Goal: Task Accomplishment & Management: Manage account settings

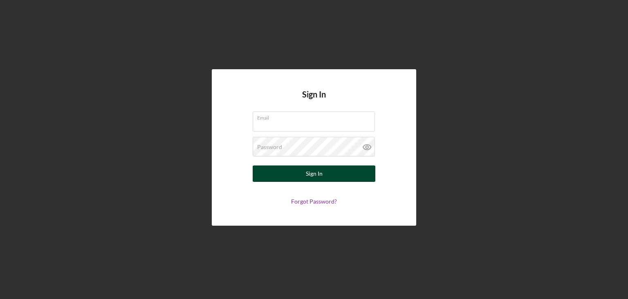
type input "[EMAIL_ADDRESS][DOMAIN_NAME]"
click at [325, 173] on button "Sign In" at bounding box center [314, 173] width 123 height 16
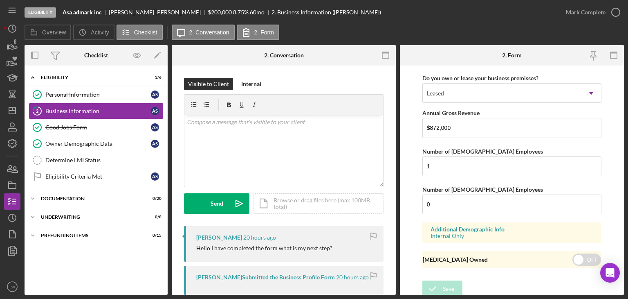
scroll to position [676, 0]
click at [98, 174] on div "Eligibility Criteria Met" at bounding box center [98, 176] width 106 height 7
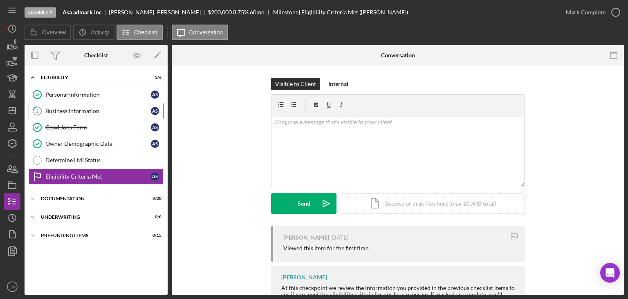
click at [87, 111] on div "Business Information" at bounding box center [98, 111] width 106 height 7
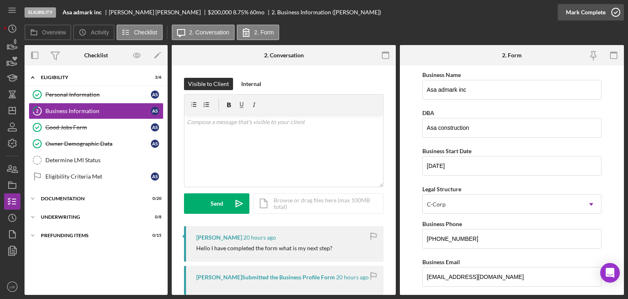
click at [587, 16] on div "Mark Complete" at bounding box center [586, 12] width 40 height 16
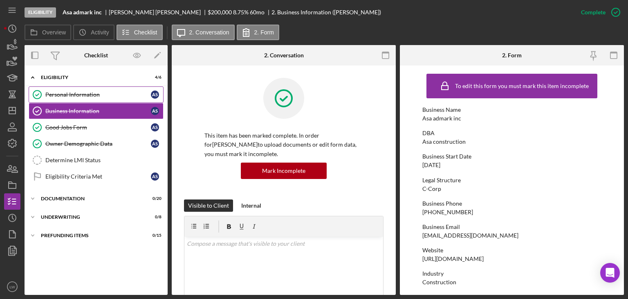
click at [85, 95] on div "Personal Information" at bounding box center [98, 94] width 106 height 7
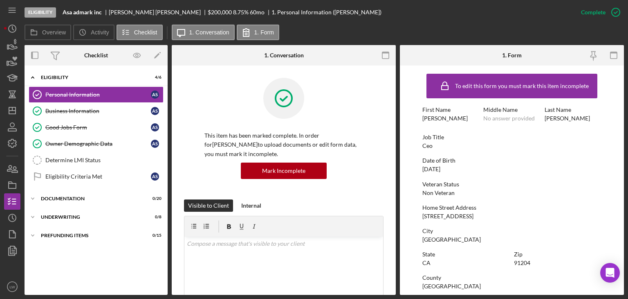
scroll to position [153, 0]
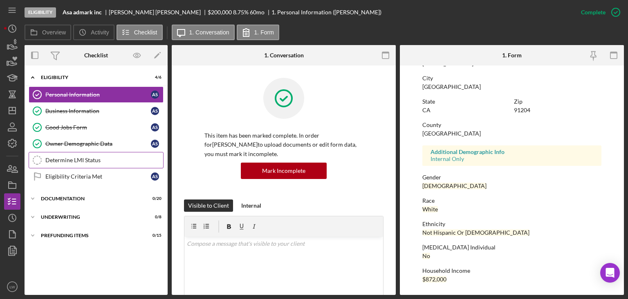
click at [85, 162] on div "Determine LMI Status" at bounding box center [104, 160] width 118 height 7
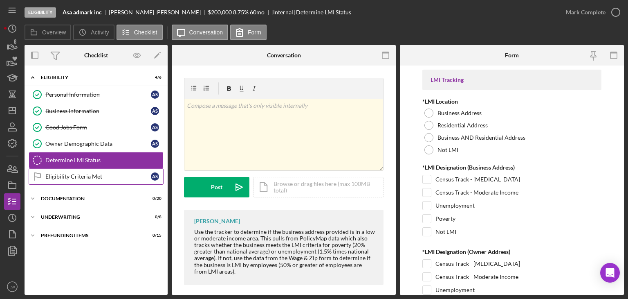
click at [92, 178] on div "Eligibility Criteria Met" at bounding box center [98, 176] width 106 height 7
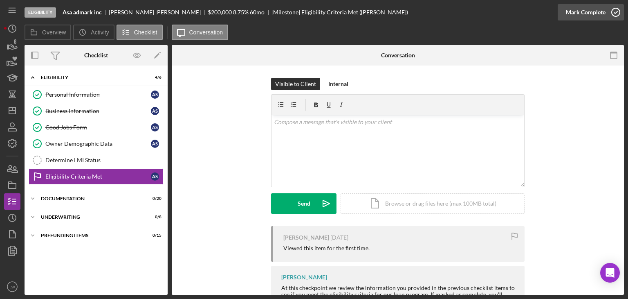
click at [600, 12] on div "Mark Complete" at bounding box center [586, 12] width 40 height 16
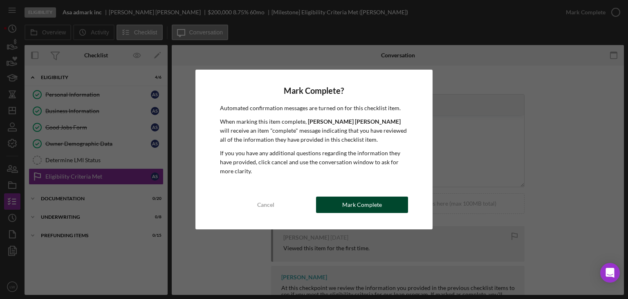
click at [352, 202] on div "Mark Complete" at bounding box center [362, 204] width 40 height 16
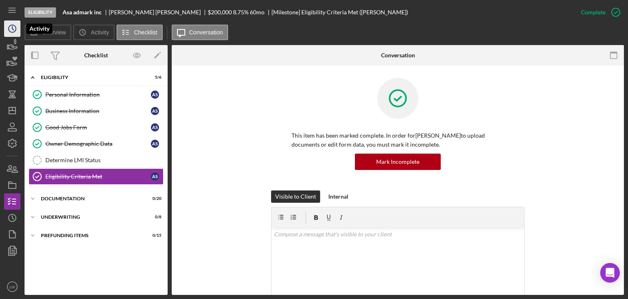
click at [10, 31] on icon "Icon/History" at bounding box center [12, 28] width 20 height 20
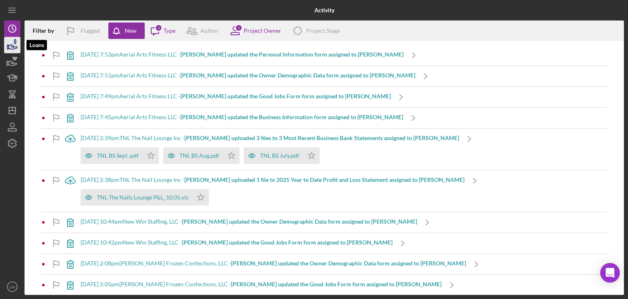
click at [10, 49] on icon "button" at bounding box center [13, 47] width 9 height 4
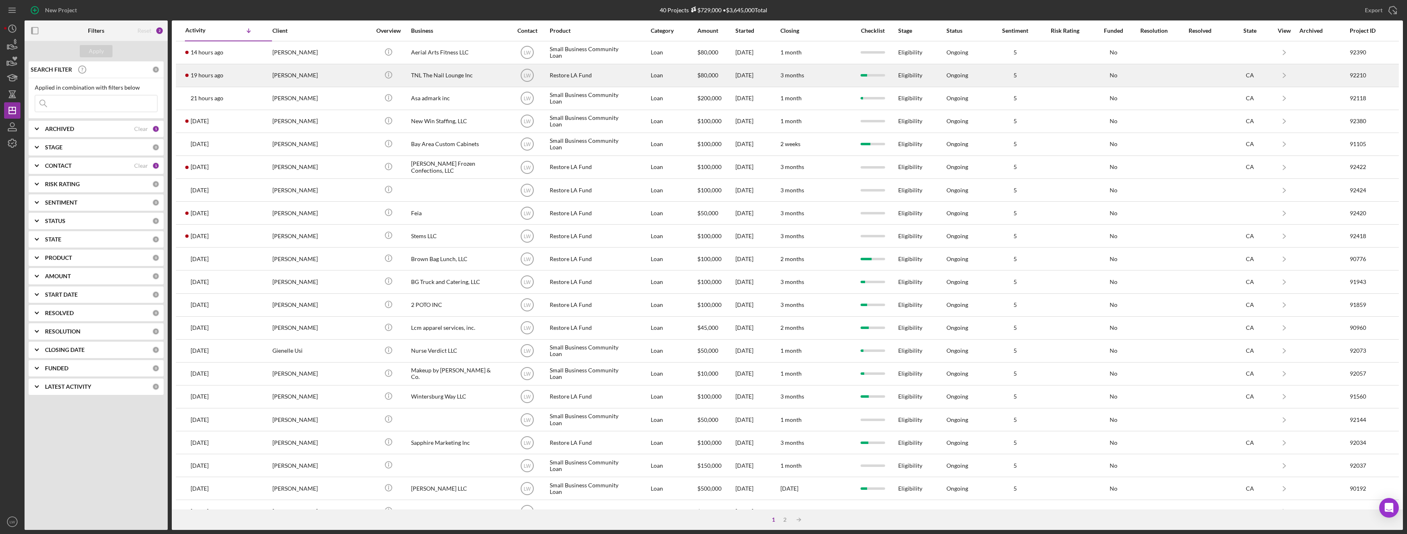
click at [324, 78] on div "[PERSON_NAME]" at bounding box center [313, 76] width 82 height 22
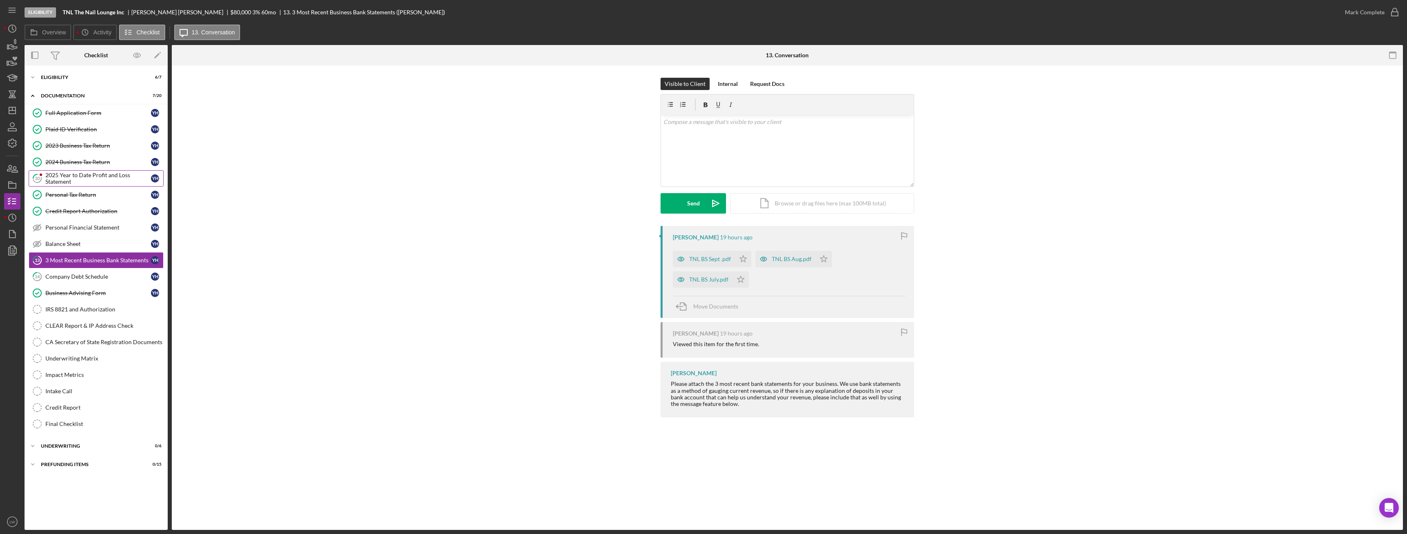
click at [109, 175] on div "2025 Year to Date Profit and Loss Statement" at bounding box center [98, 178] width 106 height 13
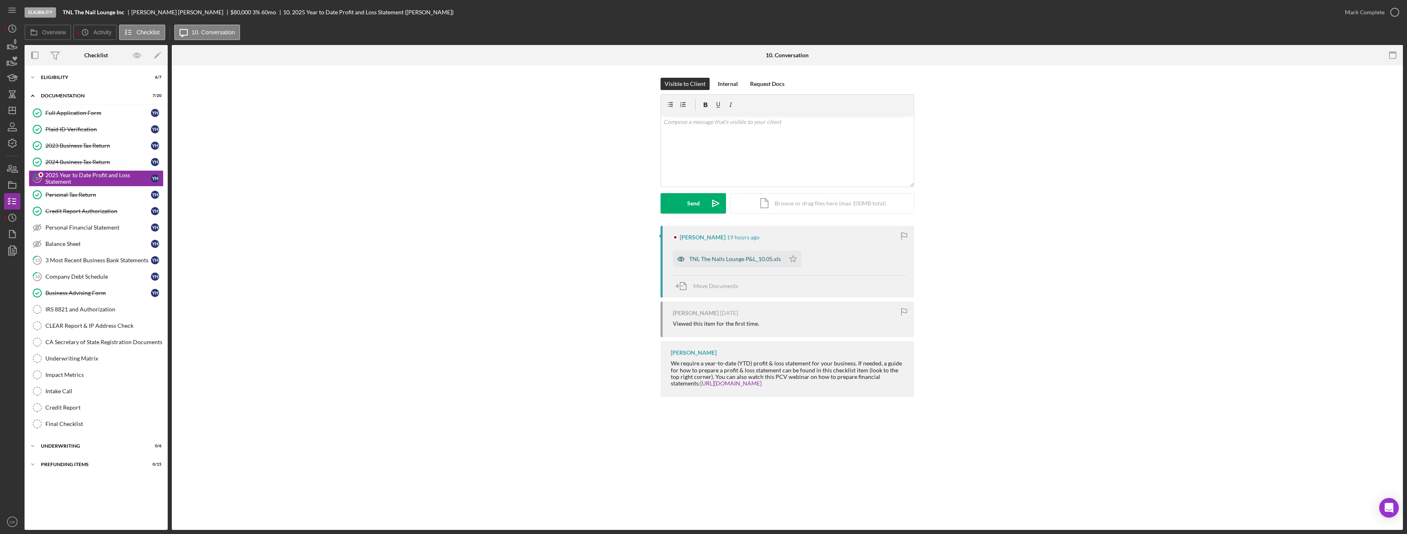
click at [749, 259] on div "TNL The Nails Lounge P&L_10.05.xls" at bounding box center [735, 259] width 92 height 7
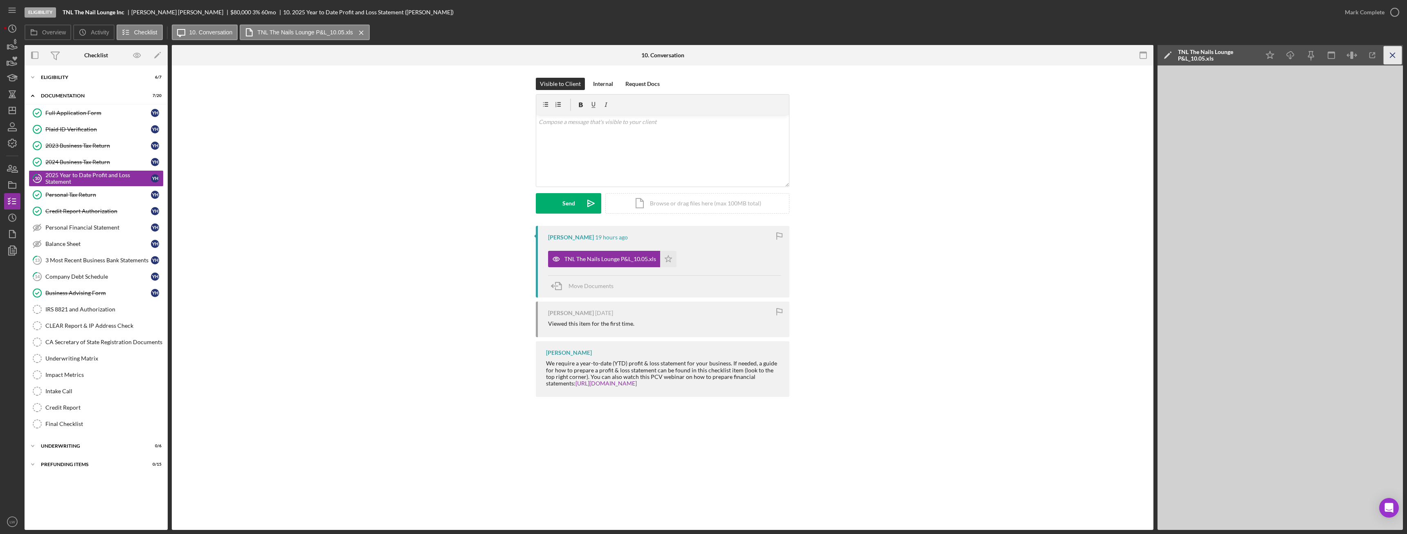
click at [1393, 61] on icon "Icon/Menu Close" at bounding box center [1393, 55] width 18 height 18
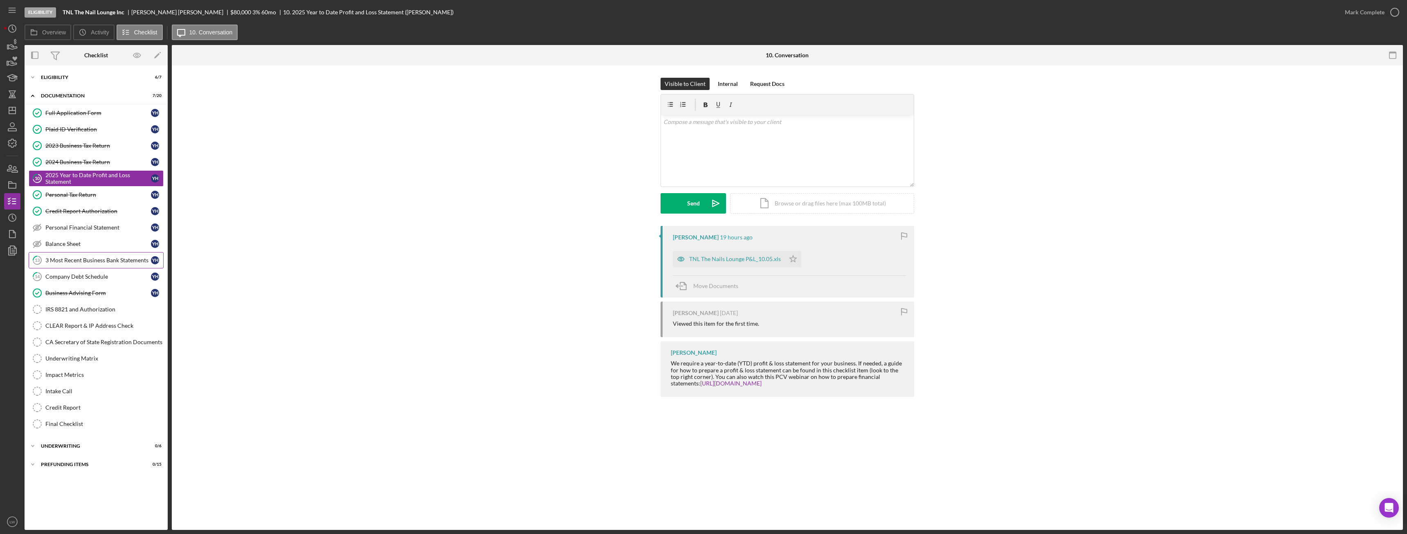
click at [77, 262] on div "3 Most Recent Business Bank Statements" at bounding box center [98, 260] width 106 height 7
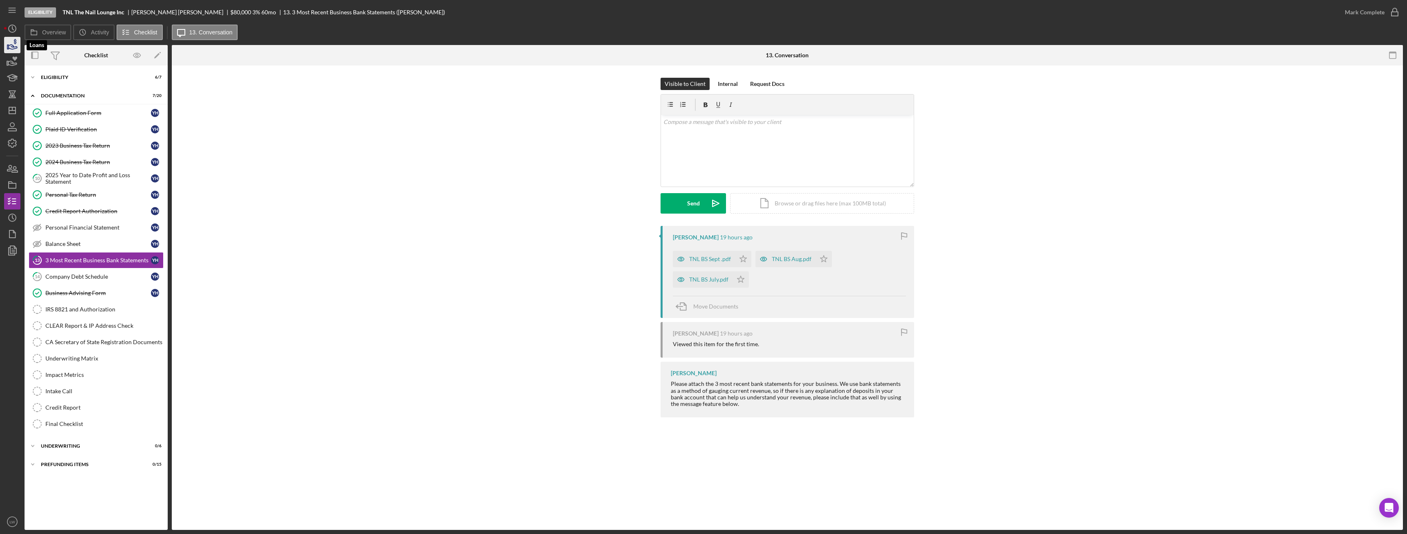
click at [6, 42] on icon "button" at bounding box center [12, 45] width 20 height 20
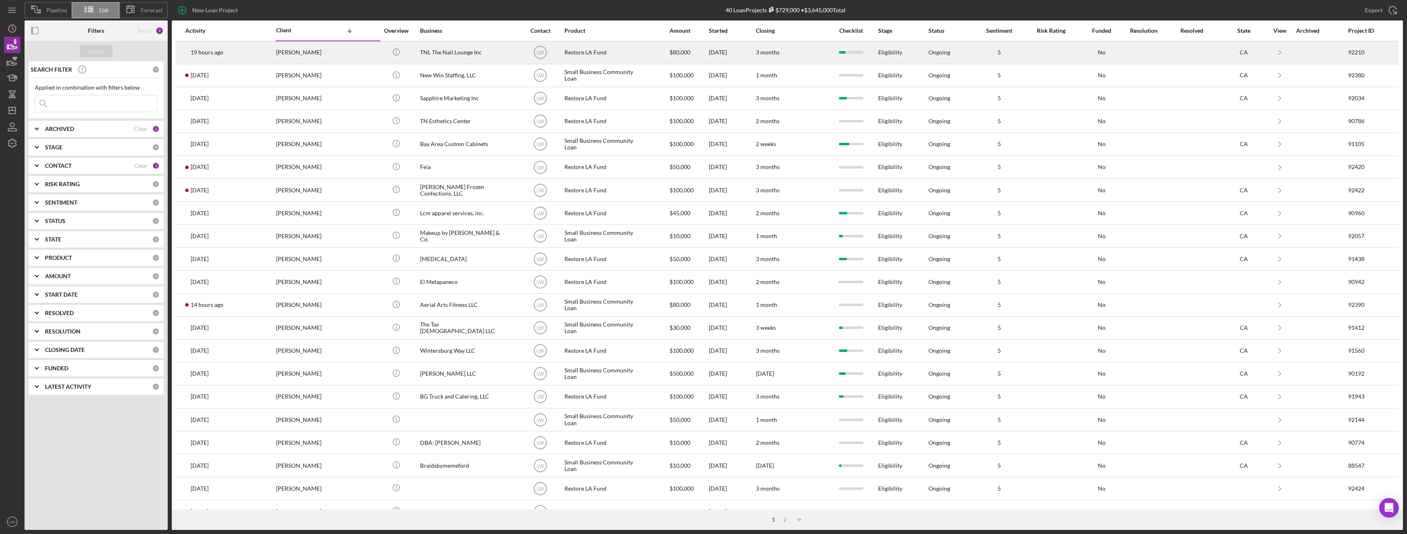
click at [306, 56] on div "Yvonne Huynh" at bounding box center [317, 53] width 82 height 22
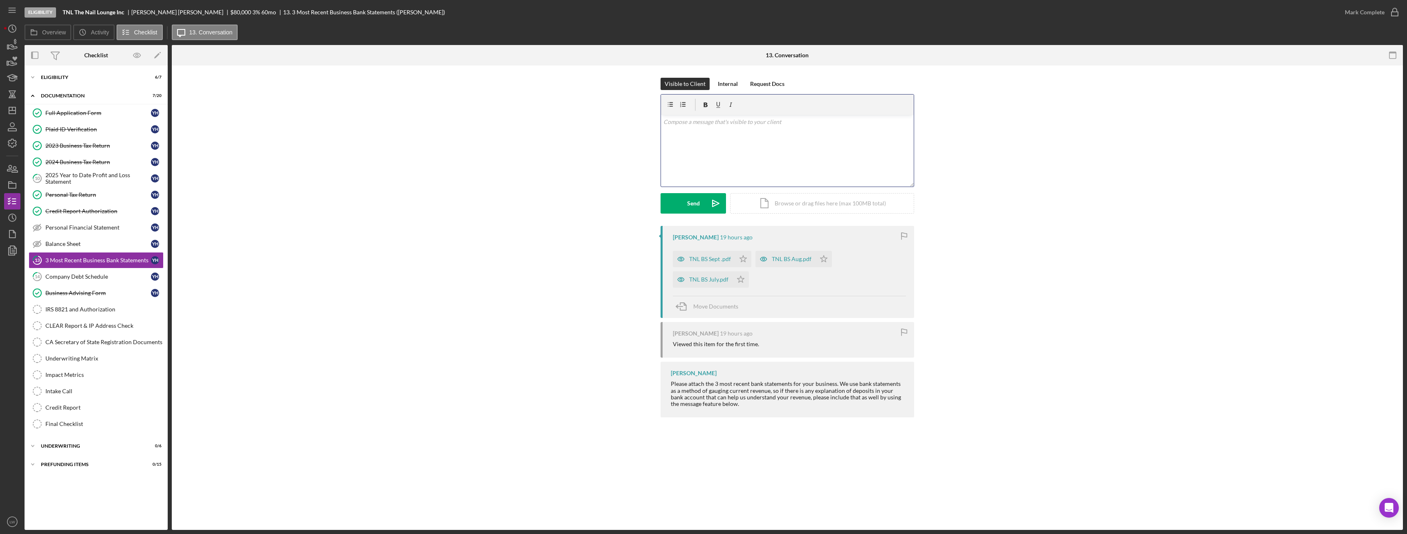
click at [782, 133] on div "v Color teal Color pink Remove color Add row above Add row below Add column bef…" at bounding box center [787, 151] width 253 height 72
click at [722, 164] on p "April 2024" at bounding box center [787, 167] width 248 height 9
drag, startPoint x: 713, startPoint y: 182, endPoint x: 661, endPoint y: 157, distance: 57.7
click at [661, 157] on div "v Color teal Color pink Remove color Add row above Add row below Add column bef…" at bounding box center [788, 140] width 254 height 93
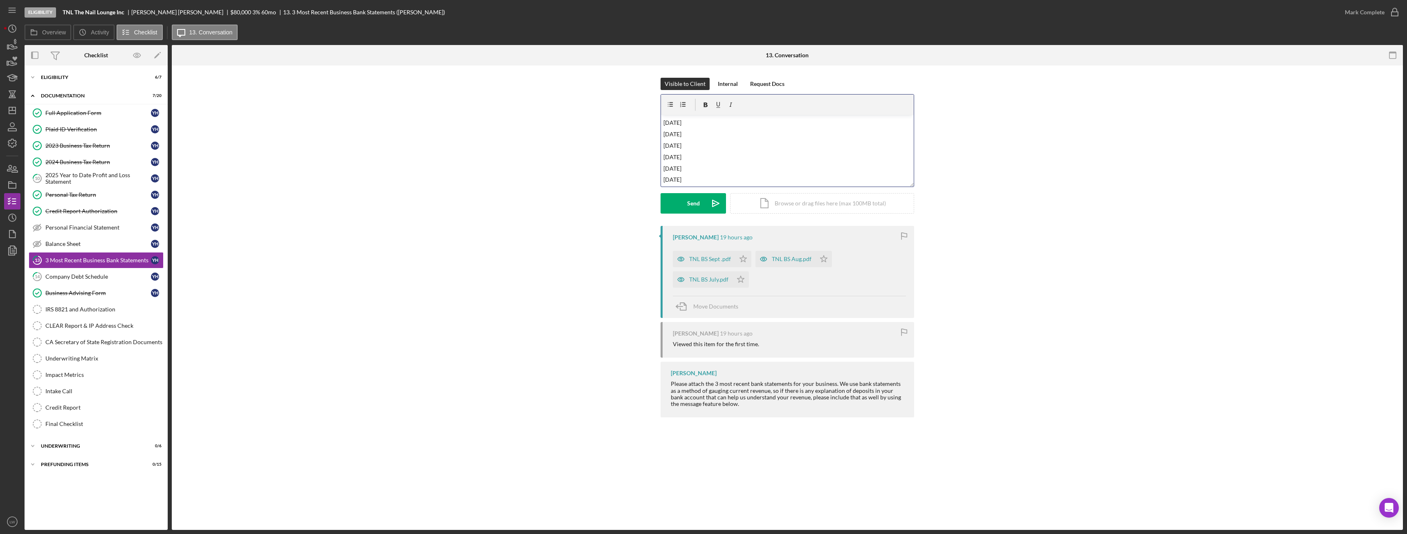
copy div "October 2024 November 2024 December 2024"
click at [661, 144] on div "v Color teal Color pink Remove color Add row above Add row below Add column bef…" at bounding box center [787, 151] width 253 height 72
click at [703, 168] on p "April 2024" at bounding box center [787, 167] width 248 height 9
drag, startPoint x: 703, startPoint y: 168, endPoint x: 722, endPoint y: 162, distance: 19.4
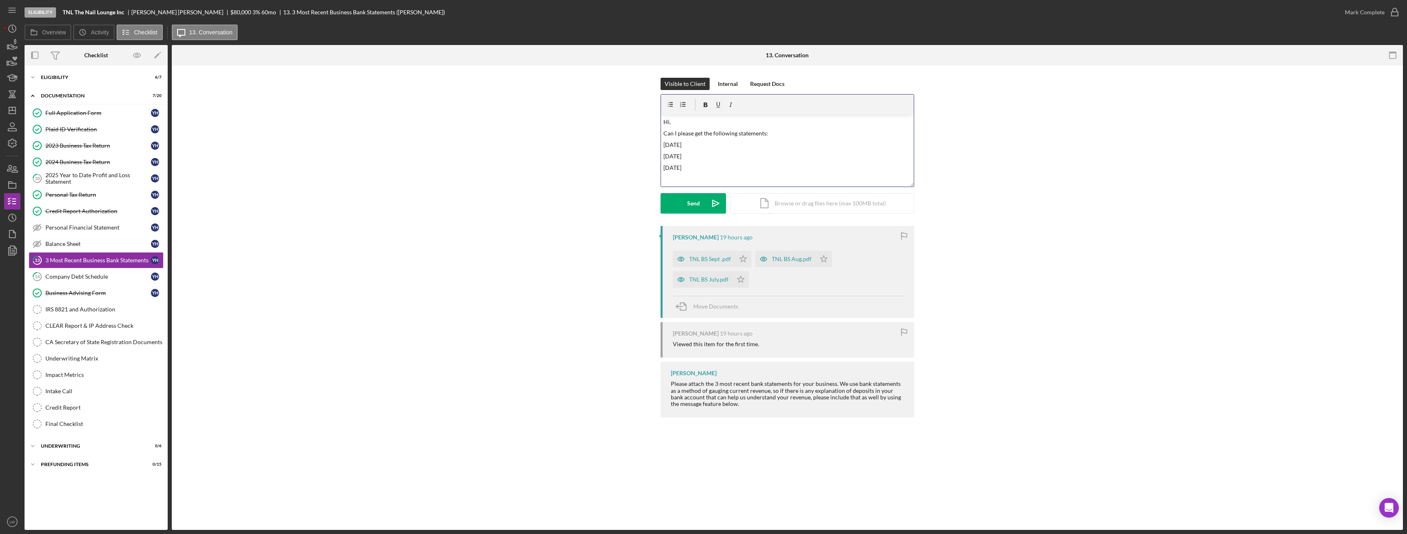
click at [730, 153] on p "March 2024" at bounding box center [787, 156] width 248 height 9
click at [695, 172] on div "v Color teal Color pink Remove color Add row above Add row below Add column bef…" at bounding box center [787, 151] width 253 height 72
drag, startPoint x: 664, startPoint y: 178, endPoint x: 729, endPoint y: 156, distance: 68.3
click at [729, 156] on p "March 2024" at bounding box center [787, 156] width 248 height 9
click at [702, 144] on p "February 2024" at bounding box center [787, 144] width 248 height 9
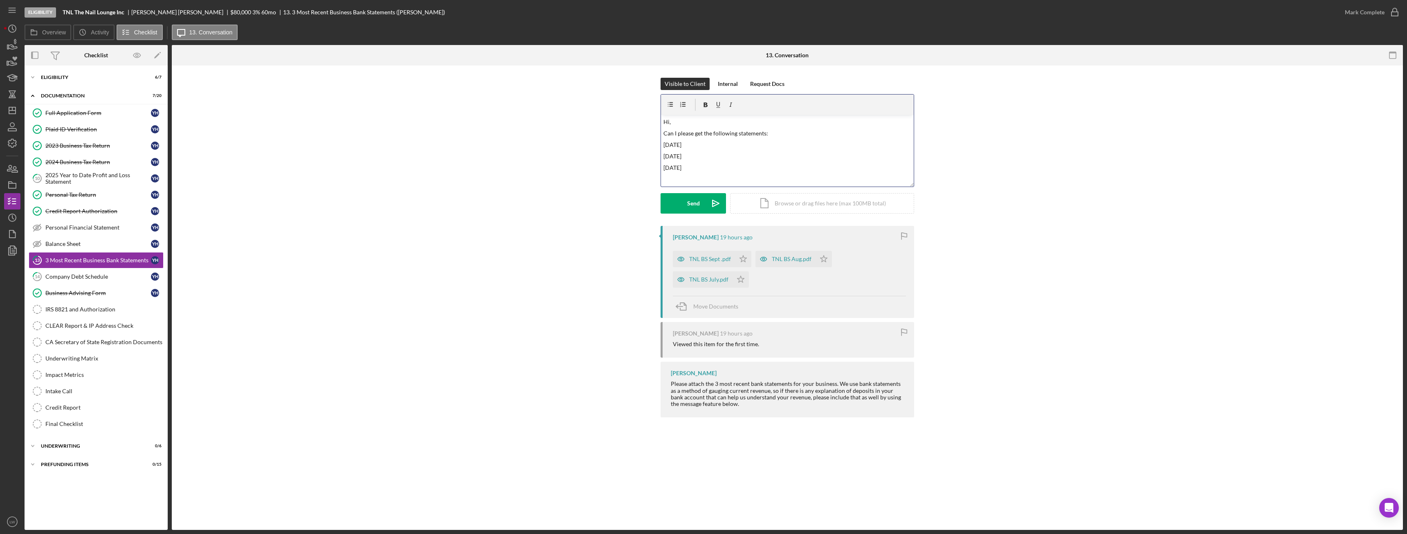
click at [695, 157] on p "March 2024" at bounding box center [787, 156] width 248 height 9
click at [695, 166] on p "April 2024" at bounding box center [787, 167] width 248 height 9
click at [662, 144] on div "v Color teal Color pink Remove color Add row above Add row below Add column bef…" at bounding box center [787, 151] width 253 height 72
click at [664, 142] on p at bounding box center [787, 144] width 248 height 9
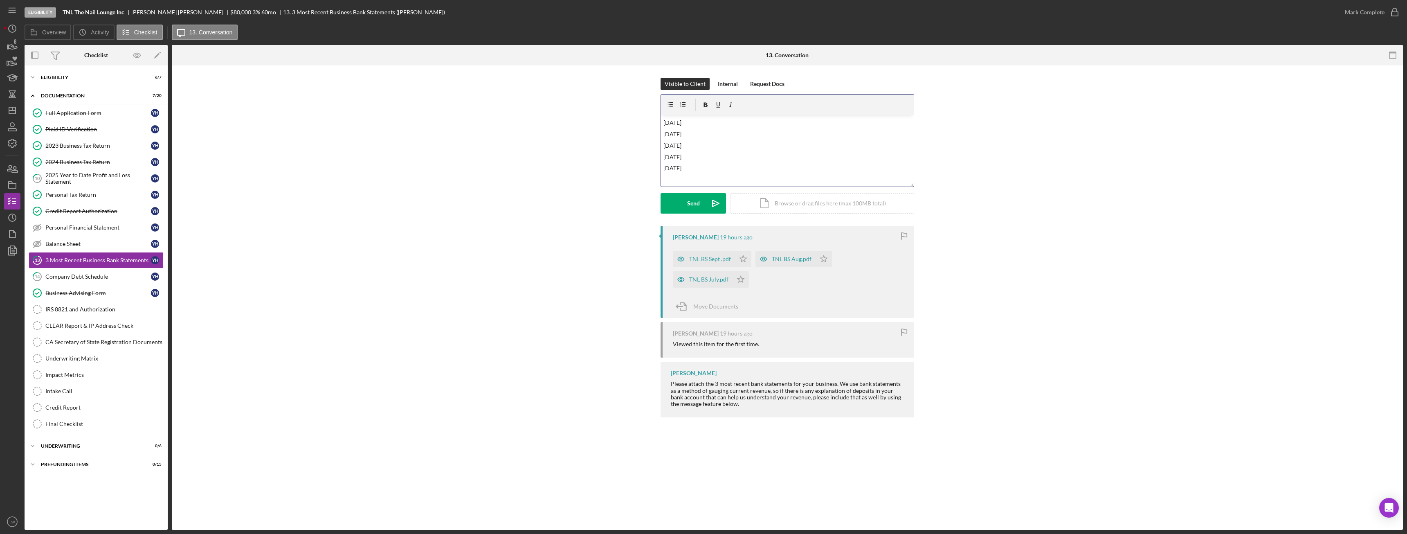
click at [701, 166] on p "[DATE]" at bounding box center [787, 168] width 248 height 9
click at [693, 205] on div "Send" at bounding box center [693, 203] width 13 height 20
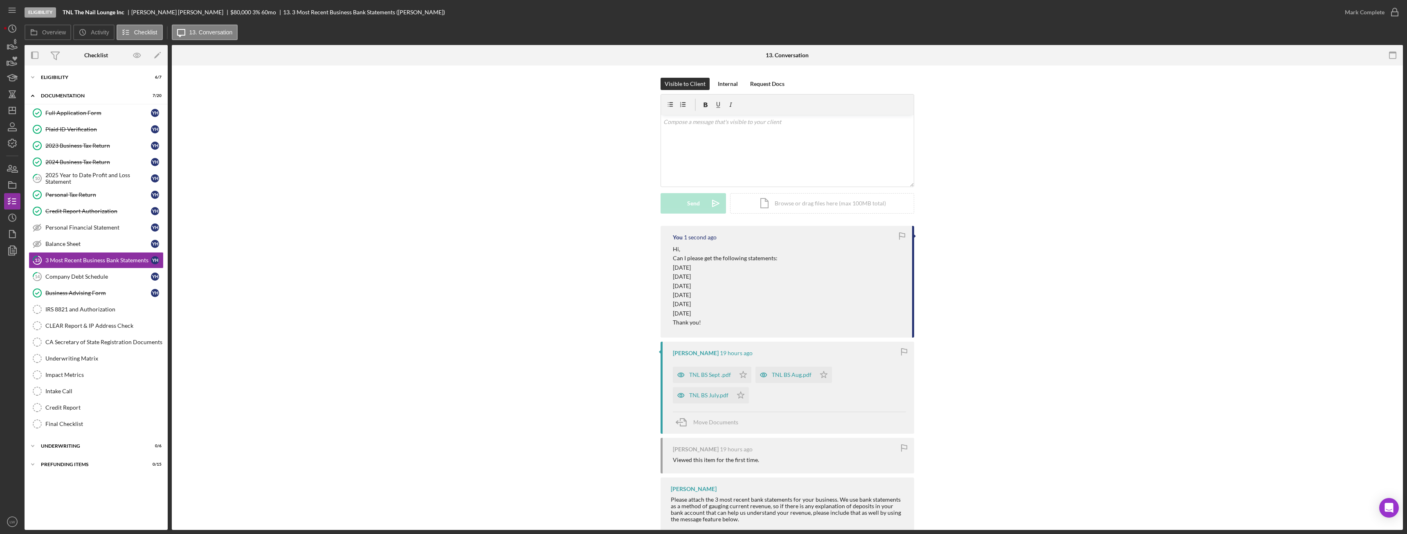
scroll to position [0, 0]
click at [71, 175] on div "2025 Year to Date Profit and Loss Statement" at bounding box center [98, 178] width 106 height 13
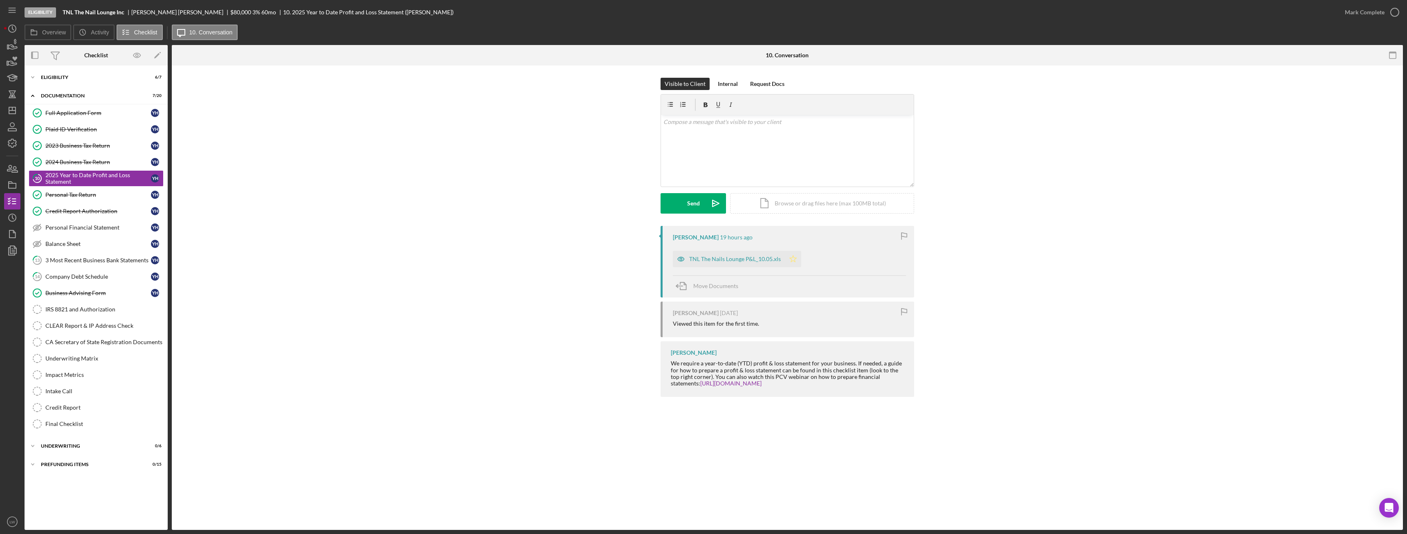
click at [794, 259] on icon "Icon/Star" at bounding box center [793, 259] width 16 height 16
click at [1382, 13] on div "Mark Complete" at bounding box center [1365, 12] width 40 height 16
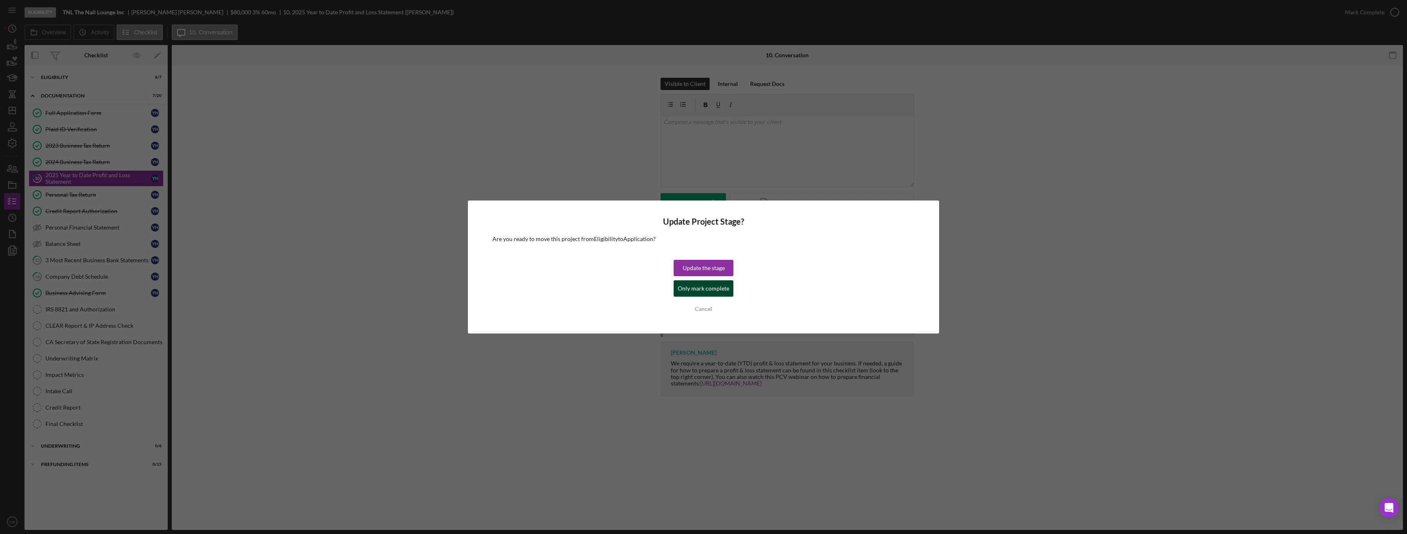
click at [692, 290] on div "Only mark complete" at bounding box center [704, 288] width 52 height 16
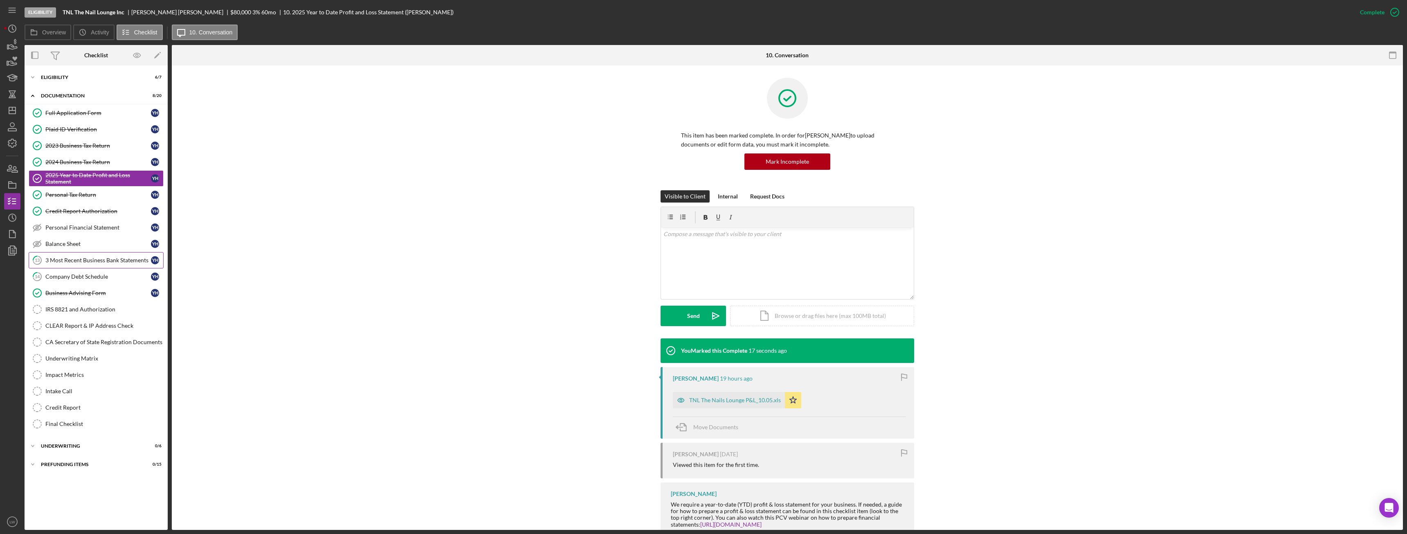
click at [81, 259] on div "3 Most Recent Business Bank Statements" at bounding box center [98, 260] width 106 height 7
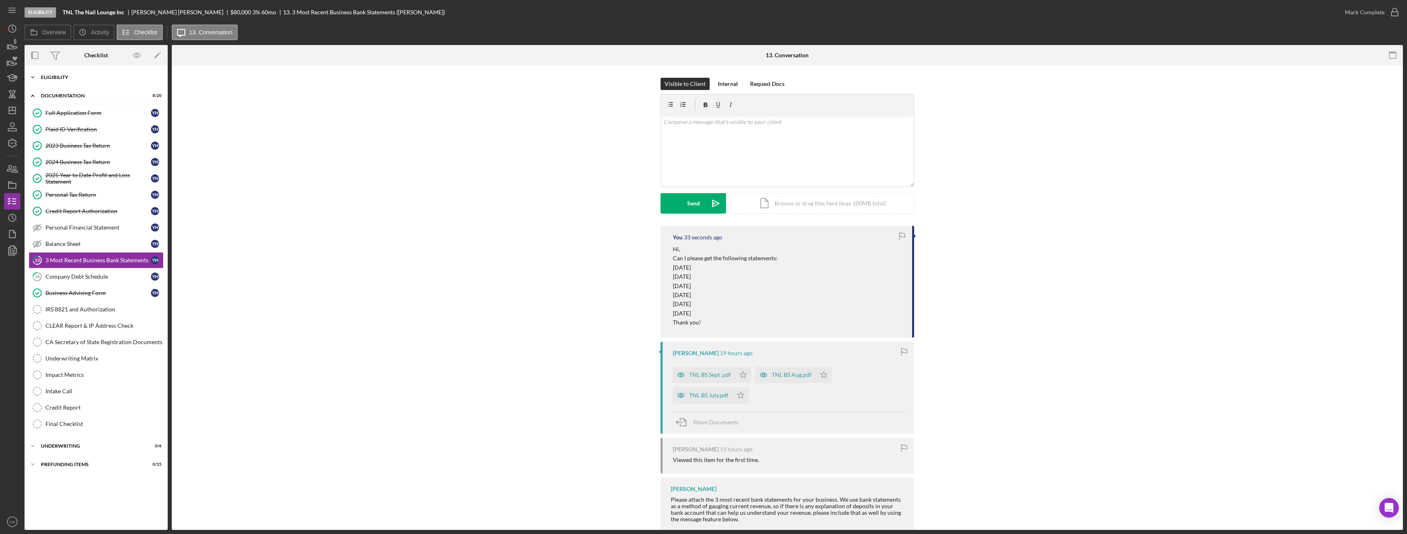
click at [79, 78] on div "Eligibility" at bounding box center [99, 77] width 117 height 5
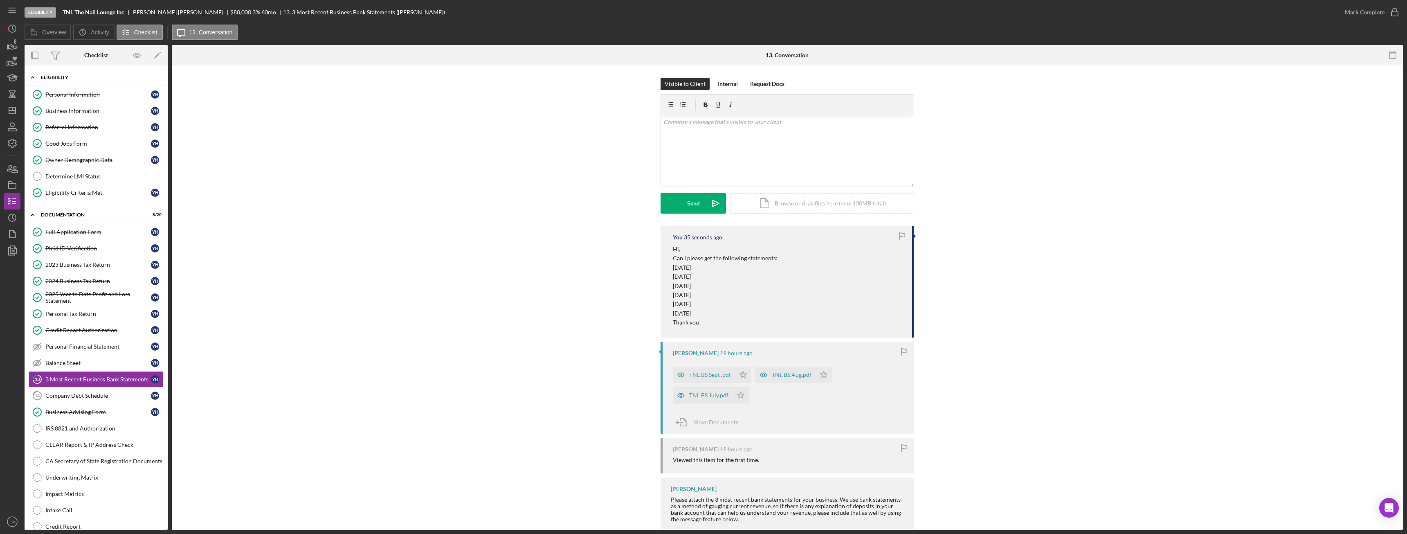
click at [79, 78] on div "Eligibility" at bounding box center [99, 77] width 117 height 5
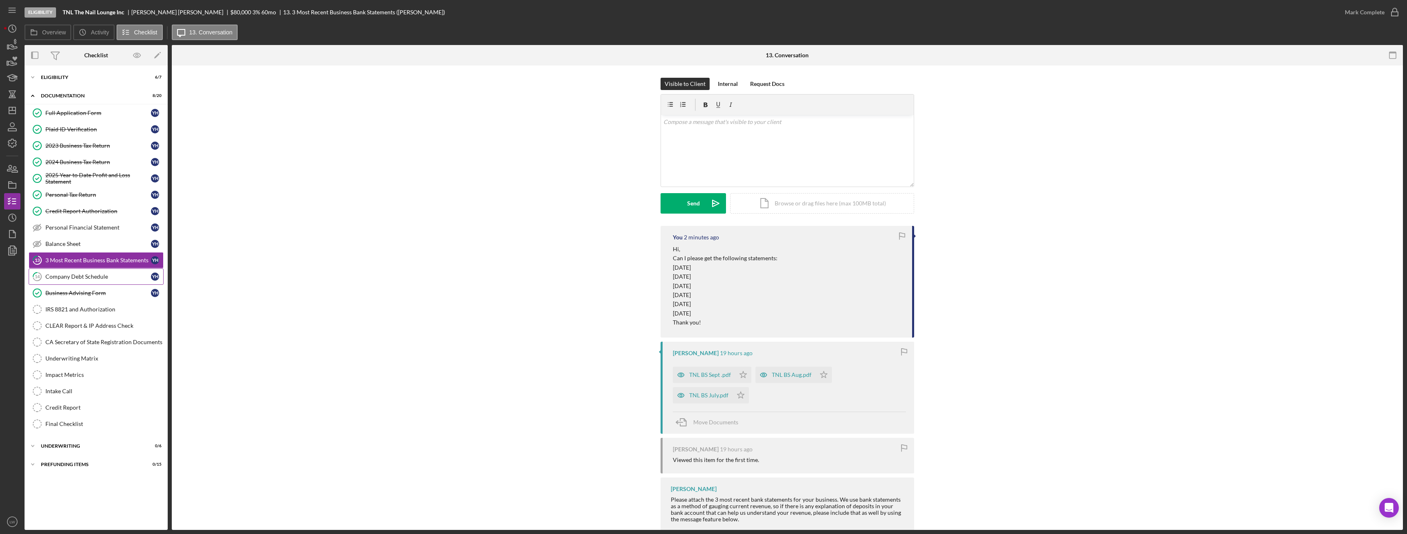
click at [96, 282] on link "14 Company Debt Schedule Y H" at bounding box center [96, 276] width 135 height 16
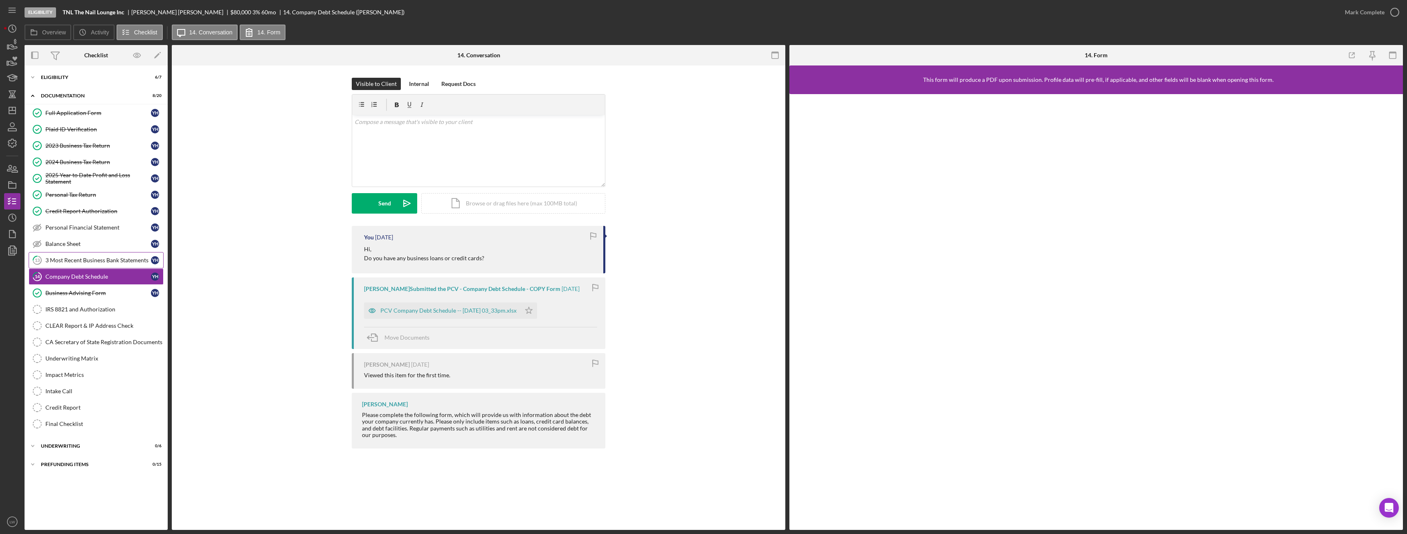
click at [99, 259] on div "3 Most Recent Business Bank Statements" at bounding box center [98, 260] width 106 height 7
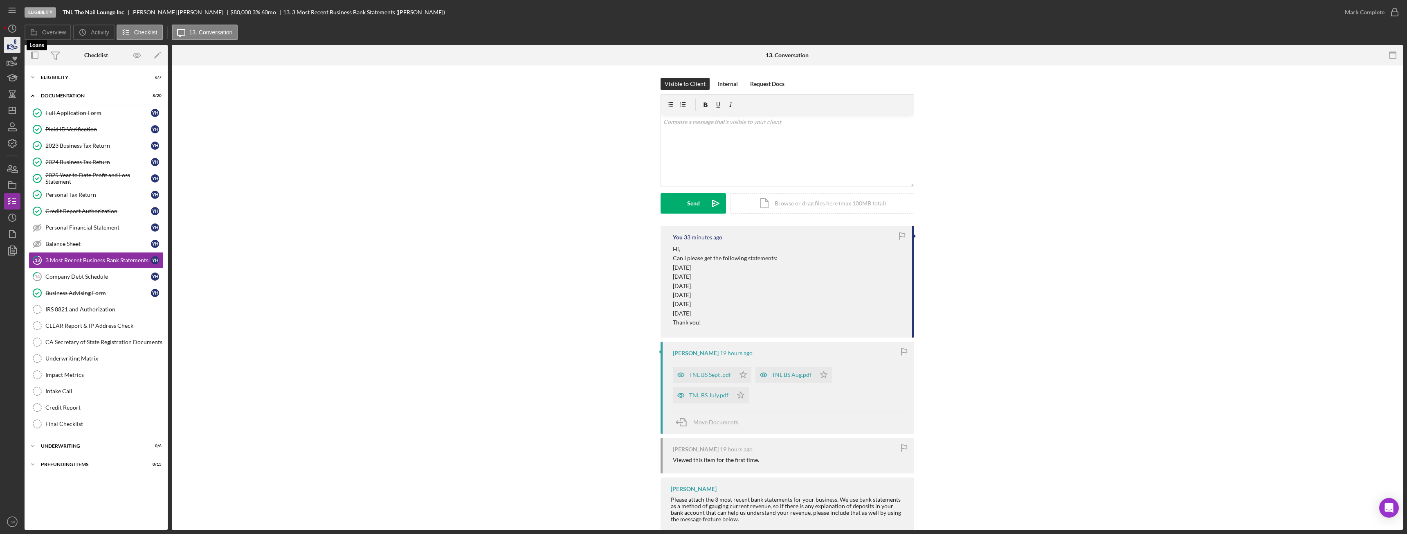
click at [17, 45] on icon "button" at bounding box center [12, 45] width 20 height 20
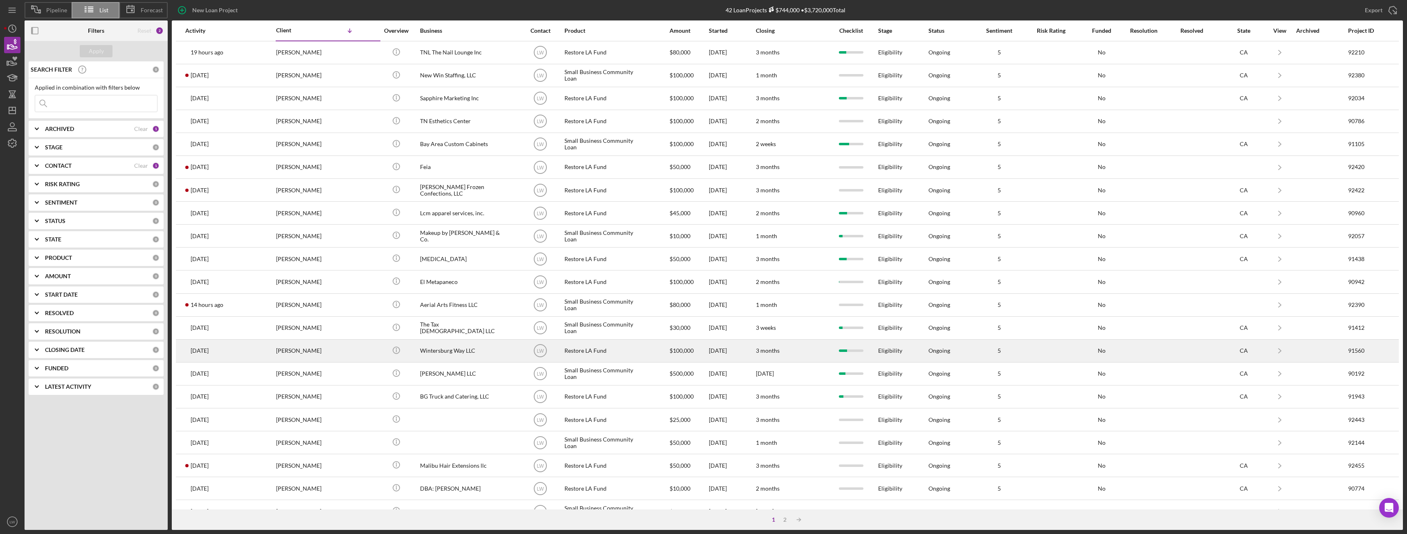
scroll to position [110, 0]
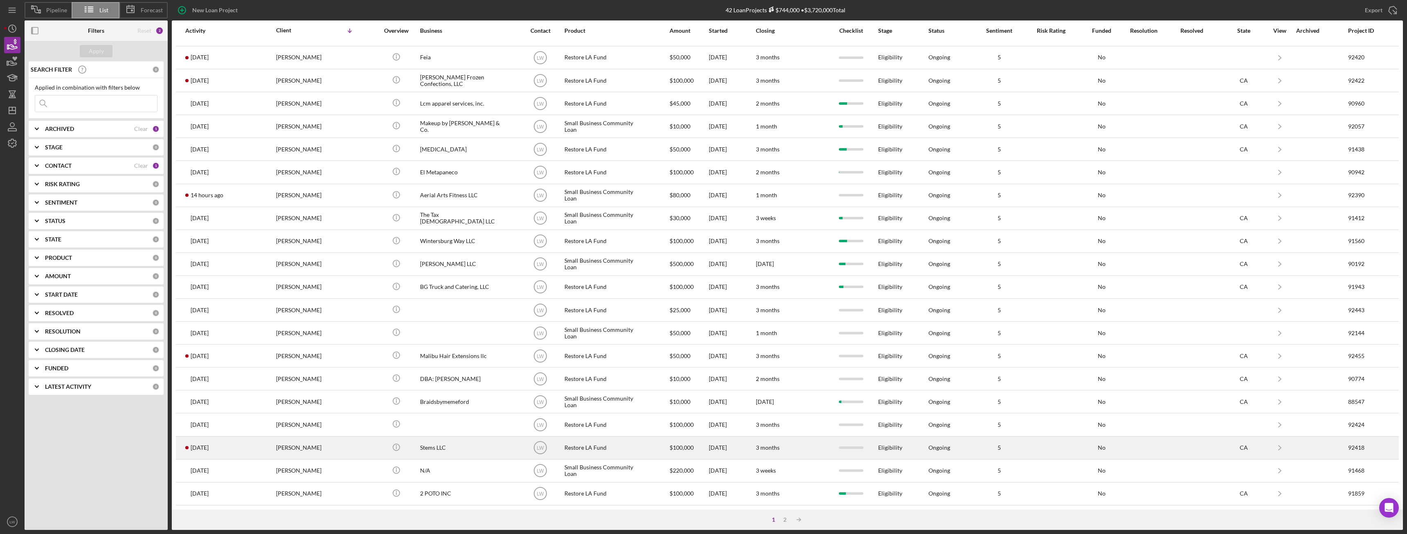
click at [296, 446] on div "Katelyn Smith" at bounding box center [317, 448] width 82 height 22
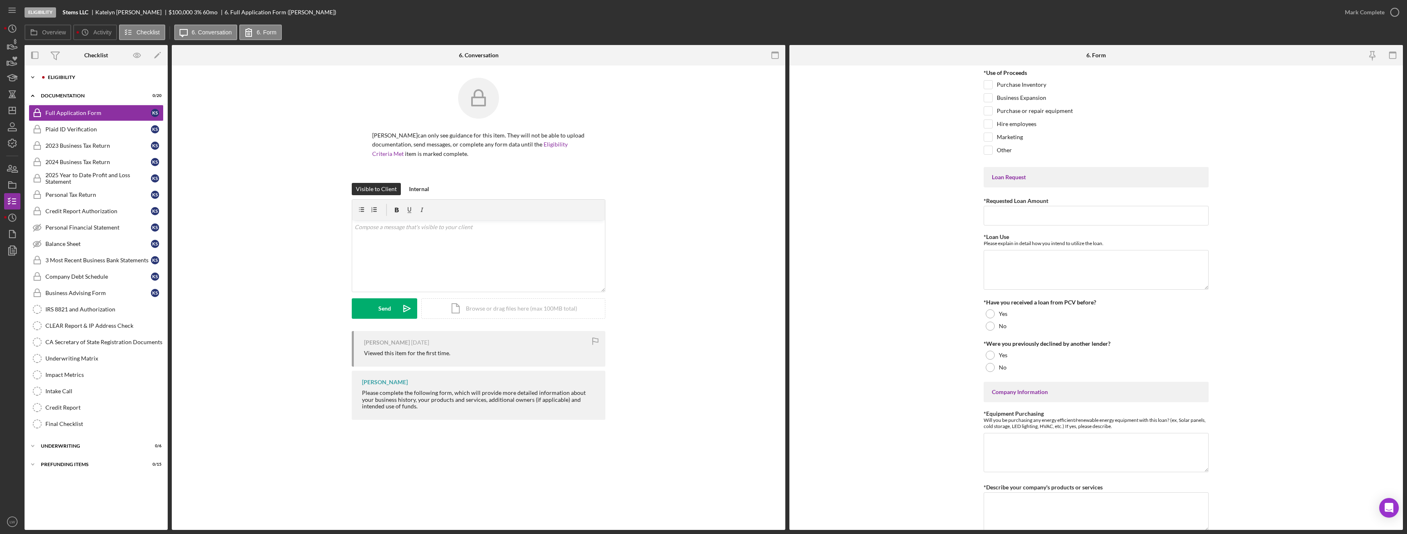
click at [64, 78] on div "Eligibility" at bounding box center [103, 77] width 110 height 5
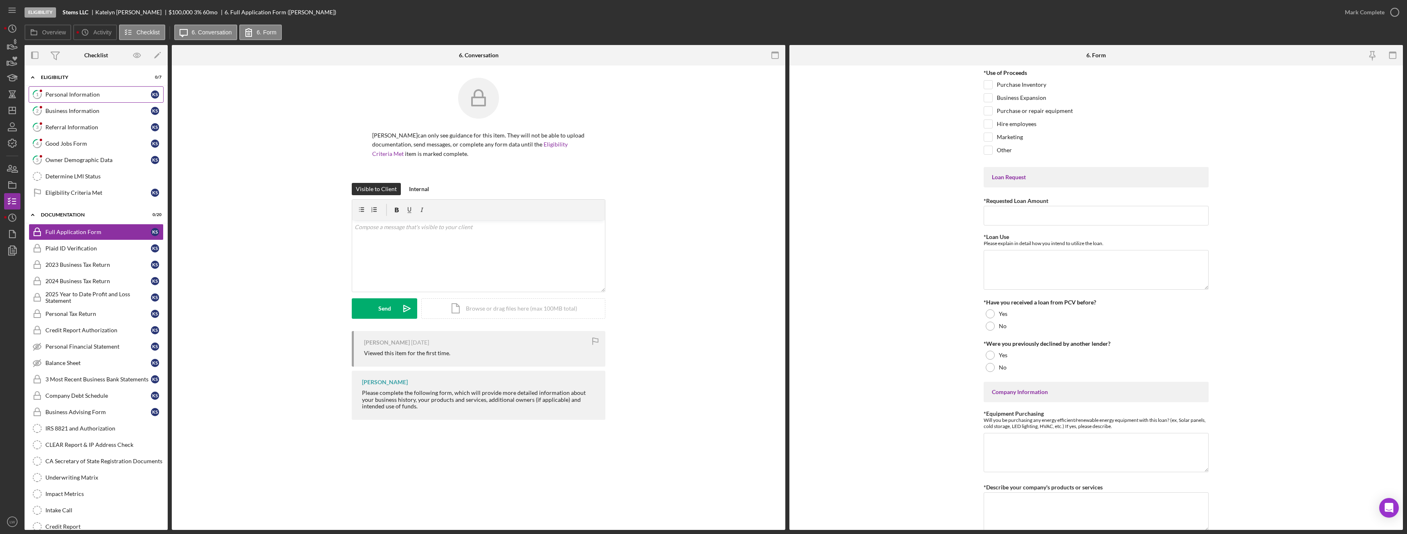
click at [78, 92] on div "Personal Information" at bounding box center [98, 94] width 106 height 7
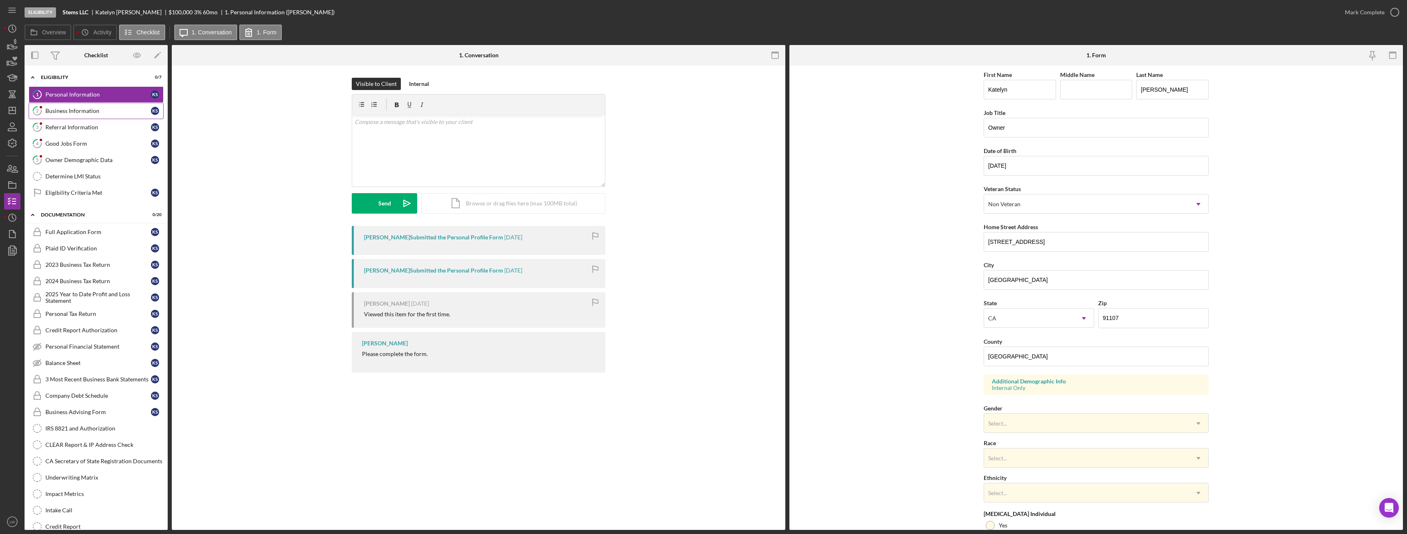
click at [65, 110] on div "Business Information" at bounding box center [98, 111] width 106 height 7
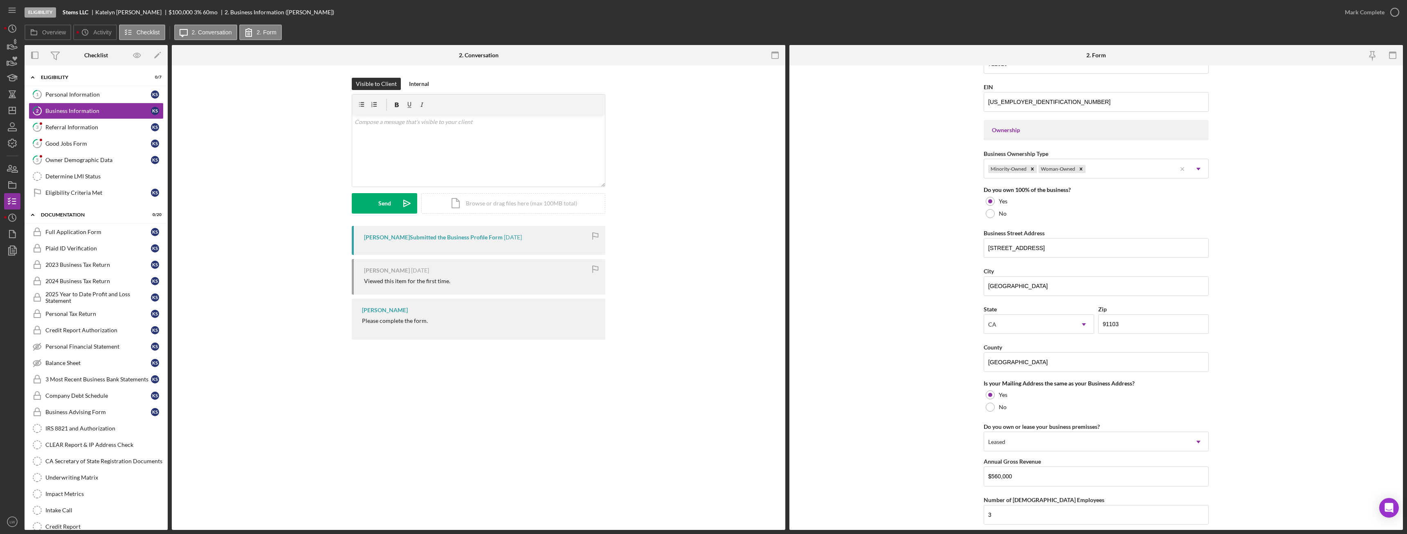
scroll to position [444, 0]
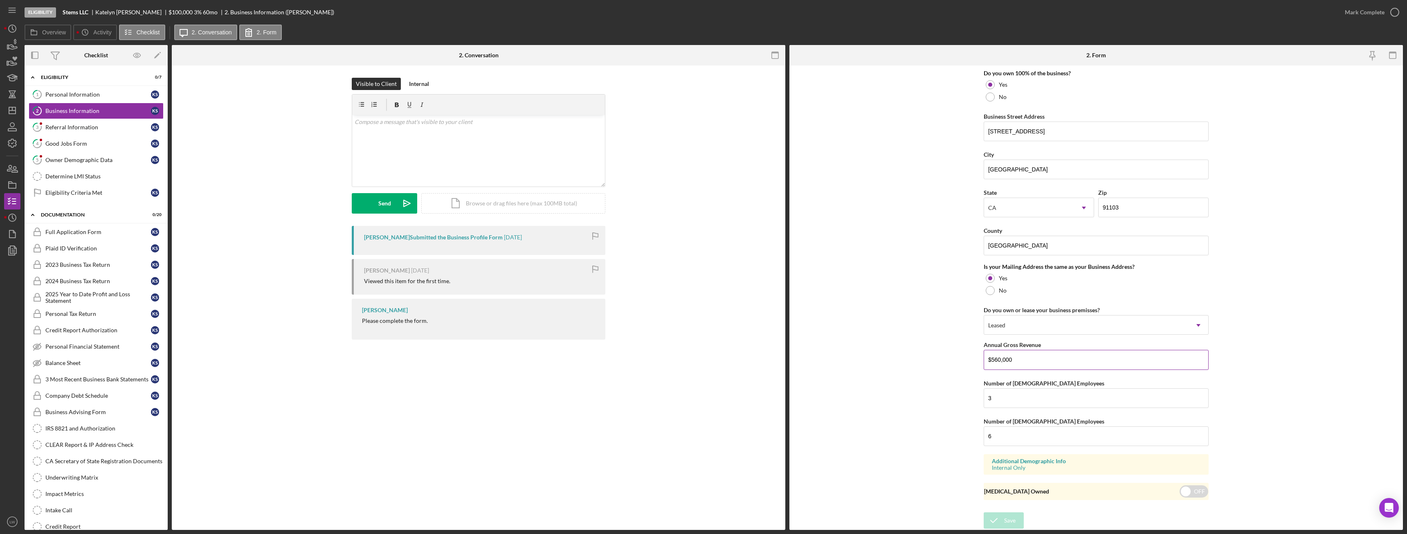
drag, startPoint x: 1021, startPoint y: 363, endPoint x: 990, endPoint y: 360, distance: 31.2
click at [990, 360] on input "$560,000" at bounding box center [1096, 360] width 225 height 20
click at [76, 125] on div "Referral Information" at bounding box center [98, 127] width 106 height 7
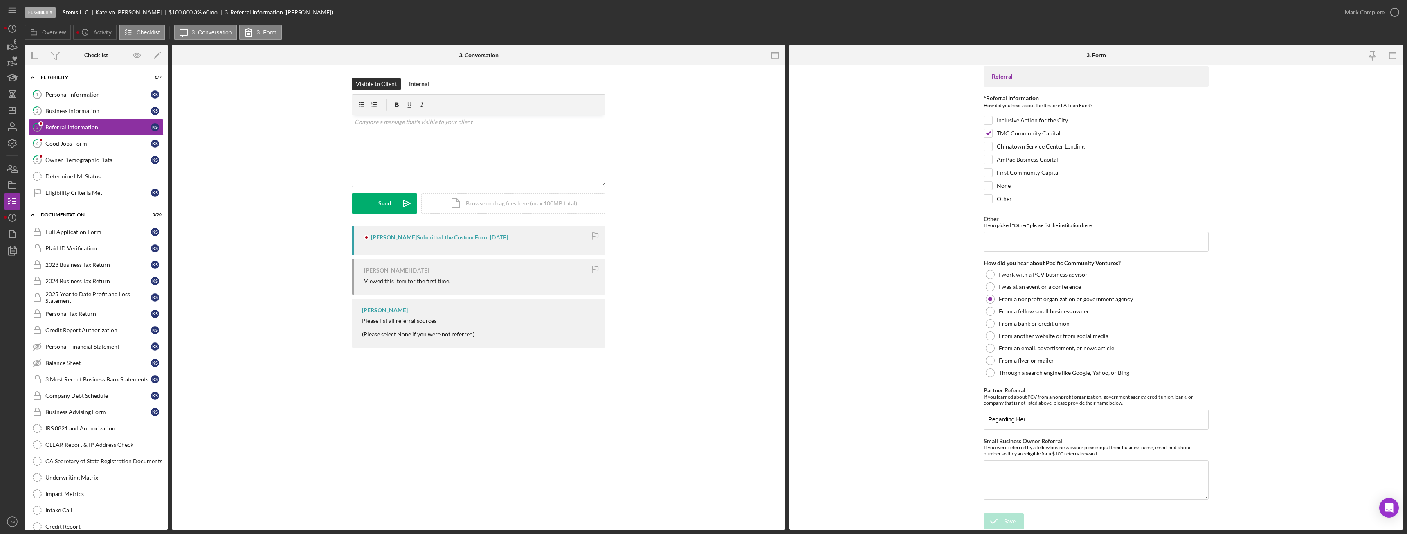
scroll to position [4, 0]
click at [1356, 15] on div "Mark Complete" at bounding box center [1365, 12] width 40 height 16
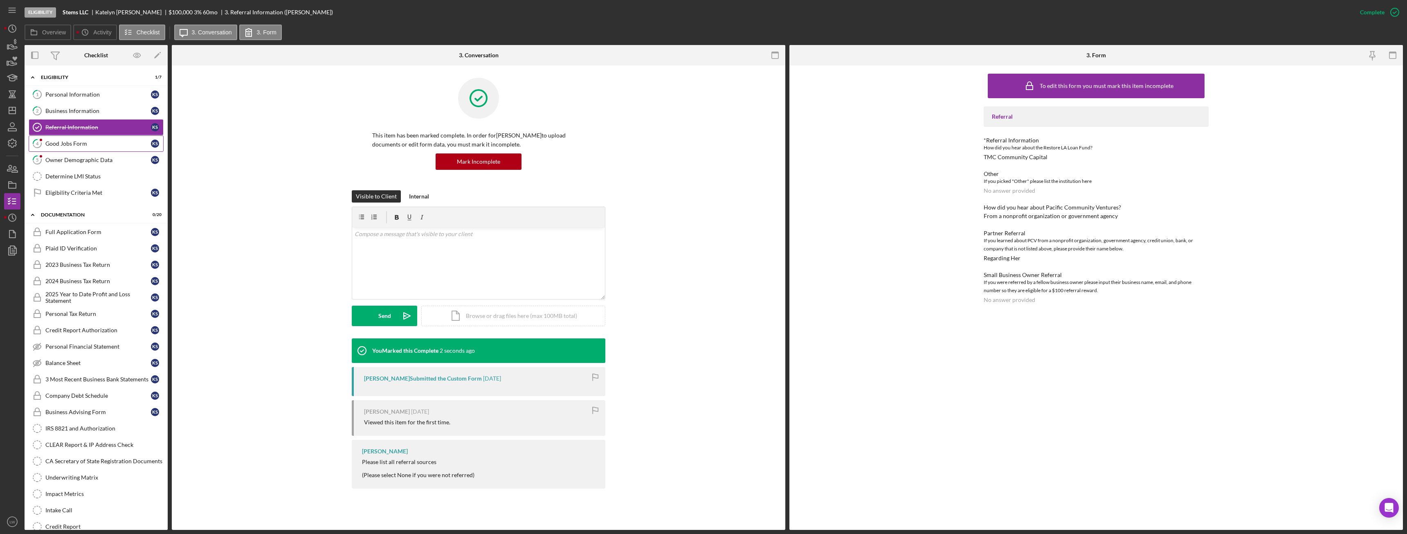
click at [63, 146] on div "Good Jobs Form" at bounding box center [98, 143] width 106 height 7
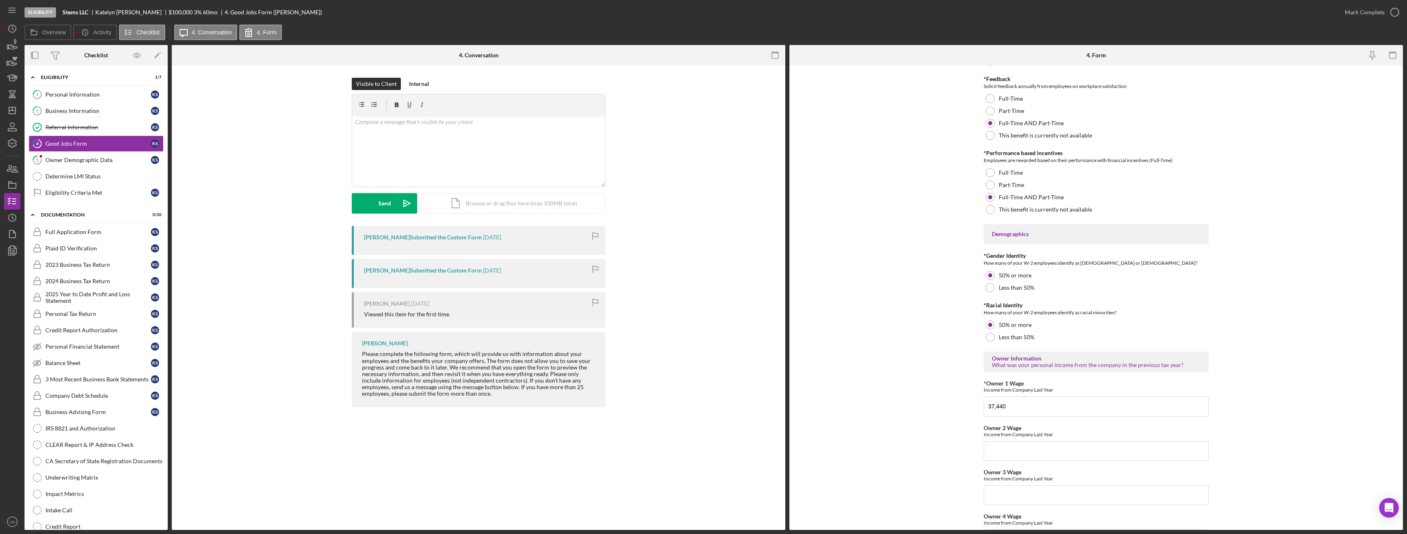
scroll to position [1268, 0]
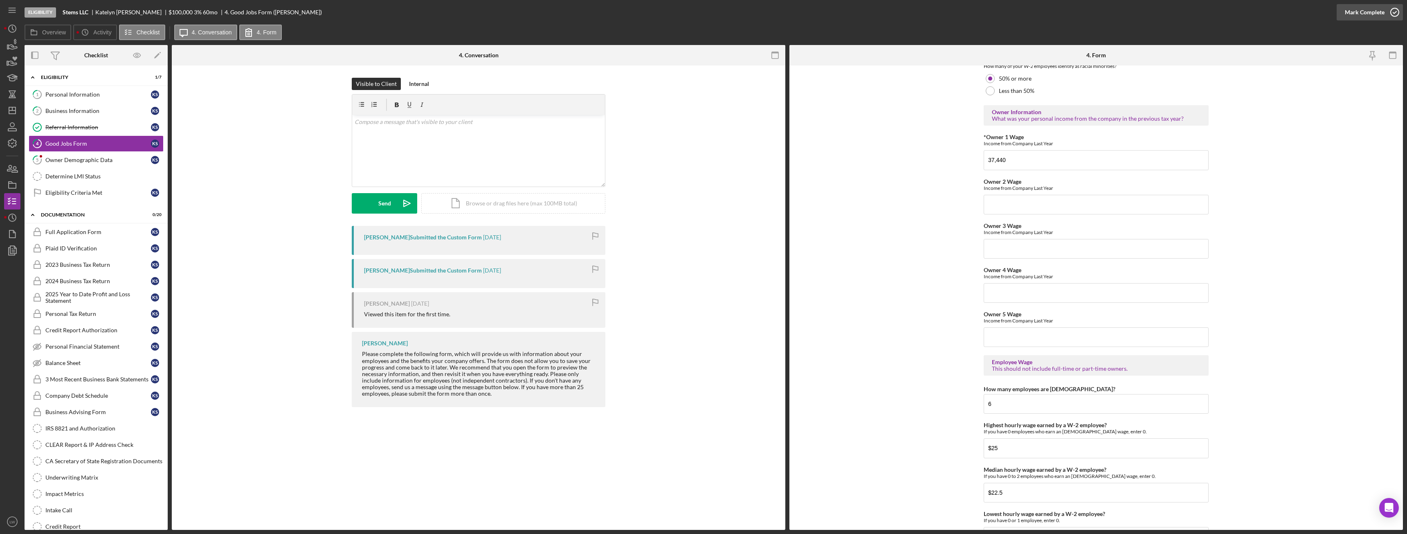
click at [1365, 15] on div "Mark Complete" at bounding box center [1365, 12] width 40 height 16
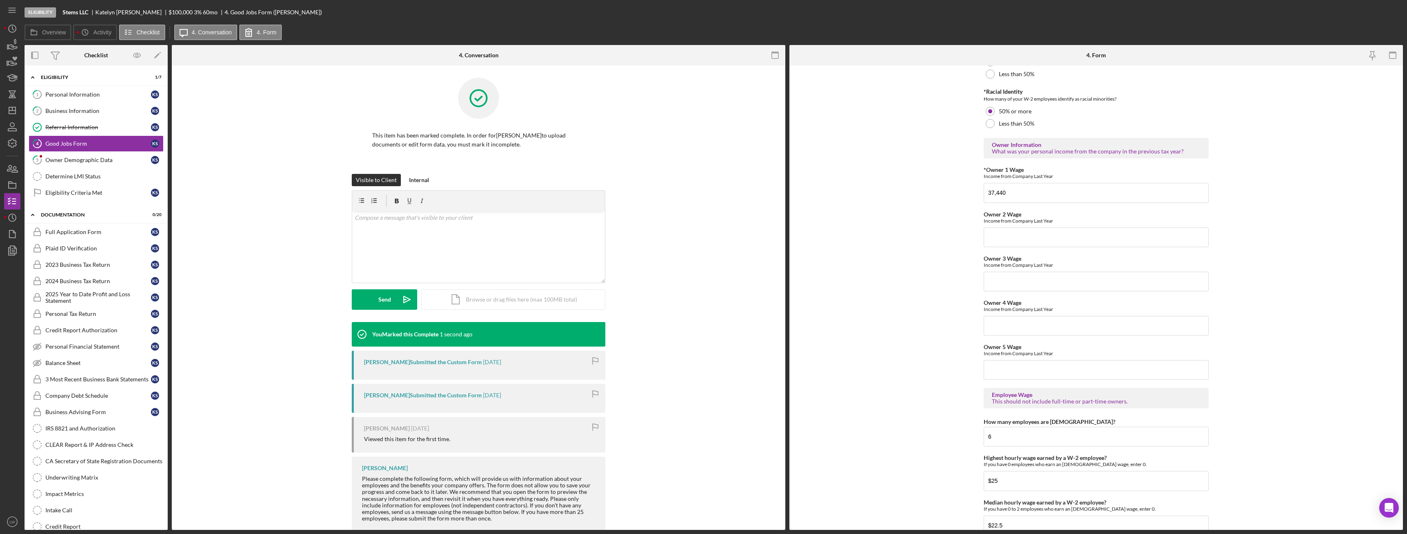
scroll to position [1301, 0]
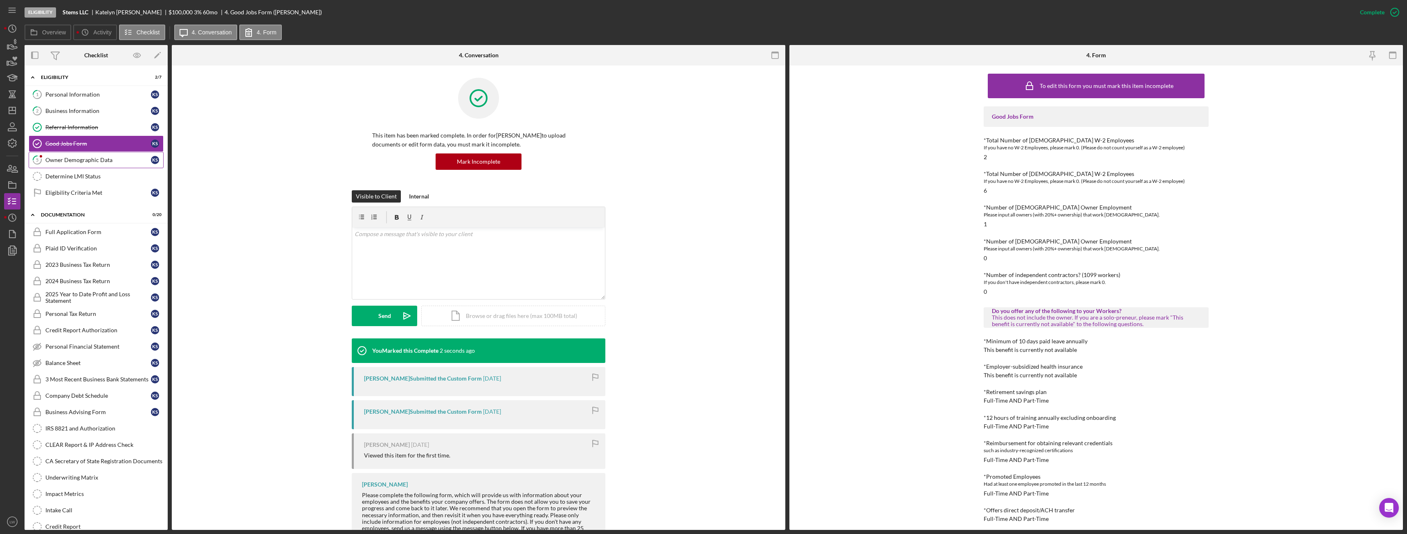
click at [113, 159] on div "Owner Demographic Data" at bounding box center [98, 160] width 106 height 7
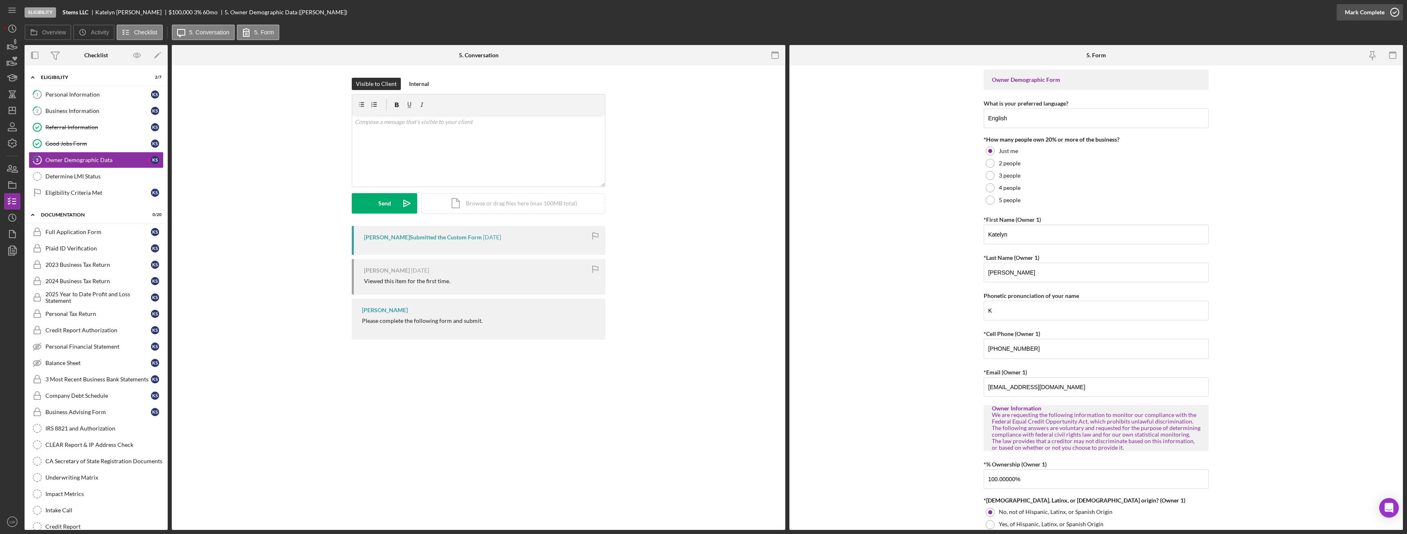
click at [1376, 8] on div "Mark Complete" at bounding box center [1365, 12] width 40 height 16
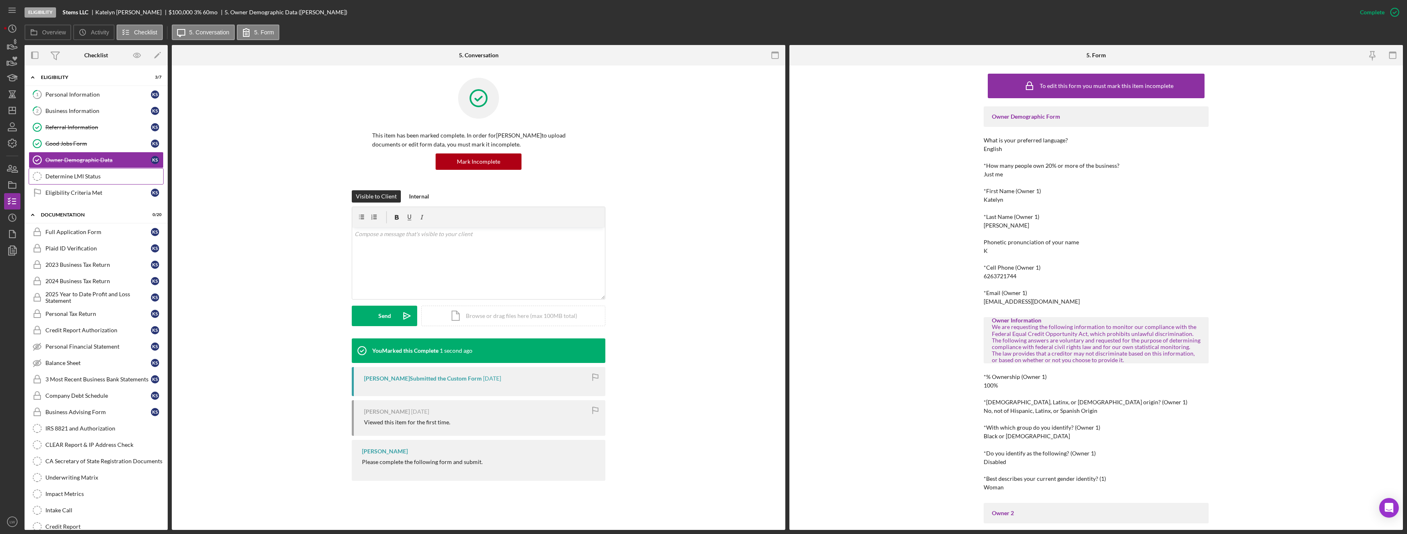
click at [91, 180] on link "Determine LMI Status Determine LMI Status" at bounding box center [96, 176] width 135 height 16
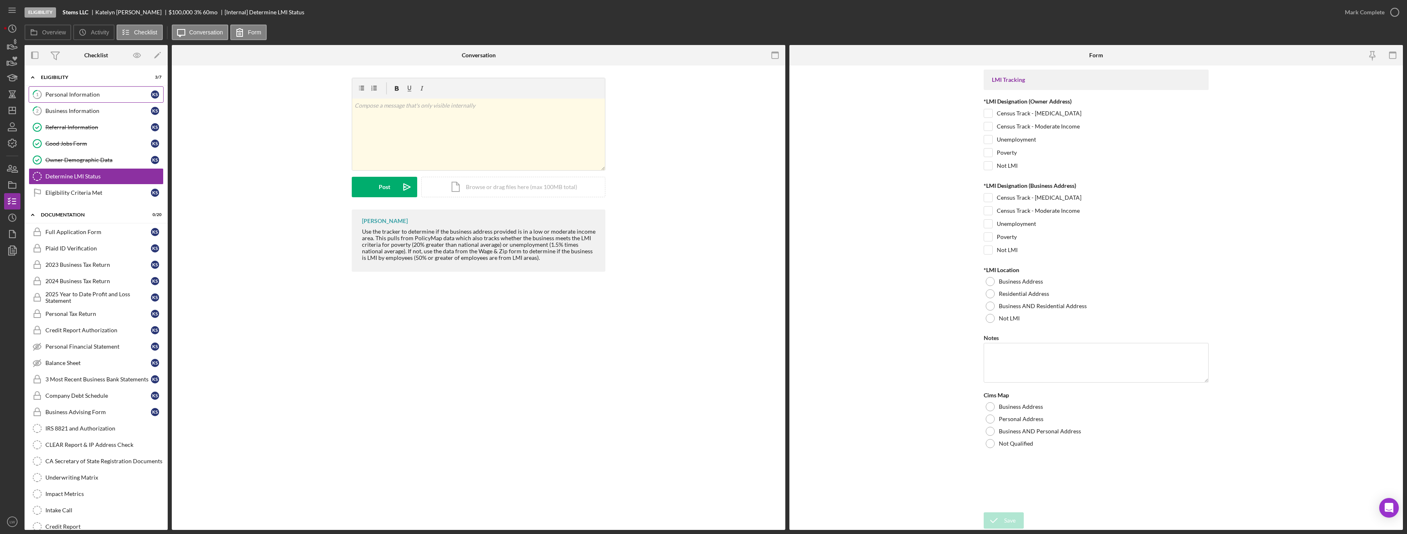
click at [77, 95] on div "Personal Information" at bounding box center [98, 94] width 106 height 7
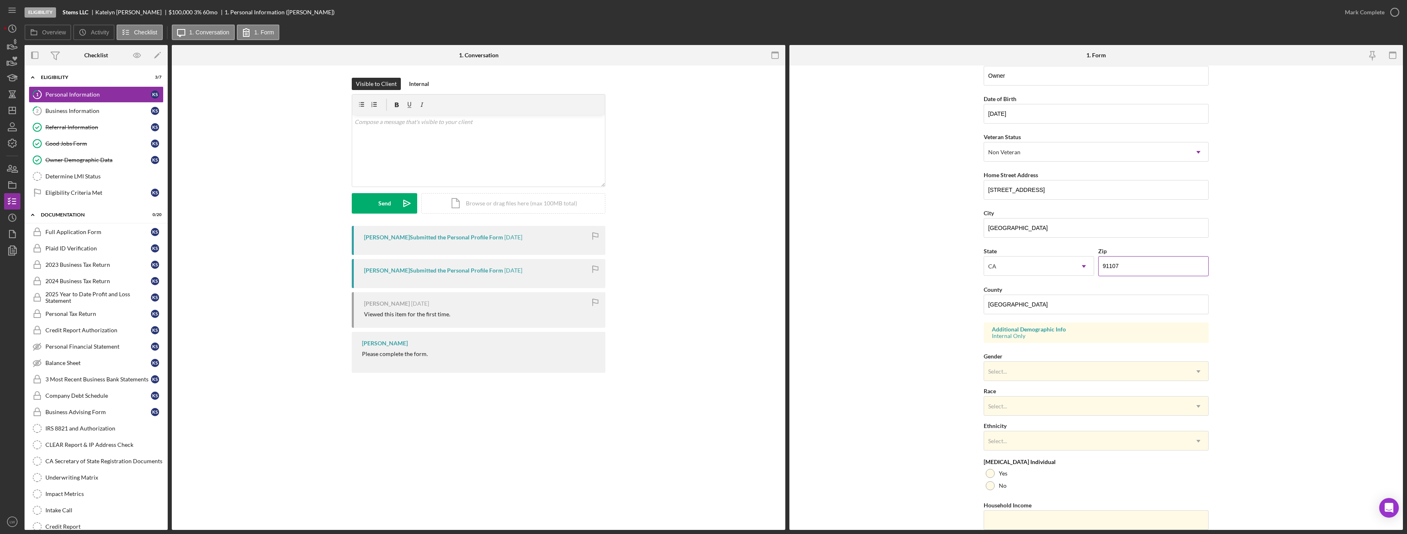
scroll to position [82, 0]
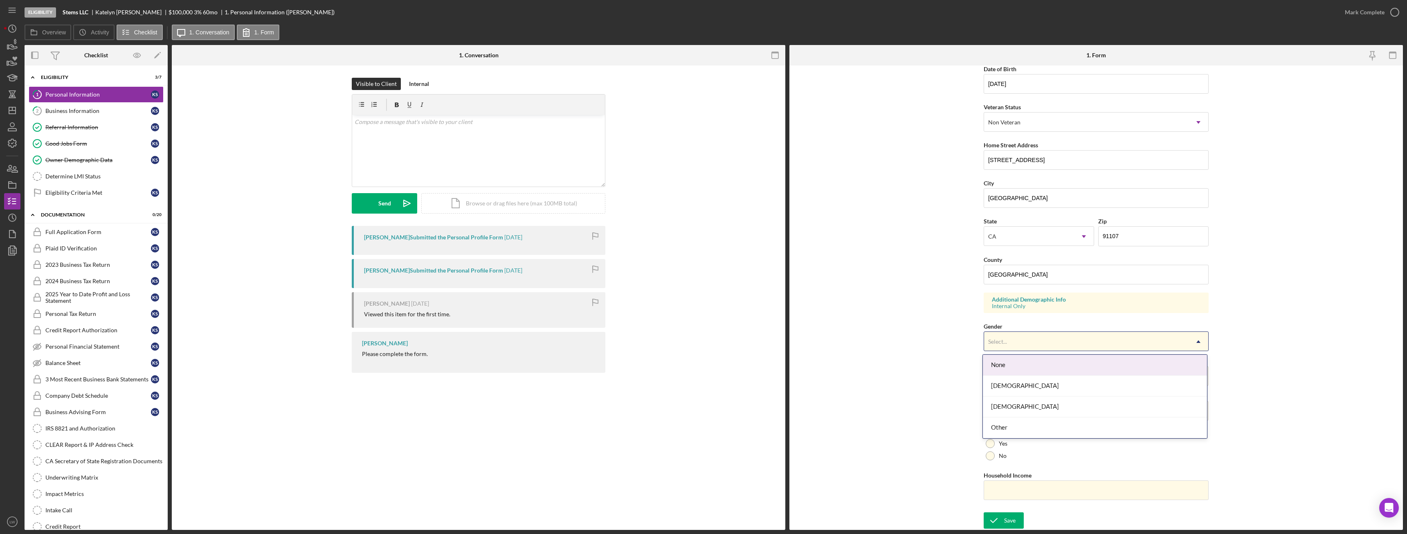
click at [1059, 340] on div "Select..." at bounding box center [1086, 341] width 205 height 19
click at [1039, 408] on div "Male" at bounding box center [1095, 406] width 224 height 21
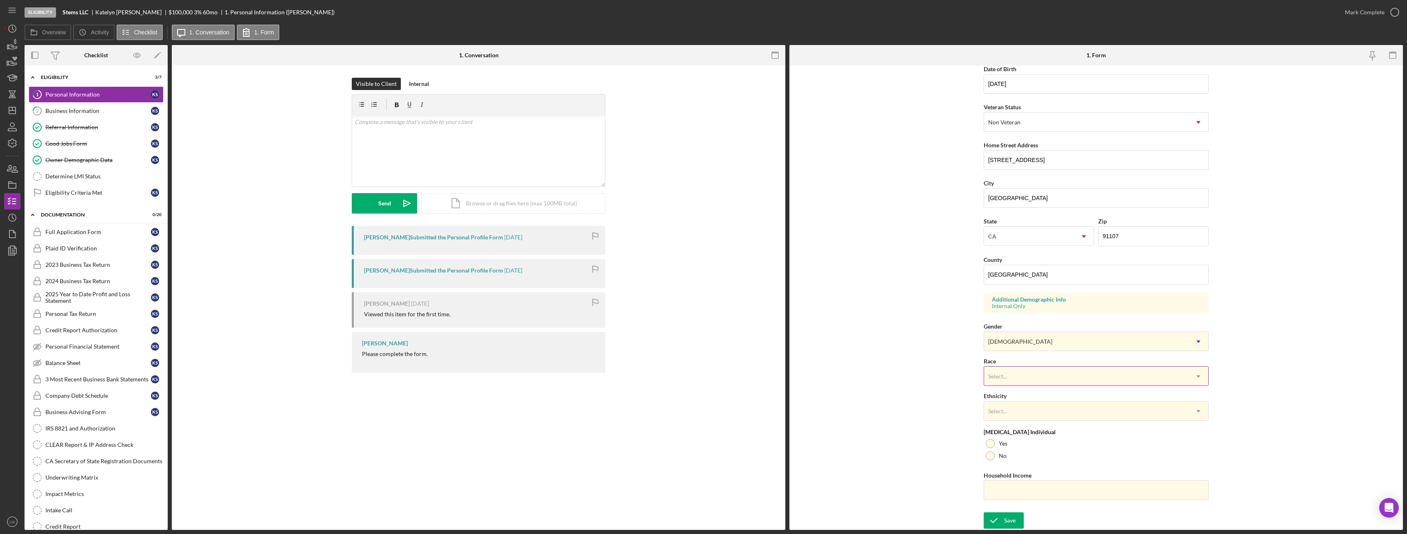
click at [1019, 376] on div "Select..." at bounding box center [1086, 376] width 205 height 19
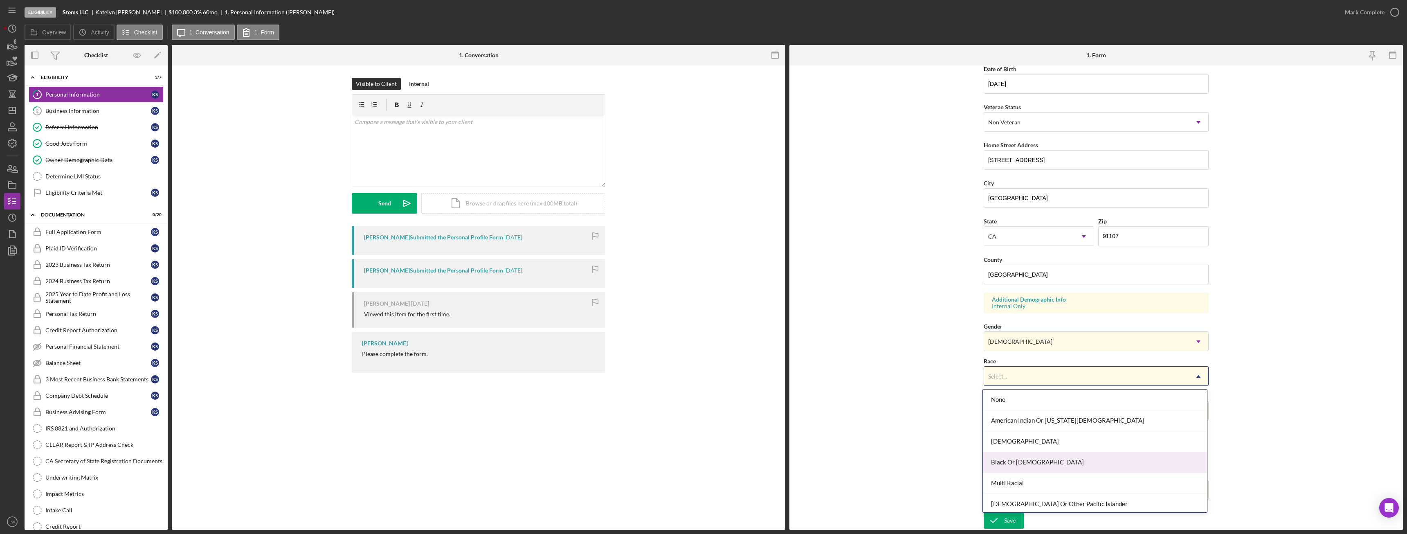
click at [1063, 463] on div "Black Or African American" at bounding box center [1095, 462] width 224 height 21
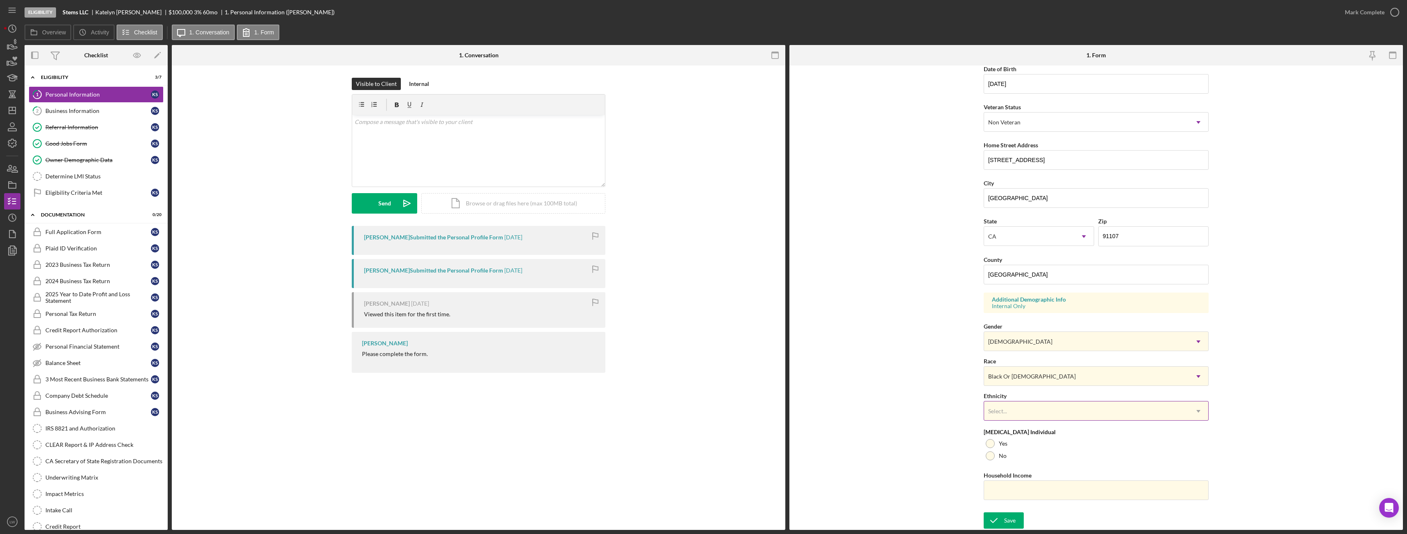
click at [1039, 403] on div "Select..." at bounding box center [1086, 411] width 205 height 19
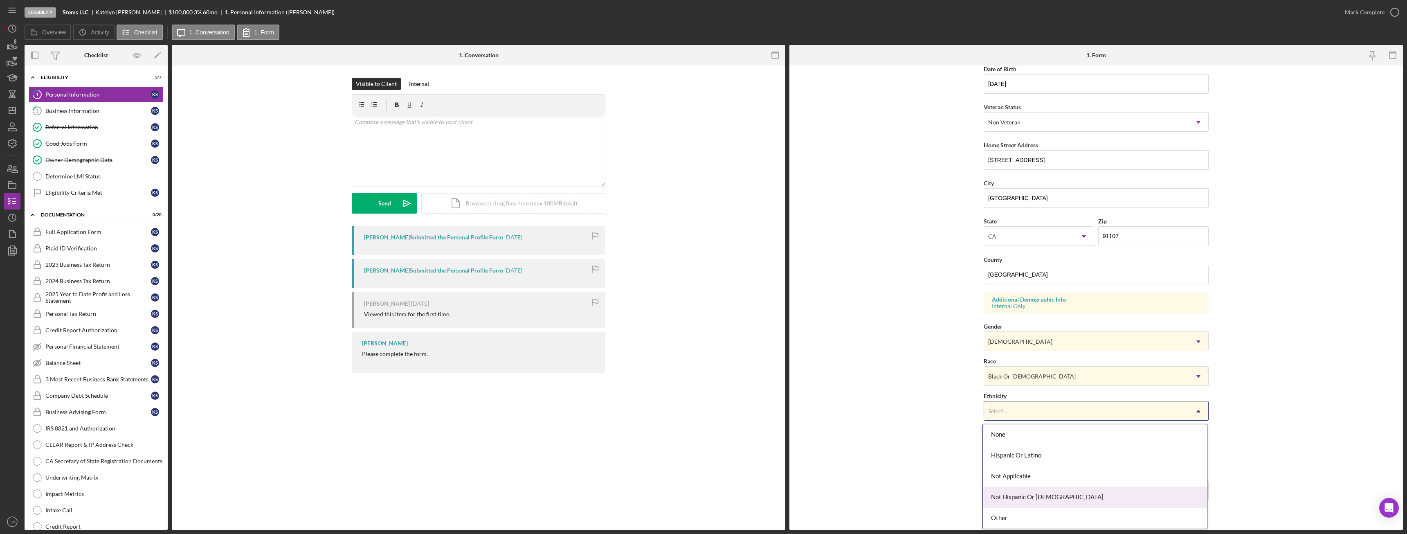
click at [1041, 497] on div "Not Hispanic Or Latino" at bounding box center [1095, 497] width 224 height 21
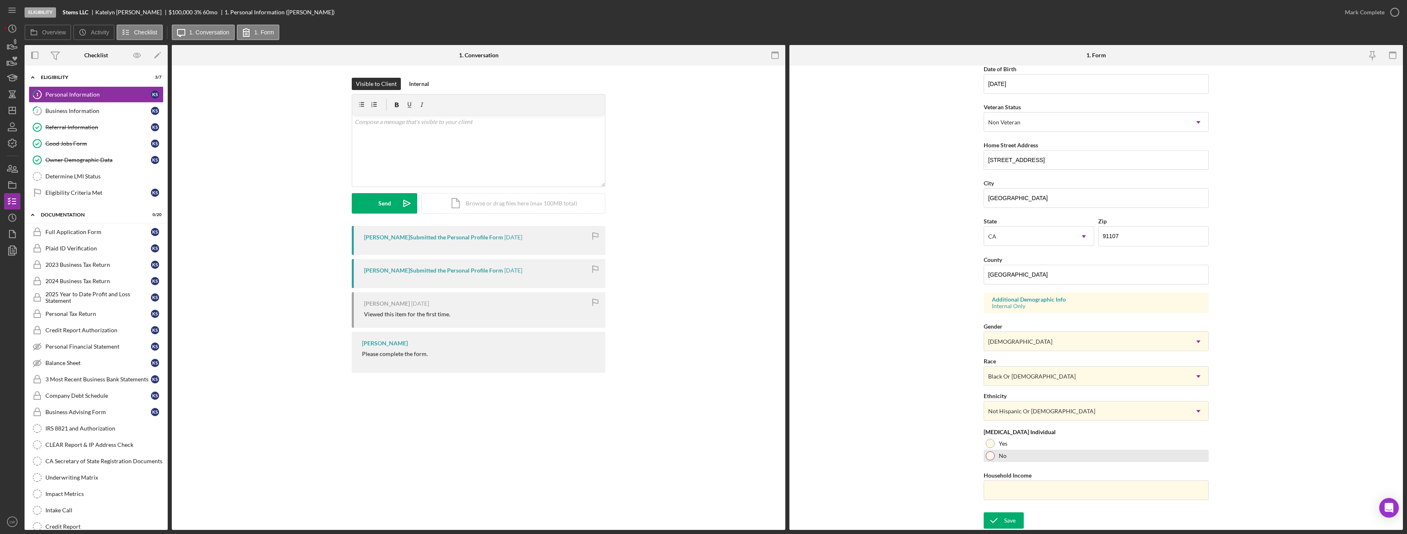
click at [987, 457] on div at bounding box center [990, 455] width 9 height 9
click at [1028, 491] on input "Household Income" at bounding box center [1096, 490] width 225 height 20
paste input "$560,000"
type input "$560,000"
click at [1009, 516] on div "Save" at bounding box center [1009, 520] width 11 height 16
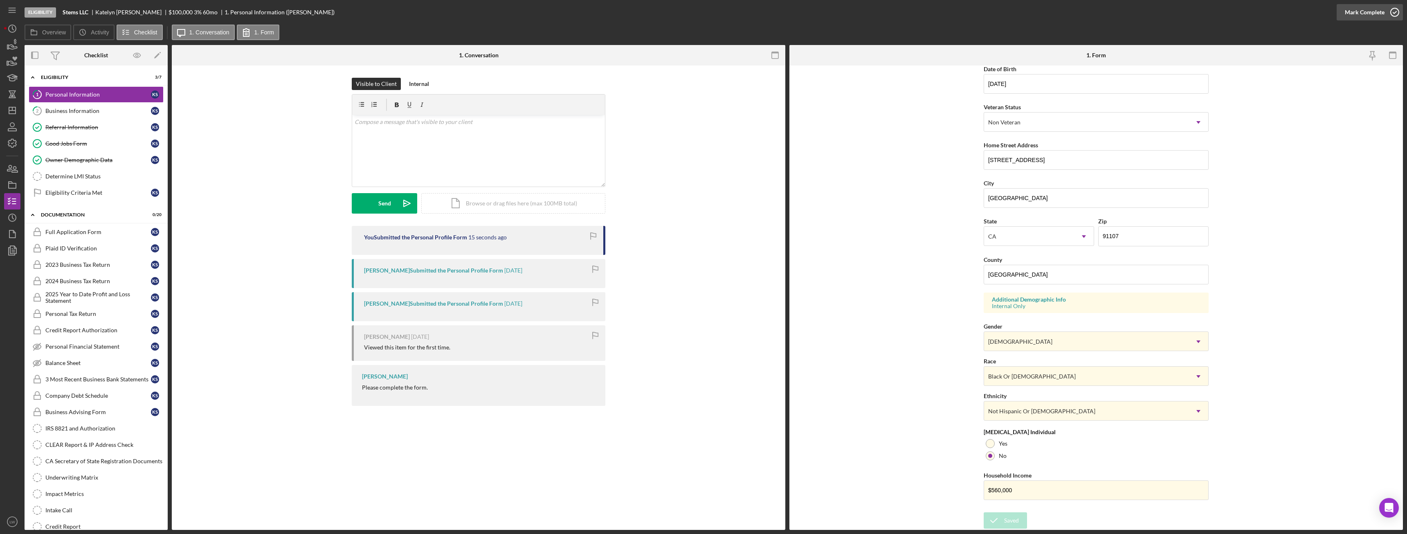
click at [1370, 17] on div "Mark Complete" at bounding box center [1365, 12] width 40 height 16
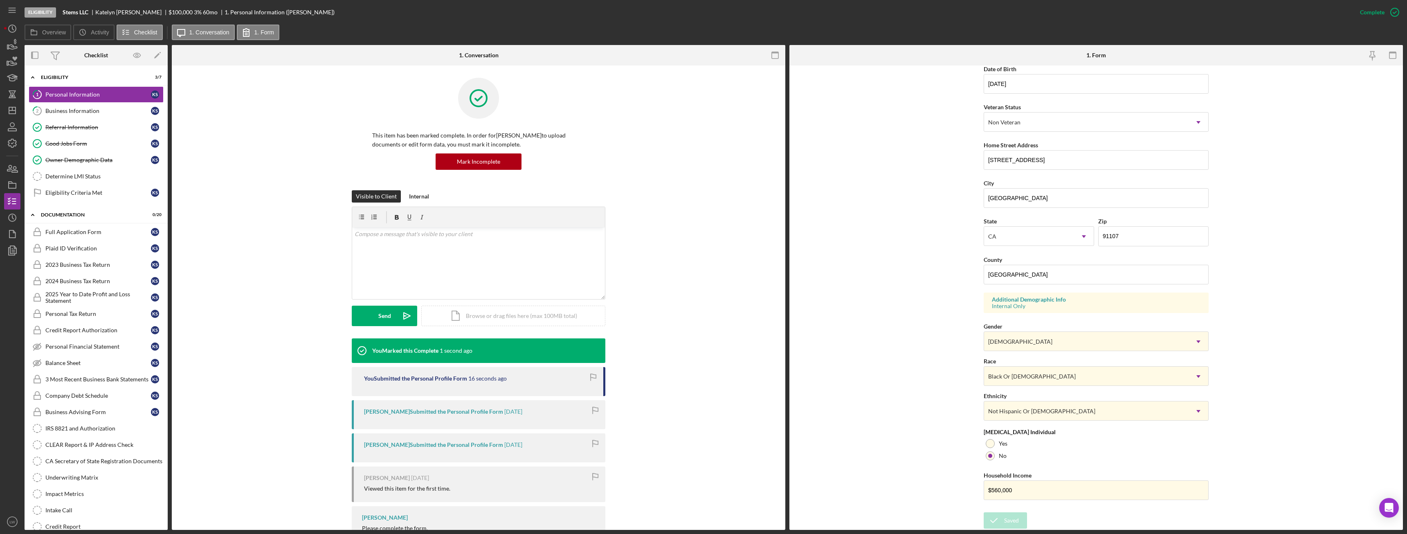
scroll to position [0, 0]
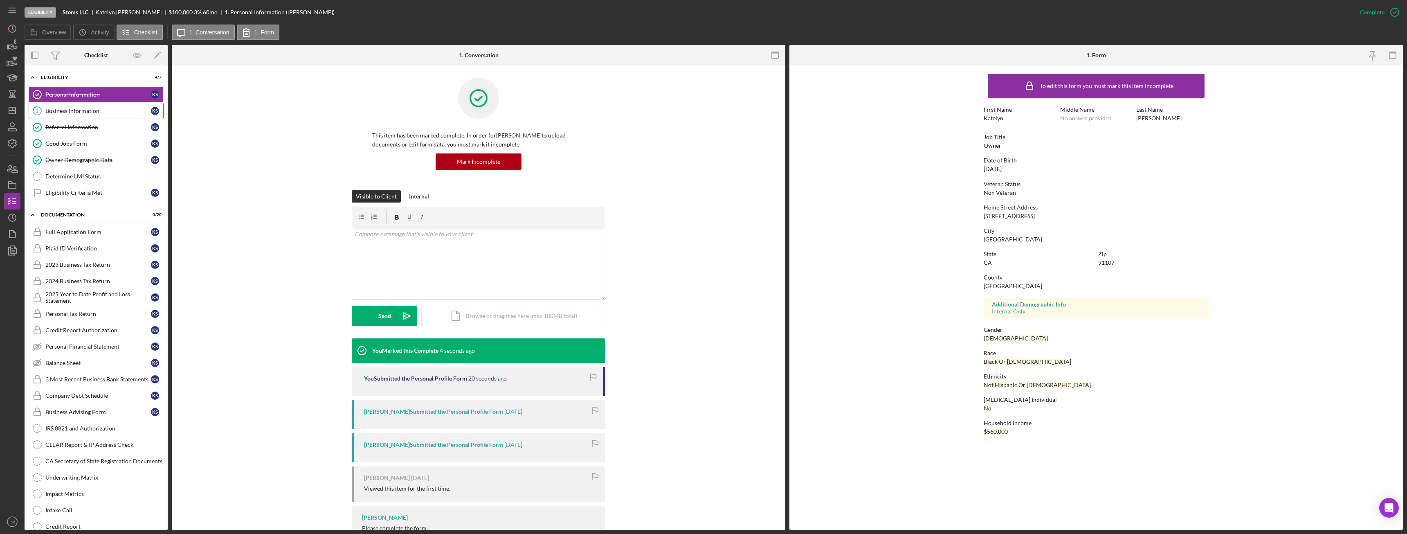
click at [90, 118] on link "2 Business Information K S" at bounding box center [96, 111] width 135 height 16
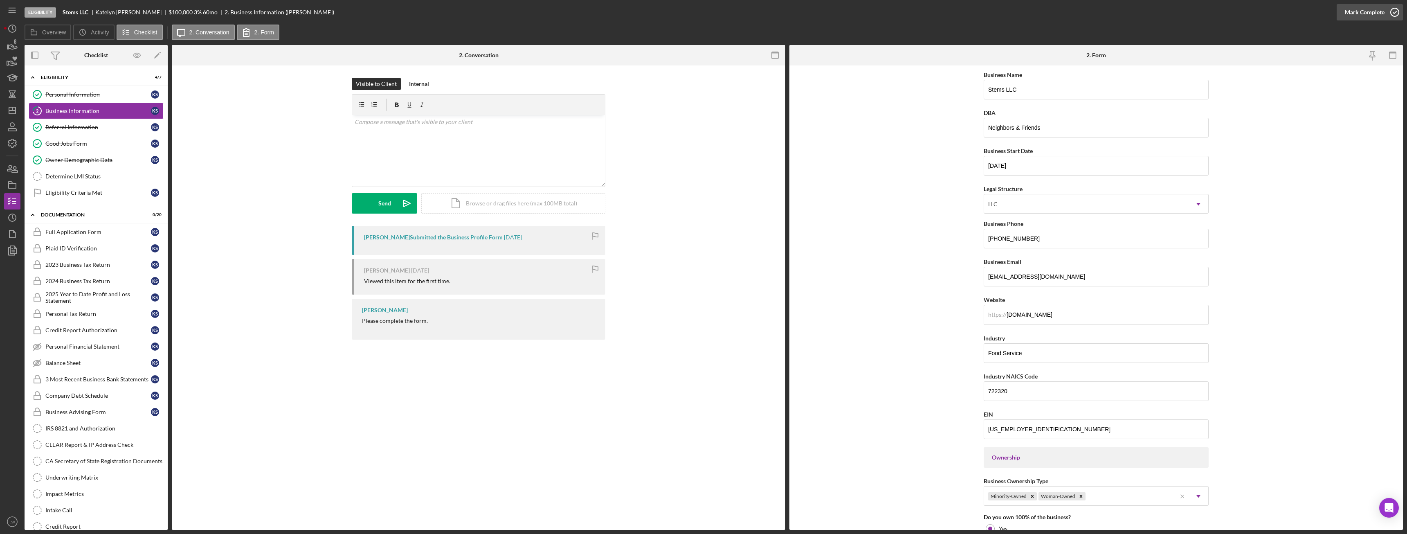
click at [1366, 9] on div "Mark Complete" at bounding box center [1365, 12] width 40 height 16
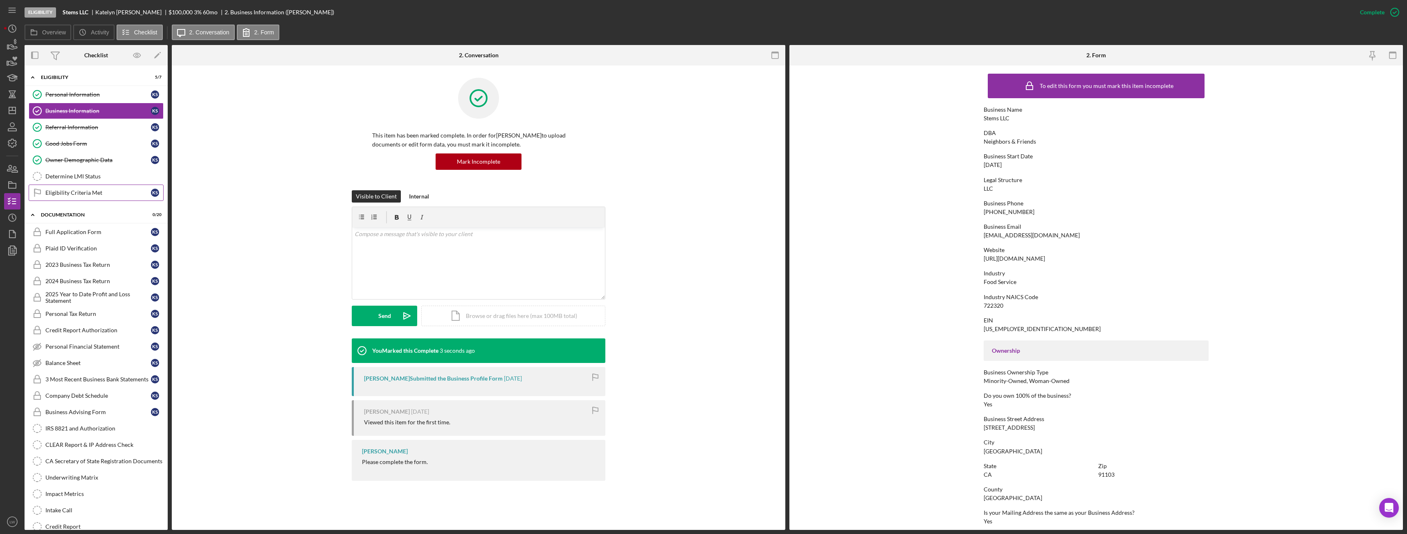
click at [116, 189] on link "Eligibility Criteria Met Eligibility Criteria Met K S" at bounding box center [96, 192] width 135 height 16
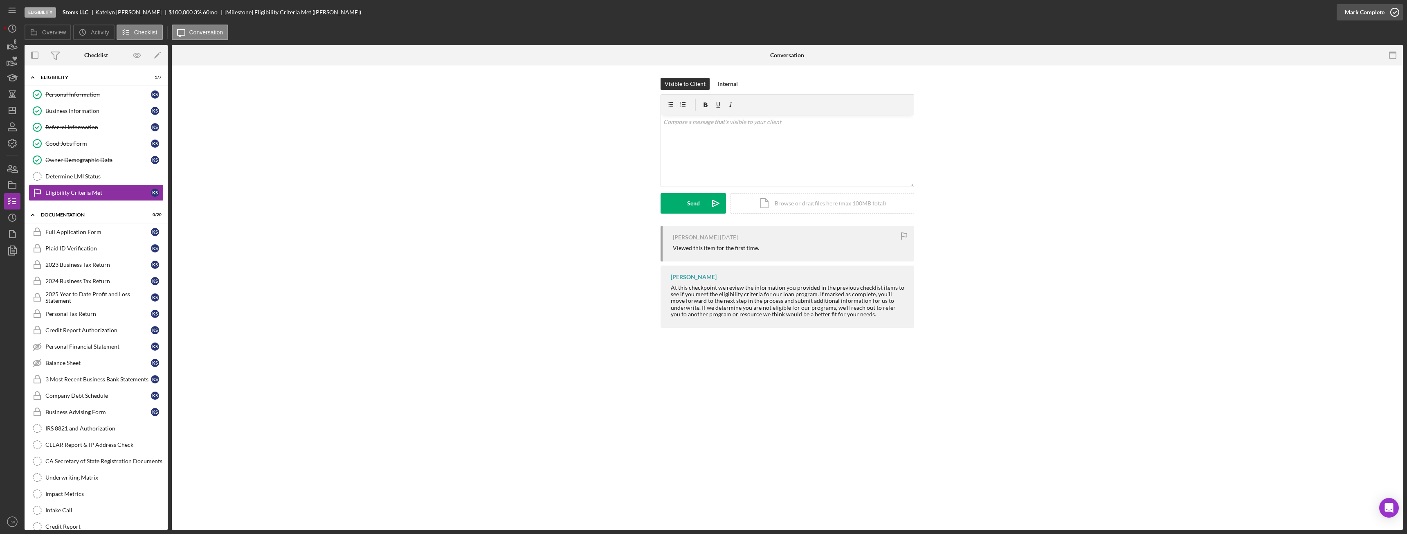
click at [1361, 11] on div "Mark Complete" at bounding box center [1365, 12] width 40 height 16
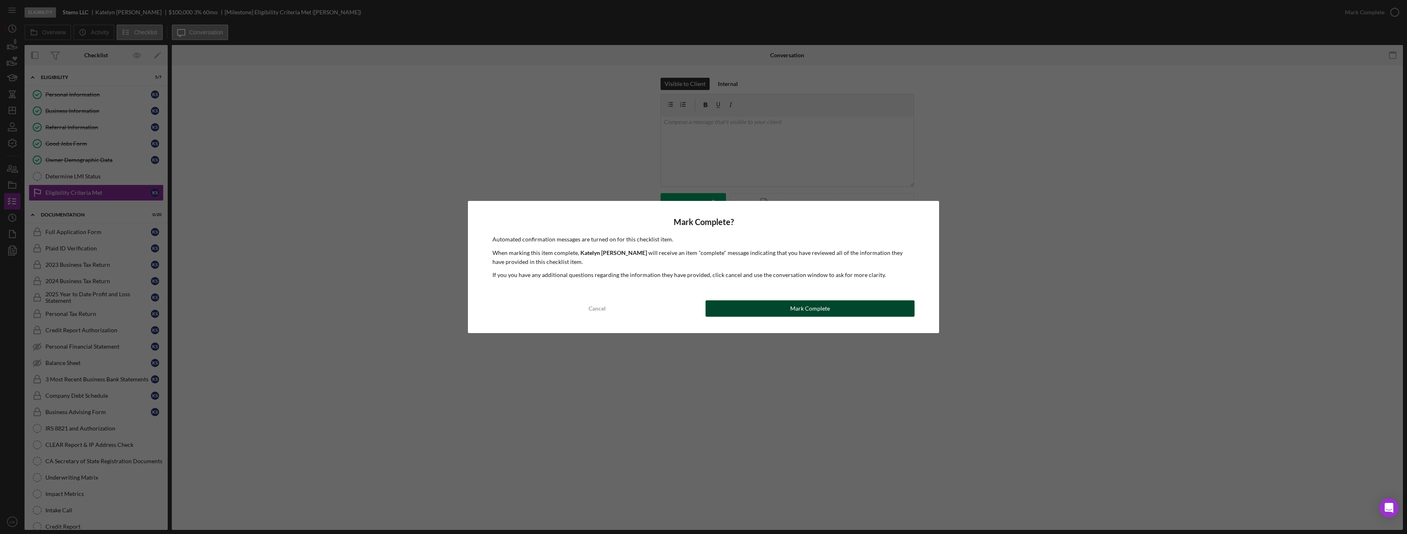
click at [839, 313] on button "Mark Complete" at bounding box center [810, 308] width 209 height 16
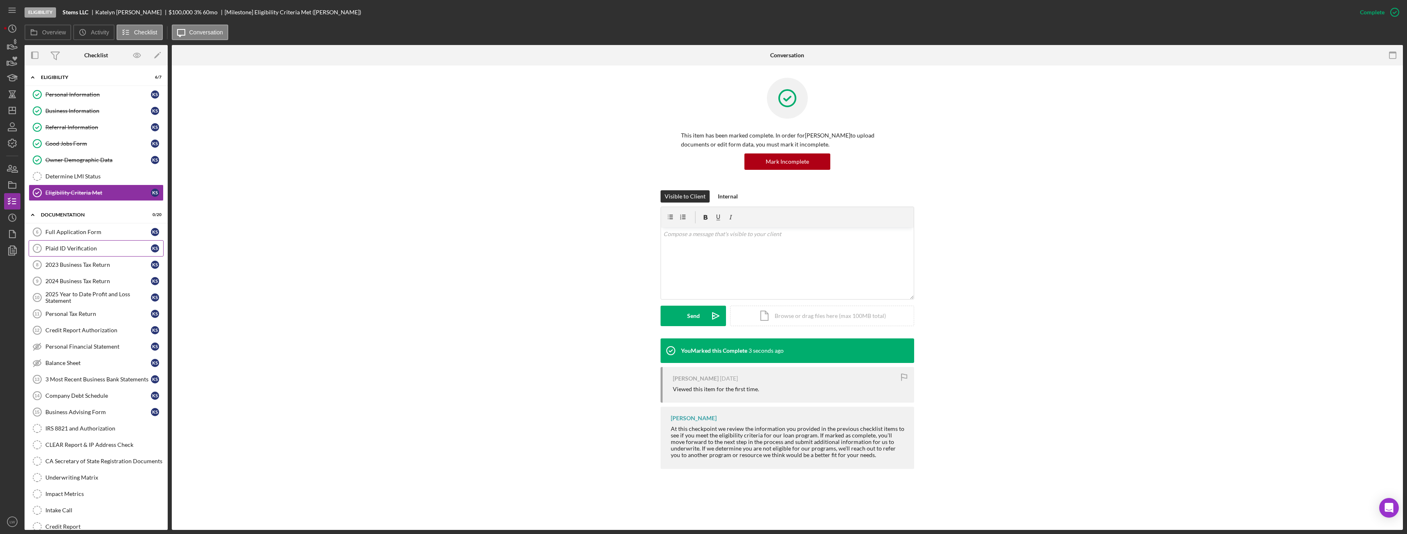
click at [90, 254] on link "Plaid ID Verification 7 Plaid ID Verification K S" at bounding box center [96, 248] width 135 height 16
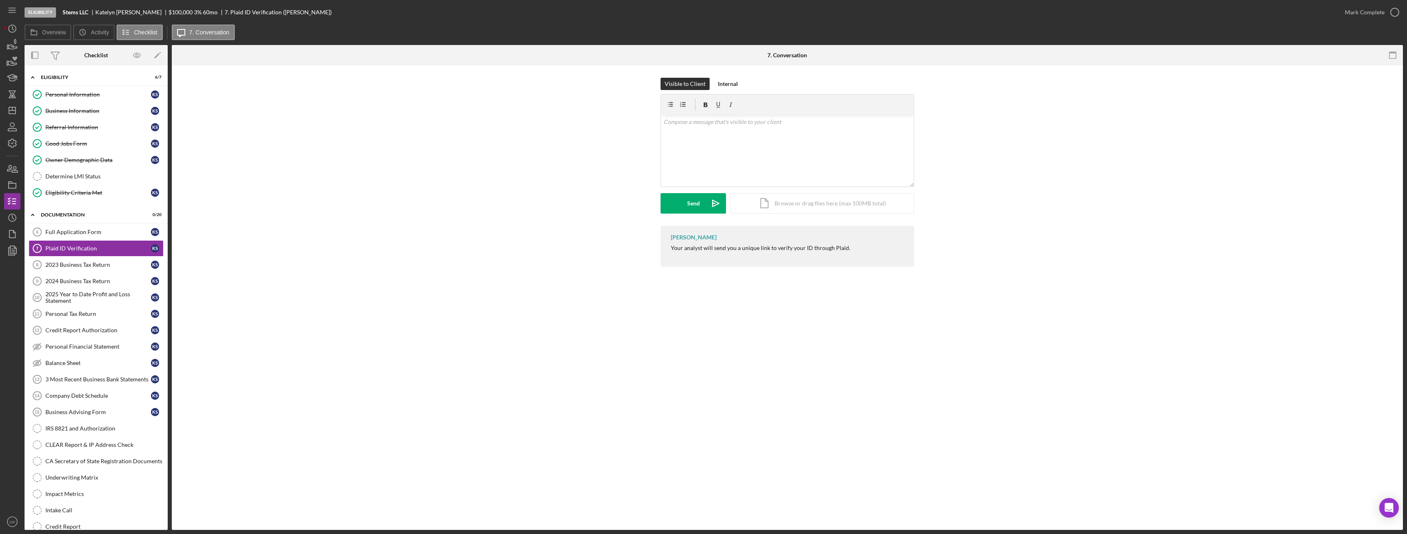
click at [112, 10] on div "Katelyn Smith" at bounding box center [131, 12] width 73 height 7
click at [112, 11] on div "Katelyn Smith" at bounding box center [131, 12] width 73 height 7
copy div "Katelyn Smith"
click at [69, 108] on div "Business Information" at bounding box center [98, 111] width 106 height 7
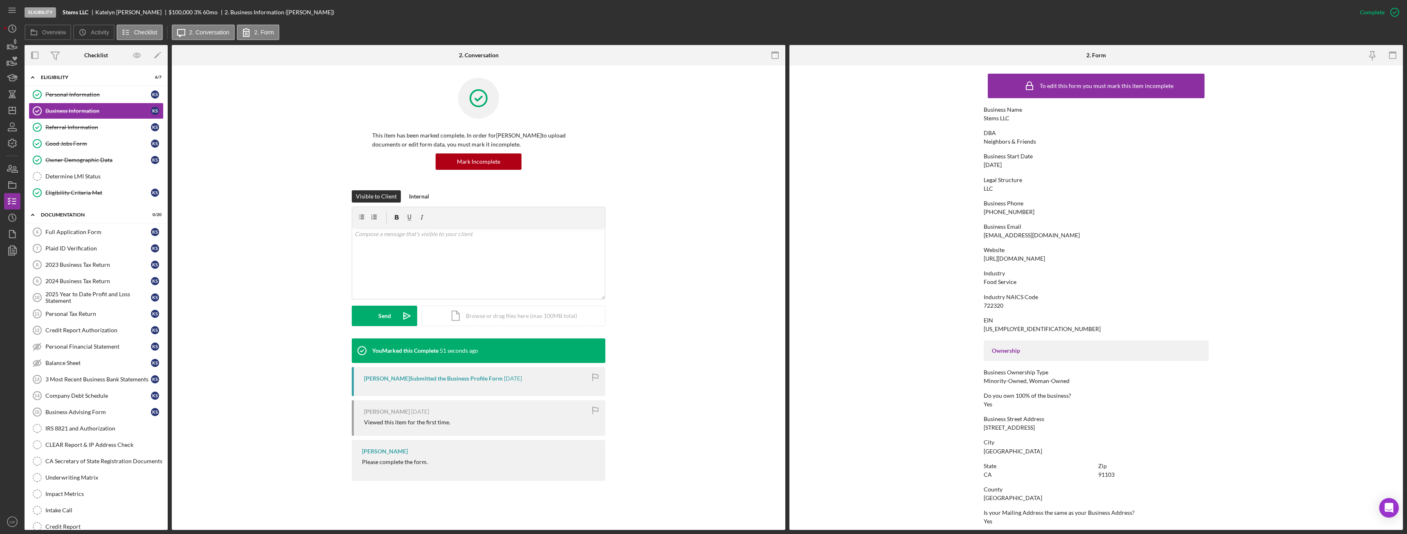
click at [1005, 234] on div "kaiy@stemsca.com" at bounding box center [1032, 235] width 96 height 7
copy div "kaiy@stemsca.com"
click at [398, 257] on div "v Color teal Color pink Remove color Add row above Add row below Add column bef…" at bounding box center [478, 263] width 253 height 72
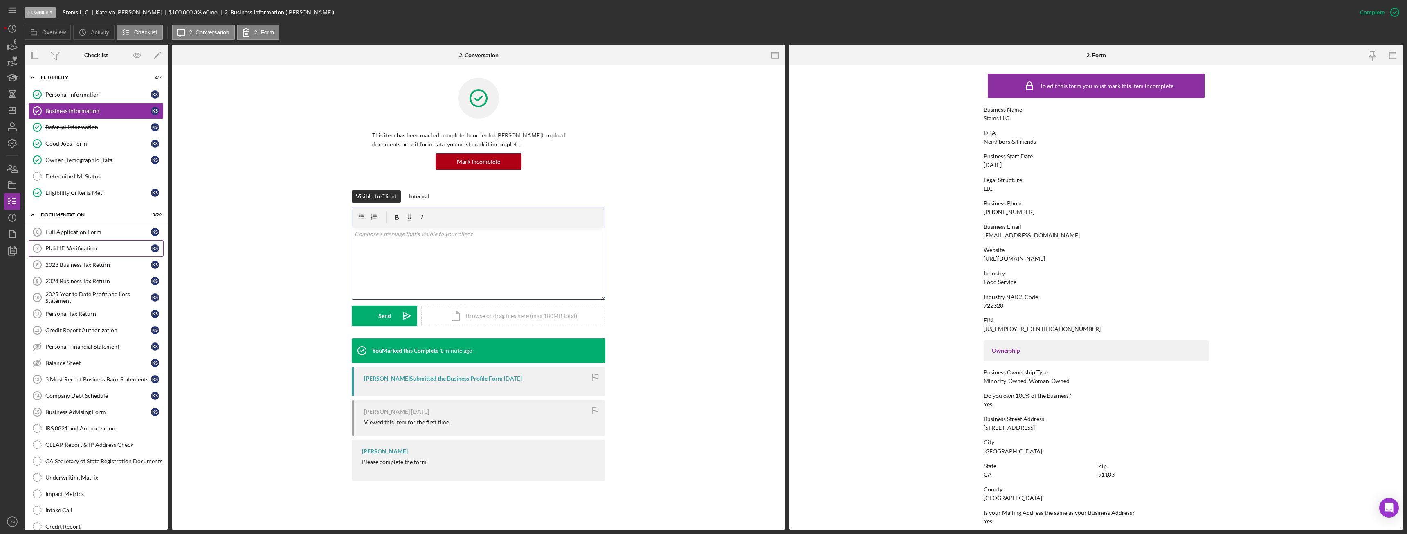
click at [108, 252] on link "Plaid ID Verification 7 Plaid ID Verification K S" at bounding box center [96, 248] width 135 height 16
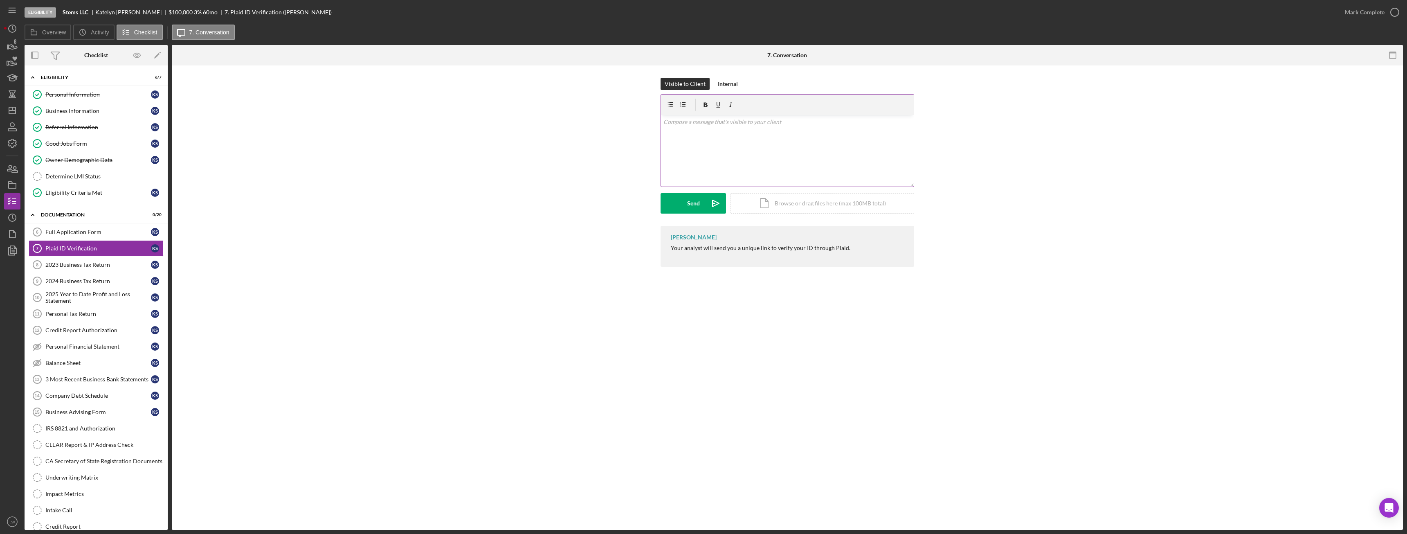
click at [780, 151] on div "v Color teal Color pink Remove color Add row above Add row below Add column bef…" at bounding box center [787, 151] width 253 height 72
click at [704, 206] on button "Send Icon/icon-invite-send" at bounding box center [693, 203] width 65 height 20
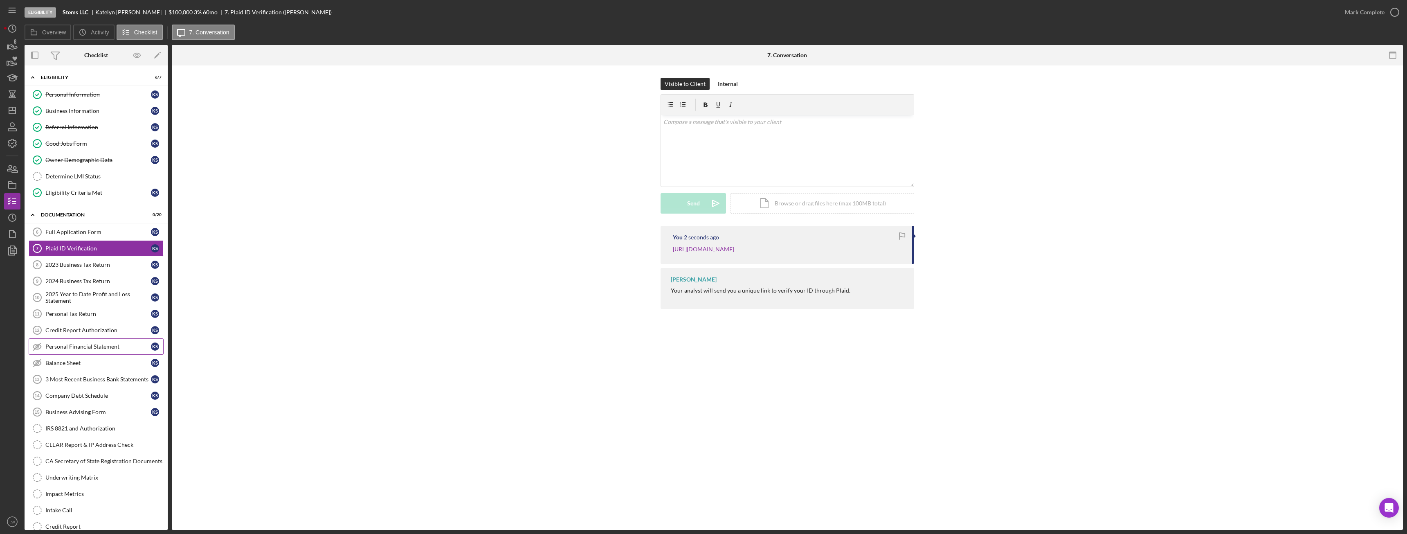
click at [76, 340] on link "Personal Financial Statement Personal Financial Statement K S" at bounding box center [96, 346] width 135 height 16
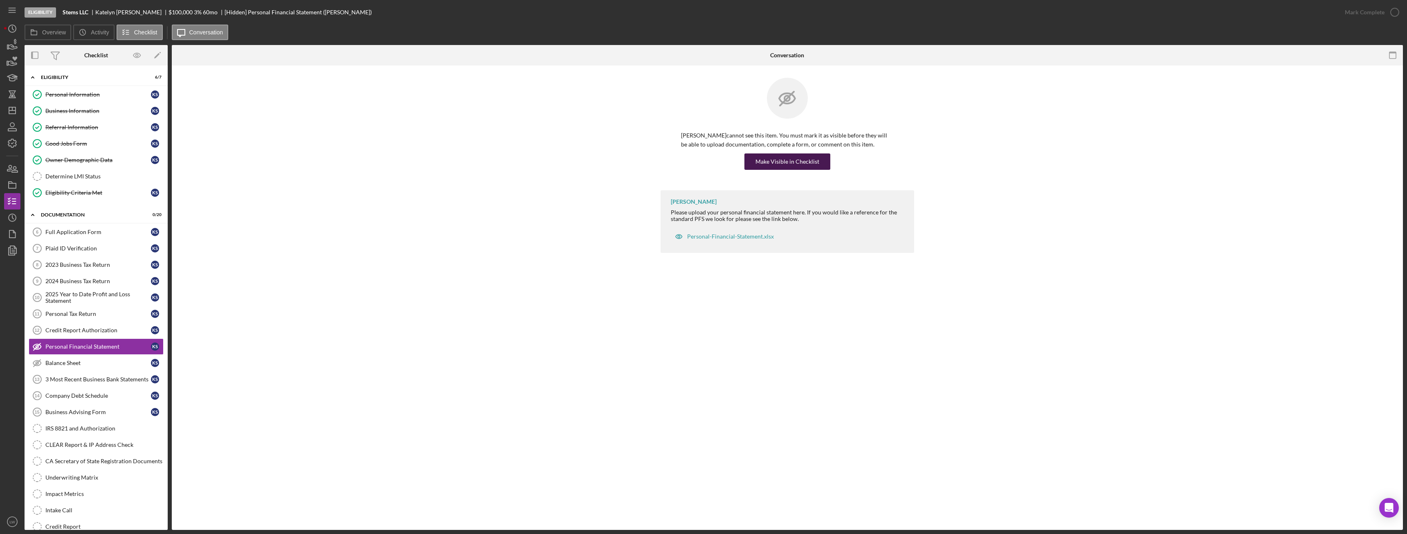
click at [807, 157] on div "Make Visible in Checklist" at bounding box center [788, 161] width 64 height 16
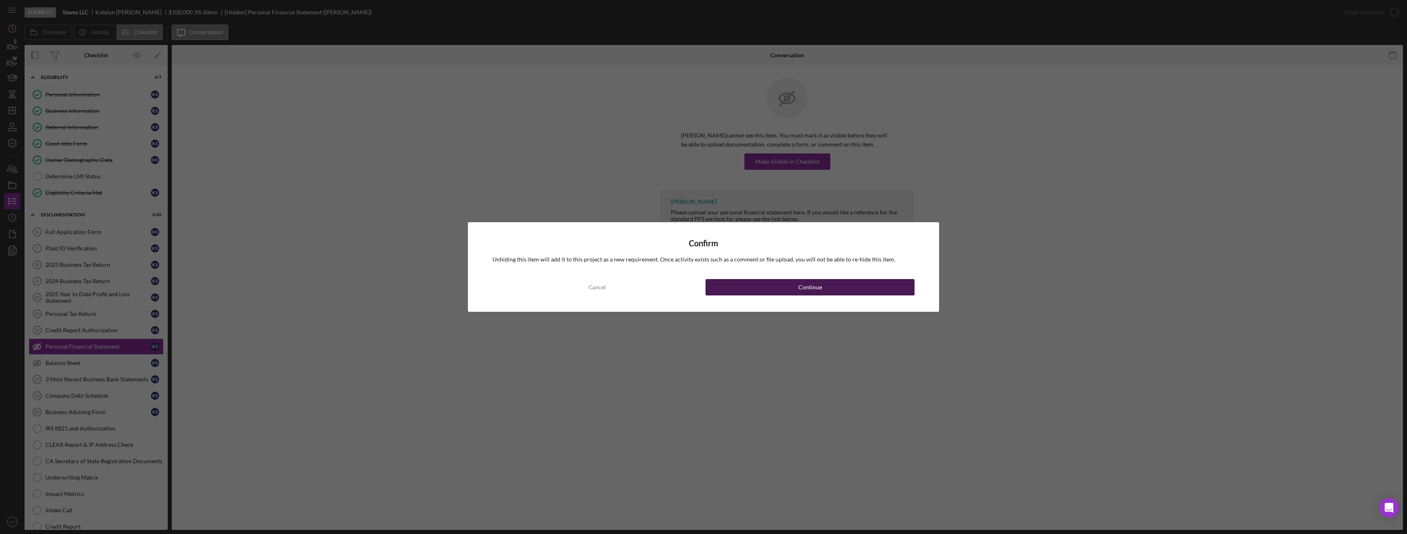
click at [772, 285] on button "Continue" at bounding box center [810, 287] width 209 height 16
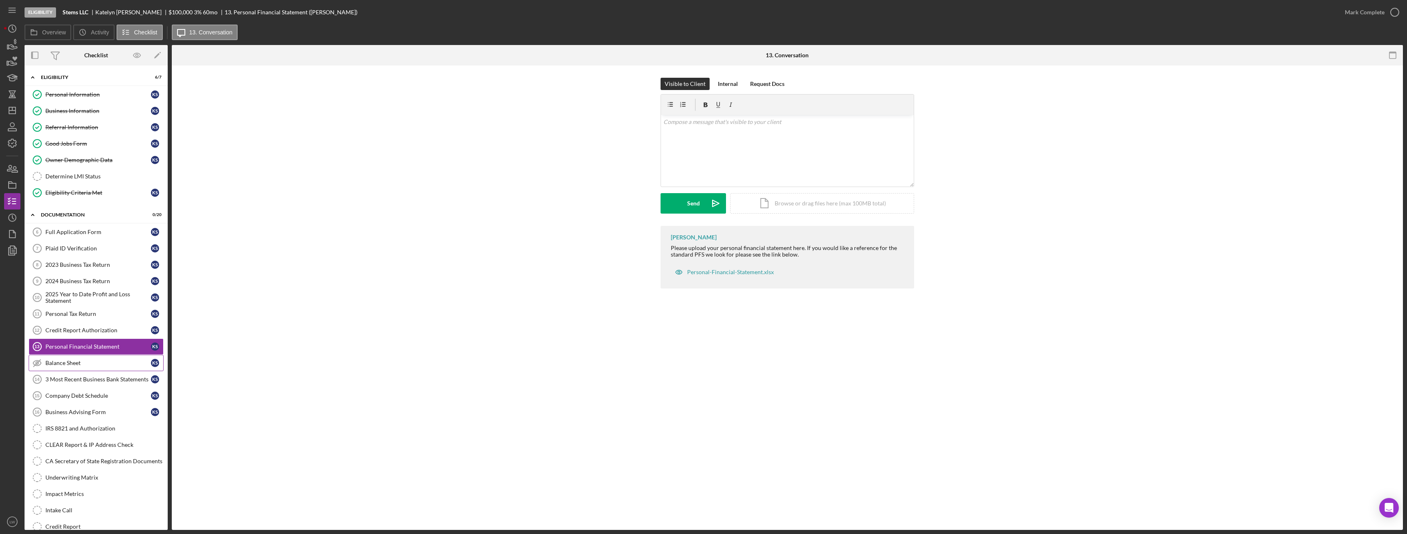
click at [80, 364] on div "Balance Sheet" at bounding box center [98, 363] width 106 height 7
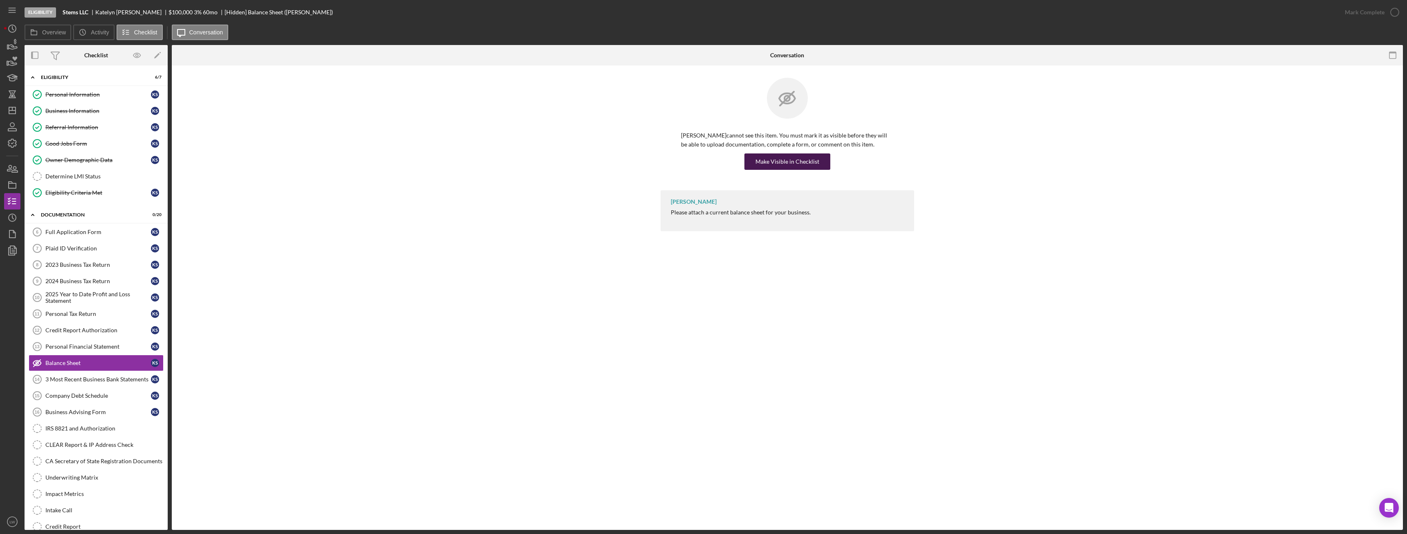
click at [767, 162] on div "Make Visible in Checklist" at bounding box center [788, 161] width 64 height 16
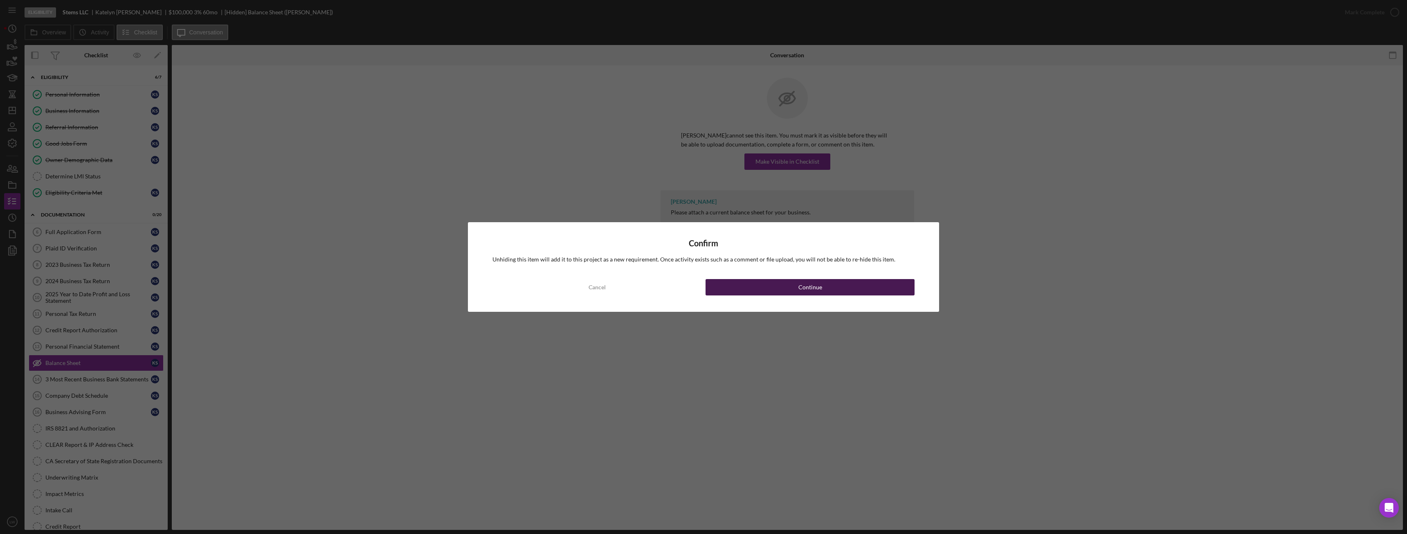
click at [766, 282] on button "Continue" at bounding box center [810, 287] width 209 height 16
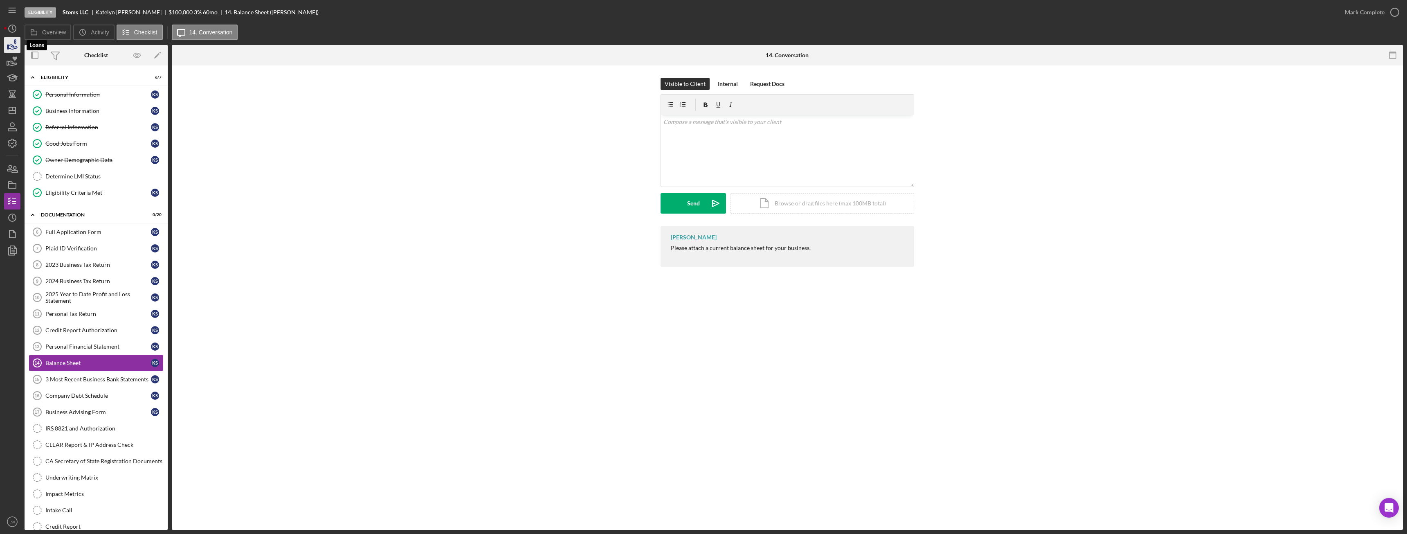
click at [13, 40] on icon "button" at bounding box center [12, 45] width 20 height 20
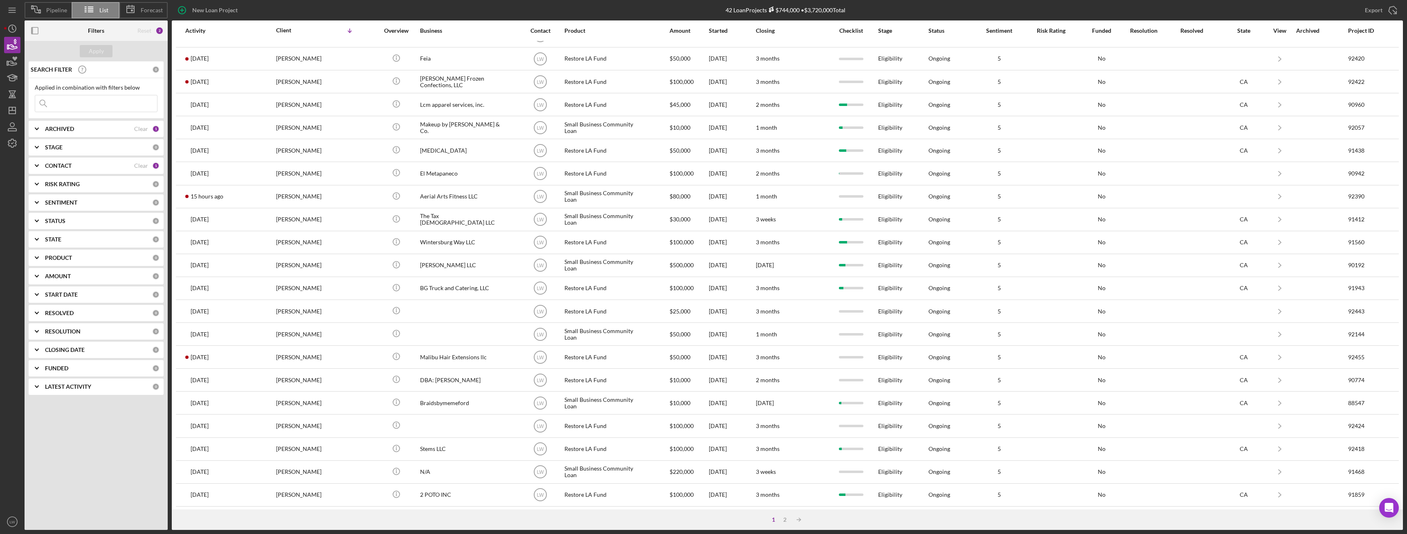
scroll to position [110, 0]
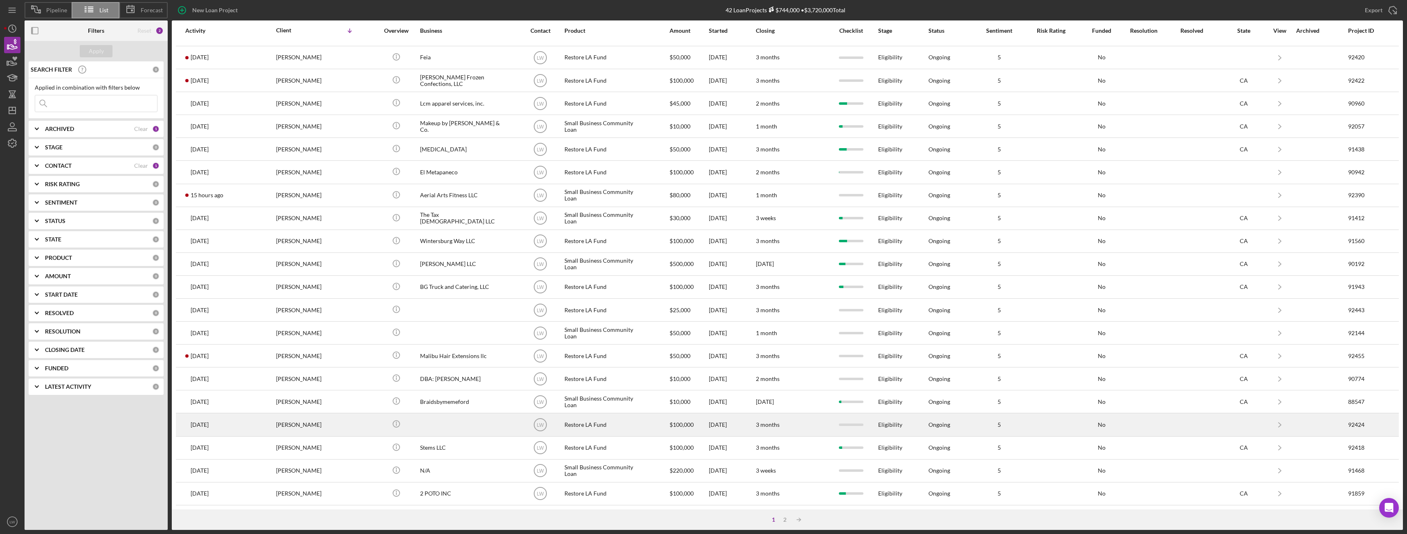
click at [336, 425] on div "Kelsey Aloise" at bounding box center [317, 425] width 82 height 22
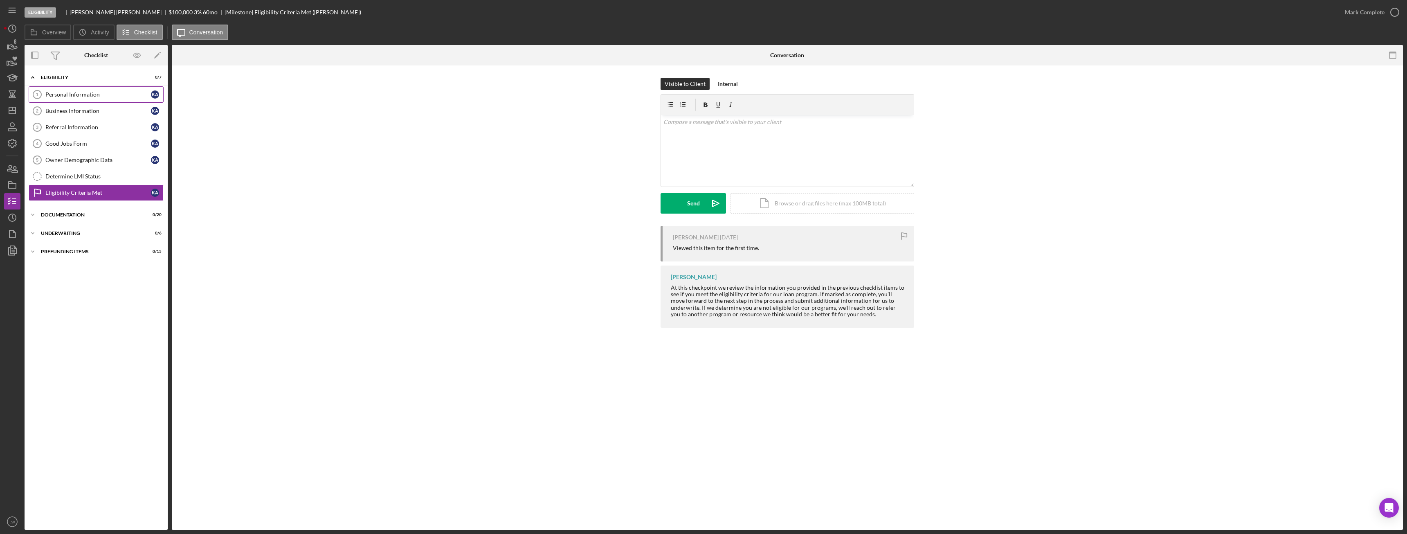
click at [92, 90] on link "Personal Information 1 Personal Information K A" at bounding box center [96, 94] width 135 height 16
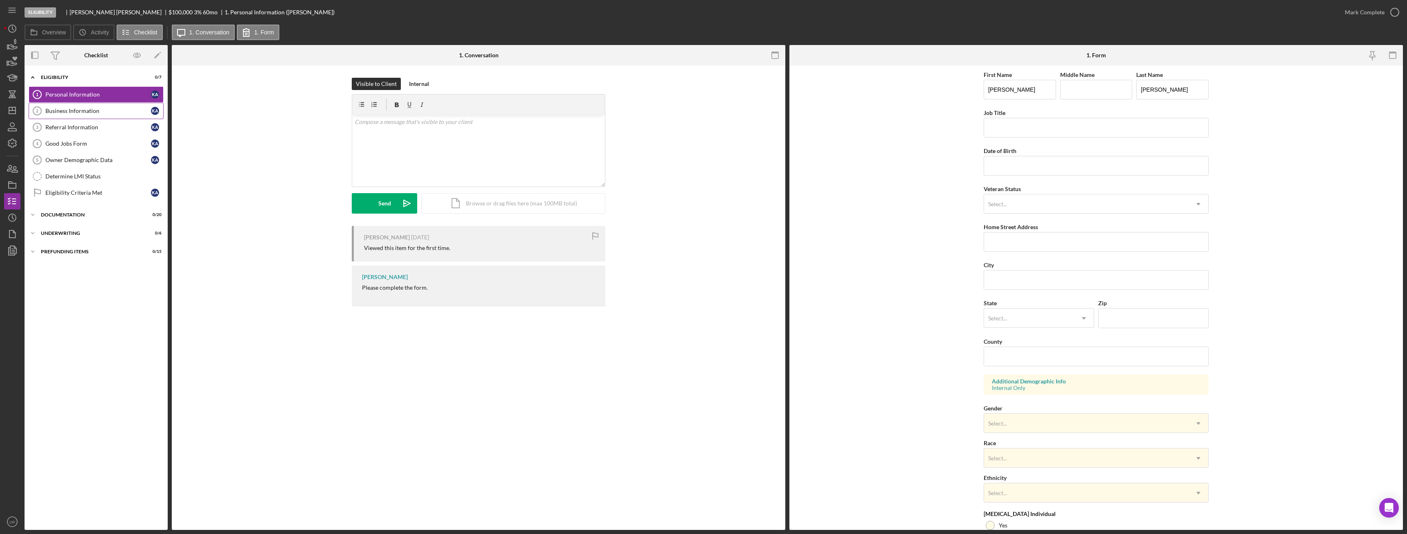
click at [94, 108] on div "Business Information" at bounding box center [98, 111] width 106 height 7
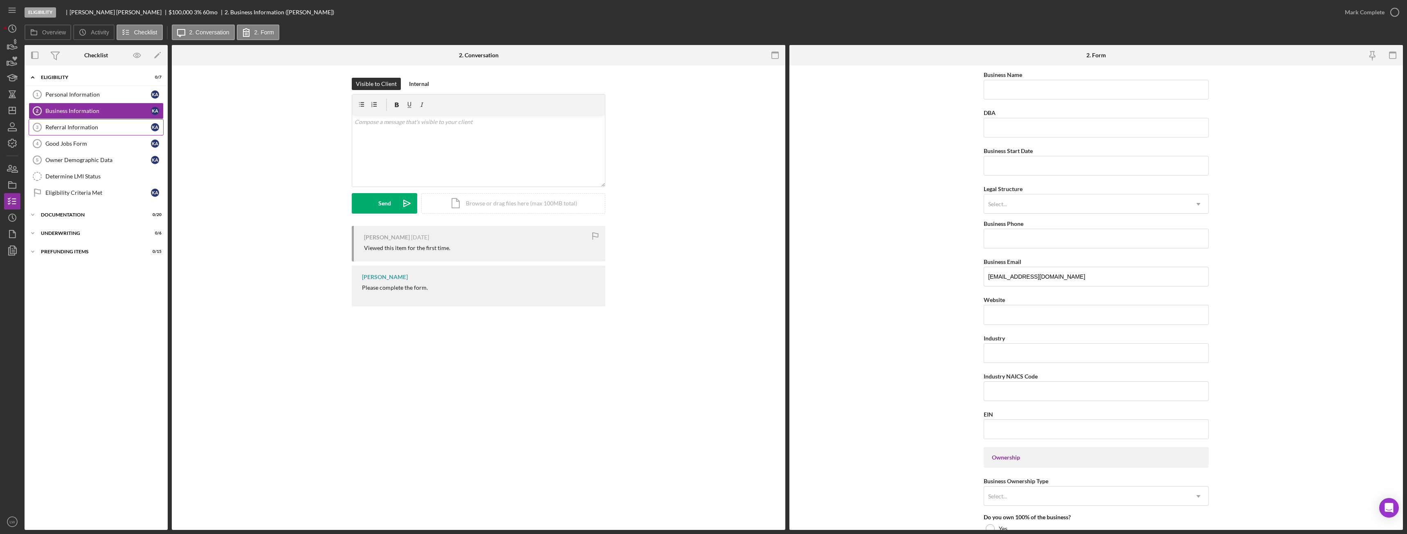
click at [93, 130] on div "Referral Information" at bounding box center [98, 127] width 106 height 7
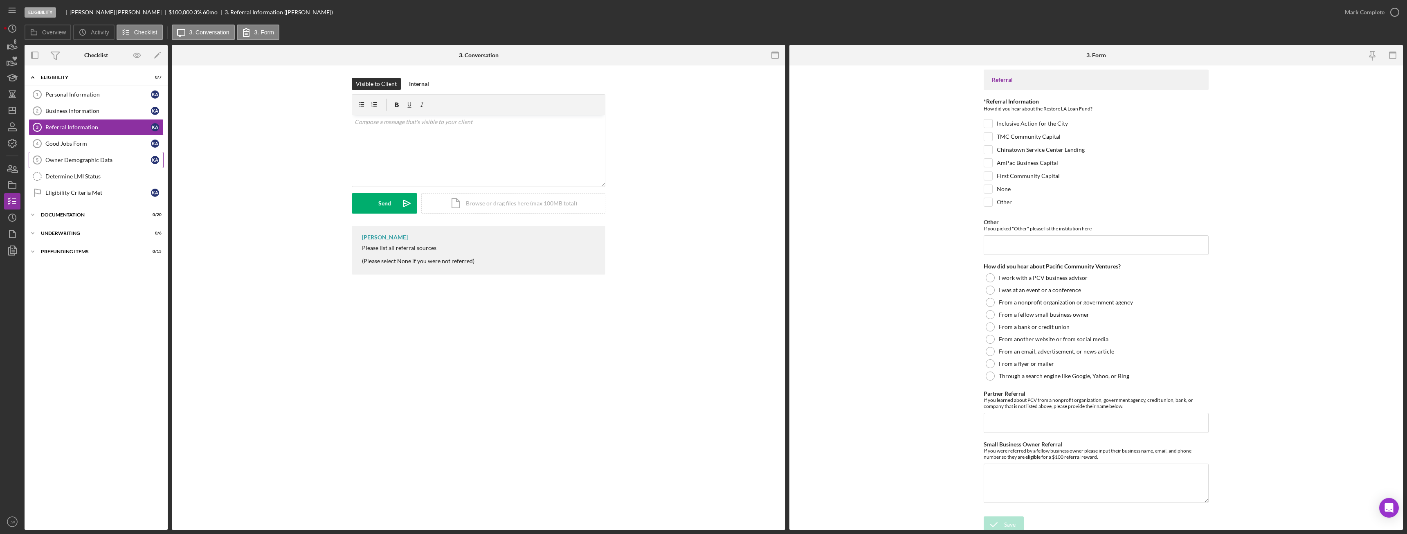
click at [98, 165] on link "Owner Demographic Data 5 Owner Demographic Data K A" at bounding box center [96, 160] width 135 height 16
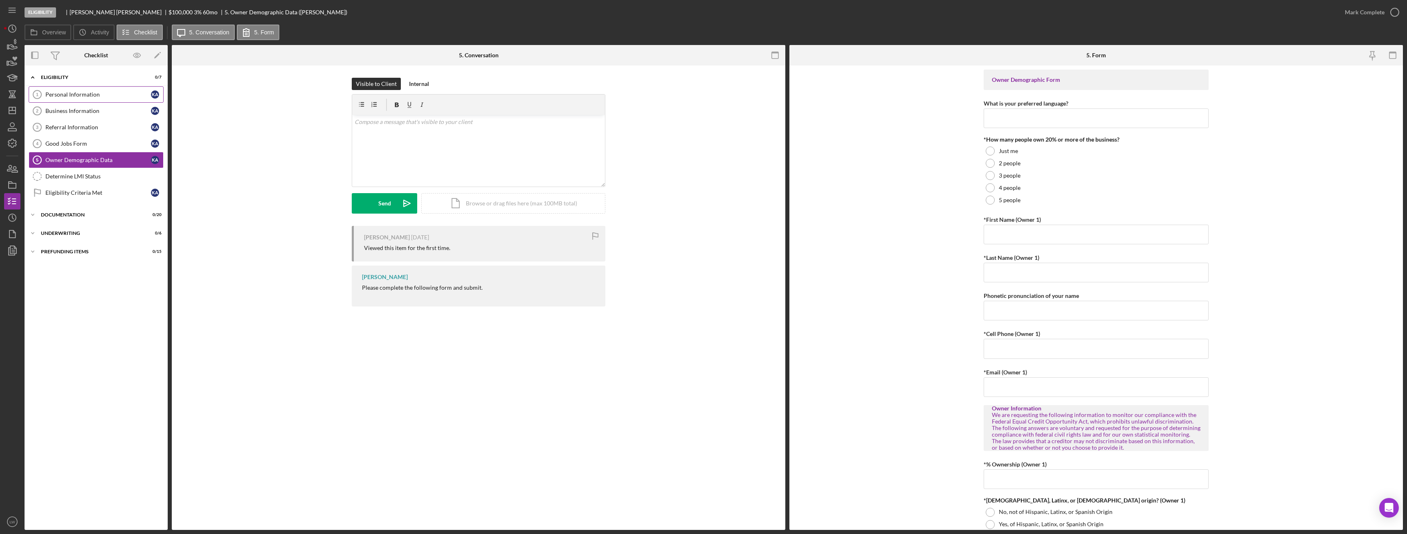
click at [72, 90] on link "Personal Information 1 Personal Information K A" at bounding box center [96, 94] width 135 height 16
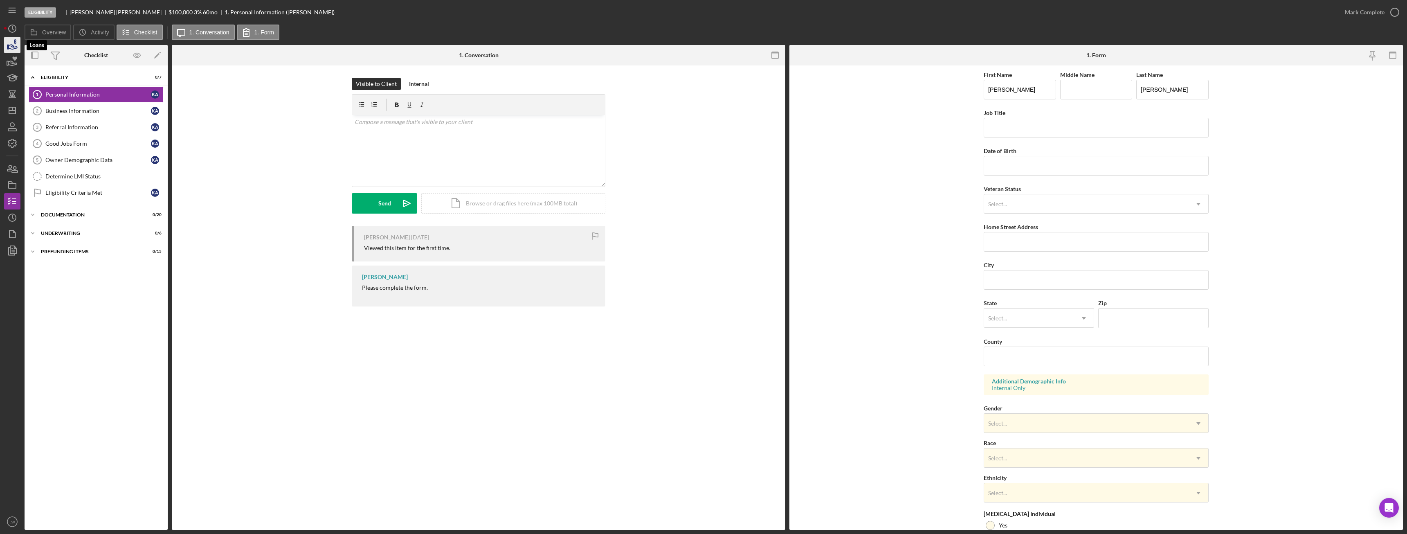
click at [13, 46] on icon "button" at bounding box center [13, 47] width 9 height 4
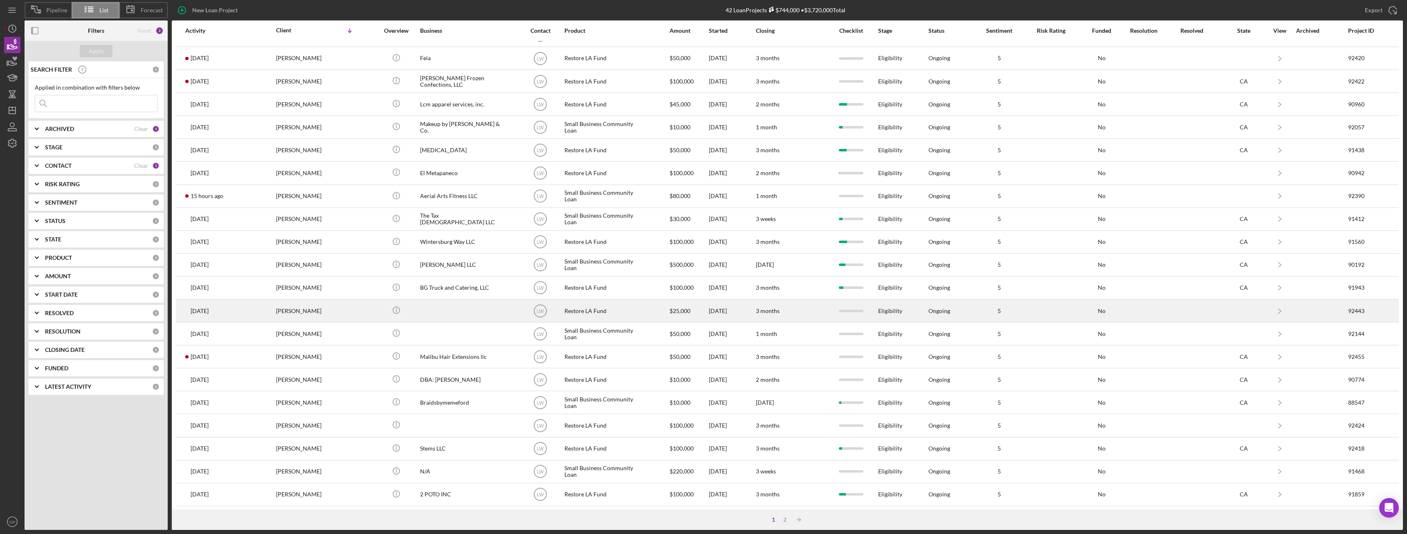
scroll to position [110, 0]
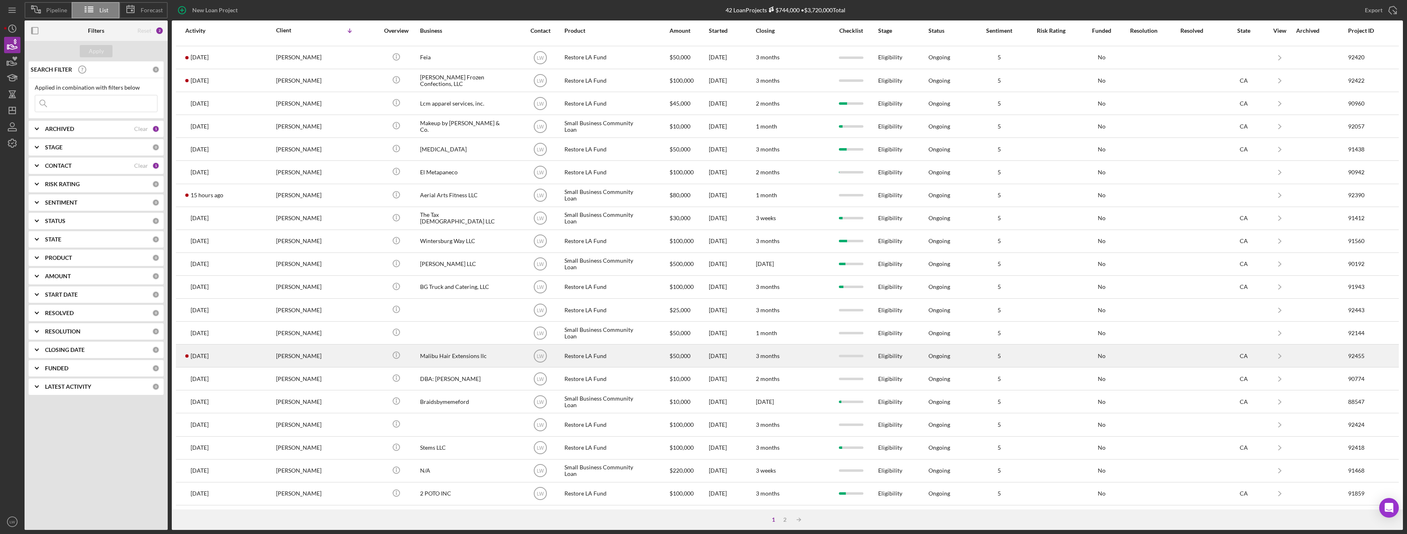
click at [325, 357] on div "Lindsey Carse" at bounding box center [317, 356] width 82 height 22
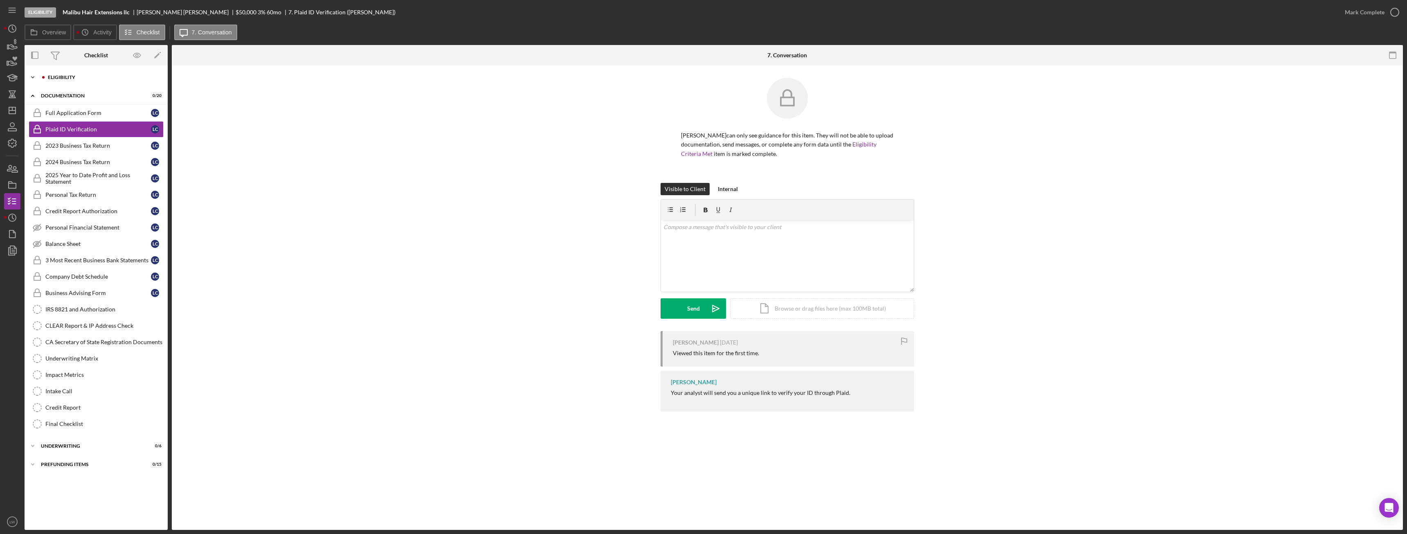
click at [70, 74] on div "Icon/Expander Eligibility 0 / 7" at bounding box center [96, 77] width 143 height 16
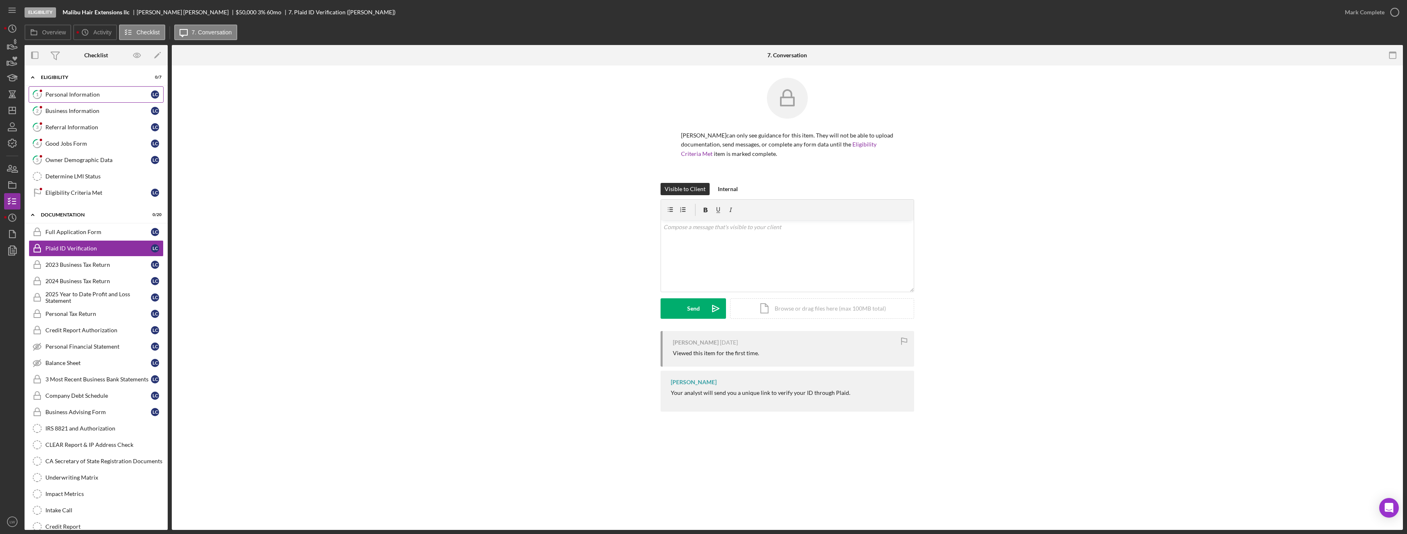
click at [71, 90] on link "1 Personal Information L C" at bounding box center [96, 94] width 135 height 16
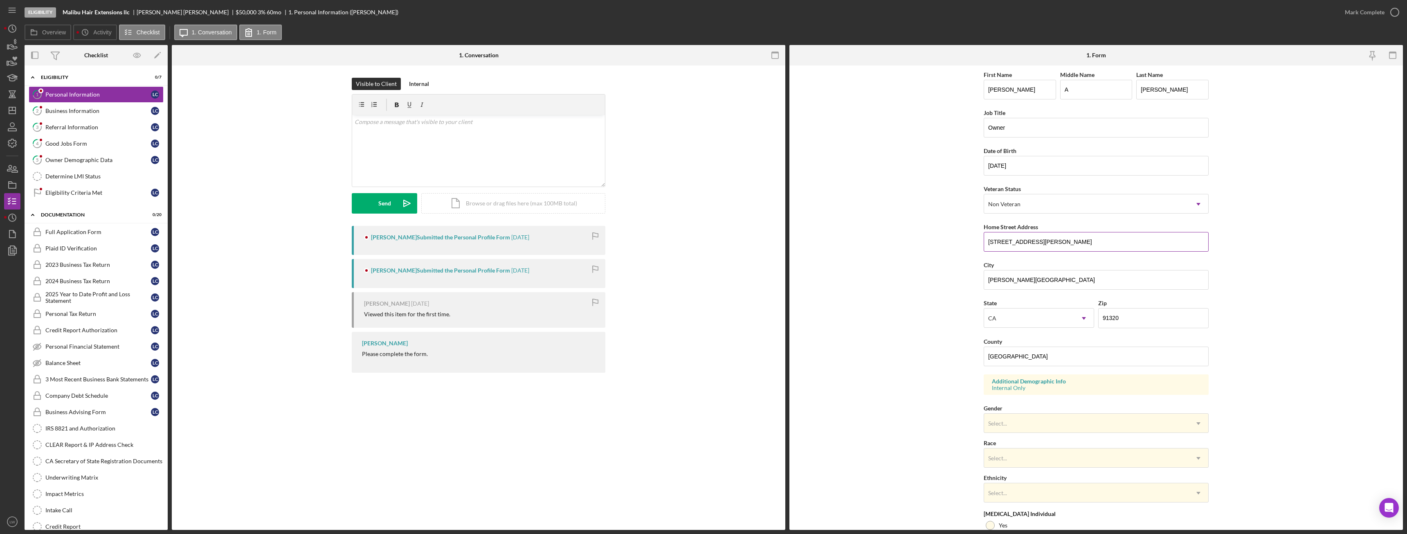
scroll to position [82, 0]
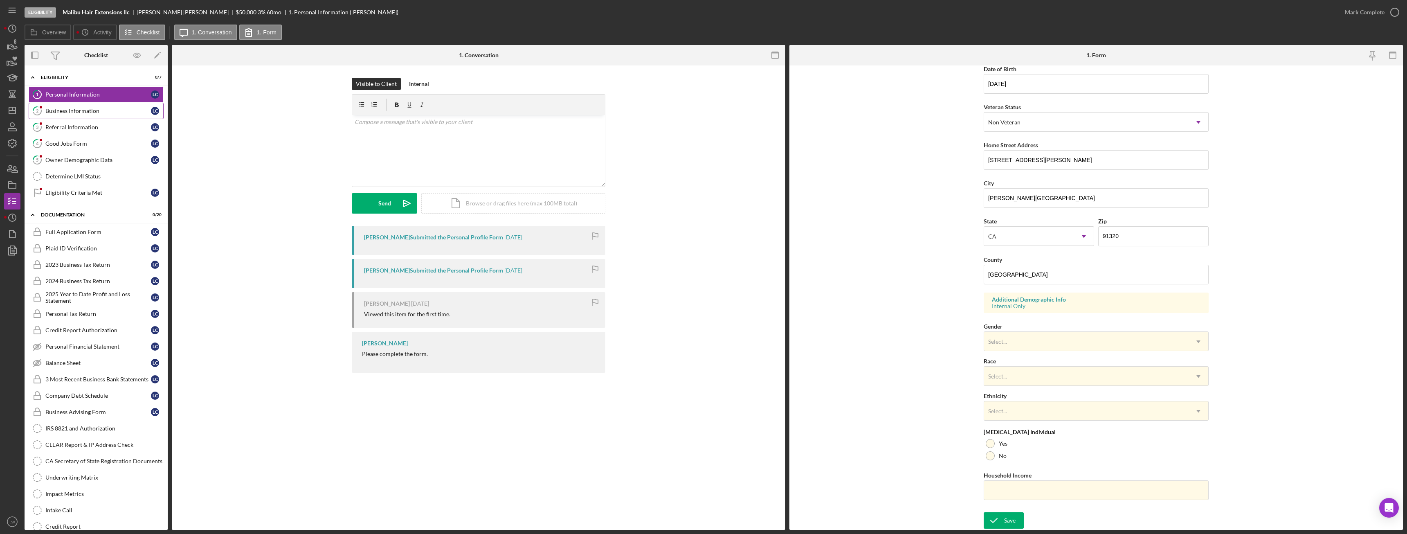
click at [103, 112] on div "Business Information" at bounding box center [98, 111] width 106 height 7
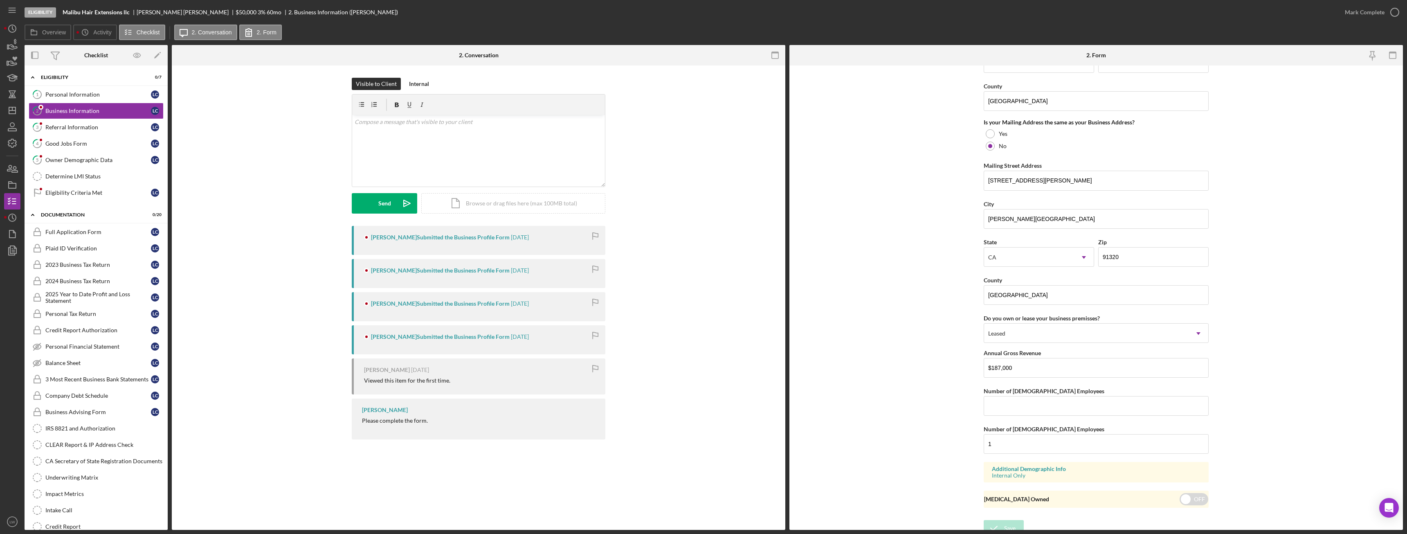
scroll to position [596, 0]
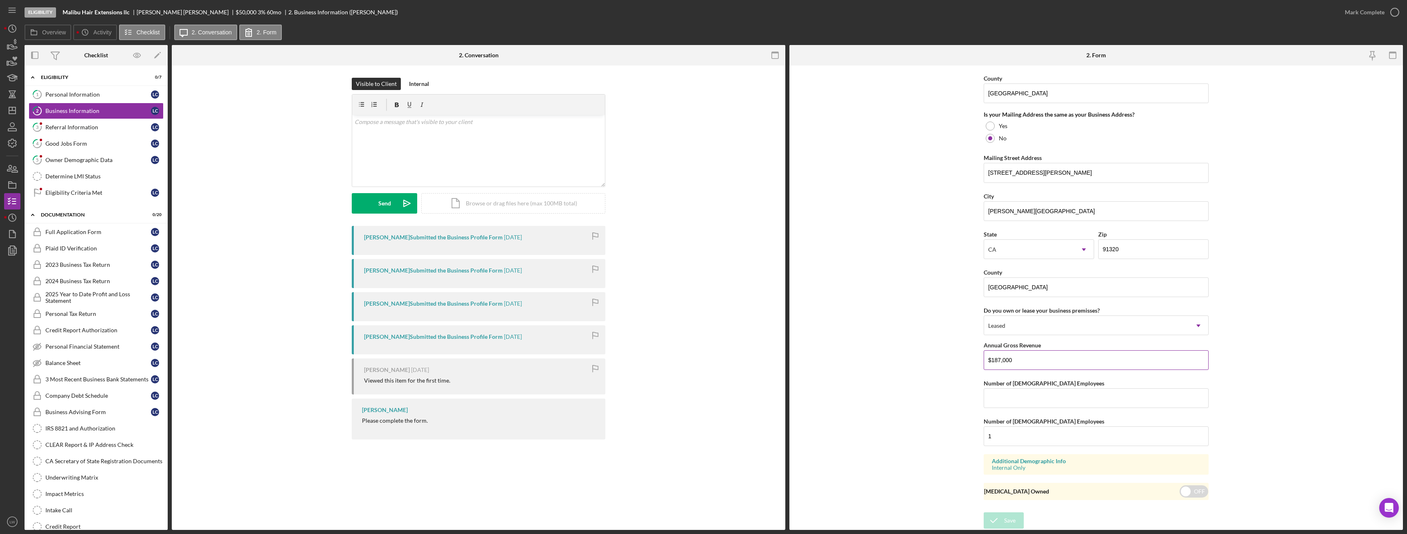
drag, startPoint x: 1024, startPoint y: 365, endPoint x: 992, endPoint y: 362, distance: 32.4
click at [991, 362] on input "$187,000" at bounding box center [1096, 360] width 225 height 20
click at [879, 211] on form "Business Name Malibu Hair Extensions llc DBA Malibu Hair Extensions Business St…" at bounding box center [1096, 297] width 614 height 464
click at [104, 133] on link "3 Referral Information L C" at bounding box center [96, 127] width 135 height 16
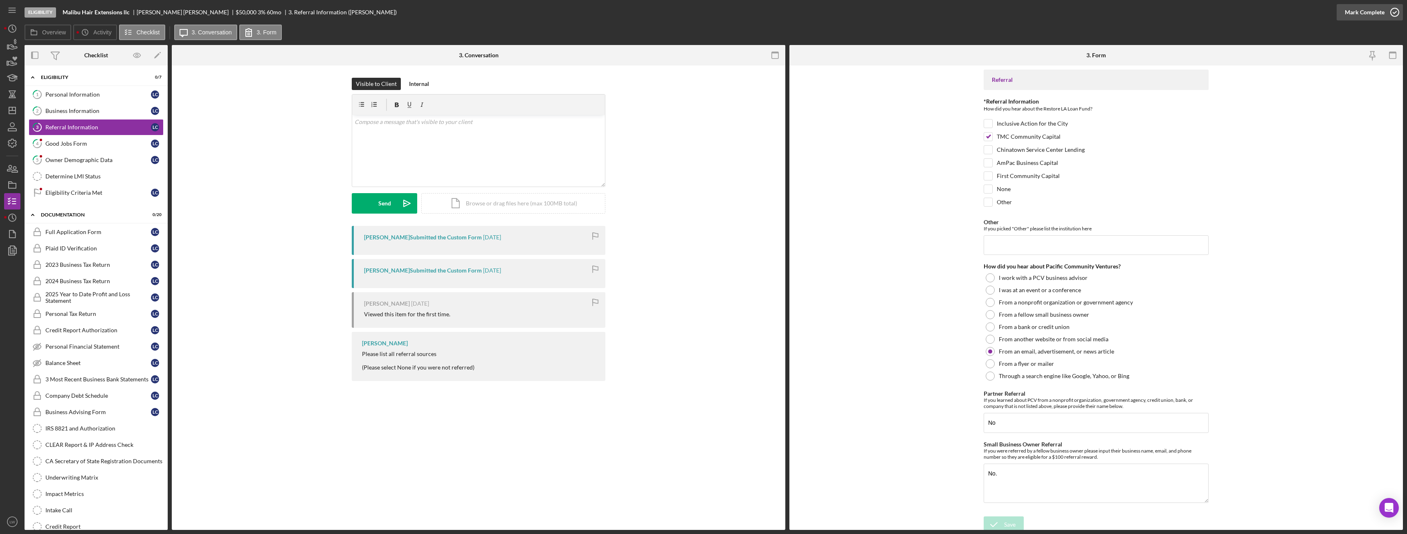
click at [1385, 9] on icon "button" at bounding box center [1395, 12] width 20 height 20
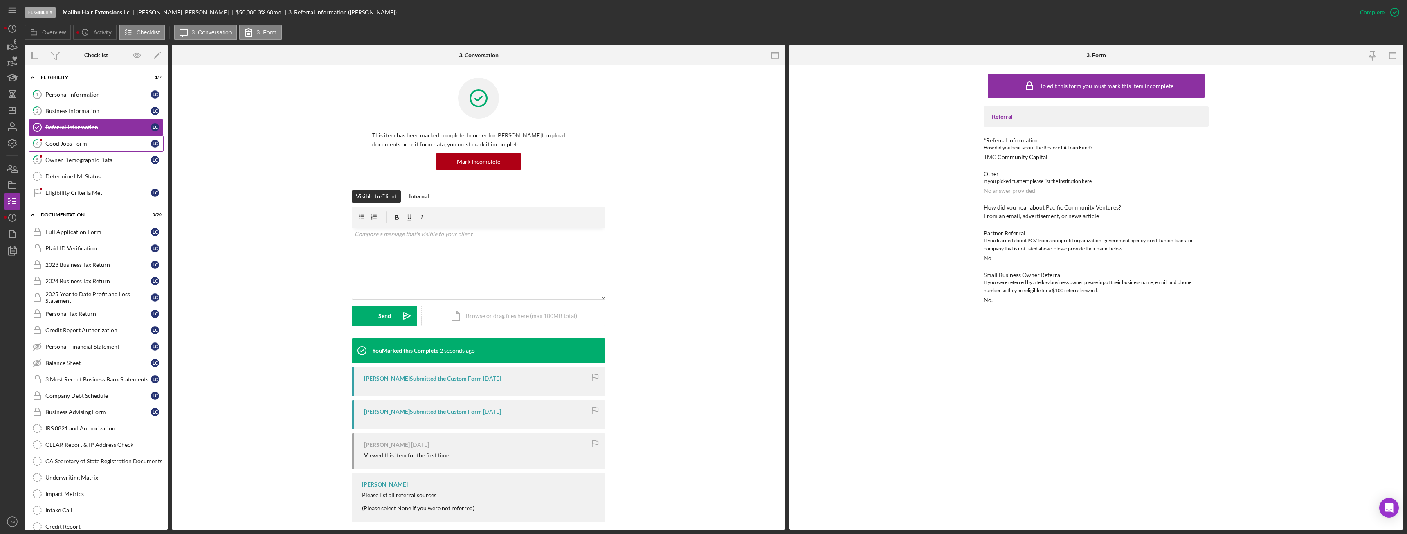
click at [73, 148] on link "4 Good Jobs Form L C" at bounding box center [96, 143] width 135 height 16
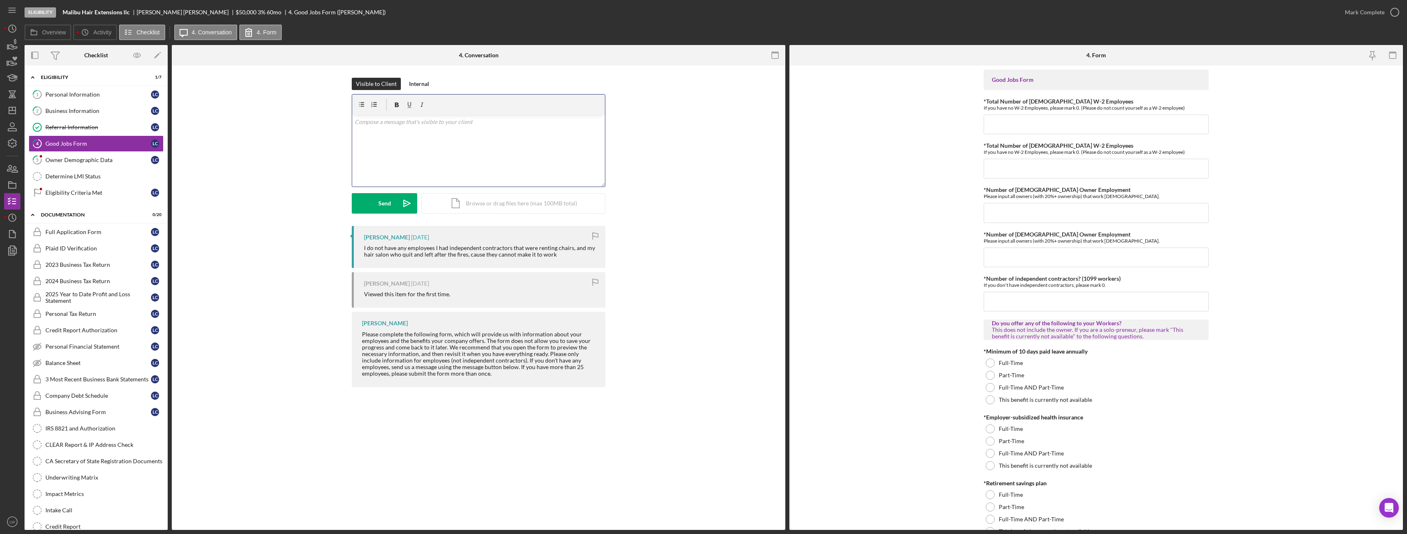
click at [535, 155] on div "v Color teal Color pink Remove color Add row above Add row below Add column bef…" at bounding box center [478, 151] width 253 height 72
drag, startPoint x: 373, startPoint y: 142, endPoint x: 534, endPoint y: 141, distance: 160.4
click at [533, 140] on div "v Color teal Color pink Remove color Add row above Add row below Add column bef…" at bounding box center [478, 151] width 253 height 72
click at [539, 144] on p "if no employess please checkmark "this benefit is currently not available"." at bounding box center [479, 144] width 248 height 9
click at [390, 143] on p "if no employess please checkmark "this benefit is currently not available"." at bounding box center [479, 144] width 248 height 9
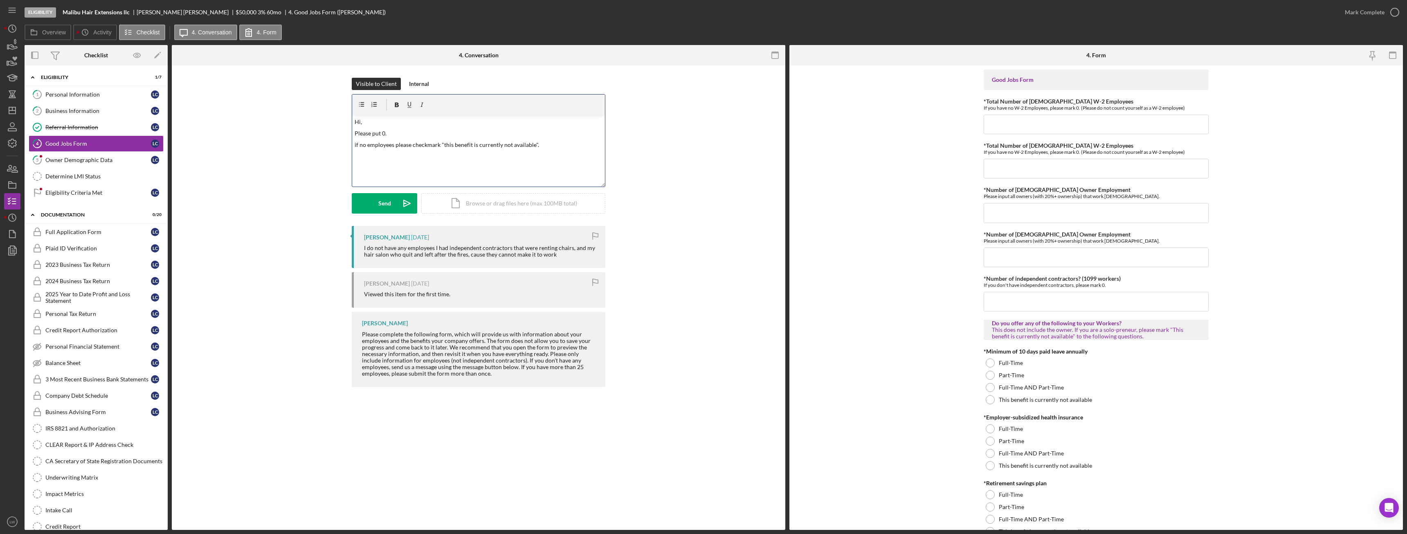
click at [553, 146] on p "if no employees please checkmark "this benefit is currently not available"." at bounding box center [479, 144] width 248 height 9
click at [394, 196] on button "Send Icon/icon-invite-send" at bounding box center [384, 203] width 65 height 20
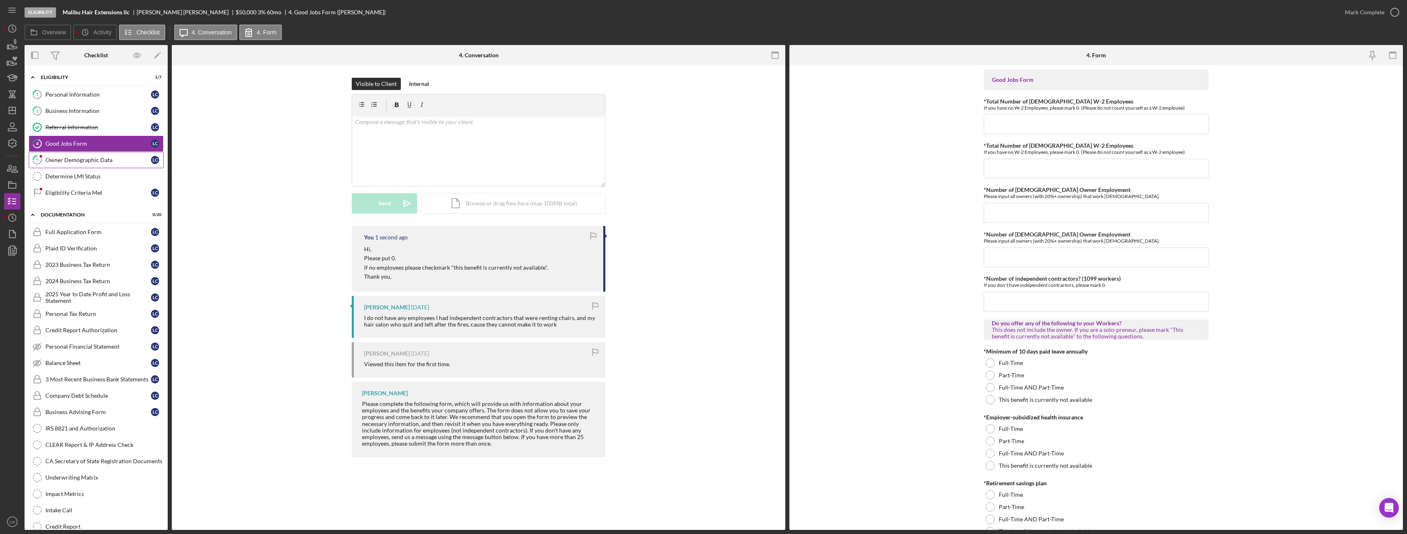
click at [114, 160] on div "Owner Demographic Data" at bounding box center [98, 160] width 106 height 7
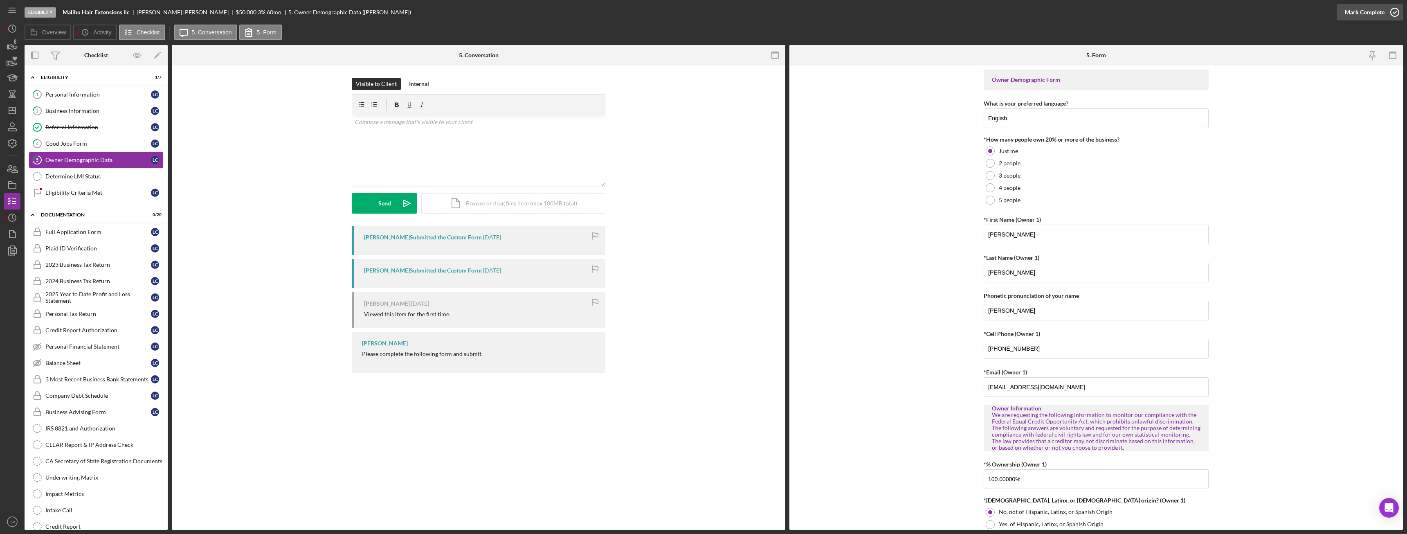
click at [1363, 11] on div "Mark Complete" at bounding box center [1365, 12] width 40 height 16
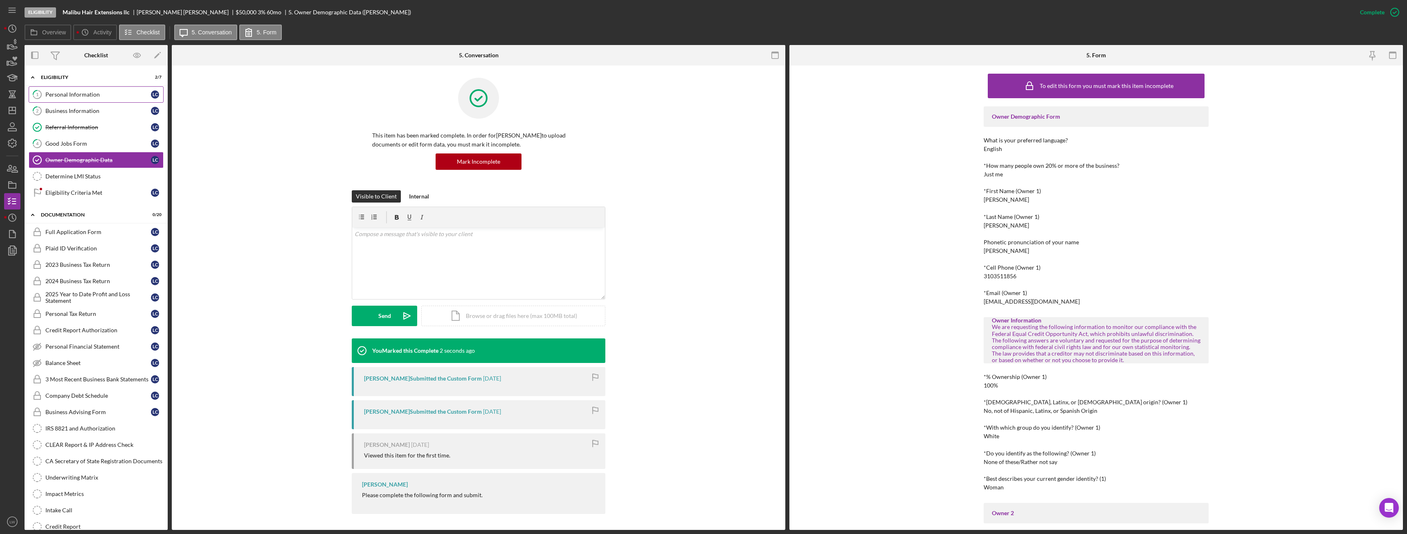
click at [82, 98] on link "1 Personal Information L C" at bounding box center [96, 94] width 135 height 16
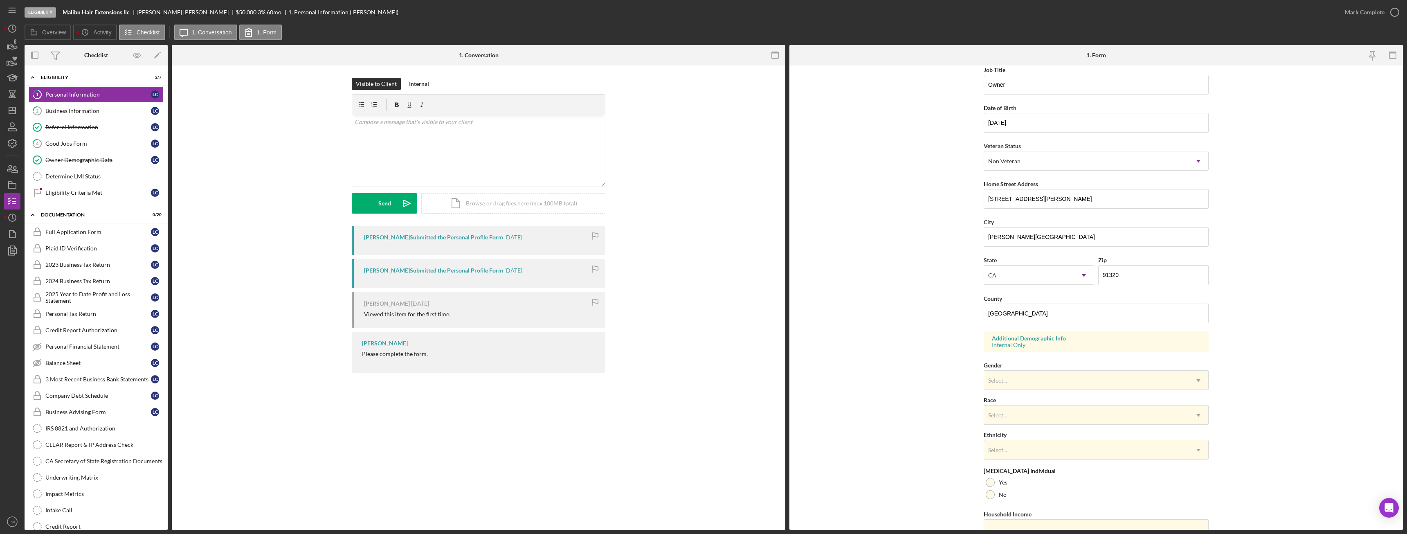
scroll to position [82, 0]
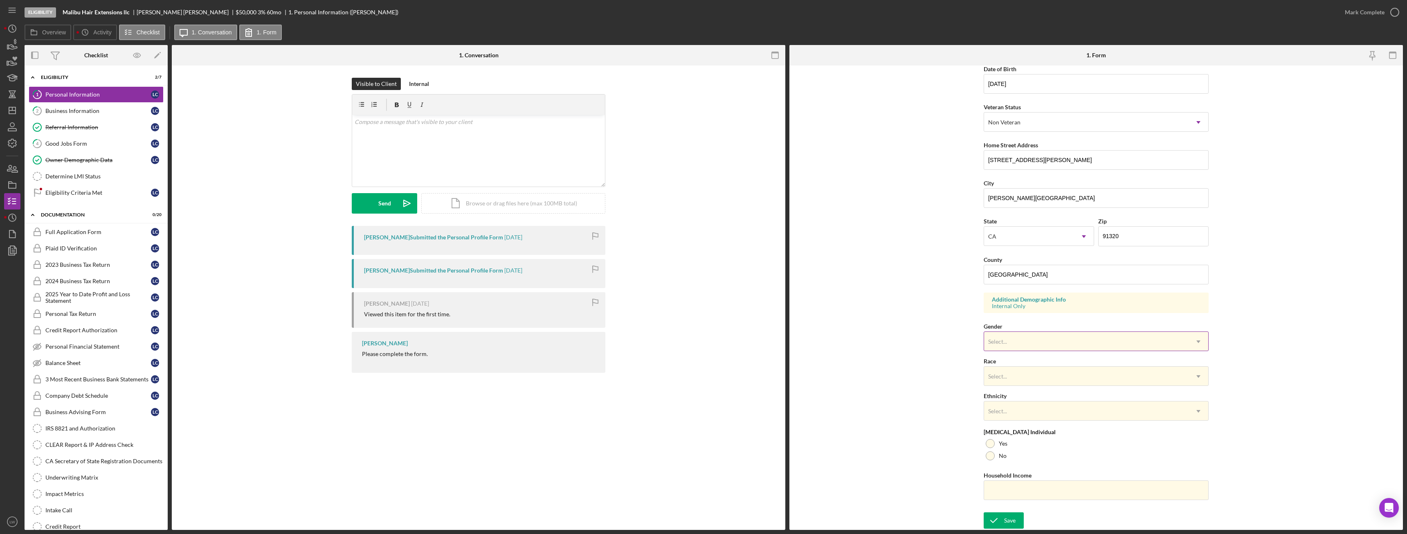
click at [1008, 339] on div "Select..." at bounding box center [1086, 341] width 205 height 19
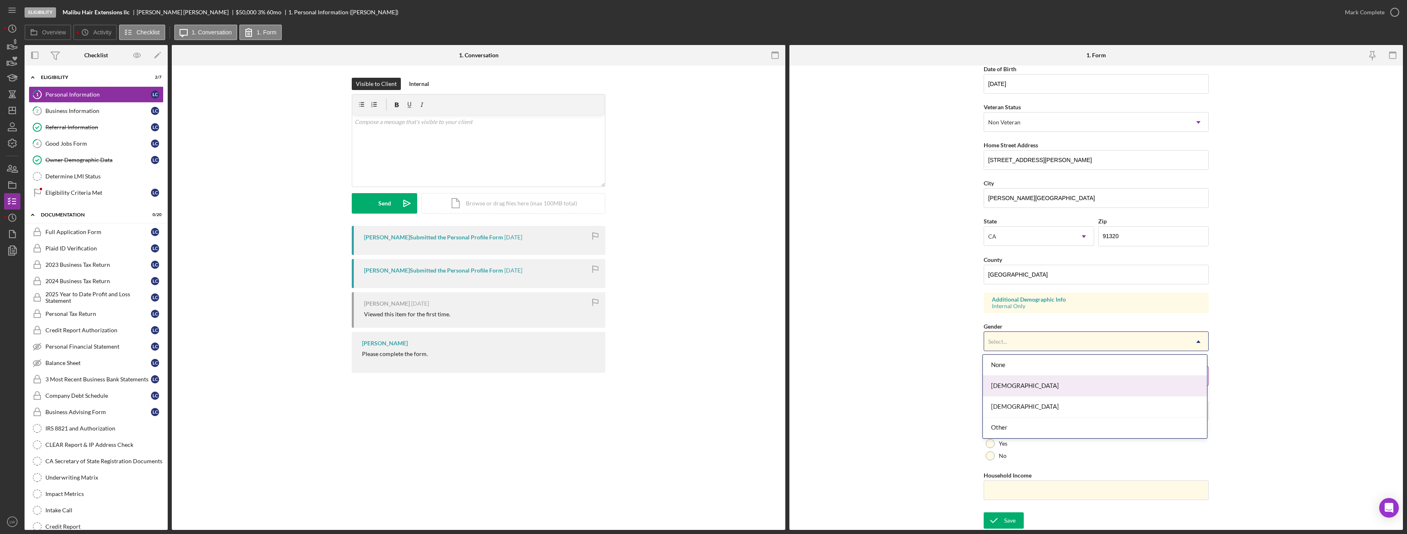
click at [1010, 382] on div "Female" at bounding box center [1095, 386] width 224 height 21
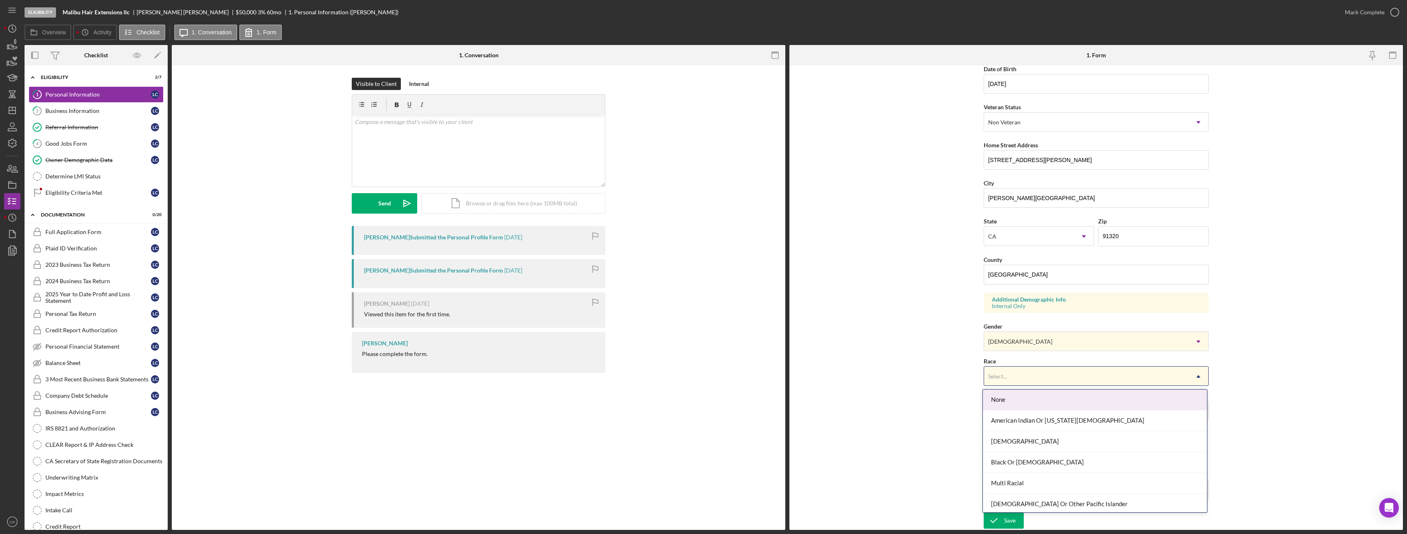
click at [1012, 373] on div "Select..." at bounding box center [1086, 376] width 205 height 19
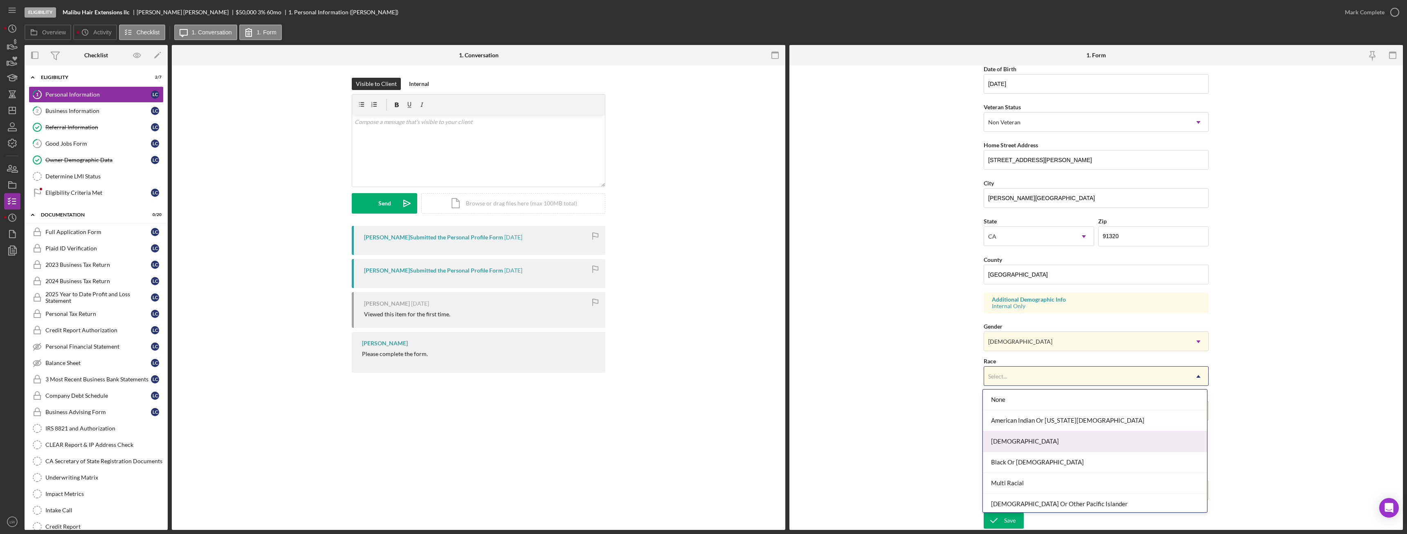
scroll to position [44, 0]
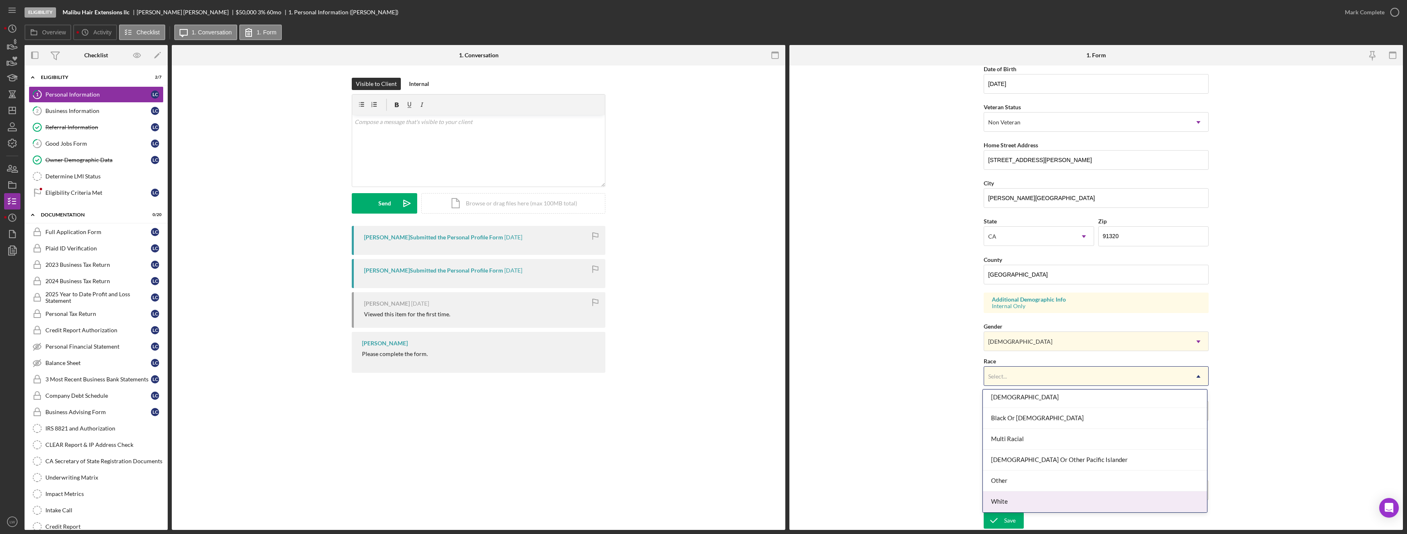
click at [1024, 502] on div "White" at bounding box center [1095, 501] width 224 height 21
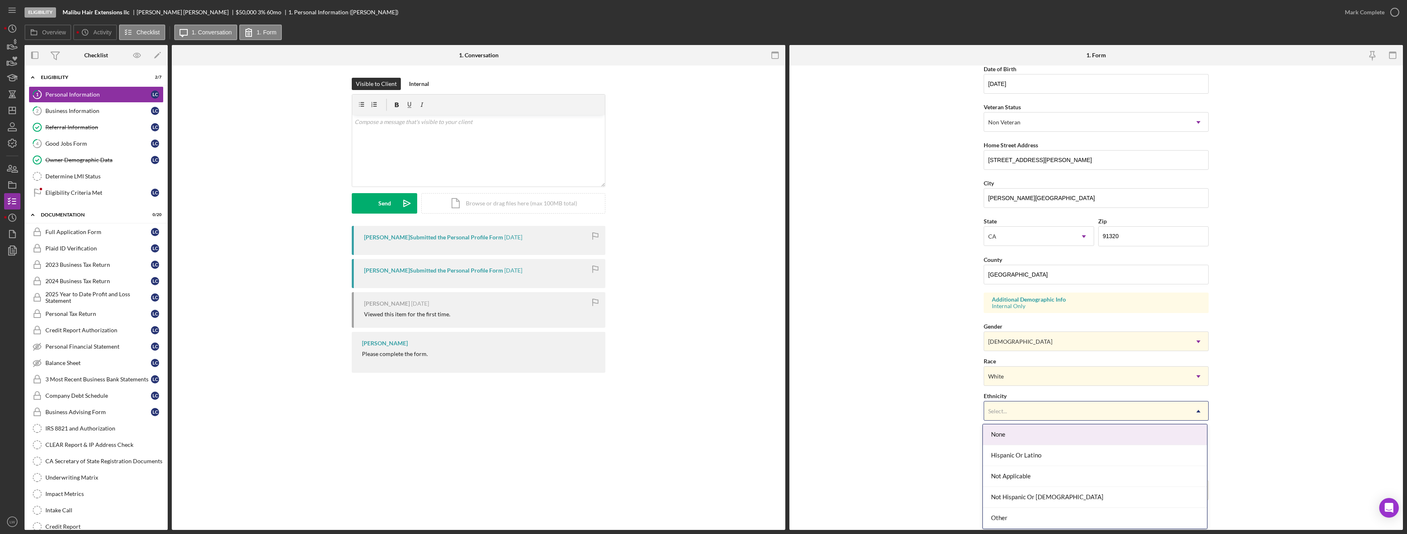
click at [1010, 407] on div "Select..." at bounding box center [1086, 411] width 205 height 19
click at [1035, 493] on div "Not Hispanic Or Latino" at bounding box center [1095, 497] width 224 height 21
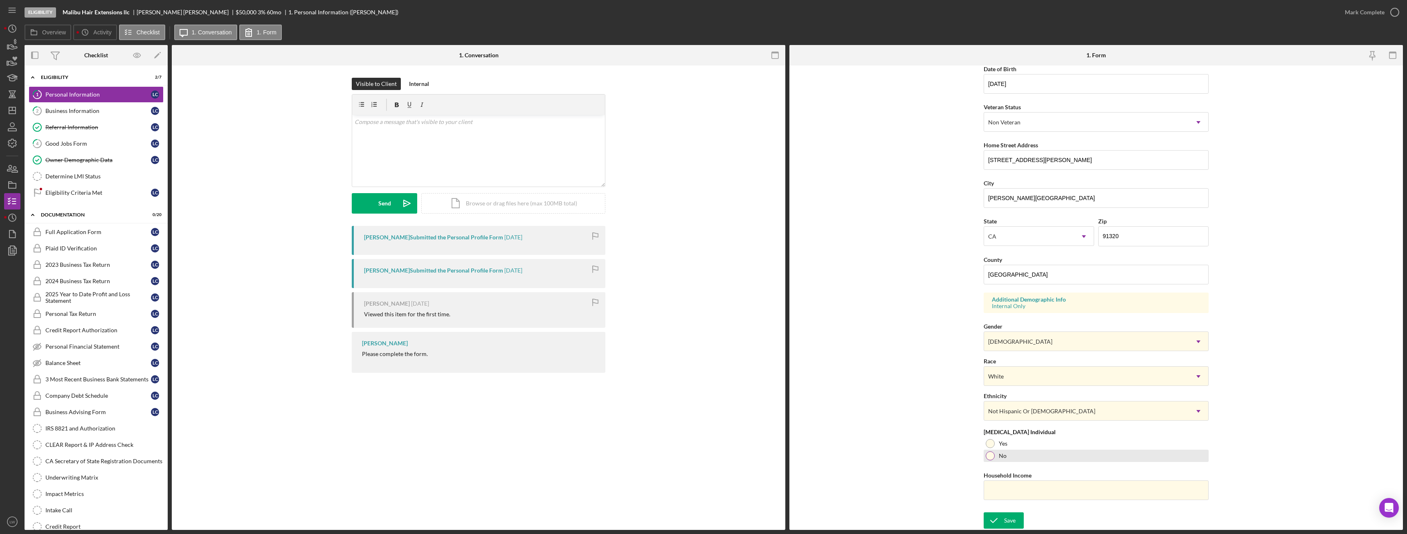
click at [988, 457] on div at bounding box center [990, 455] width 9 height 9
drag, startPoint x: 1013, startPoint y: 487, endPoint x: 1019, endPoint y: 489, distance: 5.6
click at [1019, 489] on input "Household Income" at bounding box center [1096, 490] width 225 height 20
paste input "$187,000"
type input "$187,000"
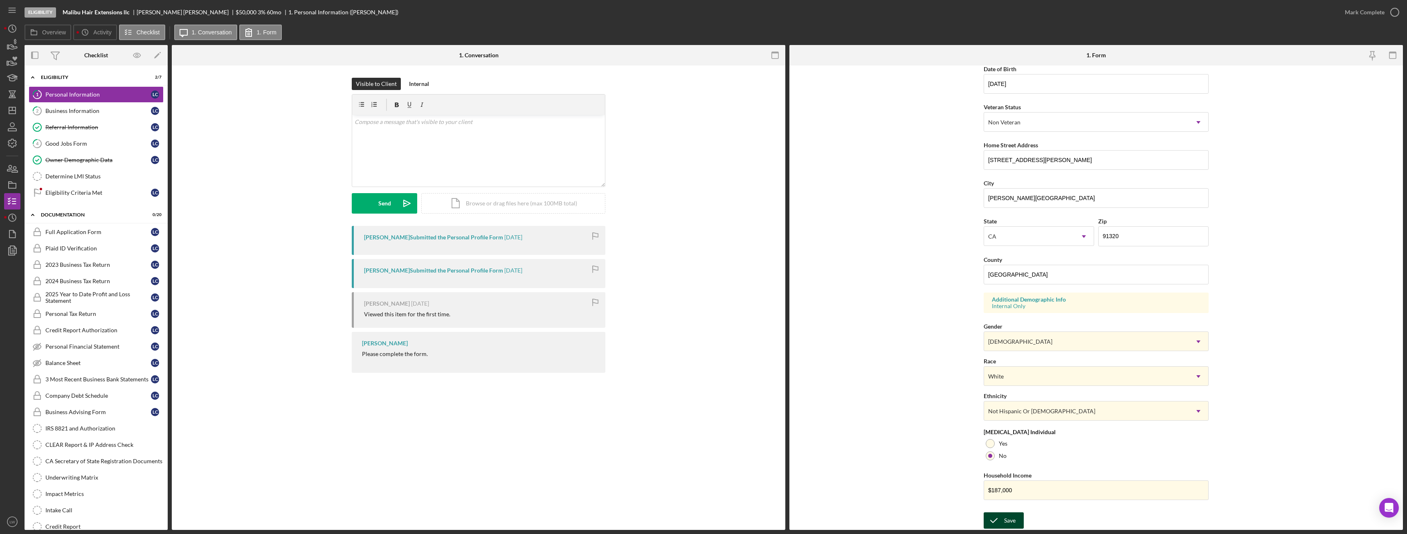
click at [1001, 518] on icon "submit" at bounding box center [994, 520] width 20 height 20
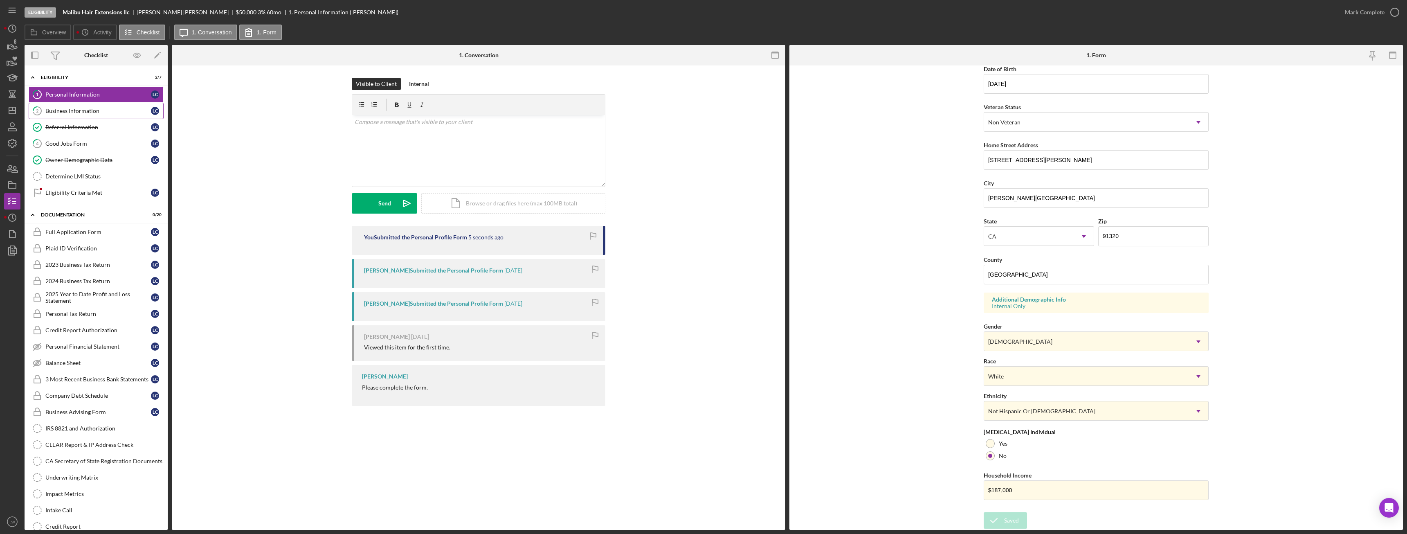
click at [55, 111] on div "Business Information" at bounding box center [98, 111] width 106 height 7
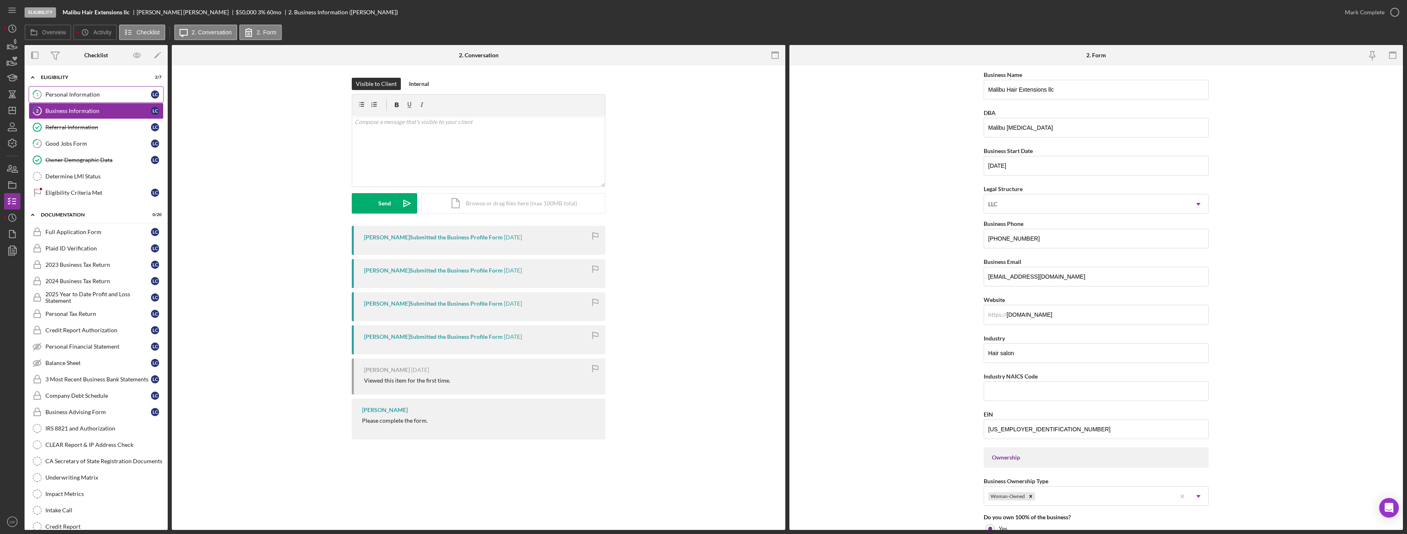
click at [71, 89] on link "1 Personal Information L C" at bounding box center [96, 94] width 135 height 16
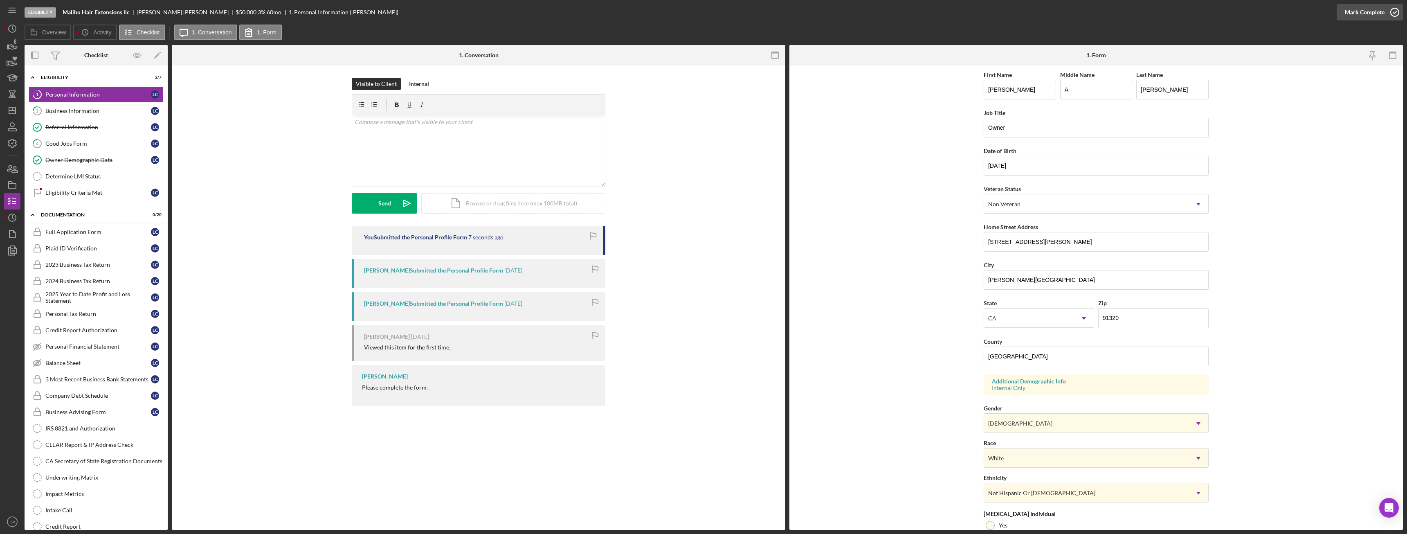
click at [1367, 9] on div "Mark Complete" at bounding box center [1365, 12] width 40 height 16
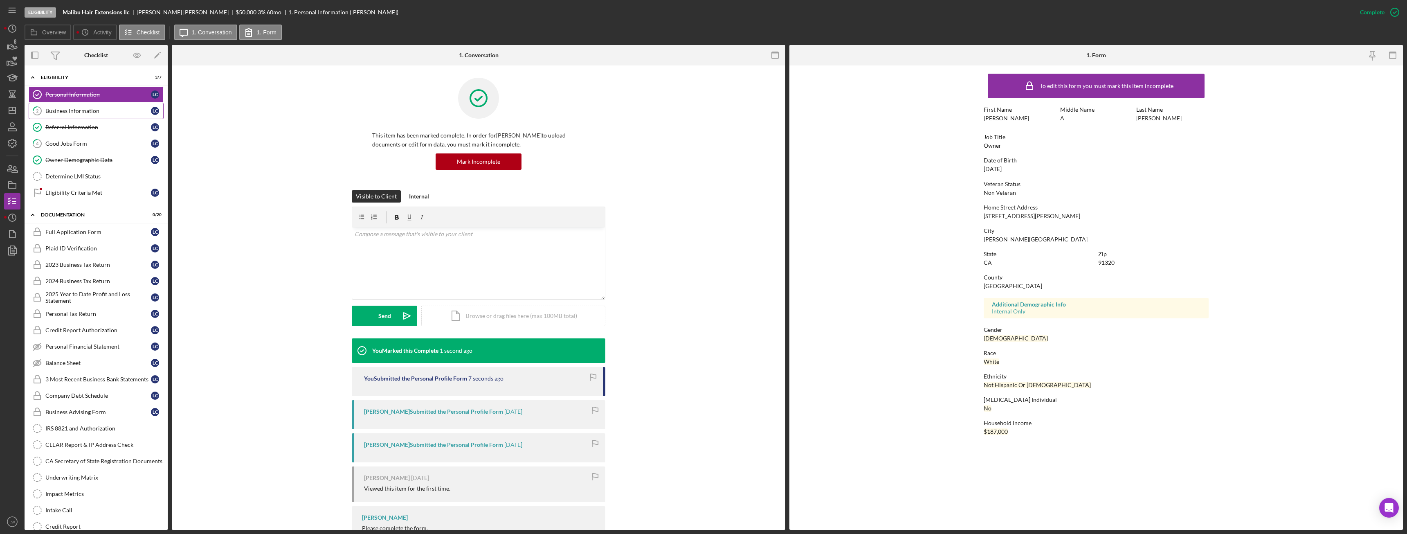
click at [98, 115] on link "2 Business Information L C" at bounding box center [96, 111] width 135 height 16
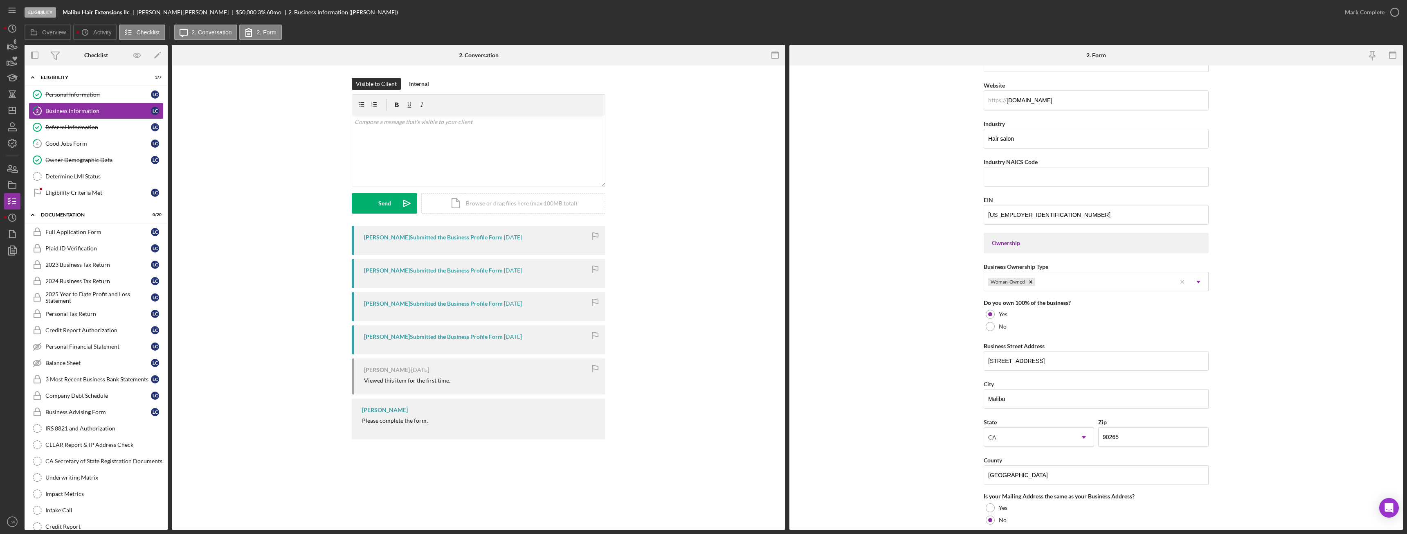
scroll to position [205, 0]
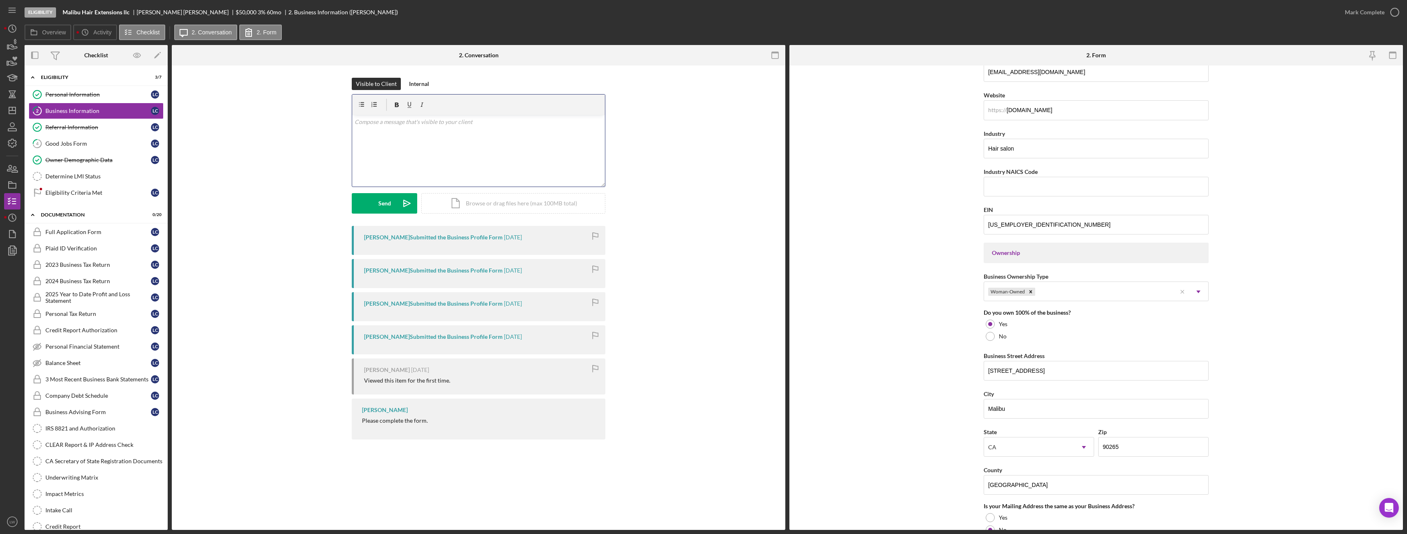
click at [549, 155] on div "v Color teal Color pink Remove color Add row above Add row below Add column bef…" at bounding box center [478, 151] width 253 height 72
click at [386, 134] on p "Do you have NAICS code?" at bounding box center [479, 133] width 248 height 9
click at [396, 205] on button "Send Icon/icon-invite-send" at bounding box center [384, 203] width 65 height 20
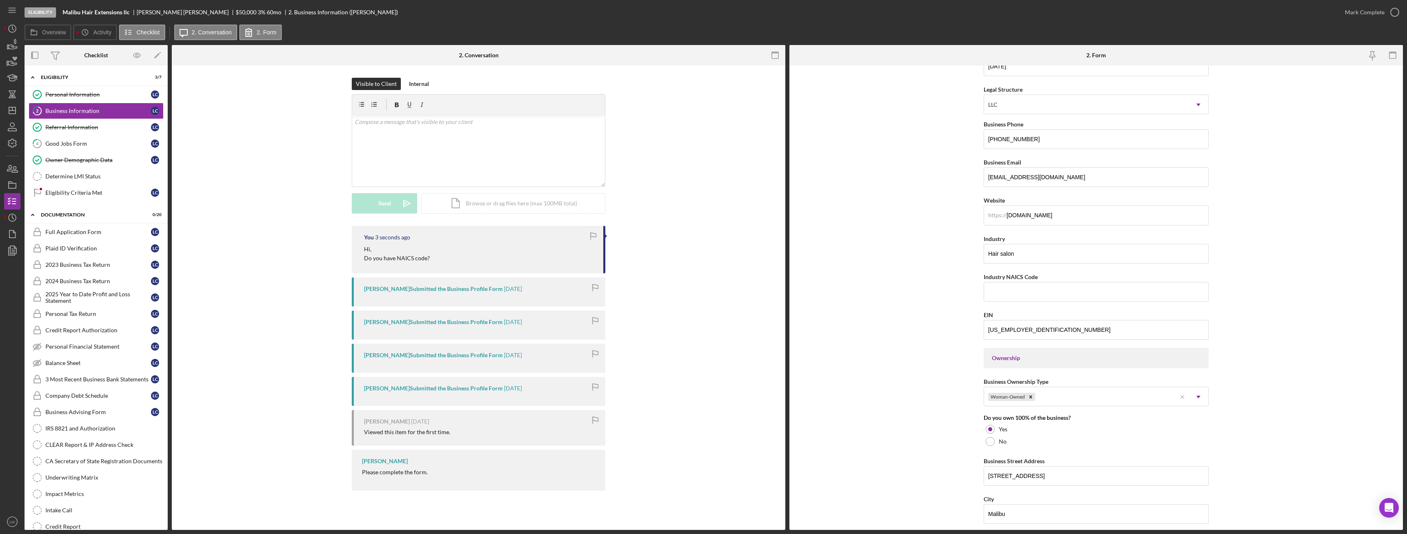
scroll to position [0, 0]
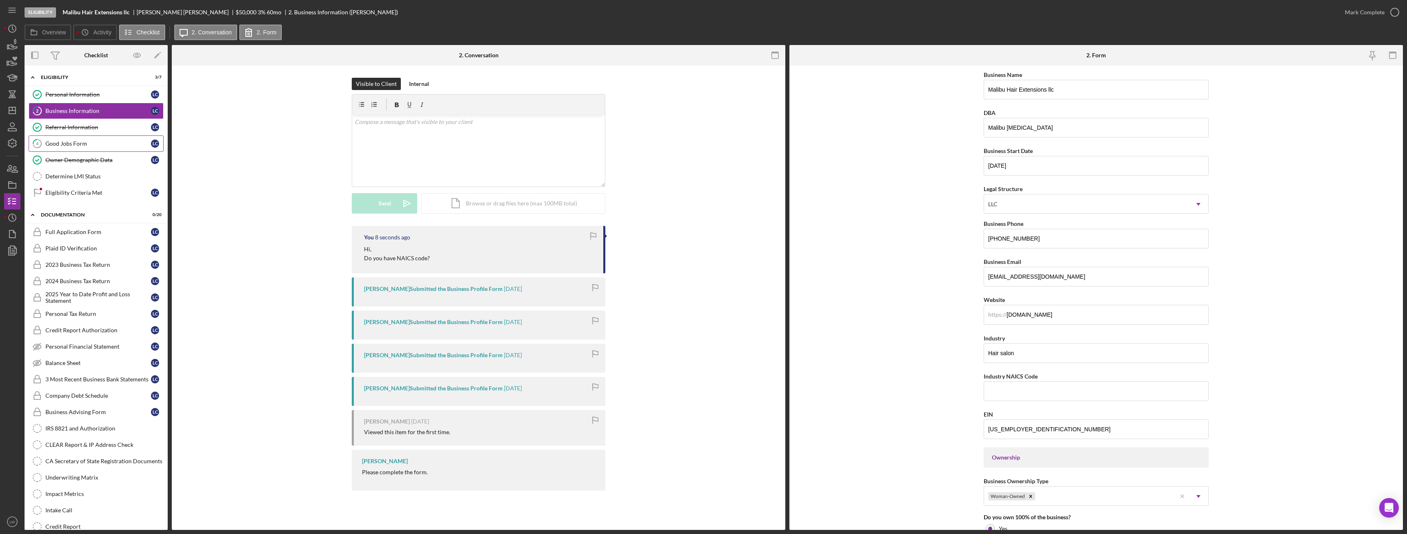
click at [67, 143] on div "Good Jobs Form" at bounding box center [98, 143] width 106 height 7
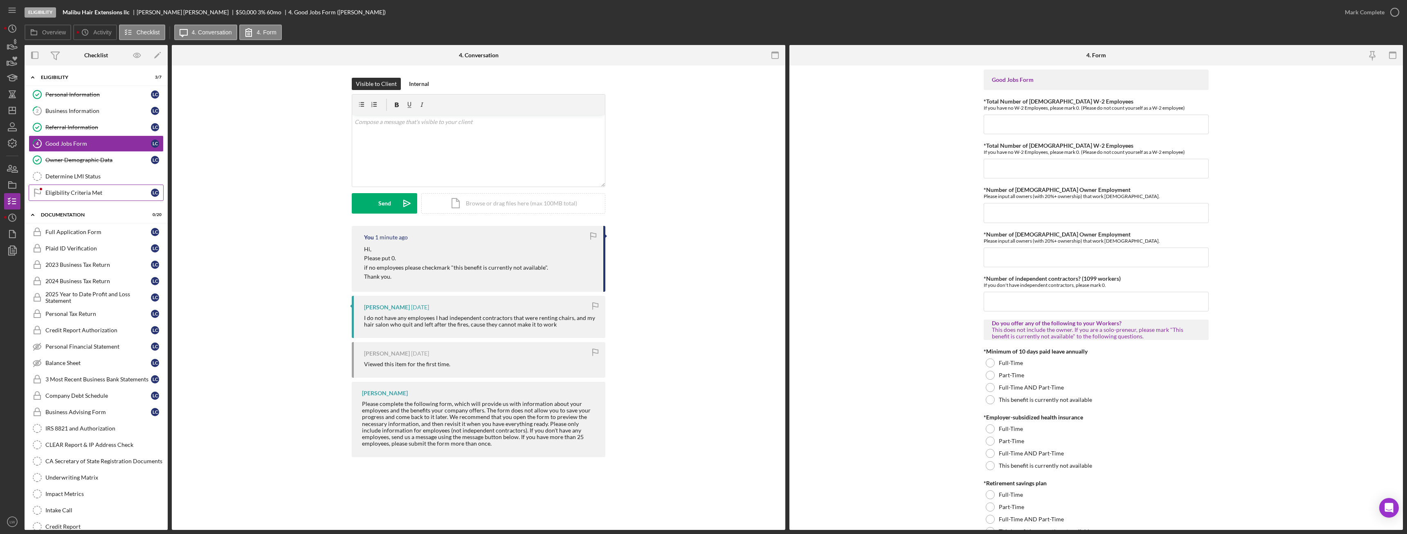
click at [66, 193] on div "Eligibility Criteria Met" at bounding box center [98, 192] width 106 height 7
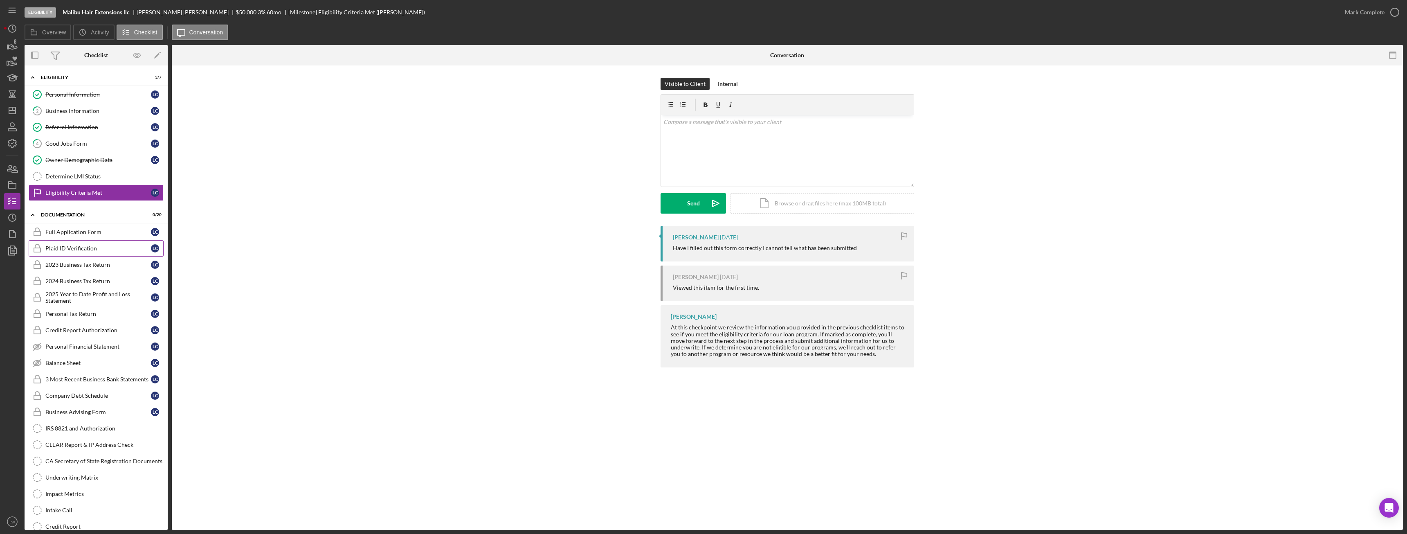
click at [98, 246] on div "Plaid ID Verification" at bounding box center [98, 248] width 106 height 7
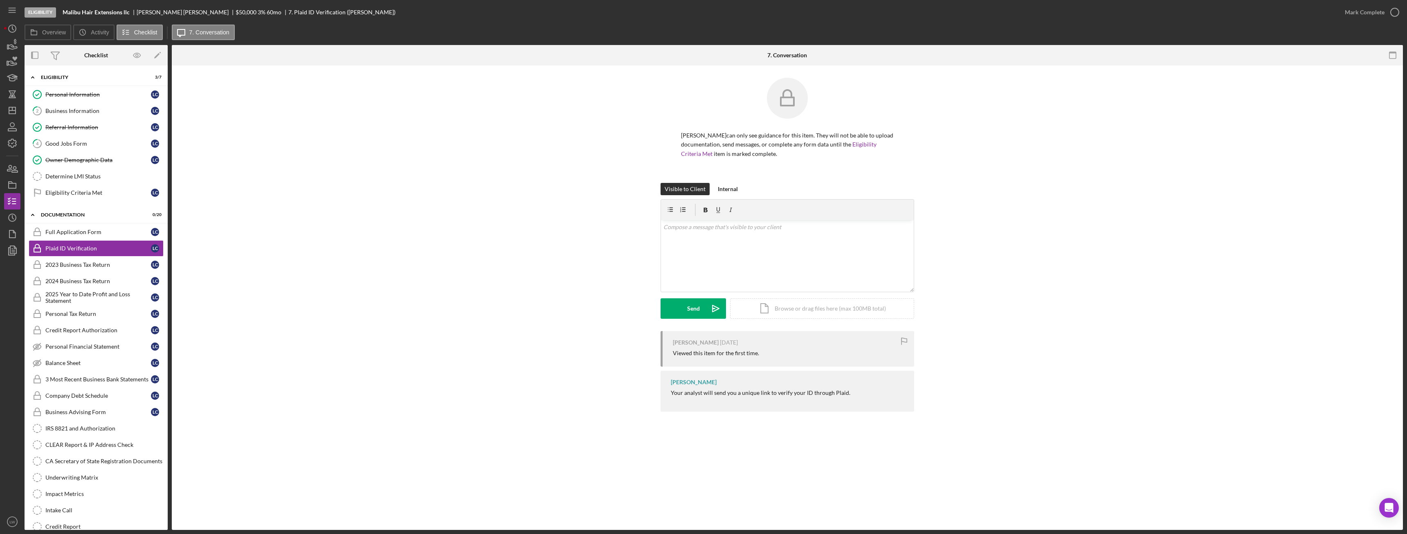
click at [155, 11] on div "Lindsey Carse" at bounding box center [186, 12] width 99 height 7
copy div "Lindsey Carse"
click at [90, 110] on div "Business Information" at bounding box center [98, 111] width 106 height 7
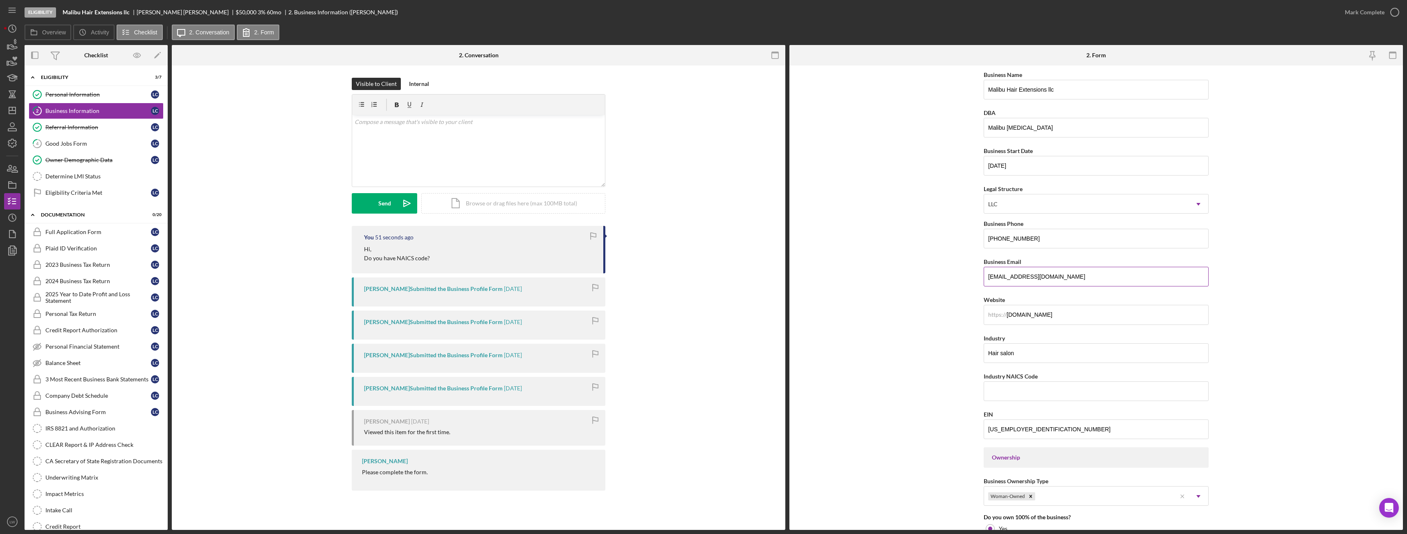
click at [1028, 278] on input "lindseycarsehair@gmail.com" at bounding box center [1096, 277] width 225 height 20
click at [83, 249] on div "Plaid ID Verification" at bounding box center [98, 248] width 106 height 7
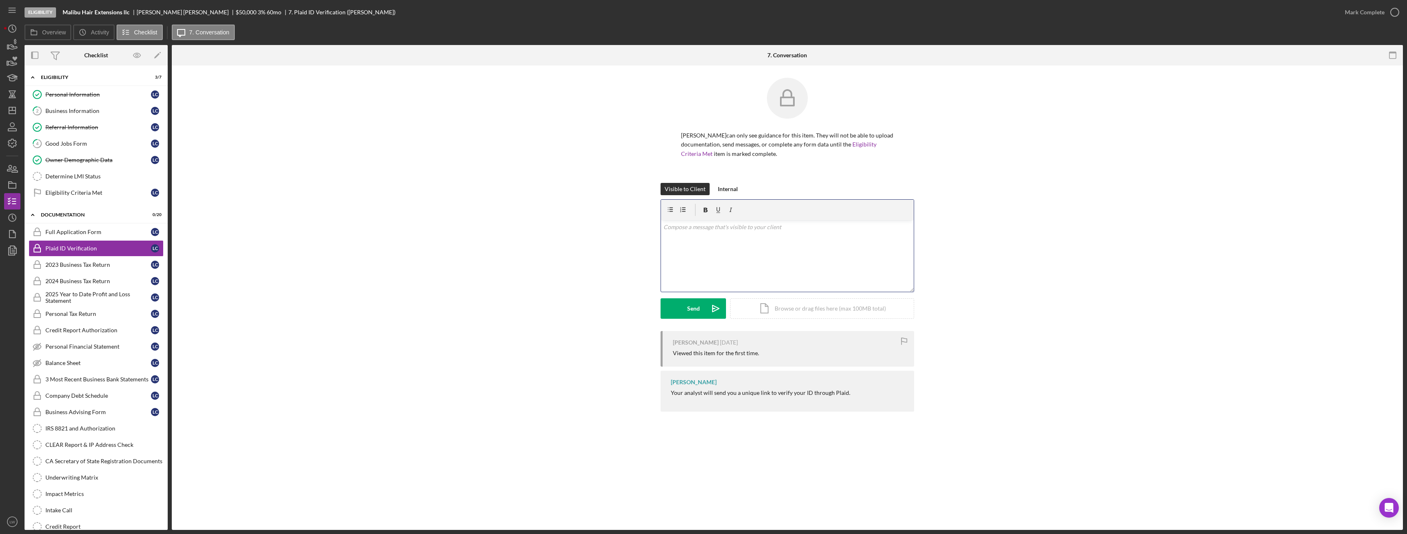
click at [700, 238] on div "v Color teal Color pink Remove color Add row above Add row below Add column bef…" at bounding box center [787, 256] width 253 height 72
click at [686, 309] on button "Send Icon/icon-invite-send" at bounding box center [693, 308] width 65 height 20
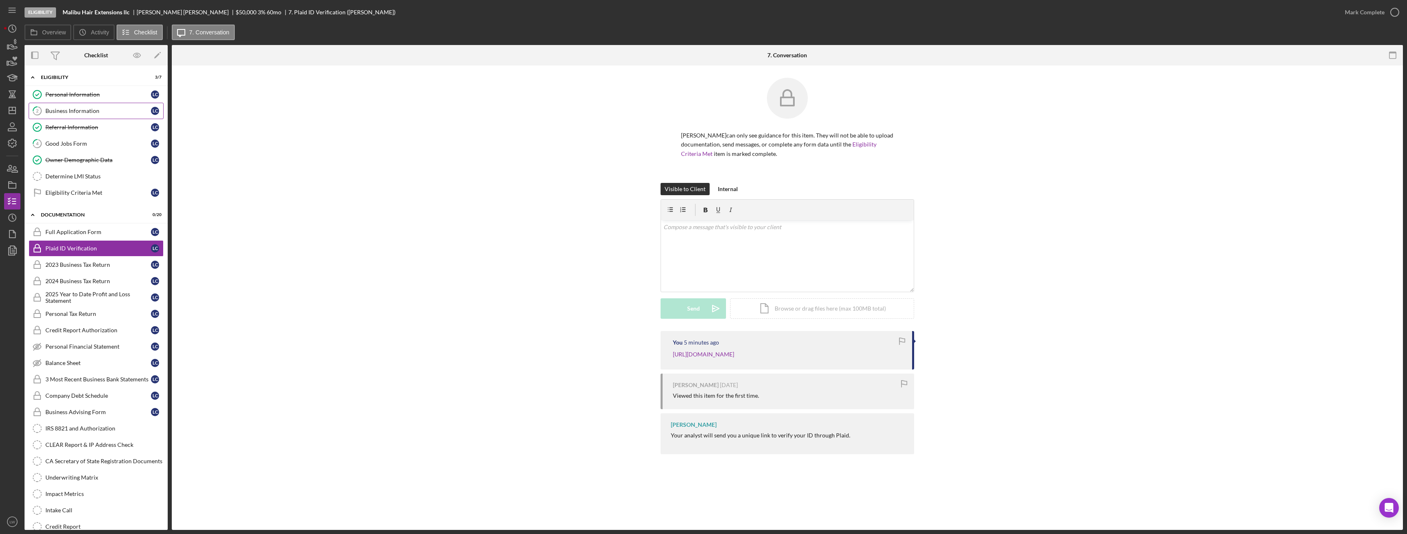
click at [92, 113] on div "Business Information" at bounding box center [98, 111] width 106 height 7
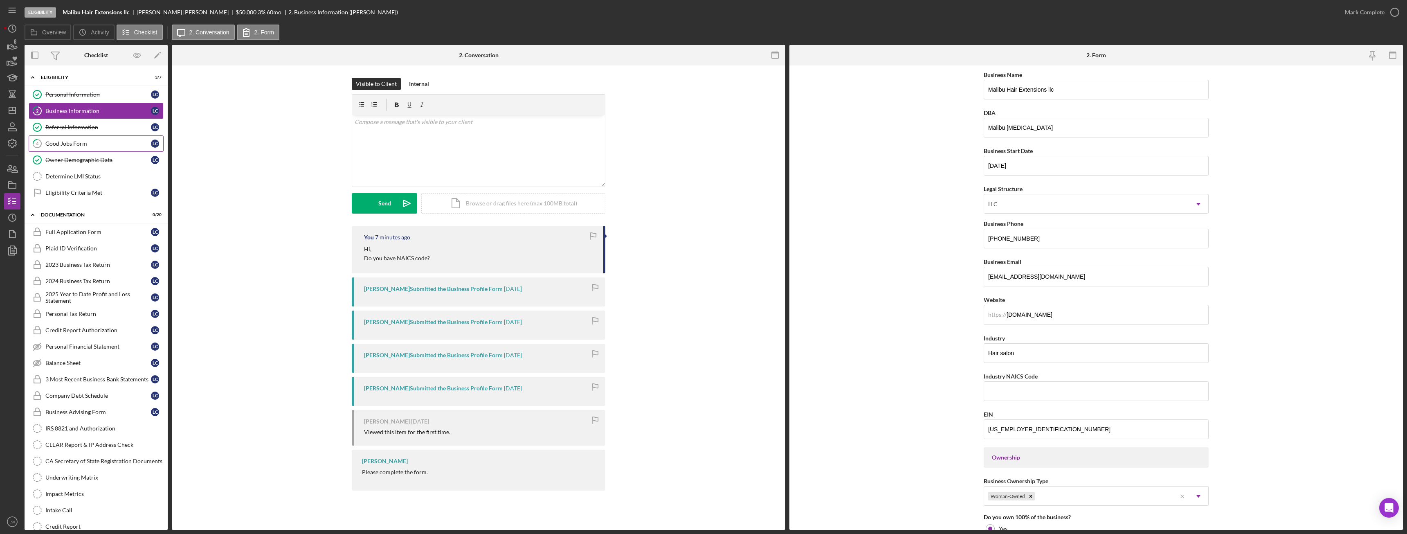
click at [86, 142] on div "Good Jobs Form" at bounding box center [98, 143] width 106 height 7
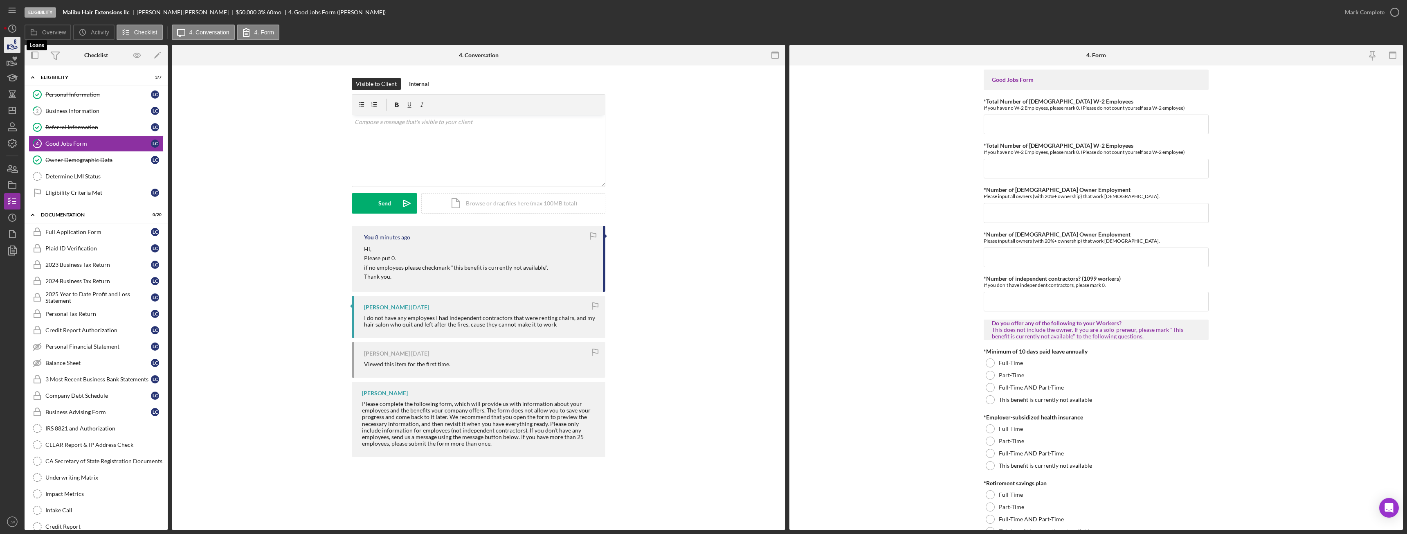
click at [12, 45] on icon "button" at bounding box center [12, 45] width 20 height 20
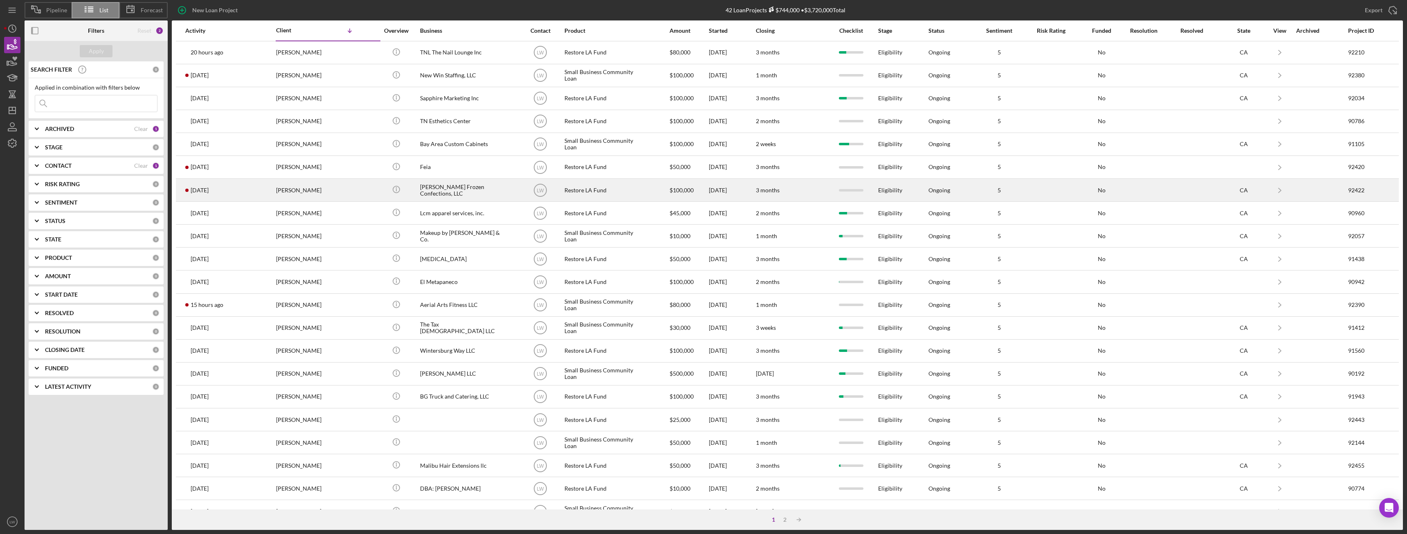
click at [326, 196] on div "Thomas Dibblee" at bounding box center [317, 190] width 82 height 22
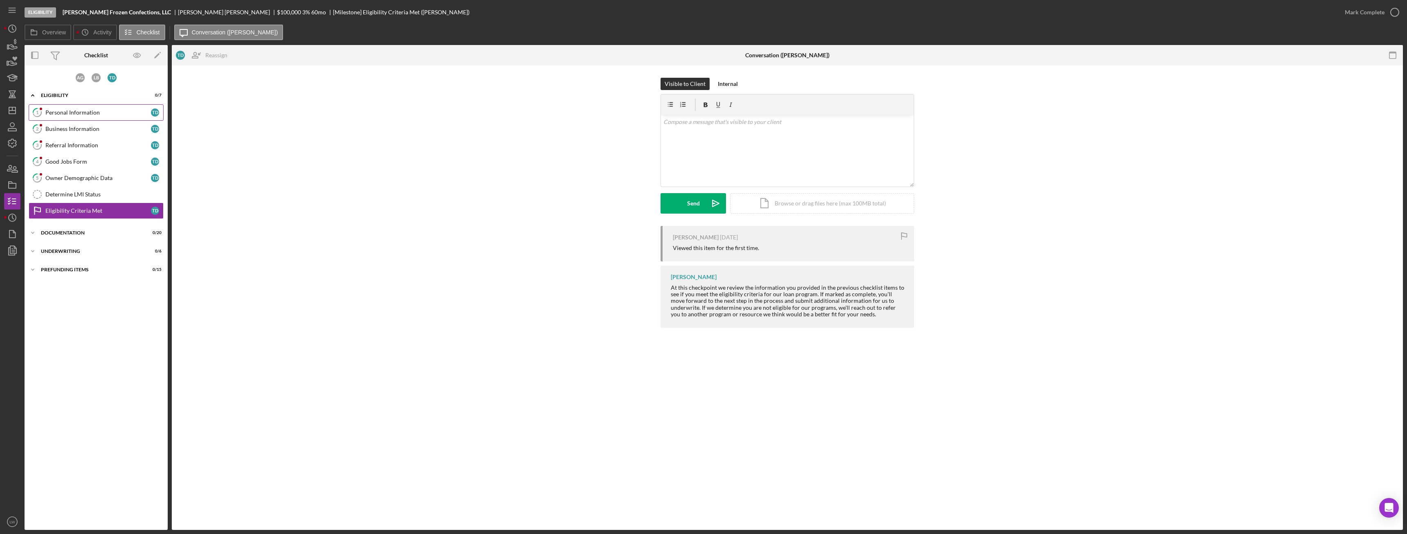
click at [101, 112] on div "Personal Information" at bounding box center [98, 112] width 106 height 7
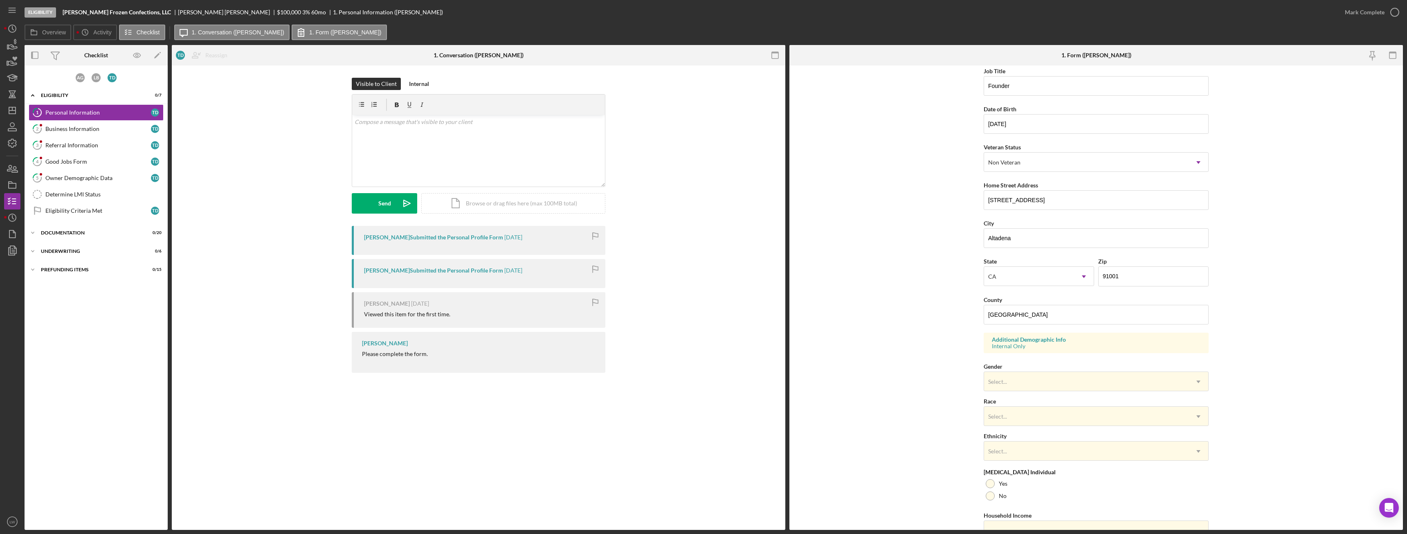
scroll to position [82, 0]
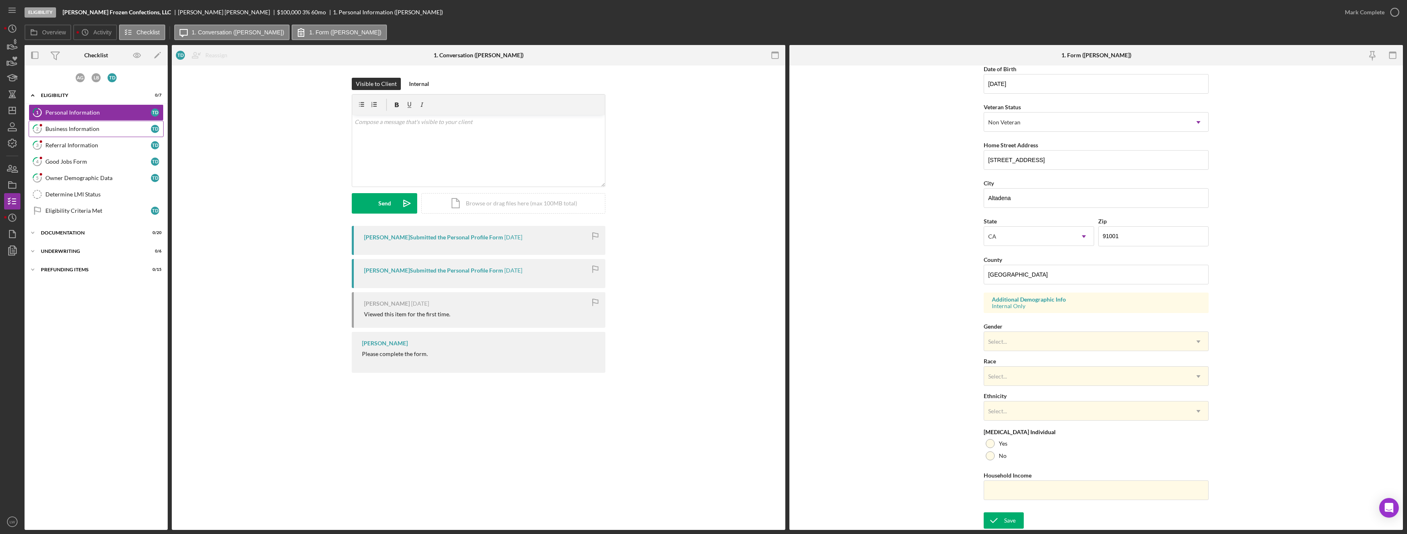
click at [86, 132] on div "Business Information" at bounding box center [98, 129] width 106 height 7
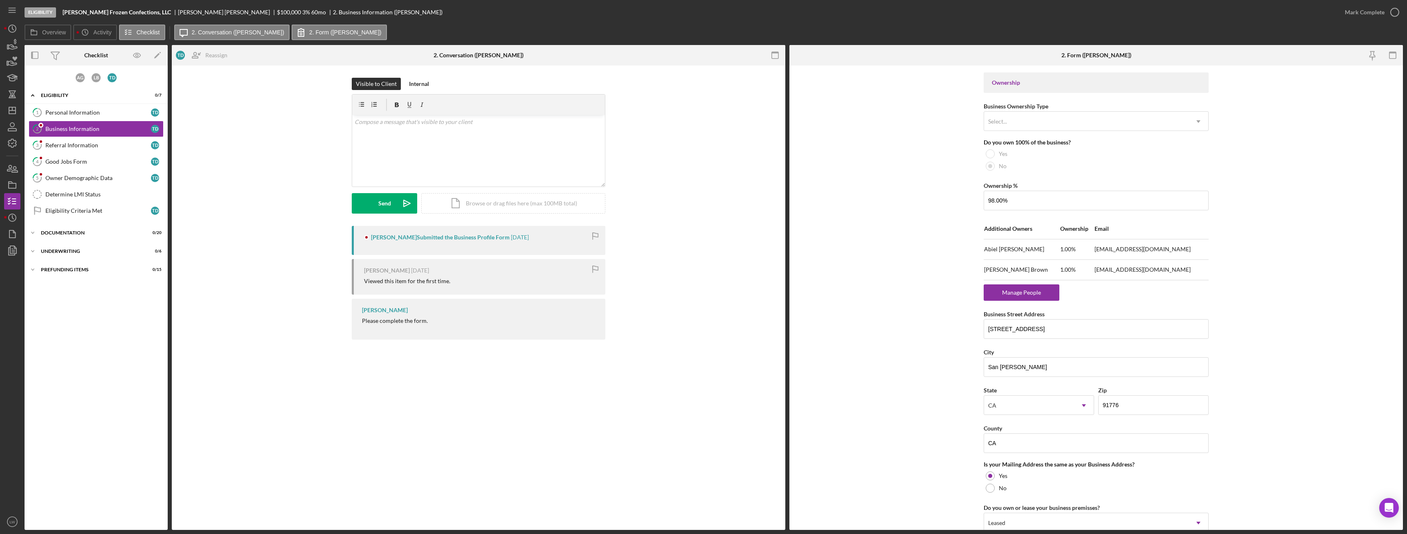
scroll to position [572, 0]
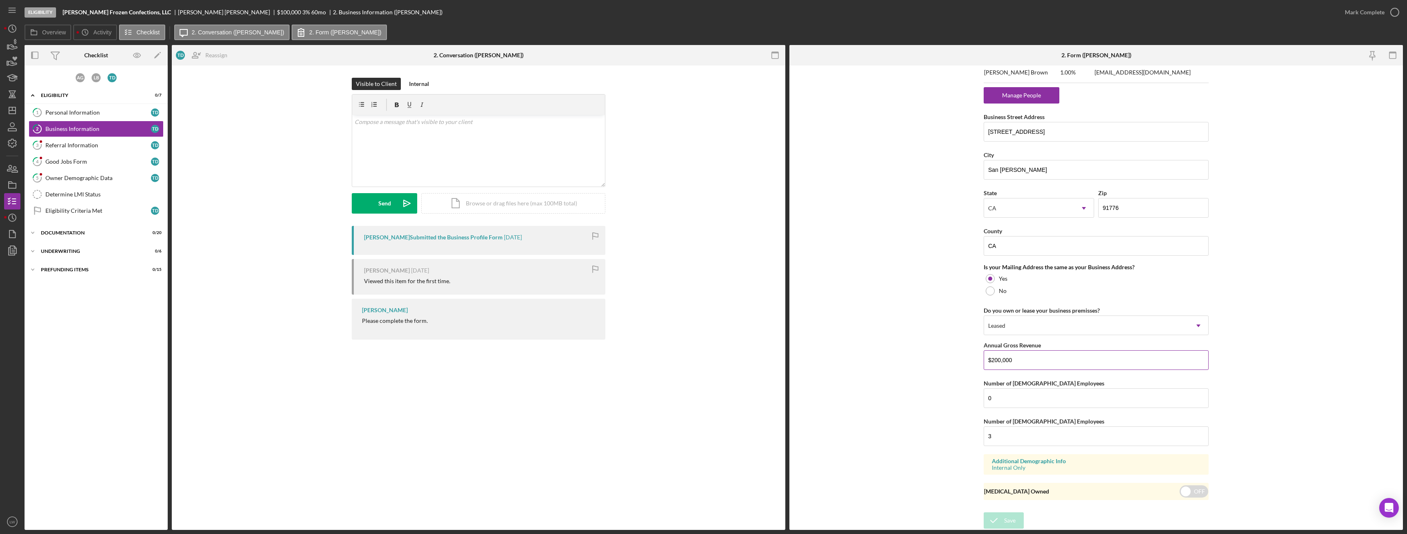
drag, startPoint x: 1017, startPoint y: 359, endPoint x: 987, endPoint y: 360, distance: 29.1
click at [987, 360] on input "$200,000" at bounding box center [1096, 360] width 225 height 20
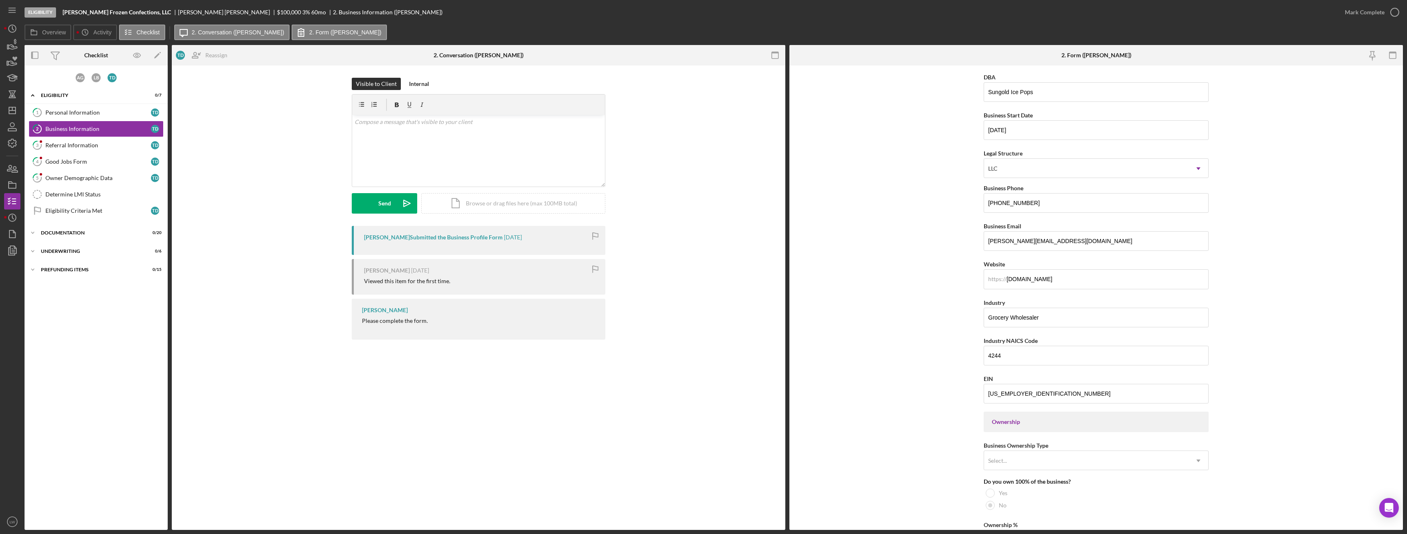
scroll to position [0, 0]
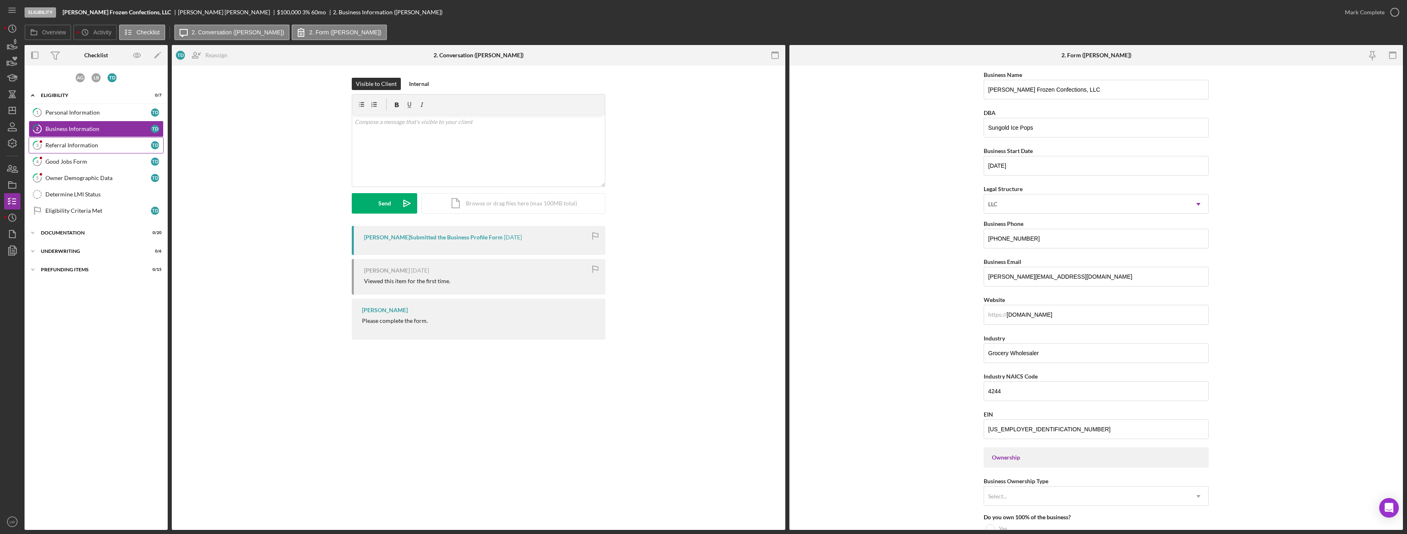
click at [97, 144] on div "Referral Information" at bounding box center [98, 145] width 106 height 7
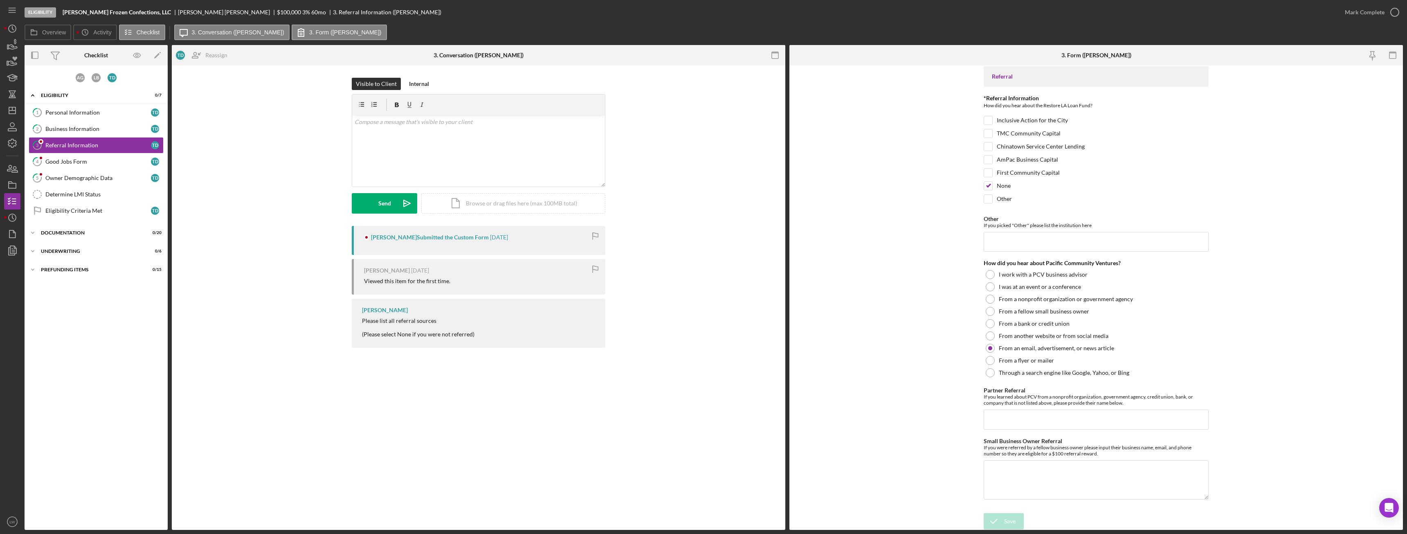
scroll to position [4, 0]
click at [1365, 11] on div "Mark Complete" at bounding box center [1365, 12] width 40 height 16
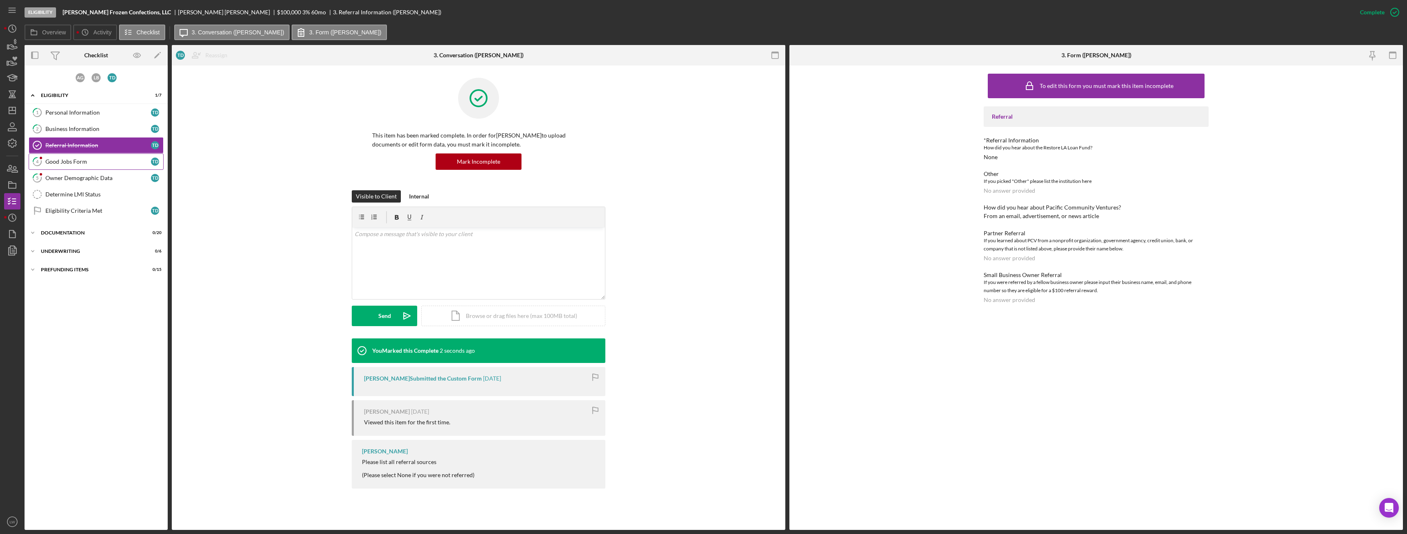
click at [74, 164] on div "Good Jobs Form" at bounding box center [98, 161] width 106 height 7
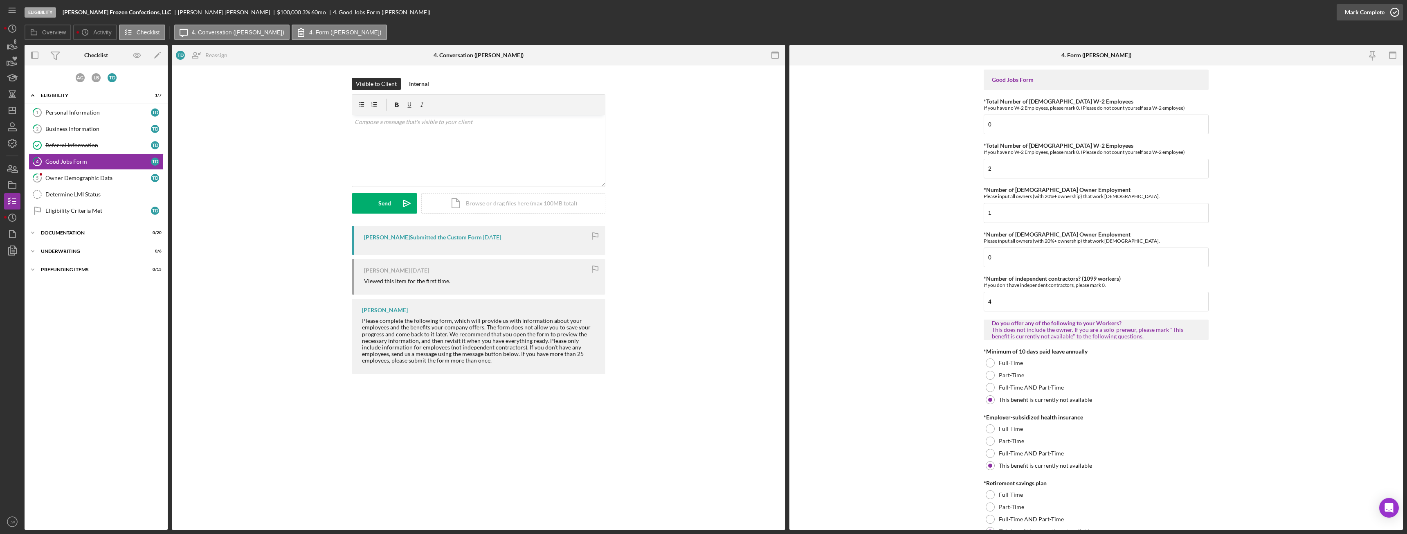
click at [1349, 14] on div "Mark Complete" at bounding box center [1365, 12] width 40 height 16
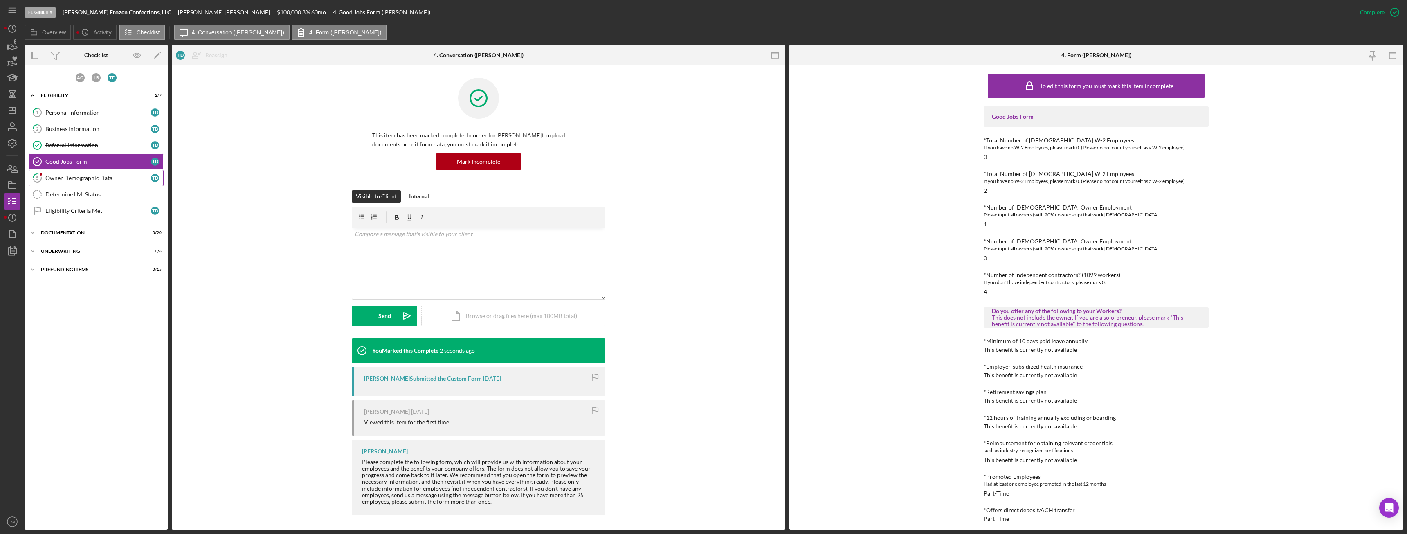
click at [64, 185] on link "5 Owner Demographic Data T D" at bounding box center [96, 178] width 135 height 16
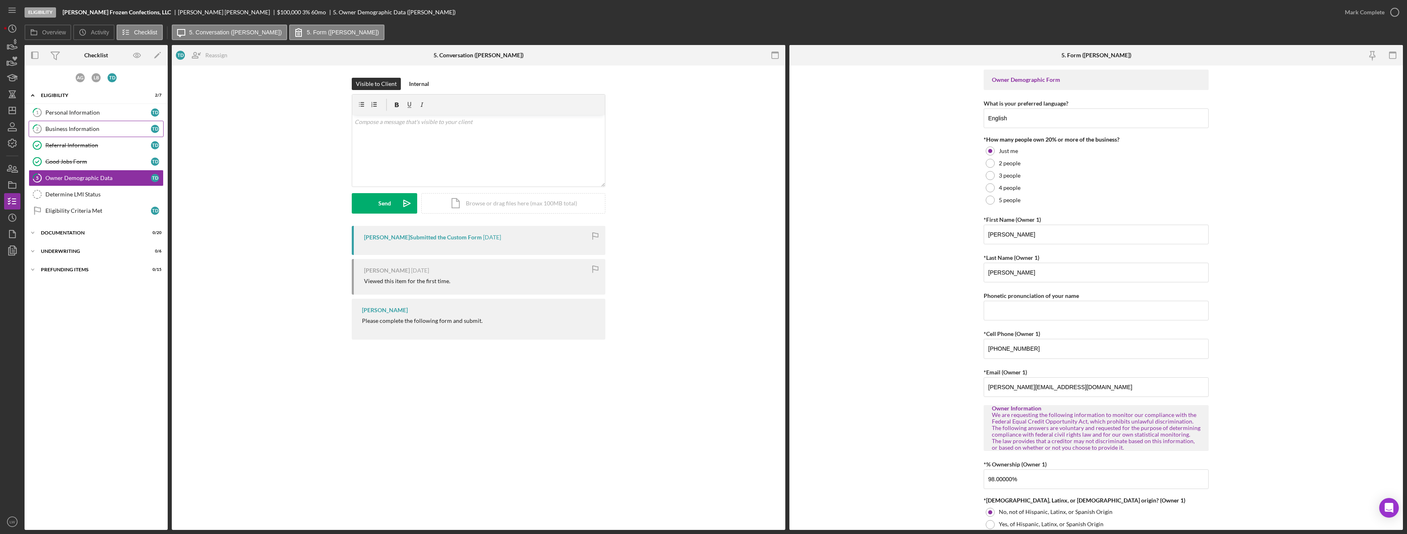
click at [93, 126] on div "Business Information" at bounding box center [98, 129] width 106 height 7
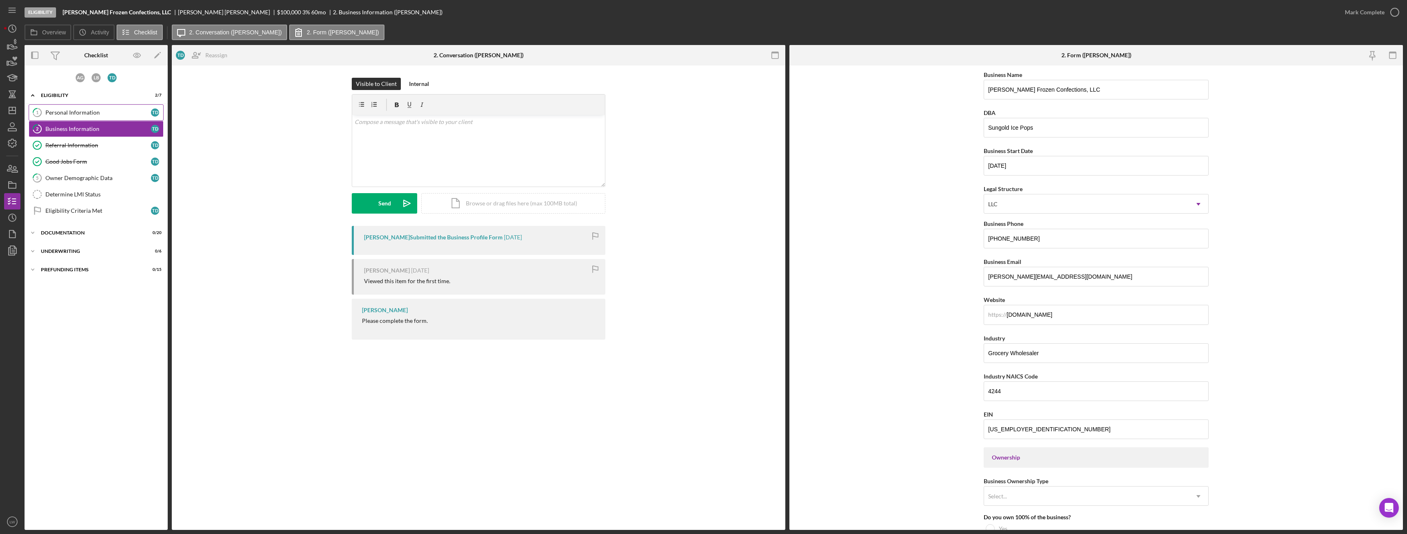
click at [103, 112] on div "Personal Information" at bounding box center [98, 112] width 106 height 7
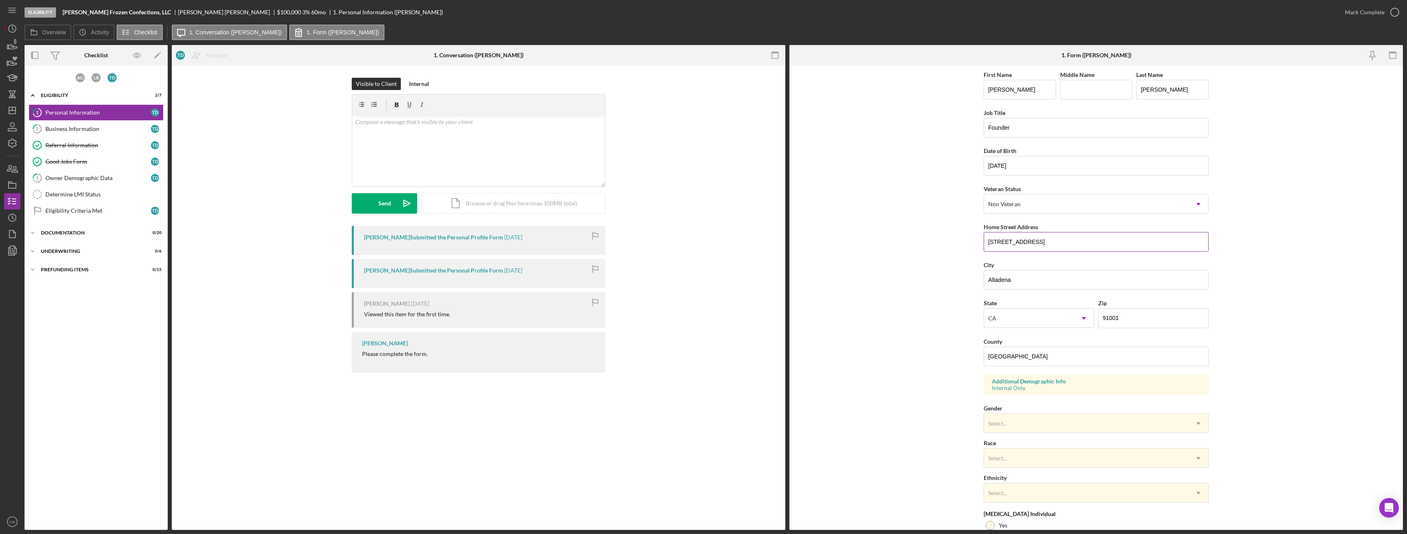
scroll to position [82, 0]
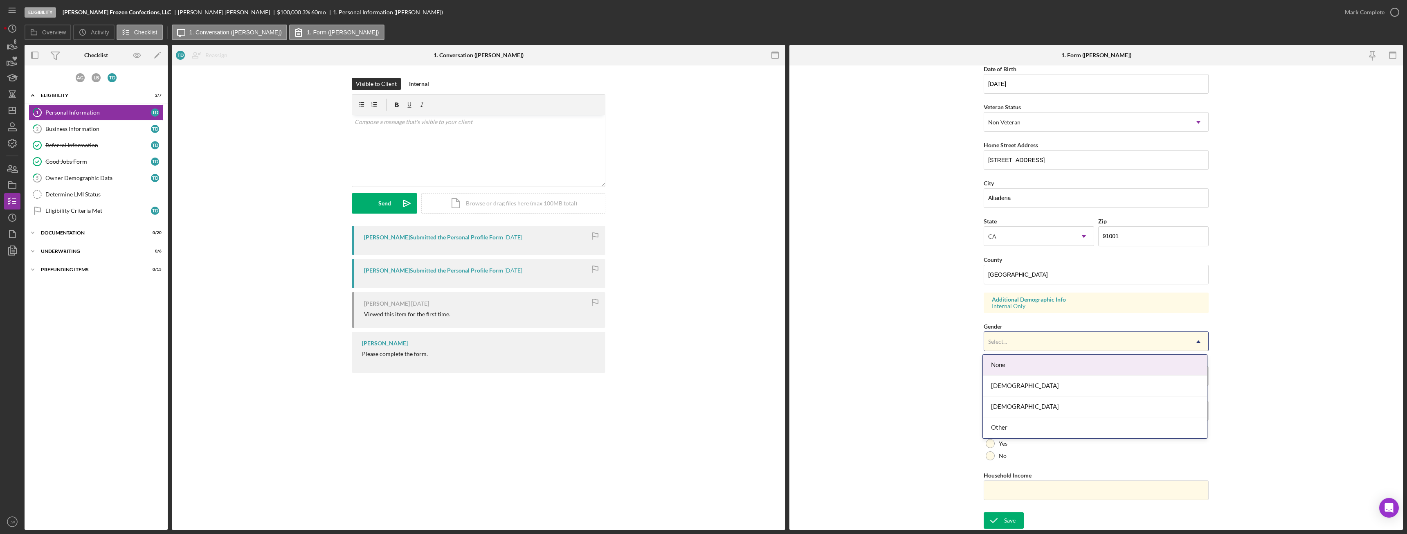
click at [1052, 342] on div "Select..." at bounding box center [1086, 341] width 205 height 19
click at [1101, 361] on div "None" at bounding box center [1095, 365] width 224 height 21
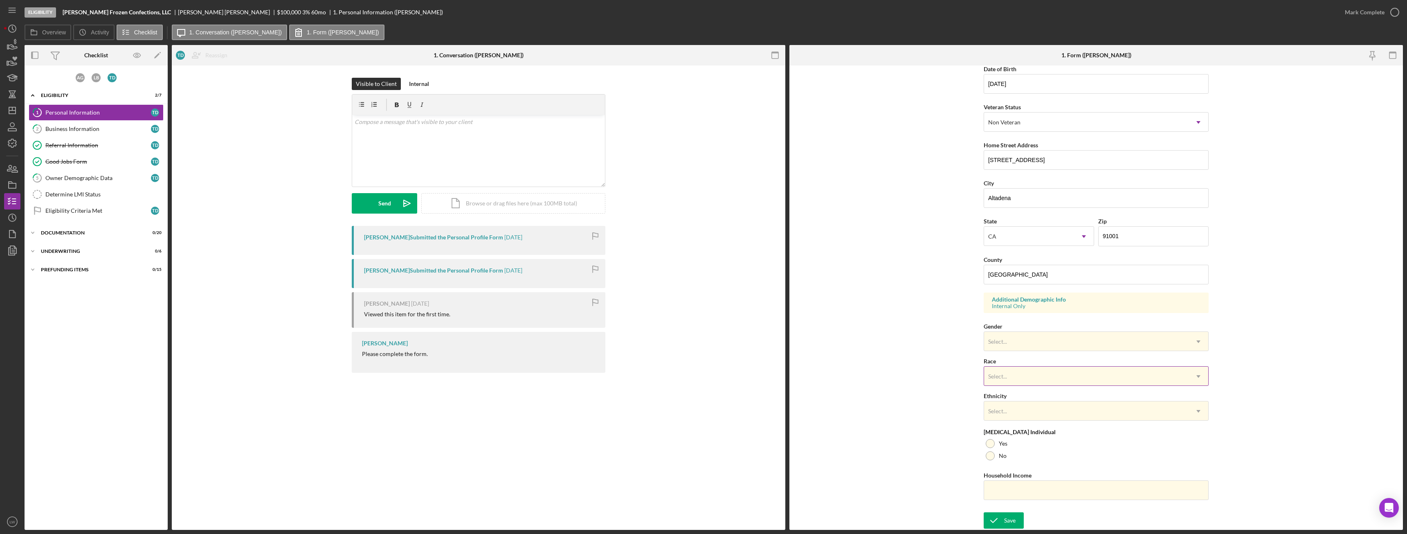
click at [1053, 375] on div "Select..." at bounding box center [1086, 376] width 205 height 19
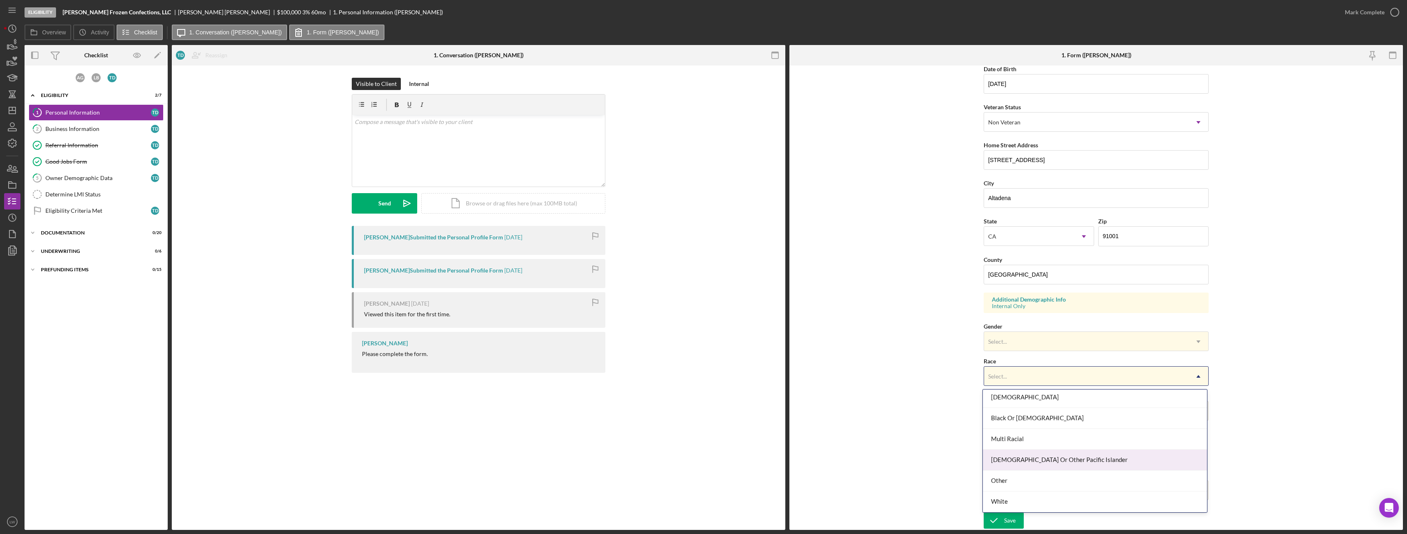
scroll to position [0, 0]
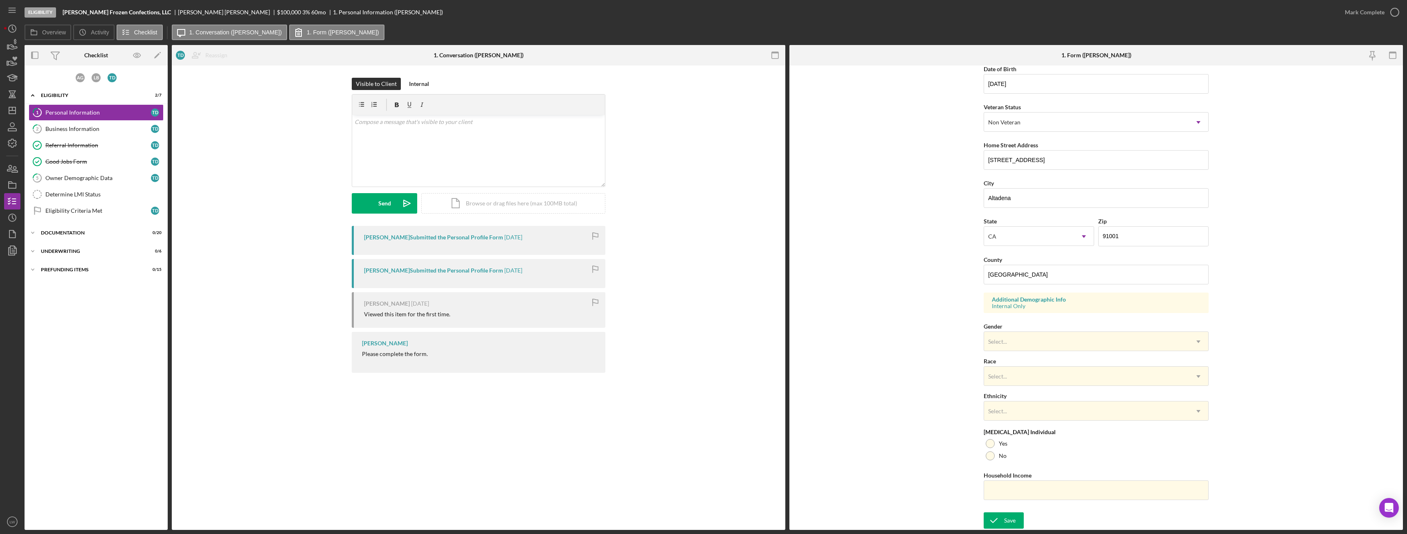
click at [1226, 381] on form "First Name Thomas Middle Name Last Name Dibblee Job Title Founder Date of Birth…" at bounding box center [1096, 297] width 614 height 464
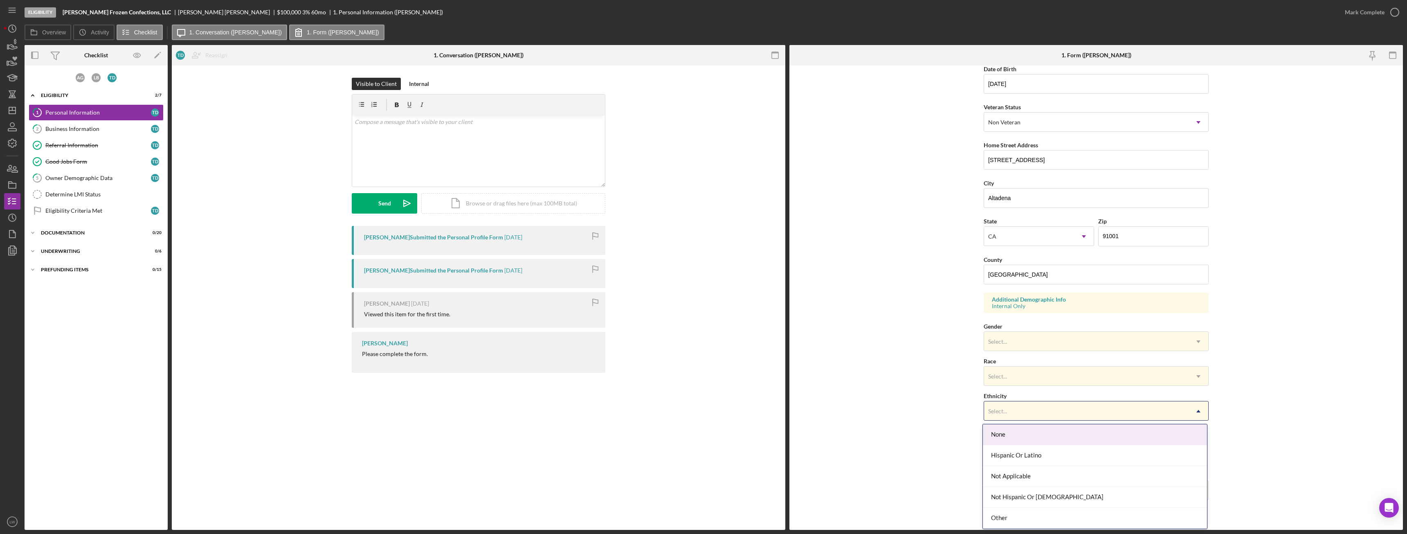
click at [1013, 411] on div "Select..." at bounding box center [1086, 411] width 205 height 19
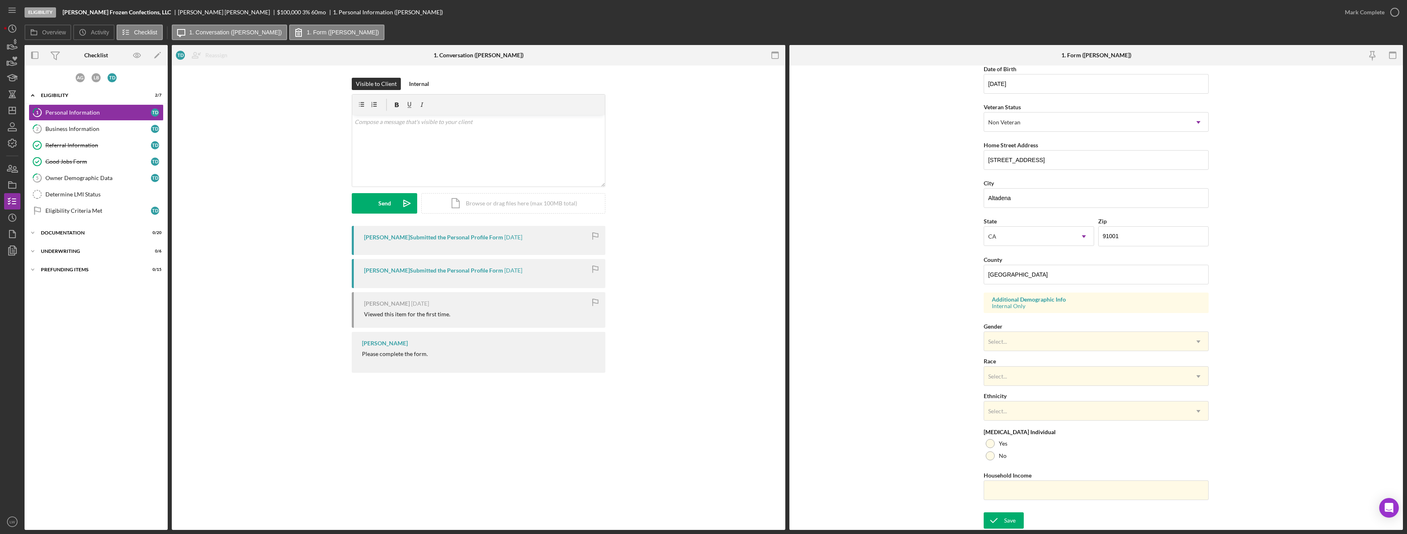
click at [1266, 413] on form "First Name Thomas Middle Name Last Name Dibblee Job Title Founder Date of Birth…" at bounding box center [1096, 297] width 614 height 464
click at [986, 456] on div at bounding box center [990, 455] width 9 height 9
paste input "$200,000"
type input "$200,000"
click at [1015, 520] on button "Save" at bounding box center [1004, 520] width 40 height 16
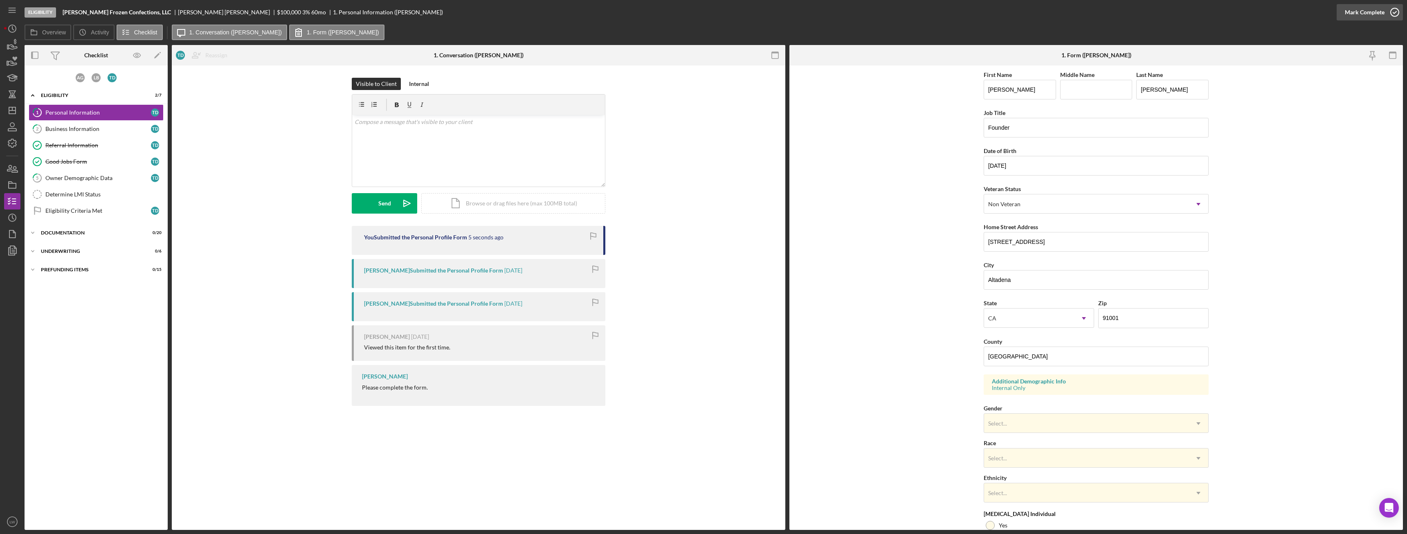
click at [1367, 16] on div "Mark Complete" at bounding box center [1365, 12] width 40 height 16
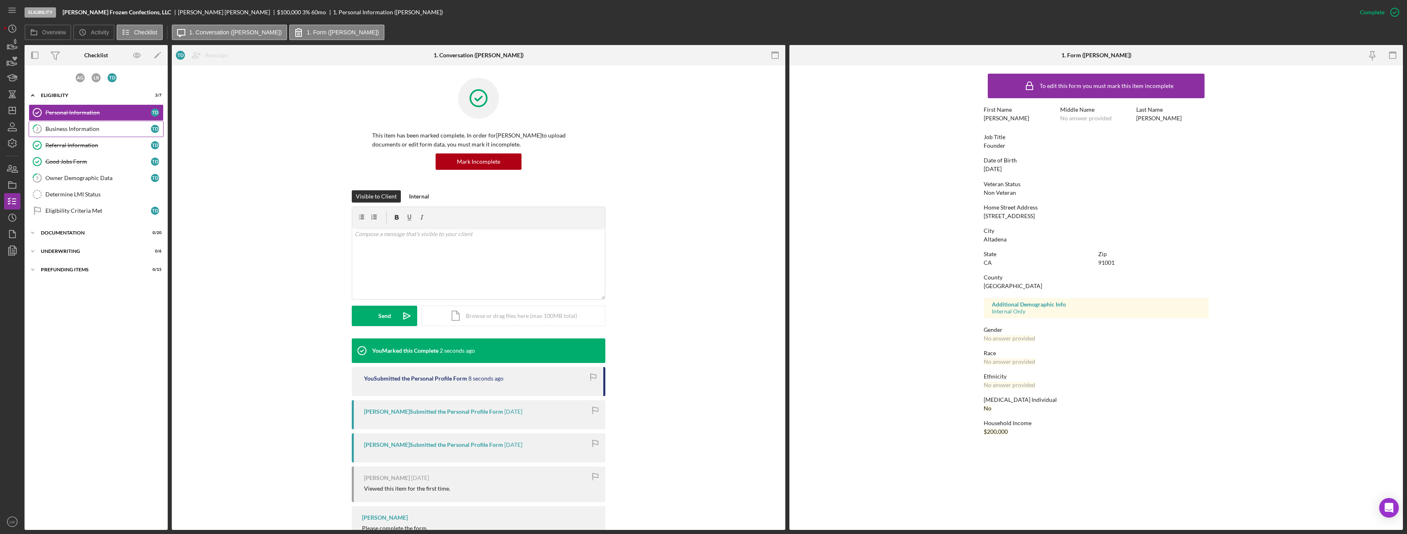
click at [109, 127] on div "Business Information" at bounding box center [98, 129] width 106 height 7
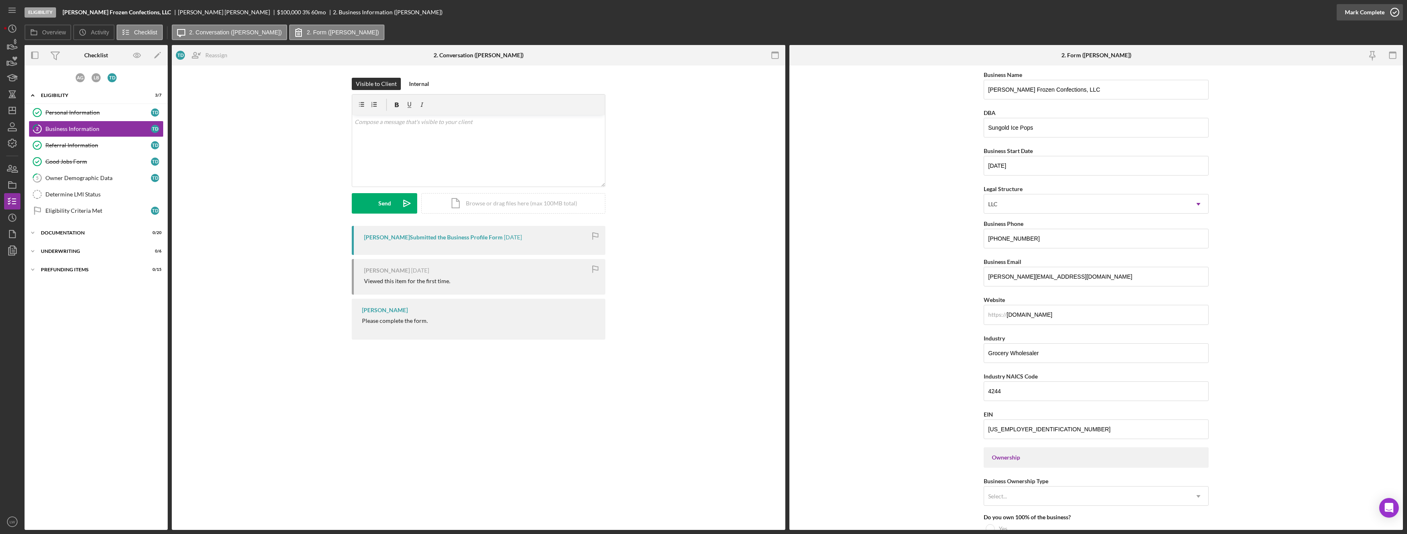
click at [1373, 16] on div "Mark Complete" at bounding box center [1365, 12] width 40 height 16
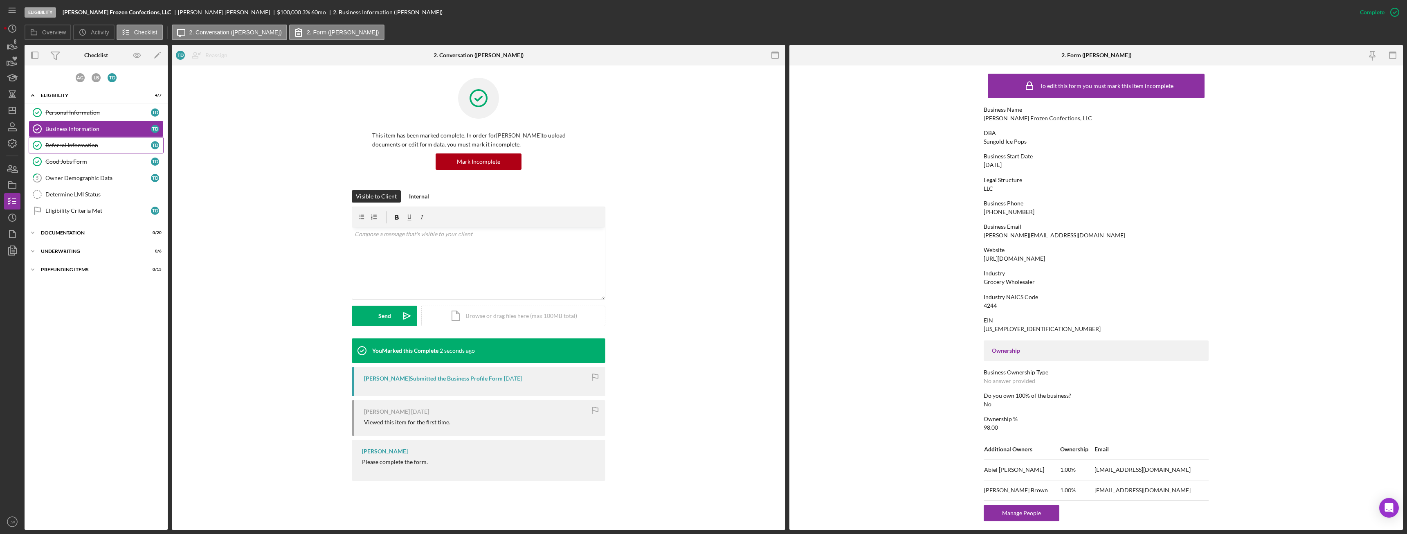
click at [73, 148] on div "Referral Information" at bounding box center [98, 145] width 106 height 7
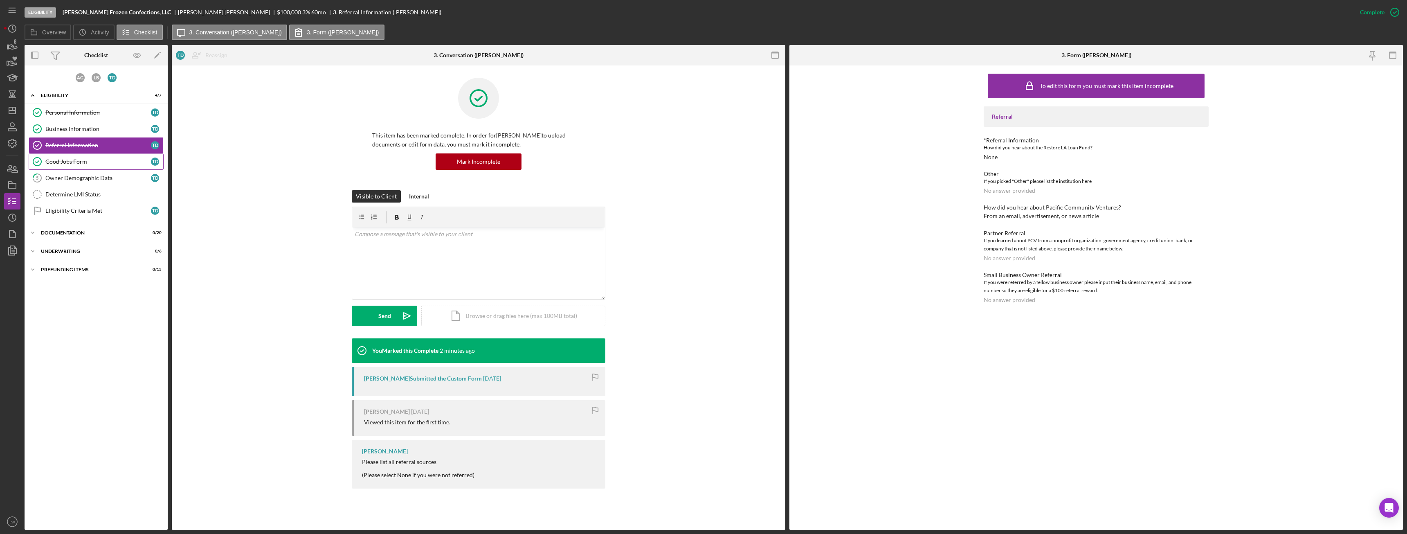
click at [72, 163] on div "Good Jobs Form" at bounding box center [98, 161] width 106 height 7
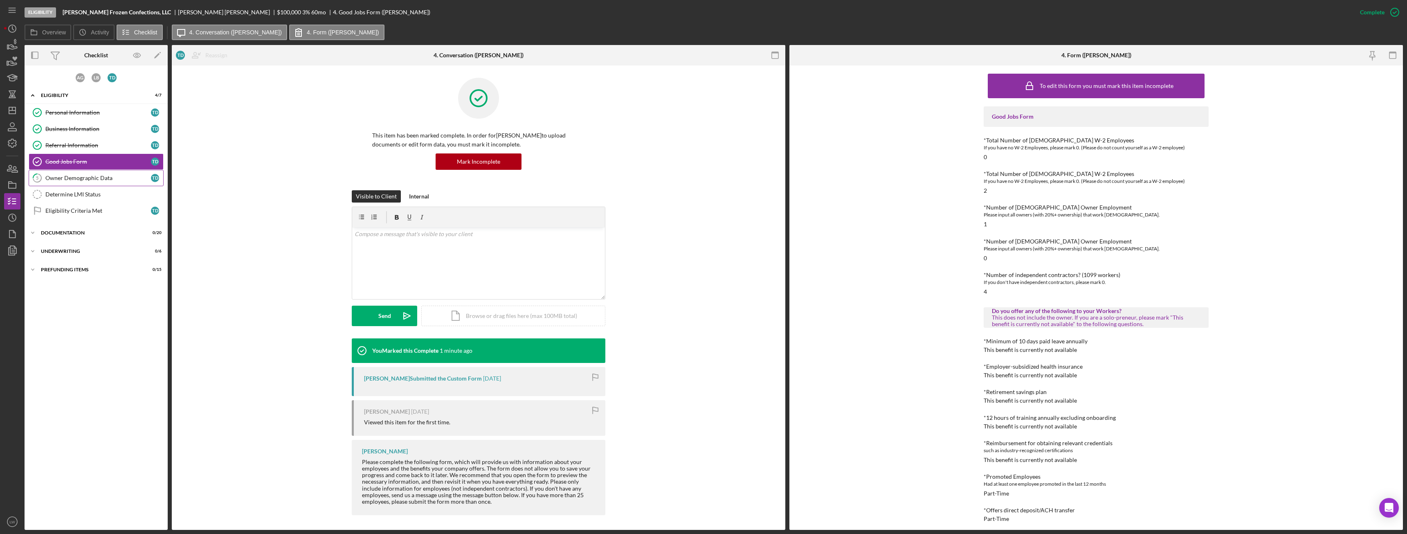
click at [75, 180] on div "Owner Demographic Data" at bounding box center [98, 178] width 106 height 7
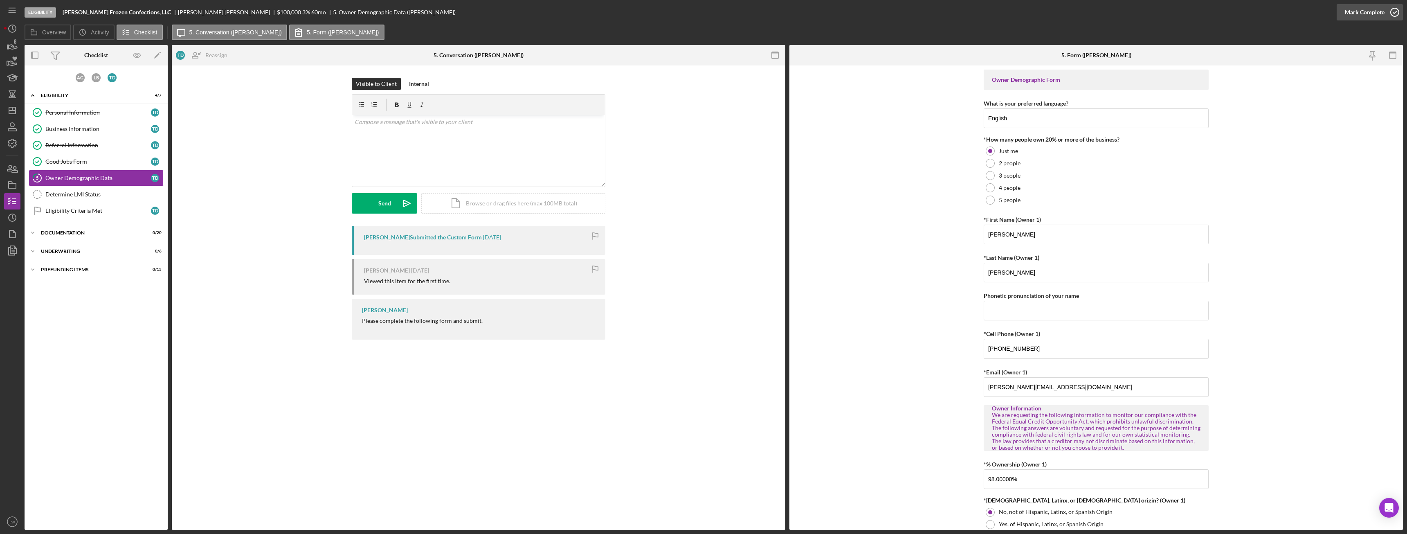
click at [1386, 16] on icon "button" at bounding box center [1395, 12] width 20 height 20
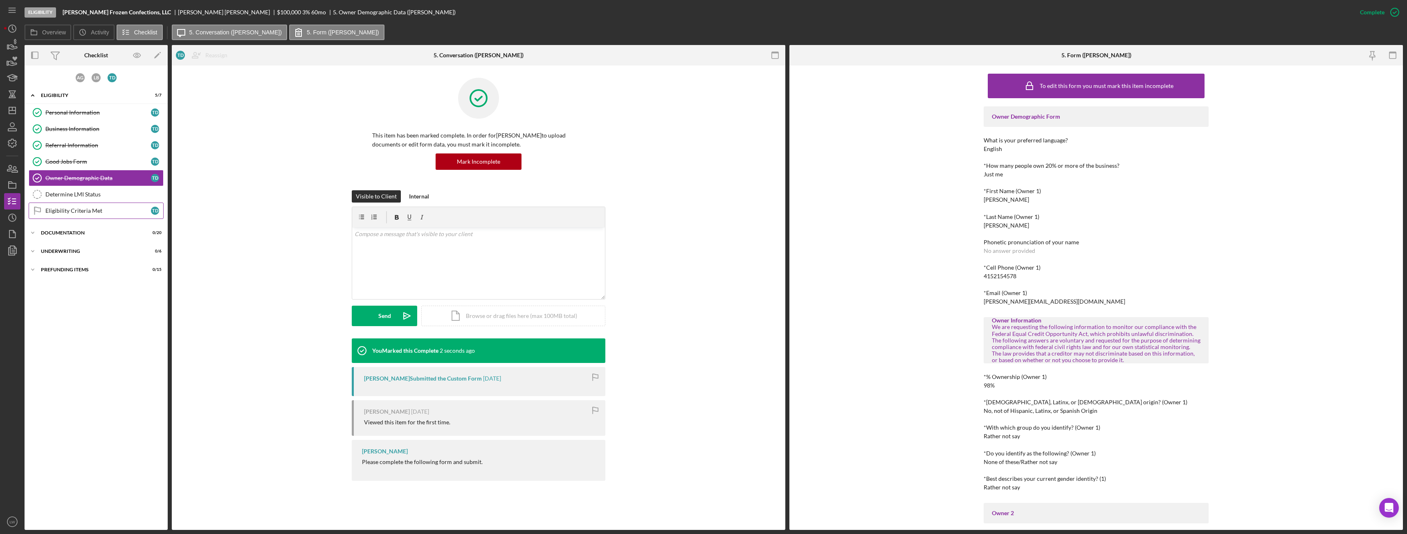
click at [76, 212] on div "Eligibility Criteria Met" at bounding box center [98, 210] width 106 height 7
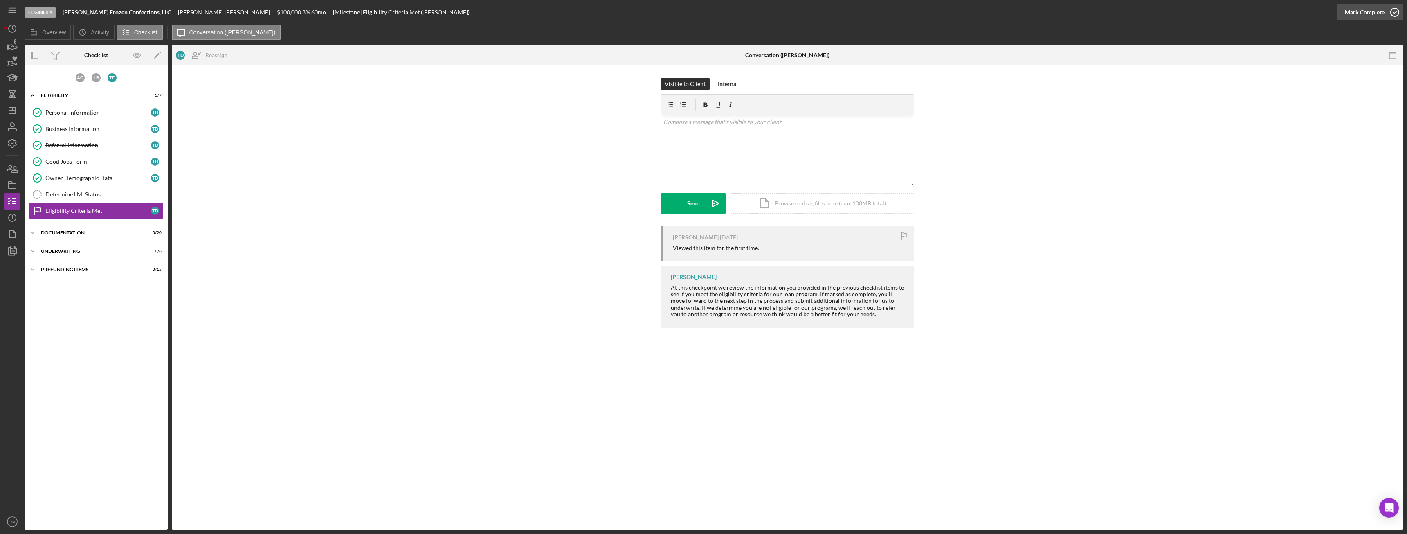
click at [1372, 13] on div "Mark Complete" at bounding box center [1365, 12] width 40 height 16
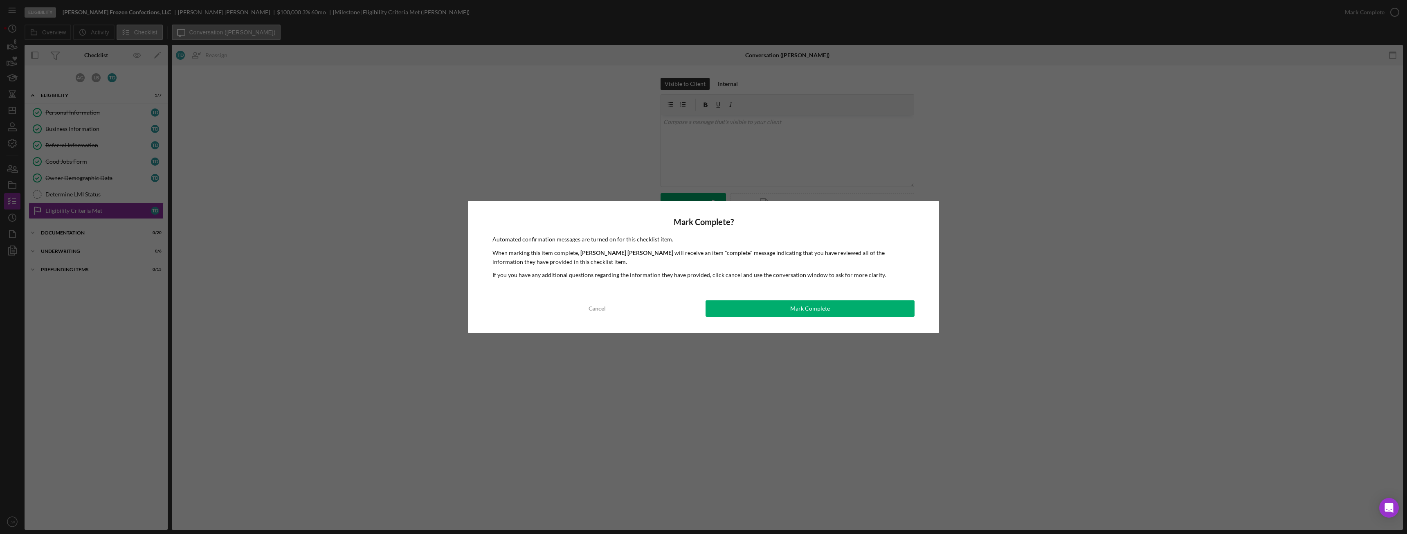
click at [809, 310] on div "Mark Complete" at bounding box center [810, 308] width 40 height 16
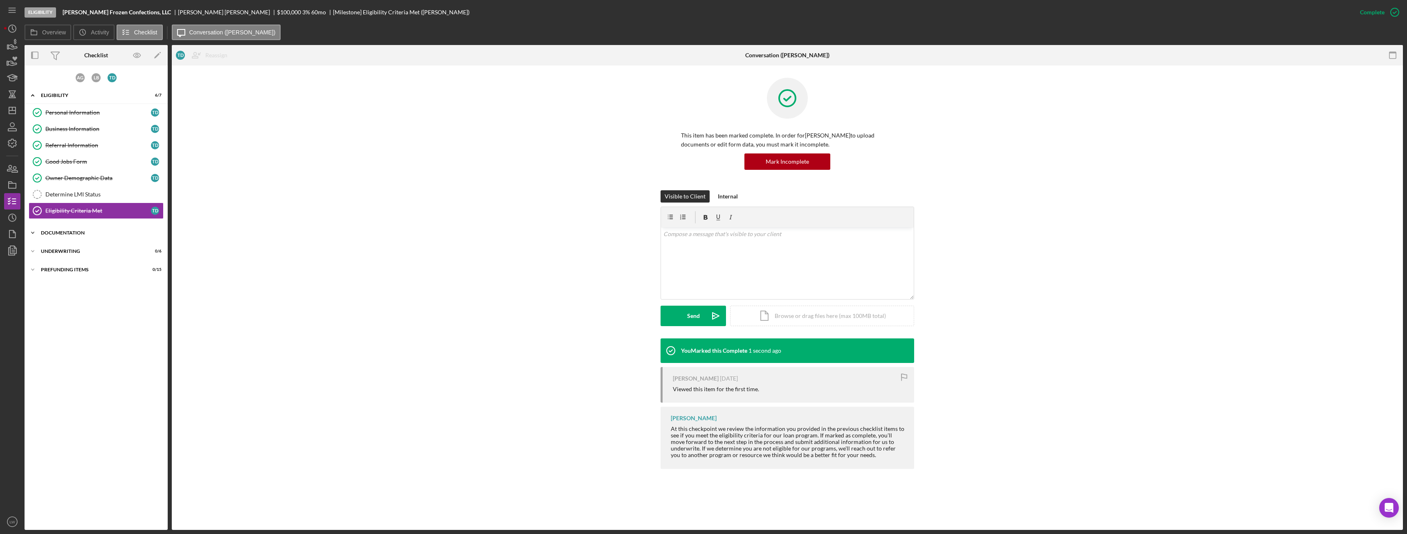
click at [54, 232] on div "Documentation" at bounding box center [99, 232] width 117 height 5
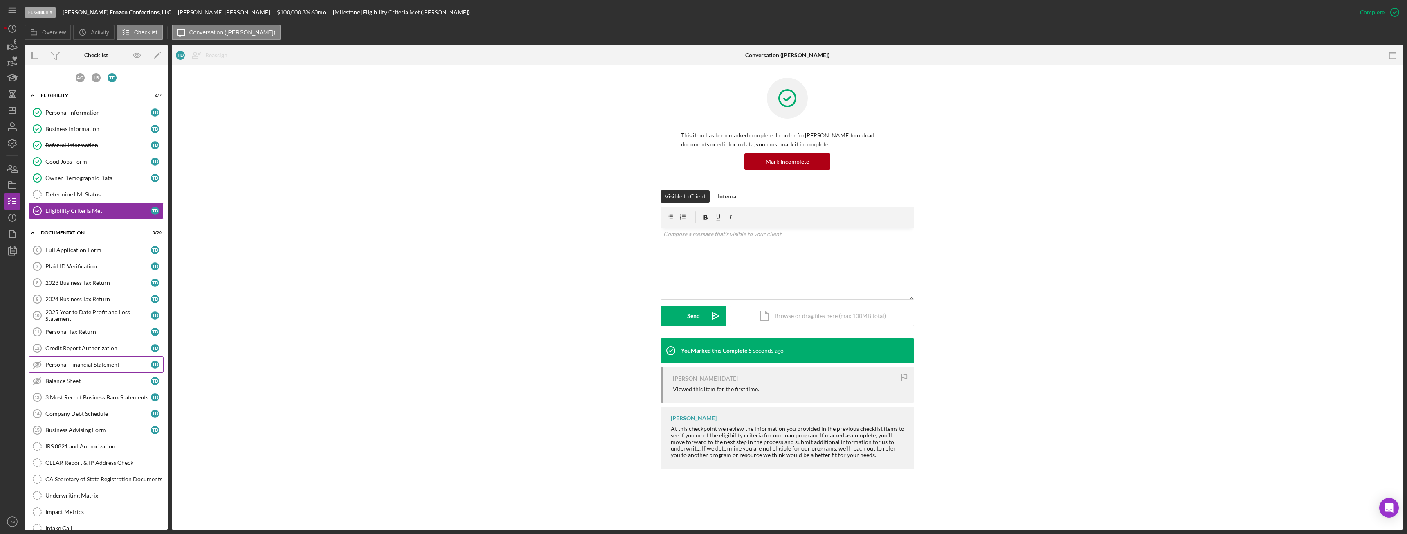
click at [109, 361] on div "Personal Financial Statement" at bounding box center [98, 364] width 106 height 7
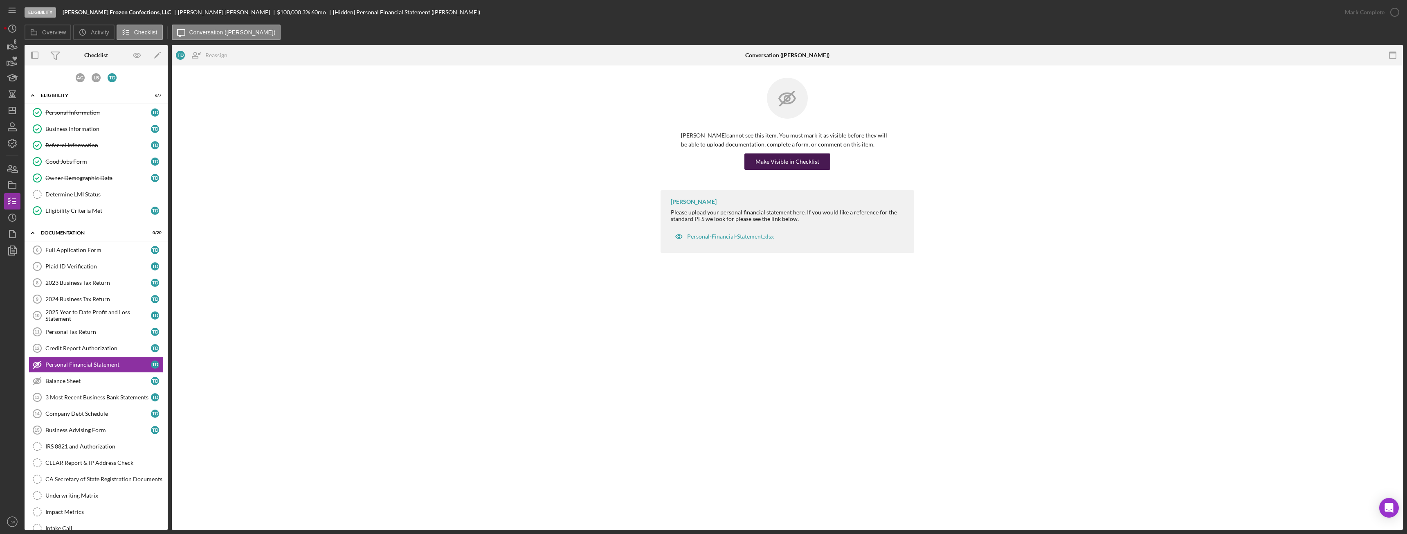
click at [804, 163] on div "Make Visible in Checklist" at bounding box center [788, 161] width 64 height 16
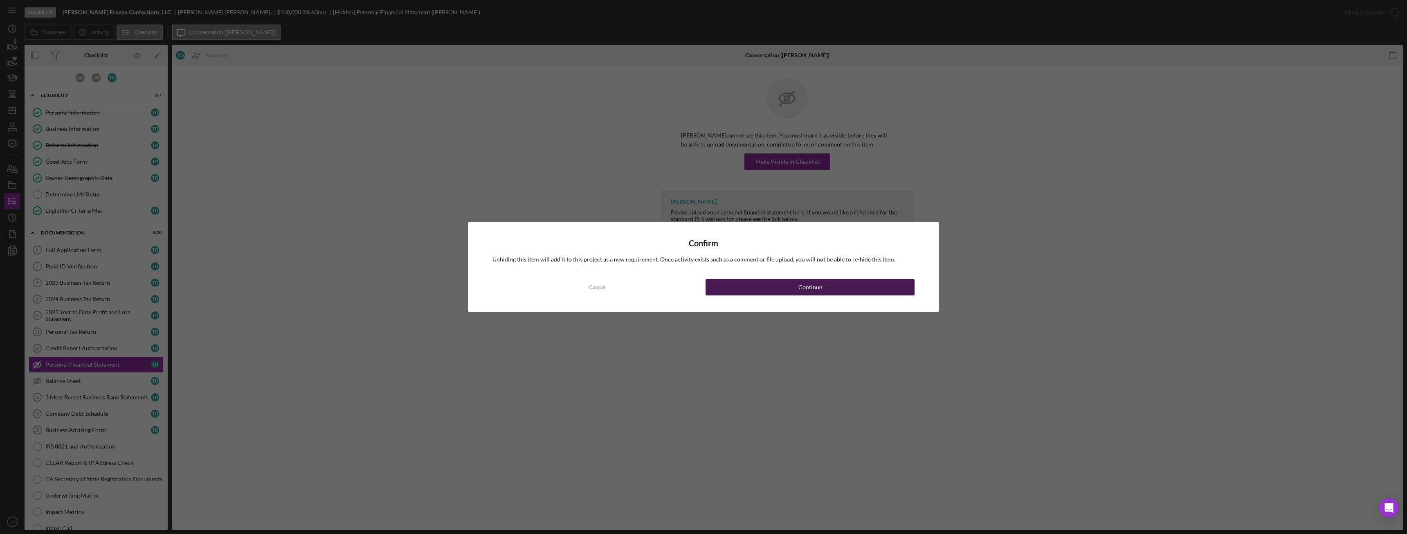
click at [792, 282] on button "Continue" at bounding box center [810, 287] width 209 height 16
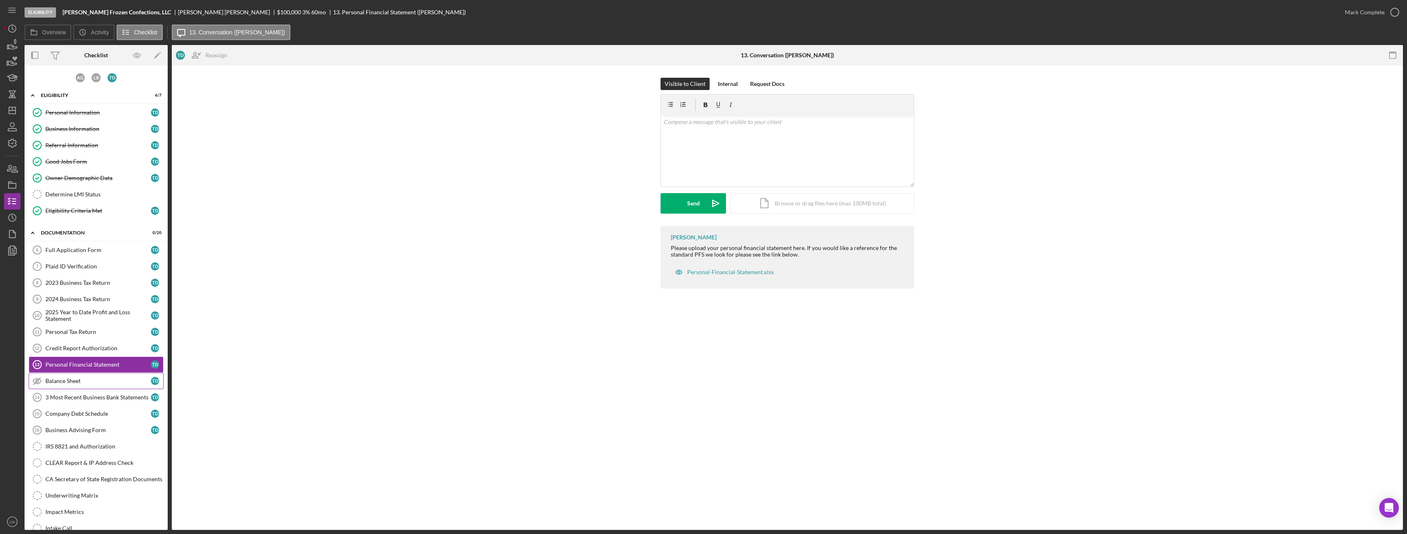
click at [70, 380] on div "Balance Sheet" at bounding box center [98, 381] width 106 height 7
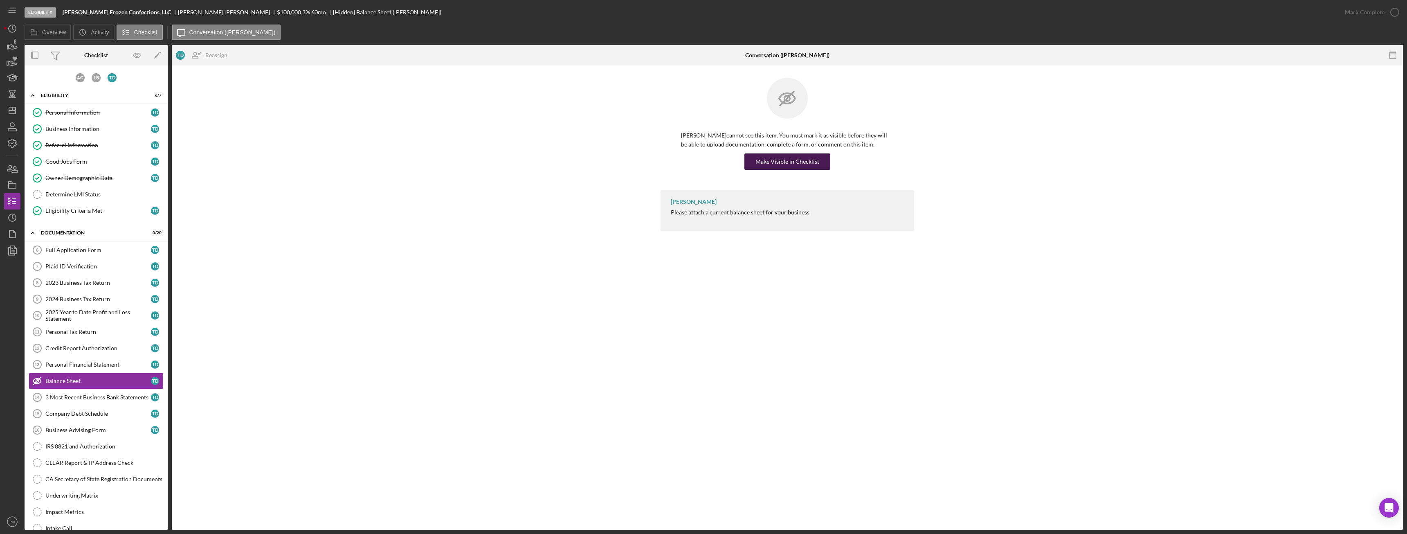
click at [786, 162] on div "Make Visible in Checklist" at bounding box center [788, 161] width 64 height 16
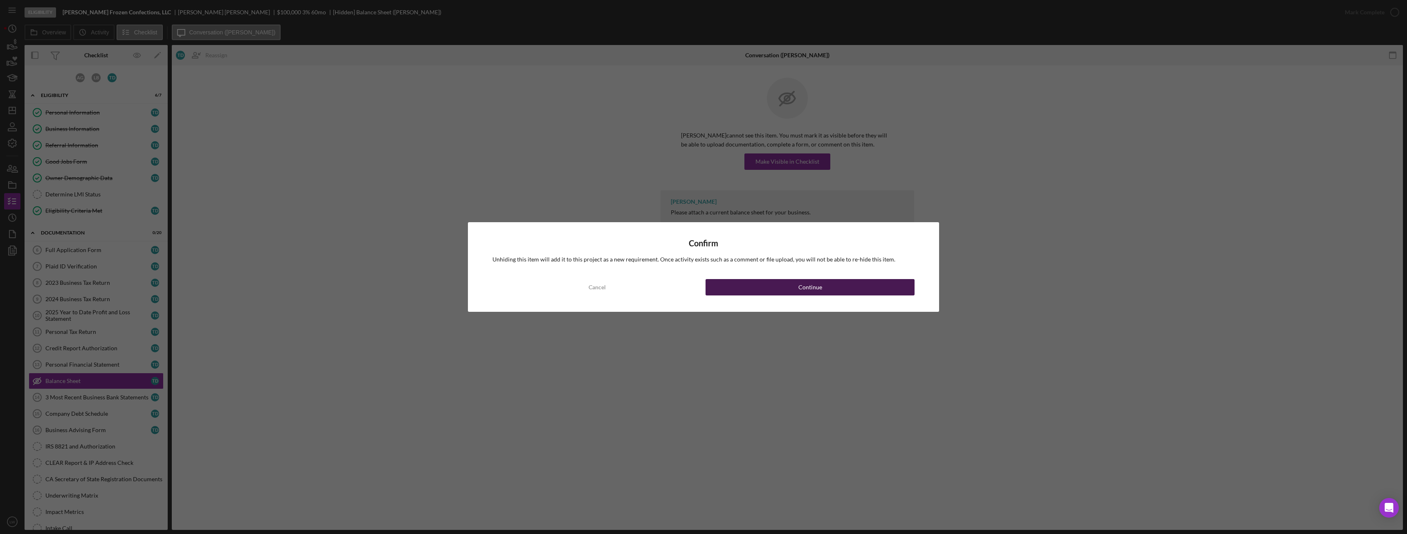
click at [739, 283] on button "Continue" at bounding box center [810, 287] width 209 height 16
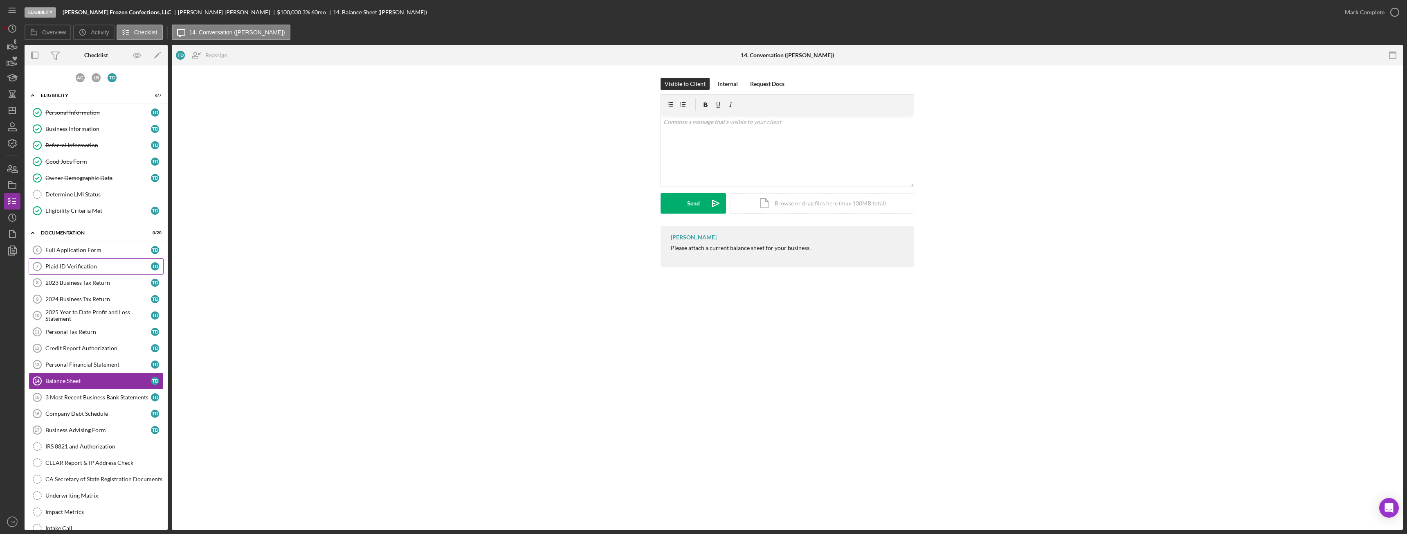
click at [88, 269] on div "Plaid ID Verification" at bounding box center [98, 266] width 106 height 7
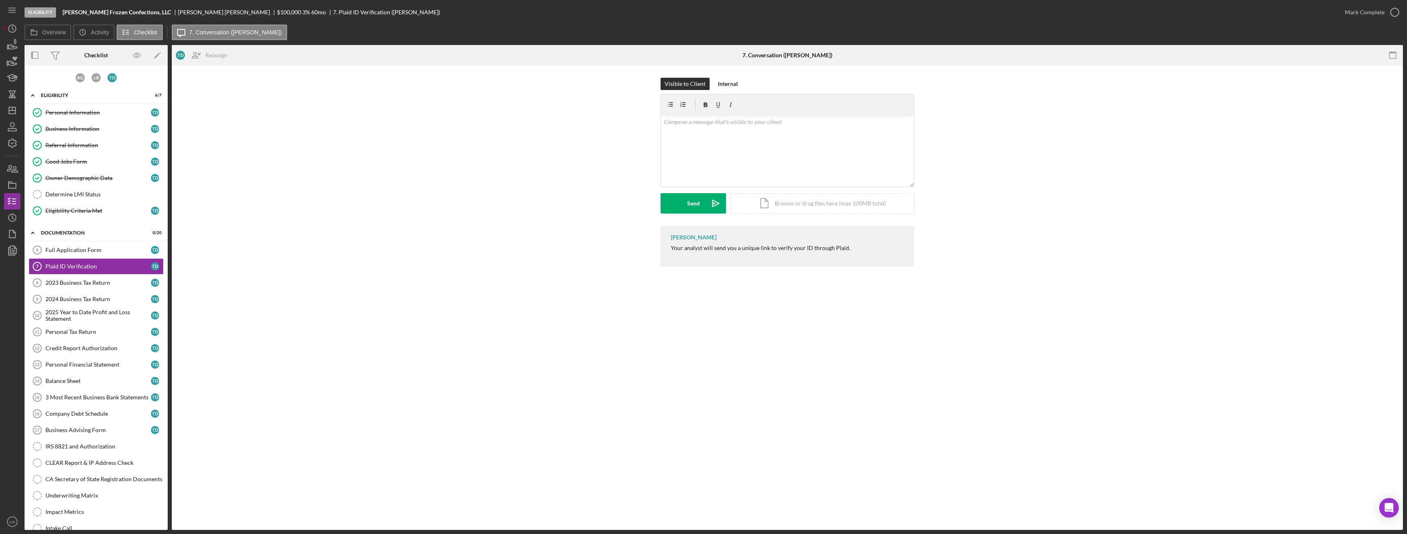
click at [178, 12] on div "Thomas Dibblee" at bounding box center [227, 12] width 99 height 7
copy div "Thomas Dibblee"
click at [77, 128] on div "Business Information" at bounding box center [98, 129] width 106 height 7
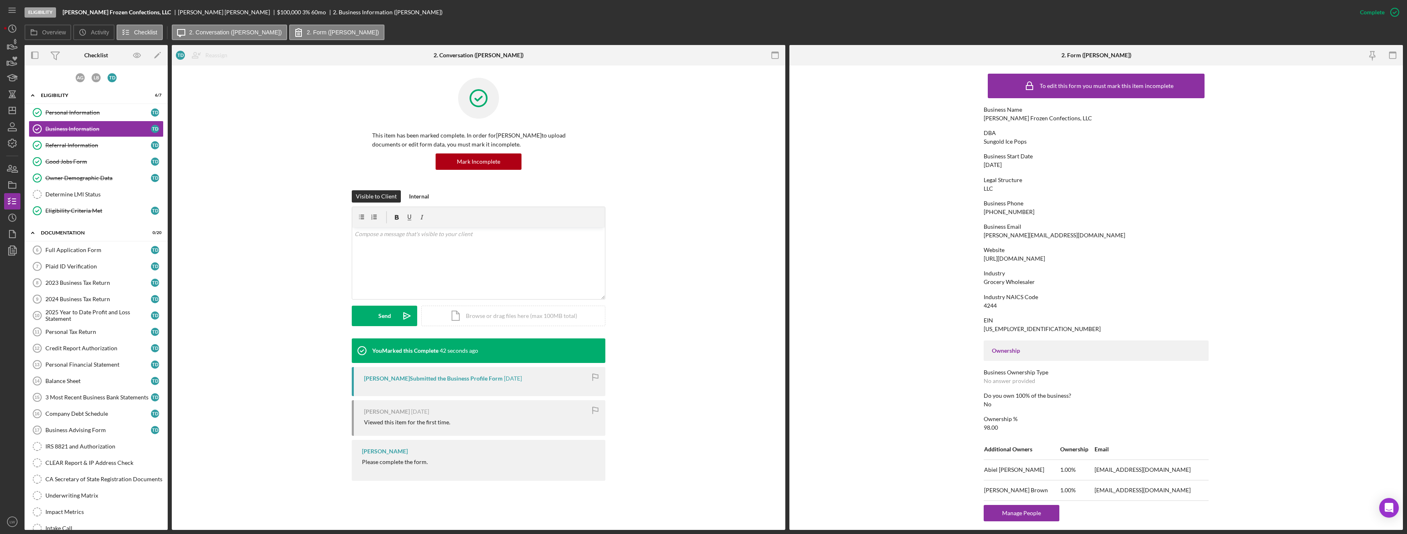
click at [1002, 235] on div "tom@sungoldicepops.com" at bounding box center [1055, 235] width 142 height 7
copy div "tom@sungoldicepops.com"
click at [106, 264] on div "Plaid ID Verification" at bounding box center [98, 266] width 106 height 7
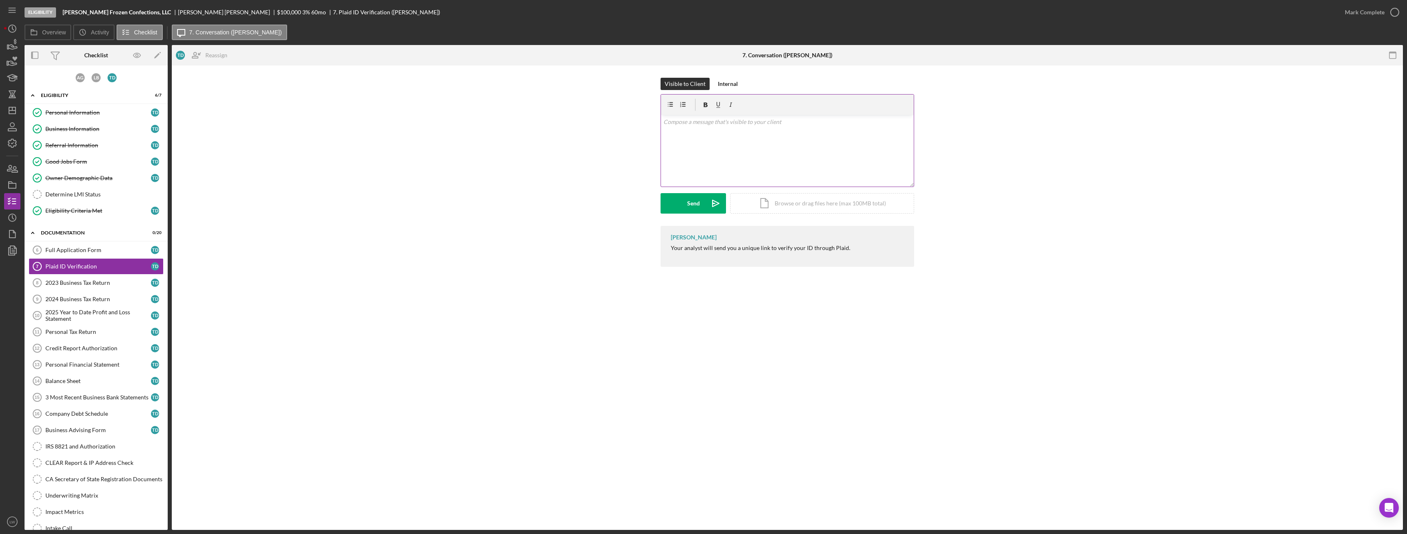
click at [745, 149] on div "v Color teal Color pink Remove color Add row above Add row below Add column bef…" at bounding box center [787, 151] width 253 height 72
click at [704, 202] on button "Send Icon/icon-invite-send" at bounding box center [693, 203] width 65 height 20
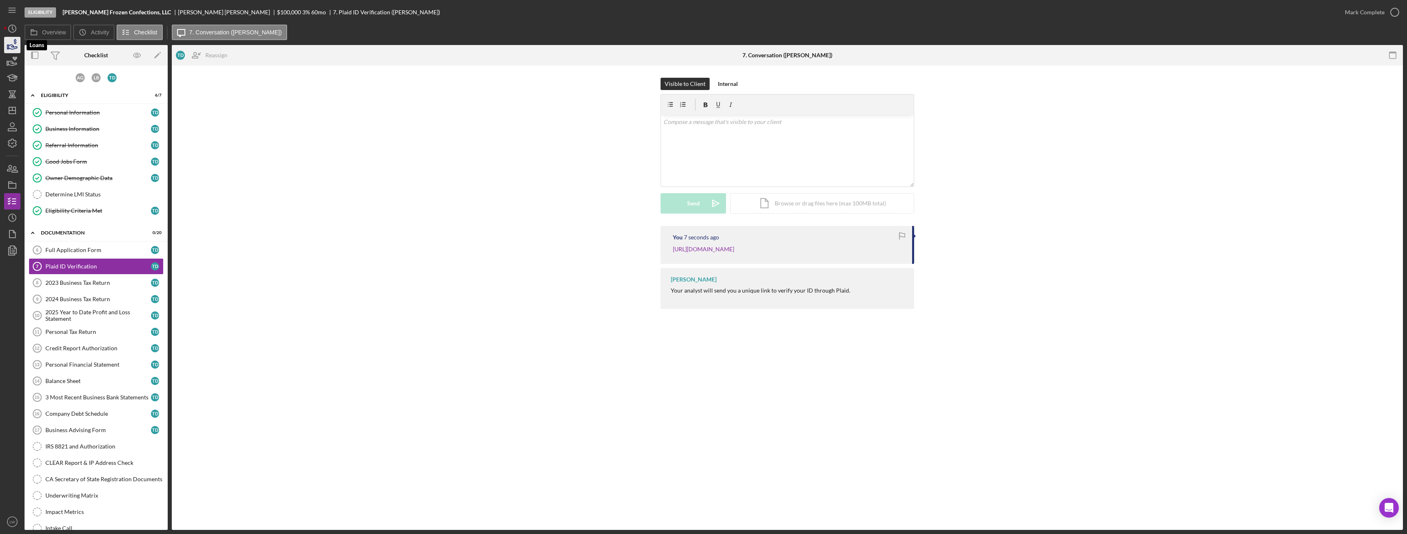
click at [16, 49] on icon "button" at bounding box center [13, 47] width 9 height 4
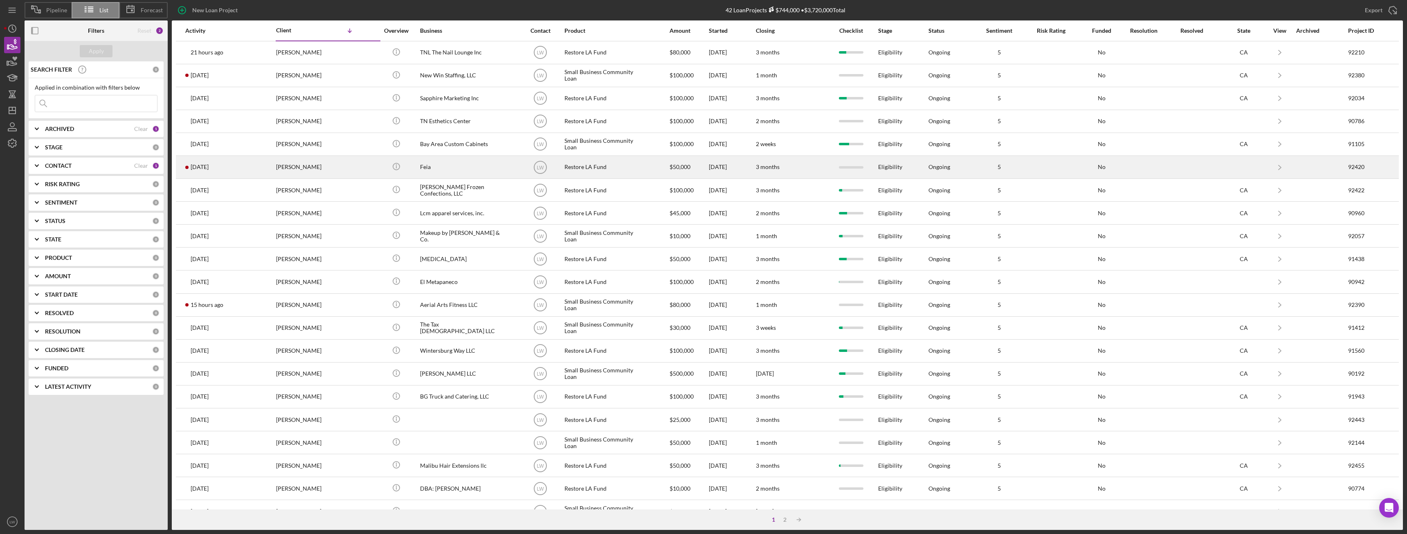
click at [297, 165] on div "Thomas Pilnik" at bounding box center [317, 167] width 82 height 22
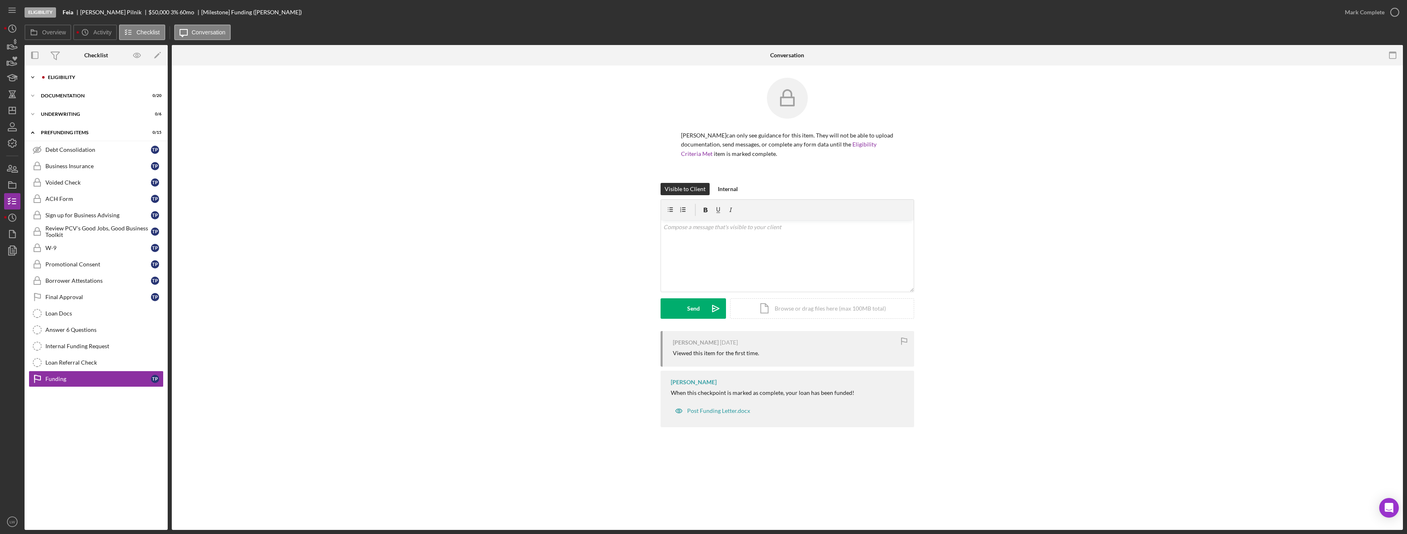
click at [99, 70] on div "Icon/Expander Eligibility 0 / 7" at bounding box center [96, 77] width 143 height 16
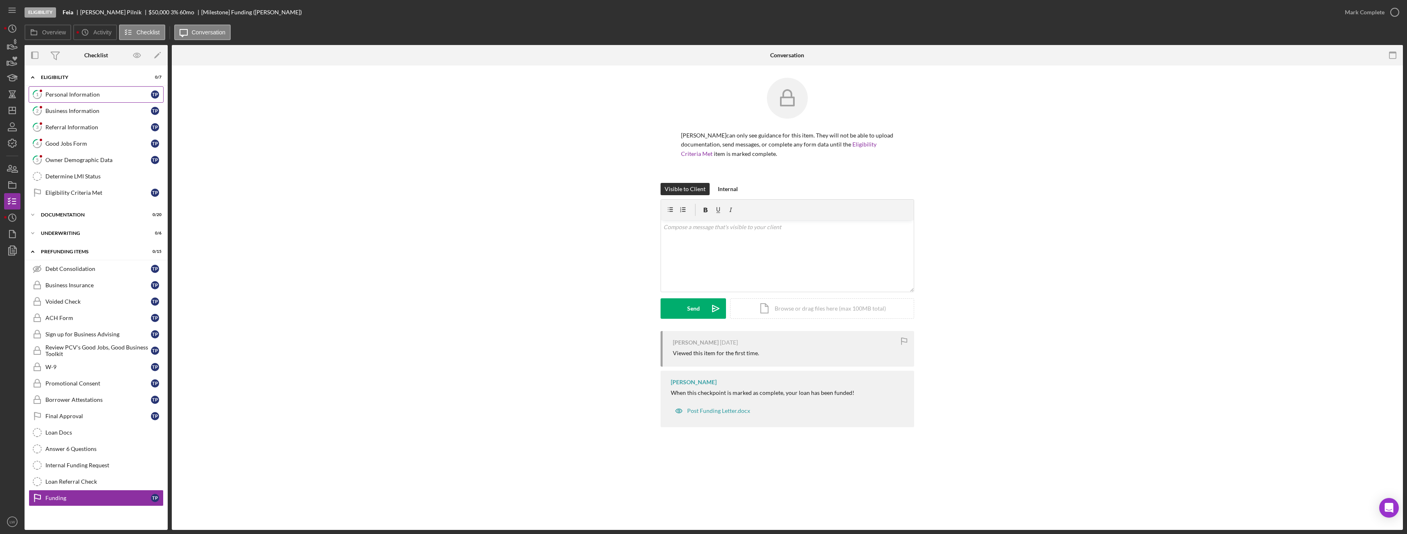
click at [92, 93] on div "Personal Information" at bounding box center [98, 94] width 106 height 7
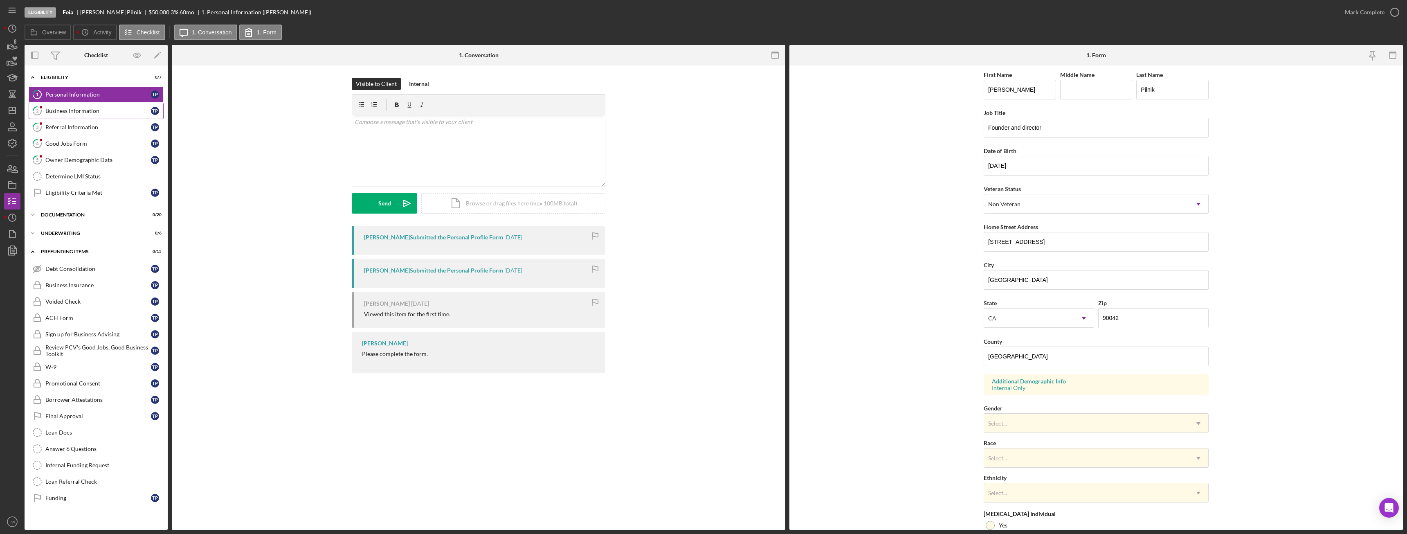
click at [110, 113] on div "Business Information" at bounding box center [98, 111] width 106 height 7
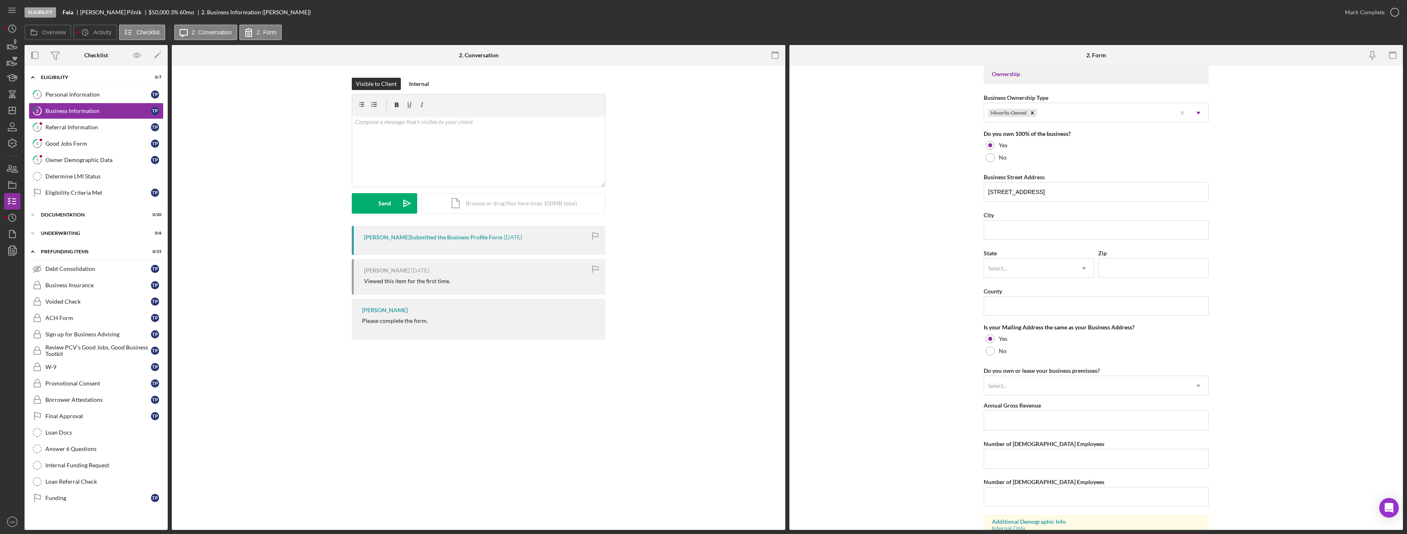
scroll to position [409, 0]
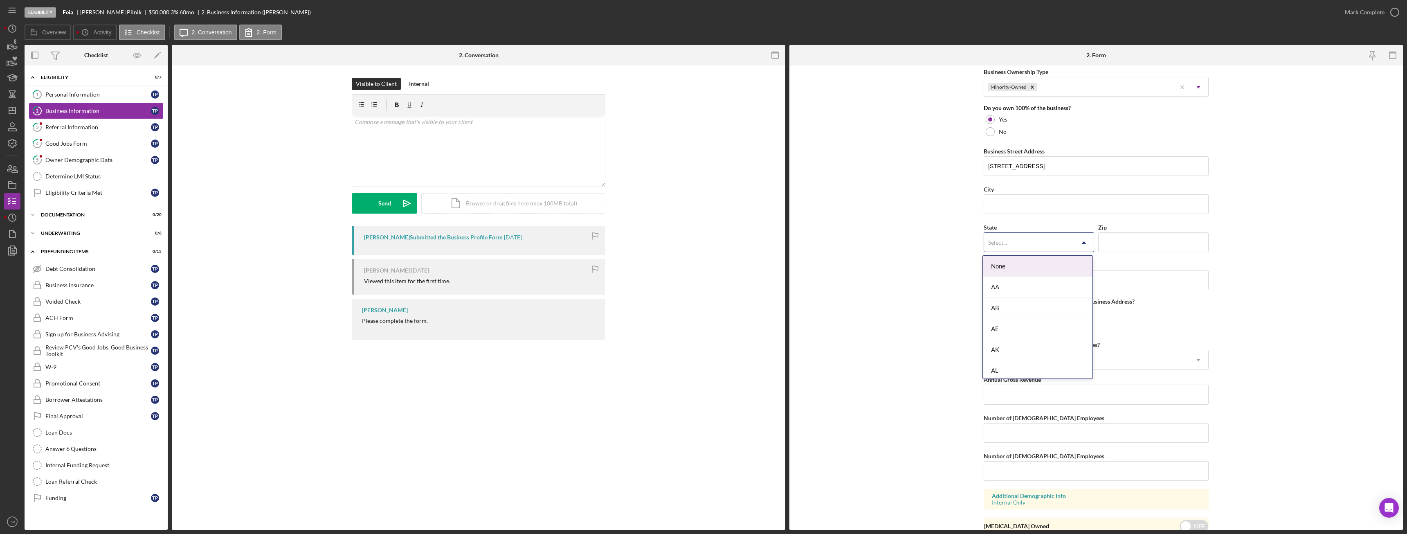
click at [1024, 249] on div "Select..." at bounding box center [1029, 242] width 90 height 19
click at [1019, 371] on div "CA" at bounding box center [1038, 372] width 110 height 21
click at [1142, 245] on input "Zip" at bounding box center [1153, 242] width 110 height 20
type input "90042"
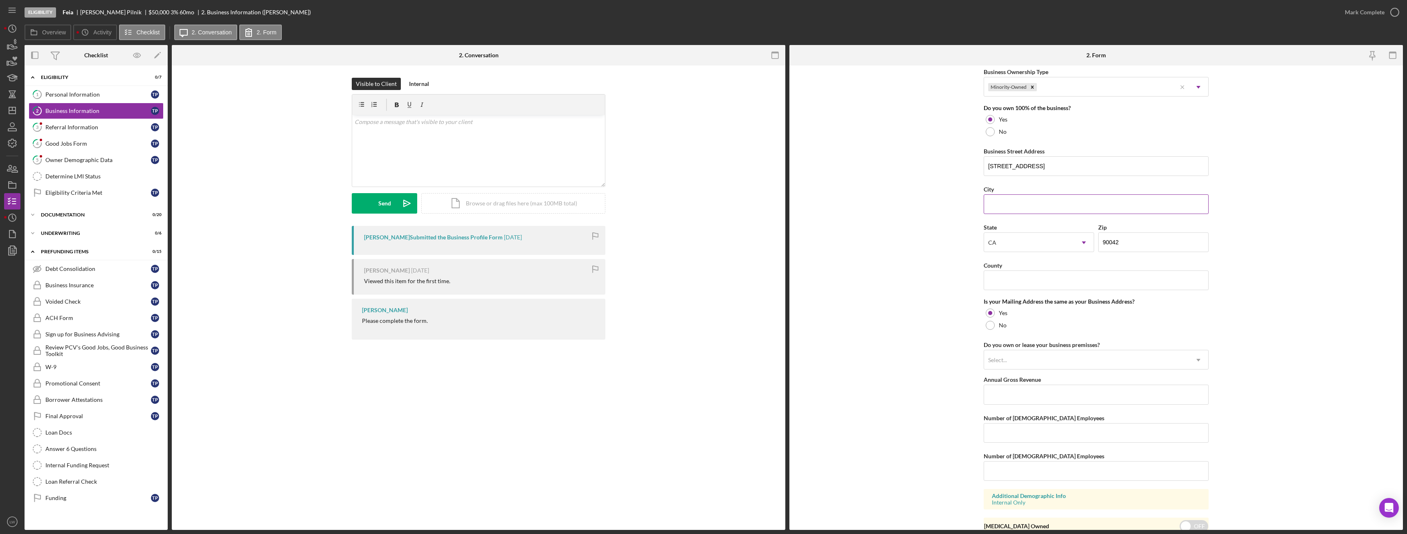
click at [1075, 211] on input "City" at bounding box center [1096, 204] width 225 height 20
type input "Oak Crest Way"
click at [1016, 285] on input "County" at bounding box center [1096, 280] width 225 height 20
type input "Los Angeles"
drag, startPoint x: 1106, startPoint y: 166, endPoint x: 1039, endPoint y: 166, distance: 66.7
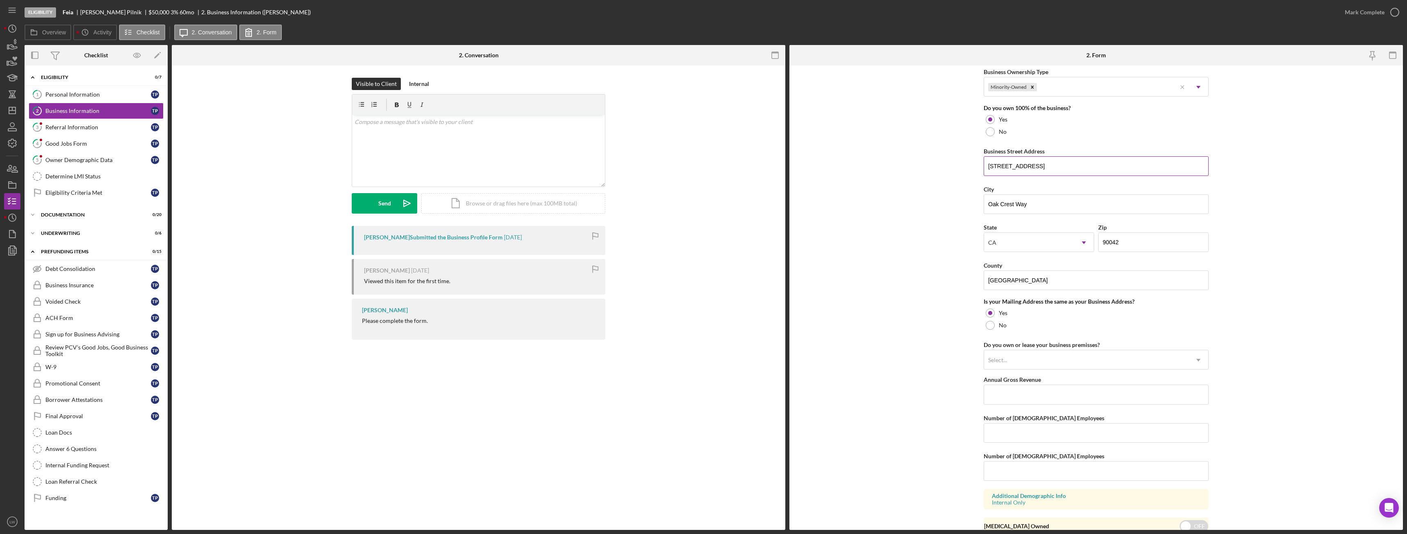
click at [1039, 166] on input "6164 oak crest way, Los Angeles, CA, 90042" at bounding box center [1096, 166] width 225 height 20
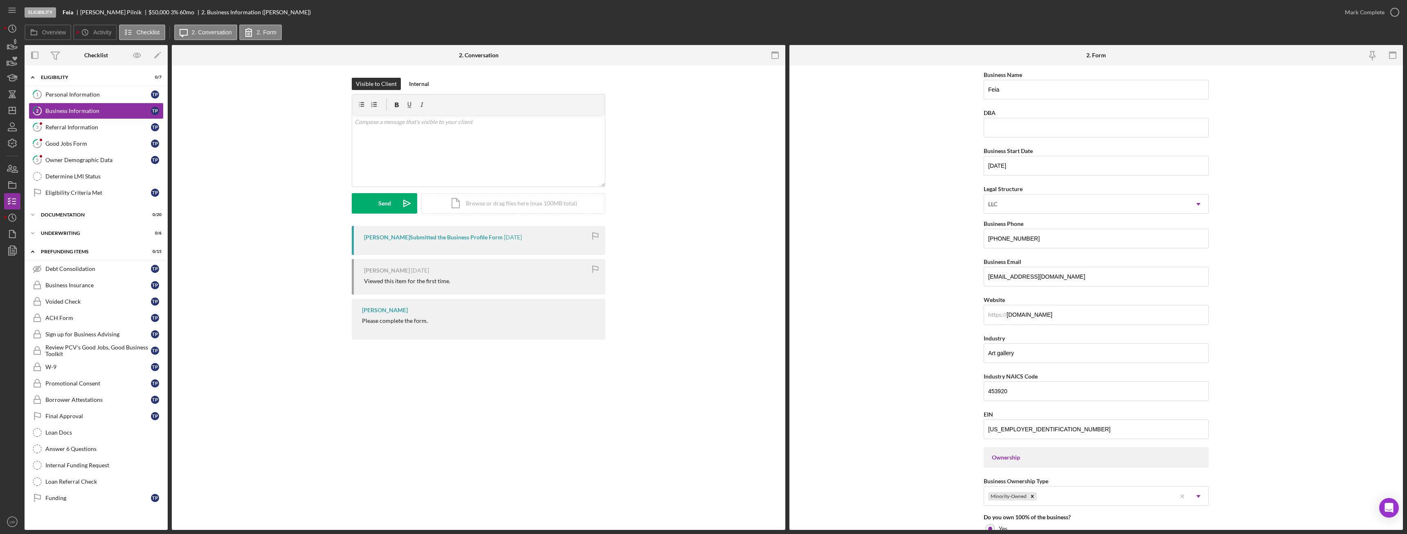
scroll to position [444, 0]
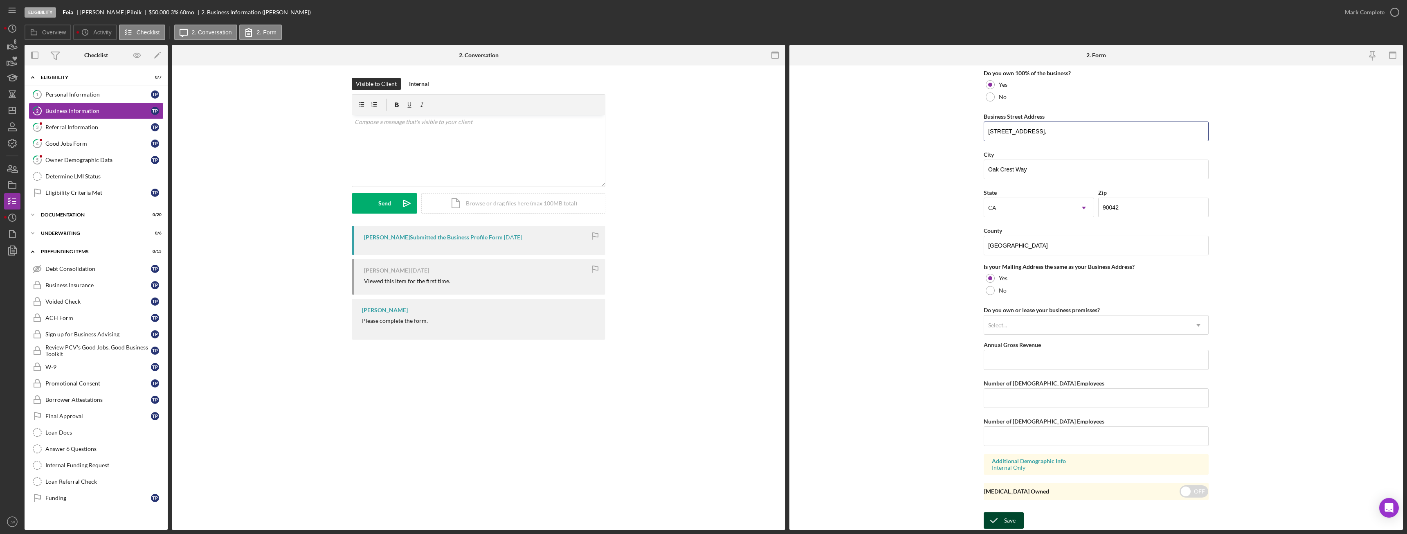
type input "6164 oak crest way,"
click at [1000, 513] on icon "submit" at bounding box center [994, 520] width 20 height 20
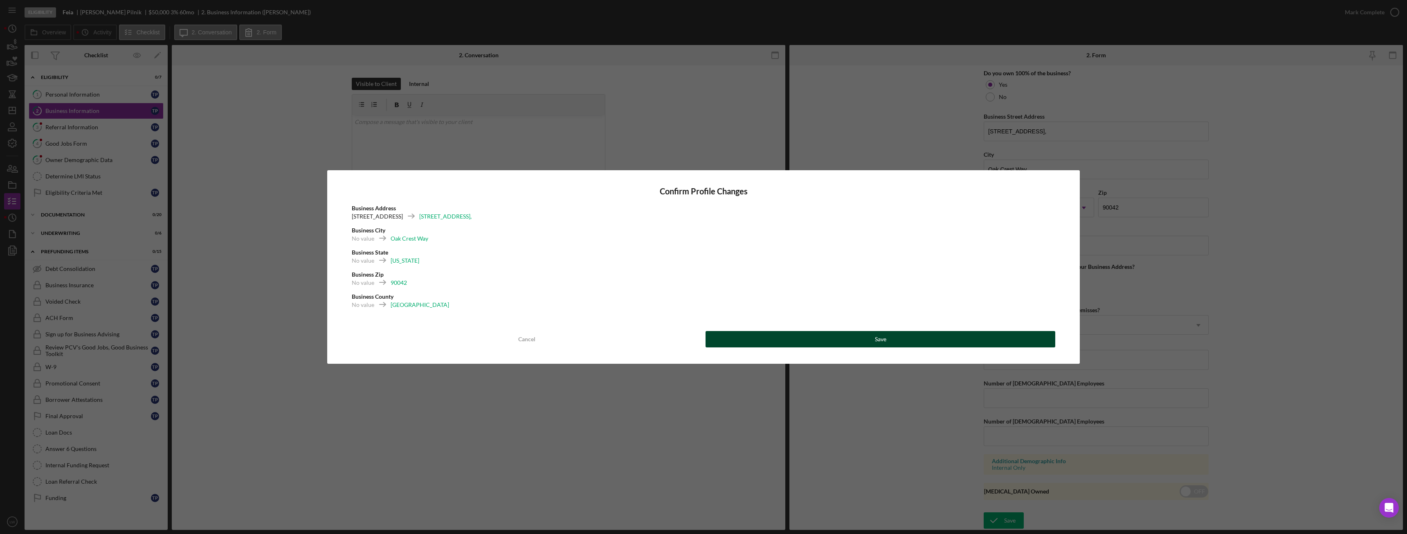
click at [921, 343] on button "Save" at bounding box center [881, 339] width 350 height 16
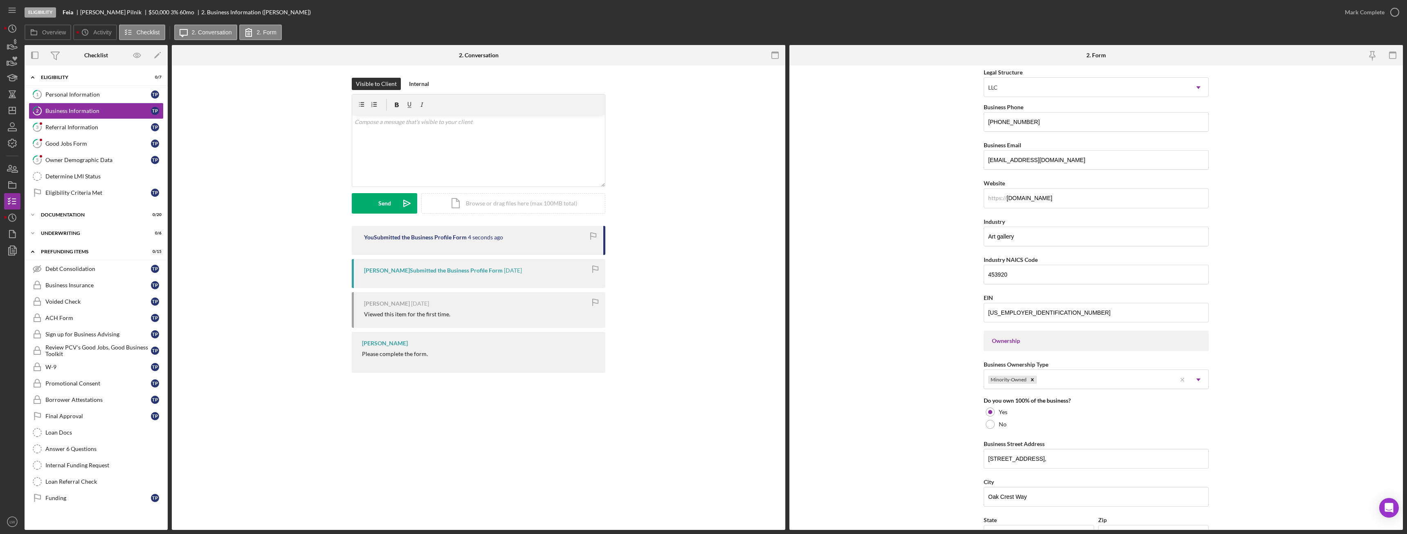
scroll to position [0, 0]
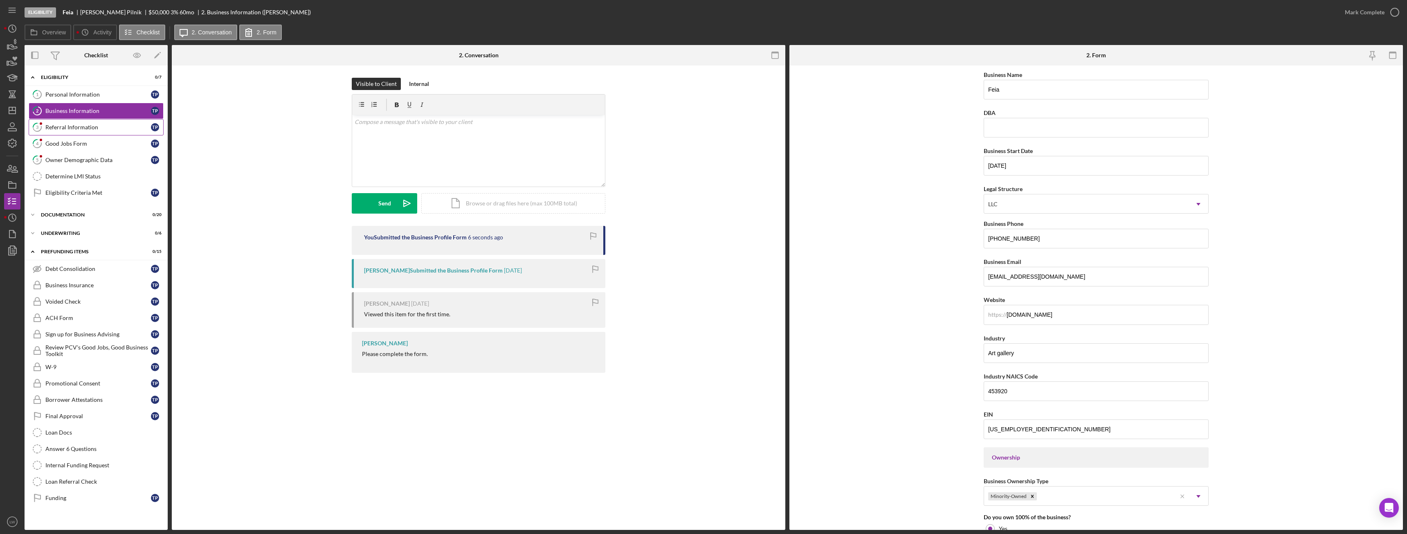
click at [58, 124] on div "Referral Information" at bounding box center [98, 127] width 106 height 7
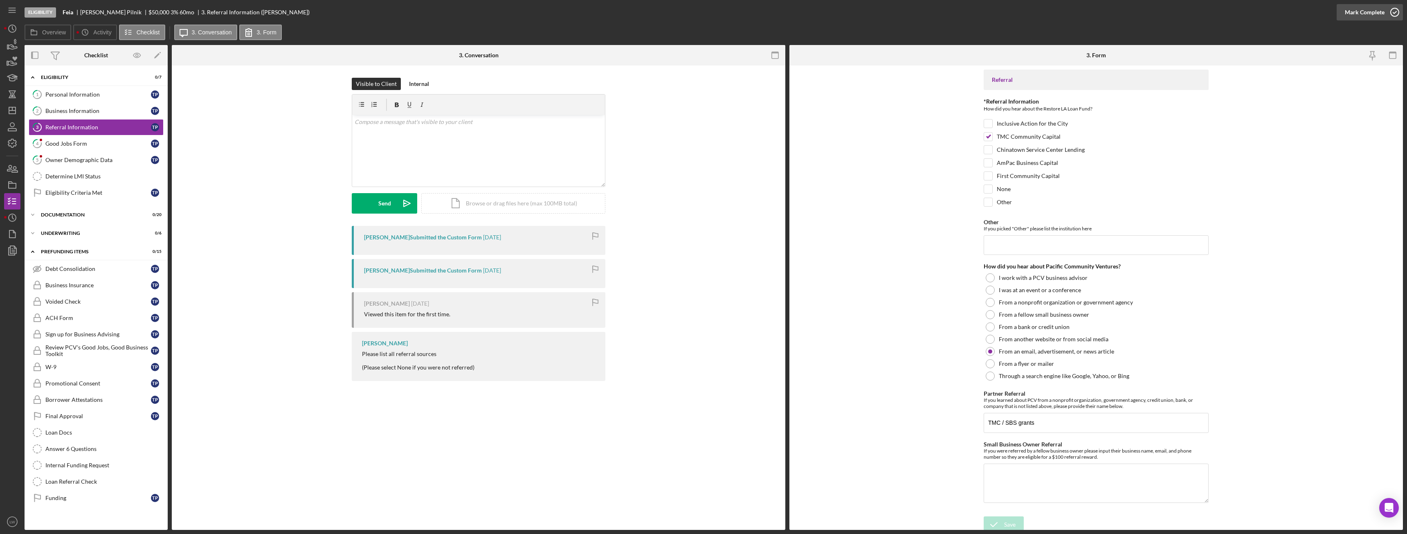
click at [1355, 9] on div "Mark Complete" at bounding box center [1365, 12] width 40 height 16
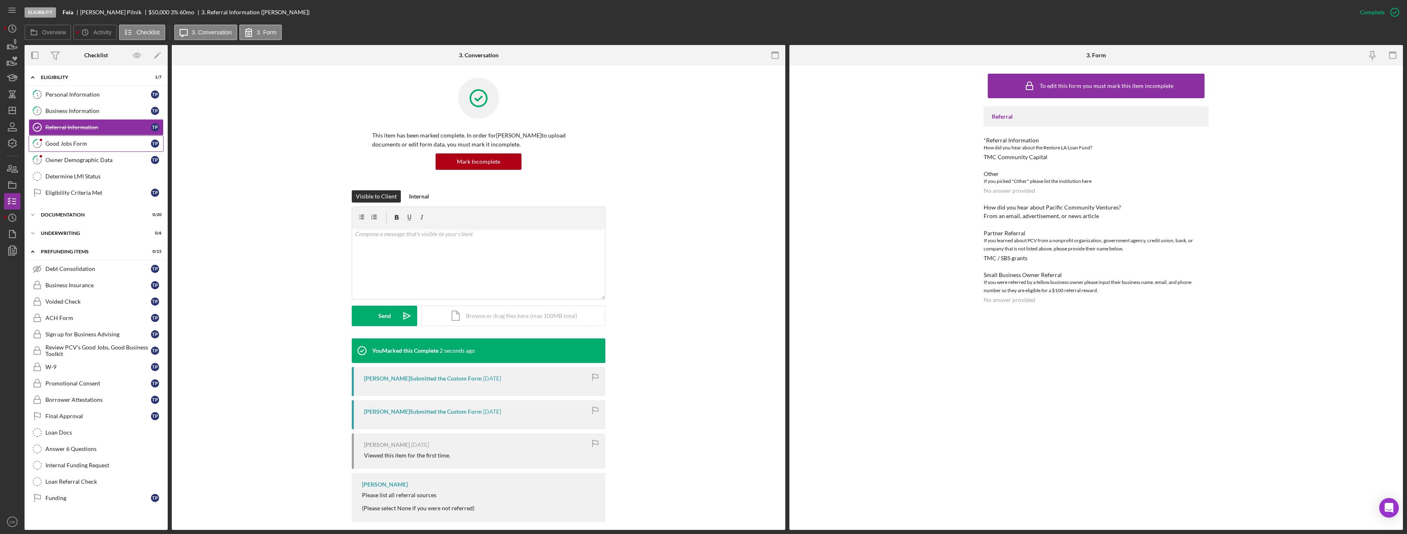
click at [45, 143] on icon "4" at bounding box center [37, 143] width 20 height 20
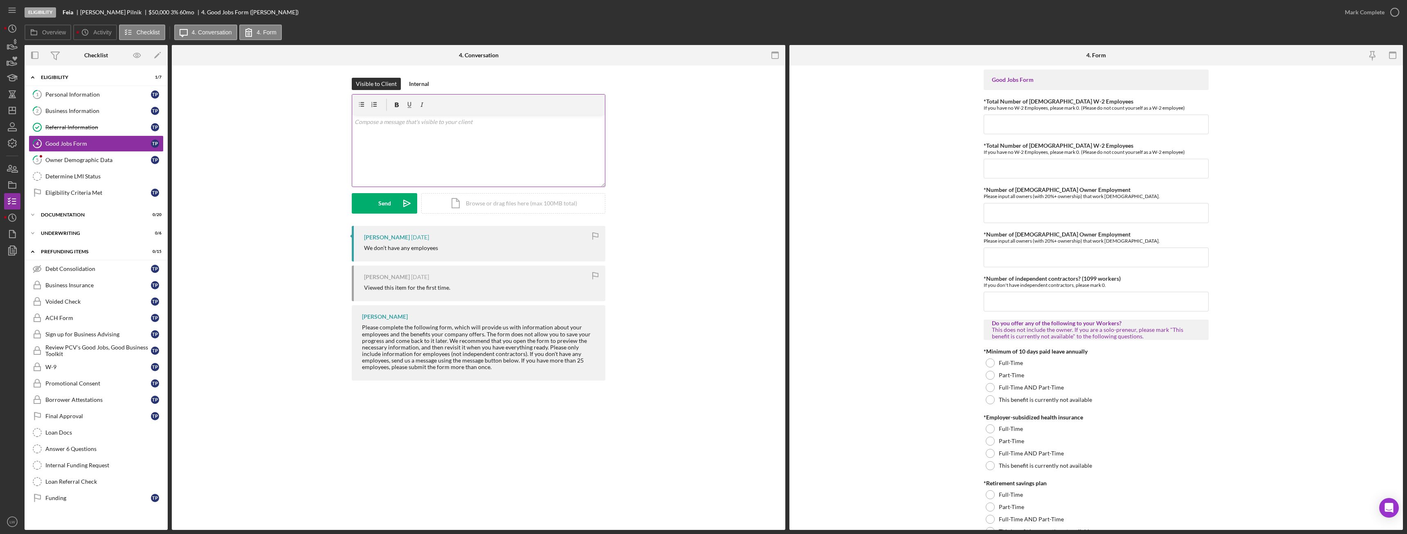
click at [504, 150] on div "v Color teal Color pink Remove color Add row above Add row below Add column bef…" at bounding box center [478, 151] width 253 height 72
click at [355, 120] on div "v Color teal Color pink Remove color Add row above Add row below Add column bef…" at bounding box center [478, 151] width 253 height 72
click at [353, 145] on div "v Color teal Color pink Remove color Add row above Add row below Add column bef…" at bounding box center [478, 151] width 253 height 72
click at [462, 164] on p ""This benefit is currently not available"." at bounding box center [479, 167] width 248 height 9
click at [381, 201] on div "Send" at bounding box center [384, 203] width 13 height 20
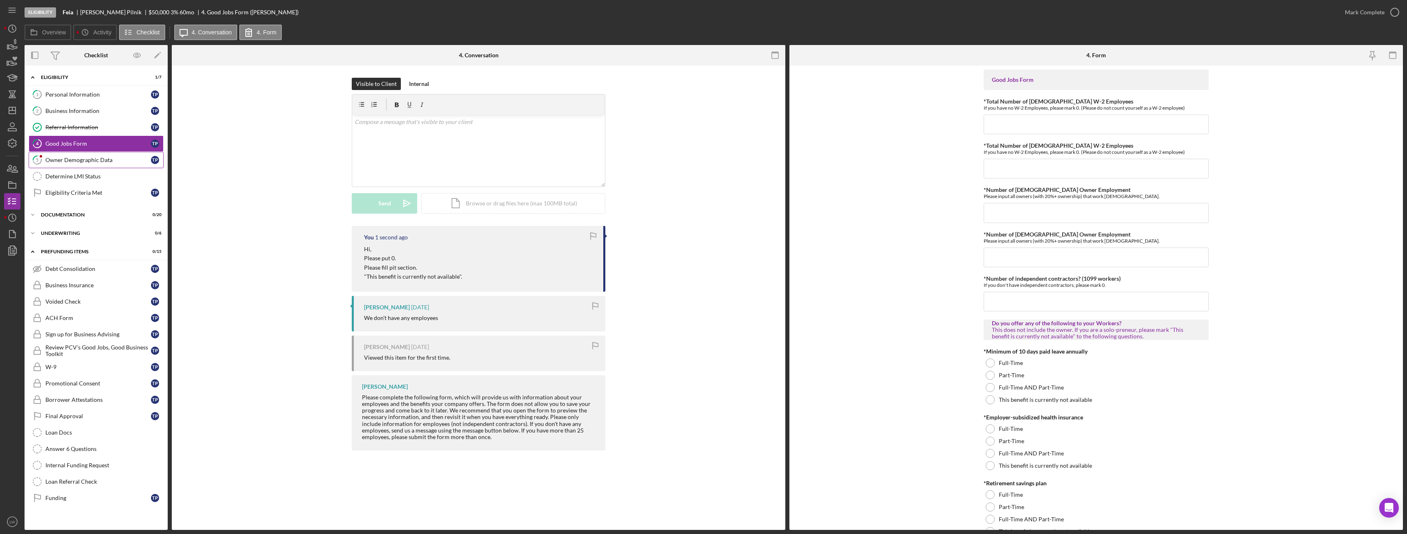
click at [93, 161] on div "Owner Demographic Data" at bounding box center [98, 160] width 106 height 7
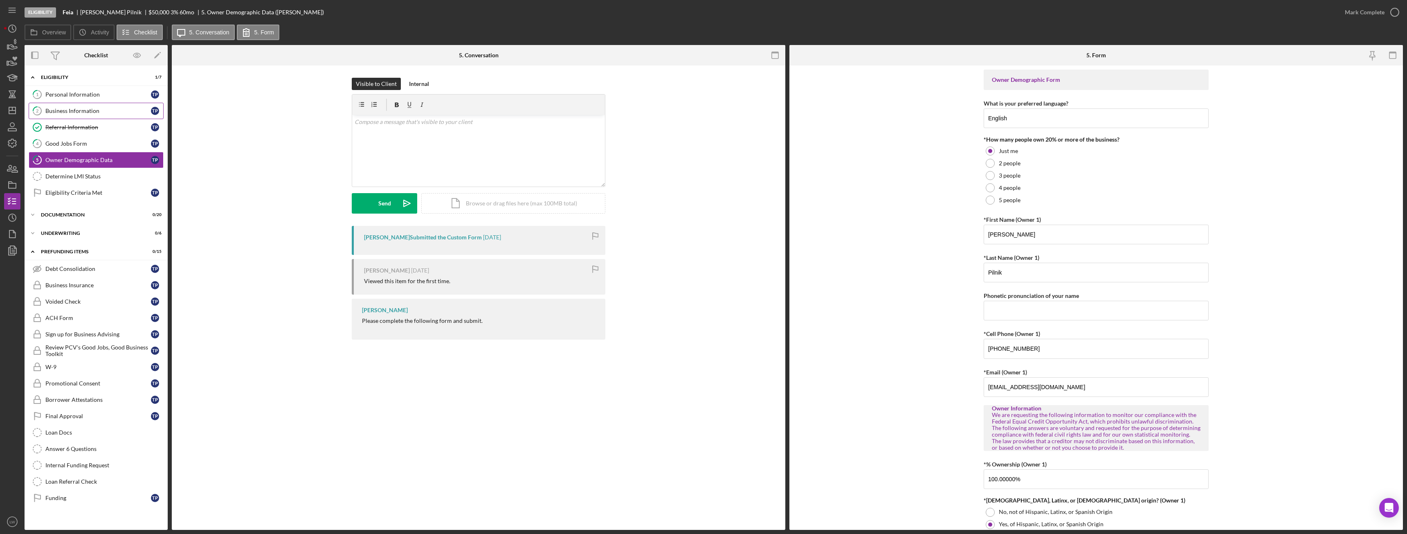
click at [78, 109] on div "Business Information" at bounding box center [98, 111] width 106 height 7
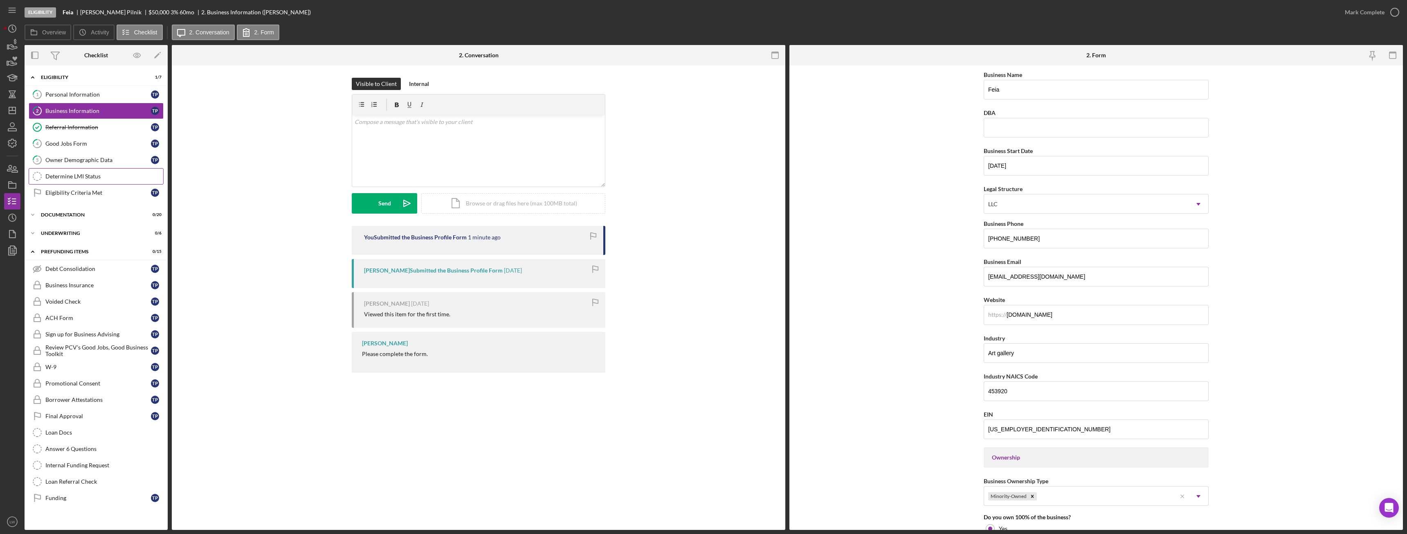
click at [108, 175] on div "Determine LMI Status" at bounding box center [104, 176] width 118 height 7
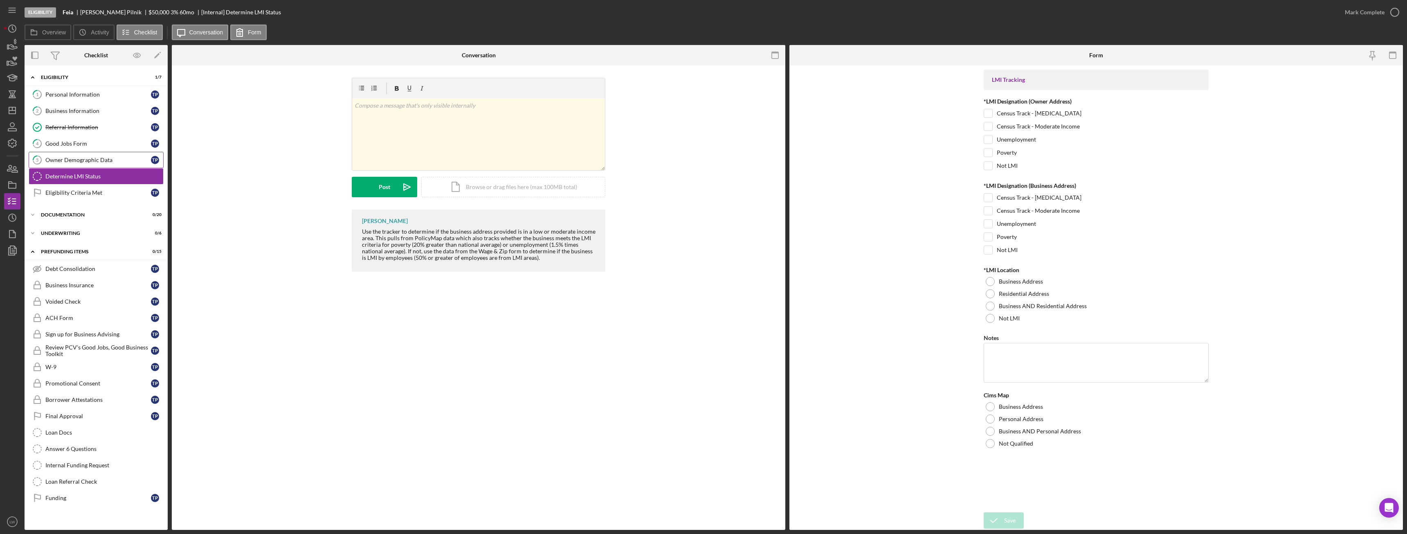
click at [101, 160] on div "Owner Demographic Data" at bounding box center [98, 160] width 106 height 7
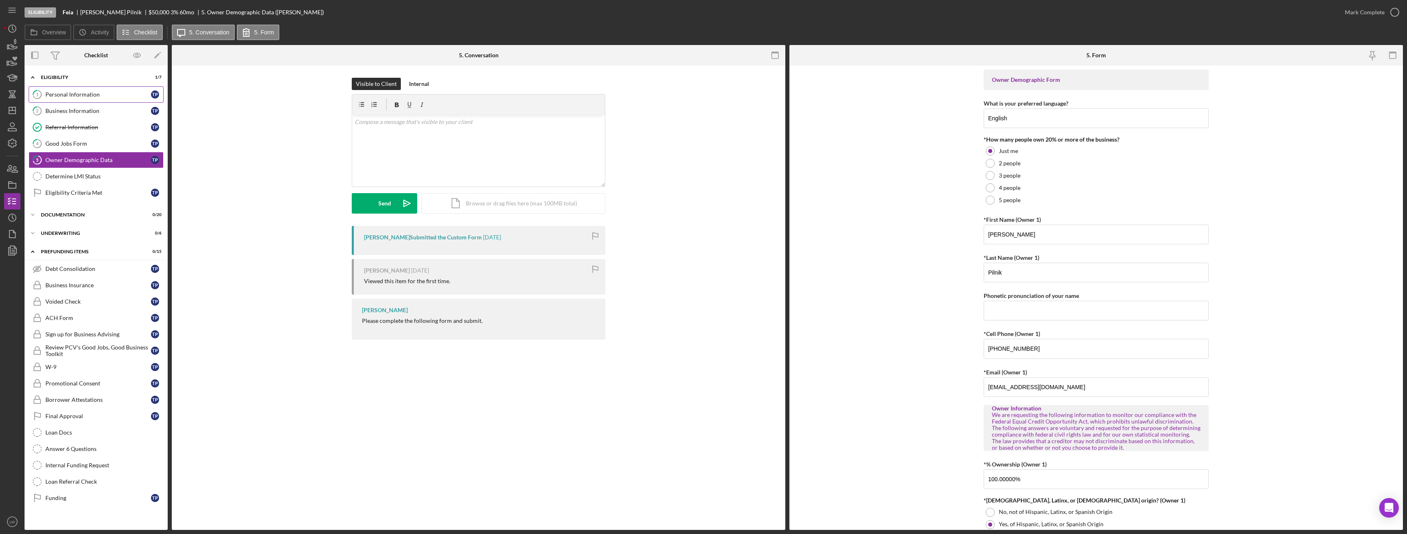
click at [52, 88] on link "1 Personal Information T P" at bounding box center [96, 94] width 135 height 16
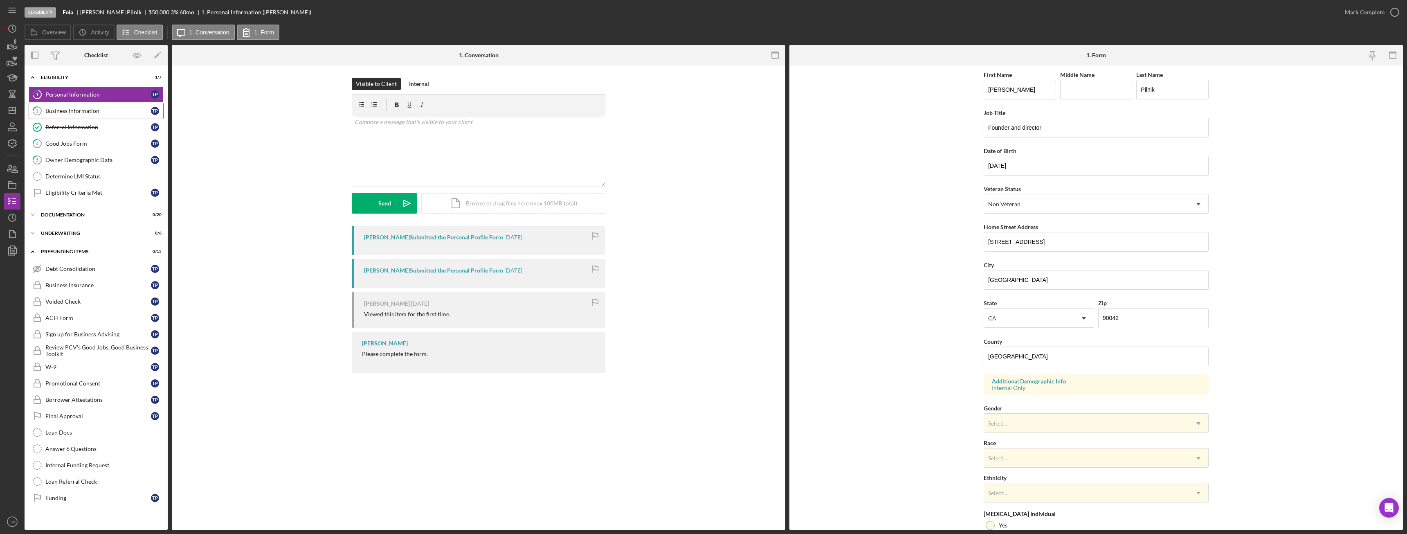
click at [99, 109] on div "Business Information" at bounding box center [98, 111] width 106 height 7
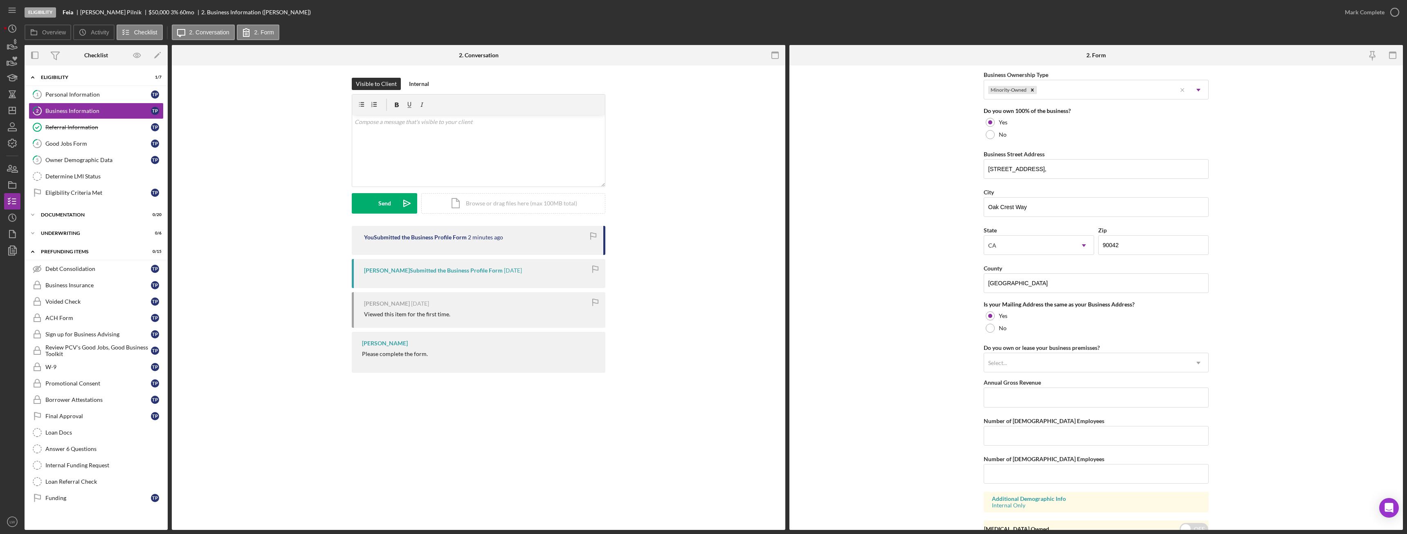
scroll to position [444, 0]
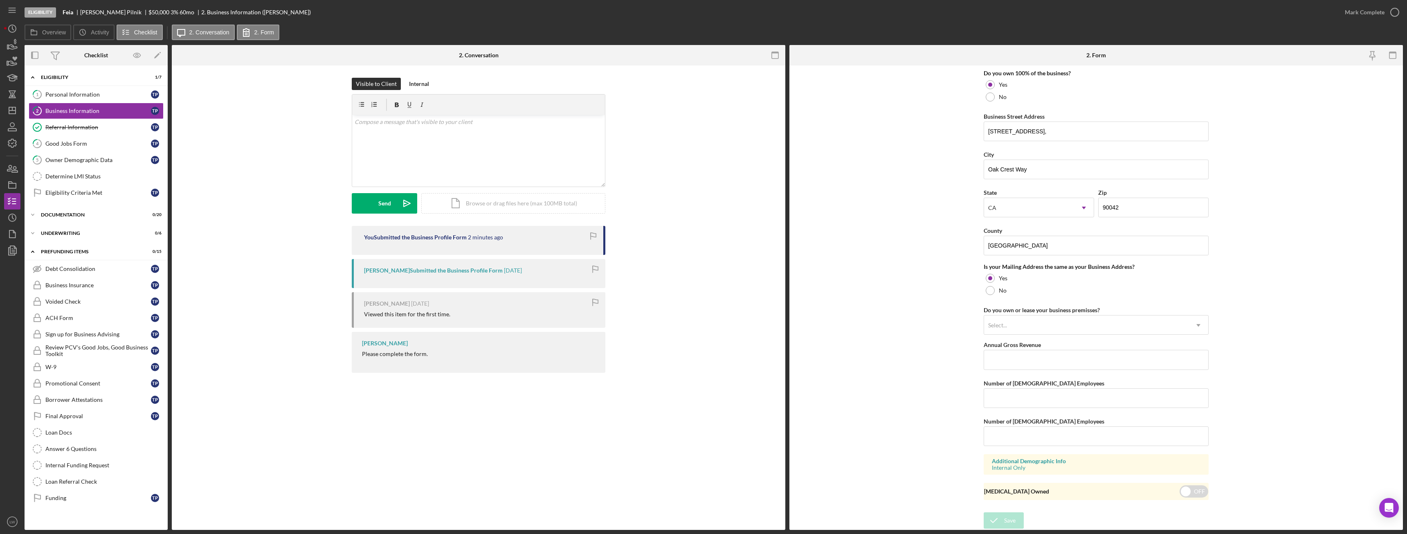
click at [488, 223] on div "Visible to Client Internal v Color teal Color pink Remove color Add row above A…" at bounding box center [479, 152] width 254 height 148
click at [500, 162] on div "v Color teal Color pink Remove color Add row above Add row below Add column bef…" at bounding box center [478, 151] width 253 height 72
drag, startPoint x: 981, startPoint y: 308, endPoint x: 1103, endPoint y: 310, distance: 122.3
click at [1103, 310] on form "Business Name Feia DBA Business Start Date 05/01/2024 Legal Structure LLC Icon/…" at bounding box center [1096, 297] width 614 height 464
copy div "Do you own or lease your business premisses?"
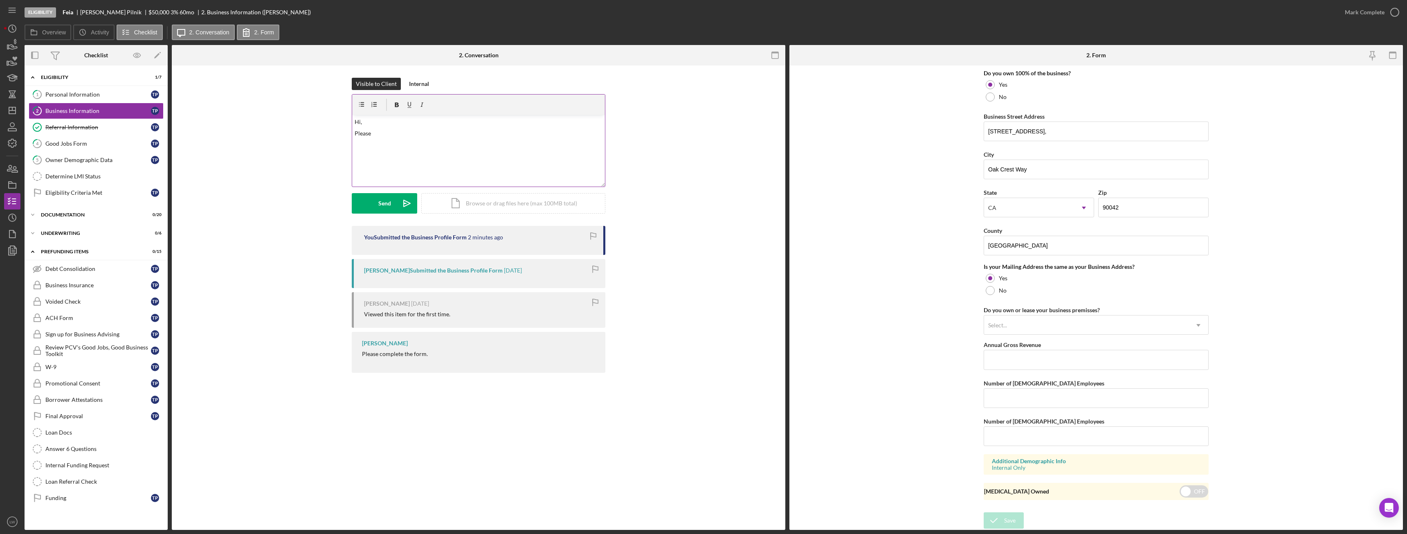
click at [426, 144] on div "v Color teal Color pink Remove color Add row above Add row below Add column bef…" at bounding box center [478, 151] width 253 height 72
drag, startPoint x: 1048, startPoint y: 345, endPoint x: 981, endPoint y: 345, distance: 67.1
click at [979, 344] on form "Business Name Feia DBA Business Start Date 05/01/2024 Legal Structure LLC Icon/…" at bounding box center [1096, 297] width 614 height 464
copy label "Annual Gross Revenue"
click at [512, 149] on div "v Color teal Color pink Remove color Add row above Add row below Add column bef…" at bounding box center [478, 151] width 253 height 72
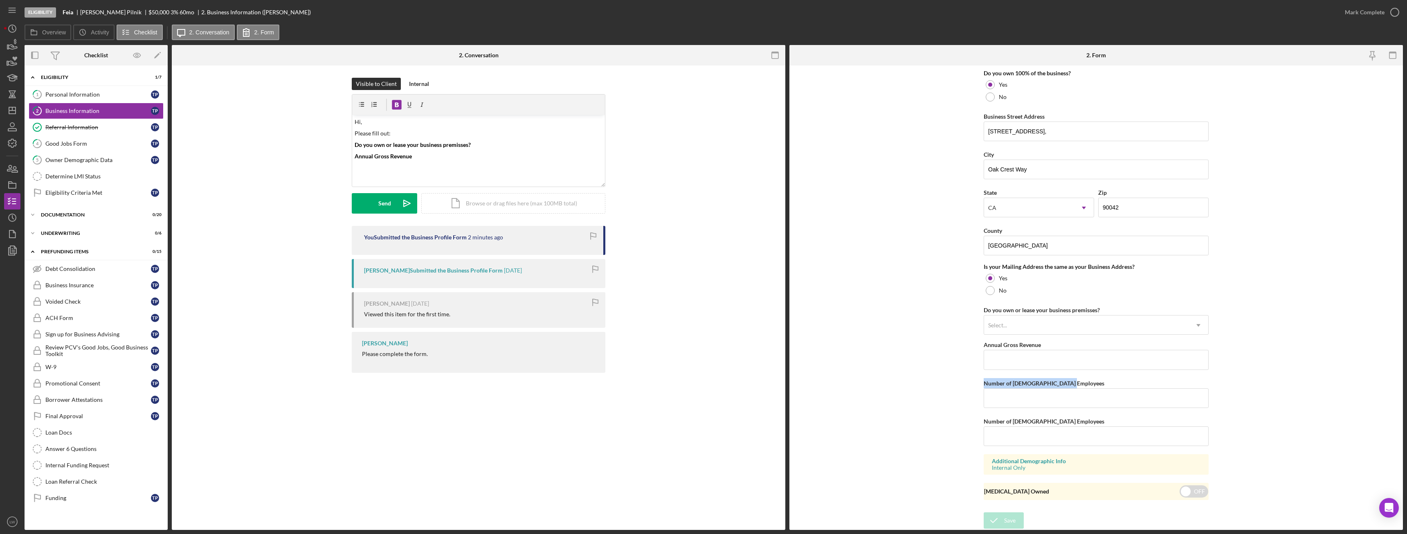
drag, startPoint x: 1069, startPoint y: 382, endPoint x: 981, endPoint y: 381, distance: 88.4
click at [981, 381] on form "Business Name Feia DBA Business Start Date 05/01/2024 Legal Structure LLC Icon/…" at bounding box center [1096, 297] width 614 height 464
copy label "Number of Full-Time Employees"
click at [456, 155] on p "Annual Gross Revenue" at bounding box center [479, 156] width 248 height 9
drag, startPoint x: 1066, startPoint y: 418, endPoint x: 981, endPoint y: 421, distance: 84.3
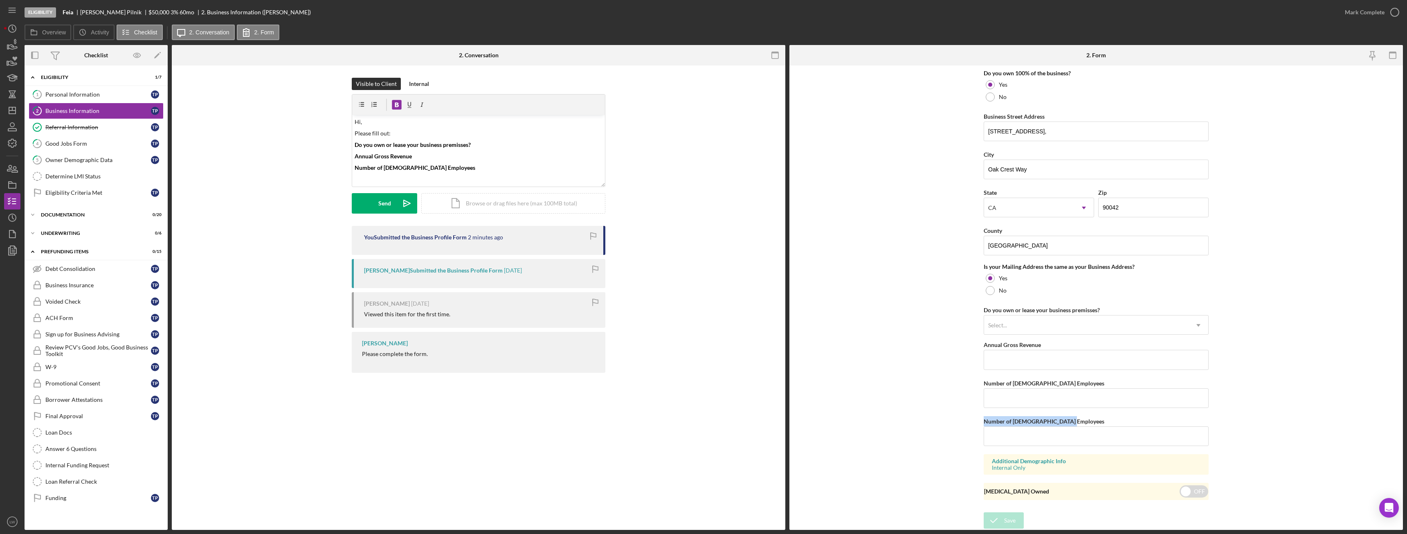
click at [981, 421] on form "Business Name Feia DBA Business Start Date 05/01/2024 Legal Structure LLC Icon/…" at bounding box center [1096, 297] width 614 height 464
copy label "Number of Part-Time Employees"
click at [455, 171] on p "Number of Full-Time Employees" at bounding box center [479, 167] width 248 height 9
click at [495, 175] on p "Number of Part-Time Employees" at bounding box center [479, 179] width 248 height 9
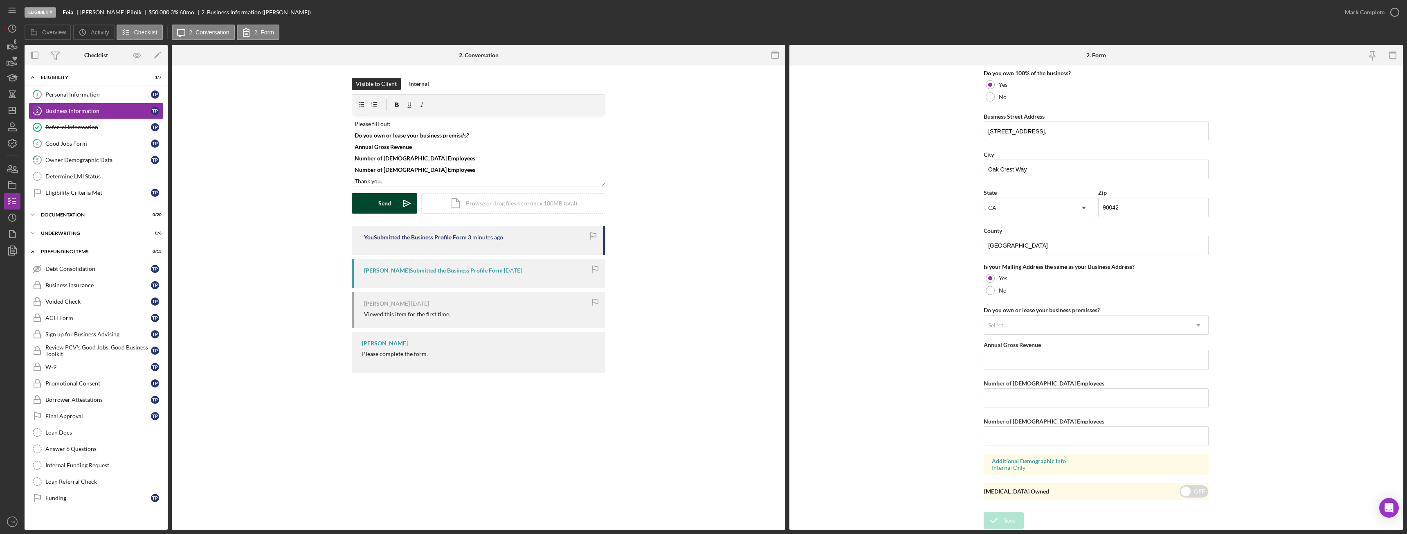
click at [386, 194] on div "Send" at bounding box center [384, 203] width 13 height 20
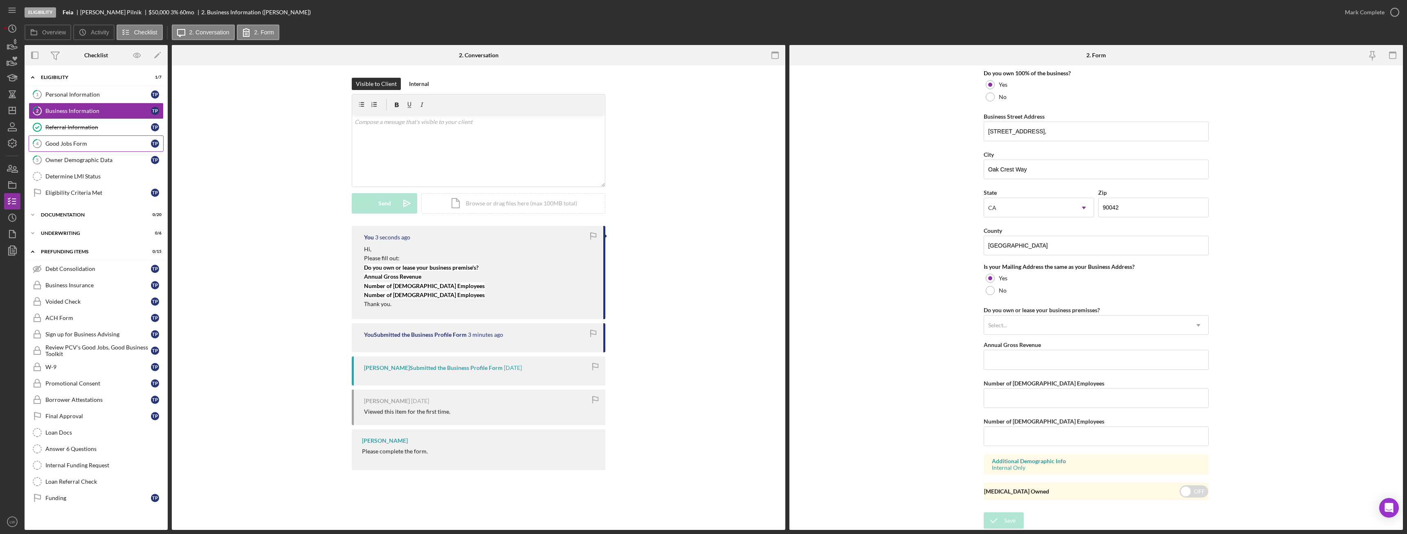
click at [75, 144] on div "Good Jobs Form" at bounding box center [98, 143] width 106 height 7
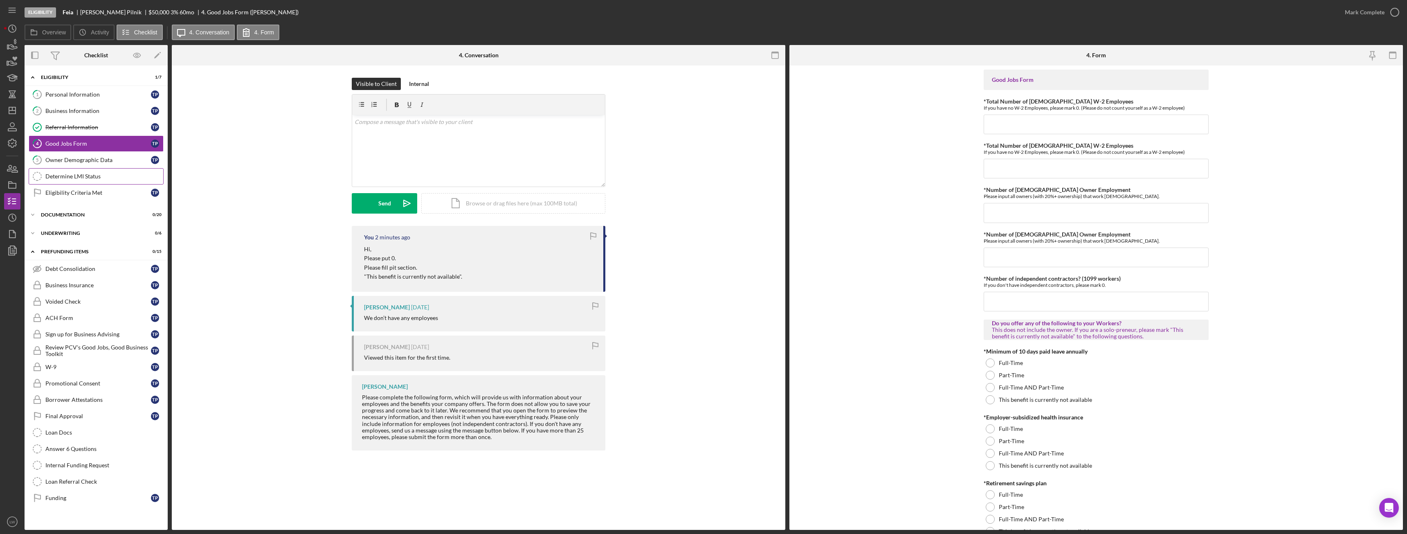
click at [69, 176] on div "Determine LMI Status" at bounding box center [104, 176] width 118 height 7
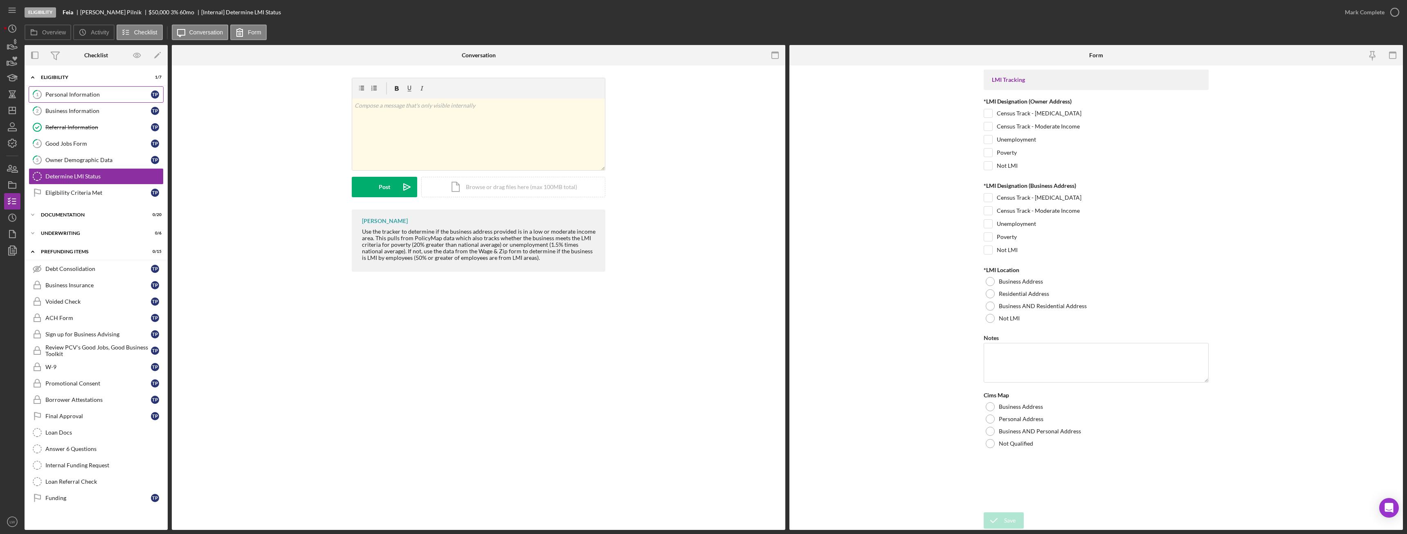
click at [54, 97] on div "Personal Information" at bounding box center [98, 94] width 106 height 7
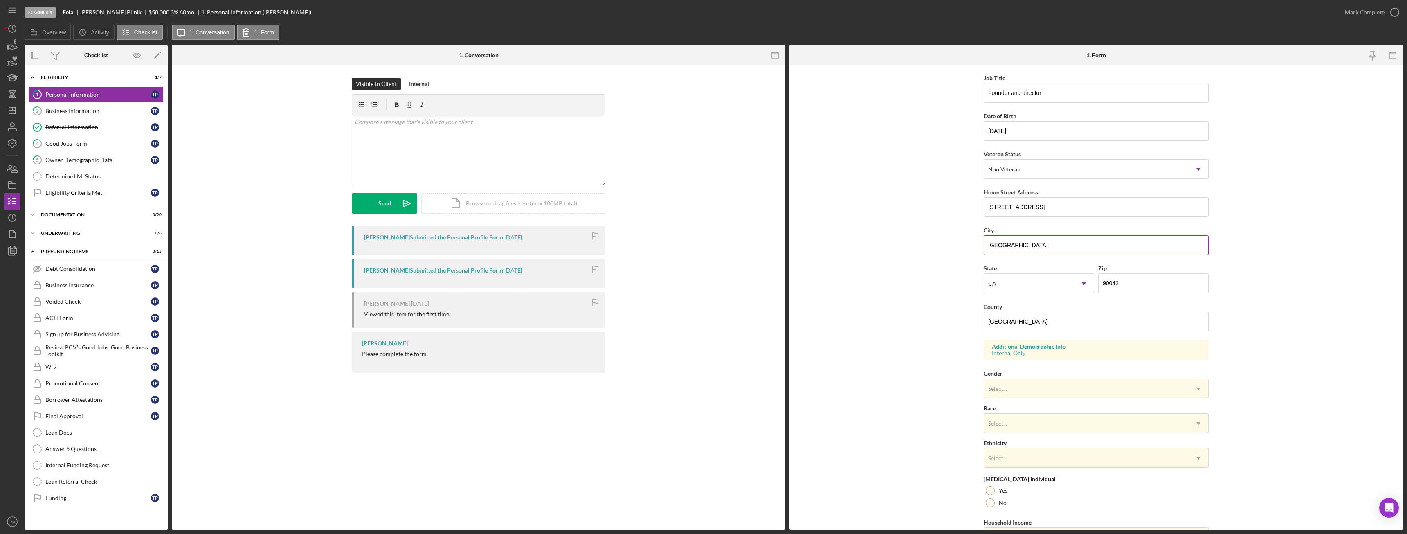
scroll to position [82, 0]
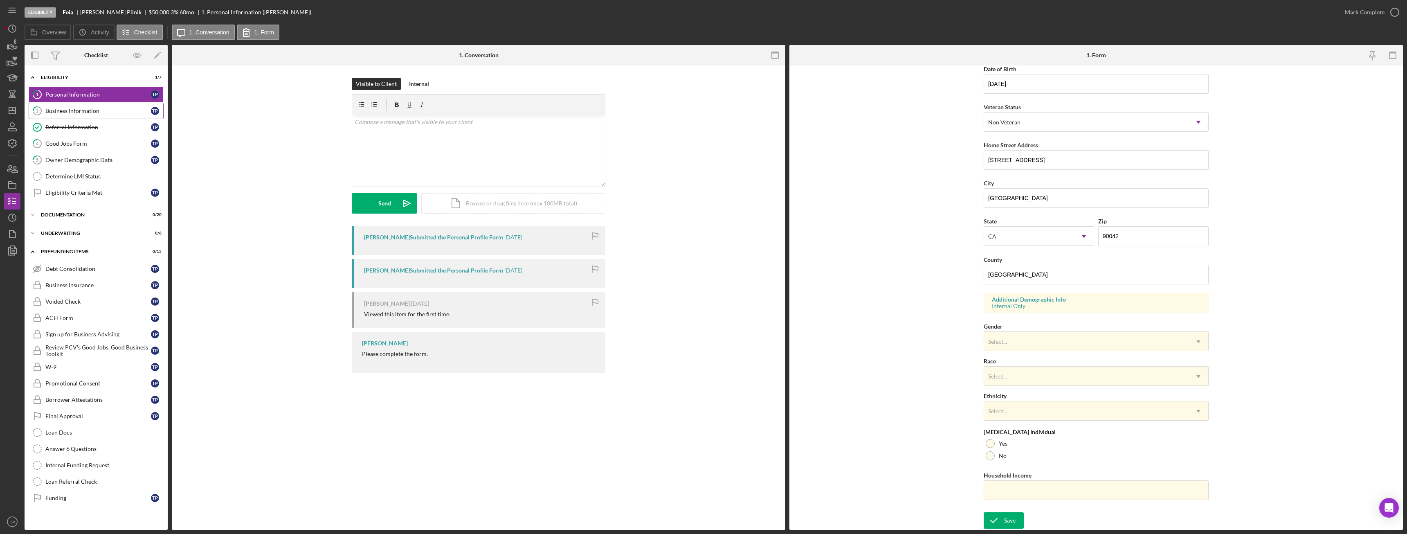
click at [67, 108] on div "Business Information" at bounding box center [98, 111] width 106 height 7
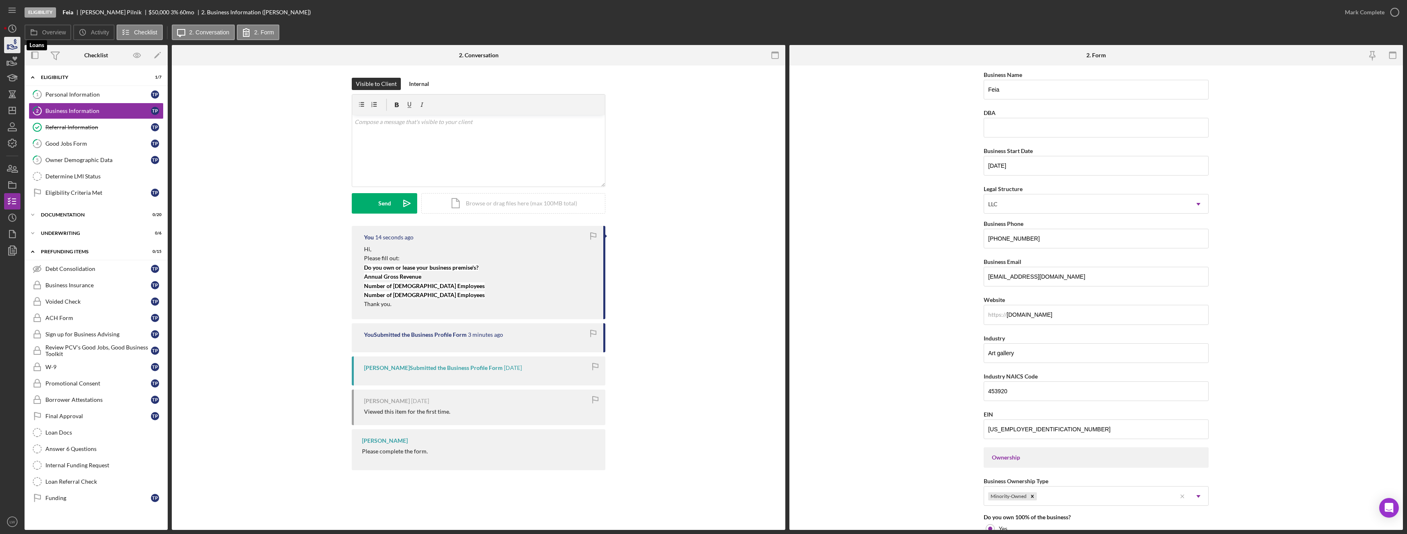
click at [6, 45] on icon "button" at bounding box center [12, 45] width 20 height 20
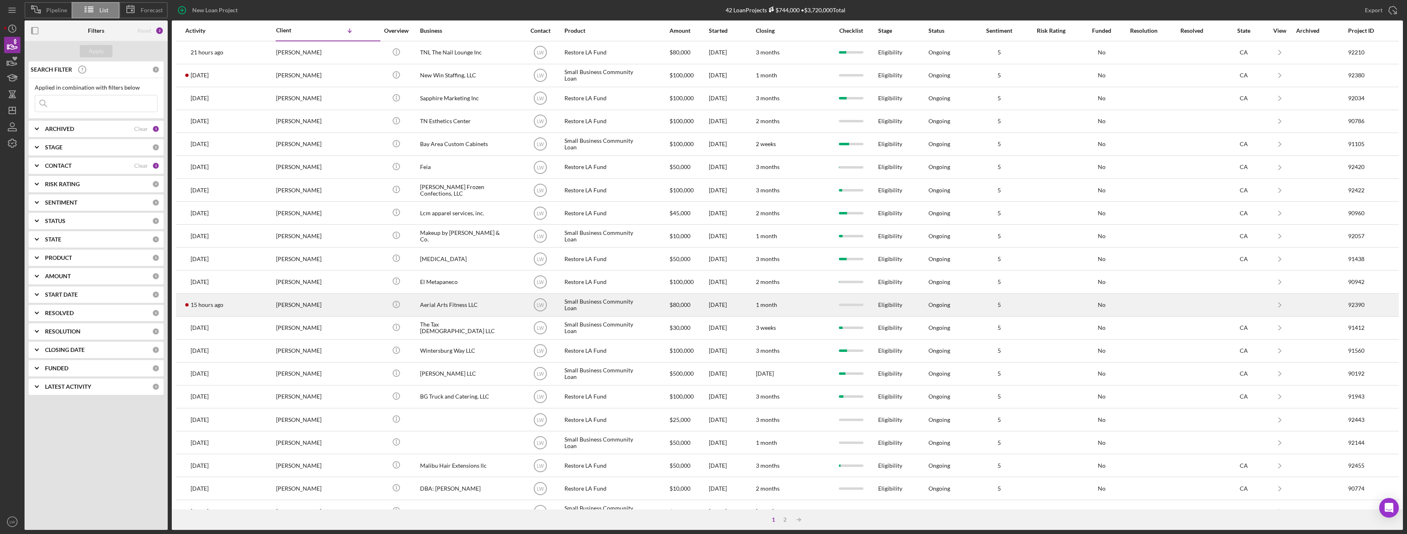
click at [366, 306] on td "Rodolfo Cortes" at bounding box center [328, 304] width 105 height 23
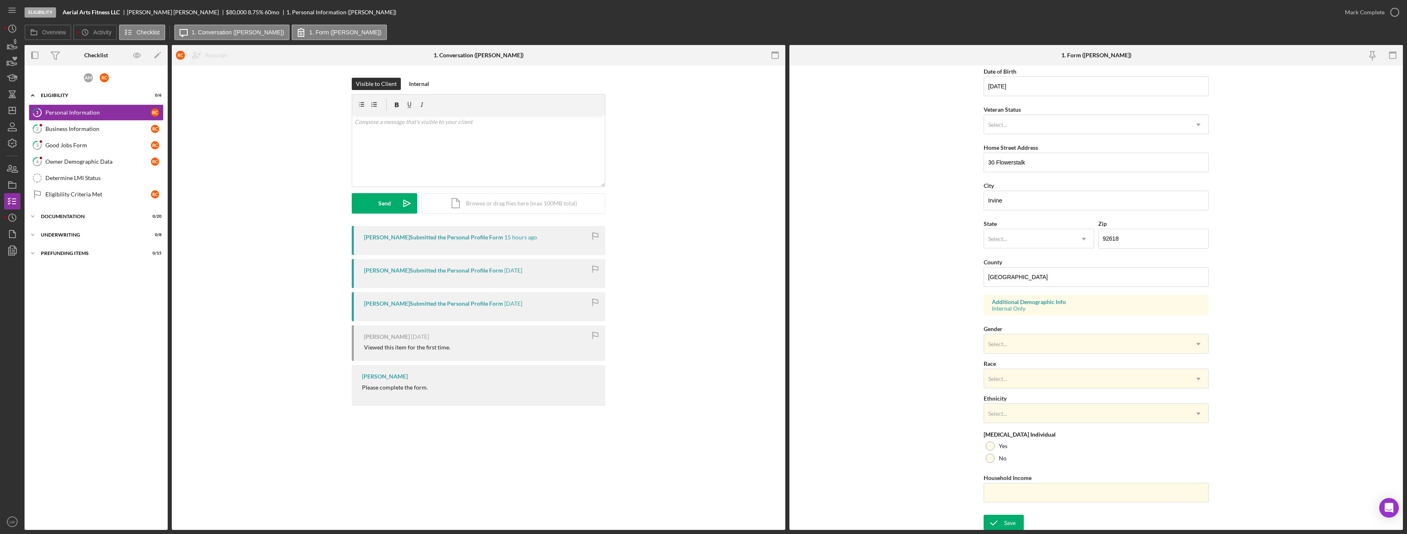
scroll to position [82, 0]
click at [69, 128] on div "Business Information" at bounding box center [98, 129] width 106 height 7
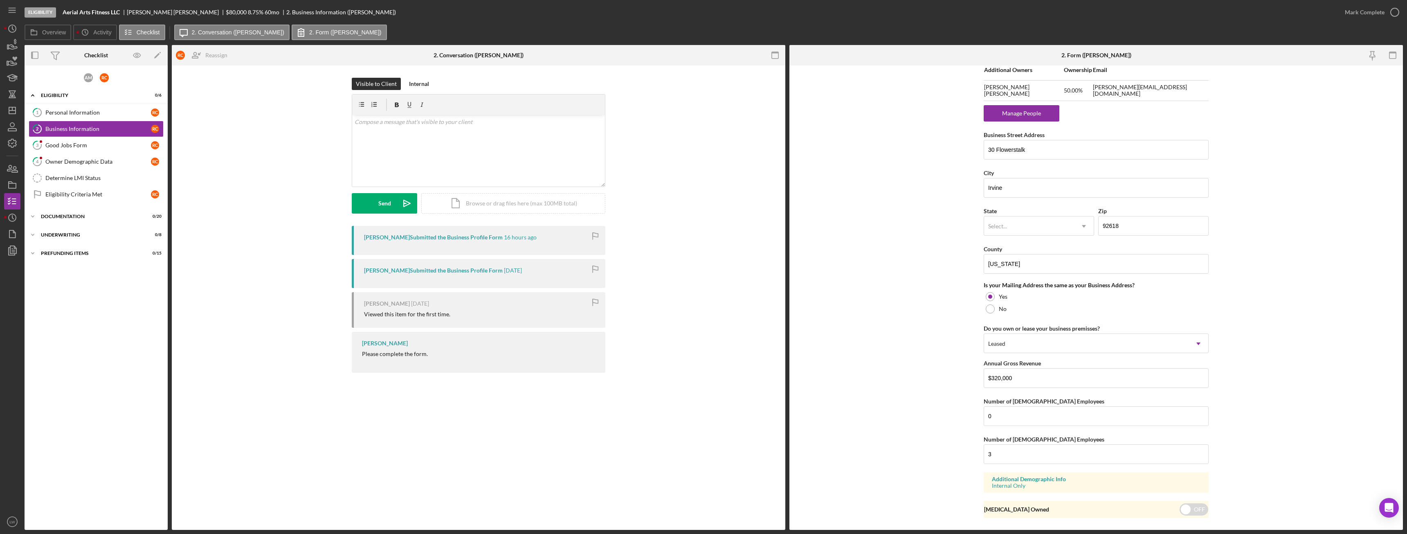
scroll to position [551, 0]
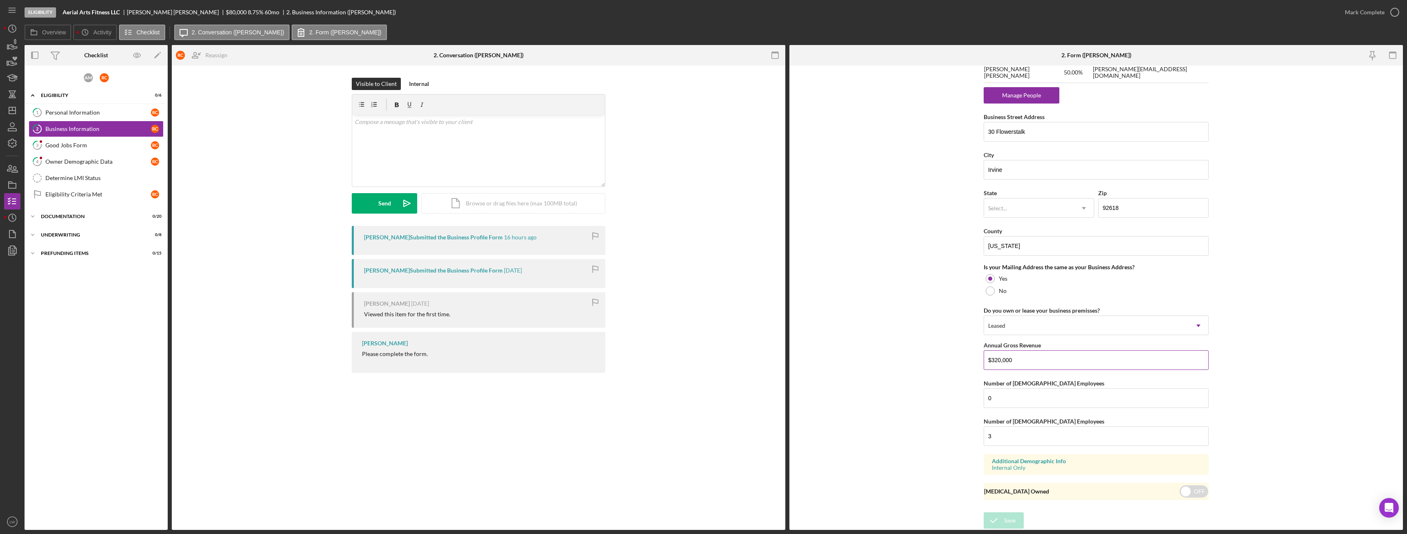
drag, startPoint x: 1015, startPoint y: 361, endPoint x: 989, endPoint y: 362, distance: 26.2
click at [989, 362] on input "$320,000" at bounding box center [1096, 360] width 225 height 20
click at [853, 232] on form "Business Name Aerial Arts Fitness LLC DBA Urban Aerial Fitness Business Start D…" at bounding box center [1096, 297] width 614 height 464
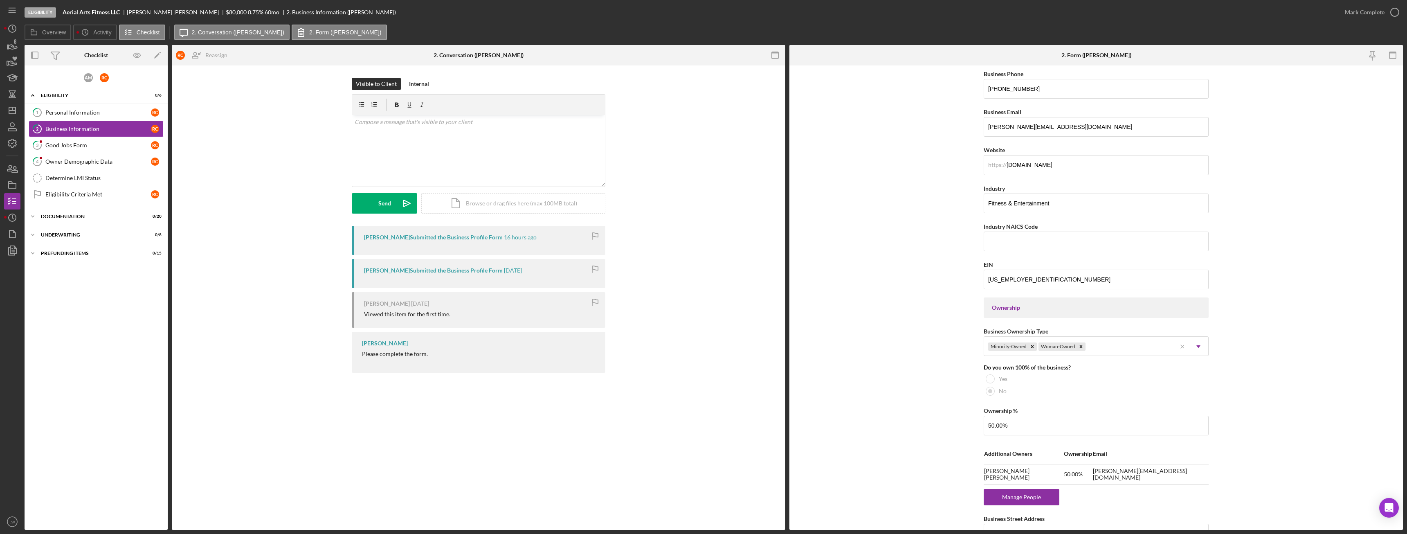
scroll to position [164, 0]
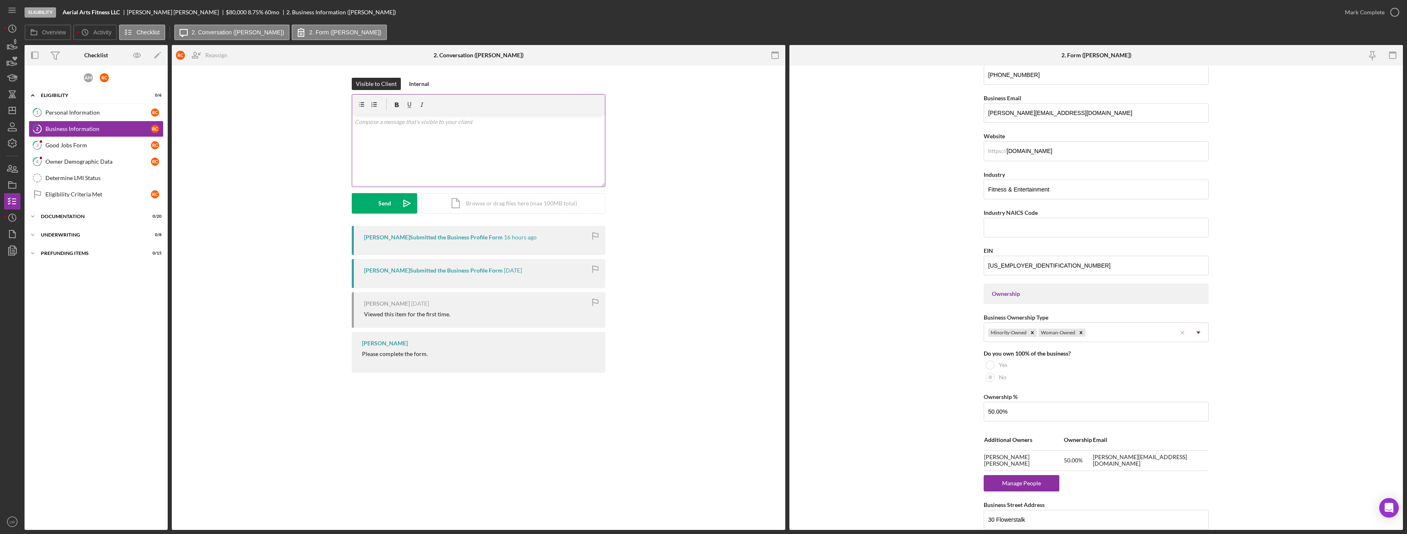
click at [580, 153] on div "v Color teal Color pink Remove color Add row above Add row below Add column bef…" at bounding box center [478, 151] width 253 height 72
click at [397, 200] on button "Send Icon/icon-invite-send" at bounding box center [384, 203] width 65 height 20
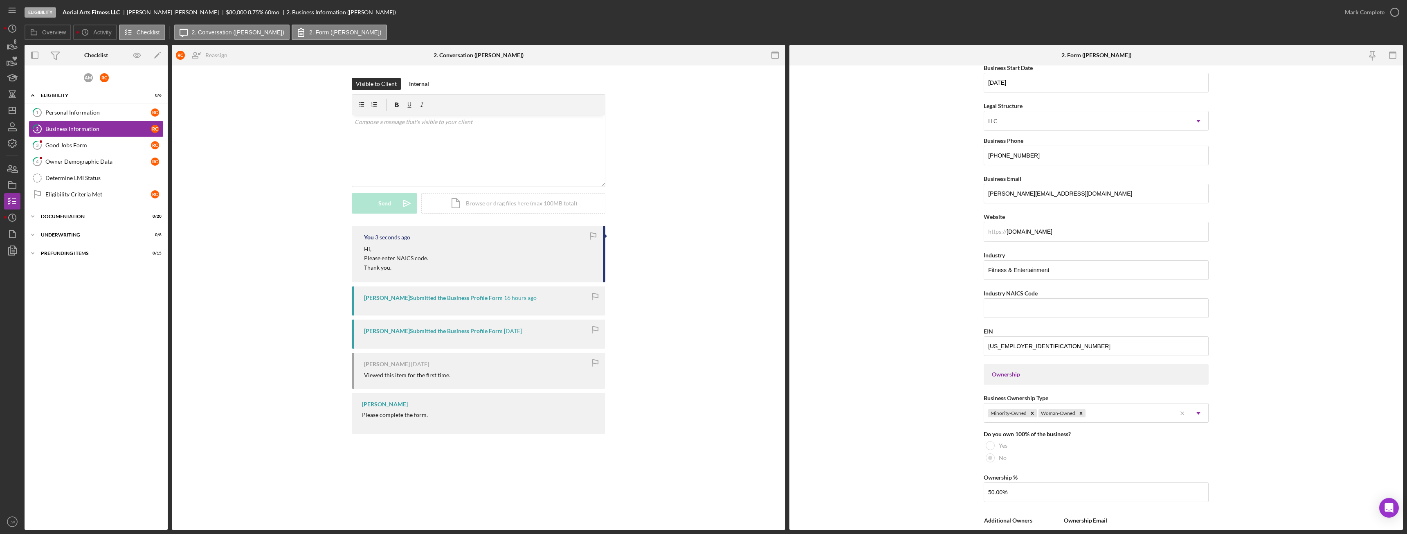
scroll to position [61, 0]
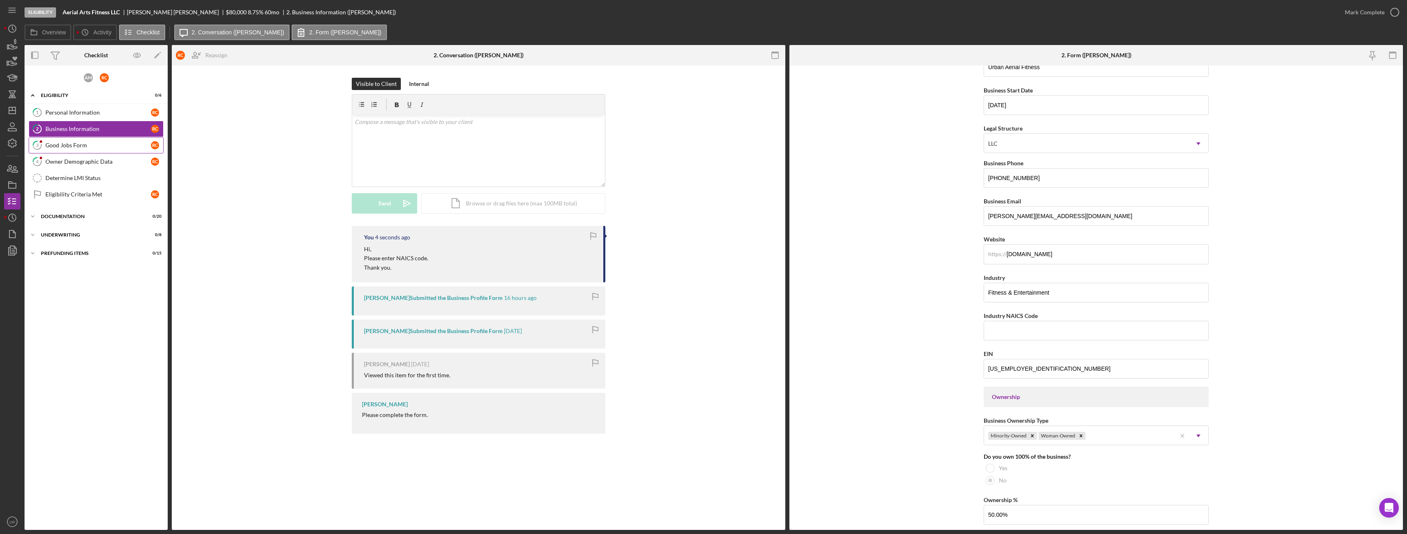
click at [97, 148] on div "Good Jobs Form" at bounding box center [98, 145] width 106 height 7
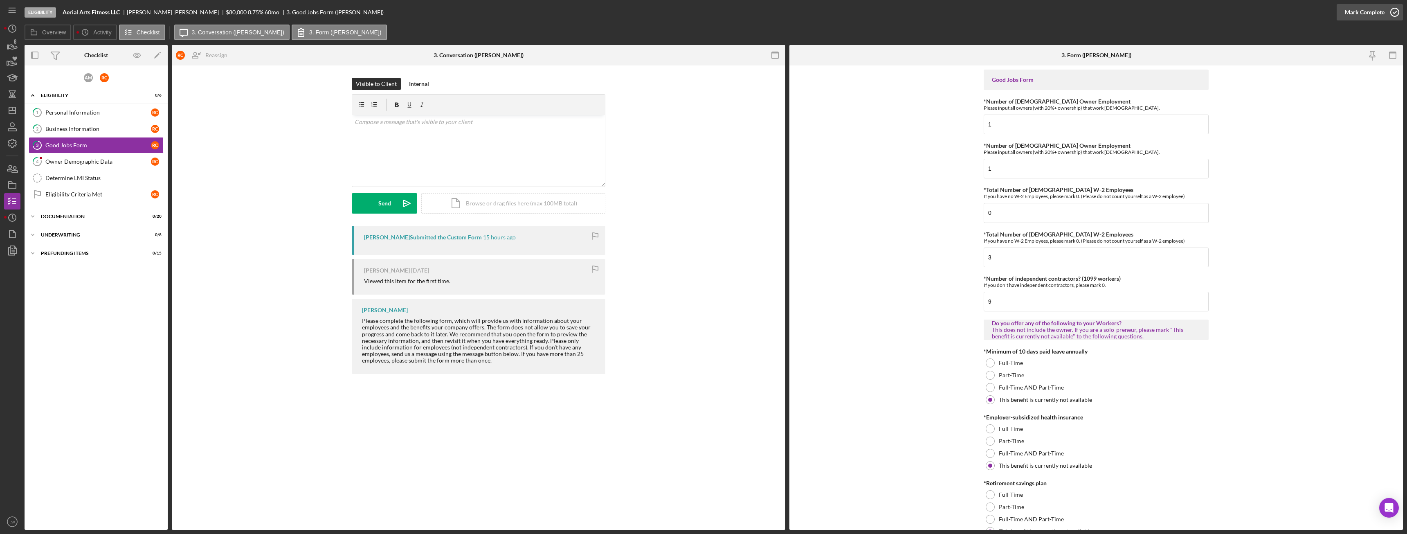
click at [1372, 19] on div "Mark Complete" at bounding box center [1365, 12] width 40 height 16
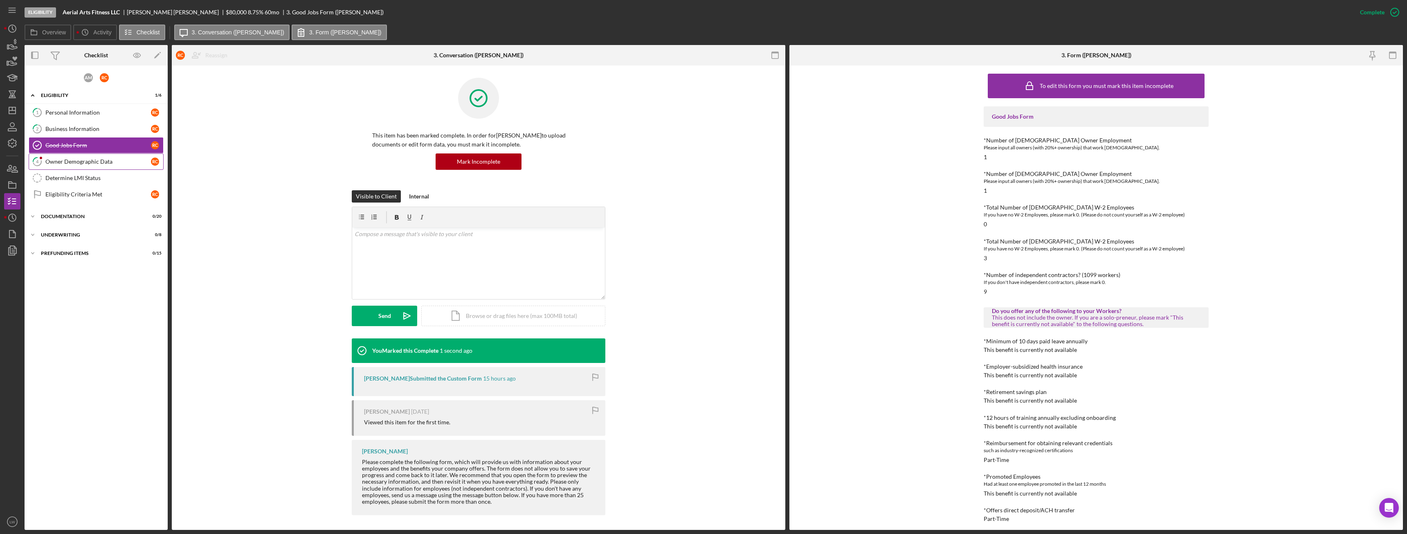
click at [79, 167] on link "4 Owner Demographic Data R C" at bounding box center [96, 161] width 135 height 16
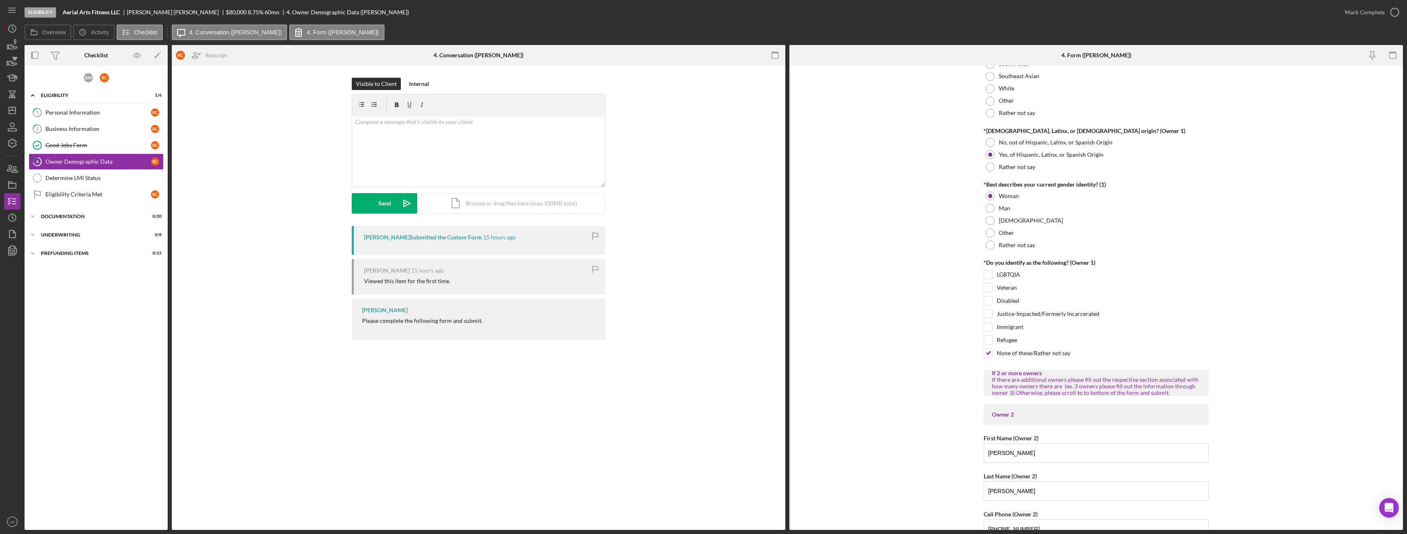
scroll to position [532, 0]
click at [80, 116] on div "Personal Information" at bounding box center [98, 112] width 106 height 7
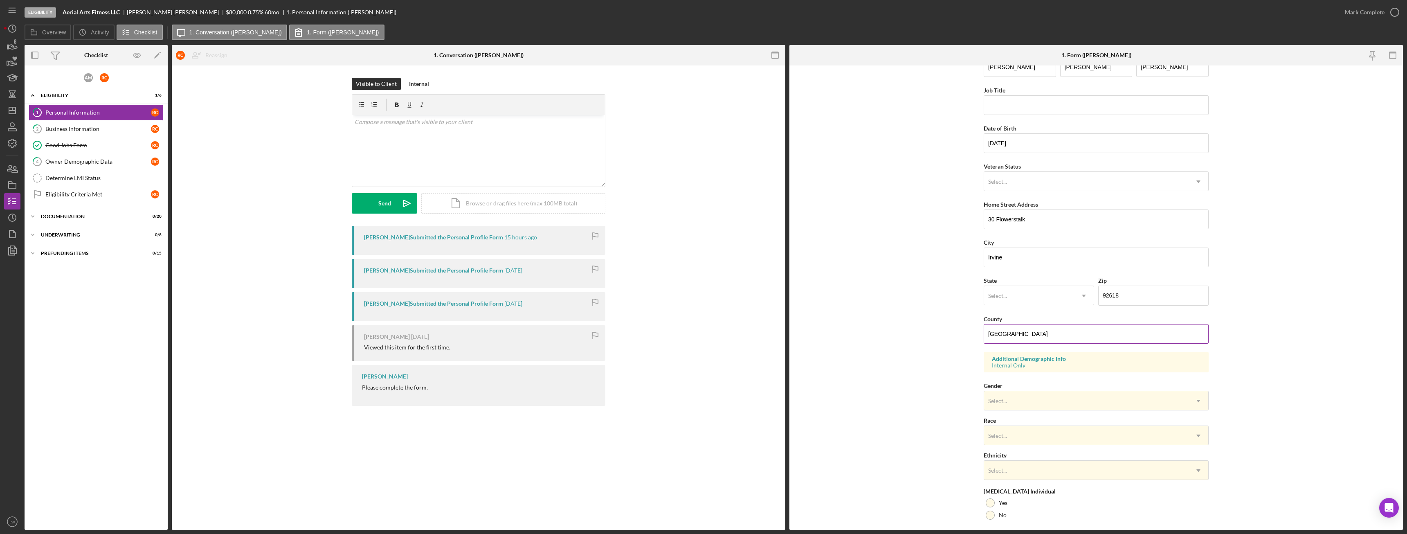
scroll to position [82, 0]
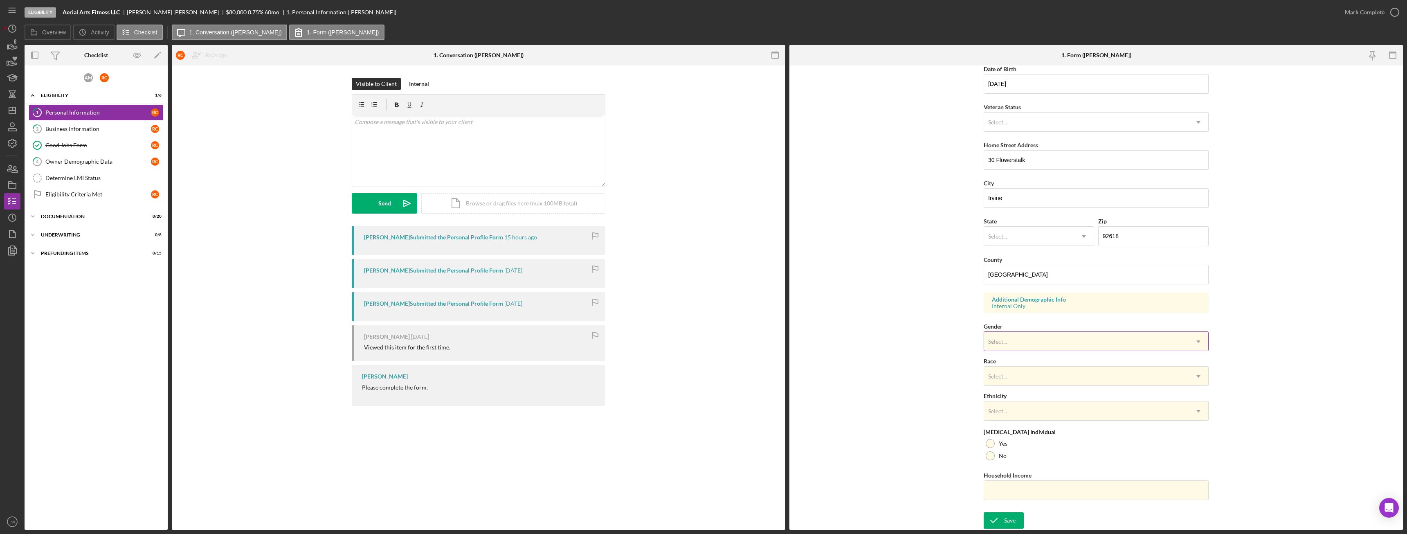
click at [1024, 347] on div "Select..." at bounding box center [1086, 341] width 205 height 19
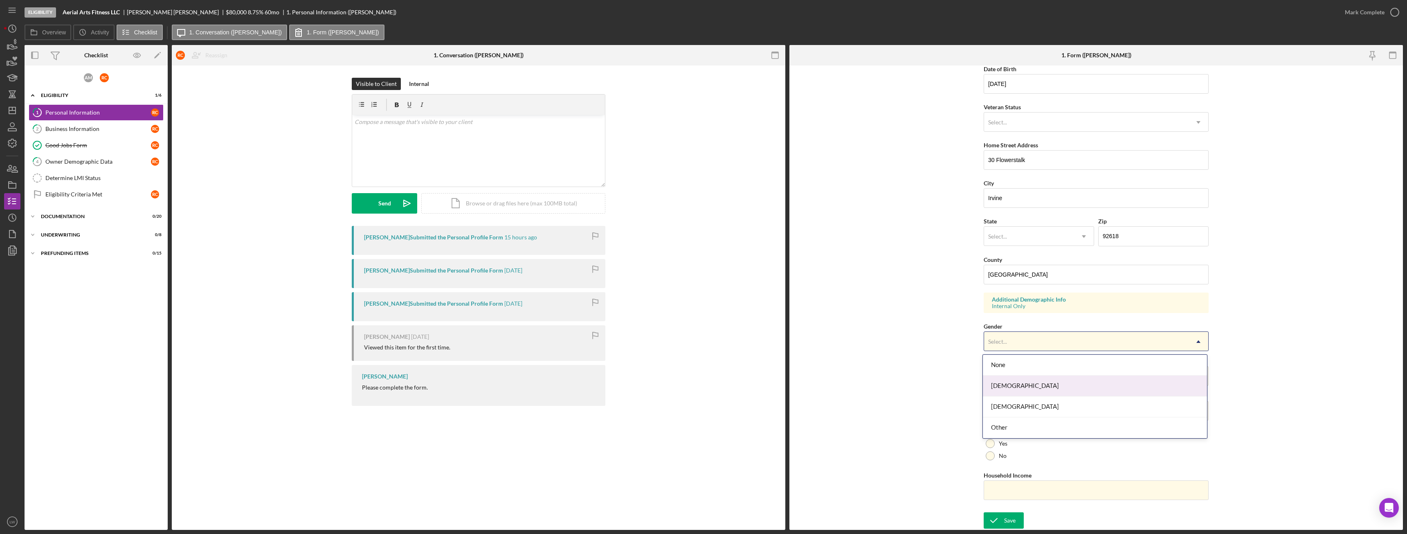
click at [1022, 387] on div "Female" at bounding box center [1095, 386] width 224 height 21
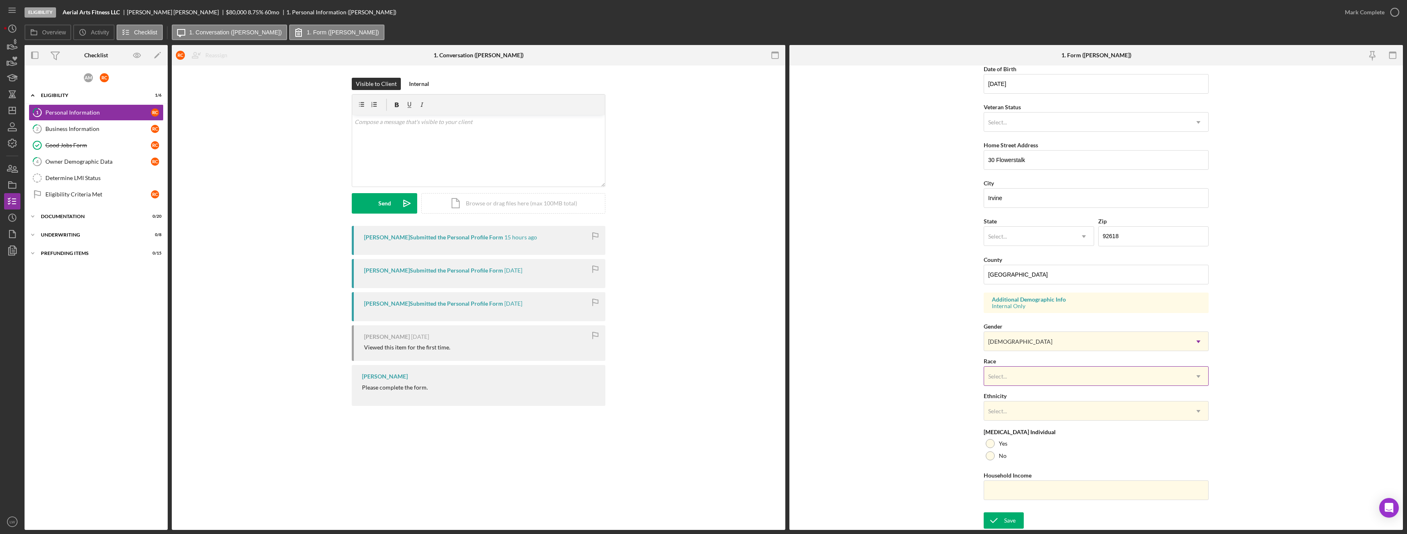
click at [1018, 385] on div "Select..." at bounding box center [1086, 376] width 205 height 19
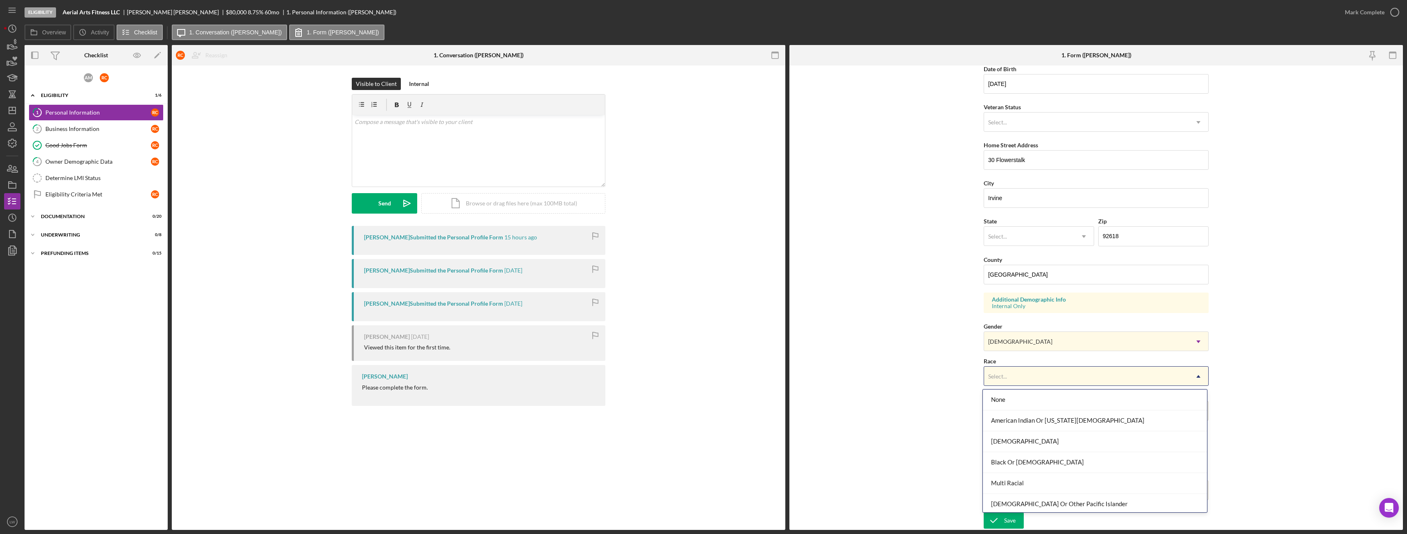
scroll to position [44, 0]
click at [1036, 478] on div "Other" at bounding box center [1095, 480] width 224 height 21
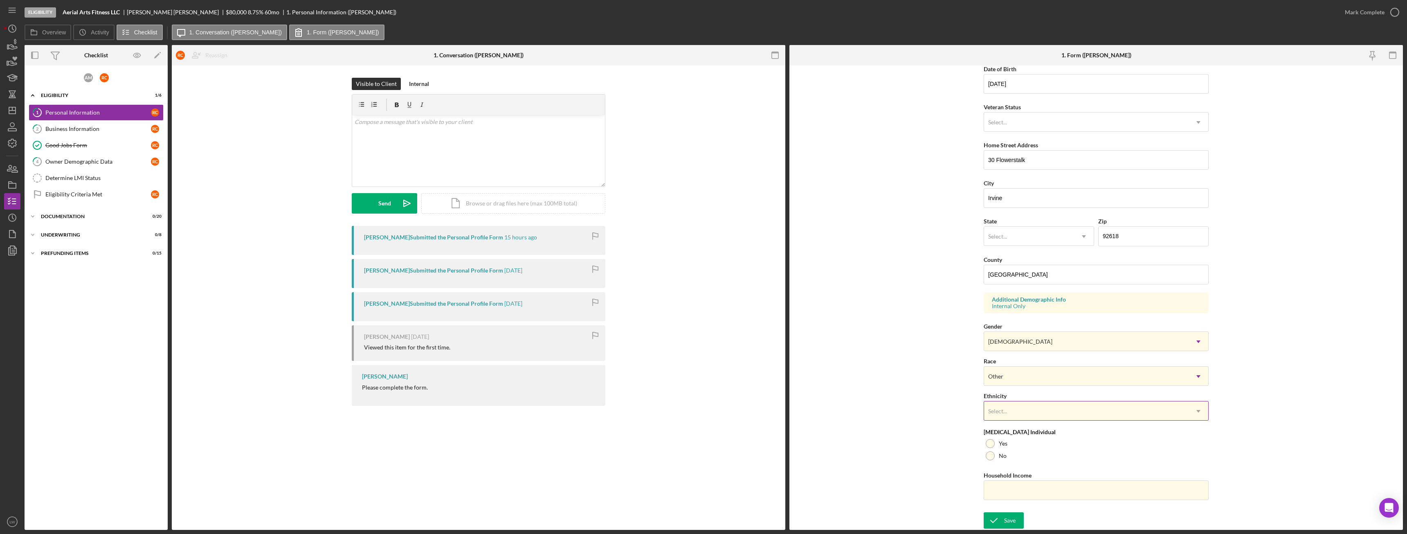
click at [1014, 411] on div "Select..." at bounding box center [1086, 411] width 205 height 19
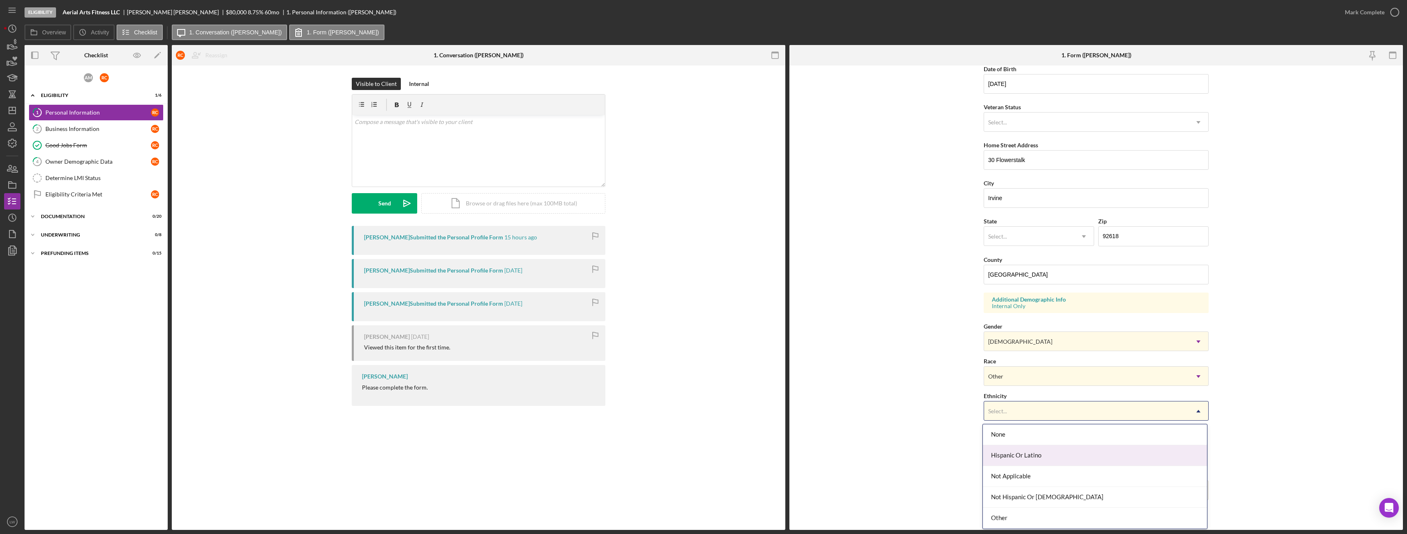
click at [1028, 454] on div "Hispanic Or Latino" at bounding box center [1095, 455] width 224 height 21
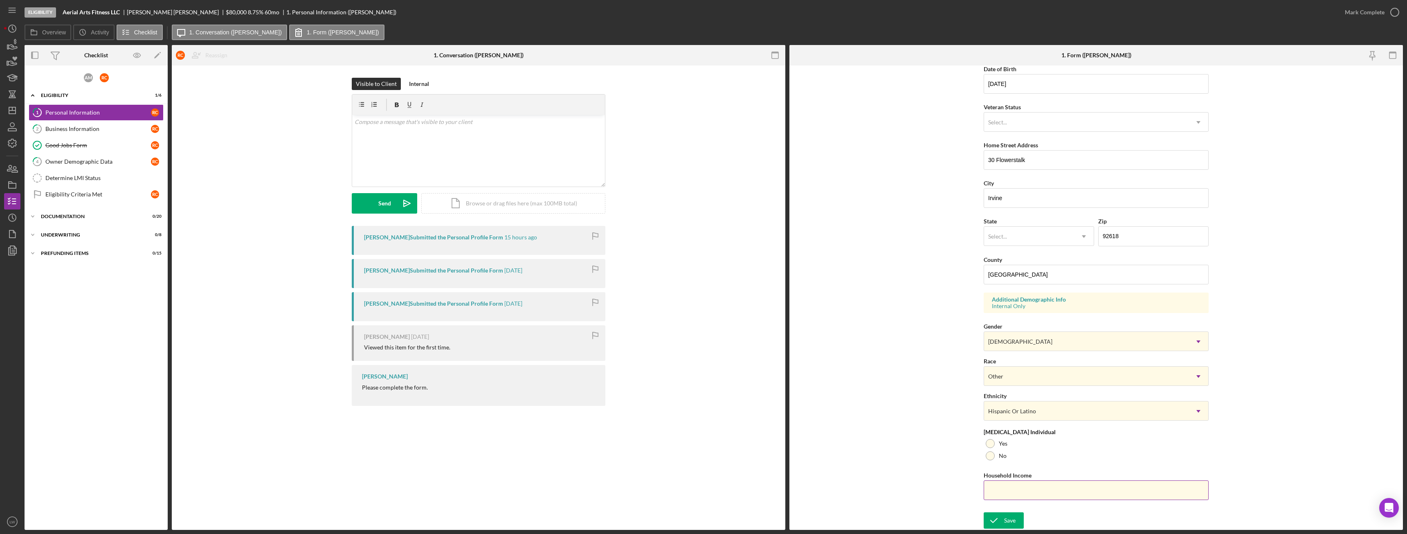
drag, startPoint x: 987, startPoint y: 456, endPoint x: 1003, endPoint y: 486, distance: 33.9
click at [991, 459] on div at bounding box center [990, 455] width 9 height 9
click at [1005, 488] on input "Household Income" at bounding box center [1096, 490] width 225 height 20
paste input "$320,000"
type input "$320,000"
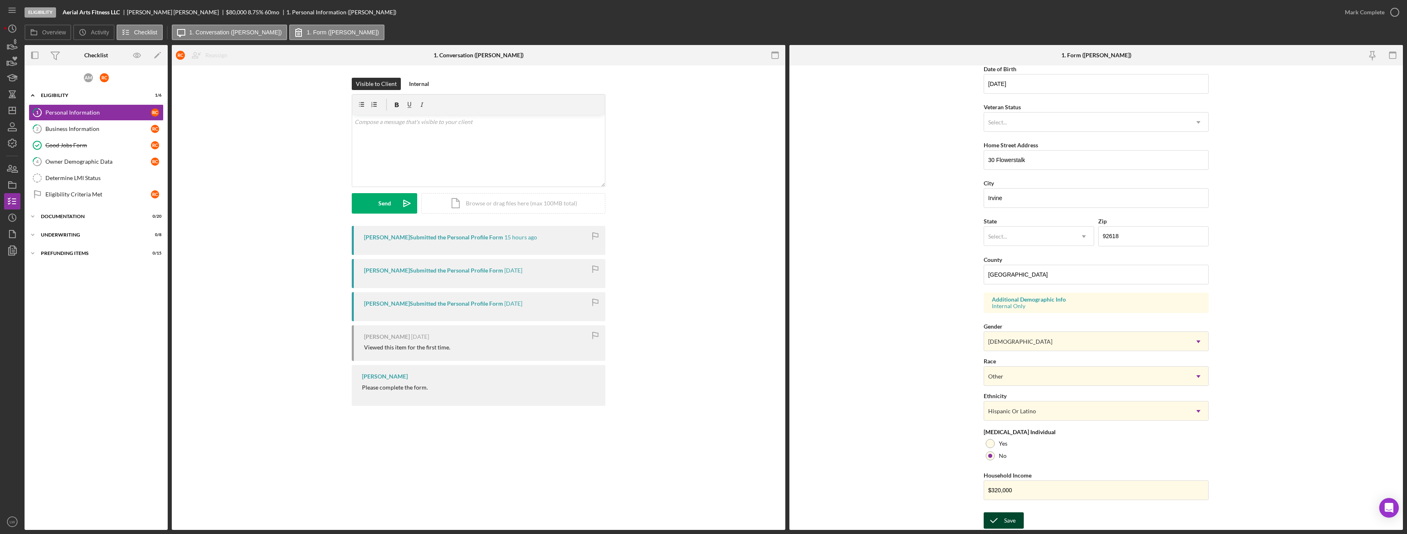
click at [1008, 521] on div "Save" at bounding box center [1009, 520] width 11 height 16
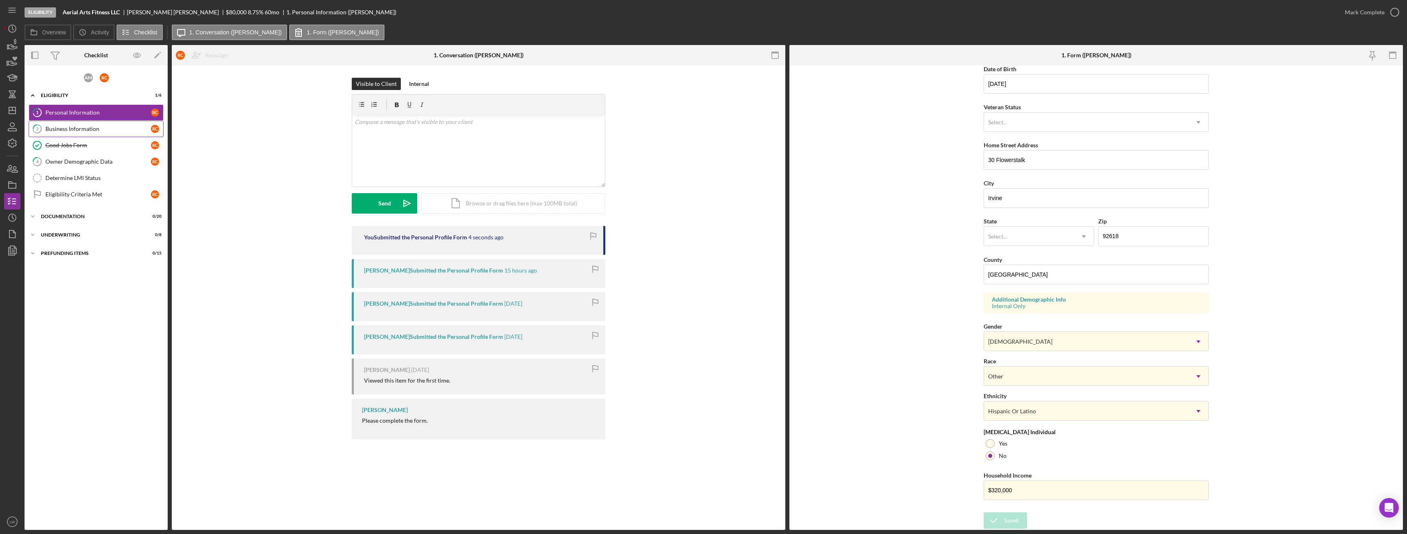
click at [63, 130] on div "Business Information" at bounding box center [98, 129] width 106 height 7
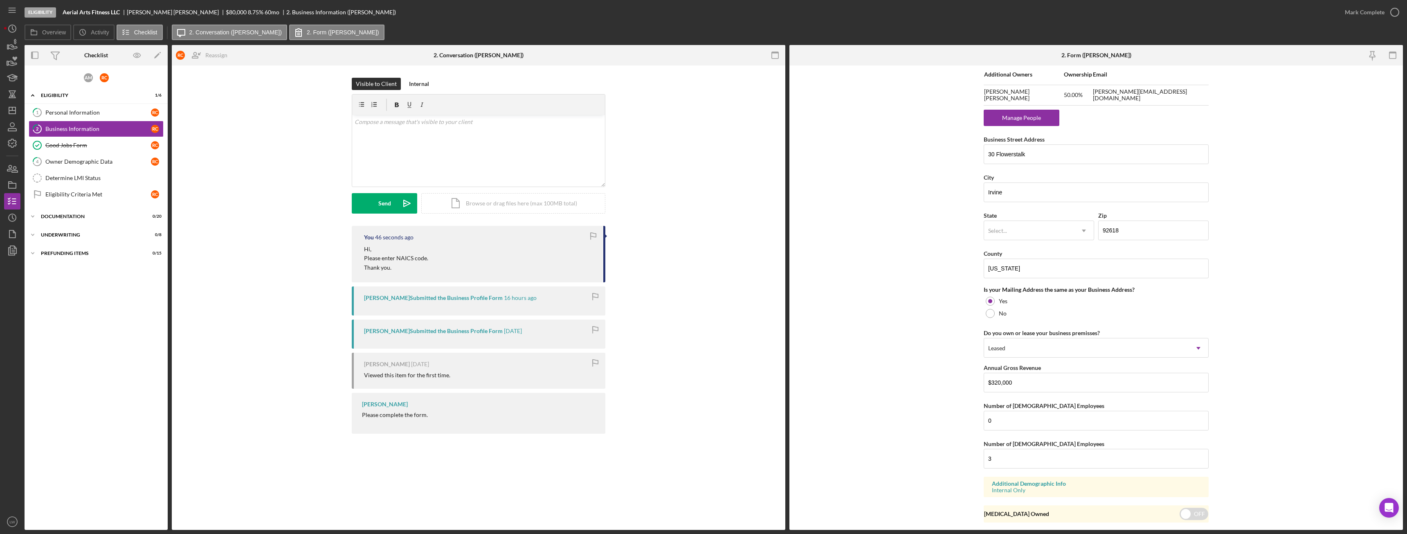
scroll to position [511, 0]
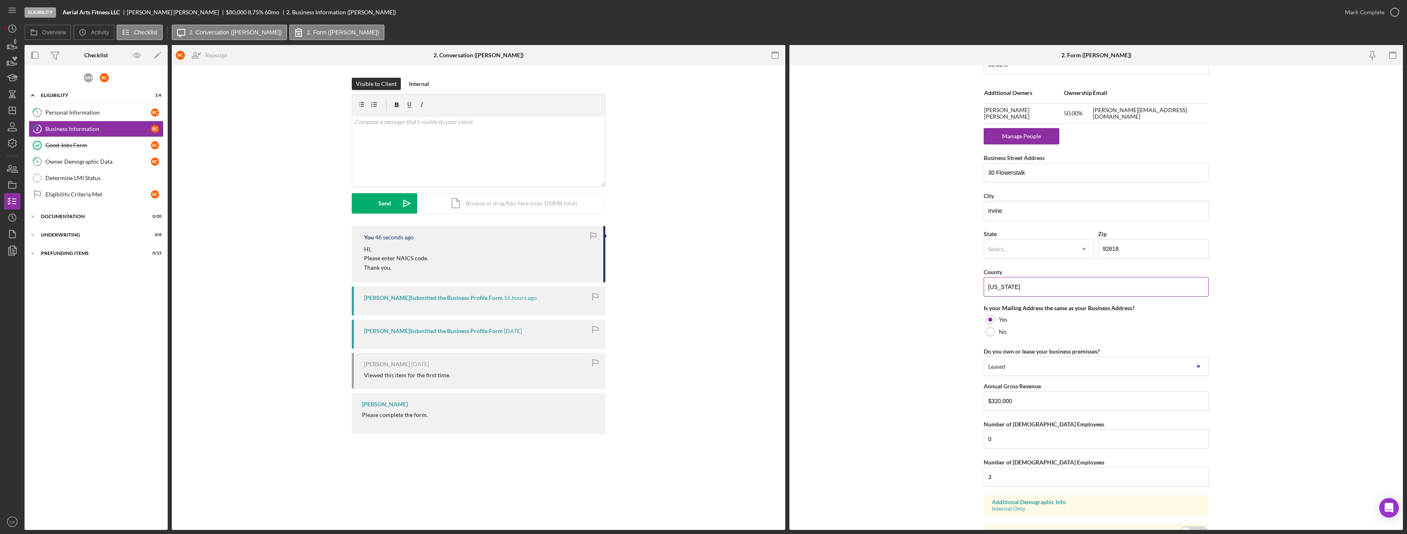
click at [1025, 294] on input "California" at bounding box center [1096, 287] width 225 height 20
type input "Los Angeles"
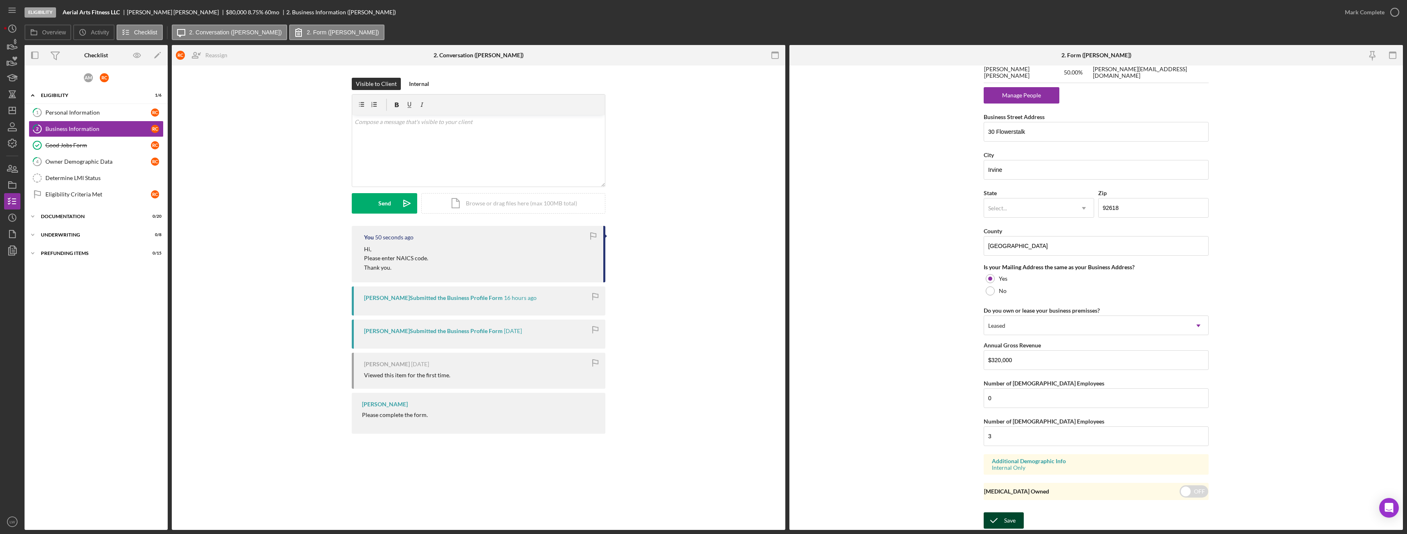
click at [1001, 518] on icon "submit" at bounding box center [994, 520] width 20 height 20
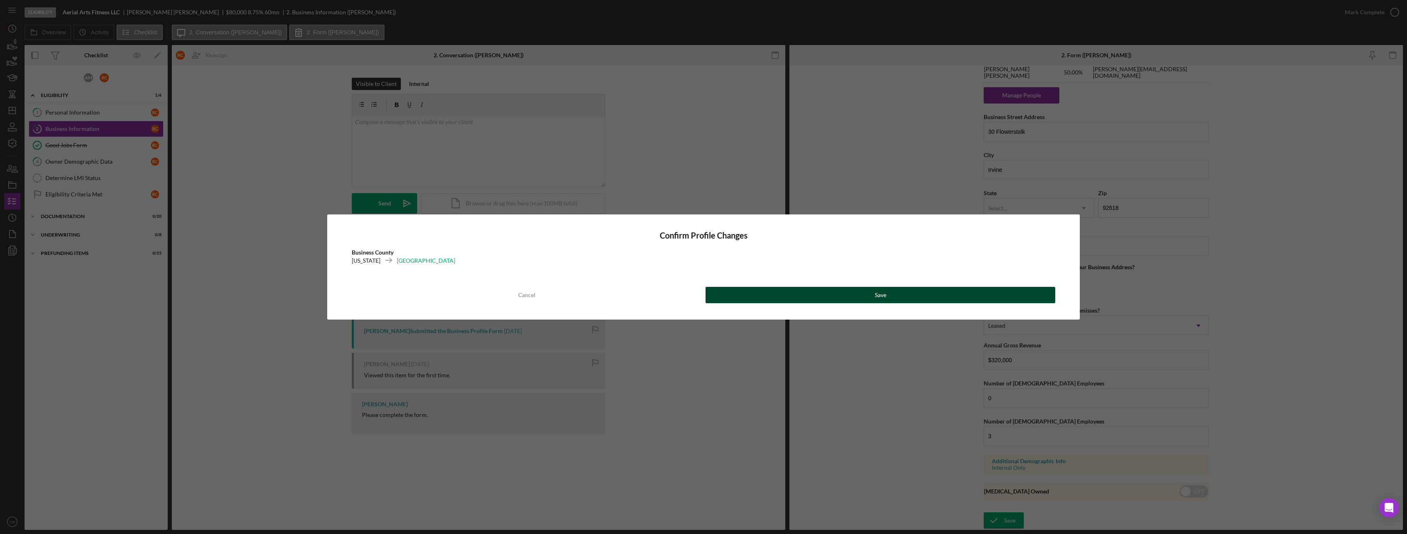
click at [1002, 293] on button "Save" at bounding box center [881, 295] width 350 height 16
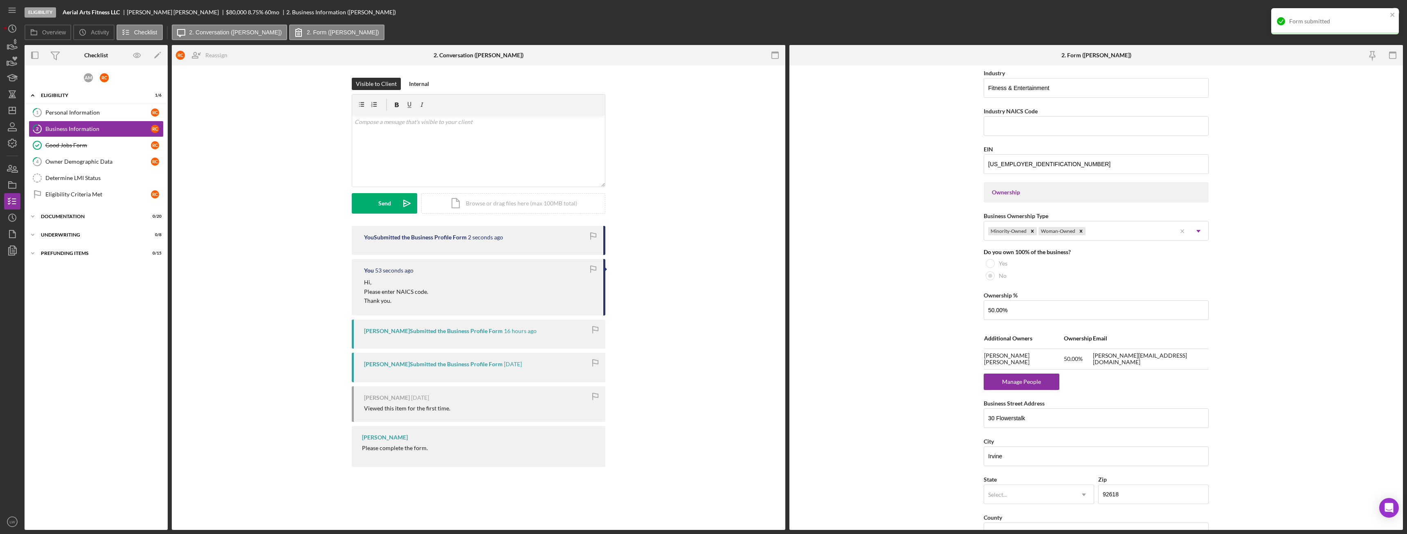
scroll to position [0, 0]
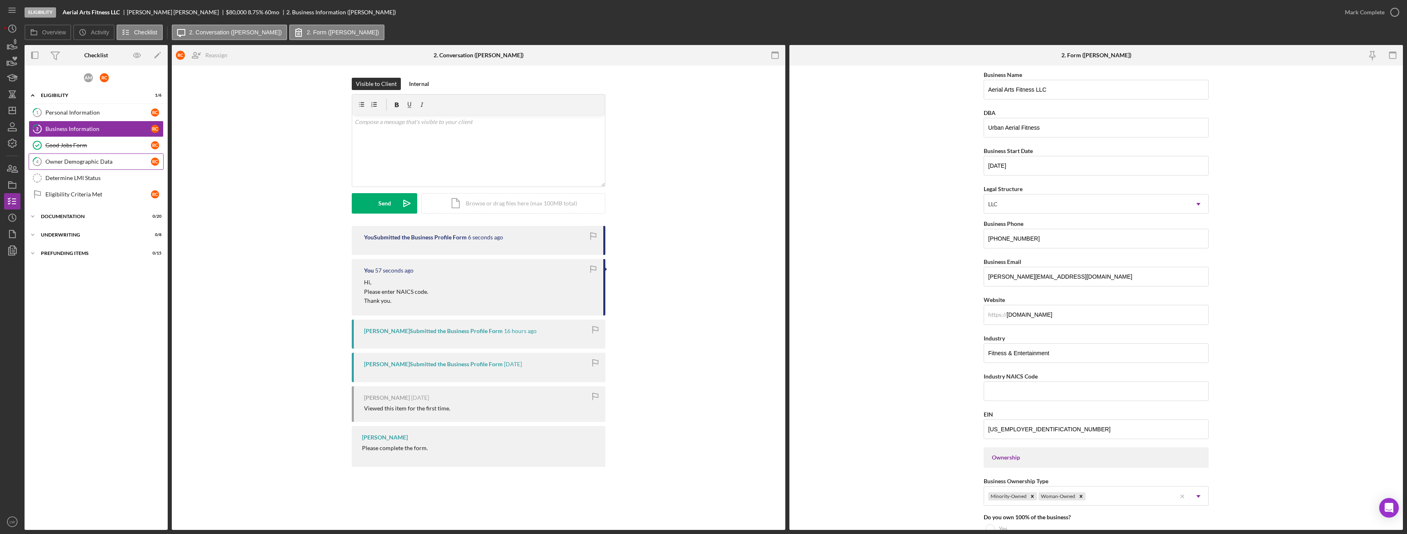
click at [63, 156] on link "4 Owner Demographic Data R C" at bounding box center [96, 161] width 135 height 16
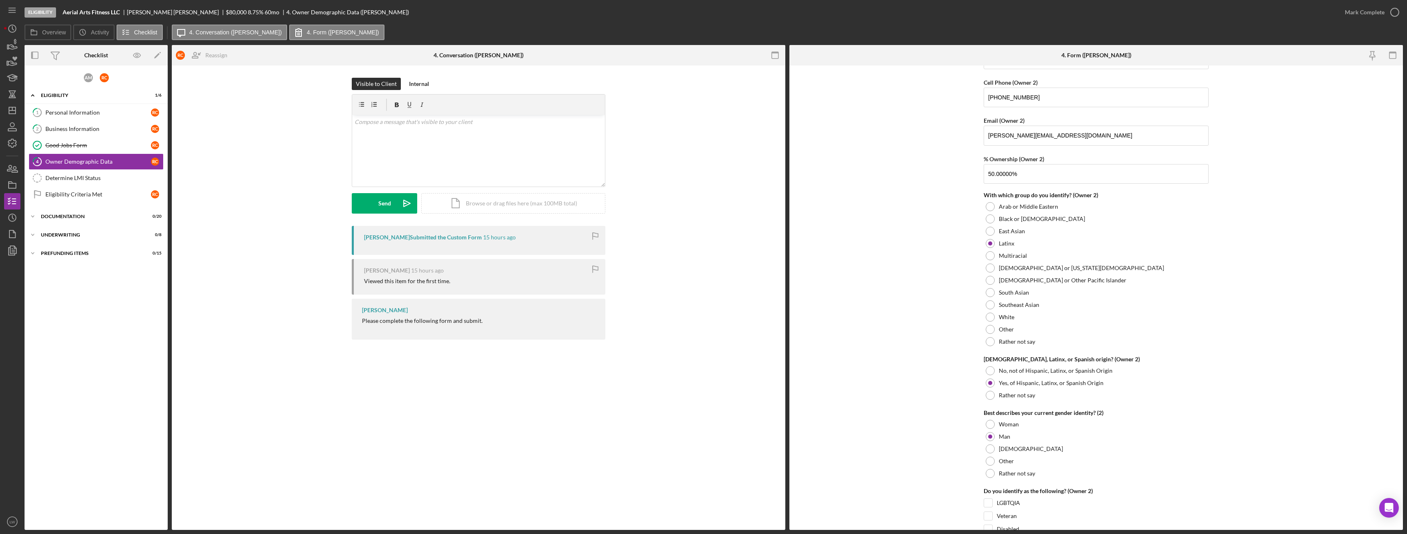
scroll to position [982, 0]
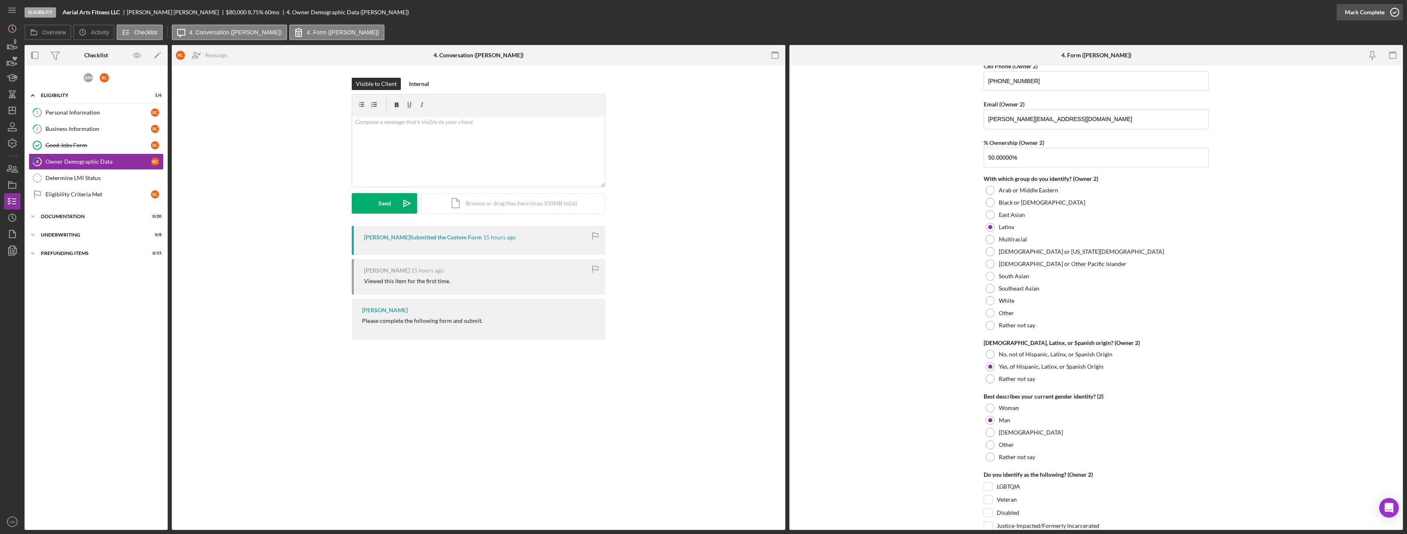
click at [1366, 16] on div "Mark Complete" at bounding box center [1365, 12] width 40 height 16
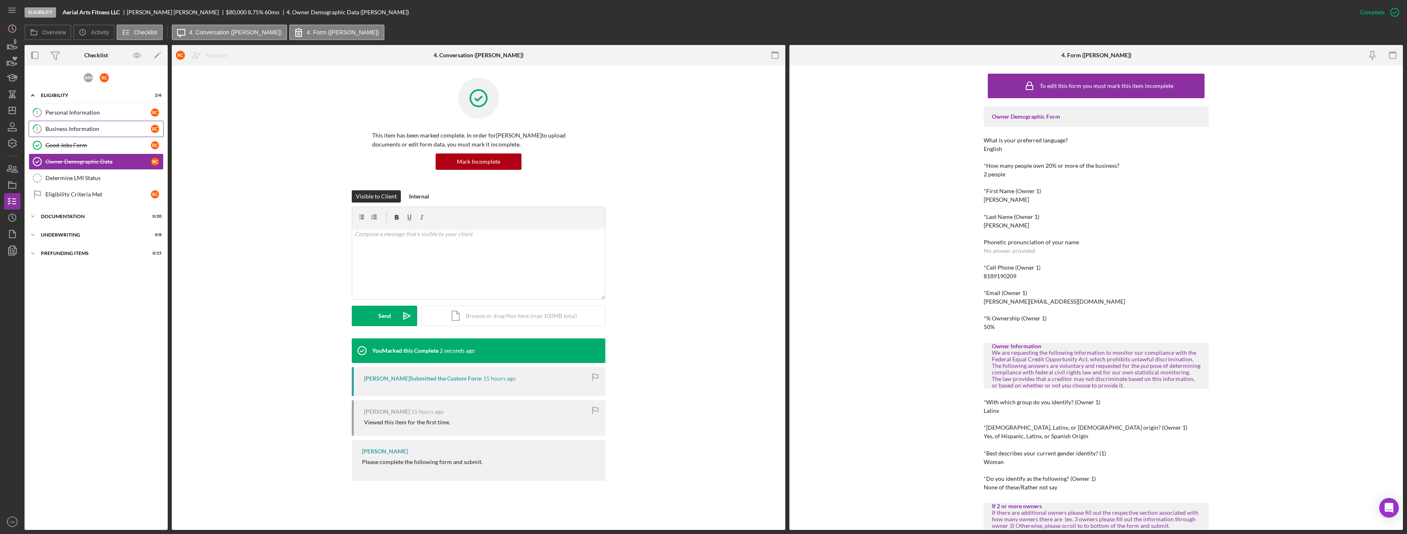
click at [62, 130] on div "Business Information" at bounding box center [98, 129] width 106 height 7
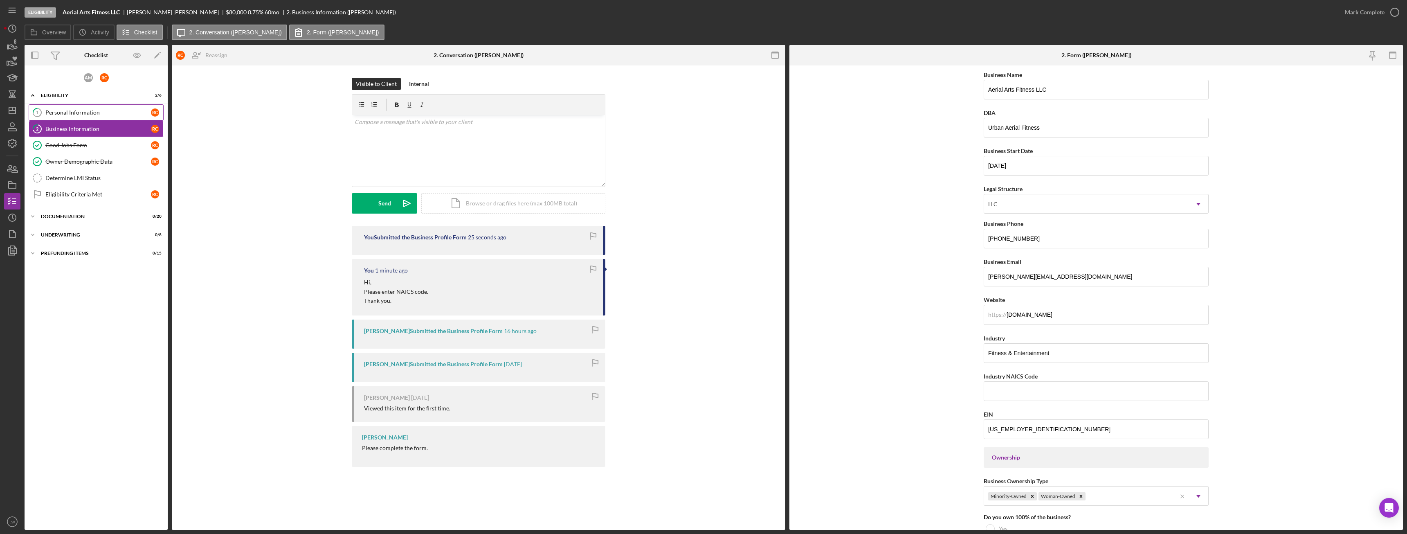
click at [82, 105] on link "1 Personal Information R C" at bounding box center [96, 112] width 135 height 16
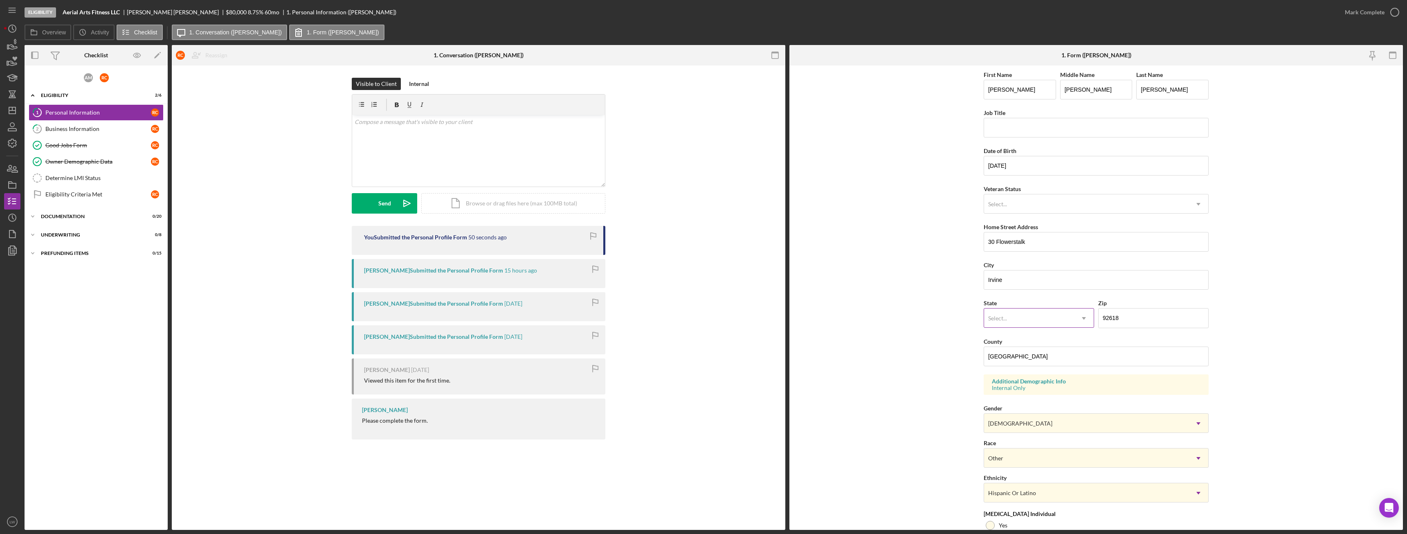
click at [1003, 317] on div "Select..." at bounding box center [997, 318] width 19 height 7
click at [1018, 406] on div "CA" at bounding box center [1038, 407] width 110 height 21
click at [1037, 357] on input "United States" at bounding box center [1096, 356] width 225 height 20
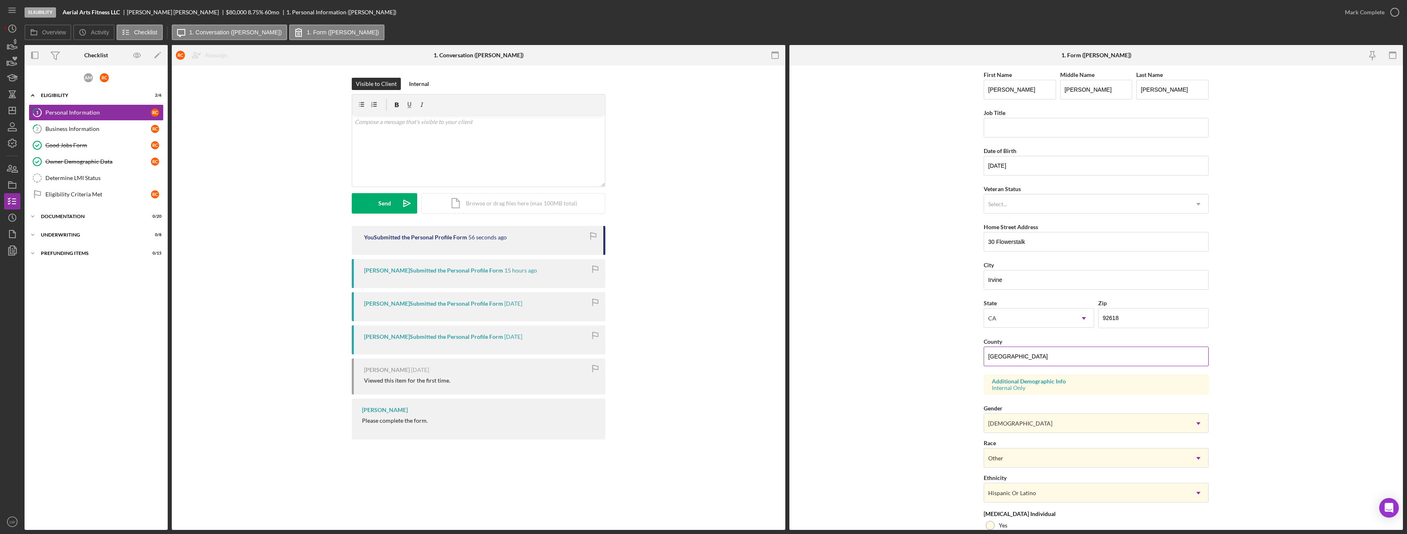
click at [1037, 357] on input "United States" at bounding box center [1096, 356] width 225 height 20
type input "Los Angeles"
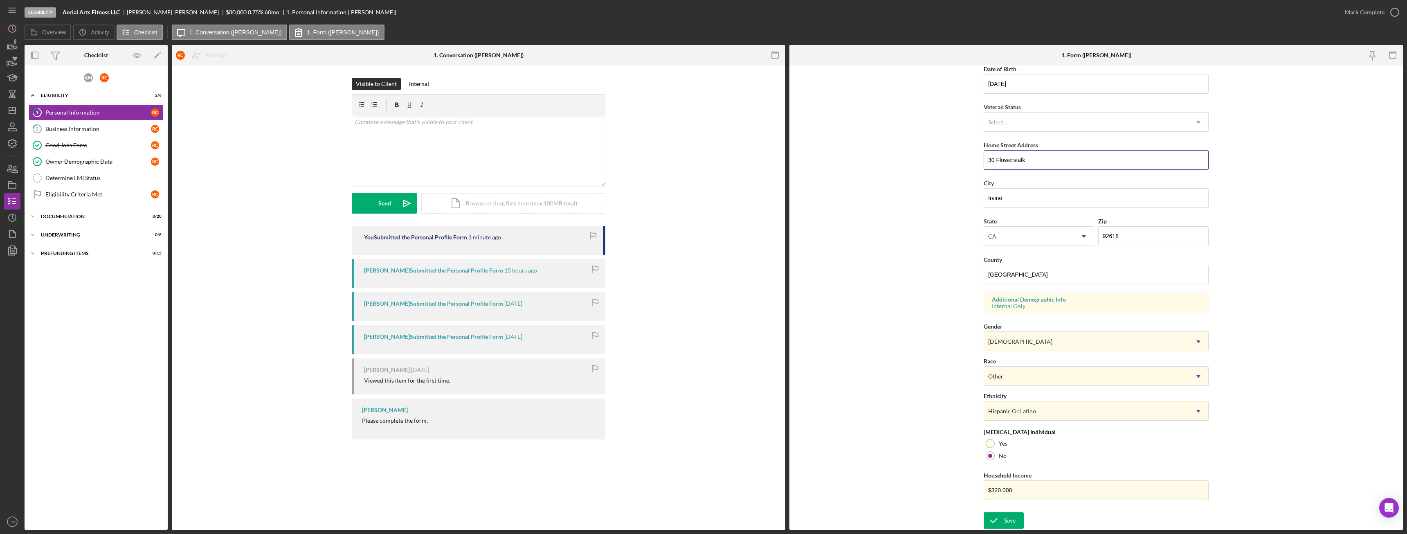
drag, startPoint x: 1032, startPoint y: 155, endPoint x: 970, endPoint y: 158, distance: 61.8
click at [970, 158] on form "First Name Rodolfo Middle Name Hugo Last Name Cortes Job Title Date of Birth 08…" at bounding box center [1096, 297] width 614 height 464
click at [1017, 520] on button "Save" at bounding box center [1004, 520] width 40 height 16
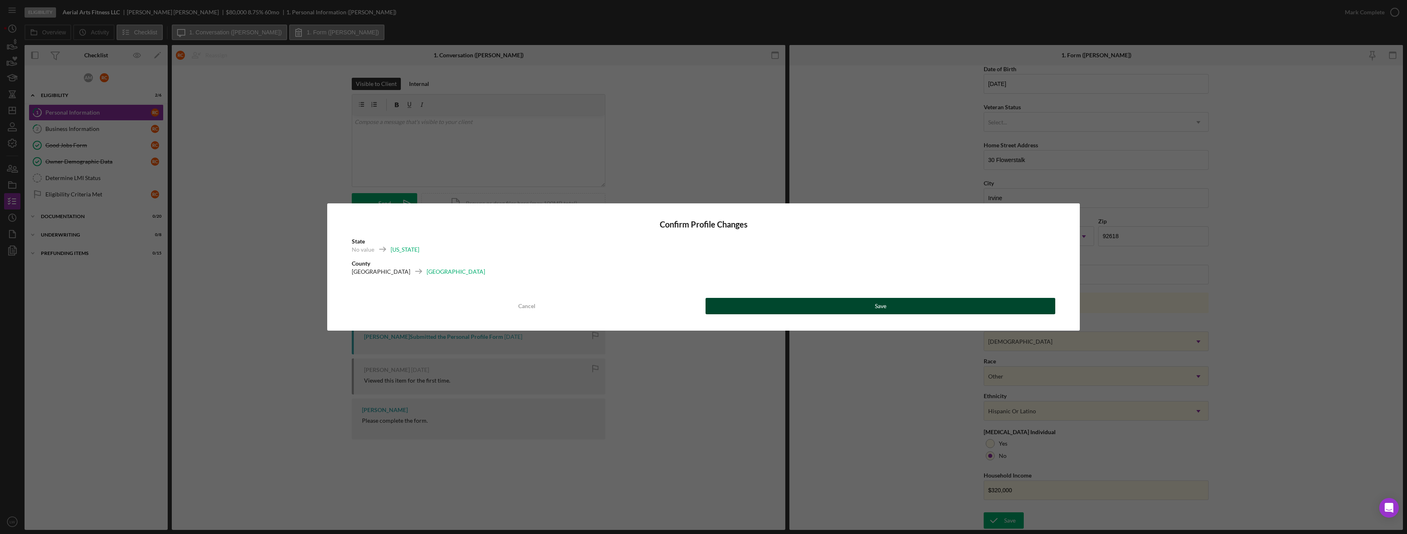
click at [821, 308] on button "Save" at bounding box center [881, 306] width 350 height 16
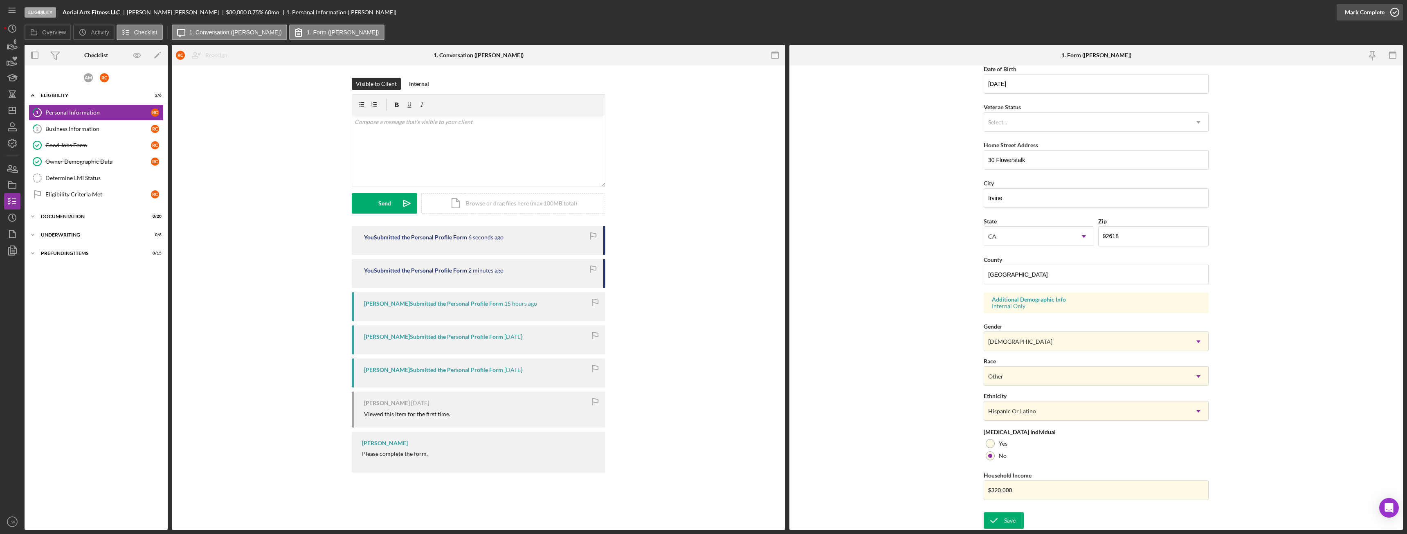
click at [1370, 16] on div "Mark Complete" at bounding box center [1365, 12] width 40 height 16
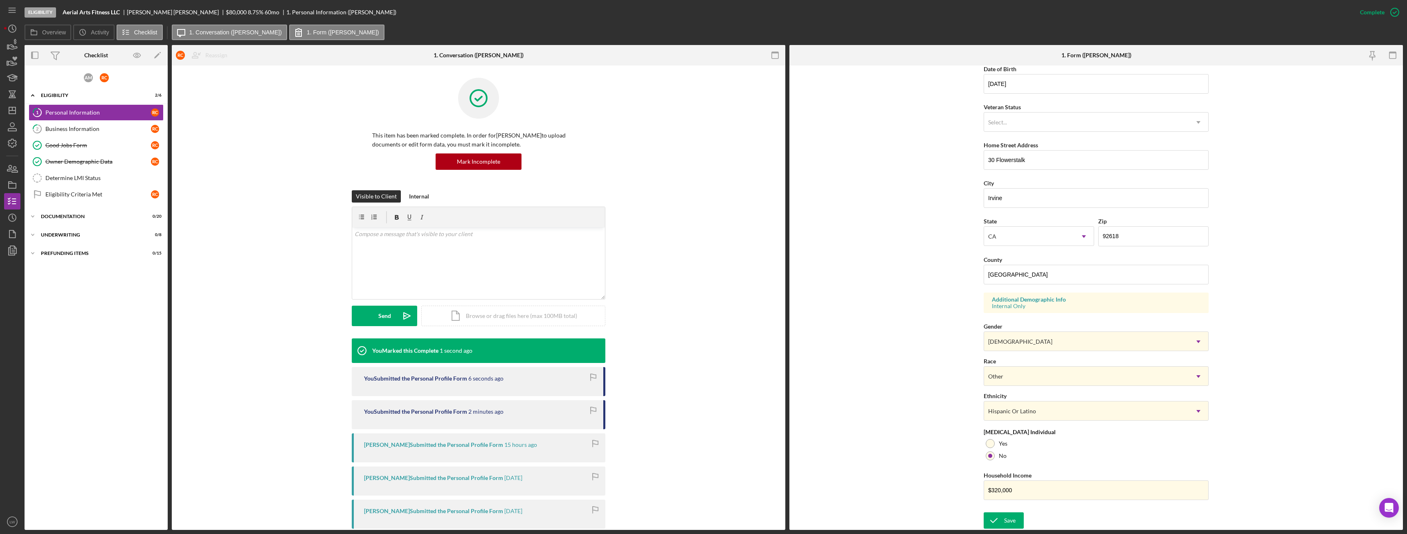
scroll to position [0, 0]
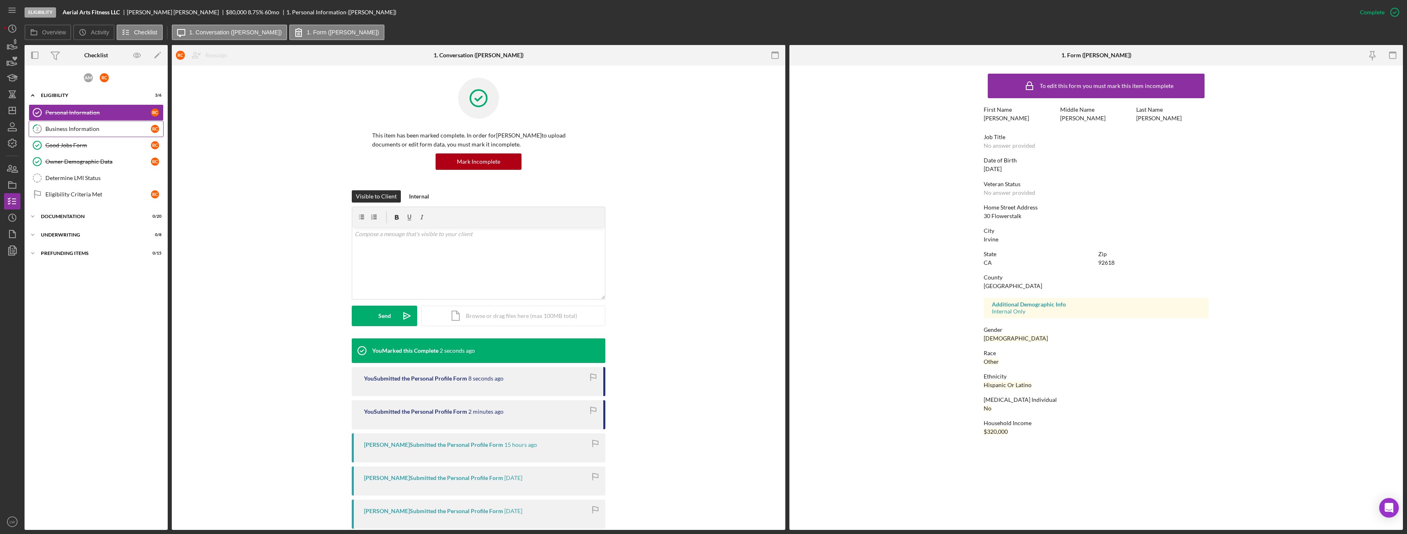
click at [62, 129] on div "Business Information" at bounding box center [98, 129] width 106 height 7
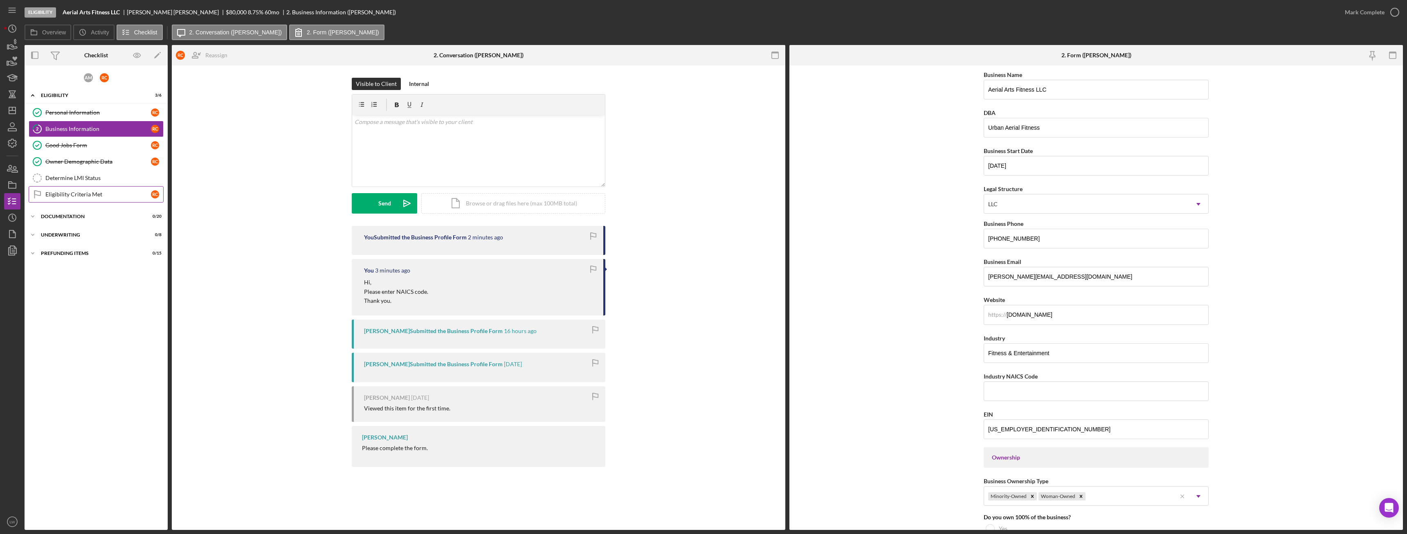
click at [96, 197] on div "Eligibility Criteria Met" at bounding box center [98, 194] width 106 height 7
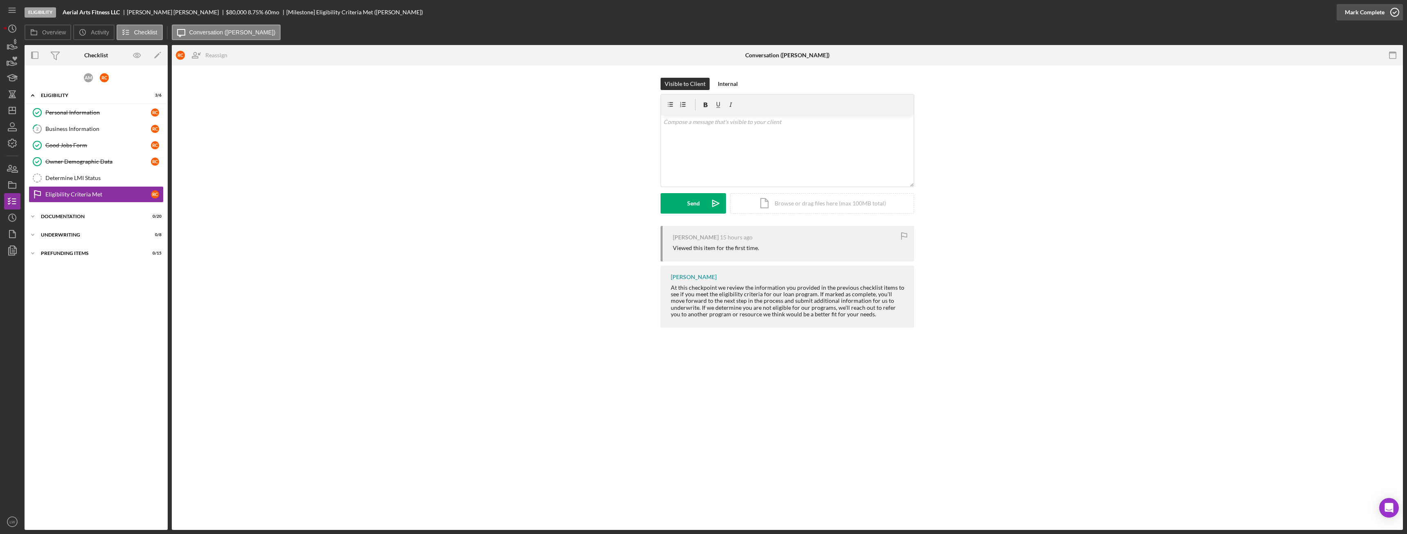
click at [1367, 13] on div "Mark Complete" at bounding box center [1365, 12] width 40 height 16
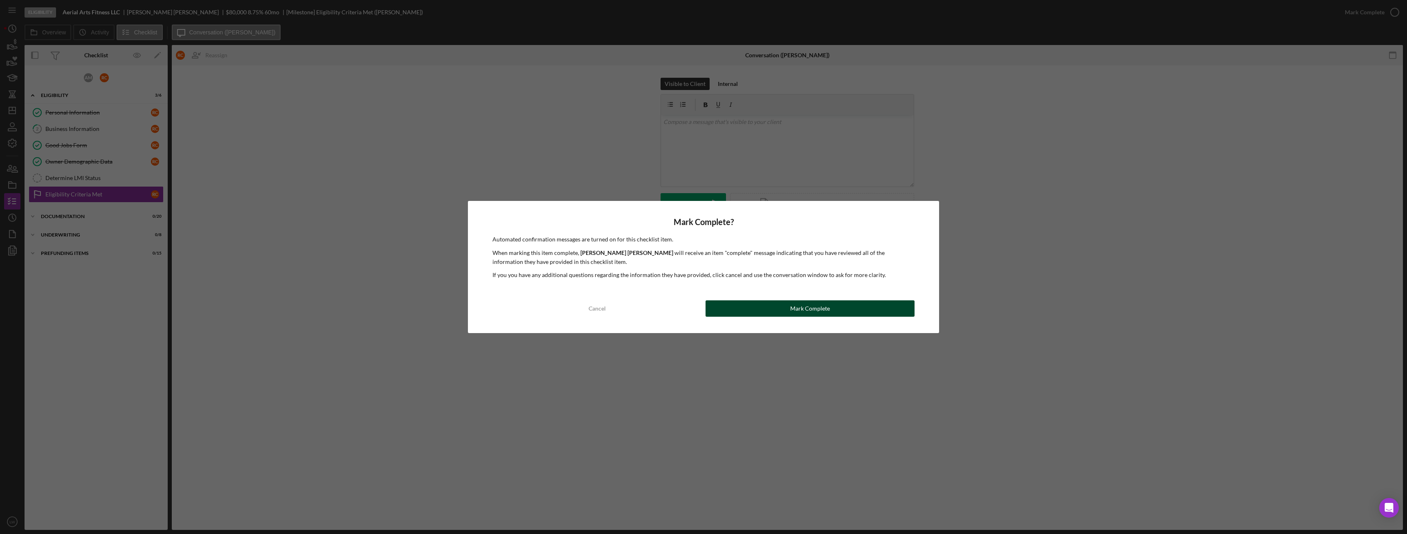
click at [778, 309] on button "Mark Complete" at bounding box center [810, 308] width 209 height 16
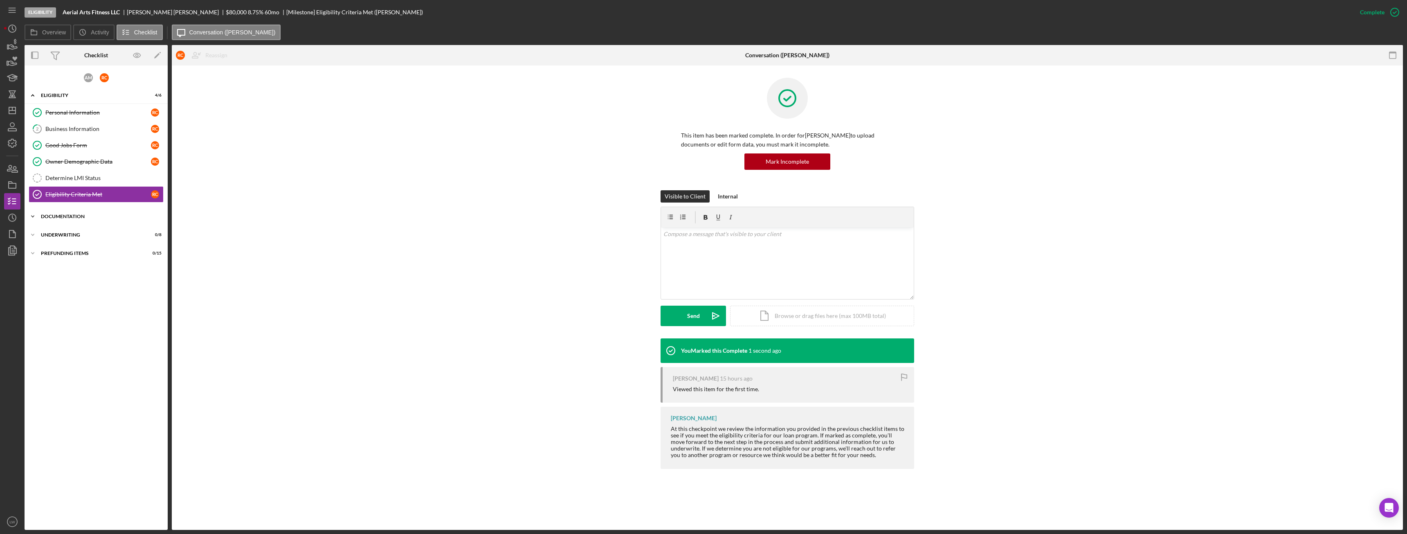
click at [70, 214] on div "Icon/Expander Documentation 0 / 20" at bounding box center [96, 216] width 143 height 16
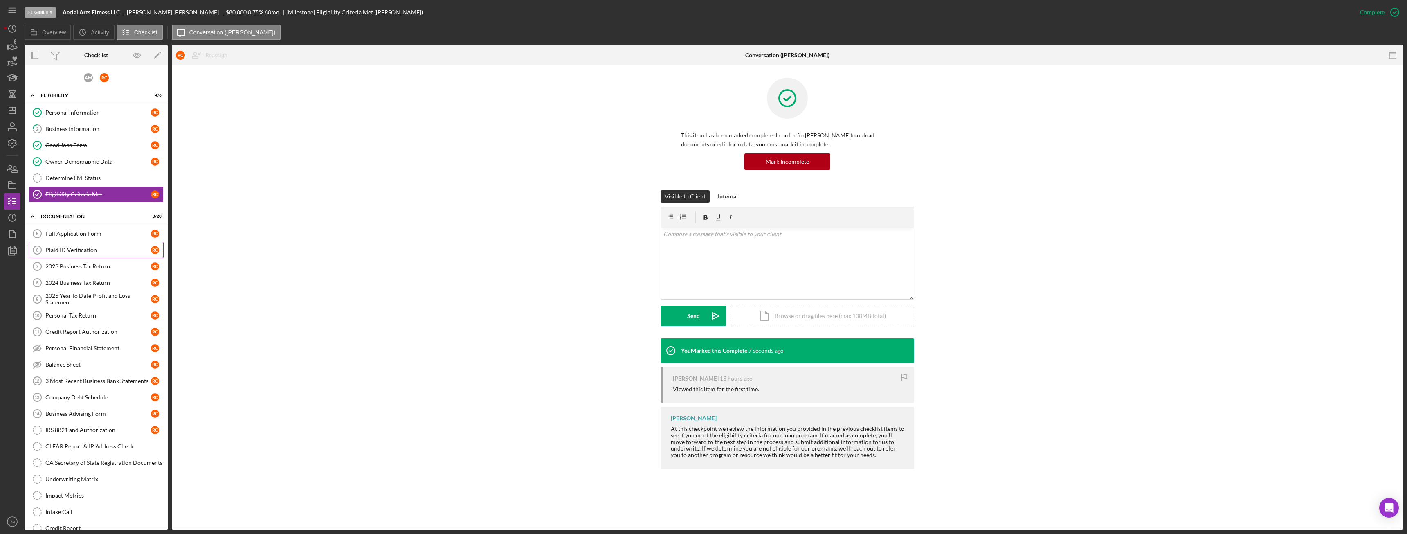
click at [91, 249] on div "Plaid ID Verification" at bounding box center [98, 250] width 106 height 7
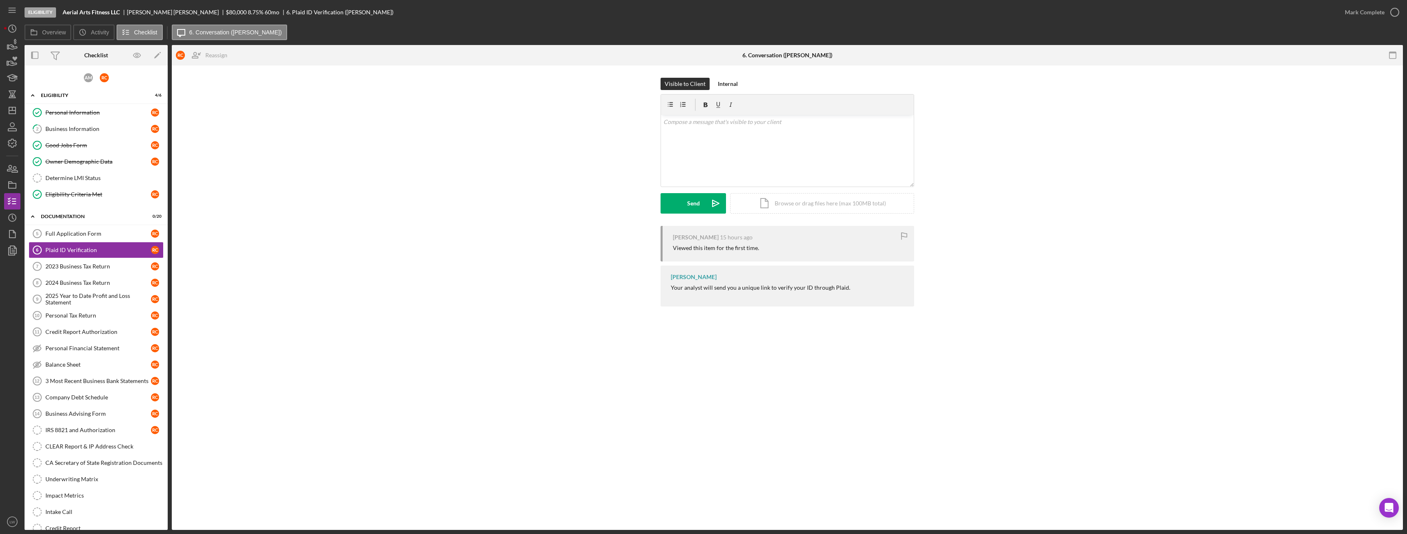
click at [141, 10] on div "Rodolfo Cortes" at bounding box center [176, 12] width 99 height 7
click at [51, 124] on link "2 Business Information R C" at bounding box center [96, 129] width 135 height 16
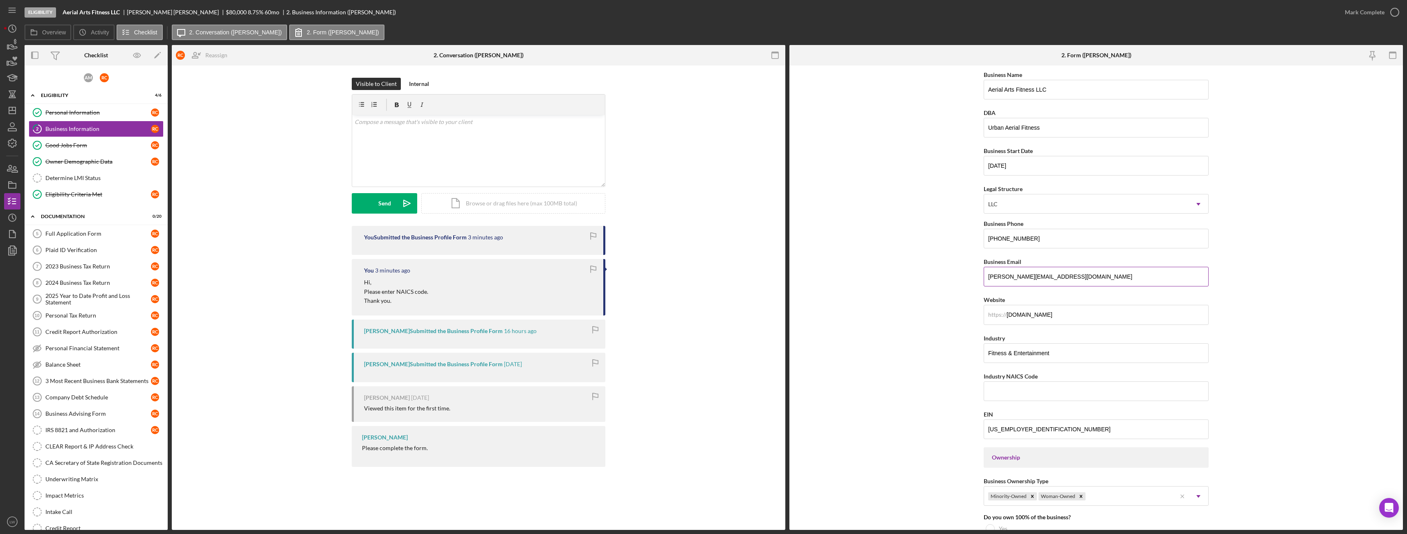
click at [1036, 276] on input "rudy@urbanaerialfitness.com" at bounding box center [1096, 277] width 225 height 20
click at [106, 256] on link "Plaid ID Verification 6 Plaid ID Verification R C" at bounding box center [96, 250] width 135 height 16
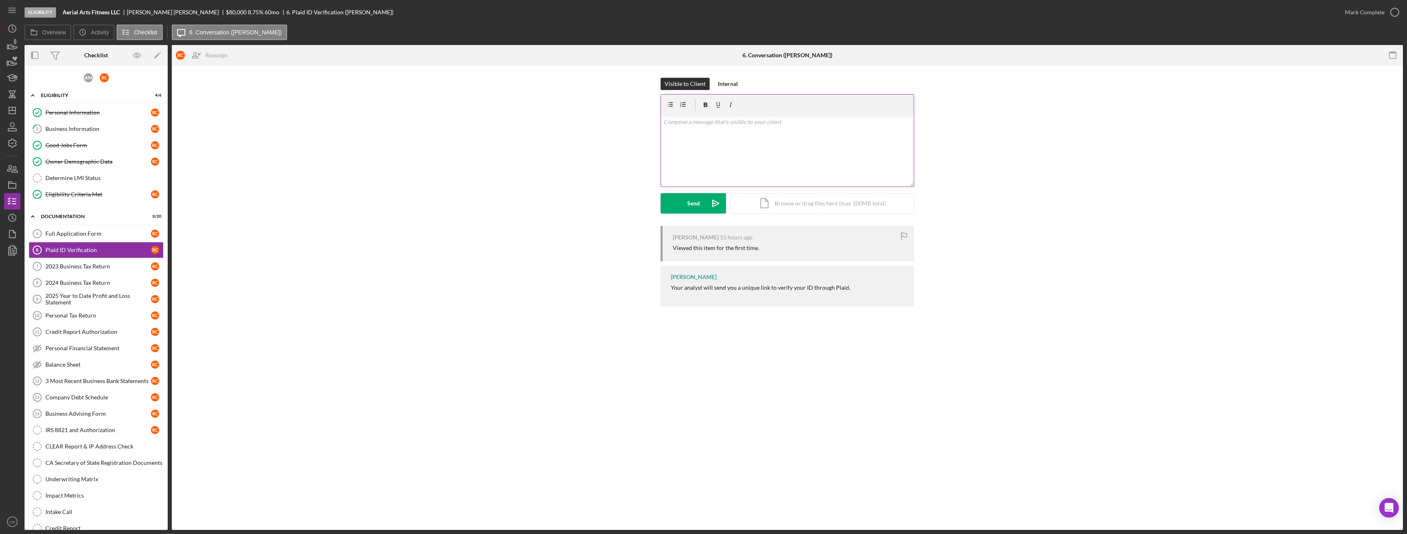
click at [792, 132] on div "v Color teal Color pink Remove color Add row above Add row below Add column bef…" at bounding box center [787, 151] width 253 height 72
click at [690, 207] on div "Send" at bounding box center [693, 203] width 13 height 20
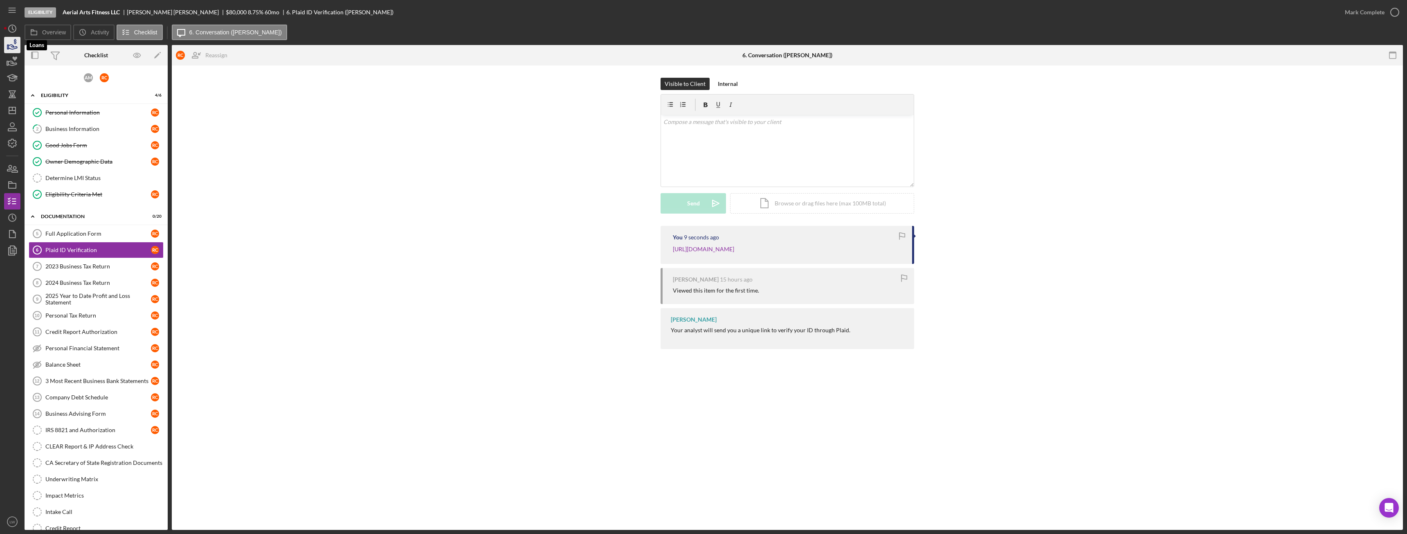
click at [13, 44] on icon "button" at bounding box center [12, 45] width 20 height 20
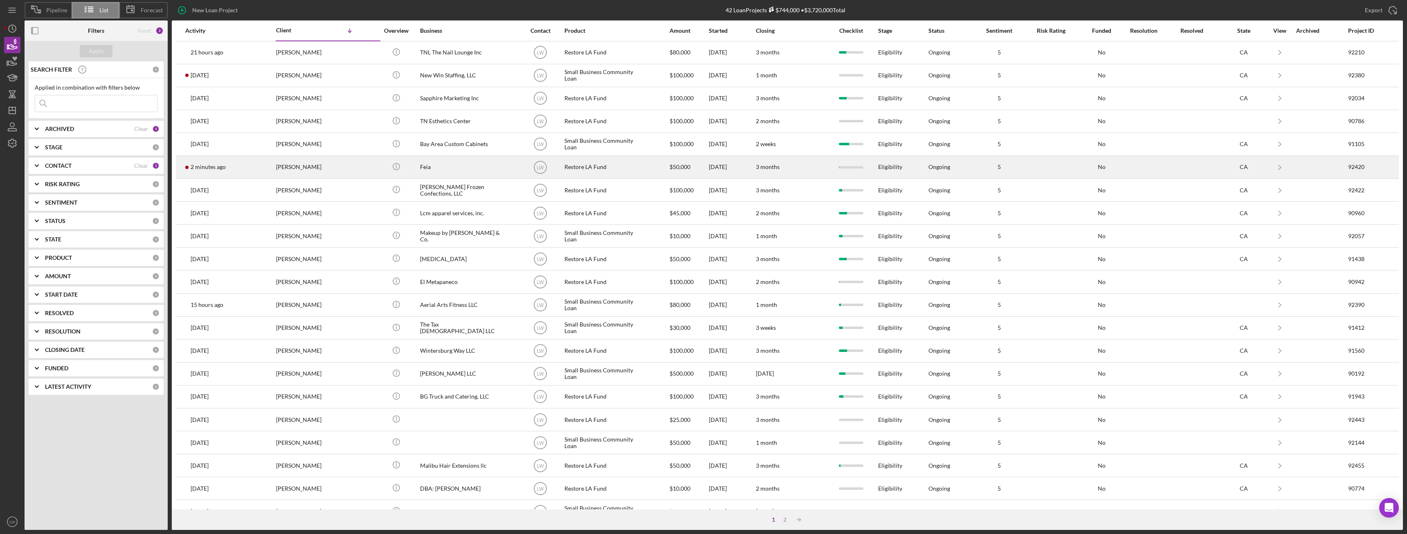
click at [306, 165] on div "Thomas Pilnik" at bounding box center [317, 167] width 82 height 22
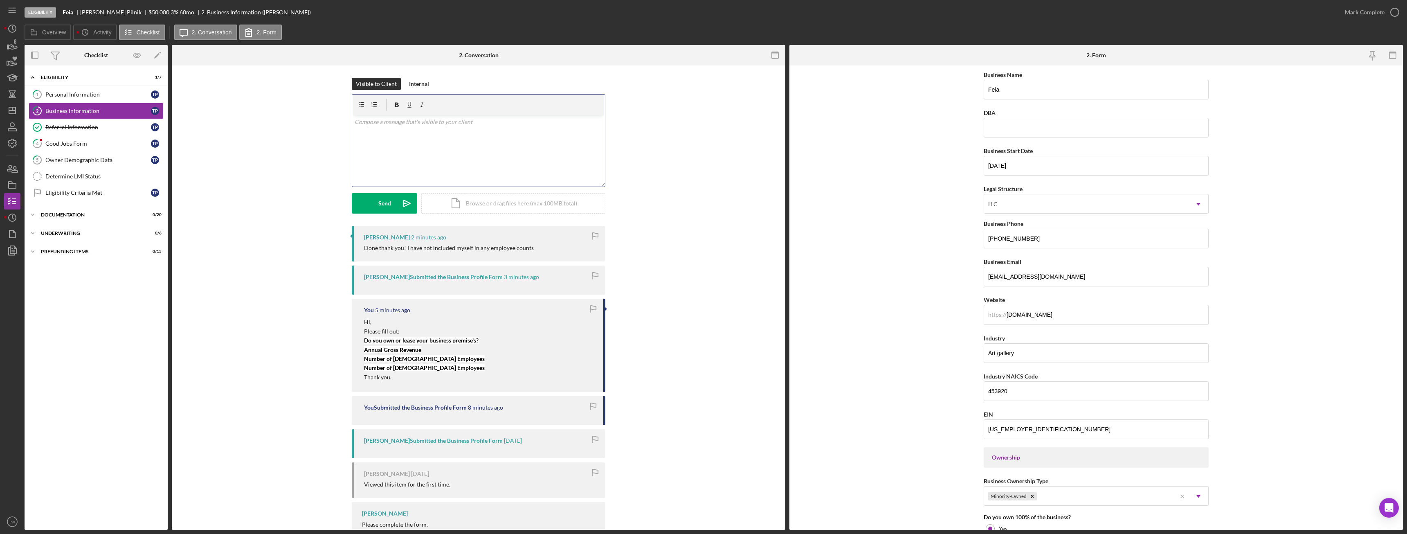
click at [478, 161] on div "v Color teal Color pink Remove color Add row above Add row below Add column bef…" at bounding box center [478, 151] width 253 height 72
click at [378, 197] on div "Send" at bounding box center [384, 203] width 13 height 20
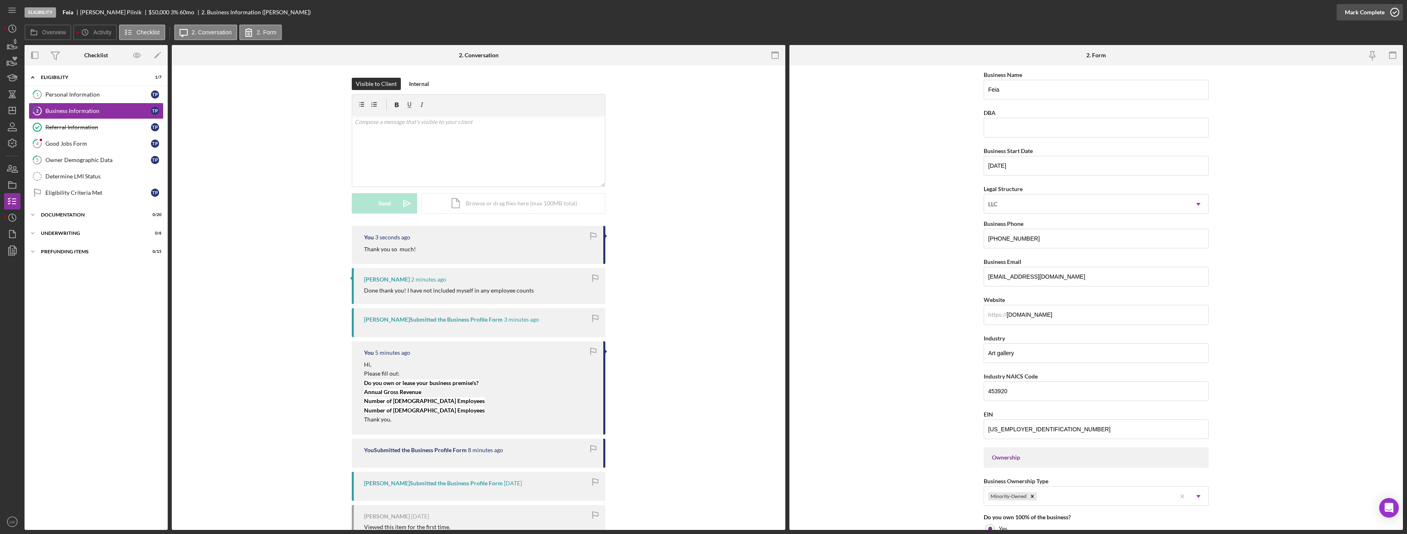
click at [1364, 13] on div "Mark Complete" at bounding box center [1365, 12] width 40 height 16
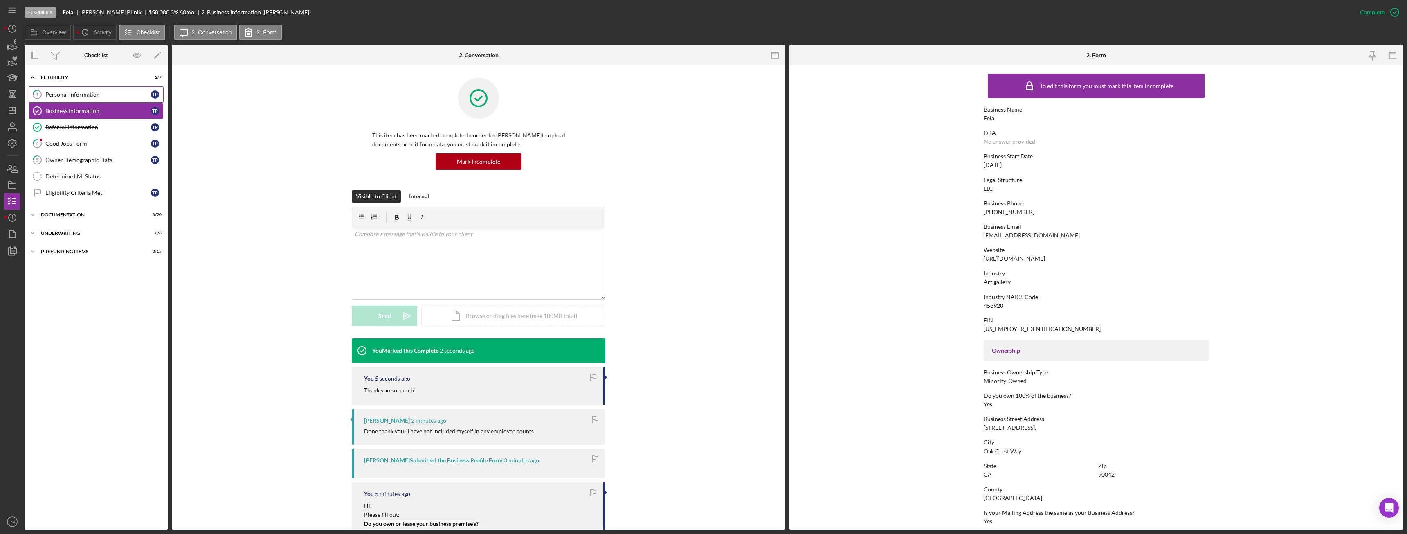
click at [81, 94] on div "Personal Information" at bounding box center [98, 94] width 106 height 7
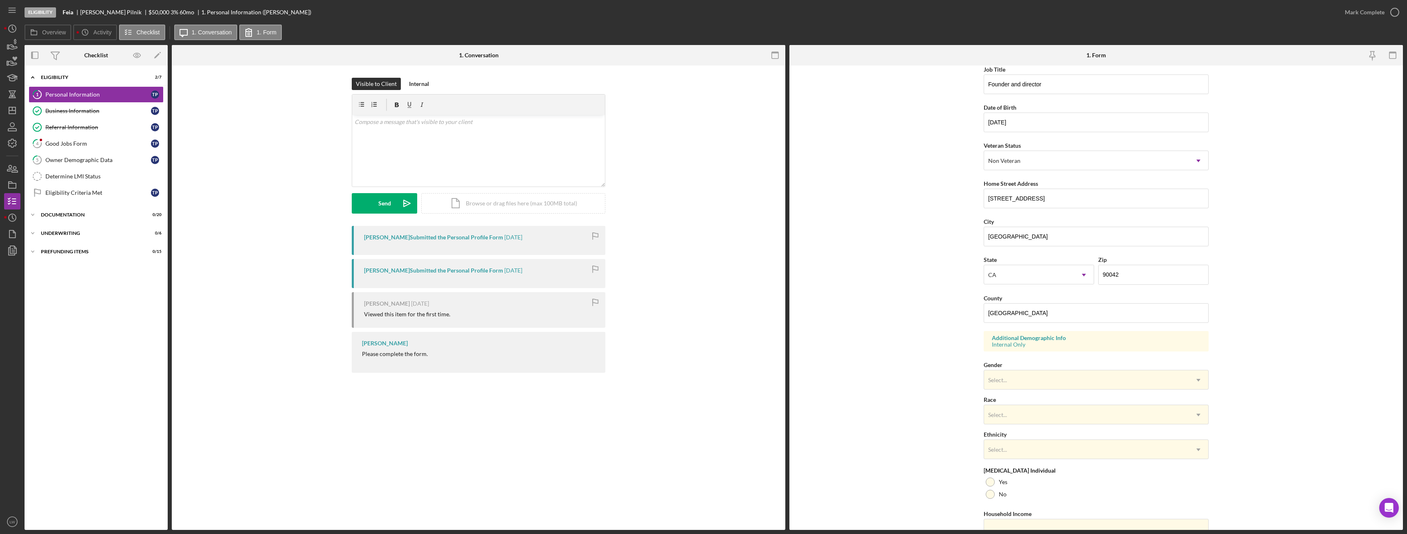
scroll to position [82, 0]
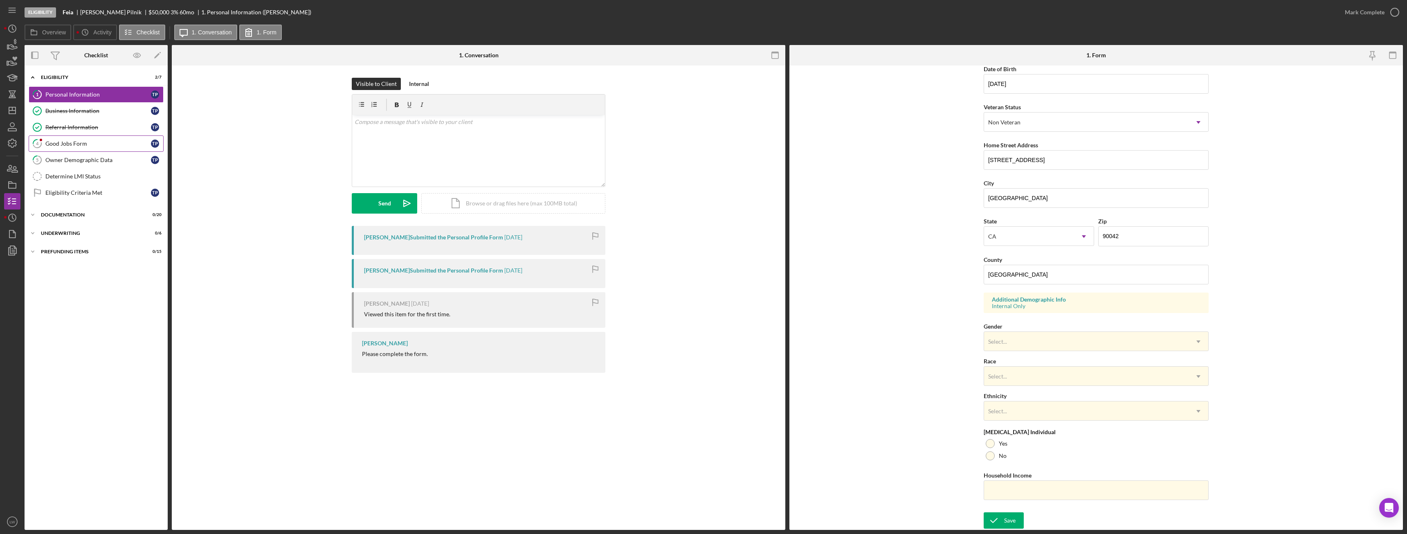
click at [70, 141] on div "Good Jobs Form" at bounding box center [98, 143] width 106 height 7
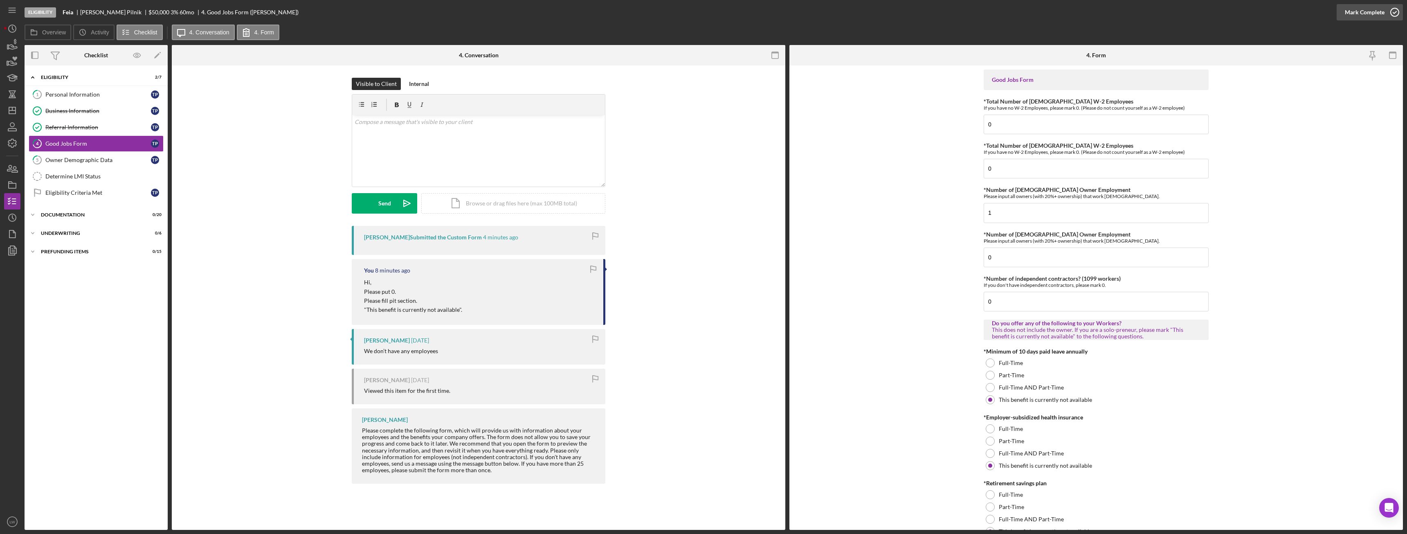
click at [1384, 11] on button "Mark Complete" at bounding box center [1370, 12] width 66 height 16
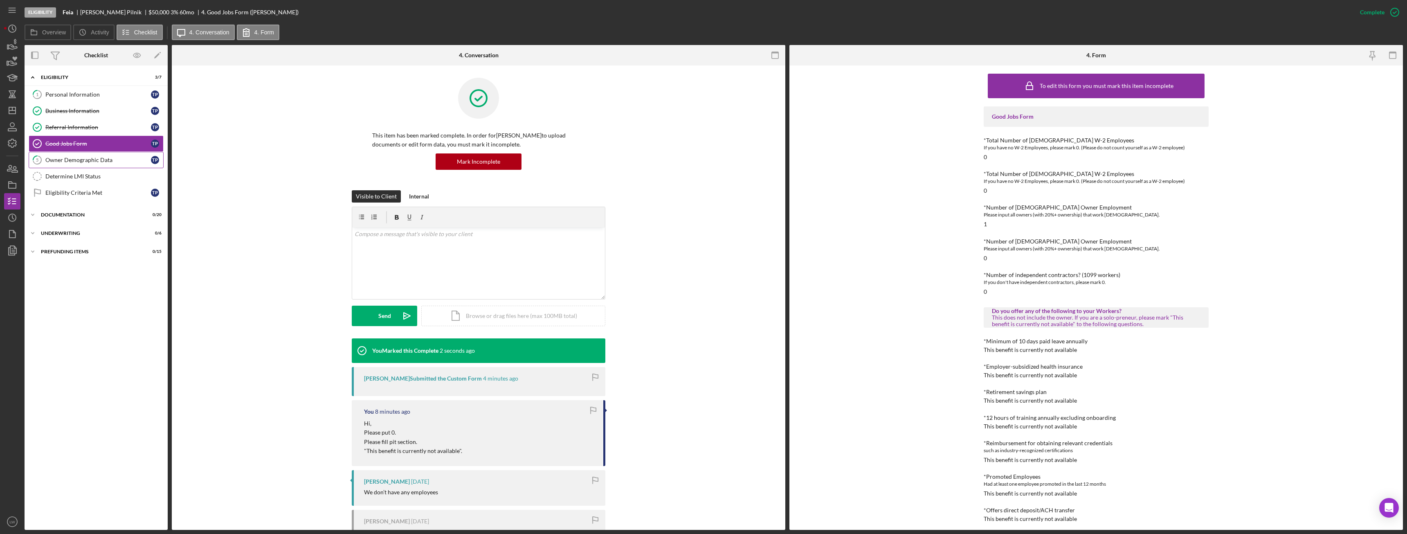
click at [85, 157] on div "Owner Demographic Data" at bounding box center [98, 160] width 106 height 7
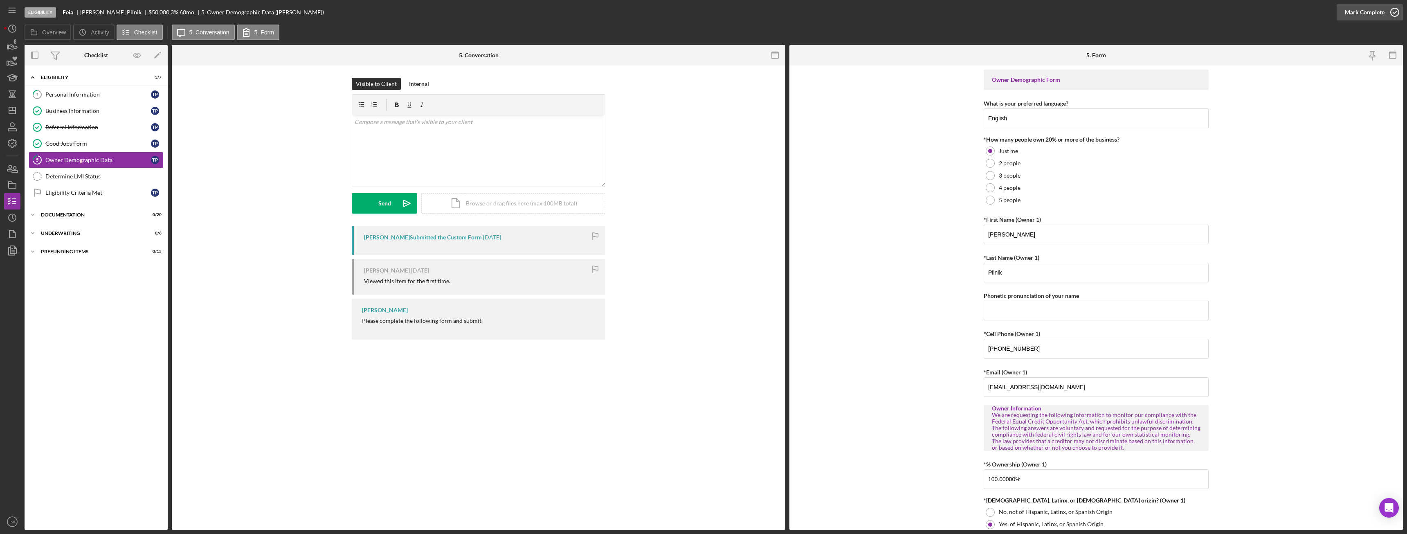
click at [1366, 14] on div "Mark Complete" at bounding box center [1365, 12] width 40 height 16
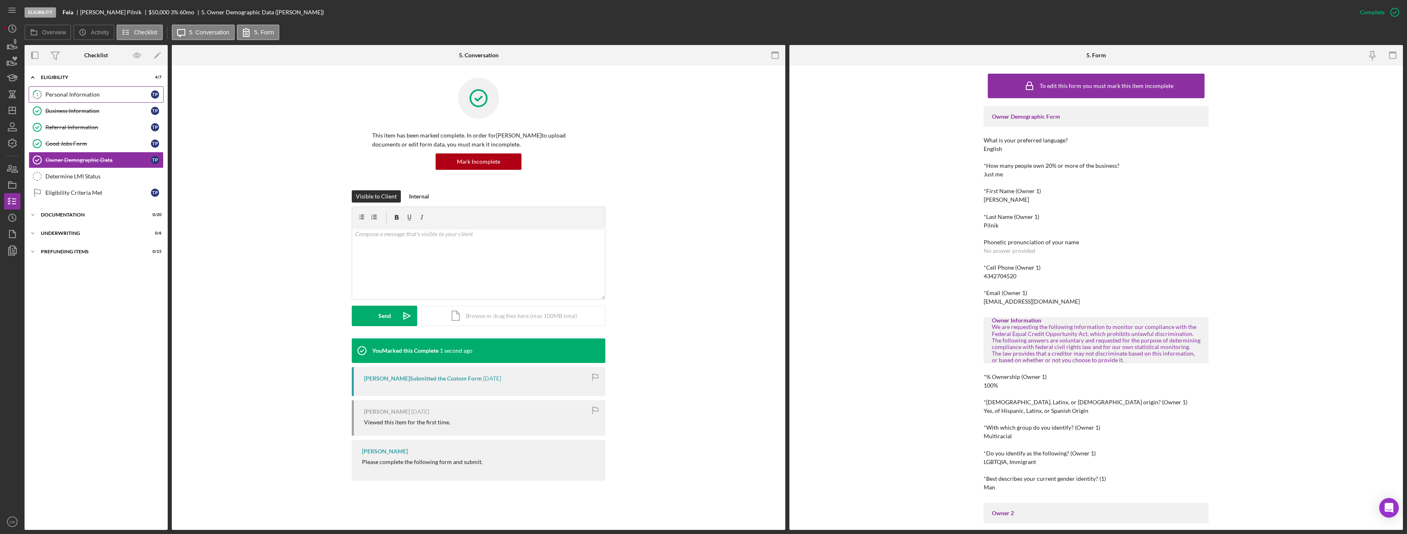
click at [70, 98] on div "Personal Information" at bounding box center [98, 94] width 106 height 7
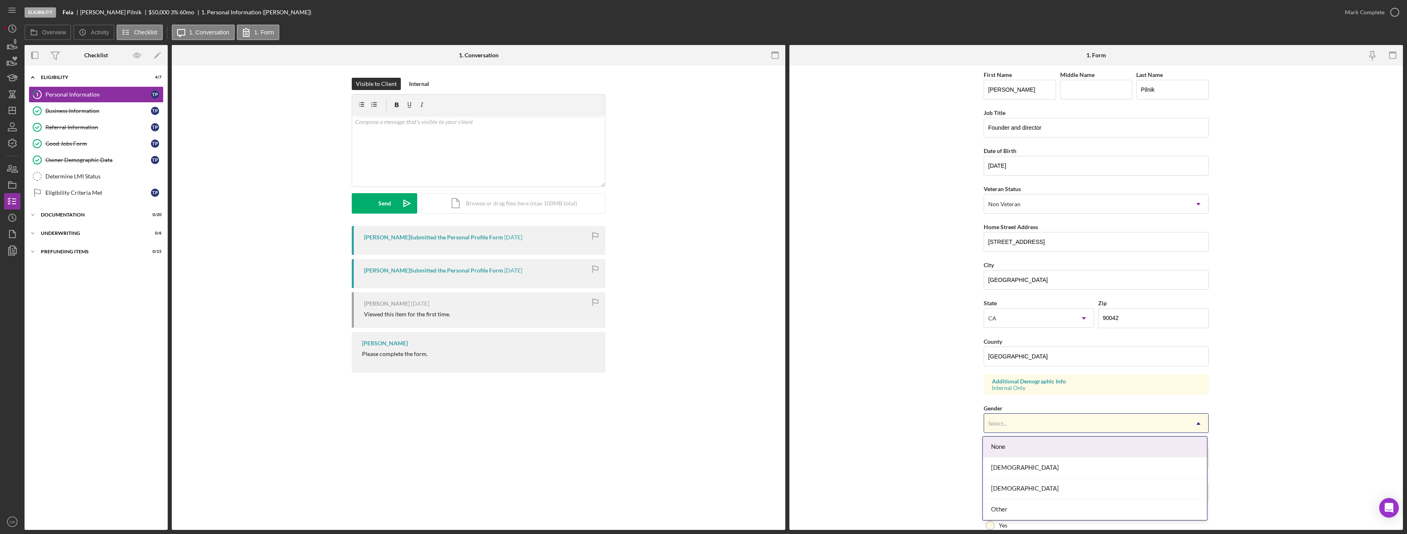
click at [1079, 425] on div "Select..." at bounding box center [1086, 423] width 205 height 19
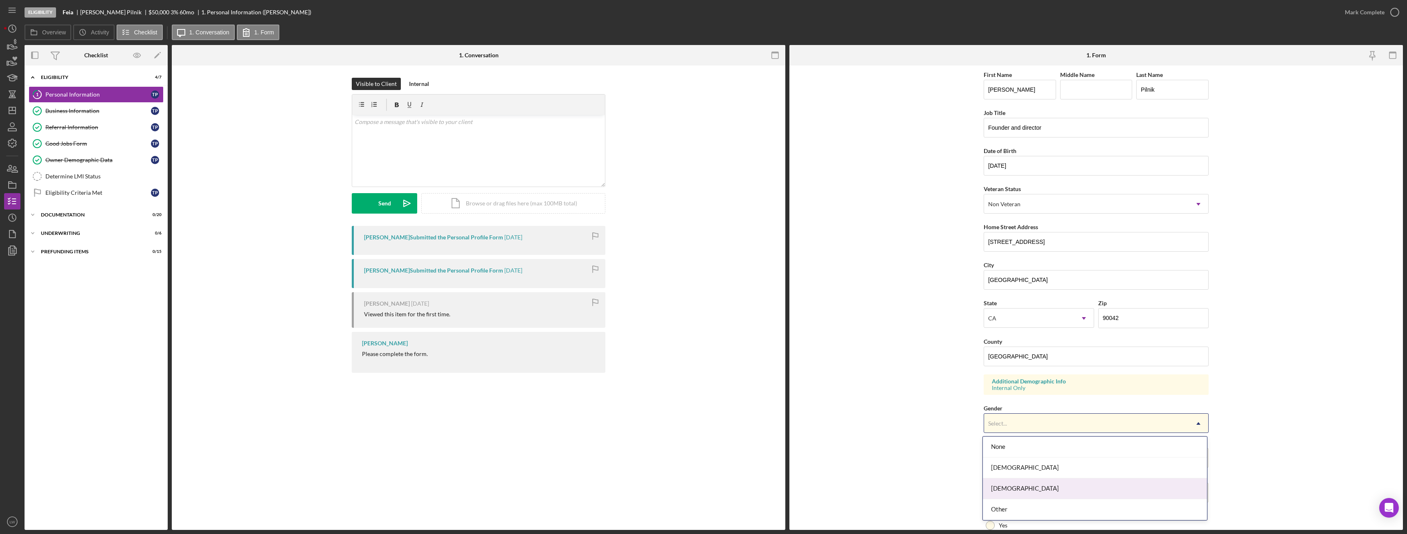
click at [1035, 487] on div "Male" at bounding box center [1095, 488] width 224 height 21
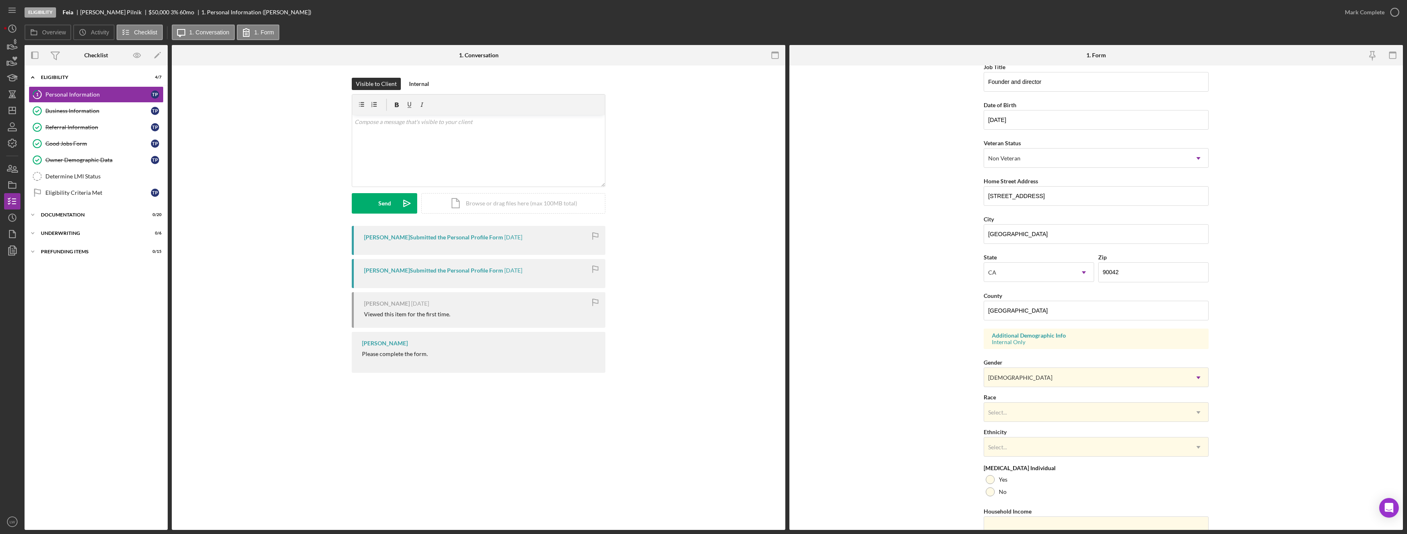
scroll to position [82, 0]
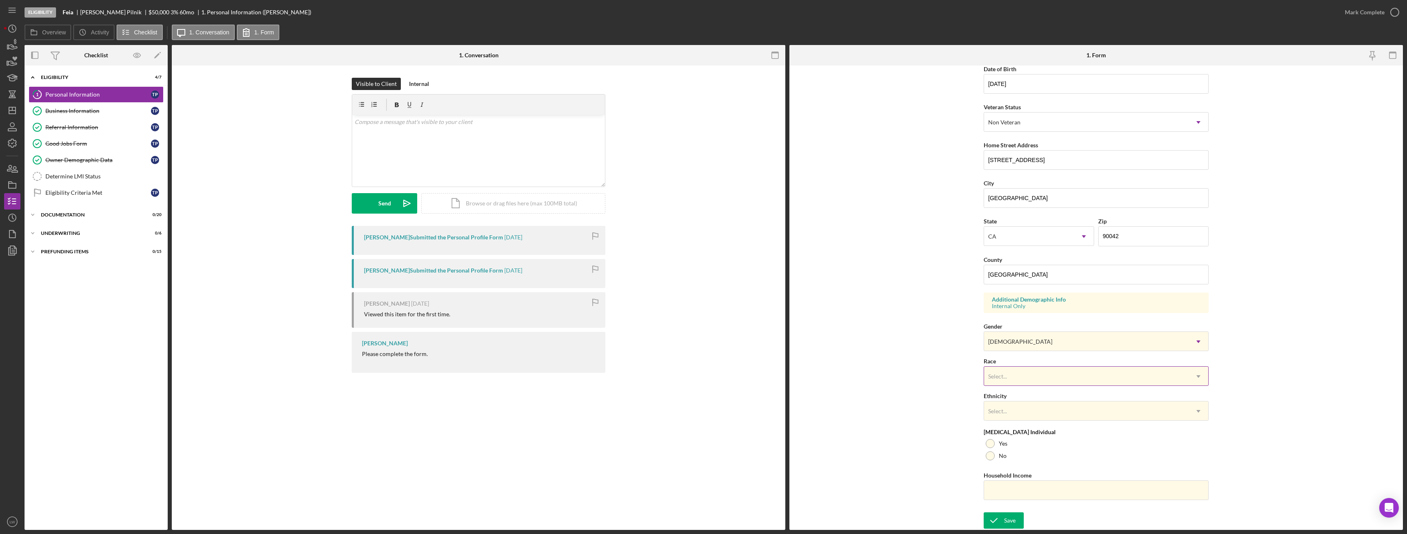
click at [1015, 372] on div "Select..." at bounding box center [1086, 376] width 205 height 19
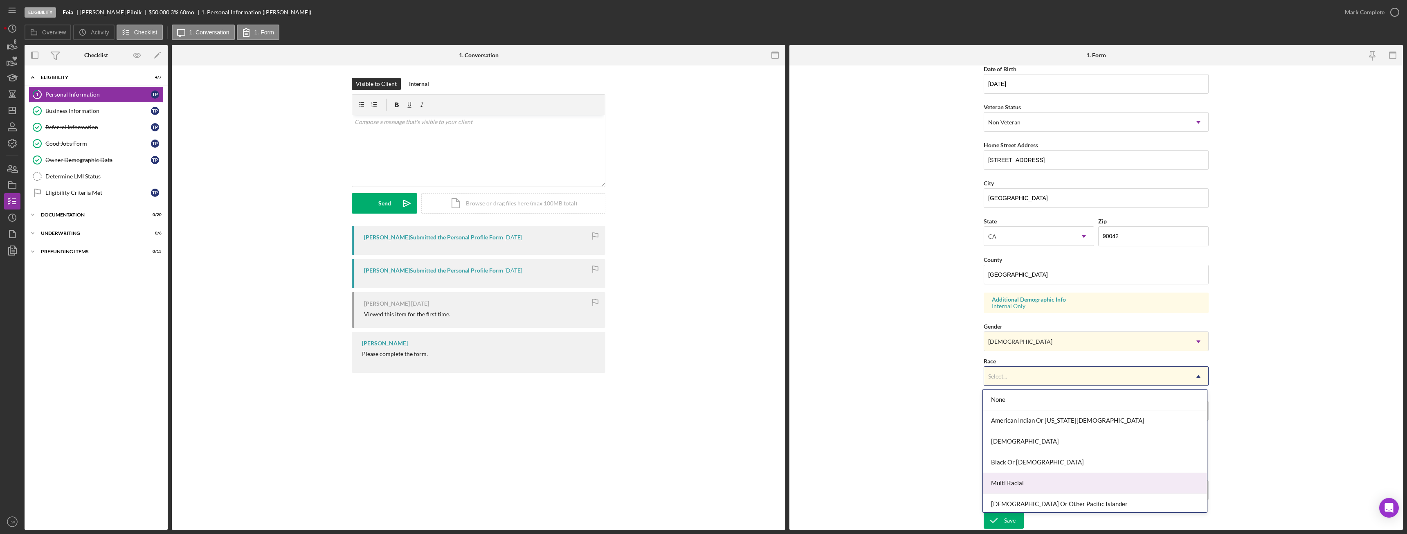
click at [1025, 483] on div "Multi Racial" at bounding box center [1095, 483] width 224 height 21
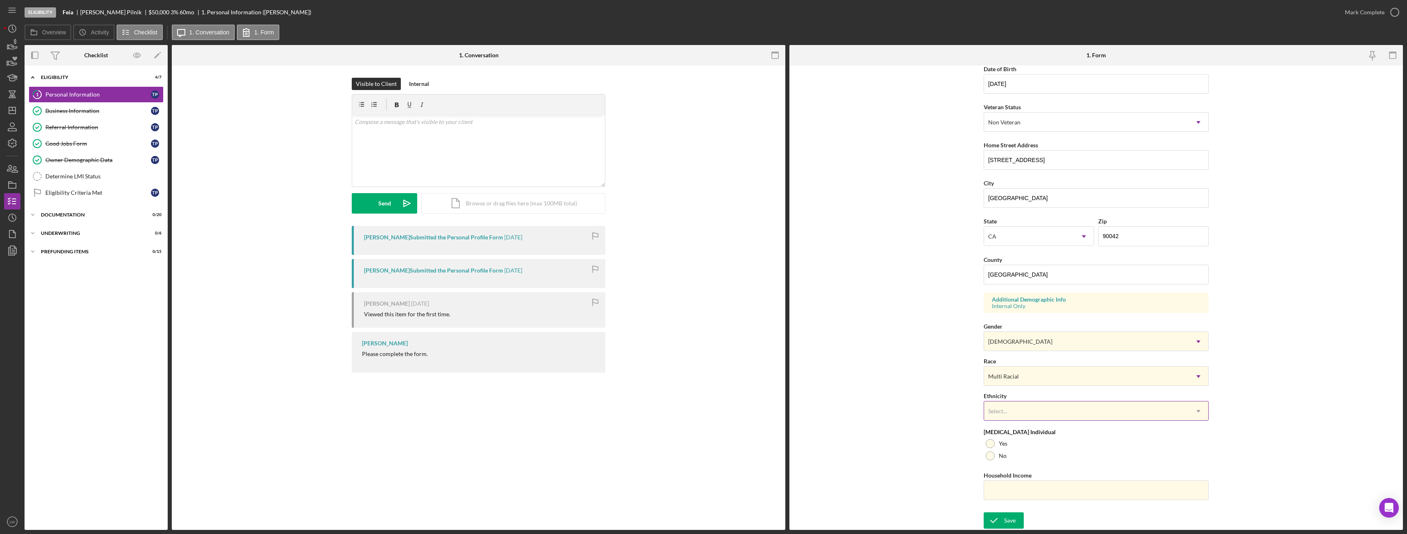
click at [1010, 411] on div "Select..." at bounding box center [1086, 411] width 205 height 19
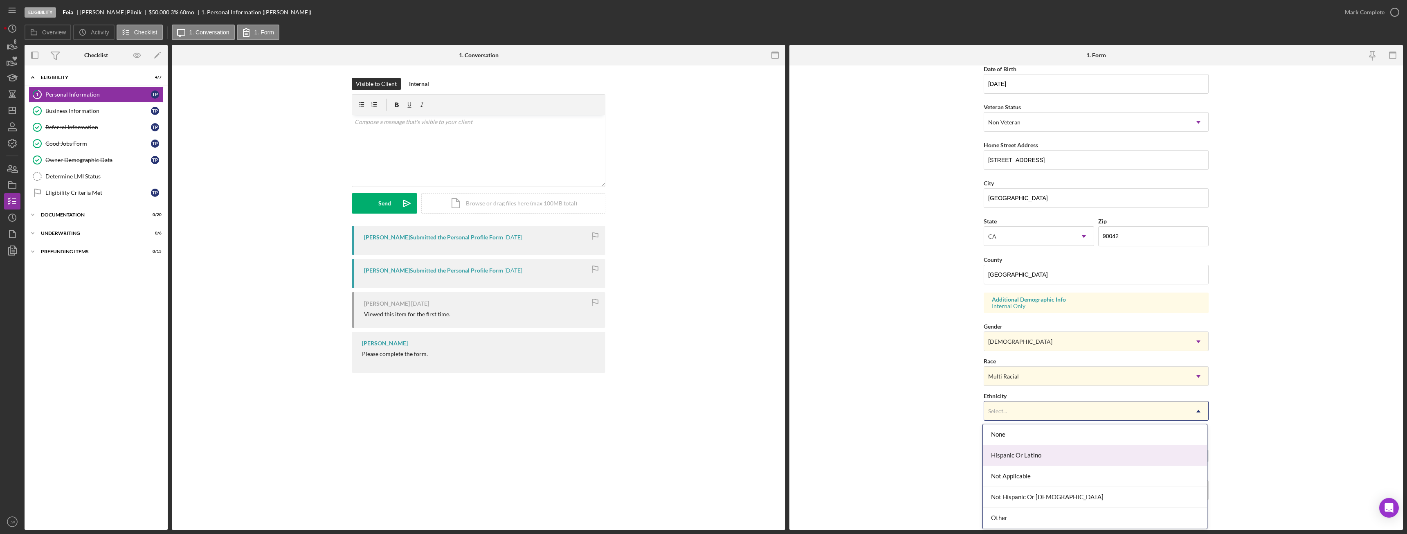
click at [1026, 458] on div "Hispanic Or Latino" at bounding box center [1095, 455] width 224 height 21
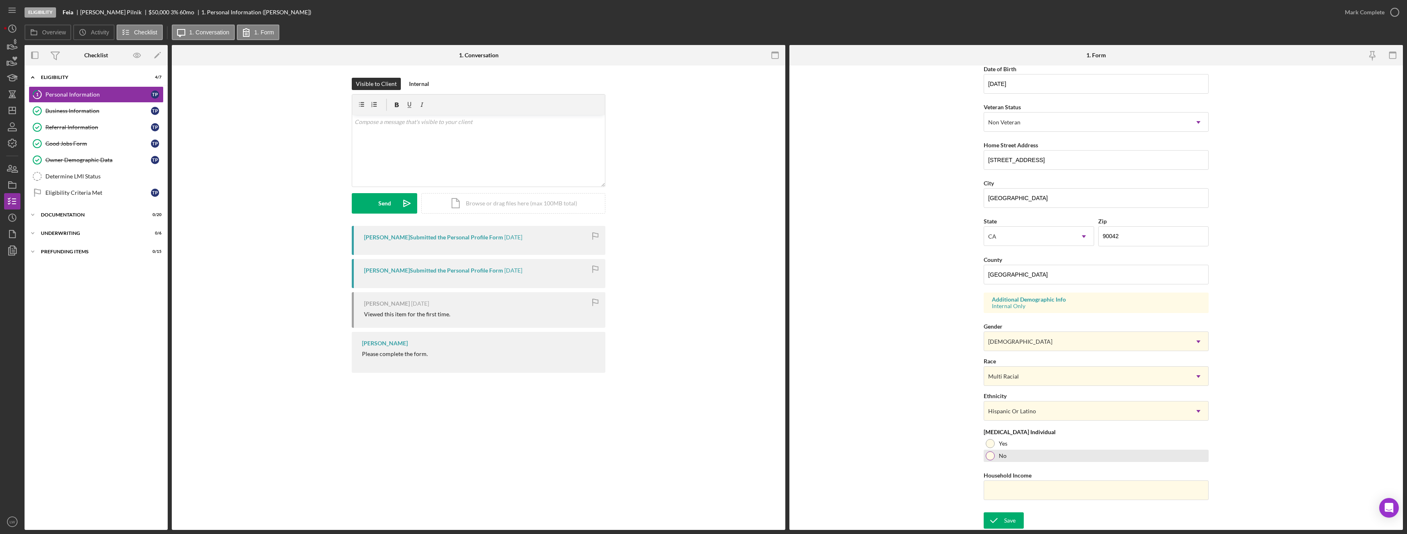
click at [991, 459] on div at bounding box center [990, 455] width 9 height 9
click at [999, 523] on icon "submit" at bounding box center [994, 520] width 20 height 20
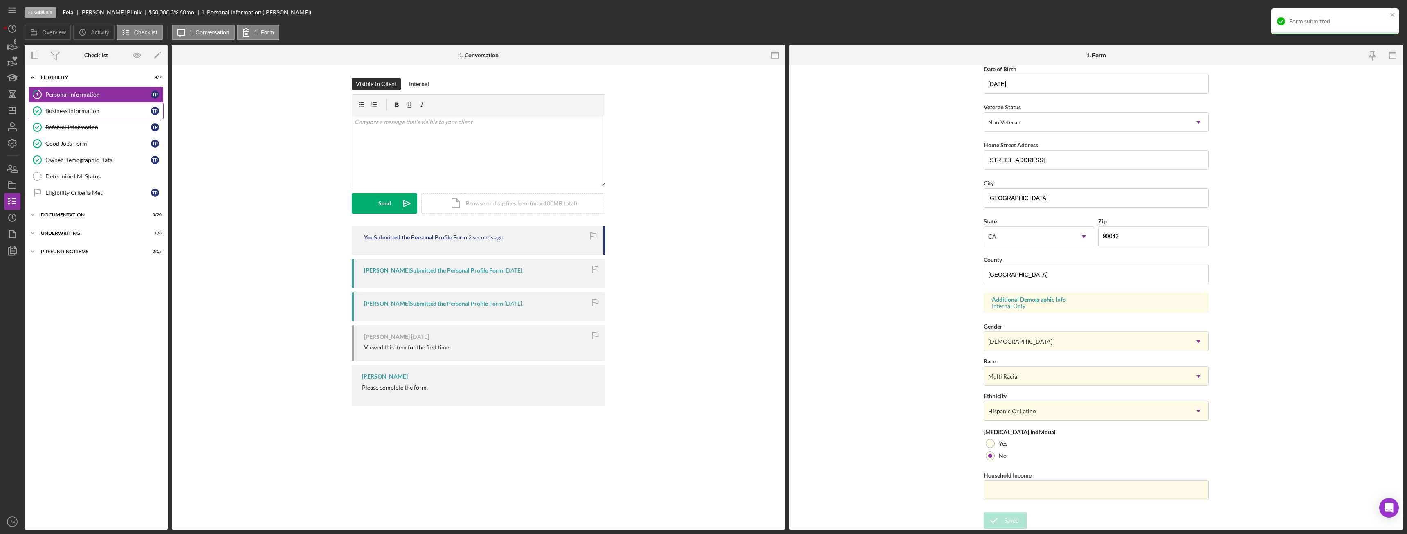
click at [75, 111] on div "Business Information" at bounding box center [98, 111] width 106 height 7
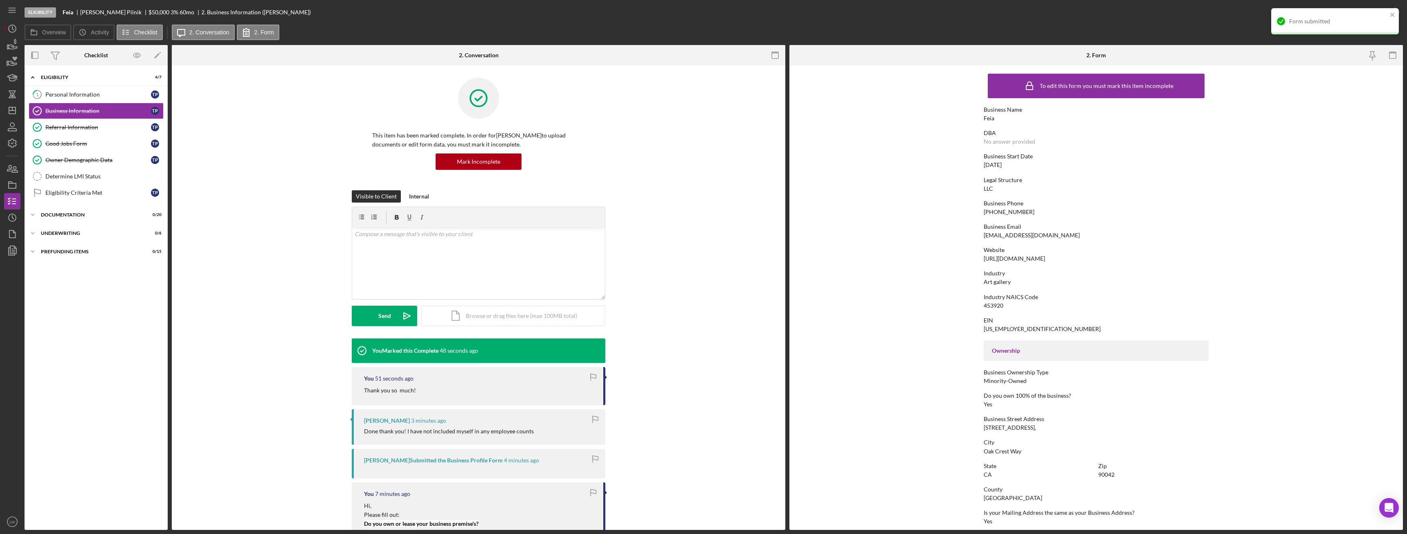
scroll to position [153, 0]
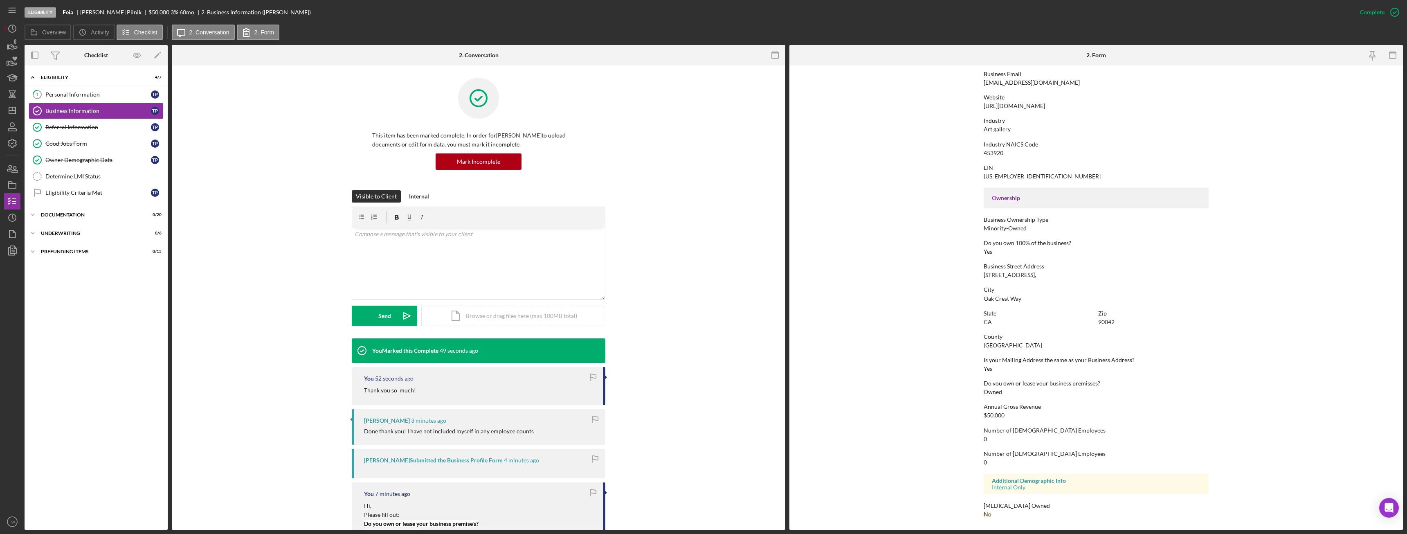
click at [993, 415] on div "$50,000" at bounding box center [994, 415] width 21 height 7
click at [74, 90] on link "1 Personal Information T P" at bounding box center [96, 94] width 135 height 16
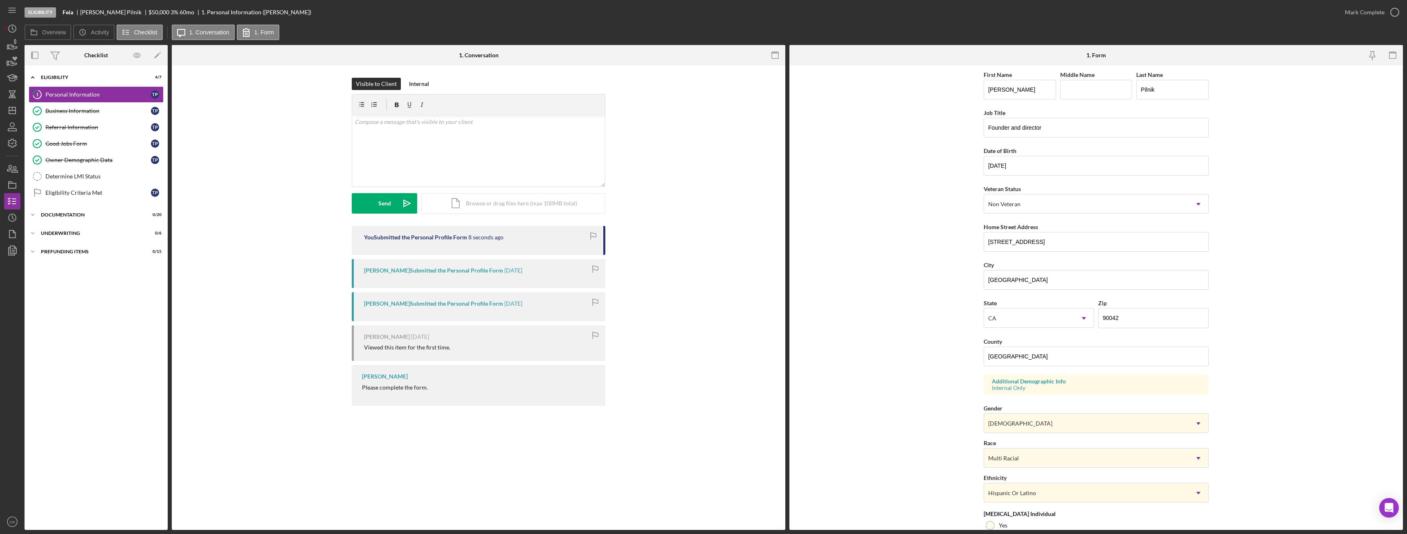
scroll to position [82, 0]
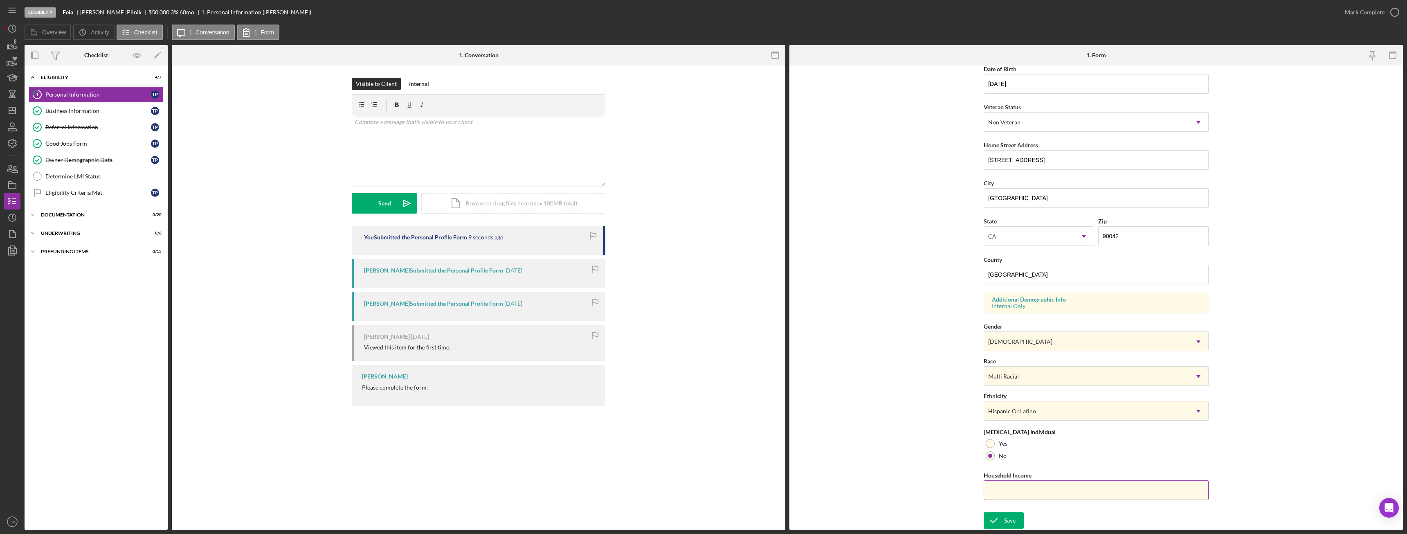
click at [1008, 491] on input "Household Income" at bounding box center [1096, 490] width 225 height 20
paste input "$50,000"
type input "$50,000"
click at [1000, 520] on icon "submit" at bounding box center [994, 520] width 20 height 20
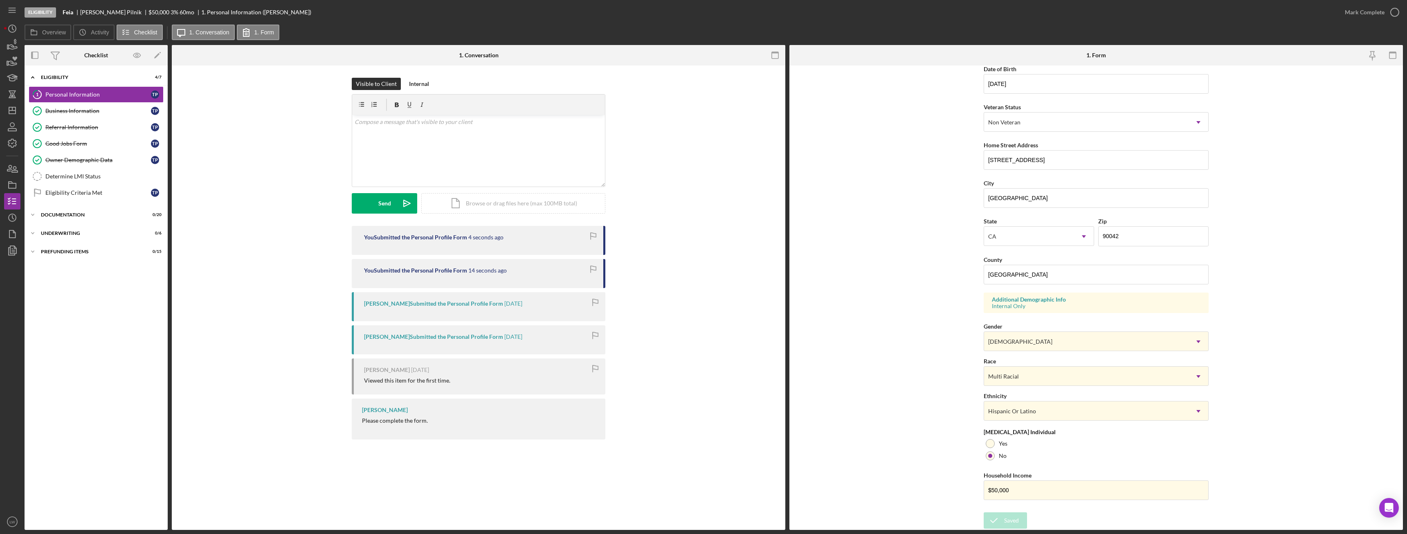
click at [1378, 9] on div "Form submitted" at bounding box center [1335, 8] width 131 height 3
click at [1380, 10] on div "Mark Complete" at bounding box center [1365, 12] width 40 height 16
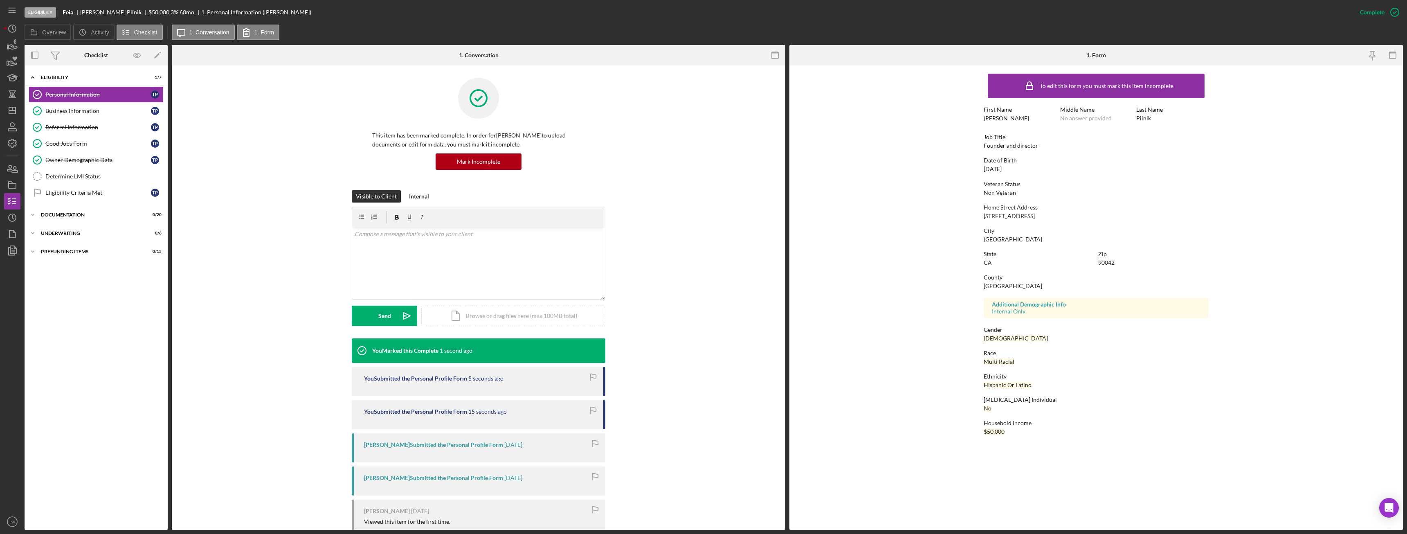
scroll to position [0, 0]
click at [63, 178] on div "Determine LMI Status" at bounding box center [104, 176] width 118 height 7
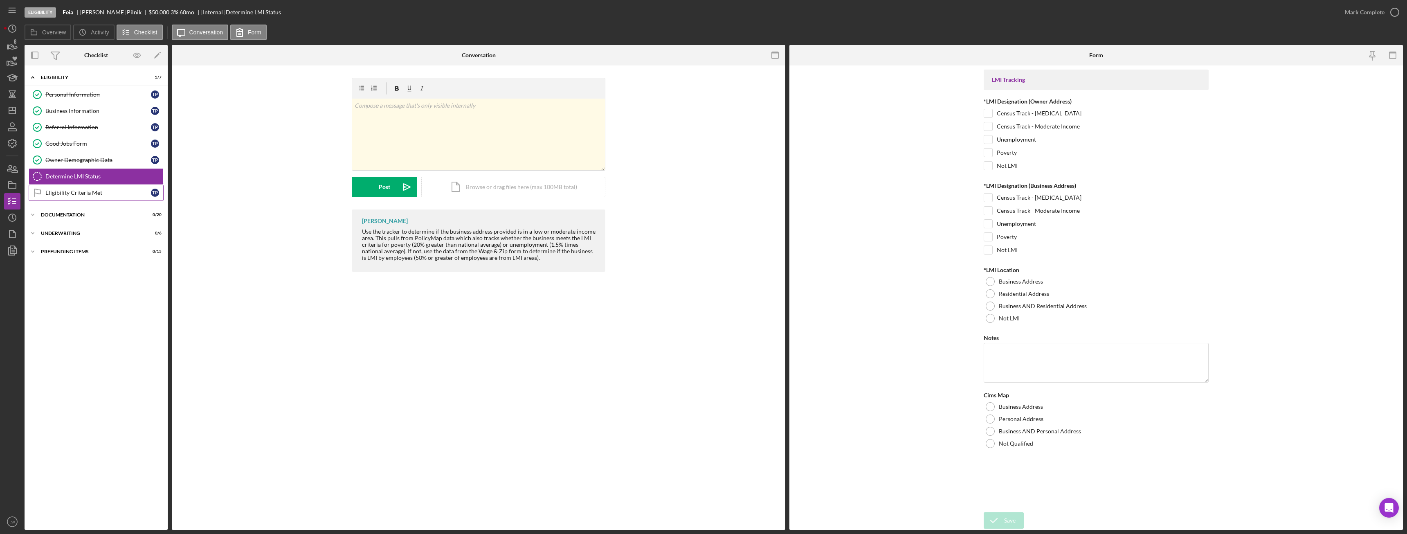
click at [66, 191] on div "Eligibility Criteria Met" at bounding box center [98, 192] width 106 height 7
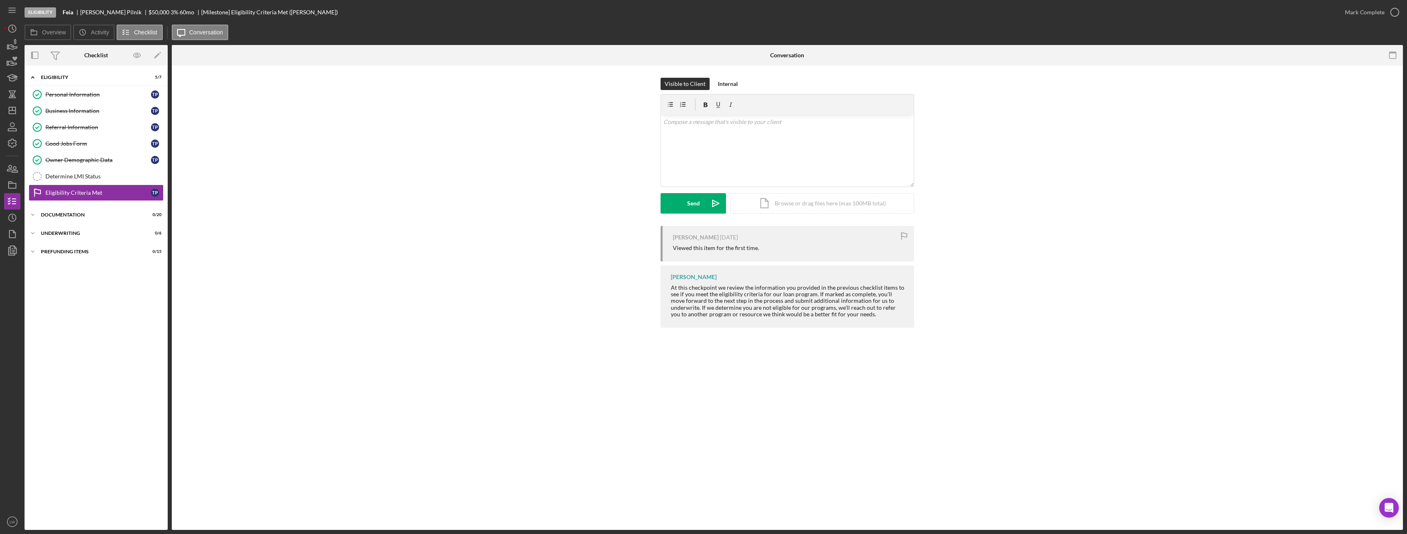
click at [99, 12] on div "Thomas Pilnik" at bounding box center [114, 12] width 68 height 7
click at [85, 215] on div "Documentation" at bounding box center [99, 214] width 117 height 5
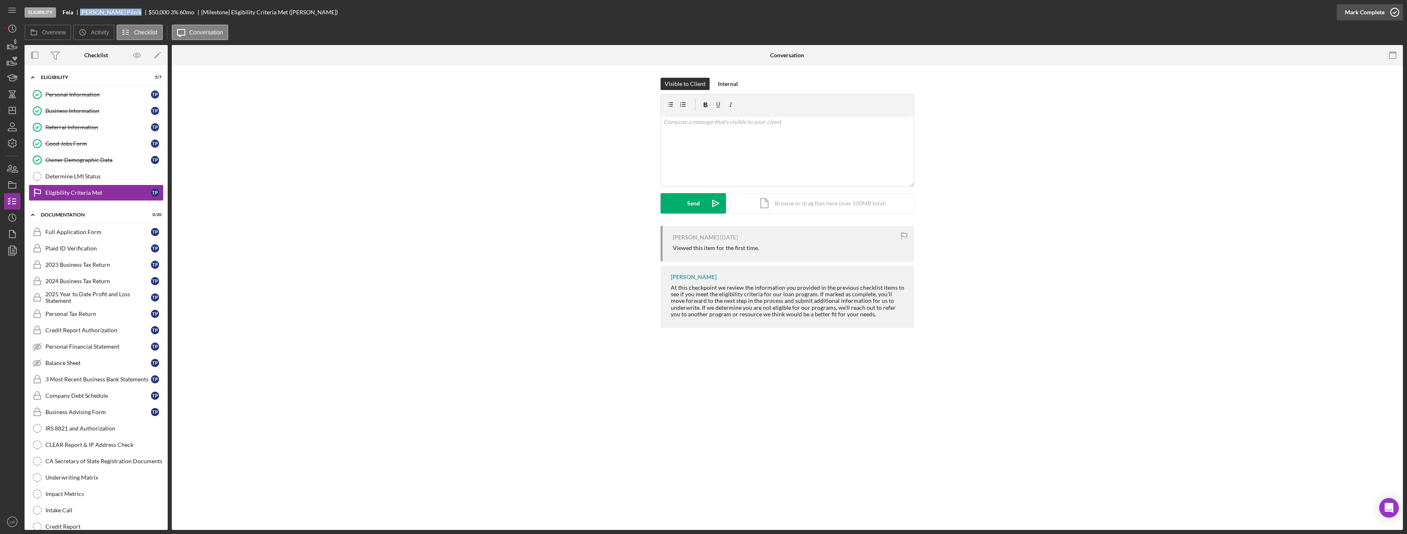
click at [1392, 19] on icon "button" at bounding box center [1395, 12] width 20 height 20
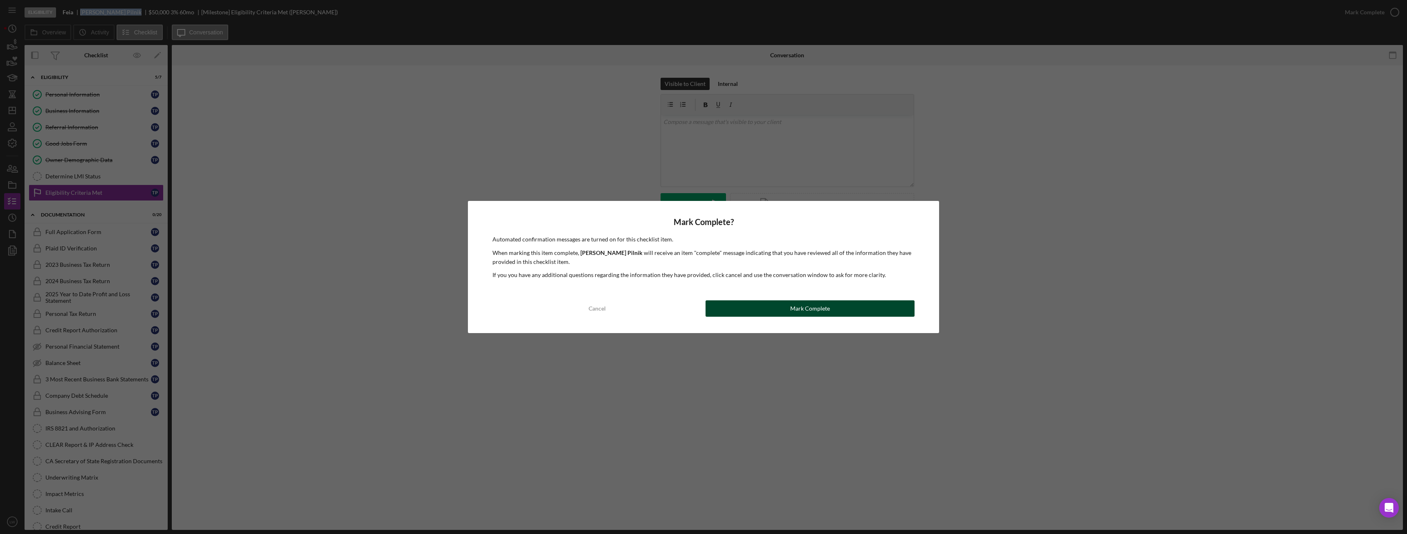
click at [734, 306] on button "Mark Complete" at bounding box center [810, 308] width 209 height 16
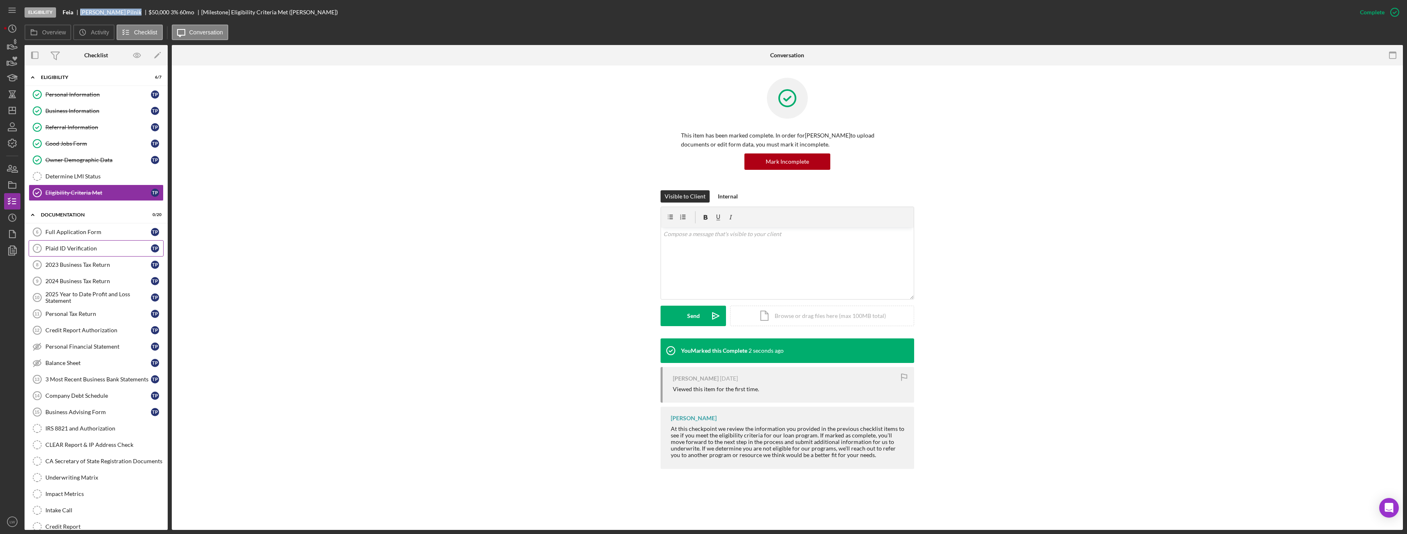
click at [91, 249] on div "Plaid ID Verification" at bounding box center [98, 248] width 106 height 7
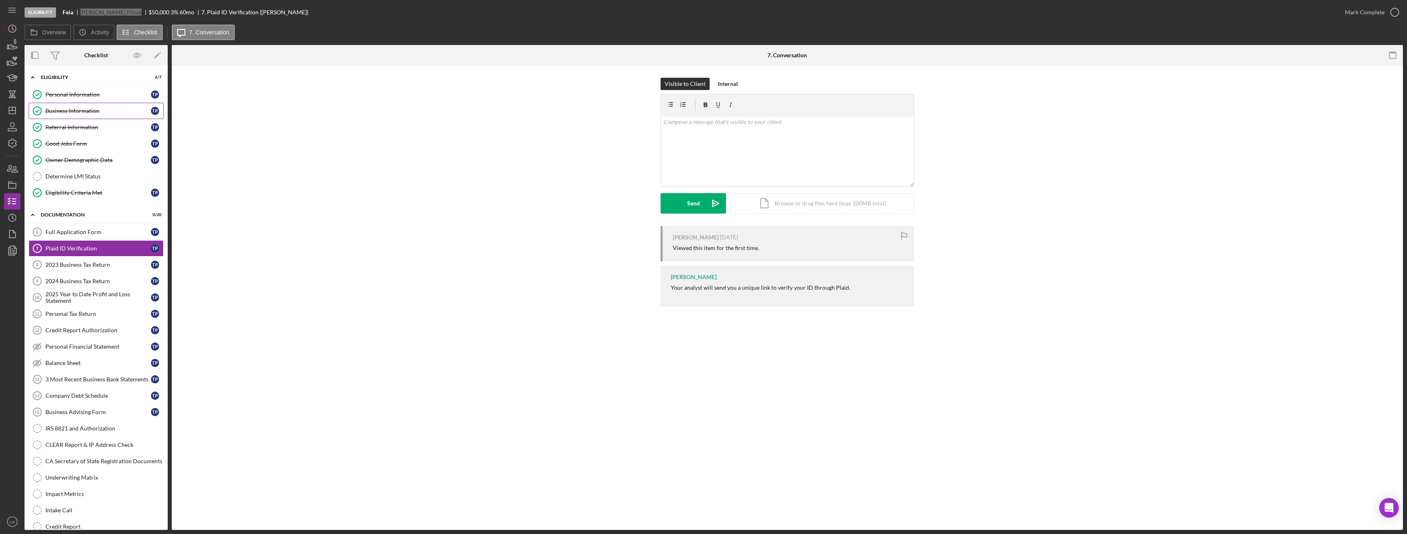
click at [76, 113] on div "Business Information" at bounding box center [98, 111] width 106 height 7
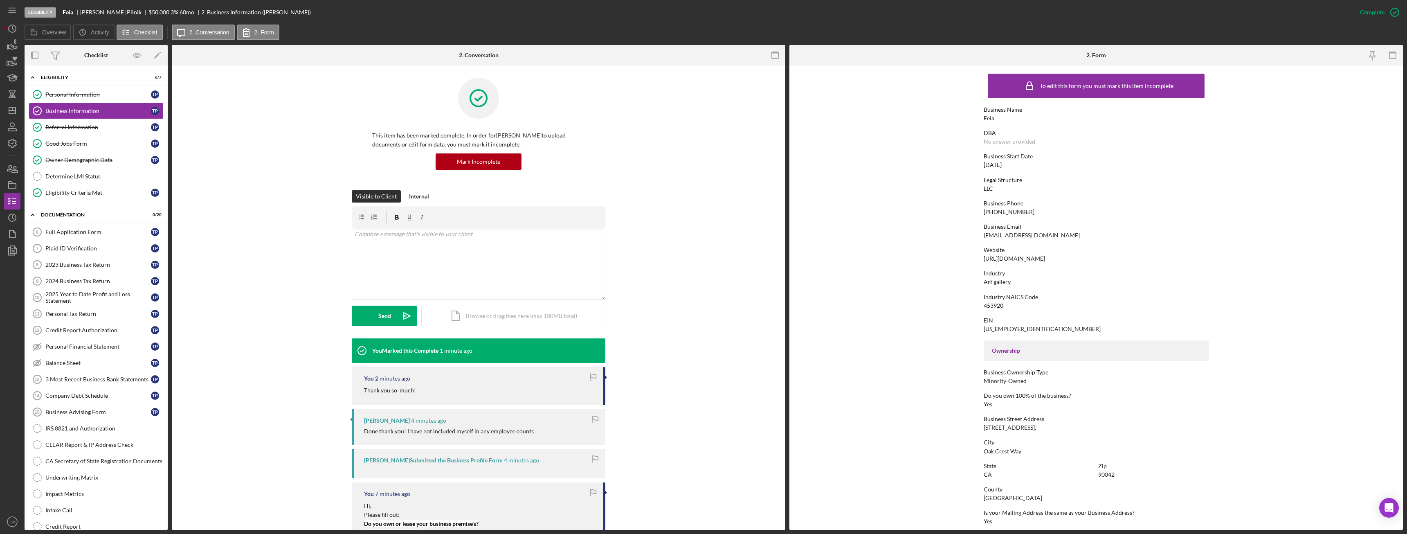
click at [1004, 238] on div "hello@feia.studio" at bounding box center [1032, 235] width 96 height 7
click at [81, 248] on div "Plaid ID Verification" at bounding box center [98, 248] width 106 height 7
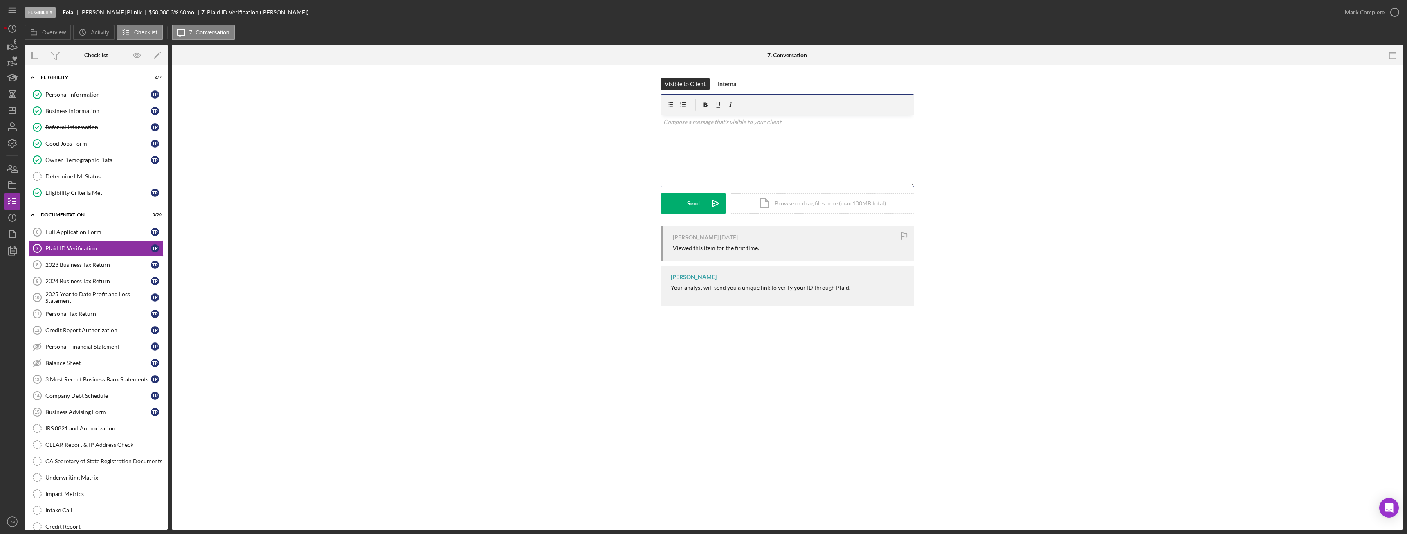
click at [740, 145] on div "v Color teal Color pink Remove color Add row above Add row below Add column bef…" at bounding box center [787, 151] width 253 height 72
click at [698, 205] on div "Send" at bounding box center [693, 203] width 13 height 20
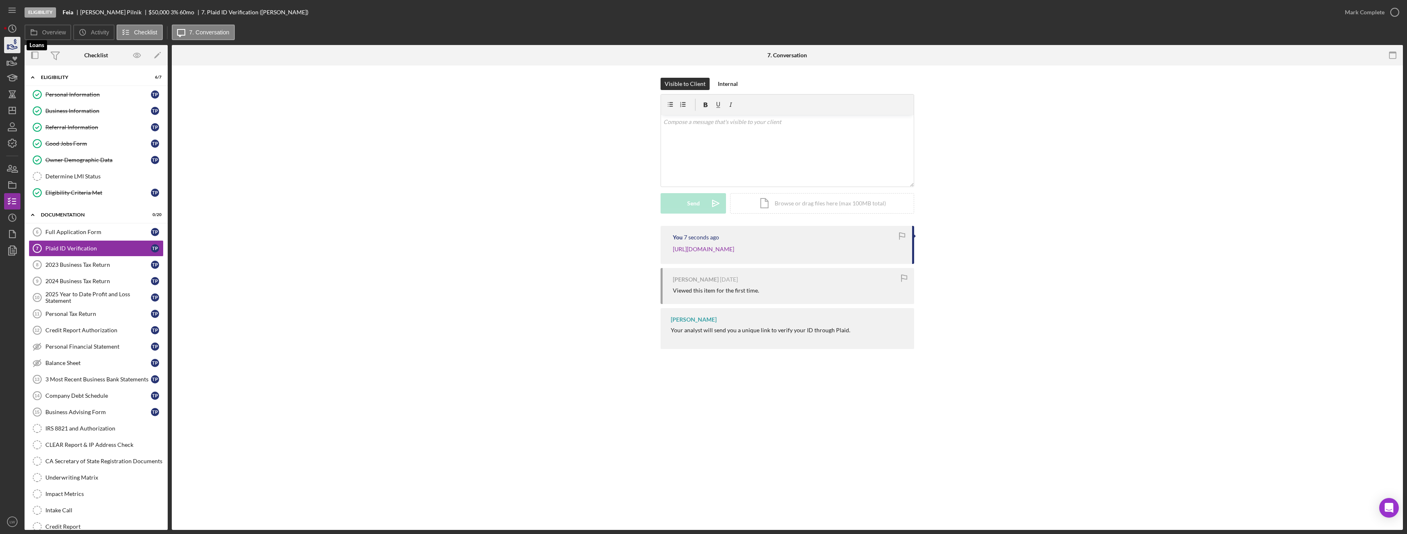
click at [6, 47] on icon "button" at bounding box center [12, 45] width 20 height 20
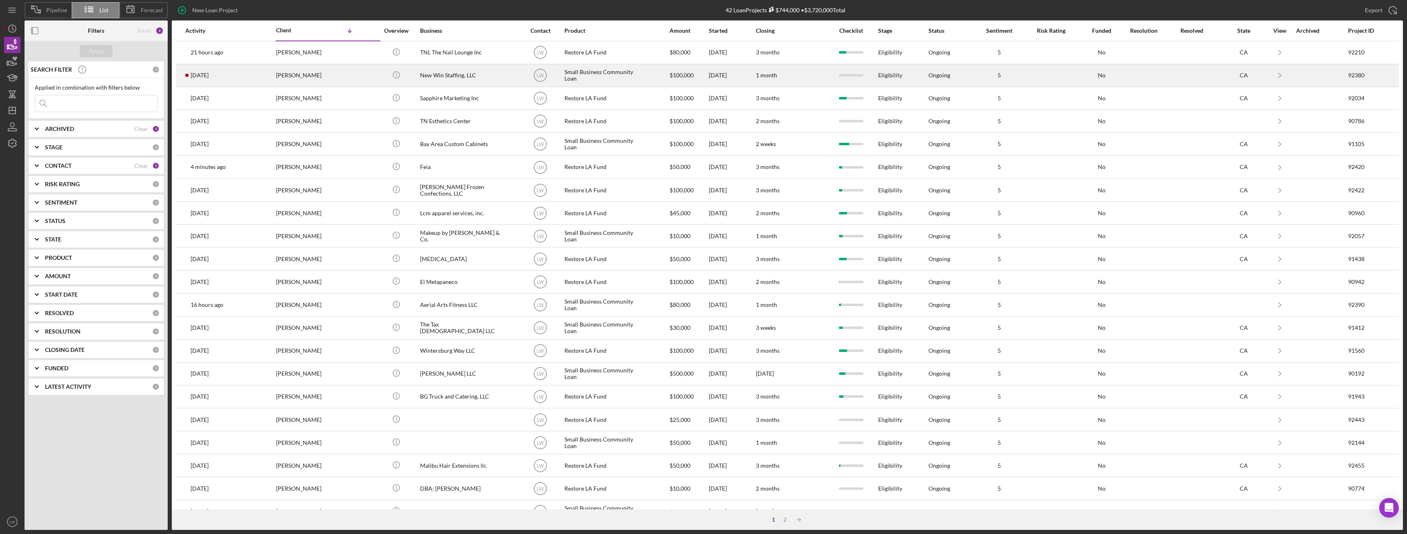
click at [286, 71] on div "Xuan Nguyen" at bounding box center [317, 76] width 82 height 22
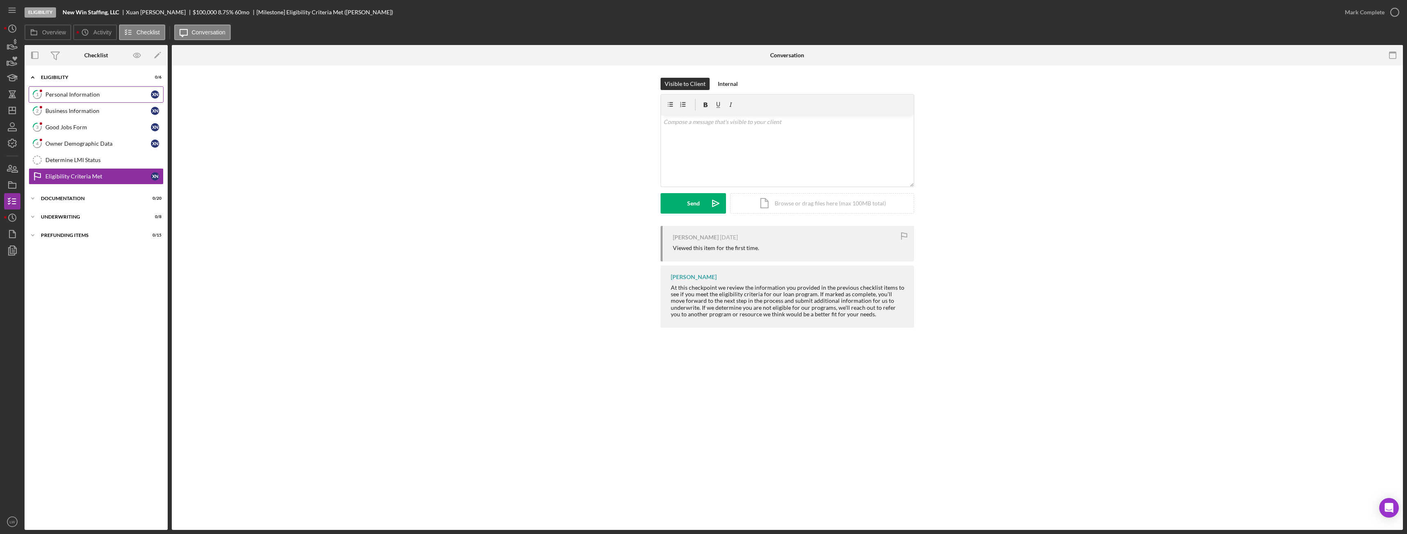
click at [89, 93] on div "Personal Information" at bounding box center [98, 94] width 106 height 7
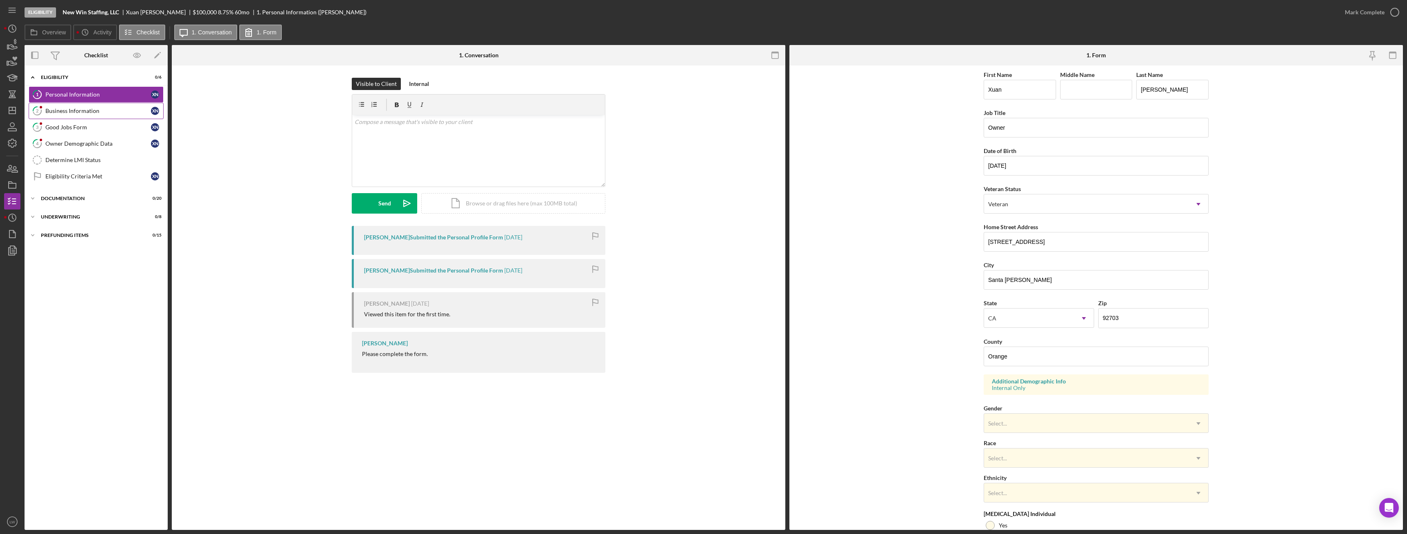
click at [97, 113] on div "Business Information" at bounding box center [98, 111] width 106 height 7
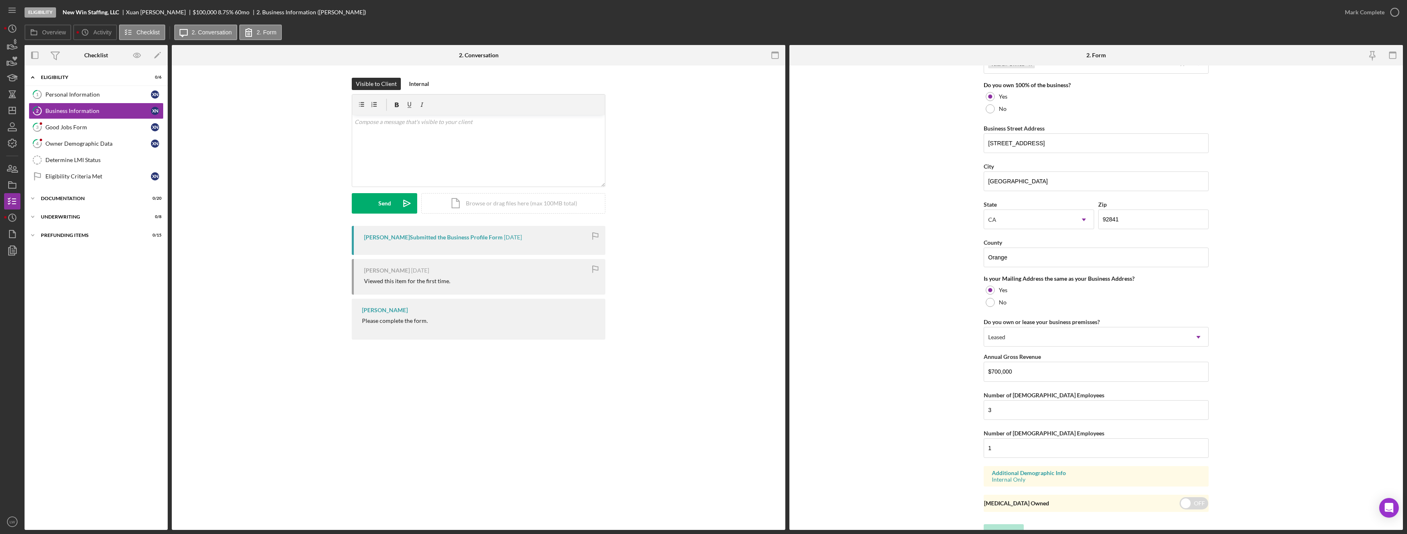
scroll to position [444, 0]
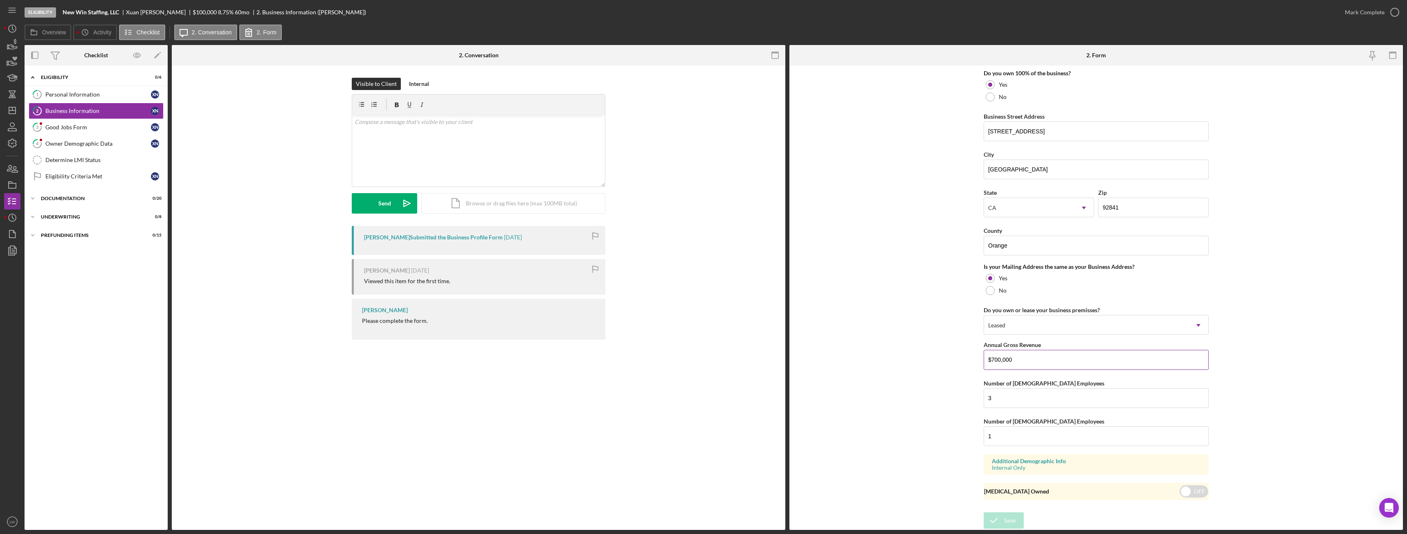
drag, startPoint x: 1015, startPoint y: 358, endPoint x: 992, endPoint y: 359, distance: 22.5
click at [992, 359] on input "$700,000" at bounding box center [1096, 360] width 225 height 20
click at [1215, 287] on form "Business Name New Win Staffing, LLC DBA Express Employment Professionals Busine…" at bounding box center [1096, 297] width 614 height 464
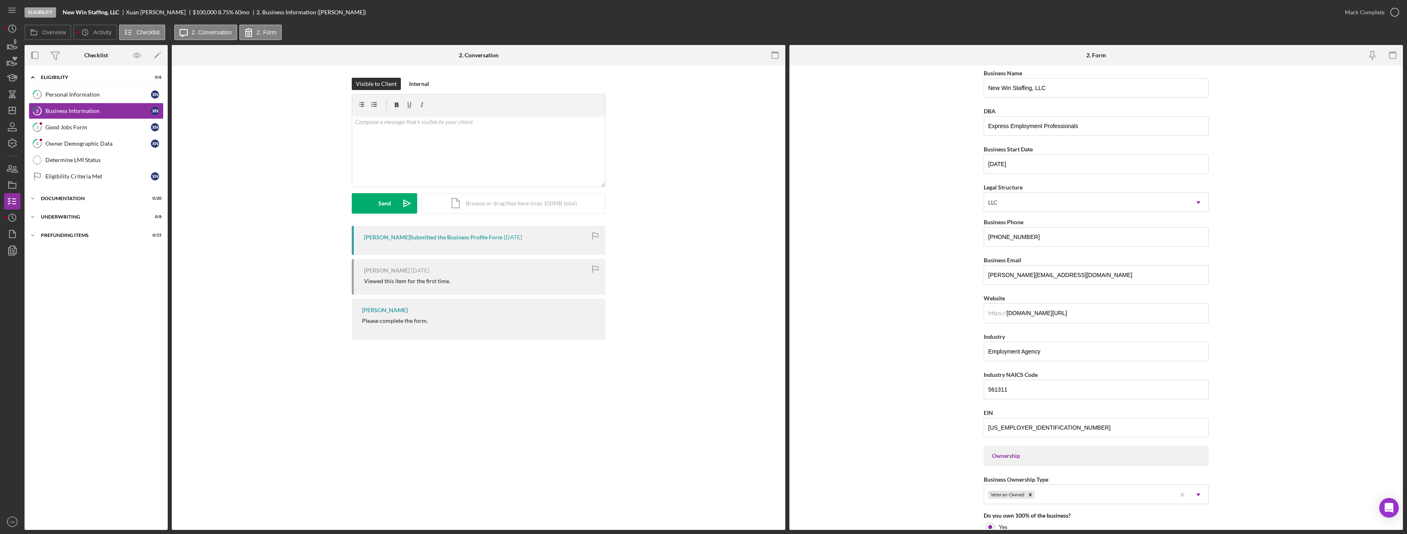
scroll to position [0, 0]
click at [1384, 13] on button "Mark Complete" at bounding box center [1370, 12] width 66 height 16
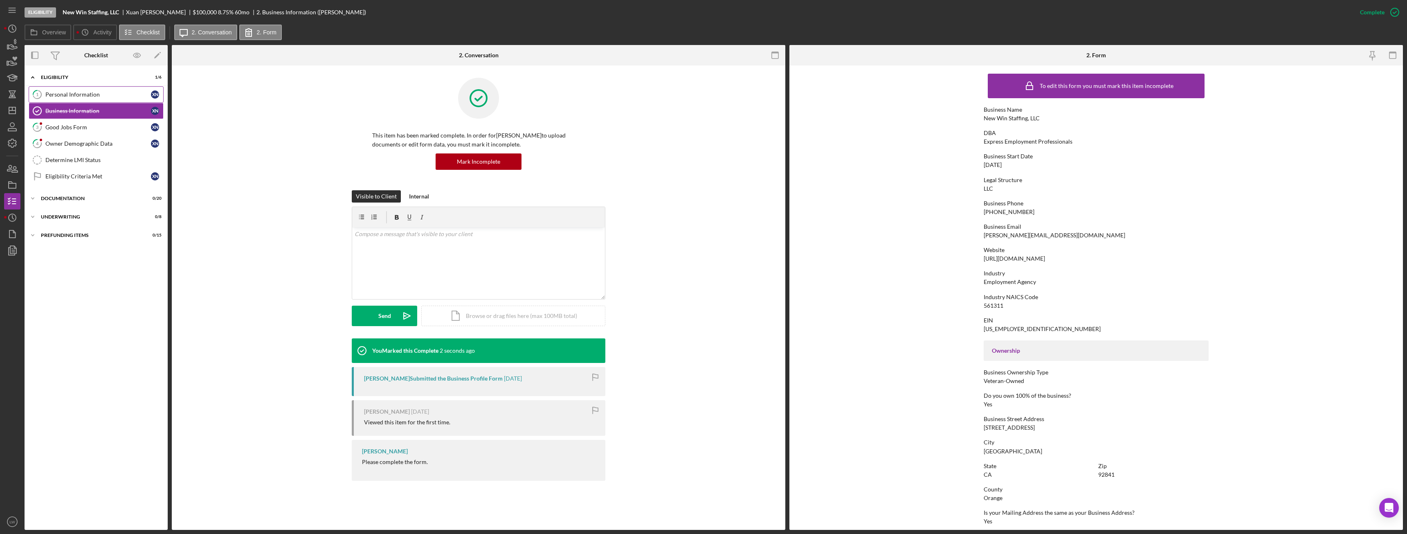
click at [89, 92] on div "Personal Information" at bounding box center [98, 94] width 106 height 7
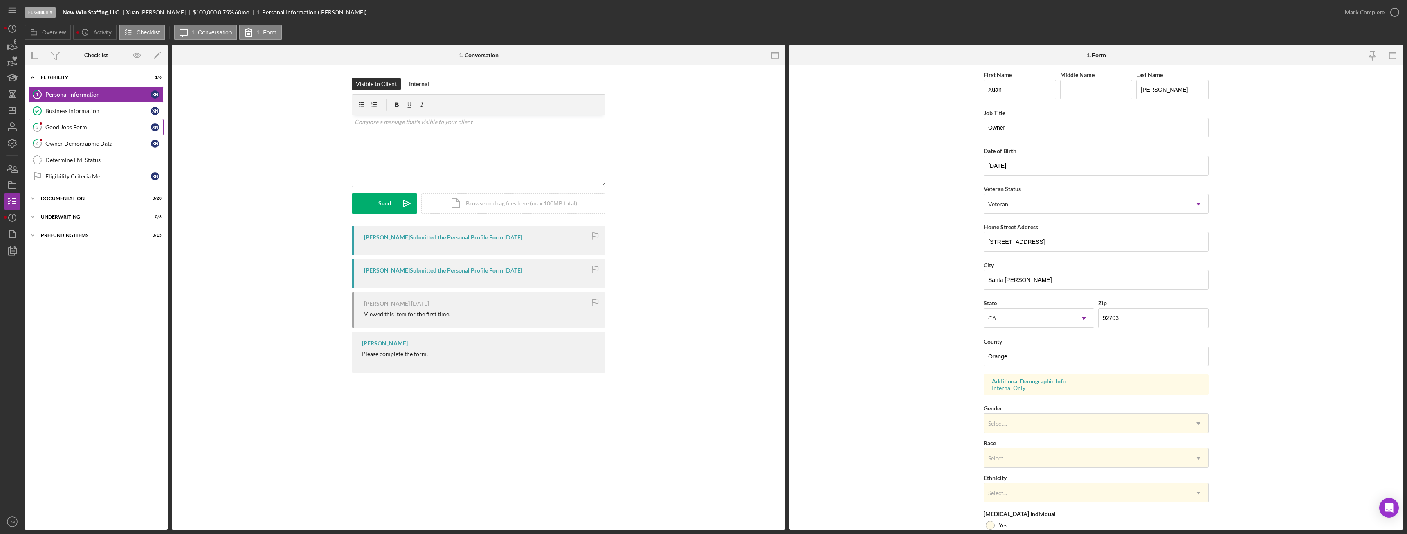
click at [53, 125] on div "Good Jobs Form" at bounding box center [98, 127] width 106 height 7
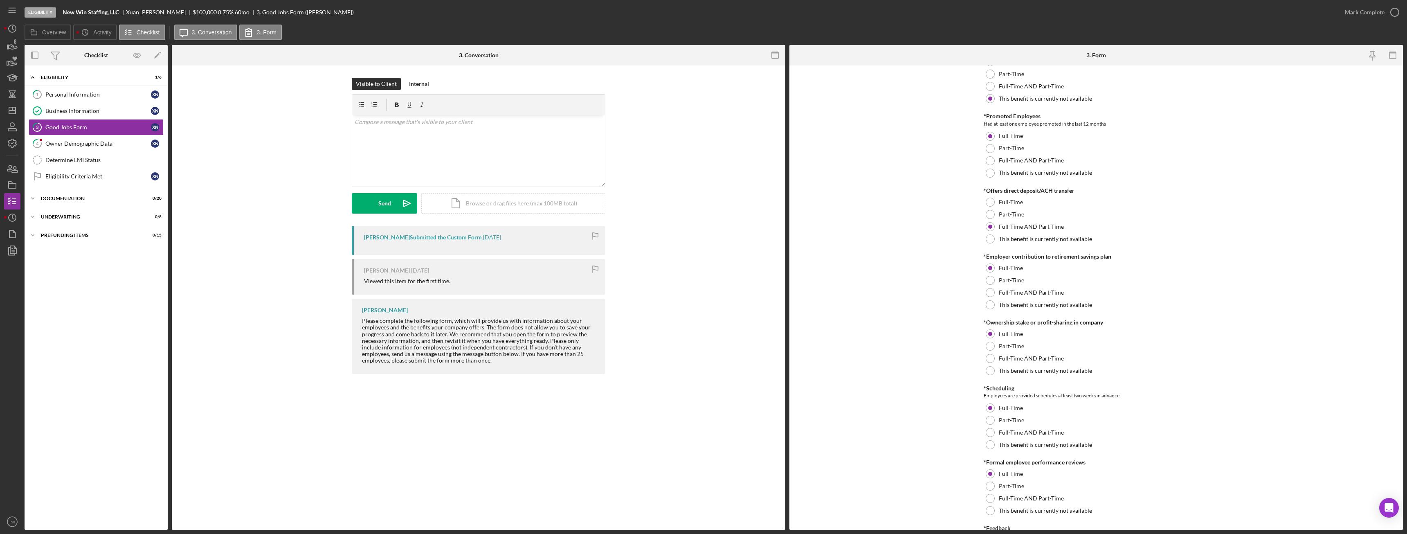
scroll to position [859, 0]
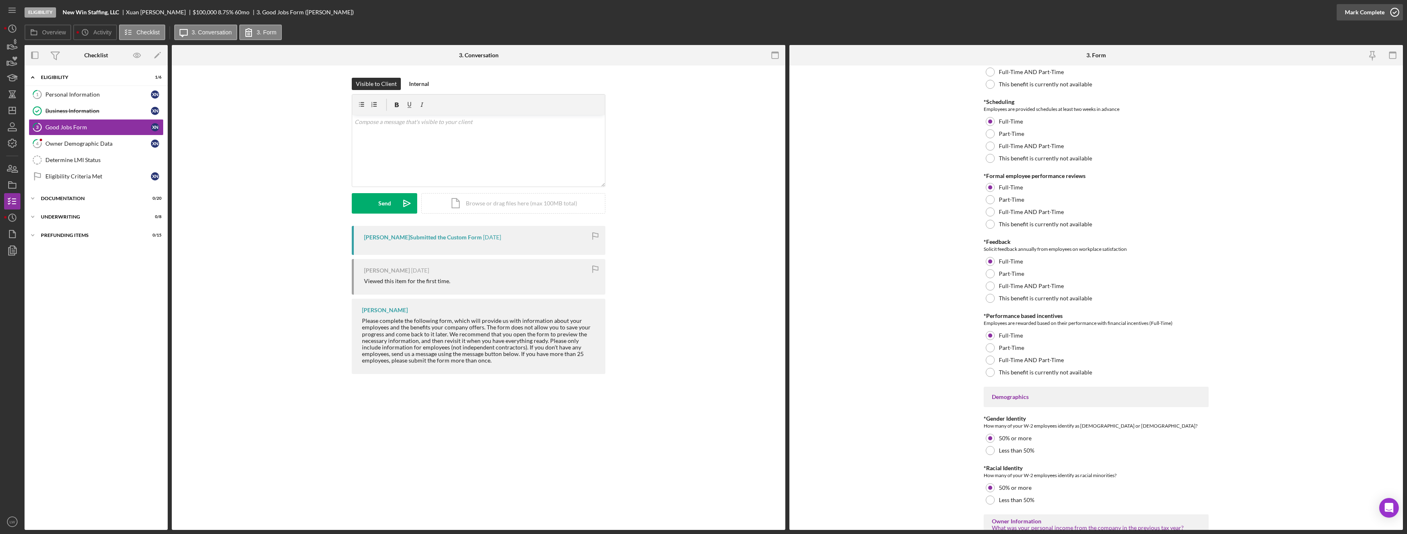
click at [1357, 7] on div "Mark Complete" at bounding box center [1365, 12] width 40 height 16
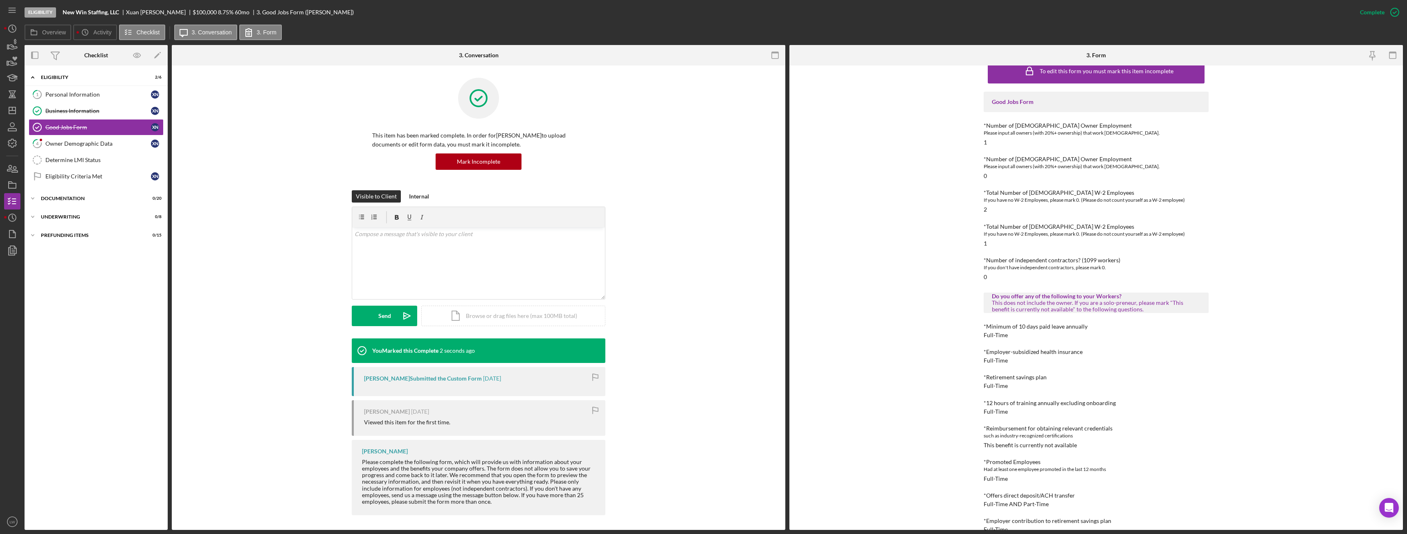
scroll to position [0, 0]
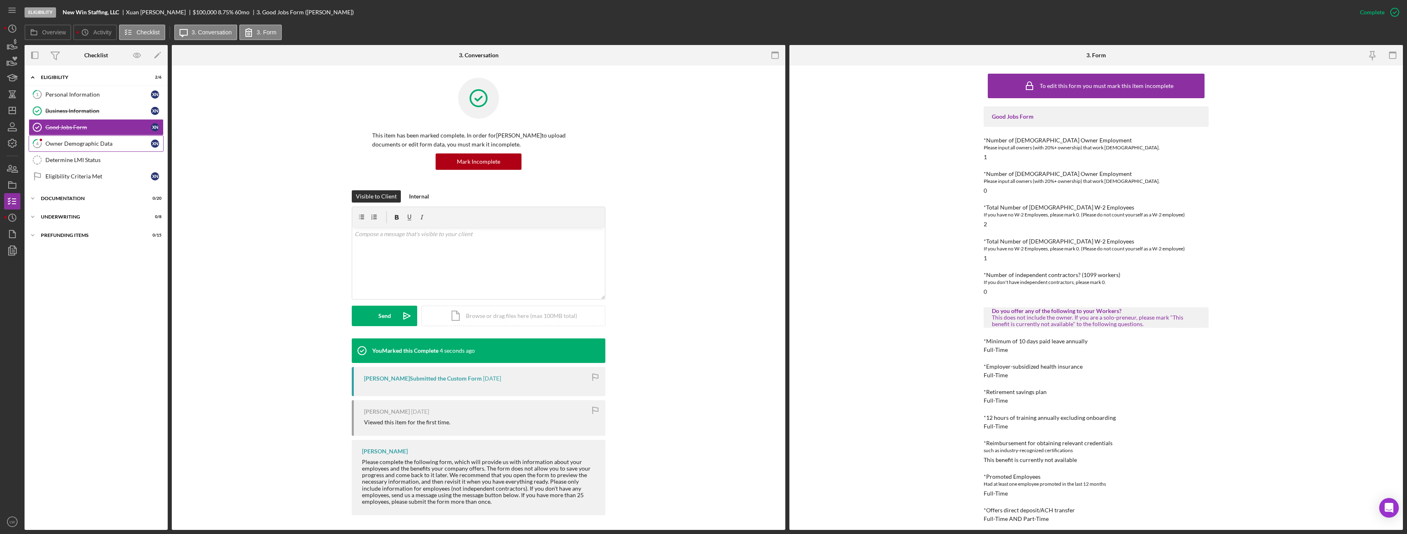
click at [75, 142] on div "Owner Demographic Data" at bounding box center [98, 143] width 106 height 7
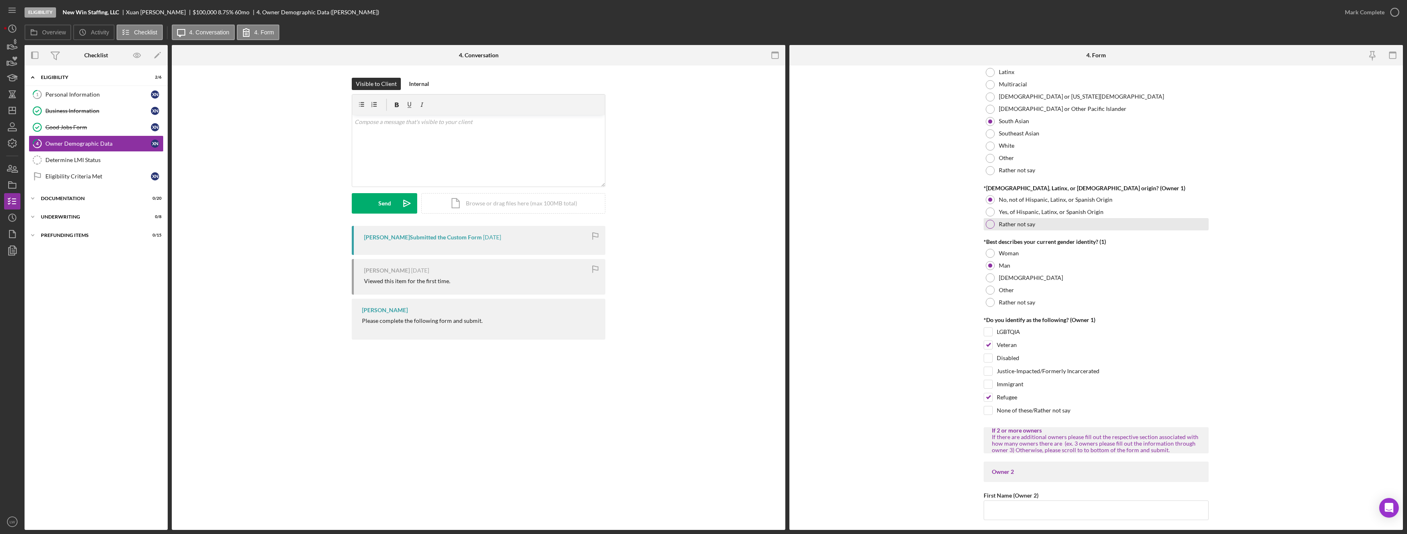
scroll to position [491, 0]
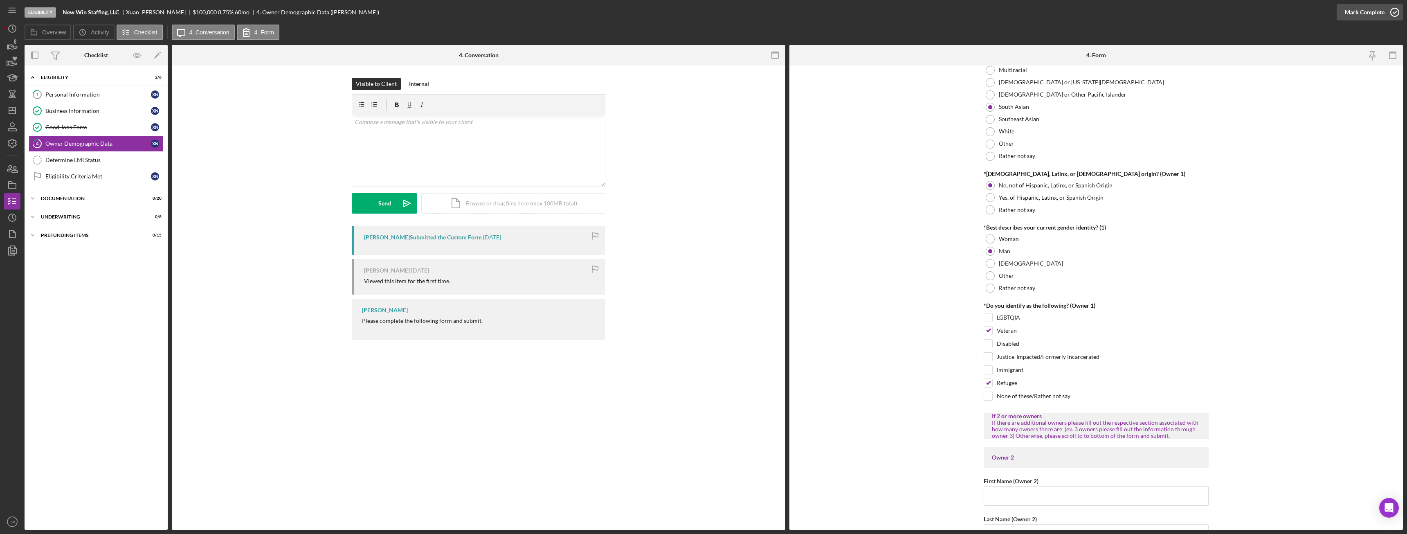
click at [1385, 13] on button "Mark Complete" at bounding box center [1370, 12] width 66 height 16
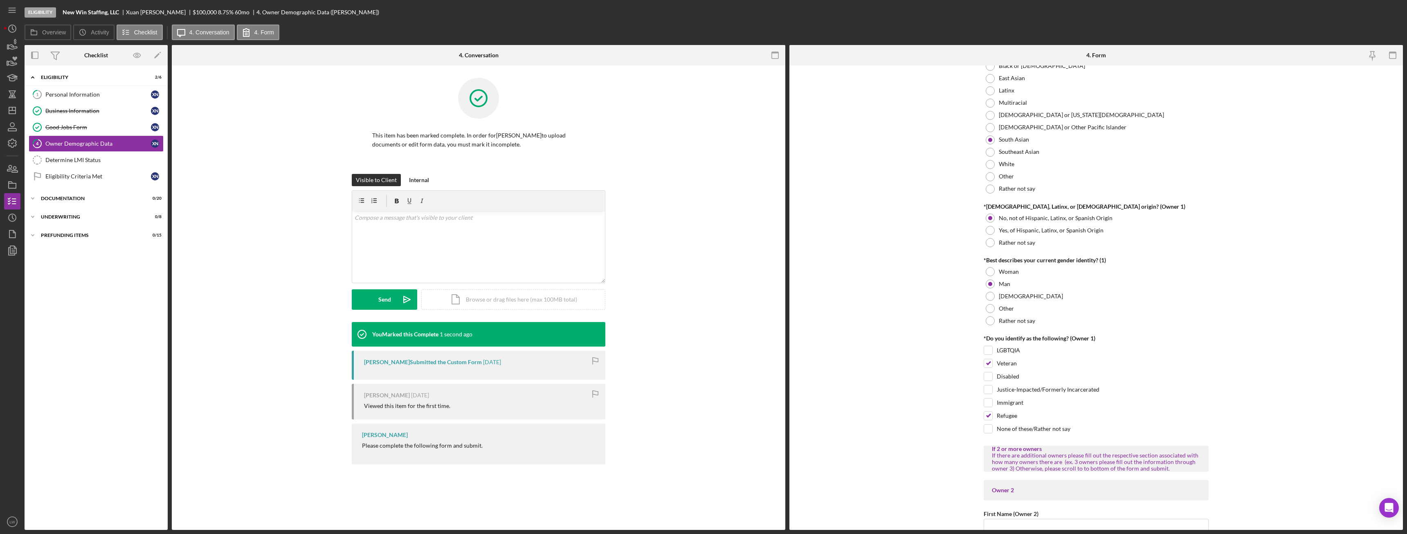
scroll to position [524, 0]
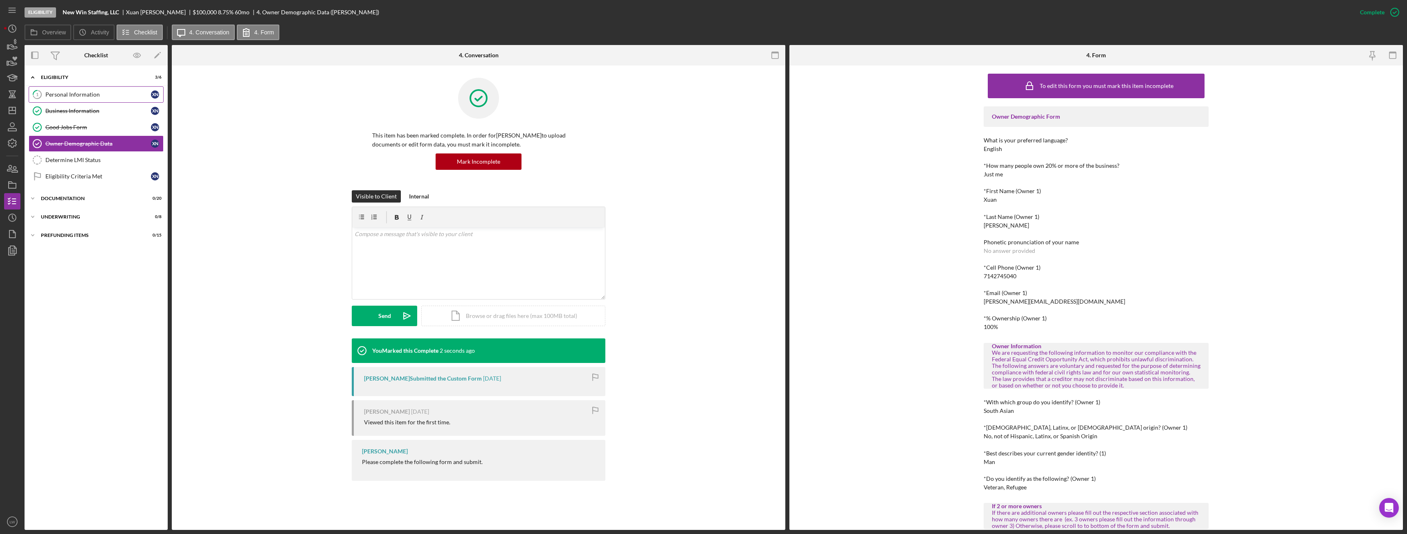
click at [93, 94] on div "Personal Information" at bounding box center [98, 94] width 106 height 7
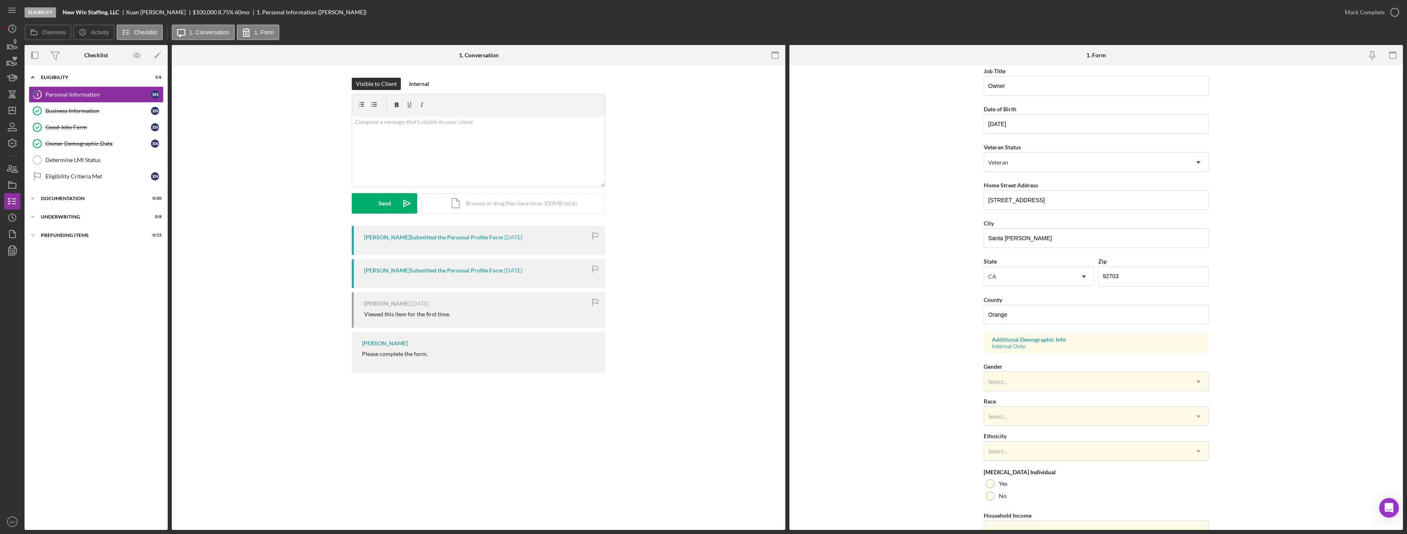
scroll to position [82, 0]
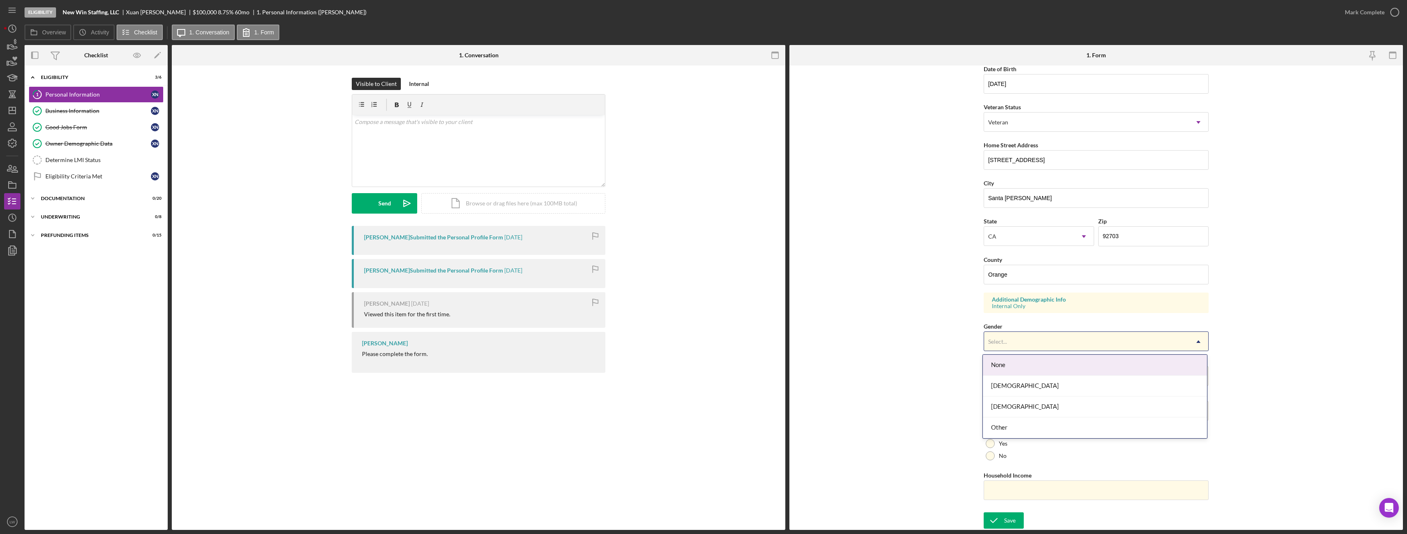
click at [1004, 342] on div "Select..." at bounding box center [997, 341] width 19 height 7
click at [1012, 404] on div "Male" at bounding box center [1095, 406] width 224 height 21
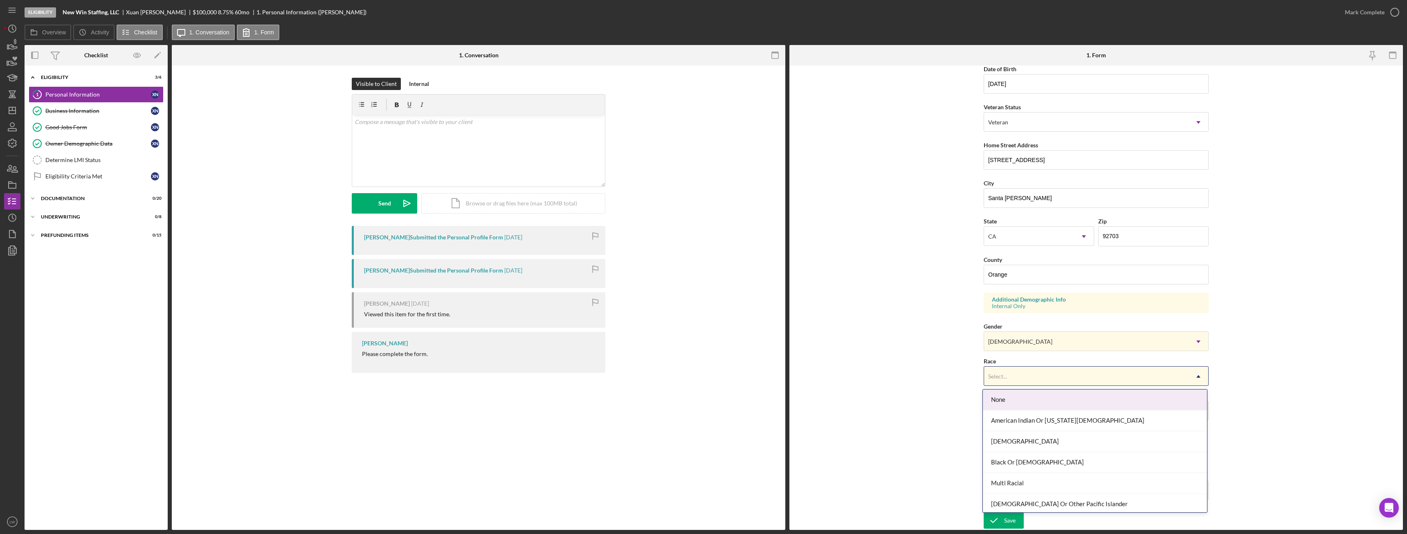
click at [1010, 376] on div "Select..." at bounding box center [1086, 376] width 205 height 19
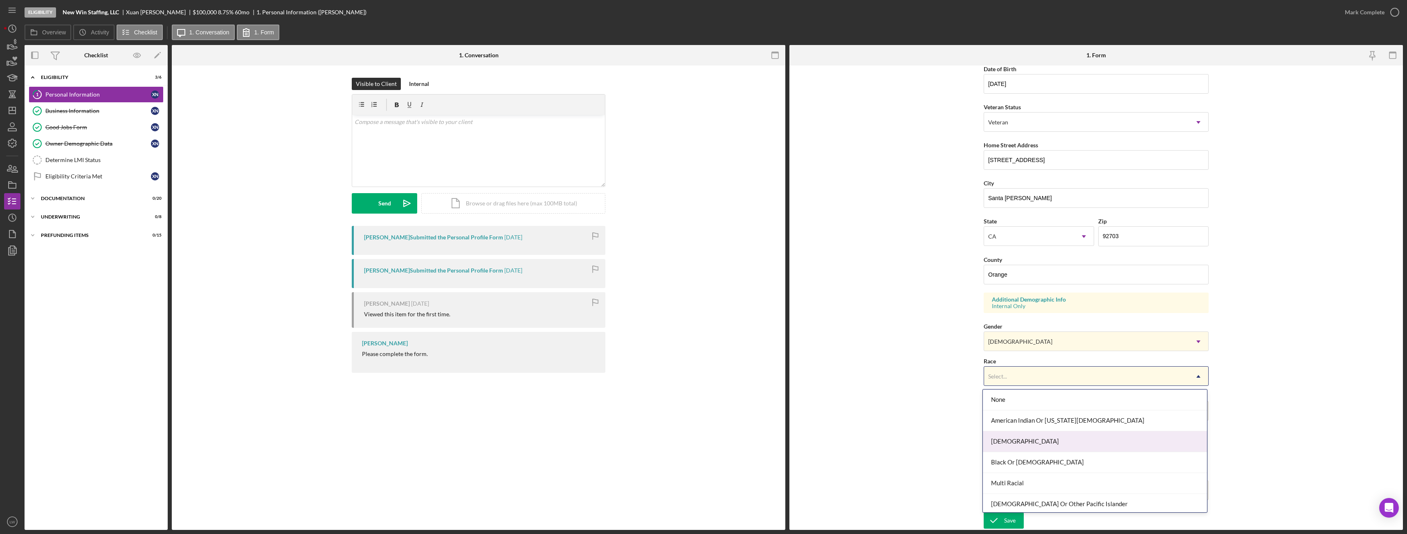
click at [1021, 445] on div "Asian" at bounding box center [1095, 441] width 224 height 21
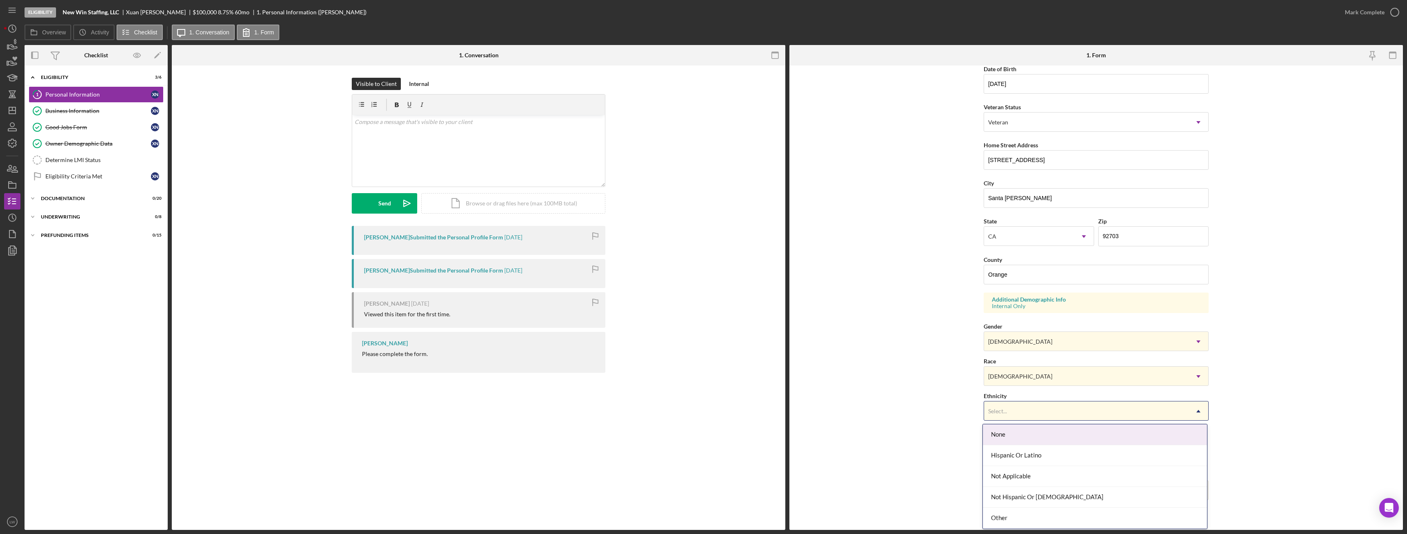
click at [1028, 414] on div "Select..." at bounding box center [1086, 411] width 205 height 19
click at [1046, 494] on div "Not Hispanic Or Latino" at bounding box center [1095, 497] width 224 height 21
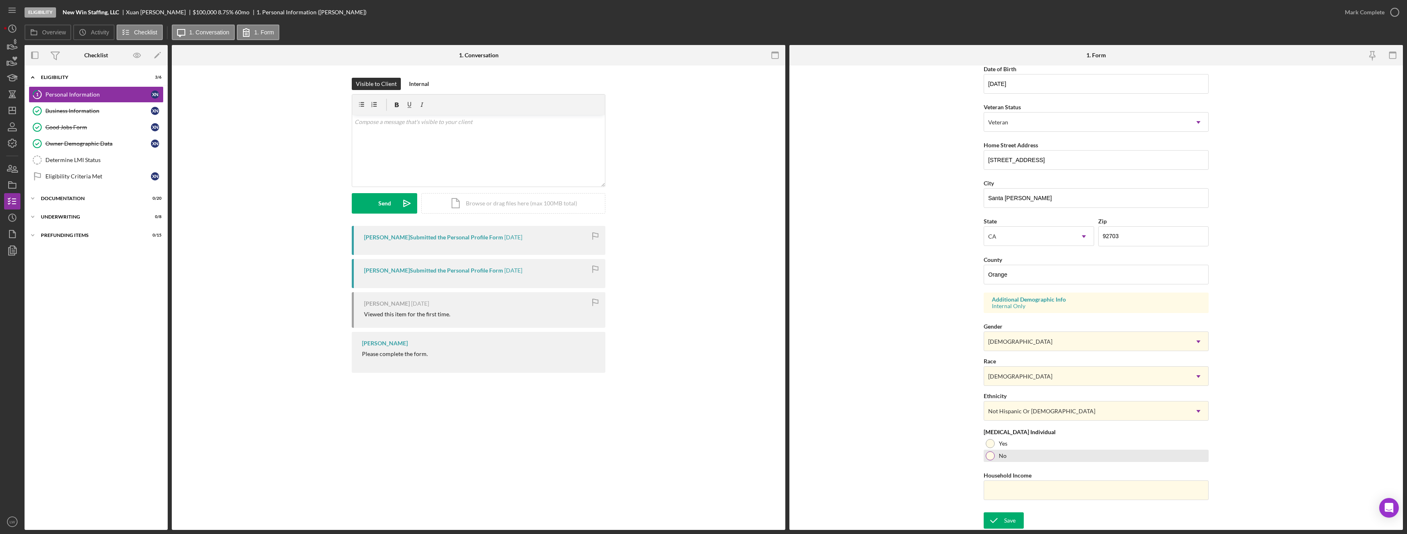
click at [987, 452] on div at bounding box center [990, 455] width 9 height 9
click at [1011, 485] on input "Household Income" at bounding box center [1096, 490] width 225 height 20
paste input "$700,000"
type input "$700,000"
click at [1008, 519] on div "Save" at bounding box center [1009, 520] width 11 height 16
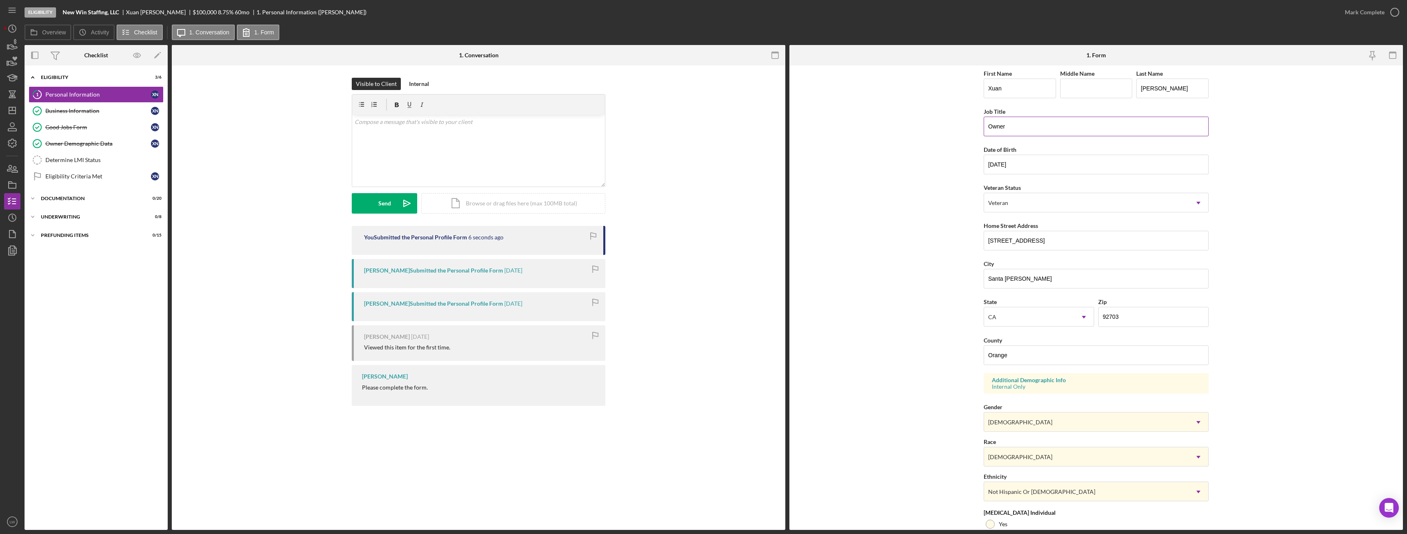
scroll to position [0, 0]
click at [1379, 8] on div "Mark Complete" at bounding box center [1365, 12] width 40 height 16
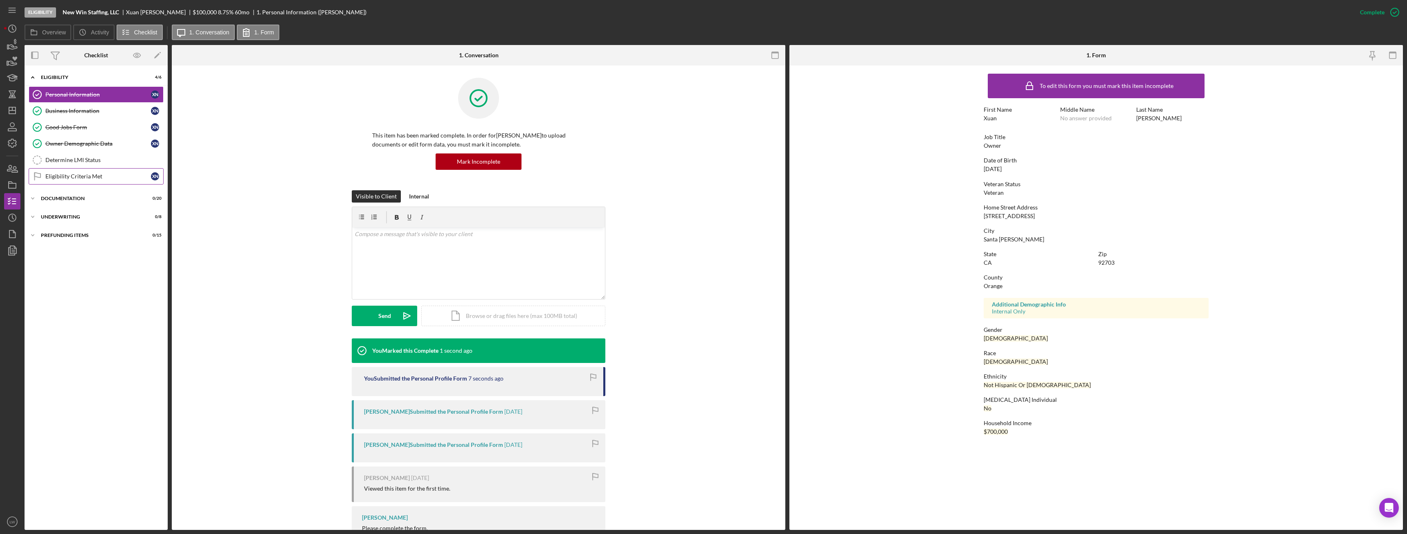
click at [103, 178] on div "Eligibility Criteria Met" at bounding box center [98, 176] width 106 height 7
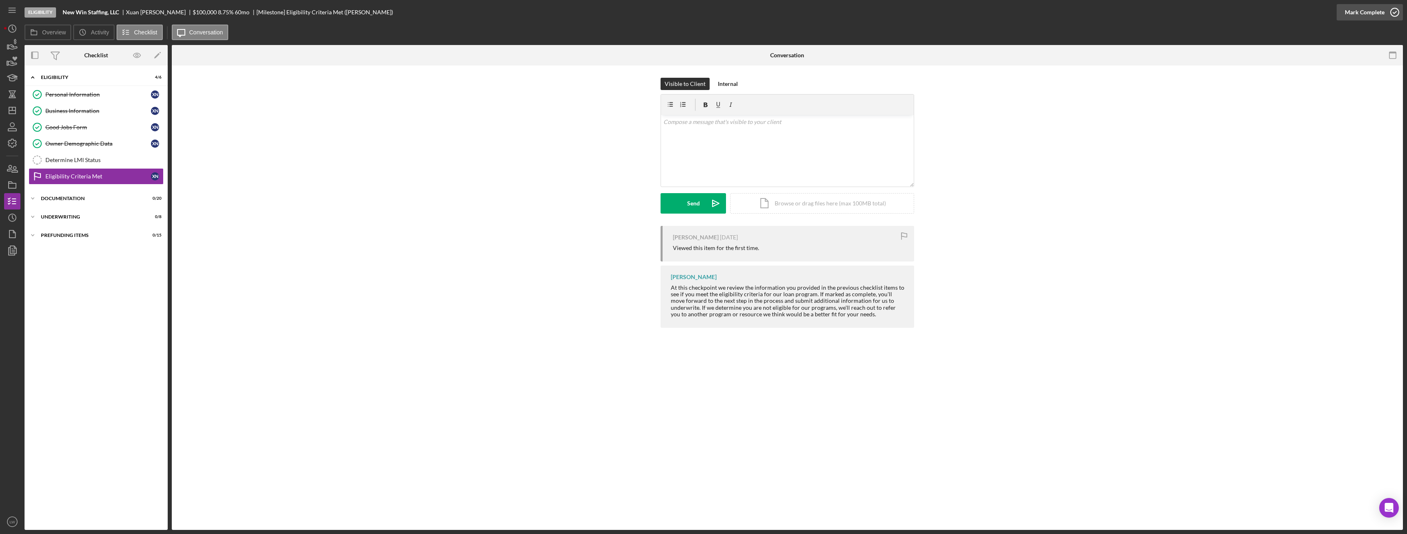
click at [1385, 17] on icon "button" at bounding box center [1395, 12] width 20 height 20
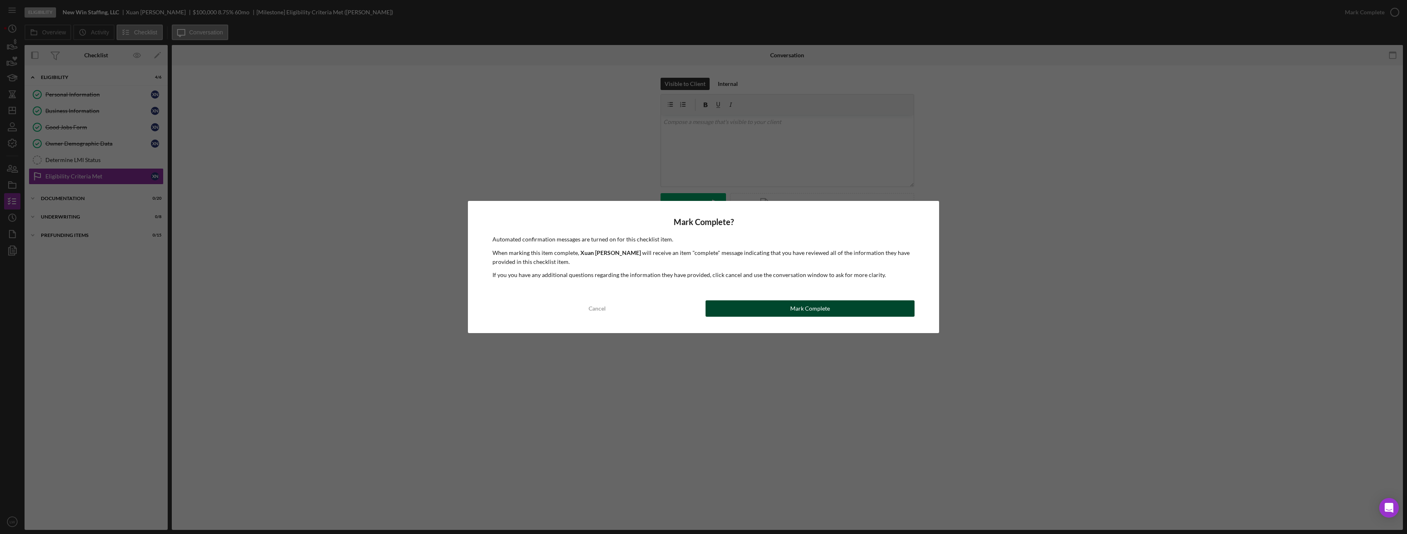
click at [743, 307] on button "Mark Complete" at bounding box center [810, 308] width 209 height 16
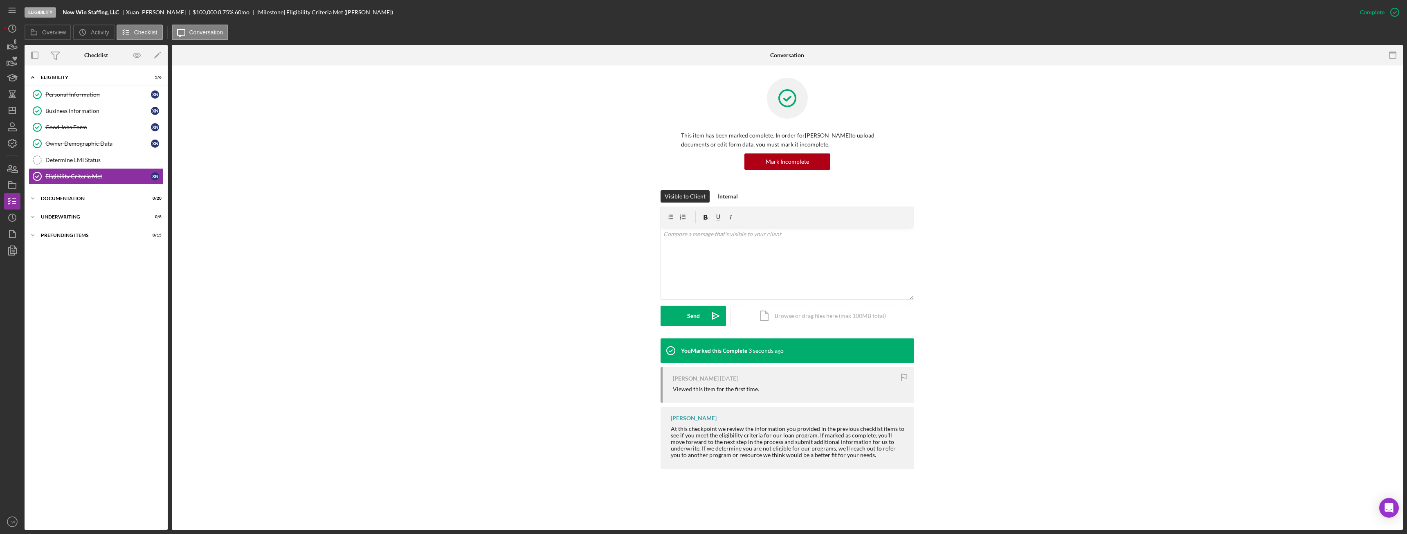
click at [146, 10] on div "Xuan Nguyen" at bounding box center [159, 12] width 67 height 7
click at [67, 107] on link "Business Information Business Information X N" at bounding box center [96, 111] width 135 height 16
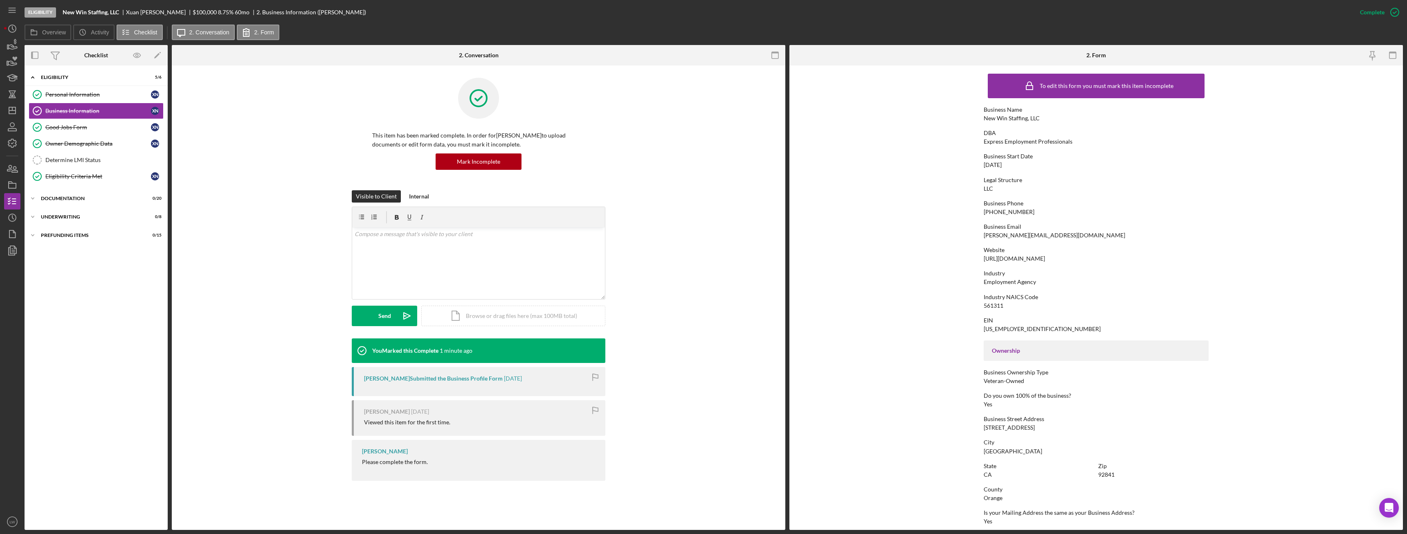
click at [1018, 234] on div "sean.nguyen1@expresspros.com" at bounding box center [1055, 235] width 142 height 7
click at [76, 200] on div "Documentation" at bounding box center [99, 198] width 117 height 5
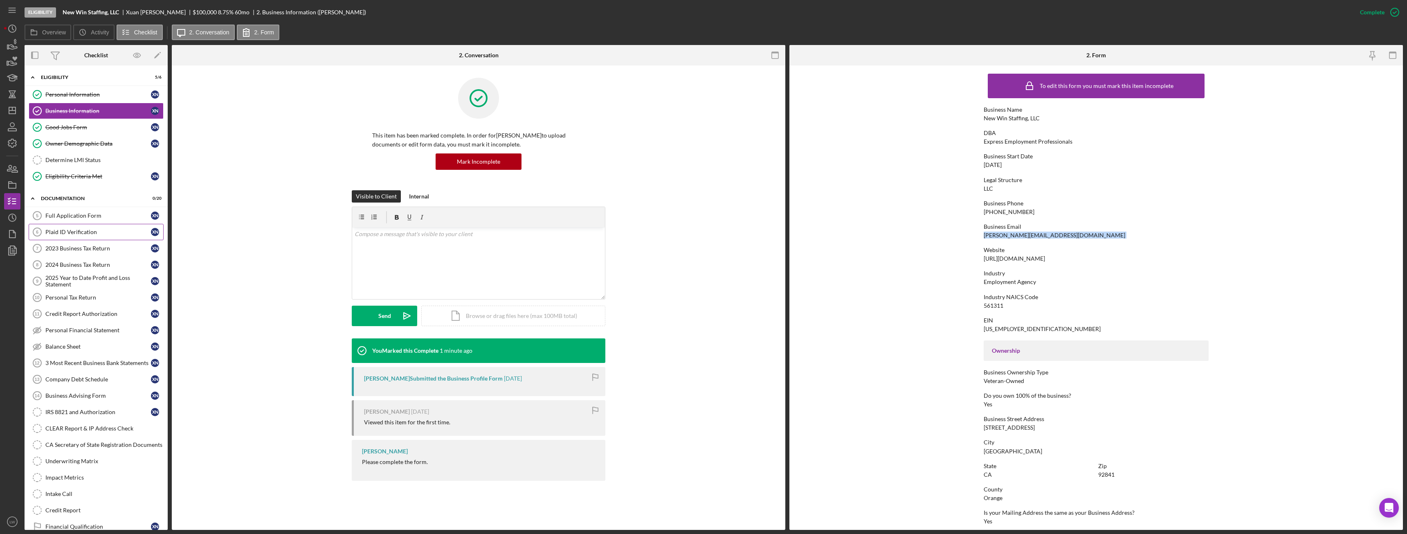
click at [81, 230] on div "Plaid ID Verification" at bounding box center [98, 232] width 106 height 7
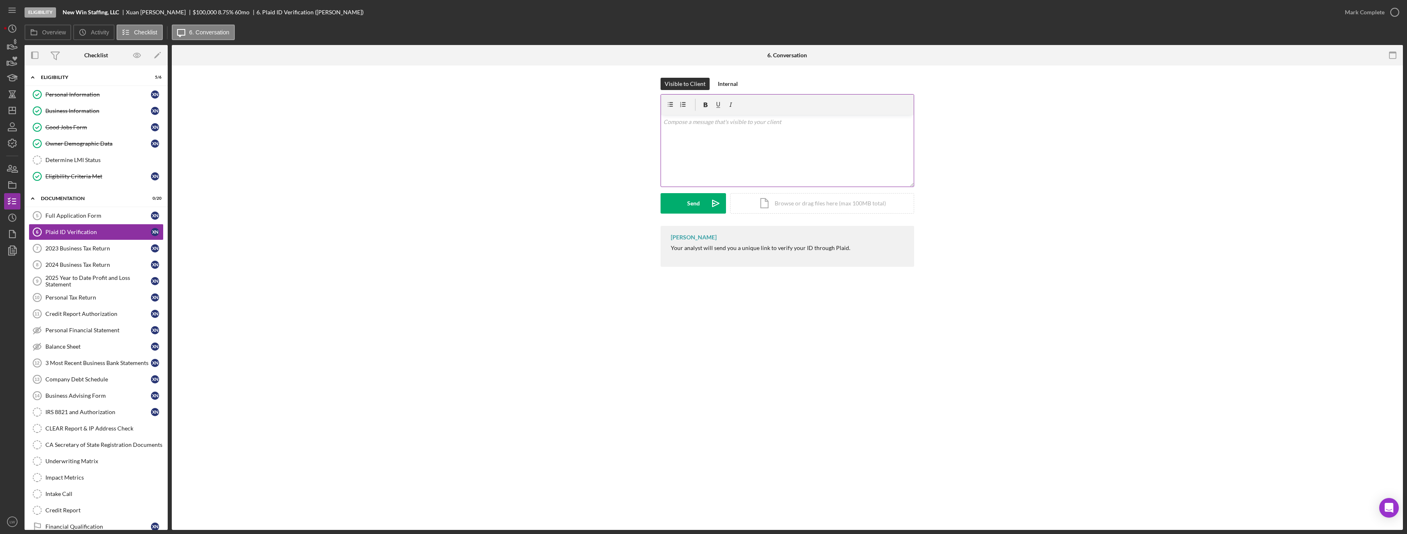
click at [834, 142] on div "v Color teal Color pink Remove color Add row above Add row below Add column bef…" at bounding box center [787, 151] width 253 height 72
click at [700, 201] on button "Send Icon/icon-invite-send" at bounding box center [693, 203] width 65 height 20
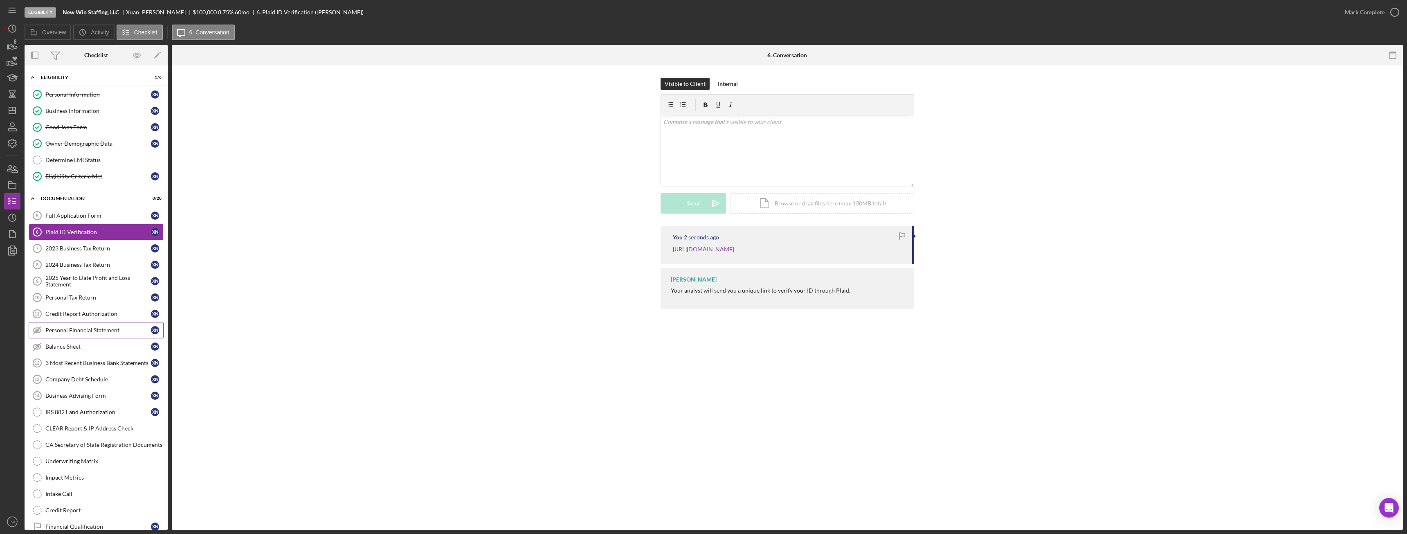
click at [85, 329] on div "Personal Financial Statement" at bounding box center [98, 330] width 106 height 7
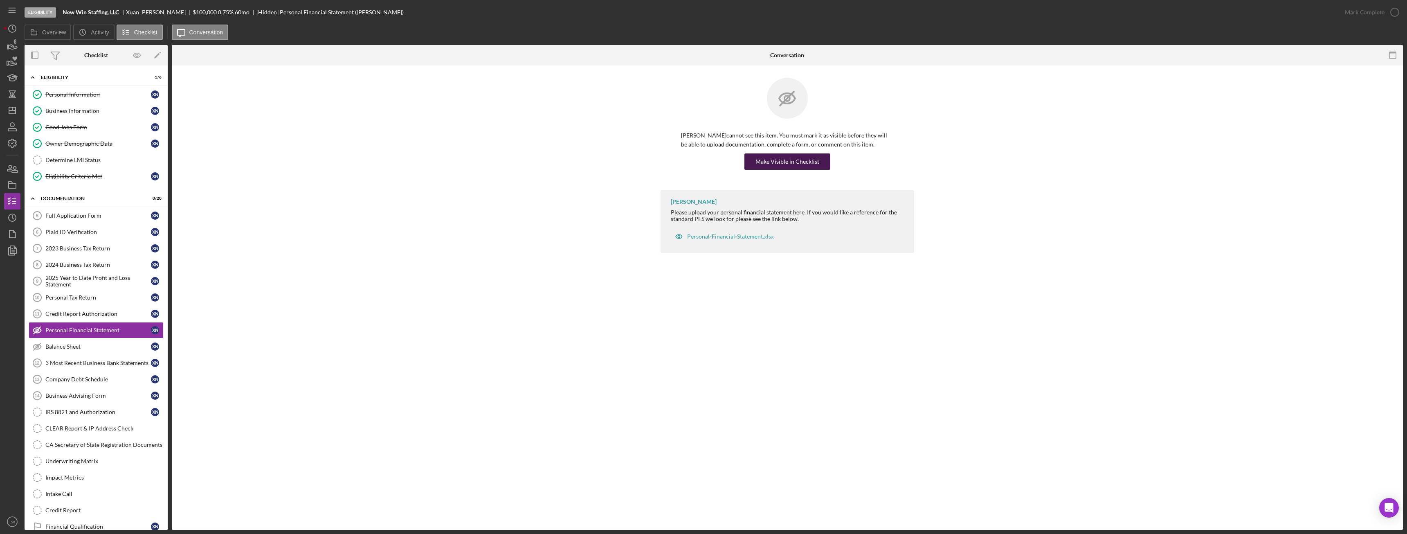
click at [784, 154] on div "Make Visible in Checklist" at bounding box center [788, 161] width 64 height 16
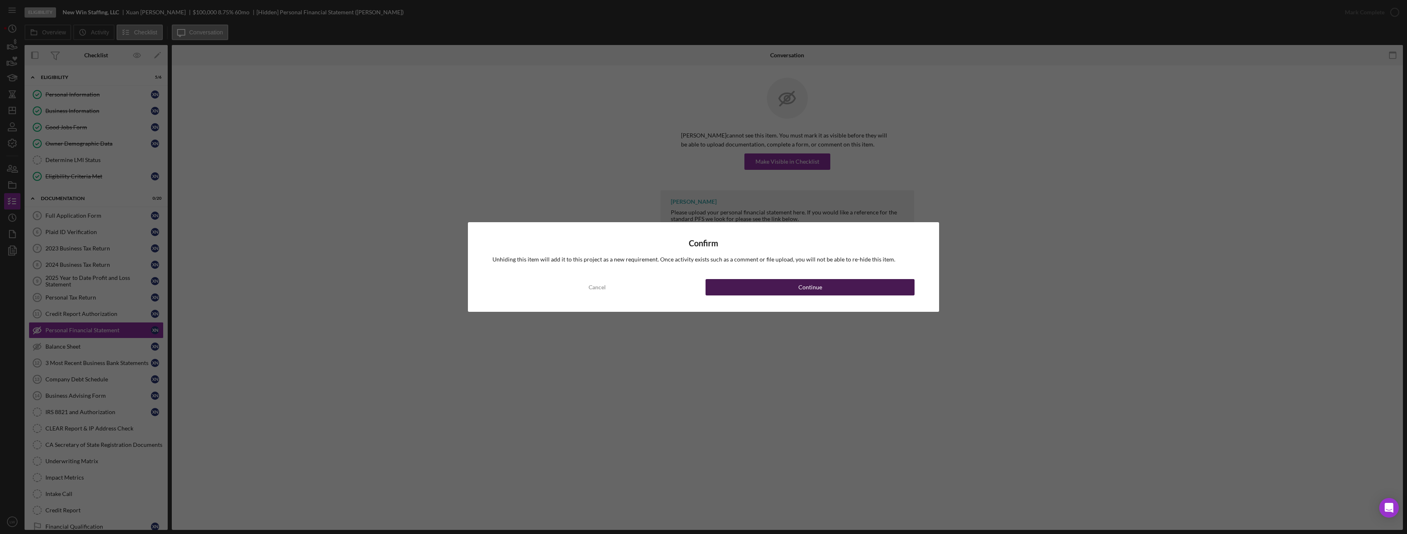
click at [733, 286] on button "Continue" at bounding box center [810, 287] width 209 height 16
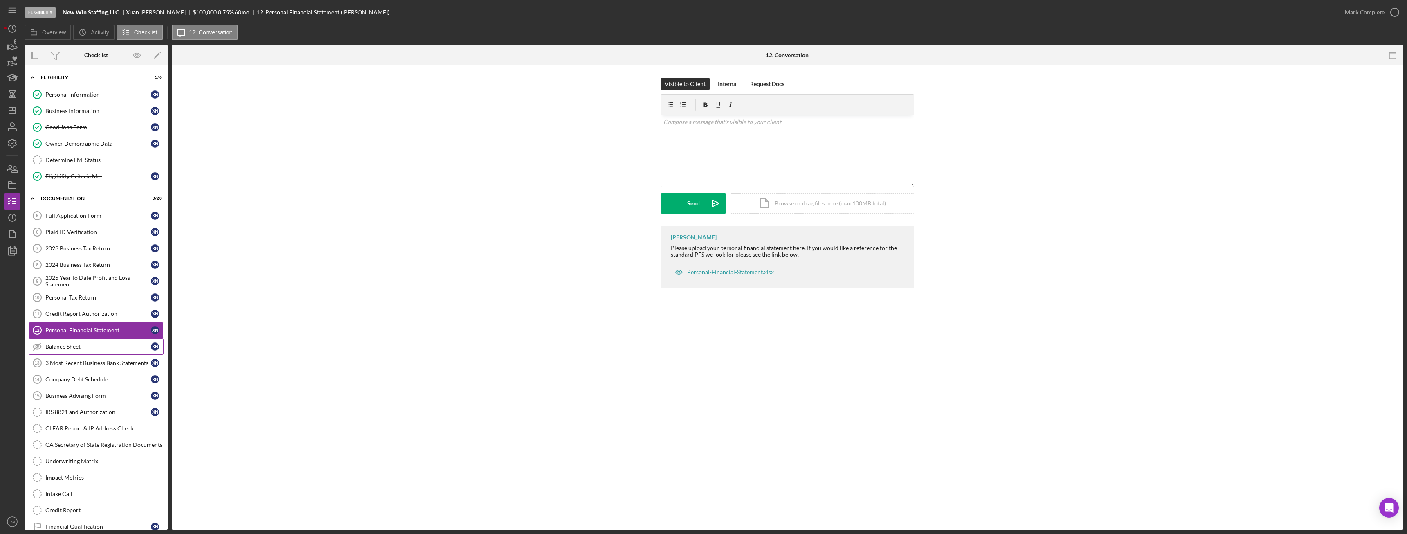
click at [81, 349] on div "Balance Sheet" at bounding box center [98, 346] width 106 height 7
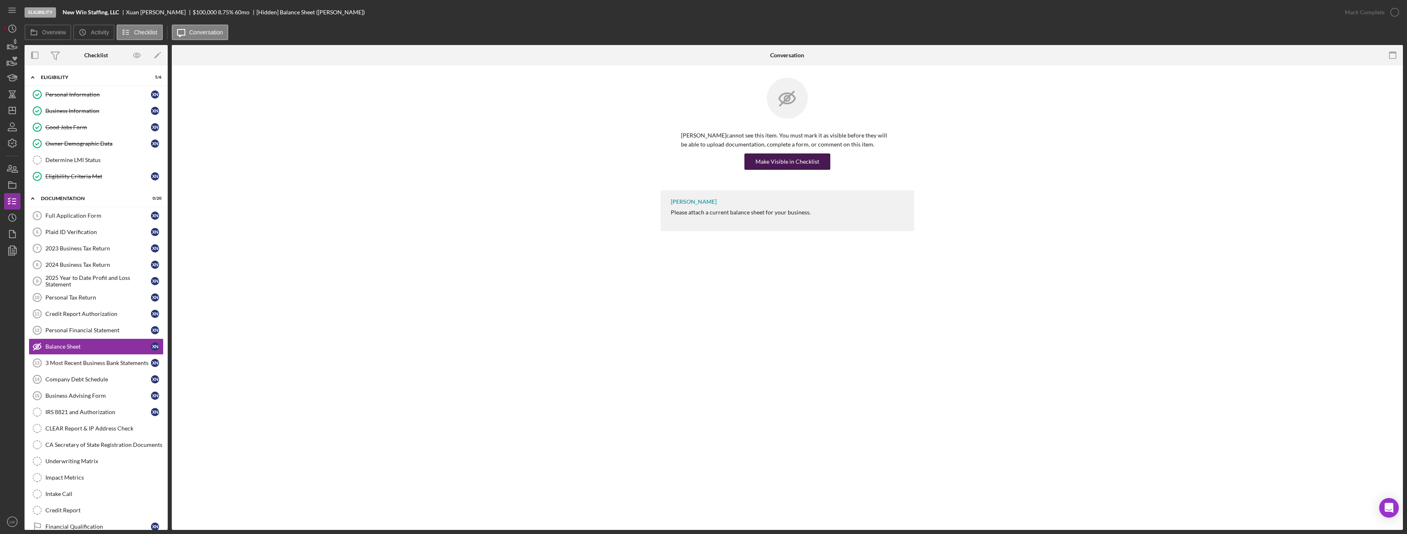
click at [808, 161] on div "Make Visible in Checklist" at bounding box center [788, 161] width 64 height 16
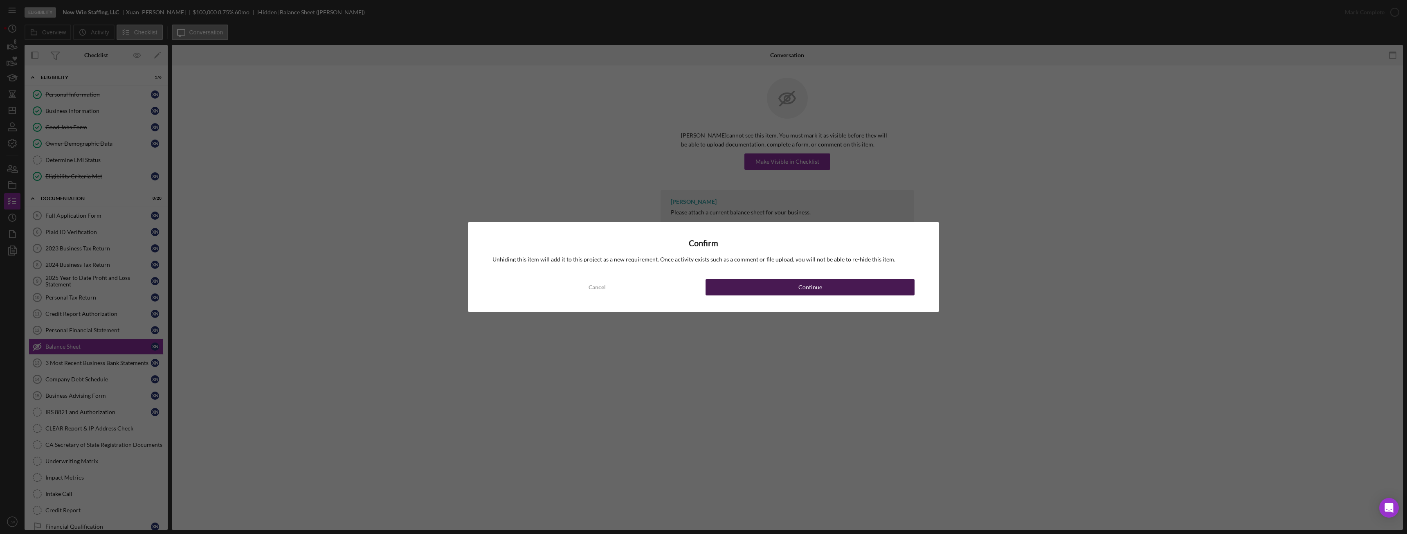
click at [770, 288] on button "Continue" at bounding box center [810, 287] width 209 height 16
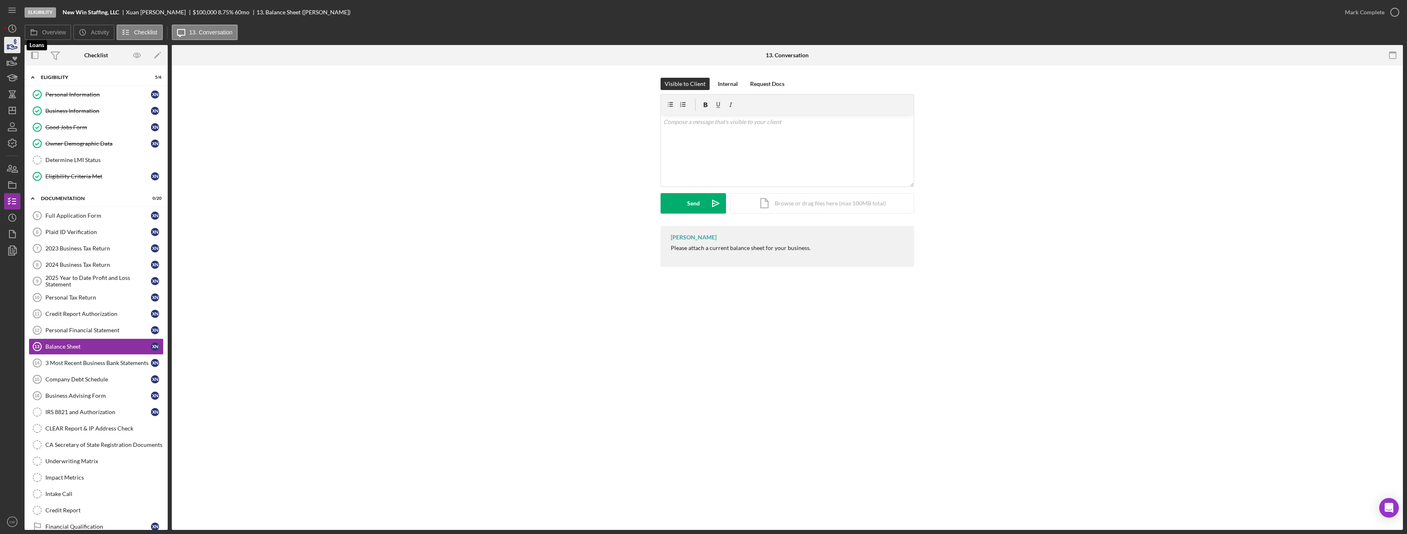
click at [11, 48] on icon "button" at bounding box center [12, 45] width 20 height 20
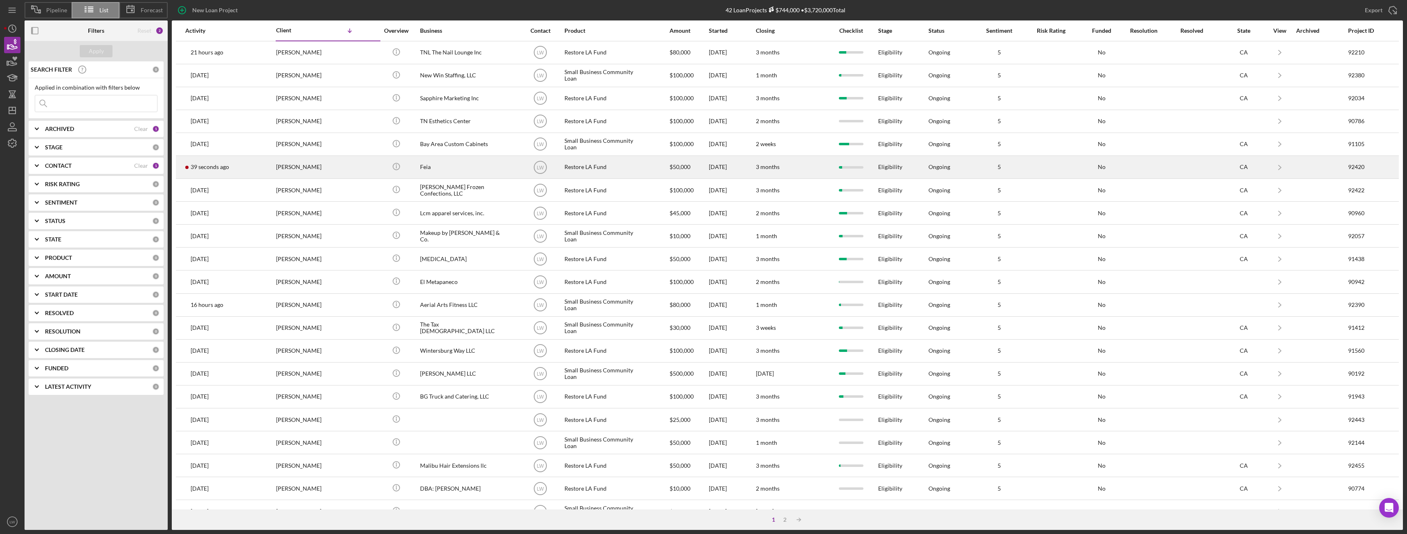
click at [241, 167] on div "39 seconds ago Thomas Pilnik" at bounding box center [221, 167] width 72 height 22
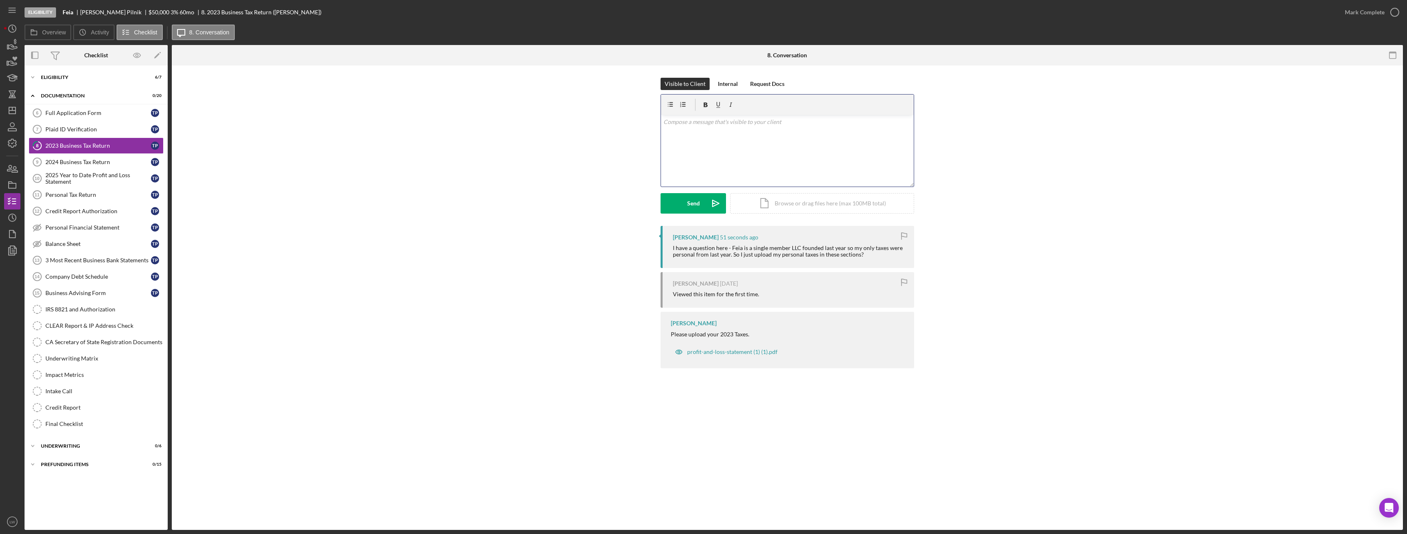
click at [744, 147] on div "v Color teal Color pink Remove color Add row above Add row below Add column bef…" at bounding box center [787, 151] width 253 height 72
click at [792, 135] on p "I need business tax returns for this section." at bounding box center [787, 133] width 248 height 9
click at [691, 204] on div "Send" at bounding box center [693, 203] width 13 height 20
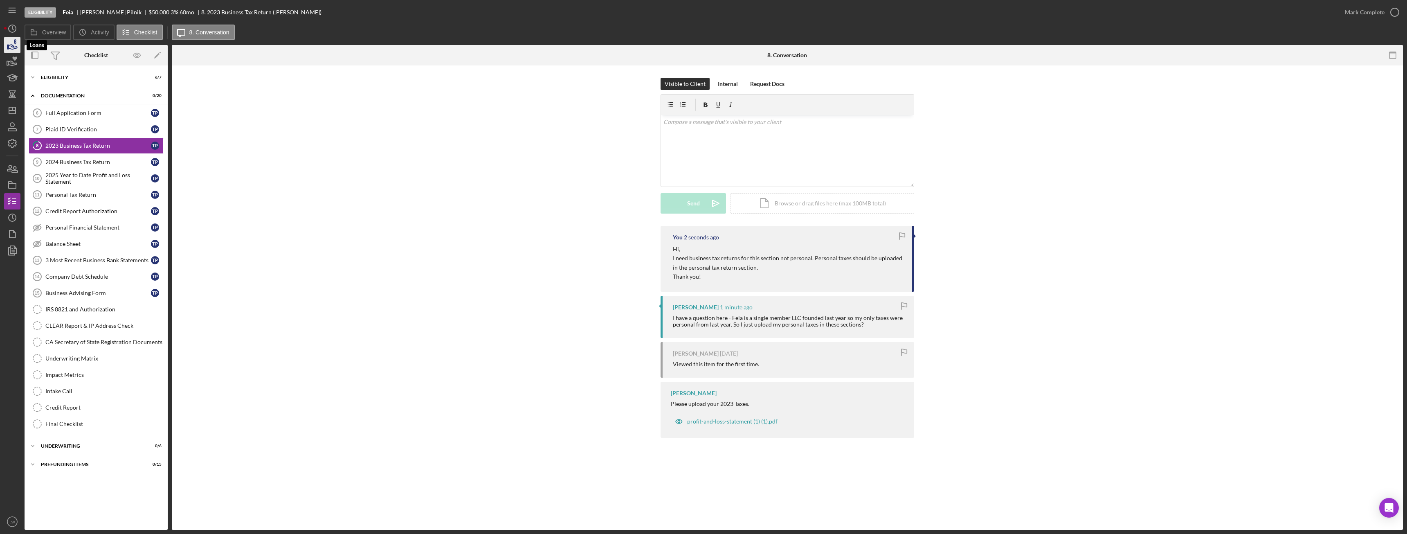
click at [9, 45] on polygon "button" at bounding box center [7, 47] width 1 height 4
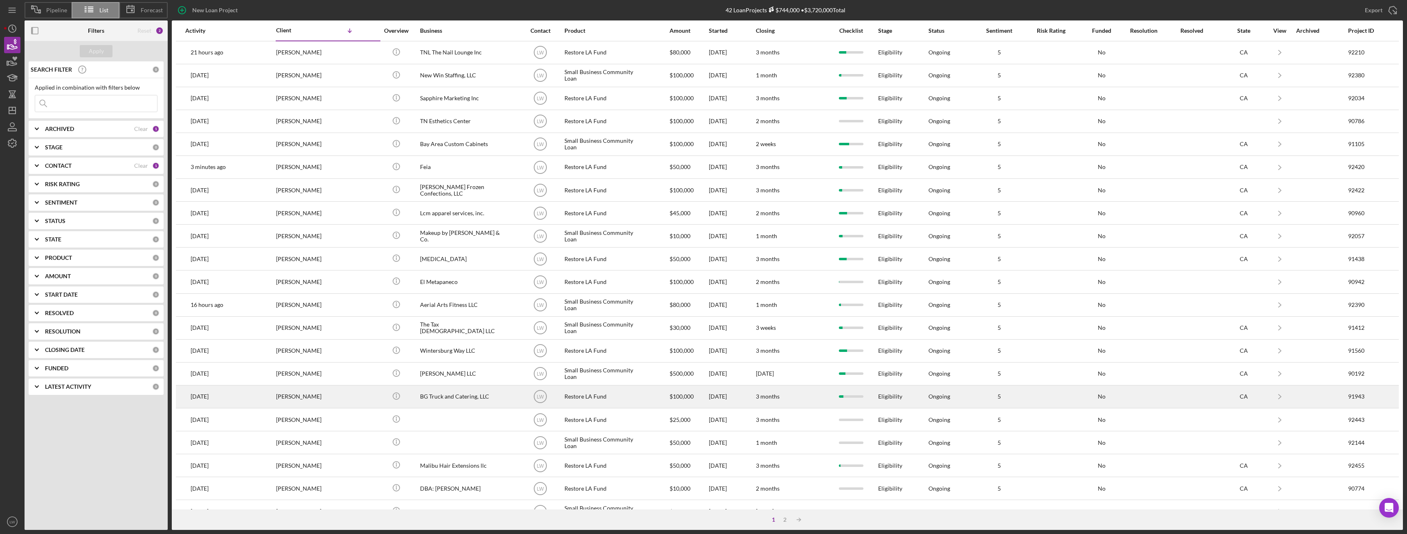
click at [459, 395] on div "BG Truck and Catering, LLC" at bounding box center [461, 397] width 82 height 22
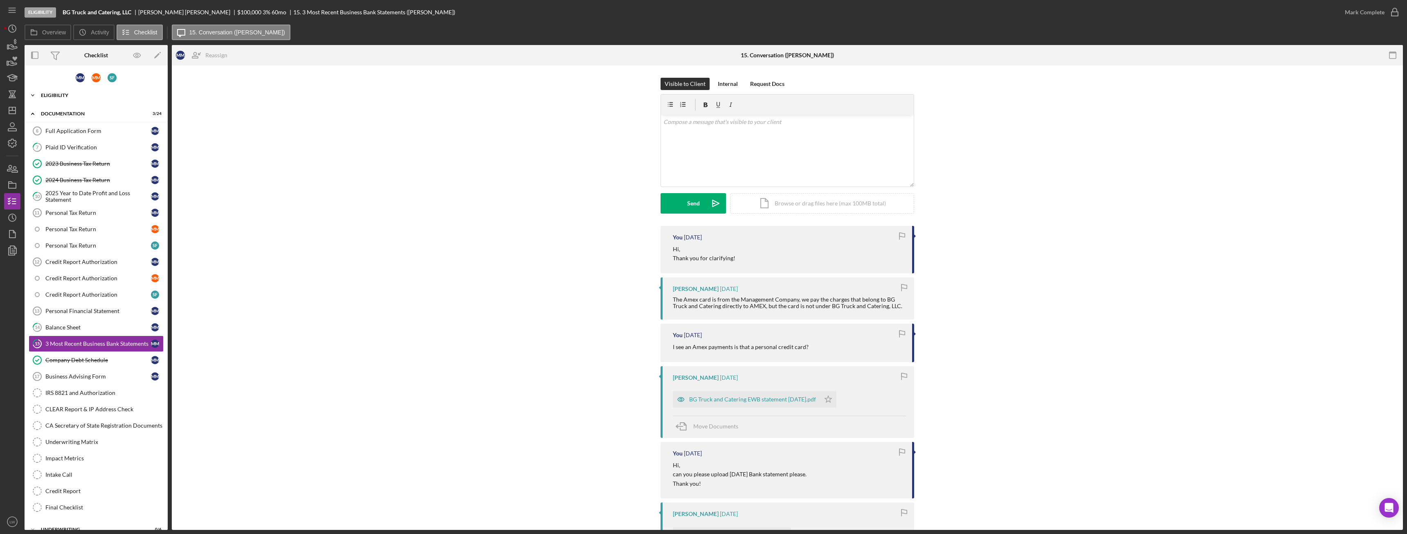
click at [70, 99] on div "Icon/Expander Eligibility 7 / 9" at bounding box center [96, 95] width 143 height 16
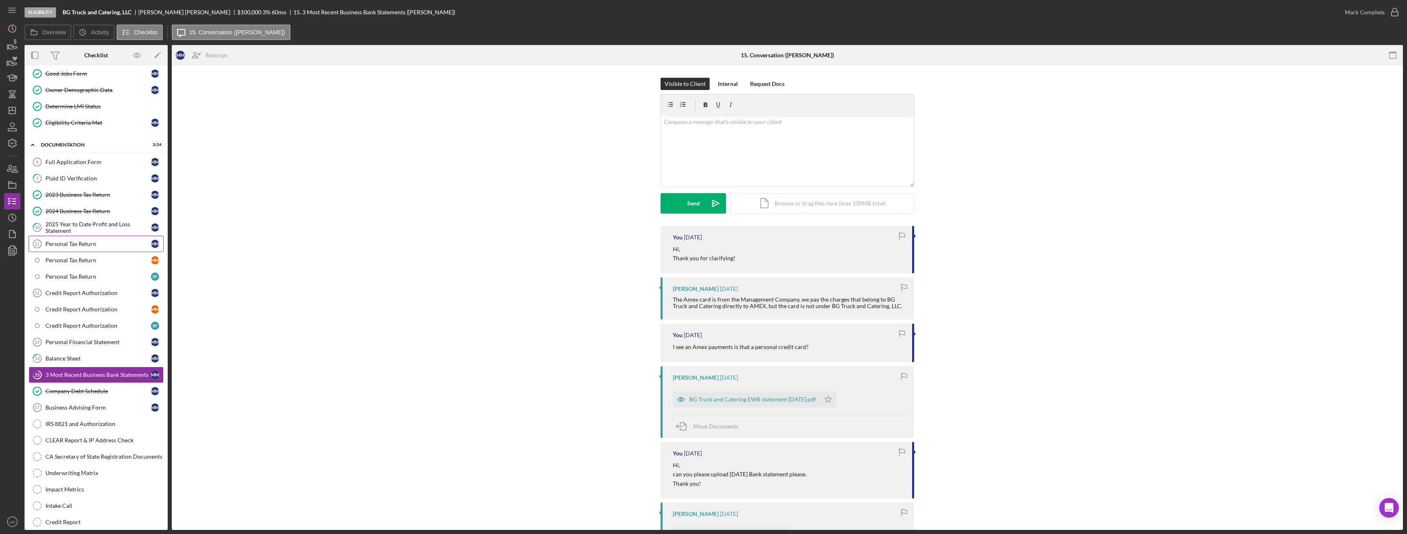
scroll to position [123, 0]
click at [79, 161] on div "Full Application Form" at bounding box center [98, 160] width 106 height 7
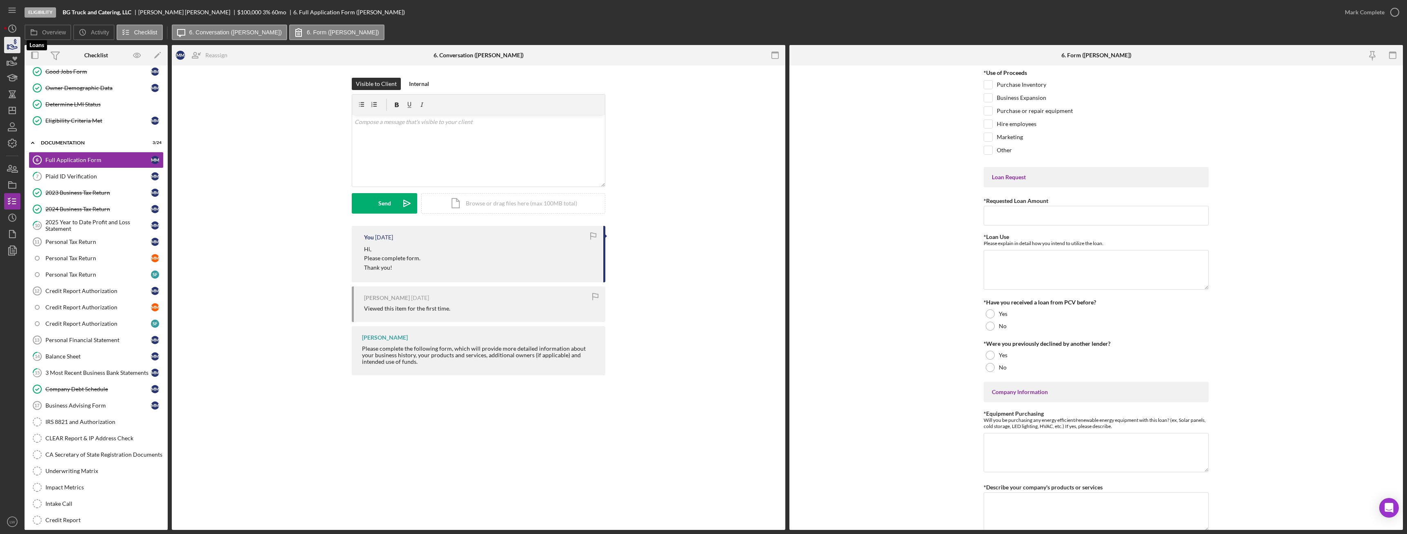
click at [14, 47] on icon "button" at bounding box center [12, 45] width 20 height 20
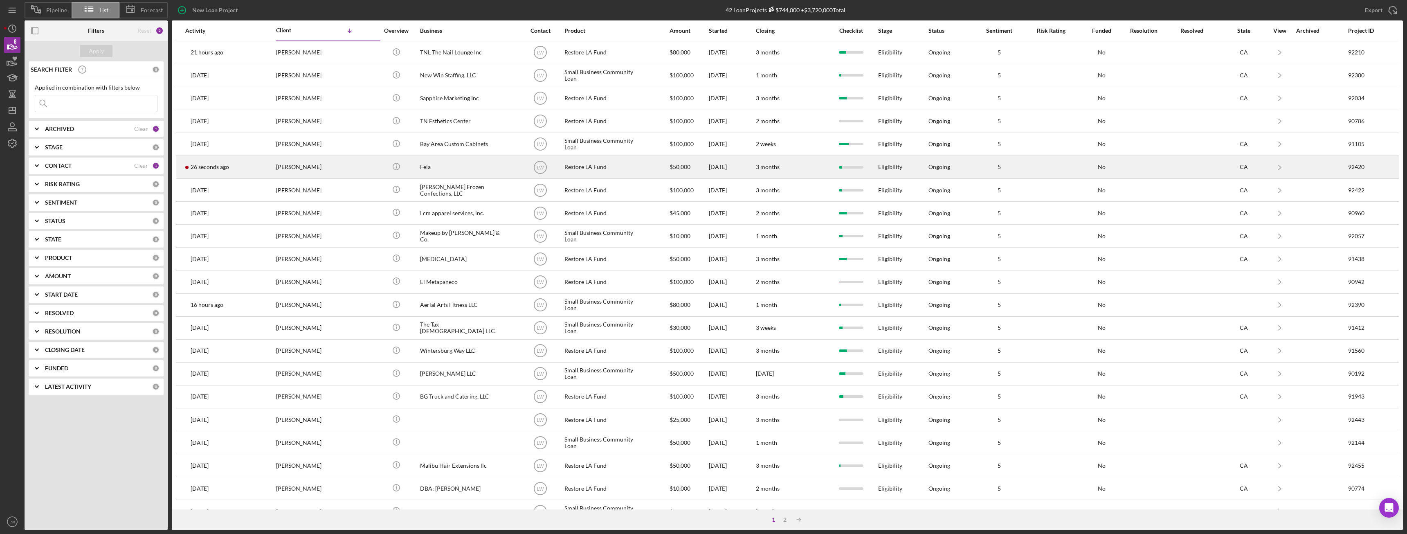
click at [306, 162] on div "Thomas Pilnik" at bounding box center [317, 167] width 82 height 22
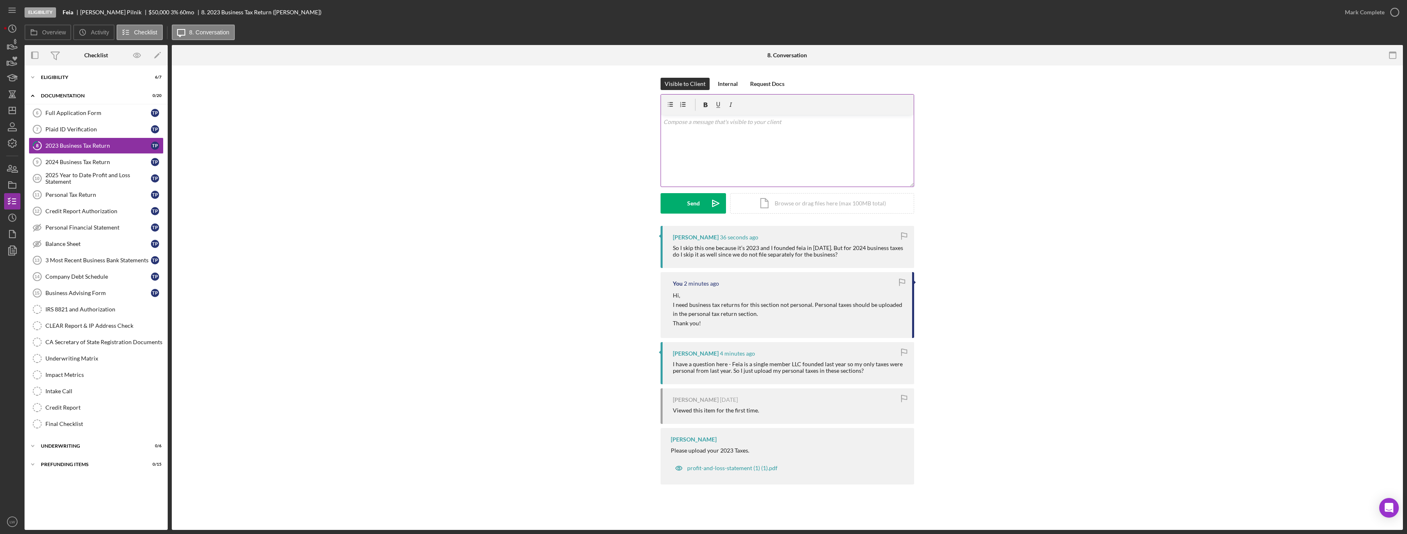
click at [814, 172] on div "v Color teal Color pink Remove color Add row above Add row below Add column bef…" at bounding box center [787, 151] width 253 height 72
click at [702, 209] on button "Send Icon/icon-invite-send" at bounding box center [693, 203] width 65 height 20
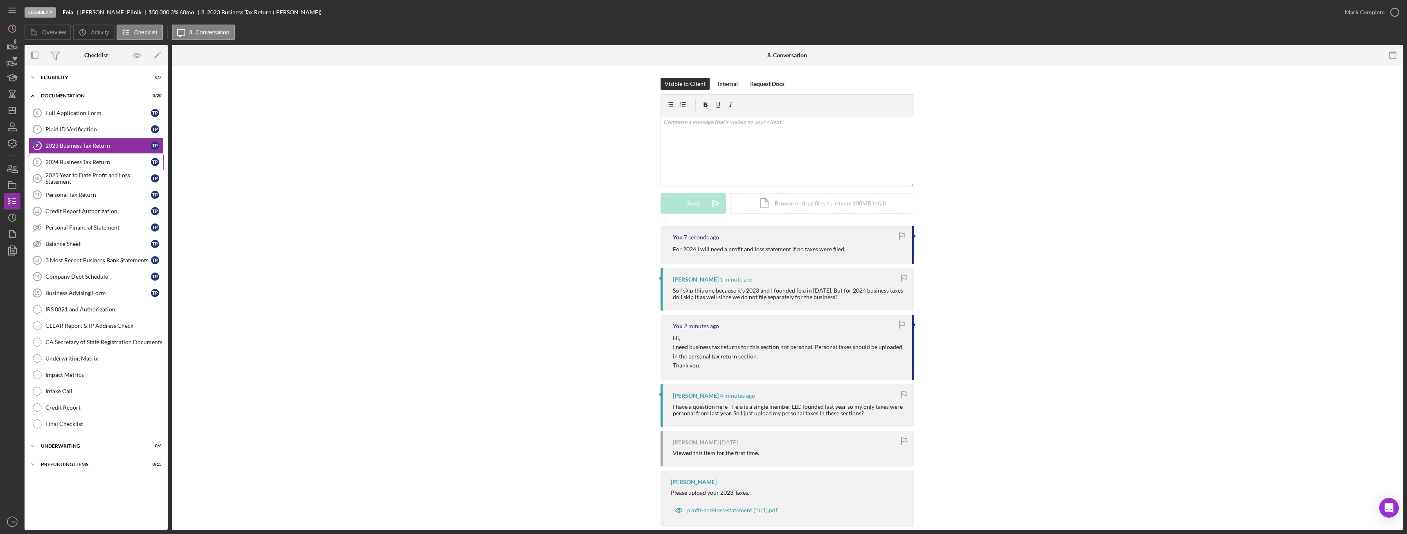
click at [102, 160] on div "2024 Business Tax Return" at bounding box center [98, 162] width 106 height 7
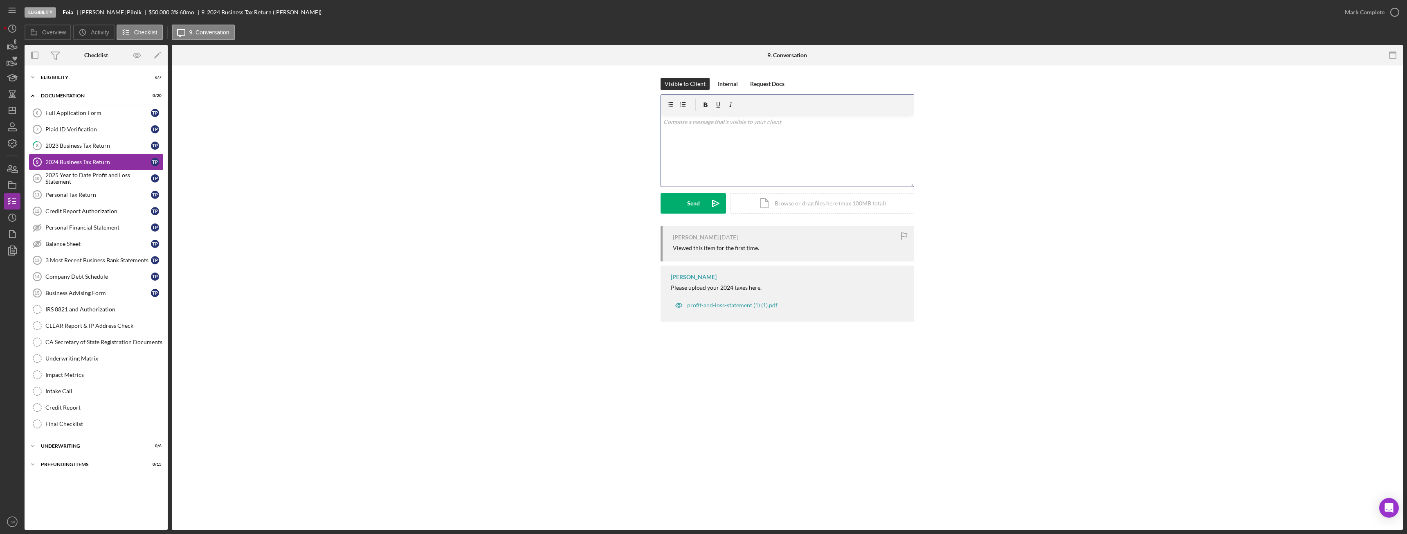
click at [765, 146] on div "v Color teal Color pink Remove color Add row above Add row below Add column bef…" at bounding box center [787, 151] width 253 height 72
click at [697, 206] on div "Send" at bounding box center [693, 203] width 13 height 20
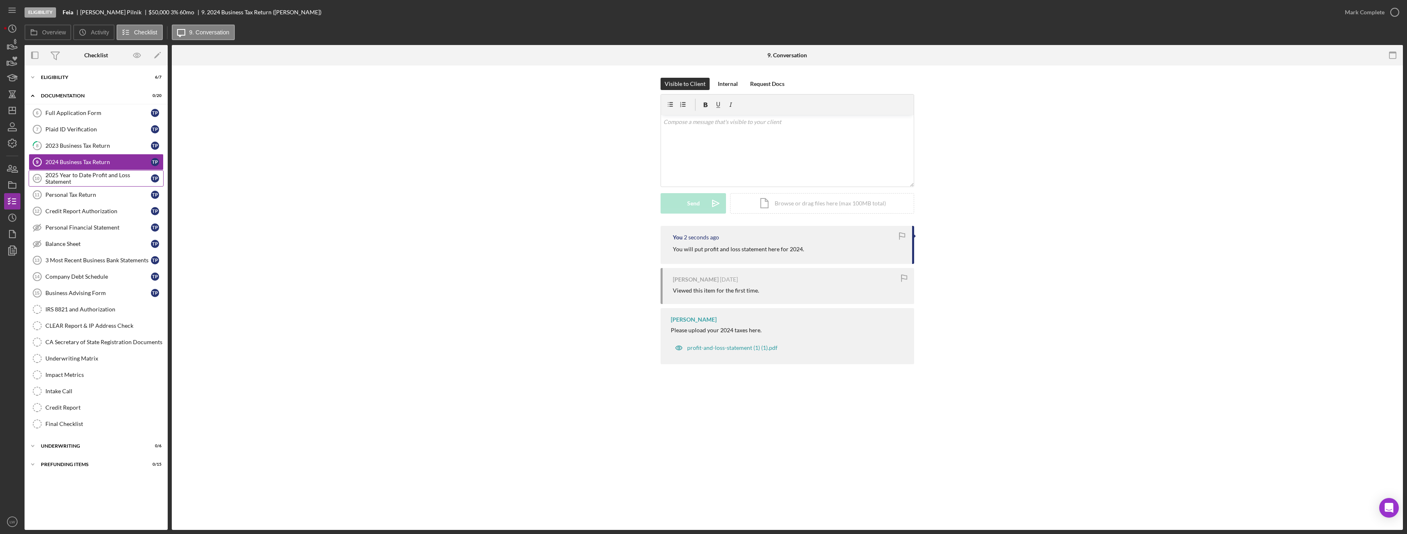
click at [119, 177] on div "2025 Year to Date Profit and Loss Statement" at bounding box center [98, 178] width 106 height 13
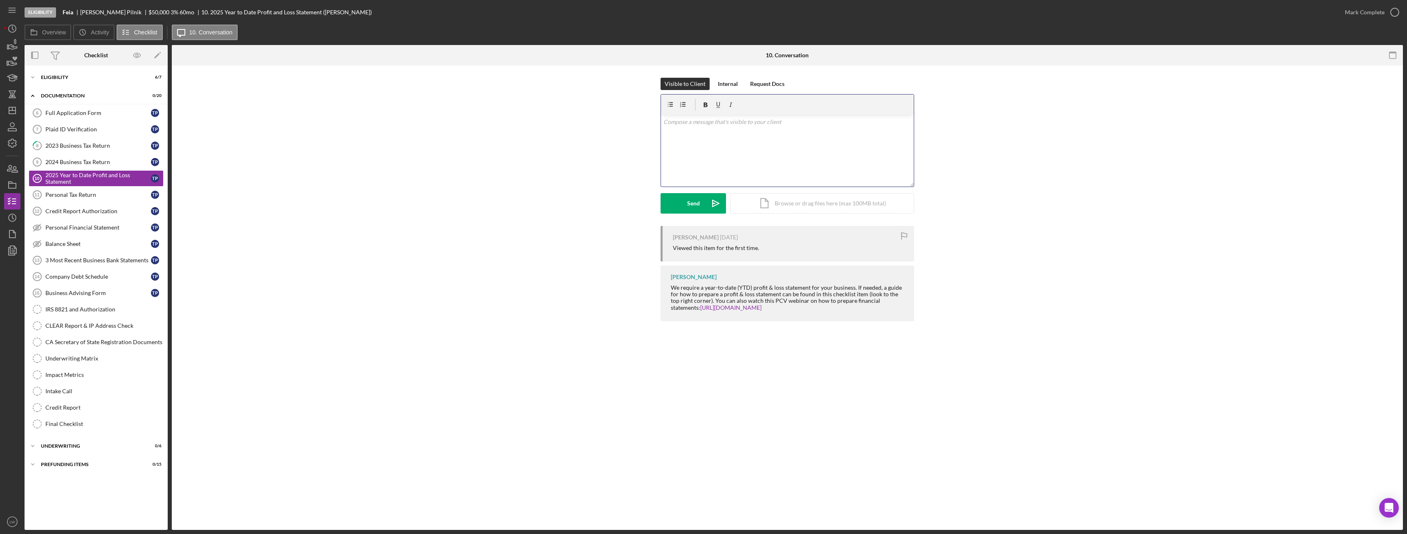
click at [744, 162] on div "v Color teal Color pink Remove color Add row above Add row below Add column bef…" at bounding box center [787, 151] width 253 height 72
click at [711, 208] on icon "Icon/icon-invite-send" at bounding box center [716, 203] width 20 height 20
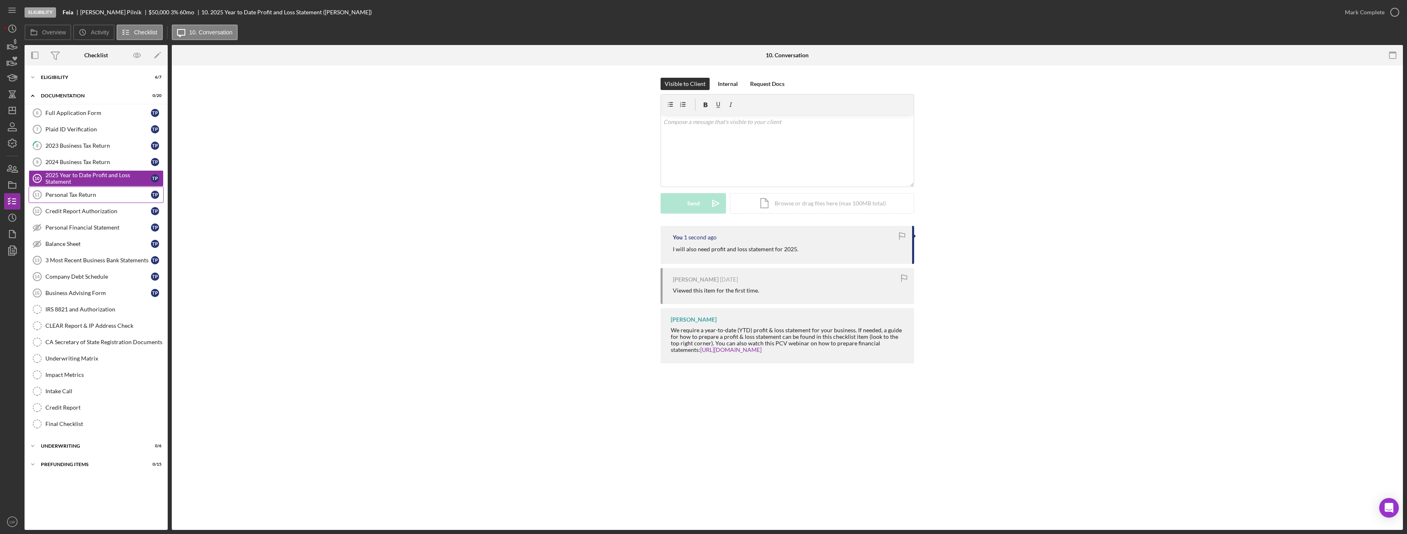
click at [111, 189] on link "Personal Tax Return 11 Personal Tax Return T P" at bounding box center [96, 195] width 135 height 16
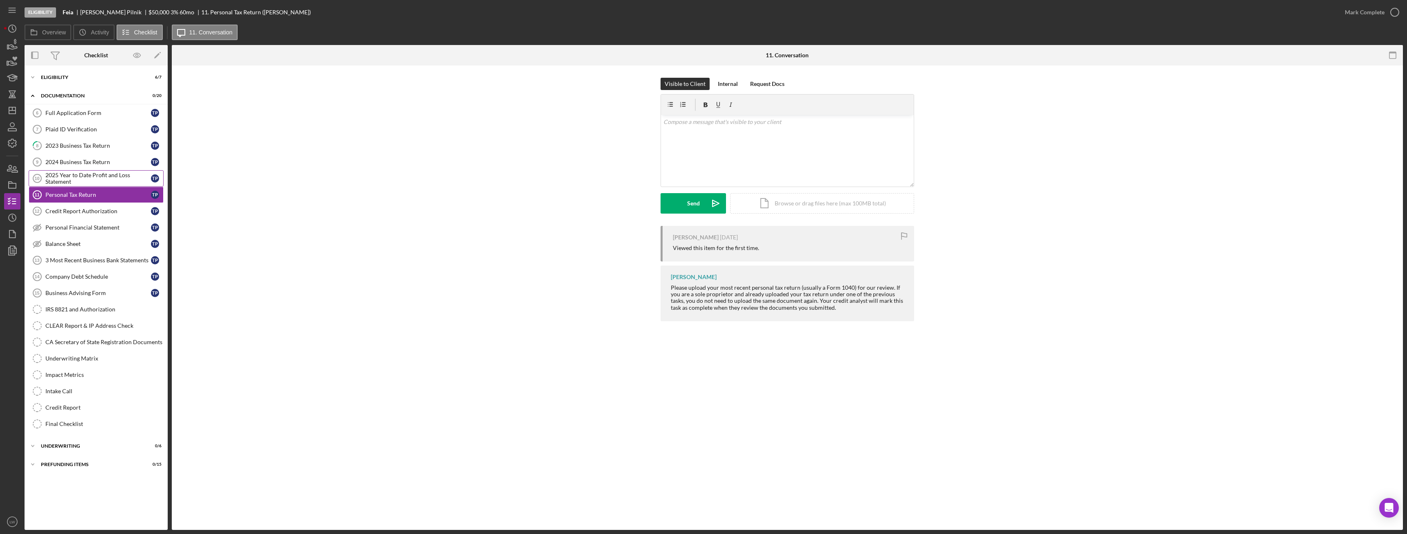
click at [107, 172] on div "2025 Year to Date Profit and Loss Statement" at bounding box center [98, 178] width 106 height 13
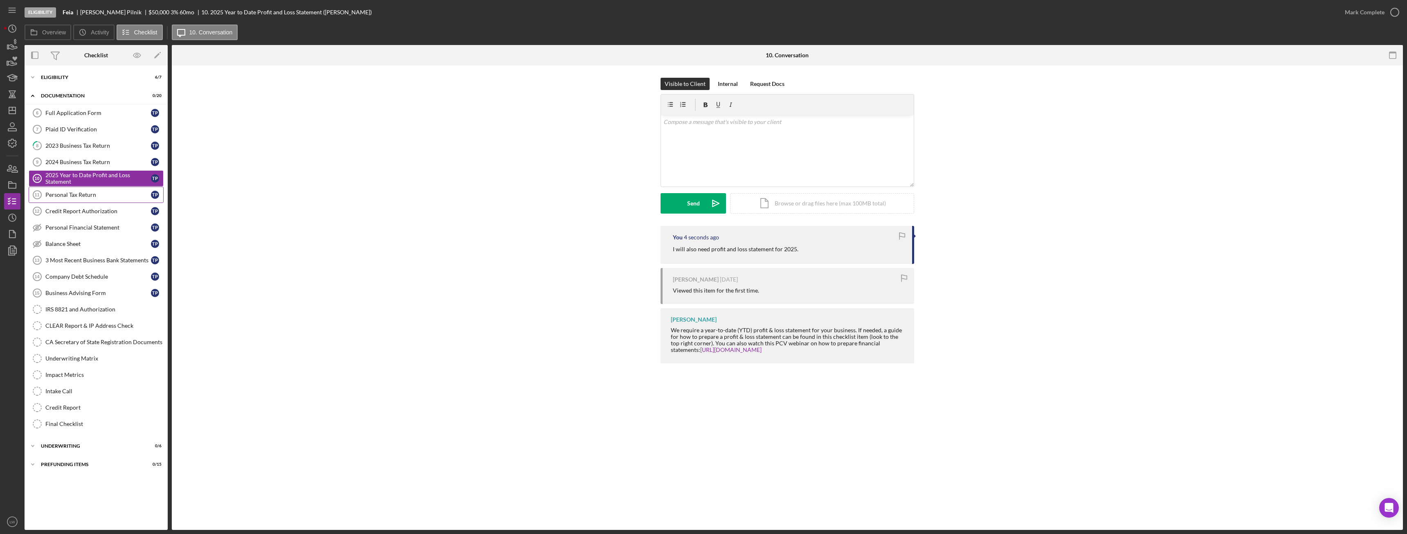
click at [104, 198] on link "Personal Tax Return 11 Personal Tax Return T P" at bounding box center [96, 195] width 135 height 16
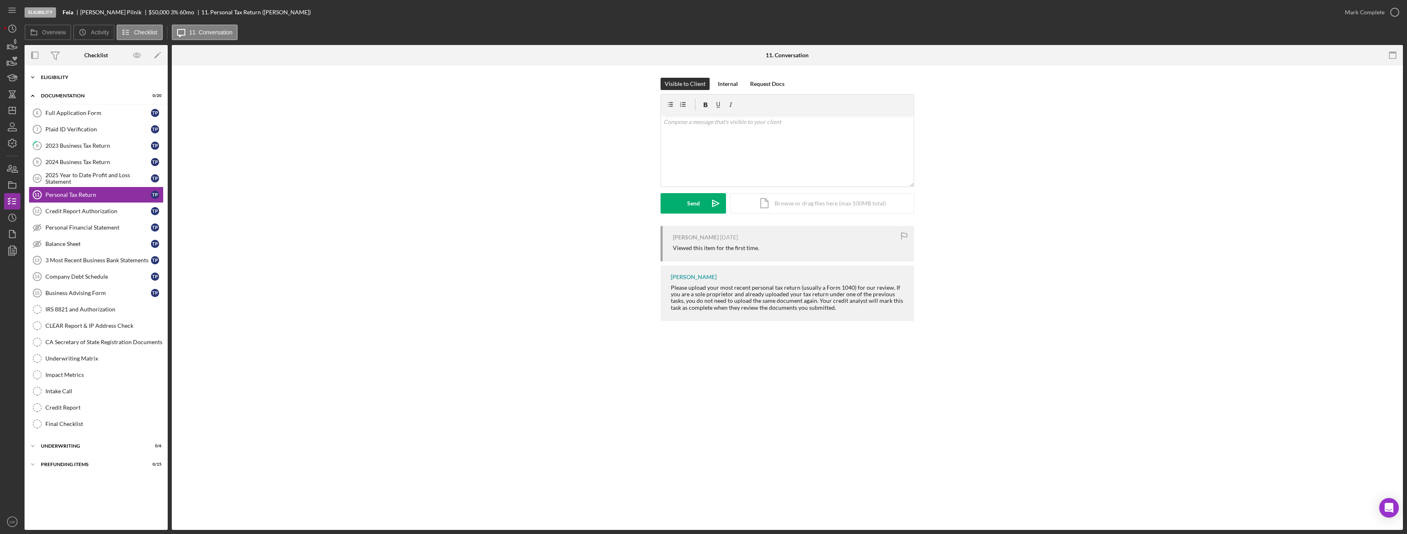
click at [81, 74] on div "Icon/Expander Eligibility 6 / 7" at bounding box center [96, 77] width 143 height 16
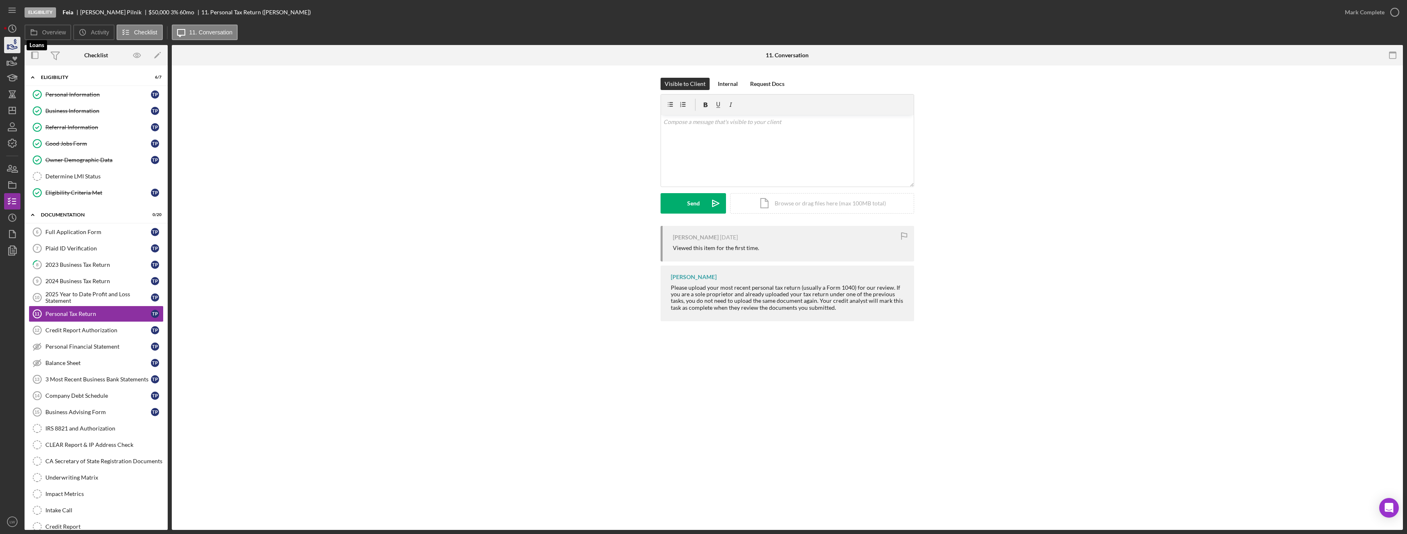
click at [9, 44] on icon "button" at bounding box center [12, 45] width 20 height 20
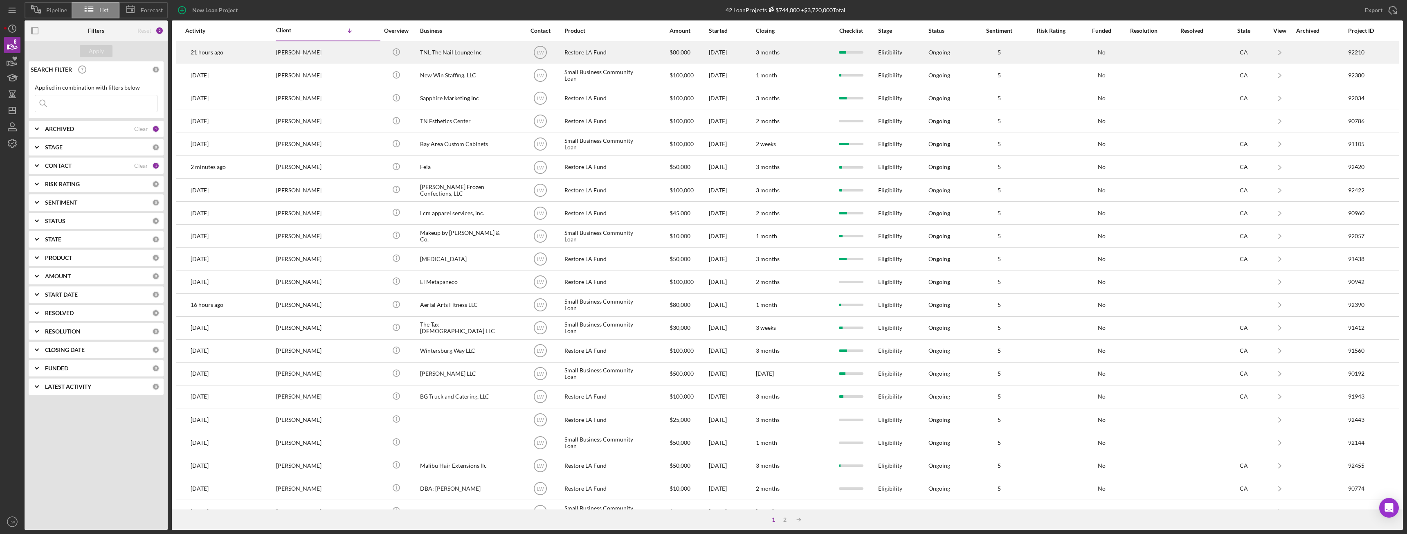
click at [450, 49] on div "TNL The Nail Lounge Inc" at bounding box center [461, 53] width 82 height 22
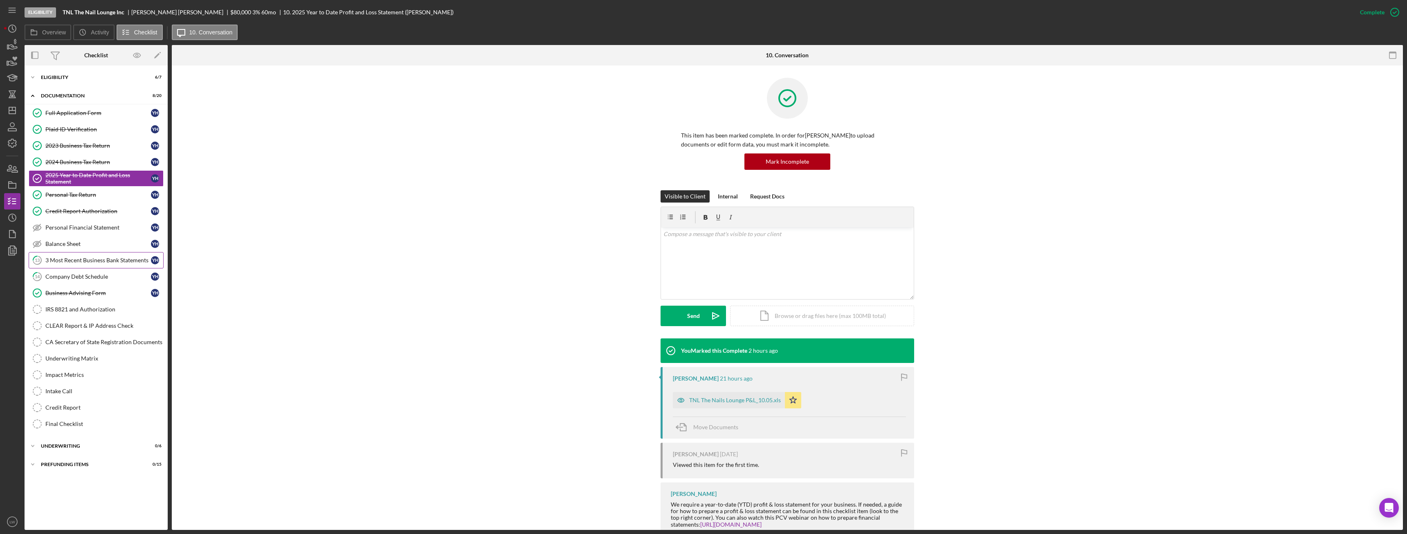
click at [87, 260] on div "3 Most Recent Business Bank Statements" at bounding box center [98, 260] width 106 height 7
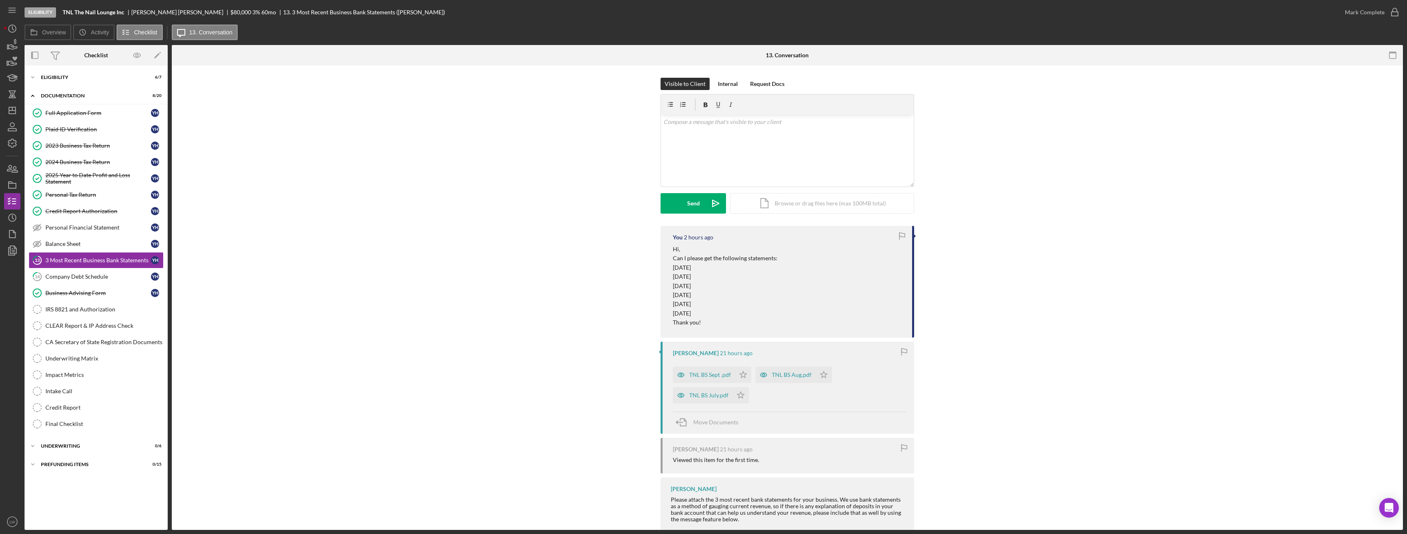
scroll to position [19, 0]
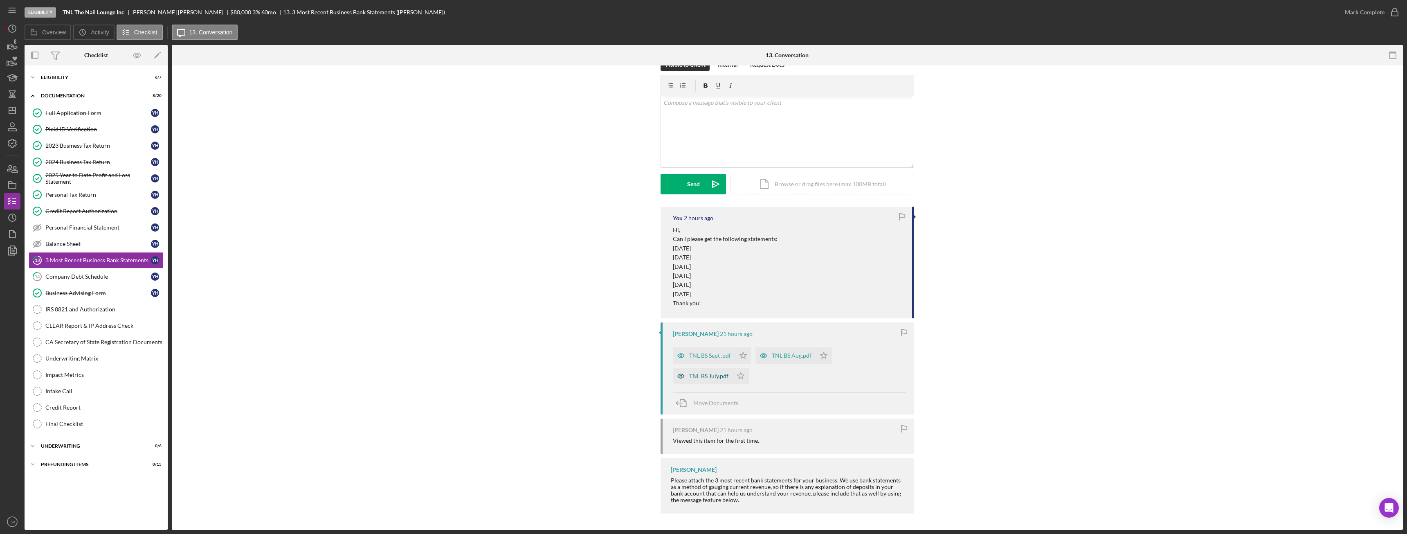
click at [716, 377] on div "TNL BS July.pdf" at bounding box center [708, 376] width 39 height 7
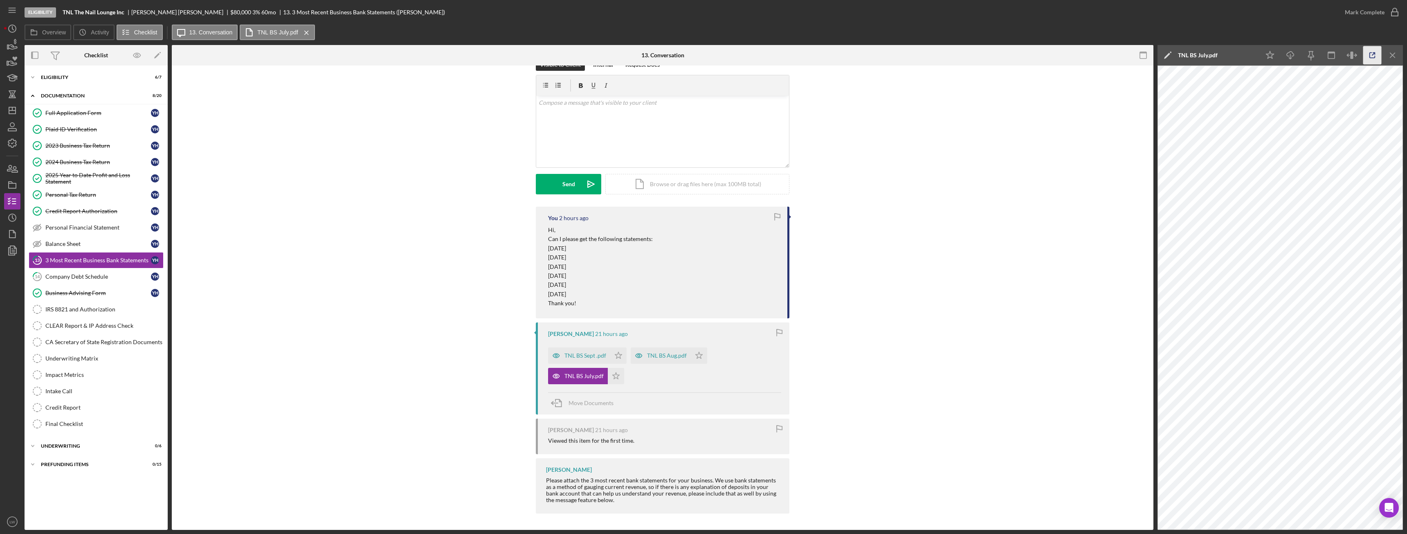
click at [1372, 53] on icon "button" at bounding box center [1372, 55] width 18 height 18
click at [1395, 58] on icon "Icon/Menu Close" at bounding box center [1393, 55] width 18 height 18
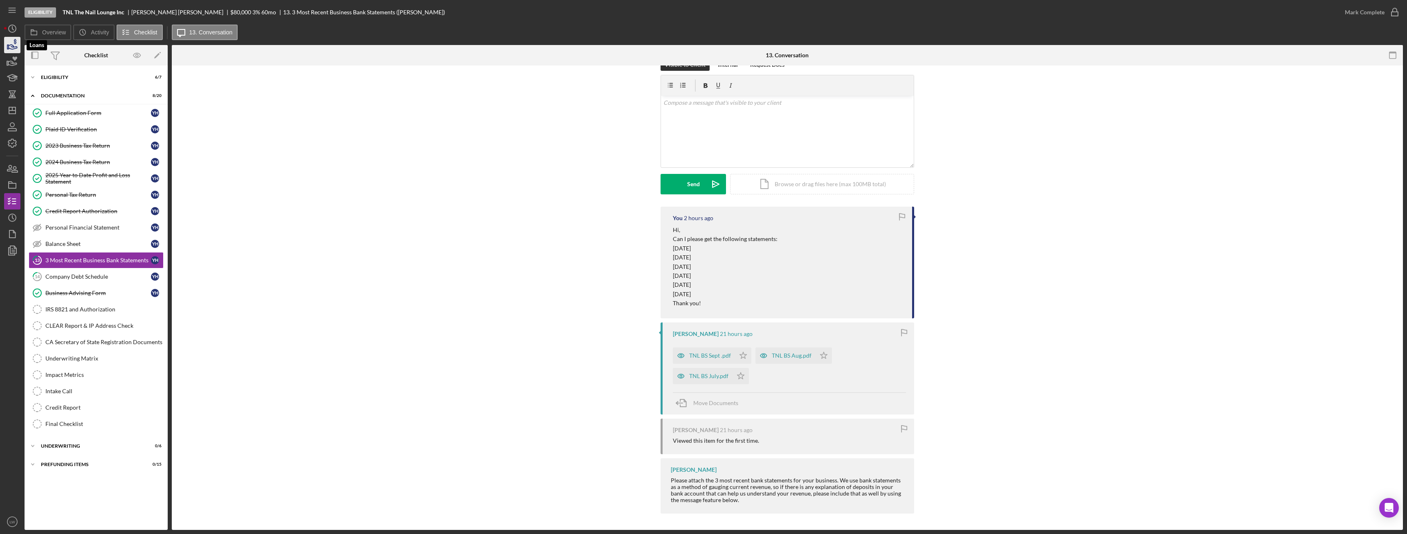
click at [10, 43] on icon "button" at bounding box center [12, 45] width 20 height 20
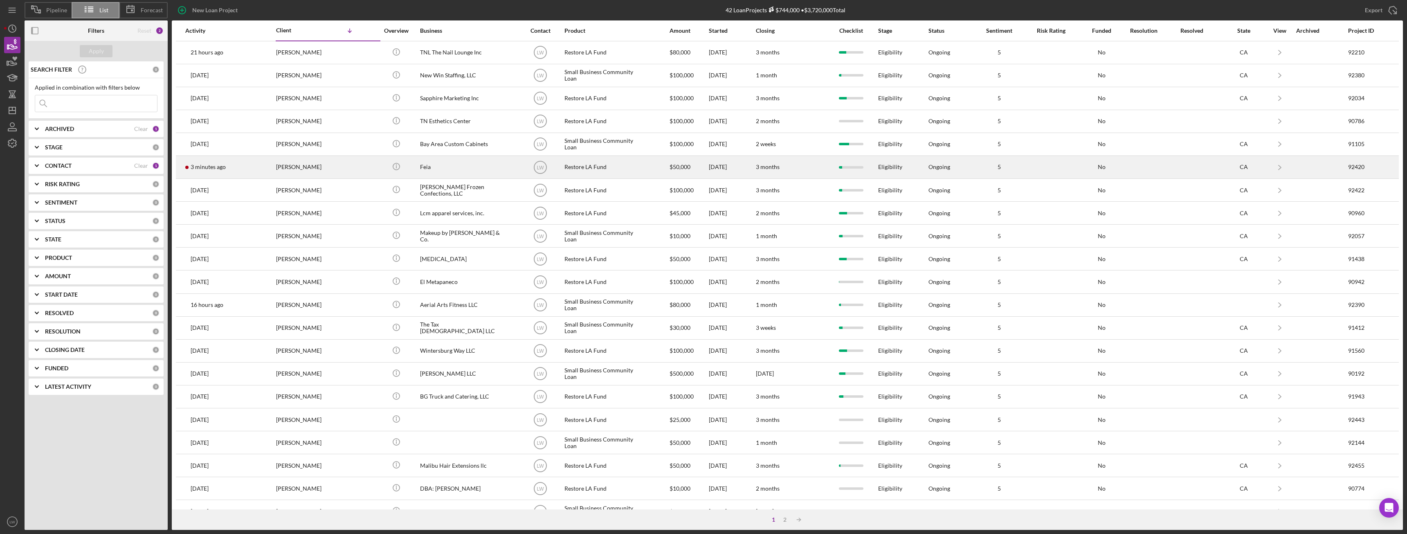
click at [327, 171] on div "Thomas Pilnik" at bounding box center [317, 167] width 82 height 22
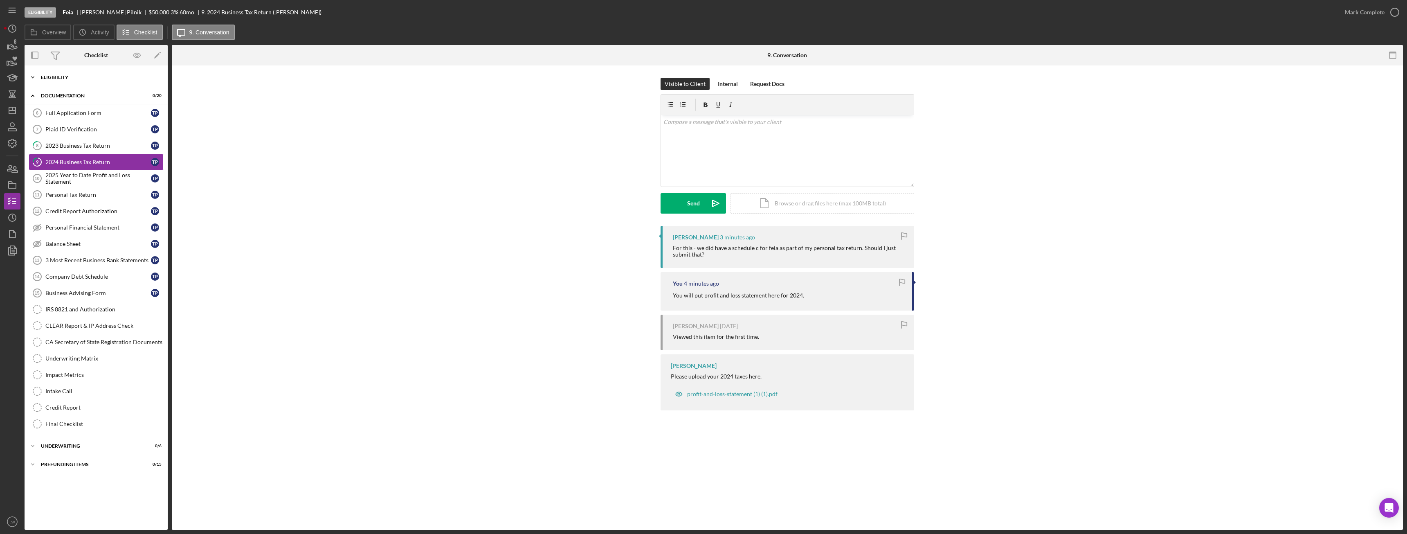
click at [72, 81] on div "Icon/Expander Eligibility 6 / 7" at bounding box center [96, 77] width 143 height 16
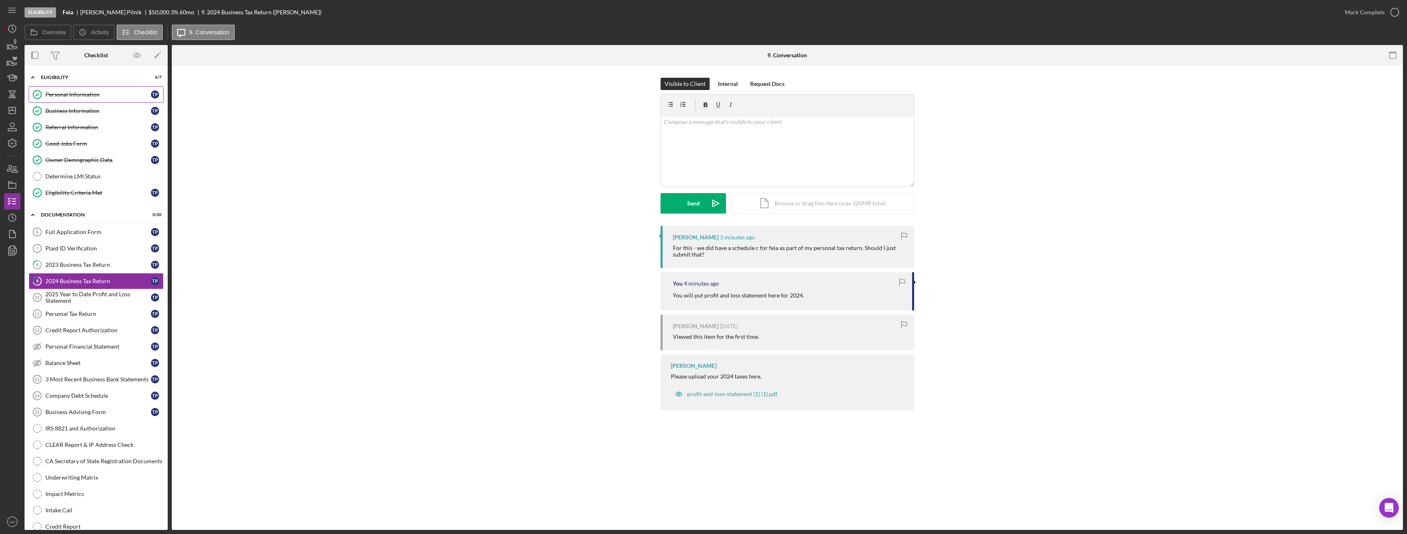
click at [77, 97] on div "Personal Information" at bounding box center [98, 94] width 106 height 7
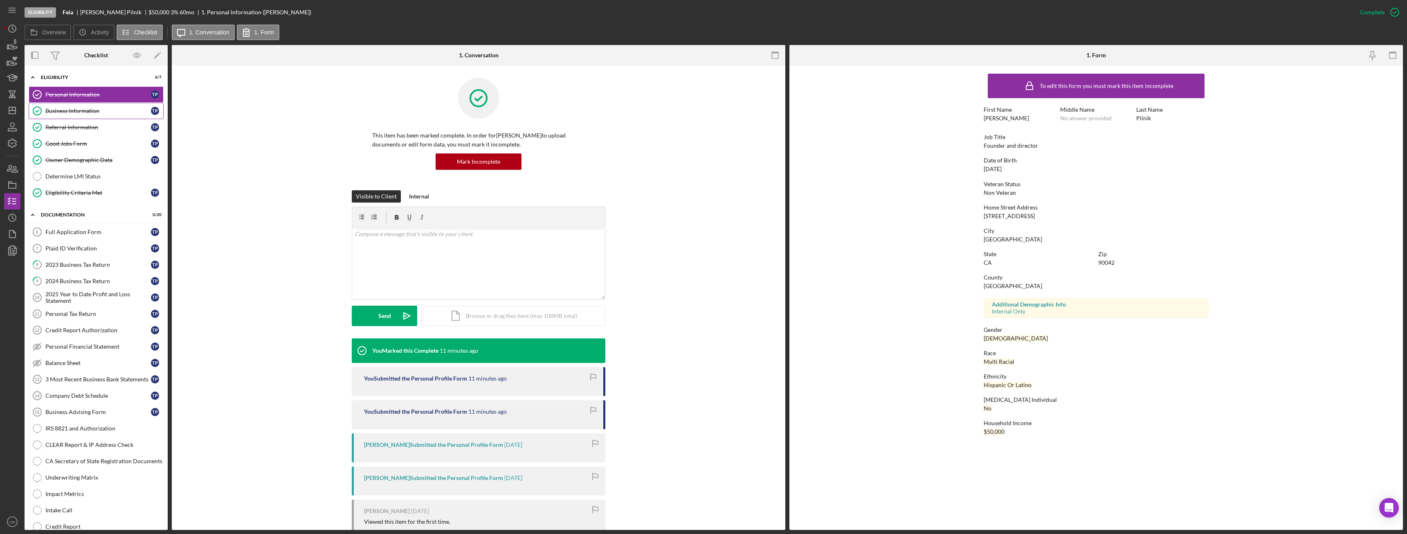
click at [88, 110] on div "Business Information" at bounding box center [98, 111] width 106 height 7
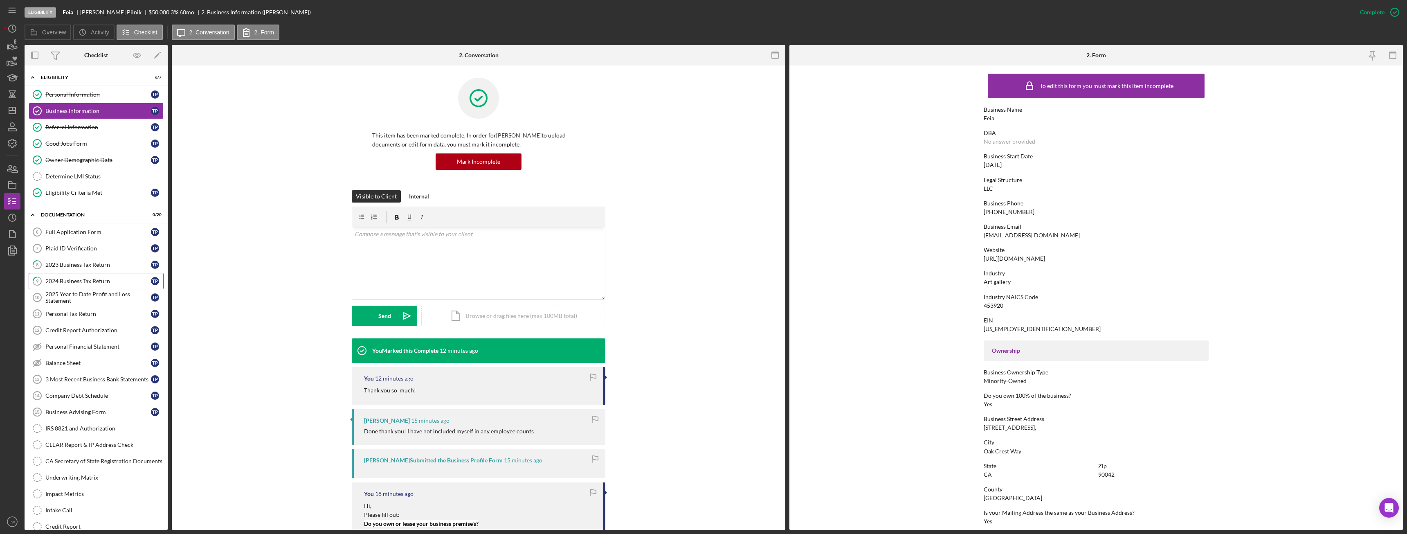
click at [77, 280] on div "2024 Business Tax Return" at bounding box center [98, 281] width 106 height 7
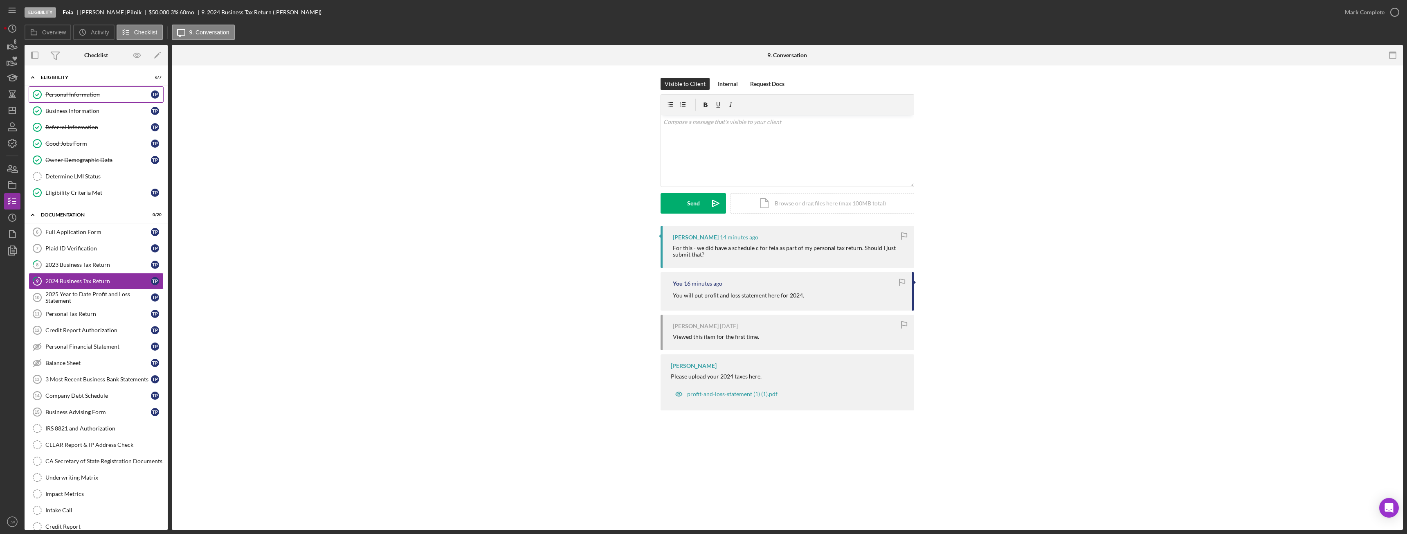
click at [83, 90] on link "Personal Information Personal Information T P" at bounding box center [96, 94] width 135 height 16
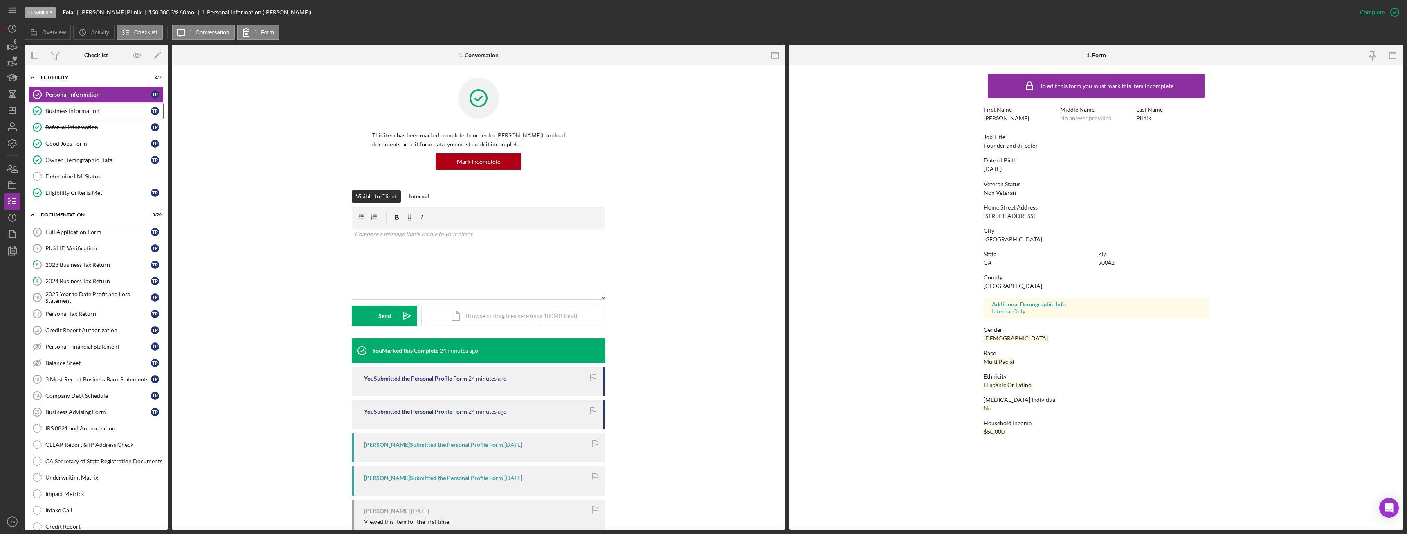
click at [70, 112] on div "Business Information" at bounding box center [98, 111] width 106 height 7
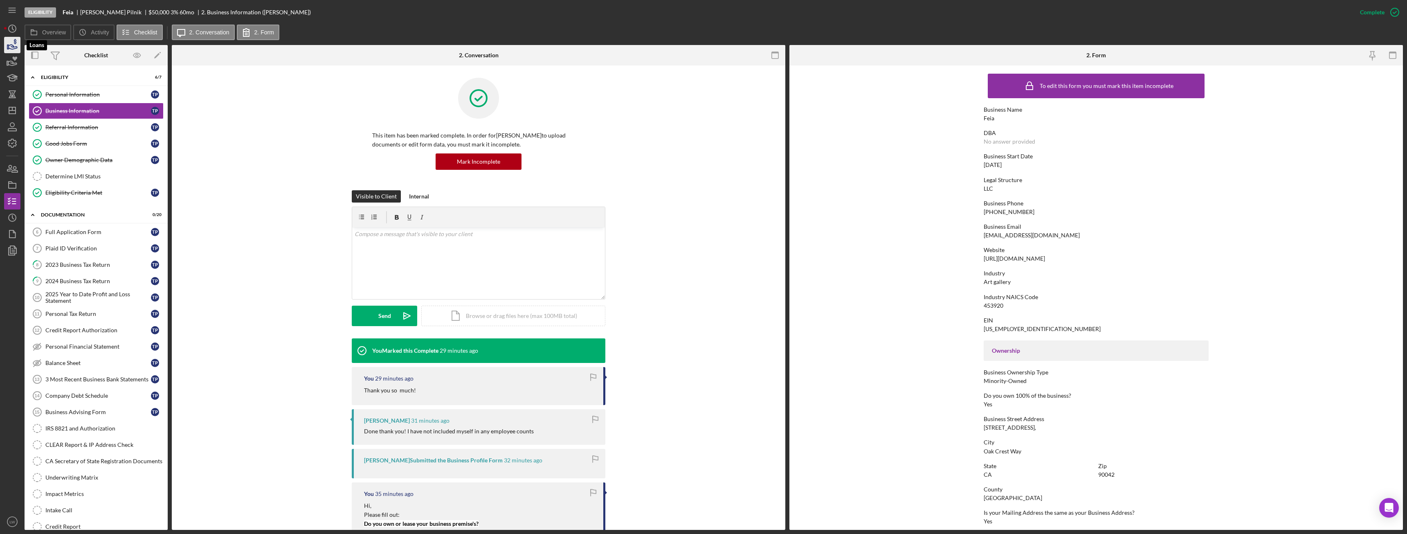
click at [14, 45] on icon "button" at bounding box center [12, 45] width 20 height 20
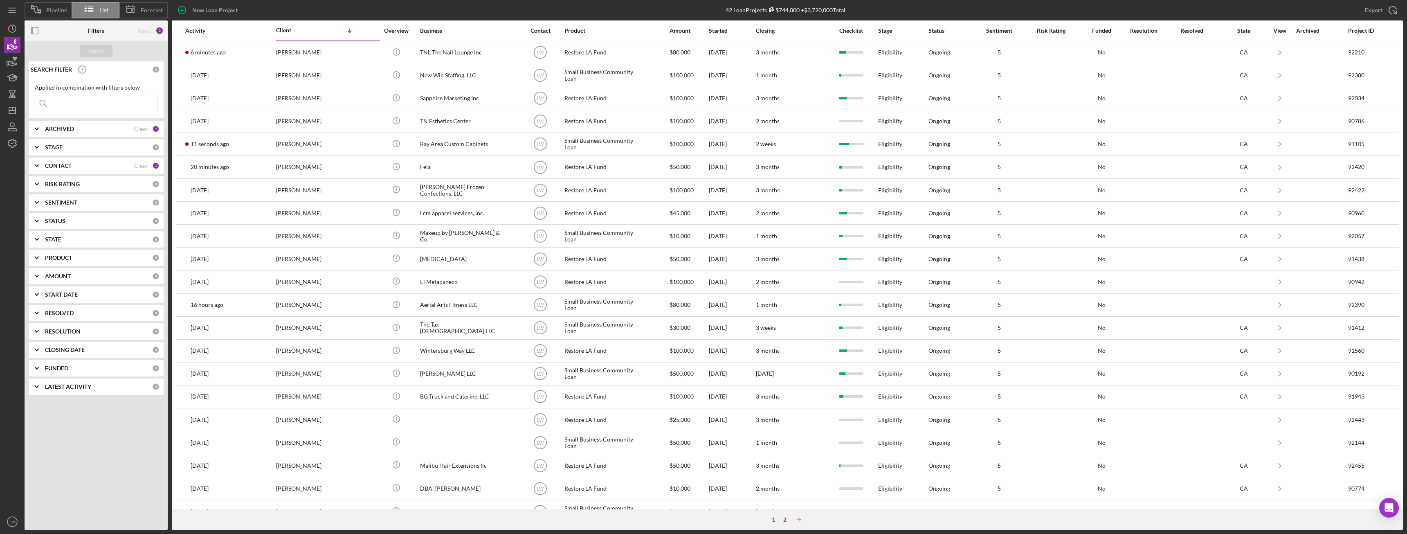
click at [782, 519] on div "2" at bounding box center [784, 519] width 11 height 7
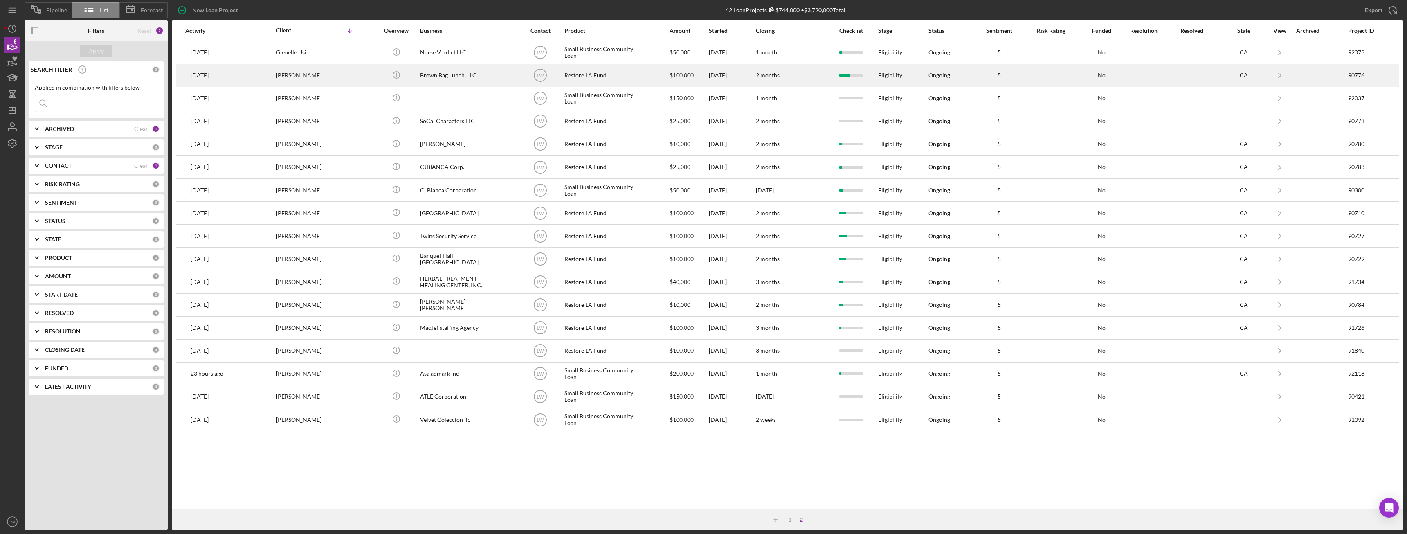
click at [452, 80] on div "Brown Bag Lunch, LLC" at bounding box center [461, 76] width 82 height 22
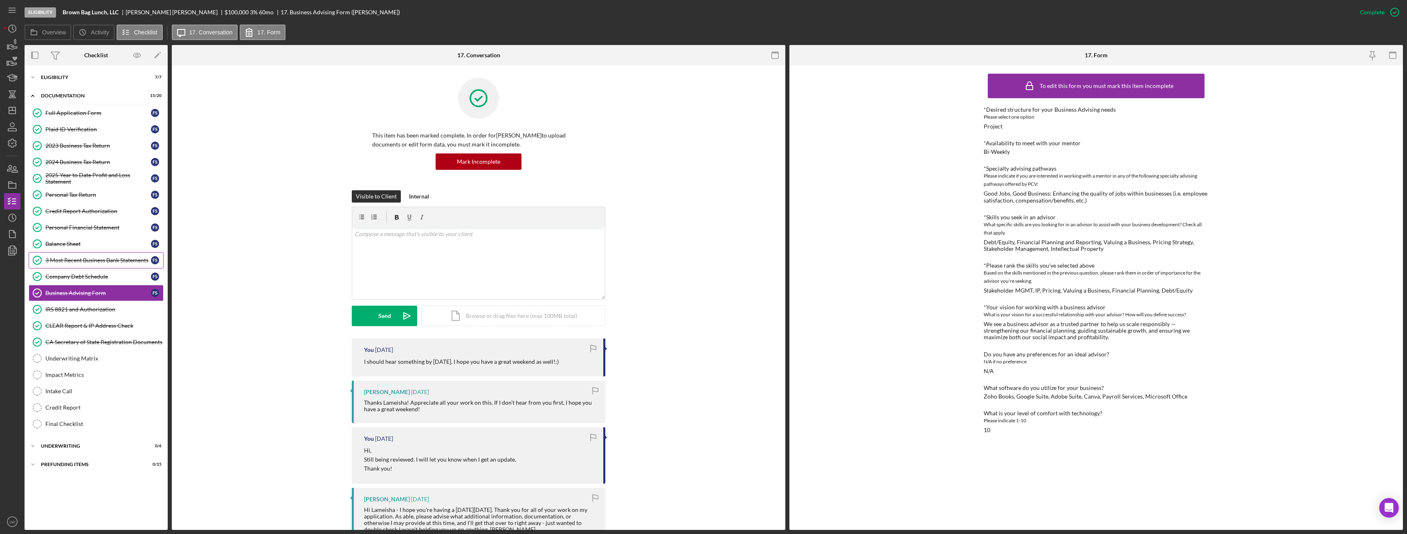
click at [99, 261] on div "3 Most Recent Business Bank Statements" at bounding box center [98, 260] width 106 height 7
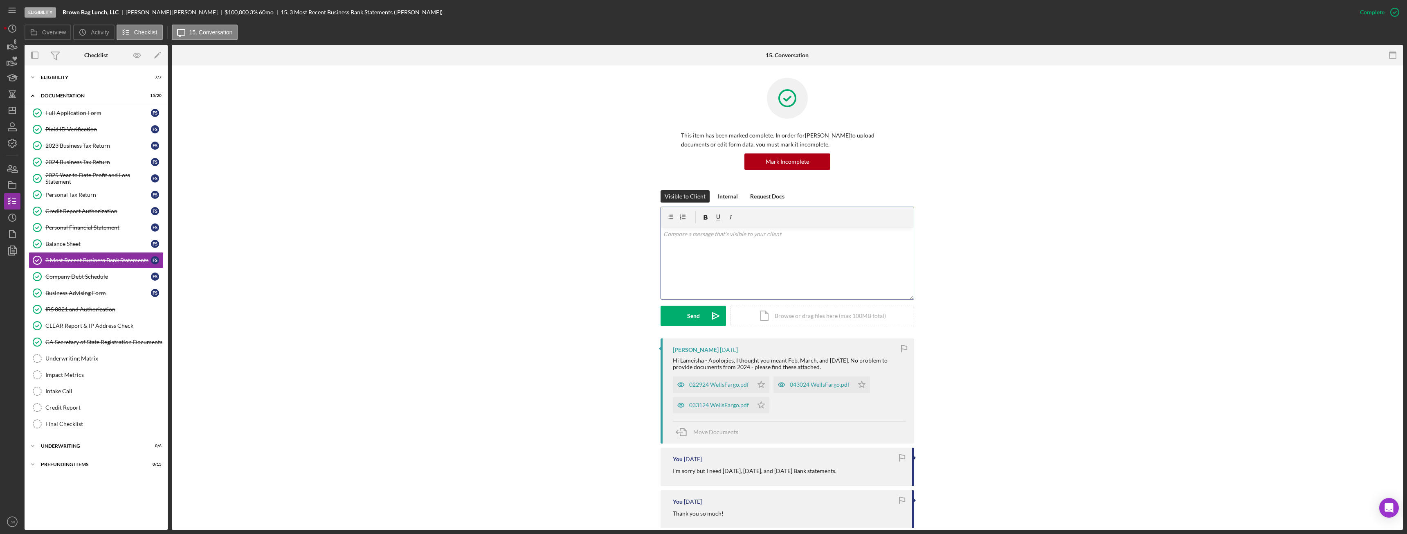
click at [751, 248] on div "v Color teal Color pink Remove color Add row above Add row below Add column bef…" at bounding box center [787, 263] width 253 height 72
click at [779, 245] on p "Do you have an statement showing the $" at bounding box center [787, 245] width 248 height 9
click at [695, 317] on div "Send" at bounding box center [693, 316] width 13 height 20
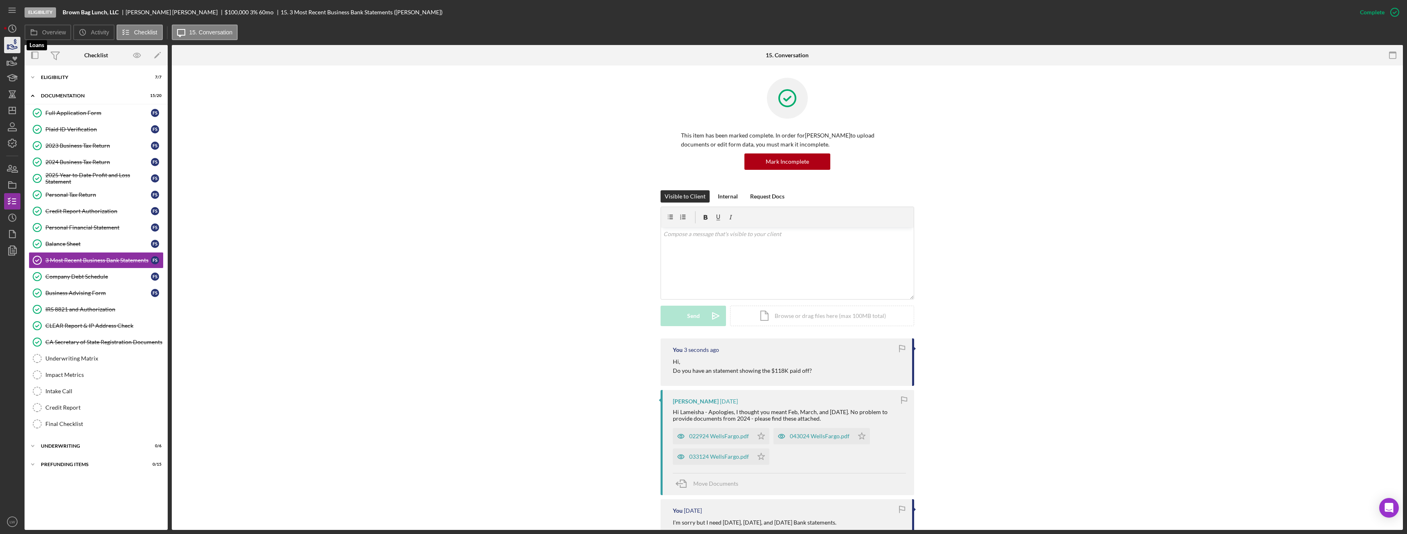
click at [6, 46] on icon "button" at bounding box center [12, 45] width 20 height 20
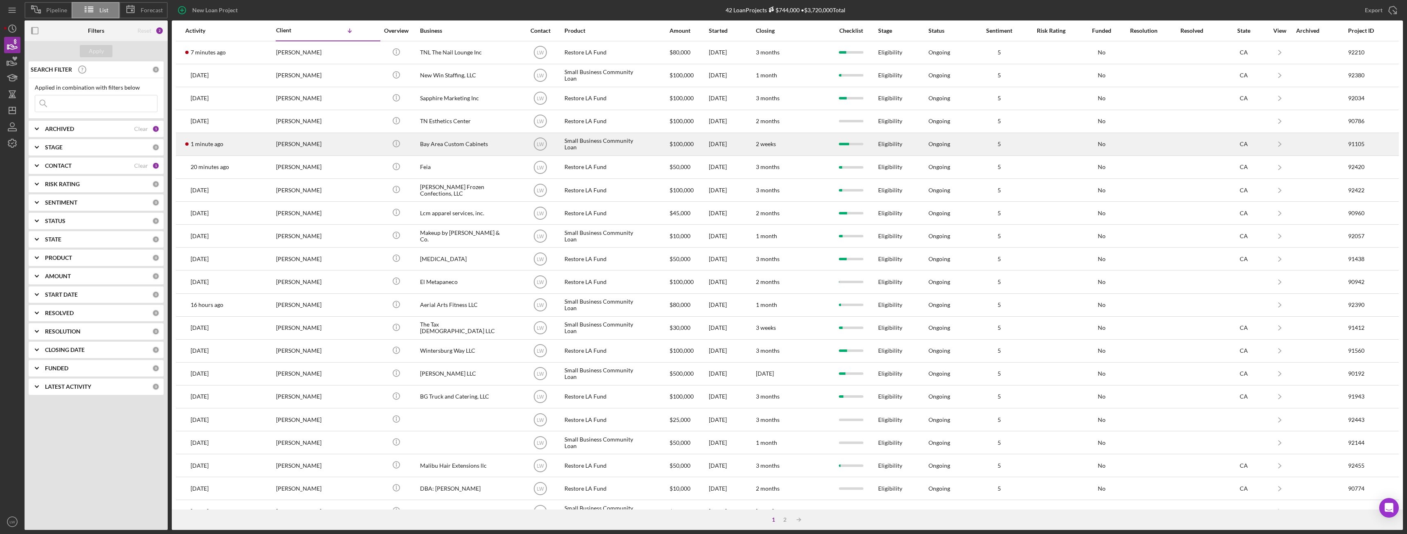
click at [282, 149] on div "Tien Nguyen" at bounding box center [317, 144] width 82 height 22
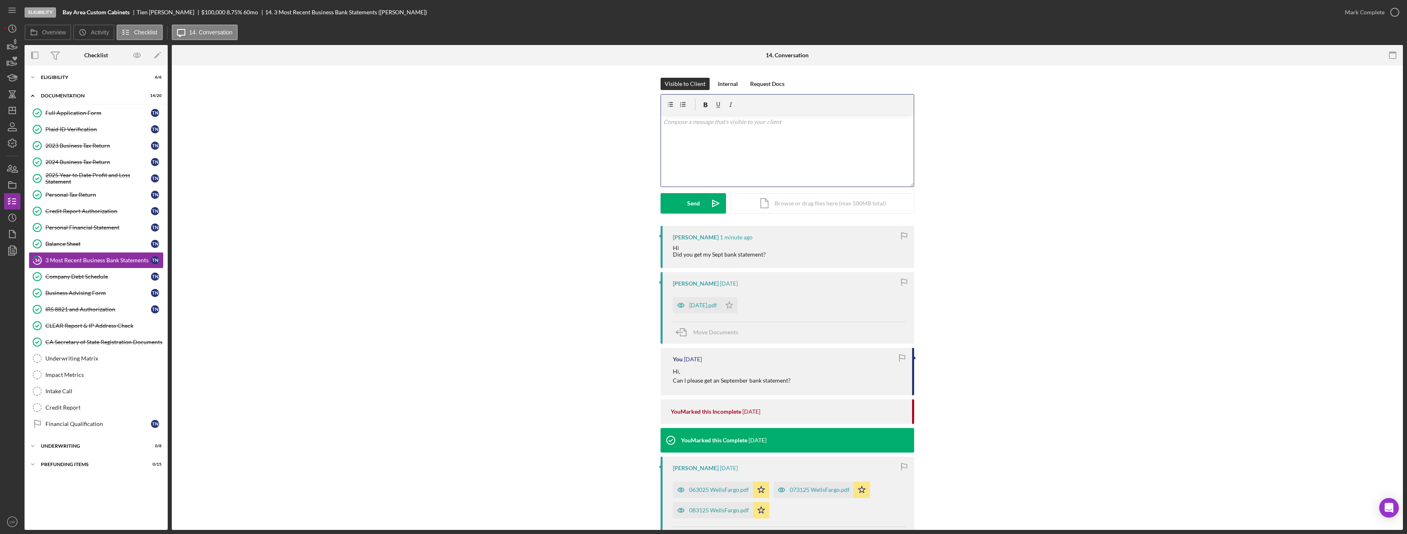
click at [795, 150] on div "v Color teal Color pink Remove color Add row above Add row below Add column bef…" at bounding box center [787, 151] width 253 height 72
click at [706, 200] on icon "Icon/icon-invite-send" at bounding box center [716, 203] width 20 height 20
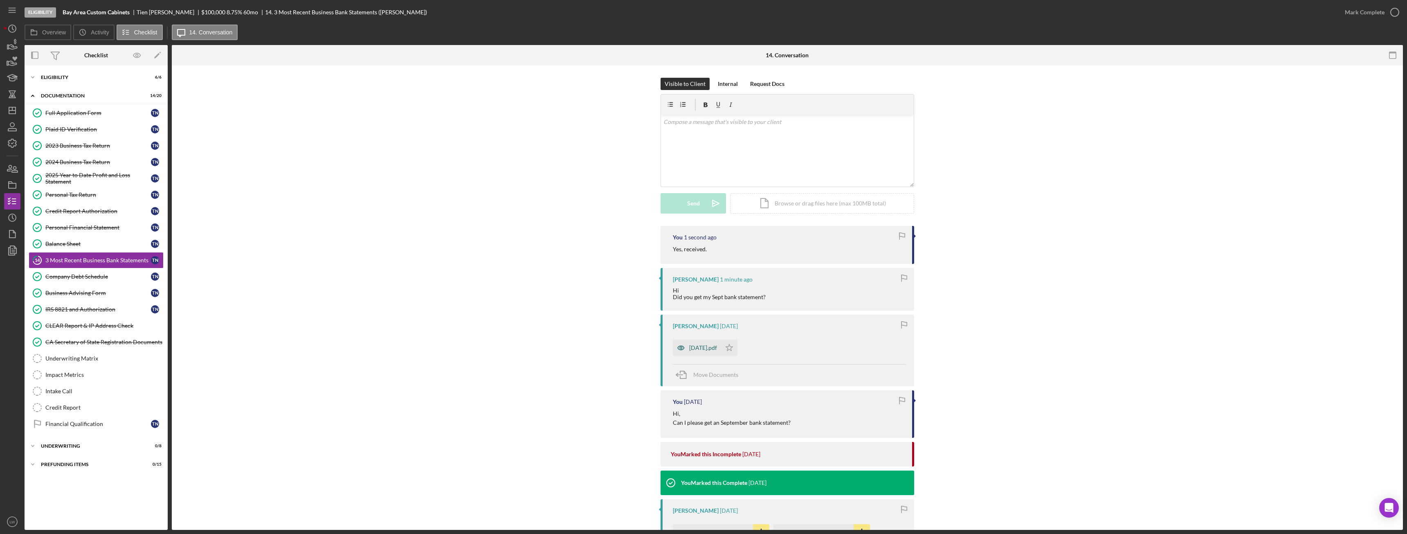
click at [701, 351] on div "SEPT 2025.pdf" at bounding box center [697, 348] width 48 height 16
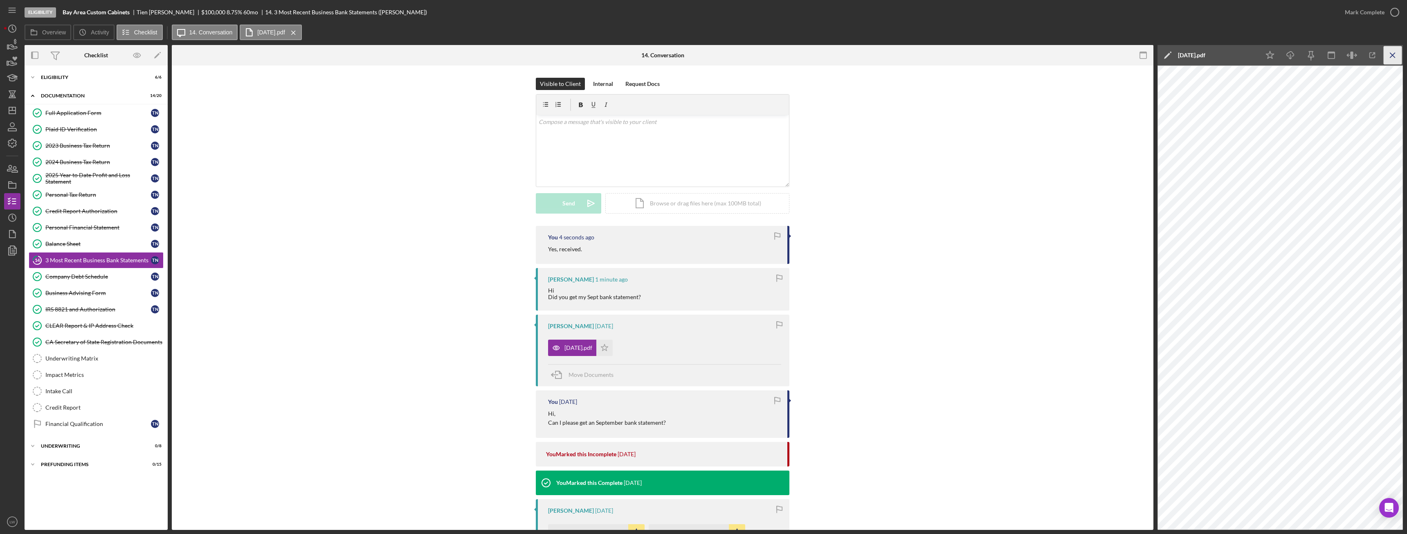
click at [1392, 56] on line "button" at bounding box center [1392, 55] width 4 height 4
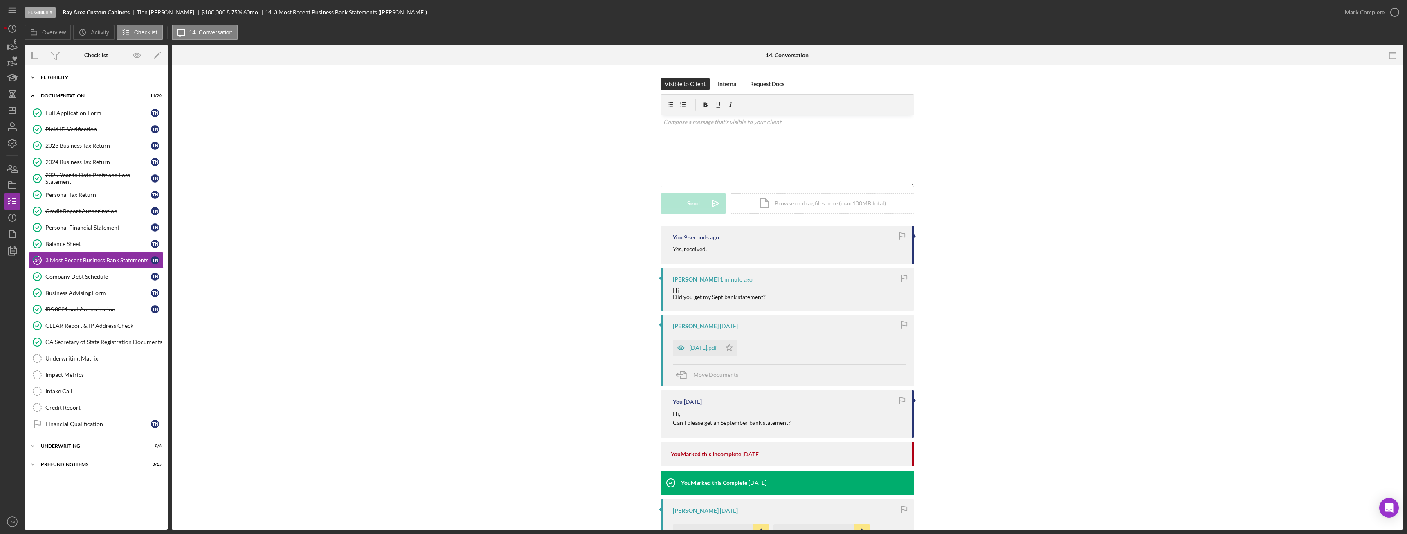
click at [69, 74] on div "Icon/Expander Eligibility 6 / 6" at bounding box center [96, 77] width 143 height 16
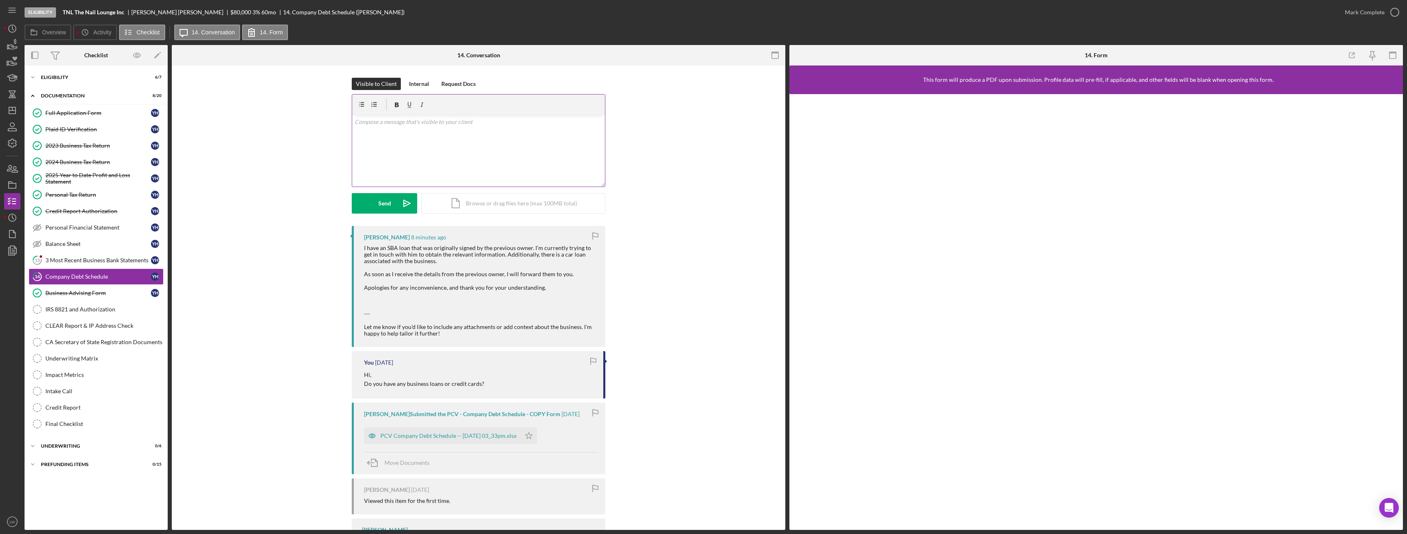
click at [488, 164] on div "v Color teal Color pink Remove color Add row above Add row below Add column bef…" at bounding box center [478, 151] width 253 height 72
click at [500, 155] on div "v Color teal Color pink Remove color Add row above Add row below Add column bef…" at bounding box center [478, 151] width 253 height 72
click at [355, 121] on p "That you for that information!" at bounding box center [479, 121] width 248 height 9
click at [434, 147] on p "That you for that information!" at bounding box center [479, 144] width 248 height 9
click at [390, 201] on button "Send Icon/icon-invite-send" at bounding box center [384, 203] width 65 height 20
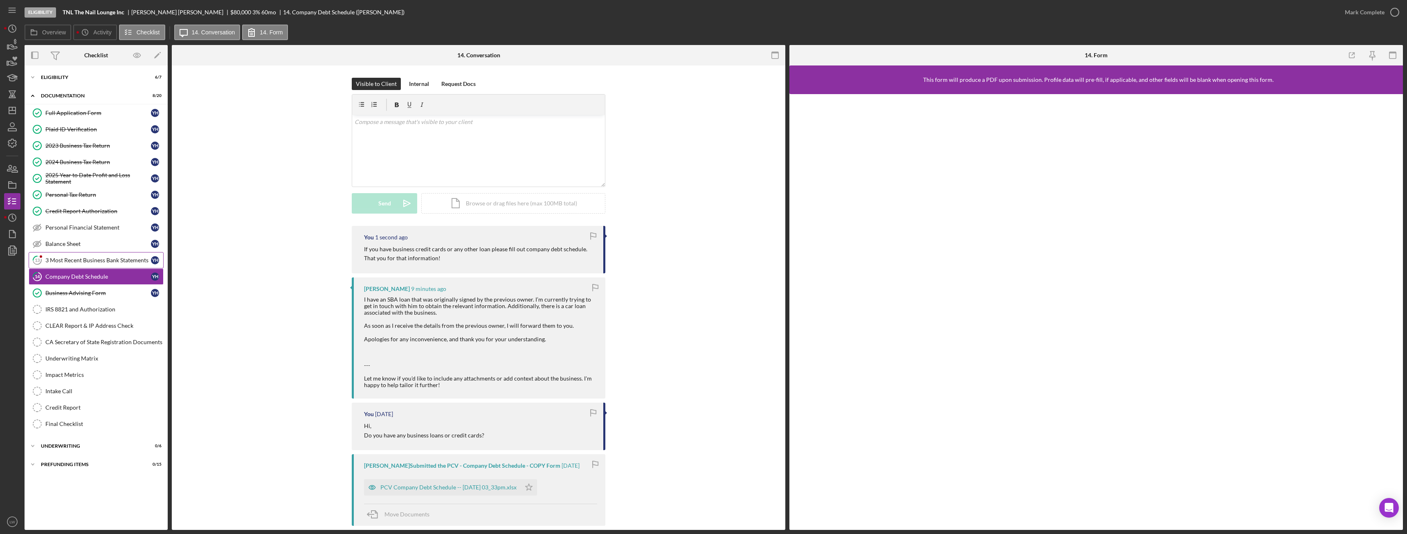
click at [128, 258] on div "3 Most Recent Business Bank Statements" at bounding box center [98, 260] width 106 height 7
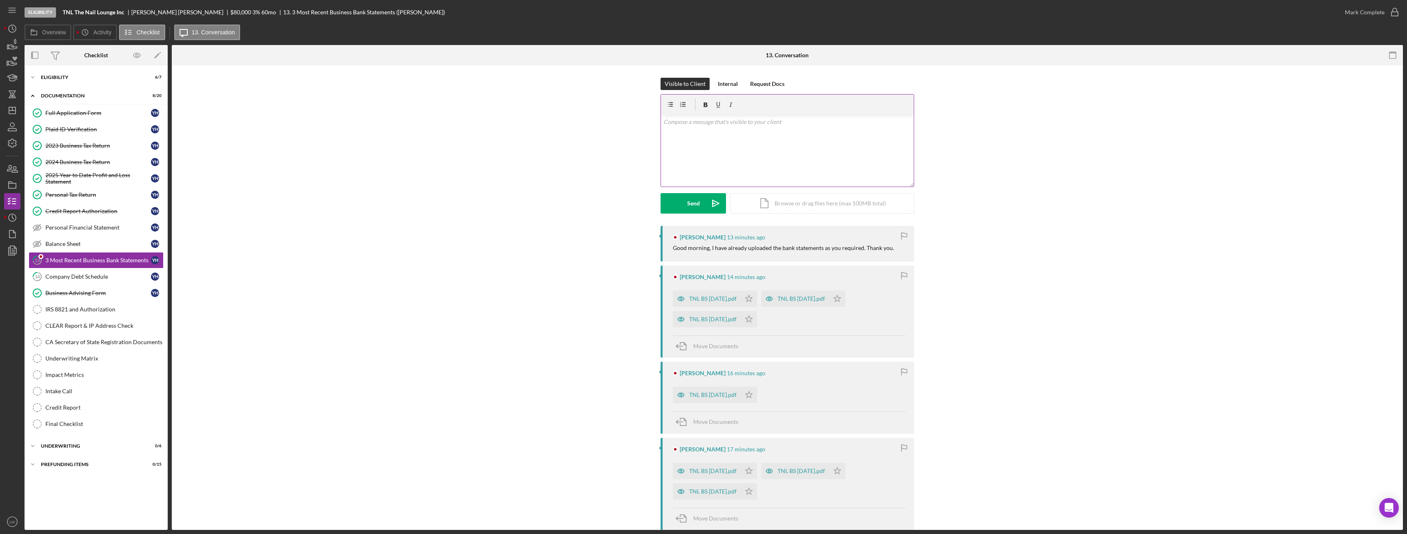
click at [810, 149] on div "v Color teal Color pink Remove color Add row above Add row below Add column bef…" at bounding box center [787, 151] width 253 height 72
click at [697, 195] on button "Send Icon/icon-invite-send" at bounding box center [693, 203] width 65 height 20
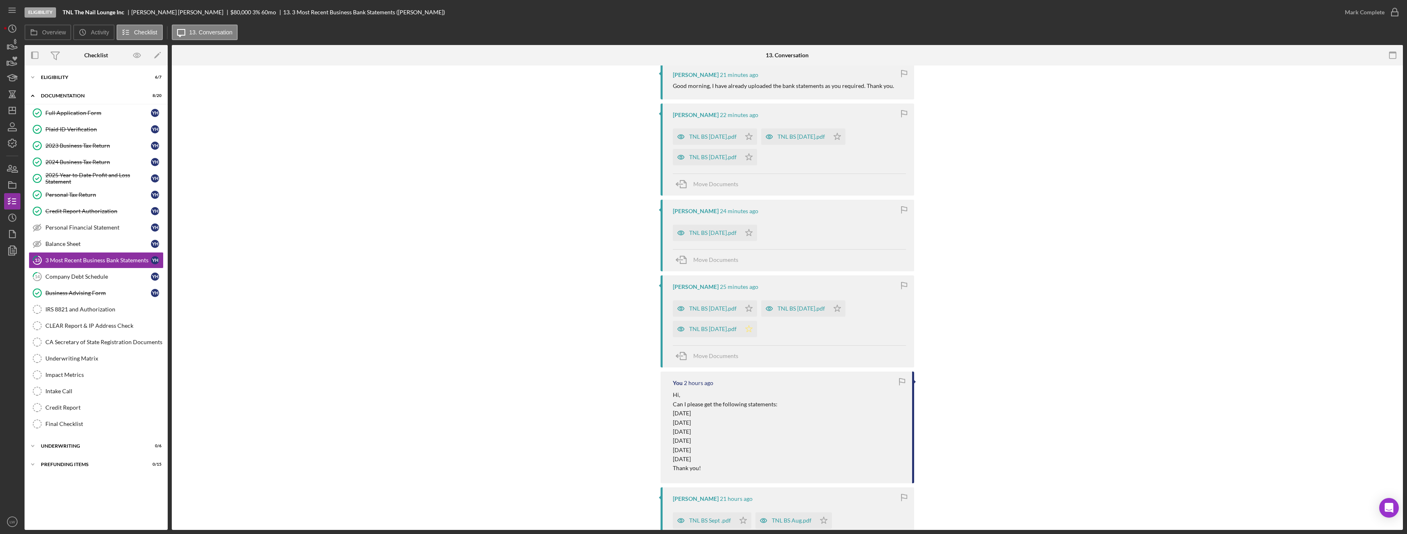
scroll to position [370, 0]
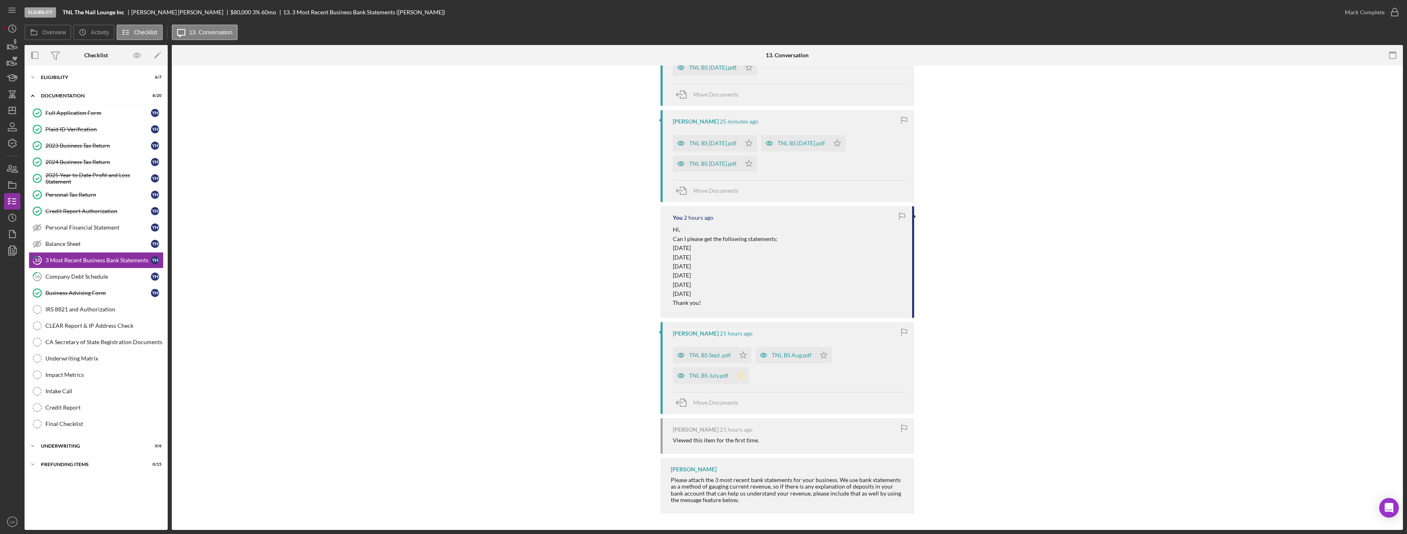
click at [740, 375] on icon "Icon/Star" at bounding box center [741, 375] width 16 height 16
click at [742, 355] on icon "Icon/Star" at bounding box center [743, 355] width 16 height 16
click at [821, 355] on polygon "button" at bounding box center [824, 354] width 7 height 7
click at [785, 356] on div "TNL BS Aug.pdf" at bounding box center [792, 355] width 40 height 7
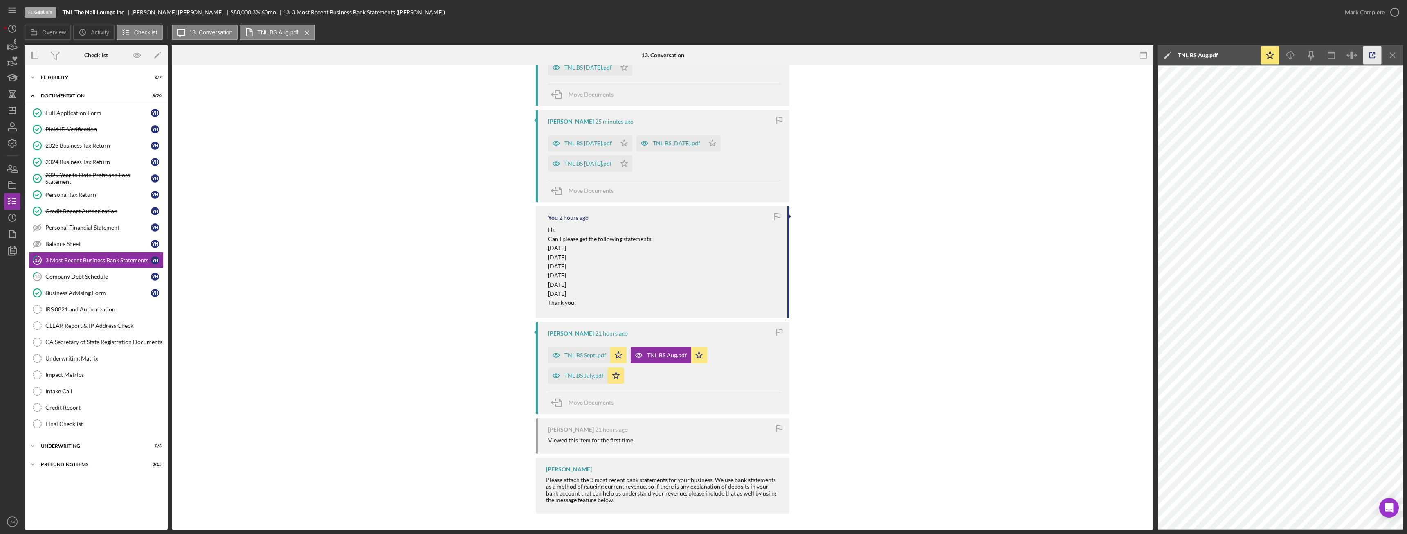
click at [1371, 53] on icon "button" at bounding box center [1372, 55] width 5 height 5
click at [580, 355] on div "TNL BS Sept .pdf" at bounding box center [586, 355] width 42 height 7
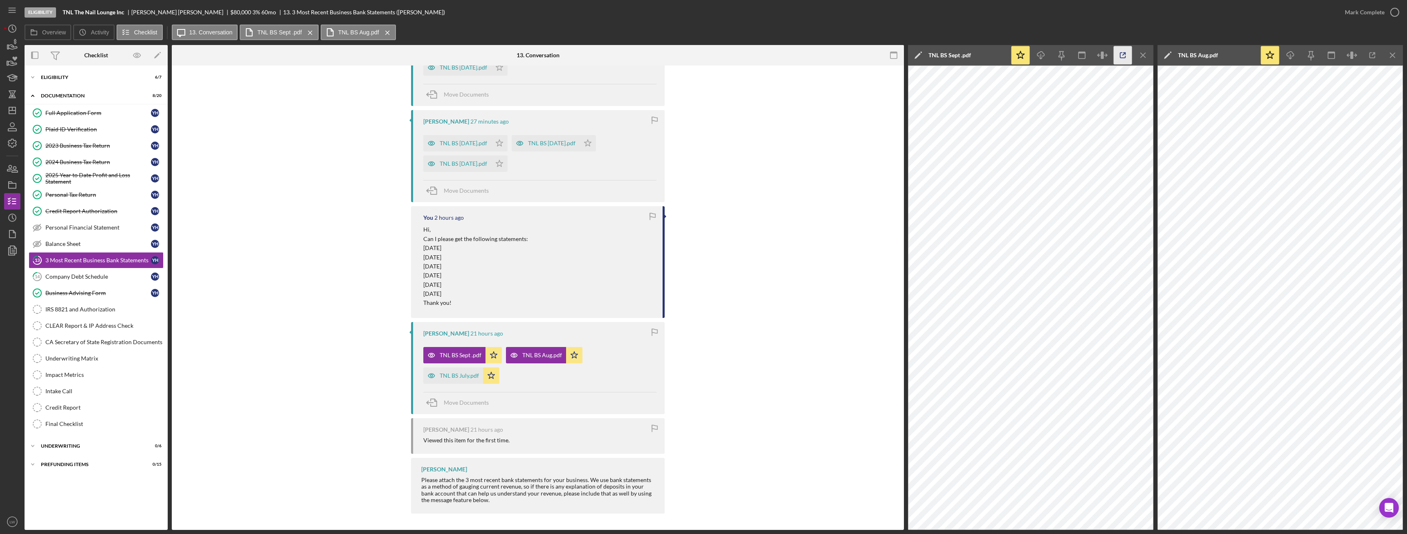
click at [1124, 55] on icon "button" at bounding box center [1123, 55] width 18 height 18
click at [1150, 58] on icon "Icon/Menu Close" at bounding box center [1143, 55] width 18 height 18
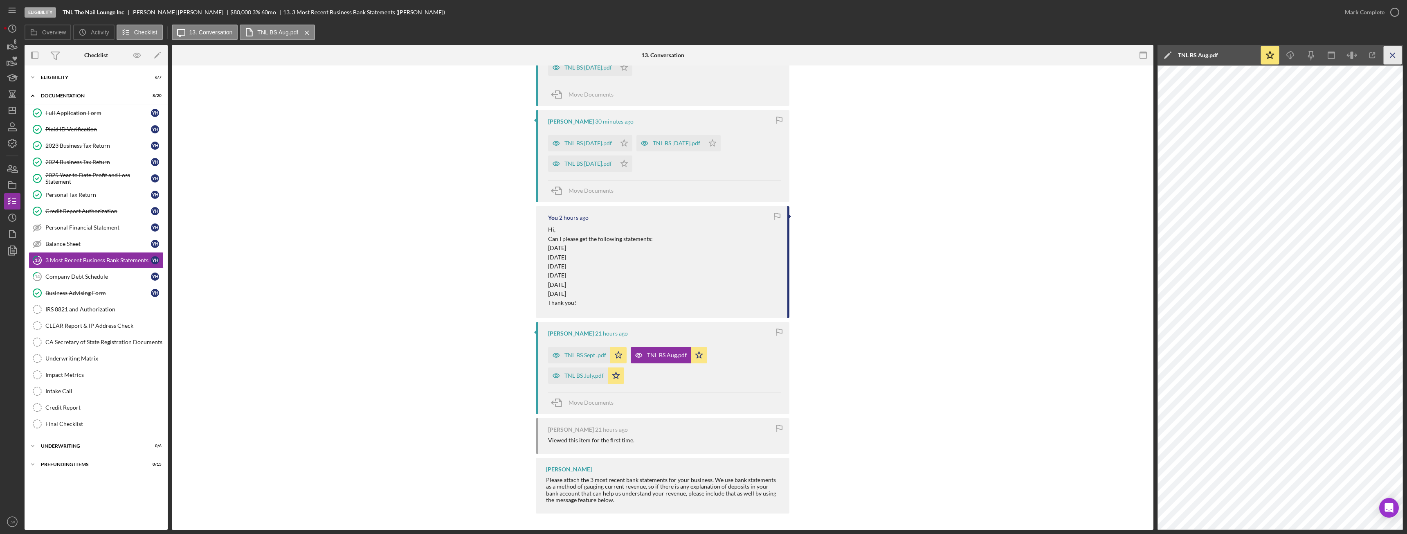
click at [1398, 58] on icon "Icon/Menu Close" at bounding box center [1393, 55] width 18 height 18
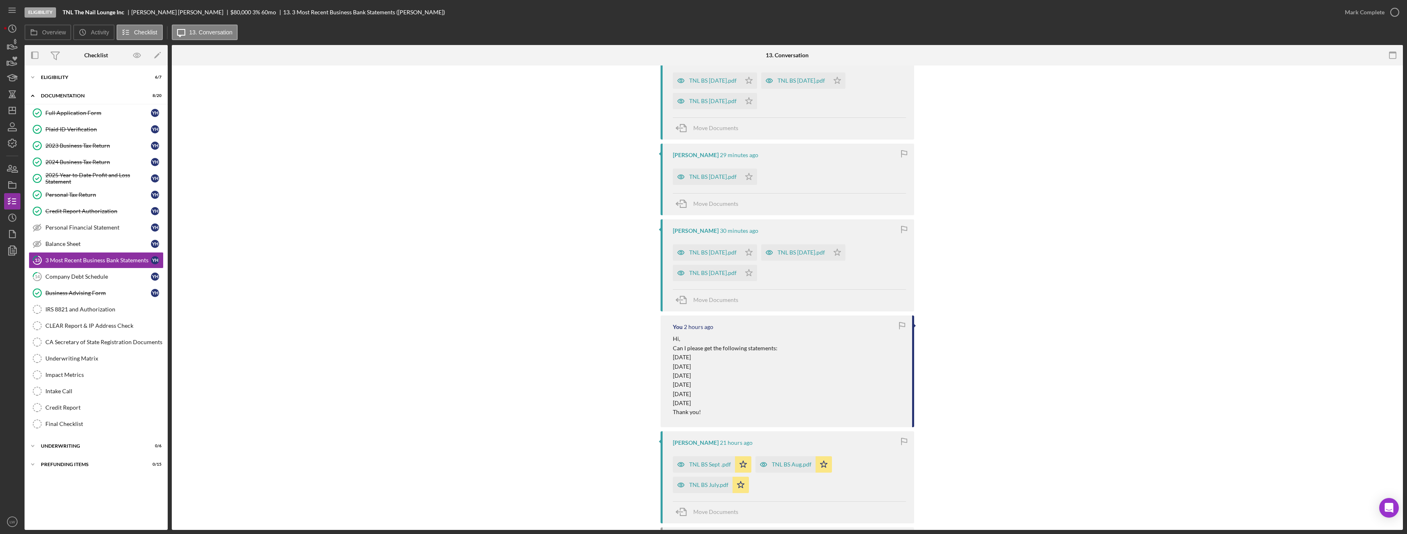
scroll to position [247, 0]
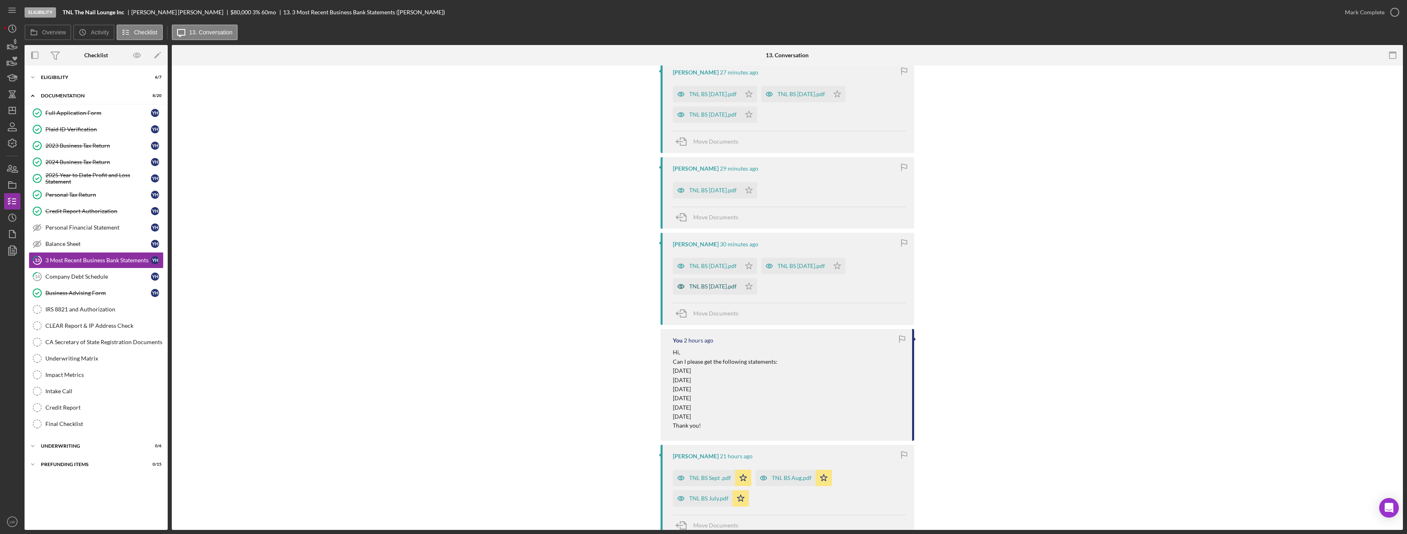
click at [723, 286] on div "TNL BS [DATE].pdf" at bounding box center [712, 286] width 47 height 7
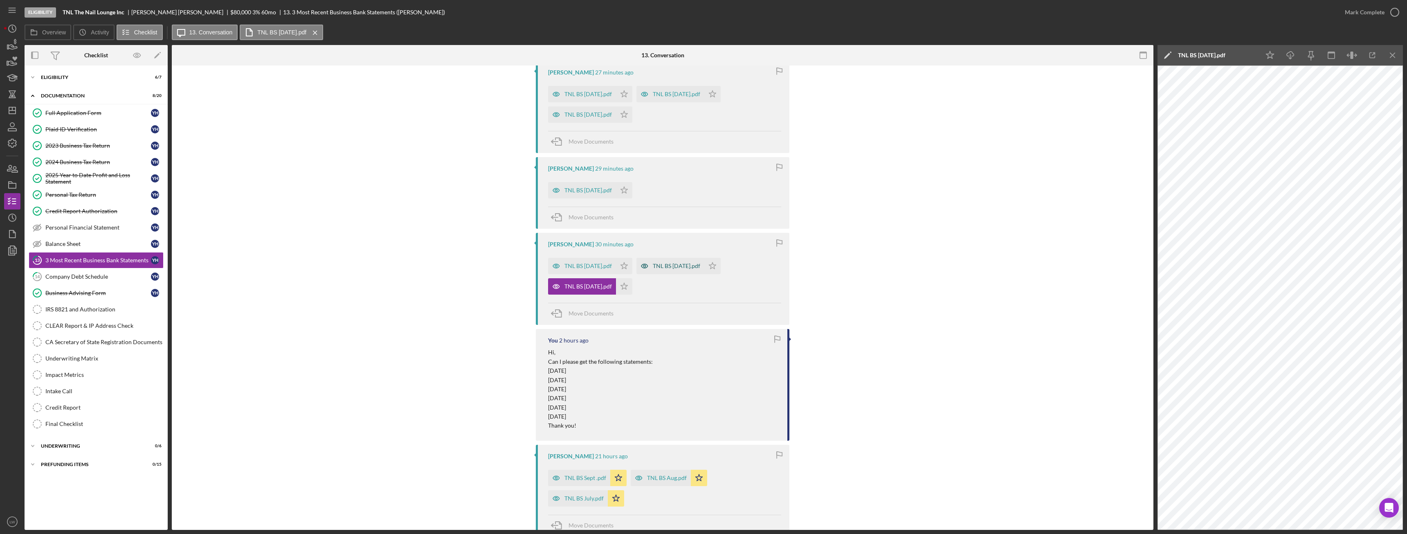
click at [670, 270] on div "TNL BS [DATE].pdf" at bounding box center [670, 266] width 68 height 16
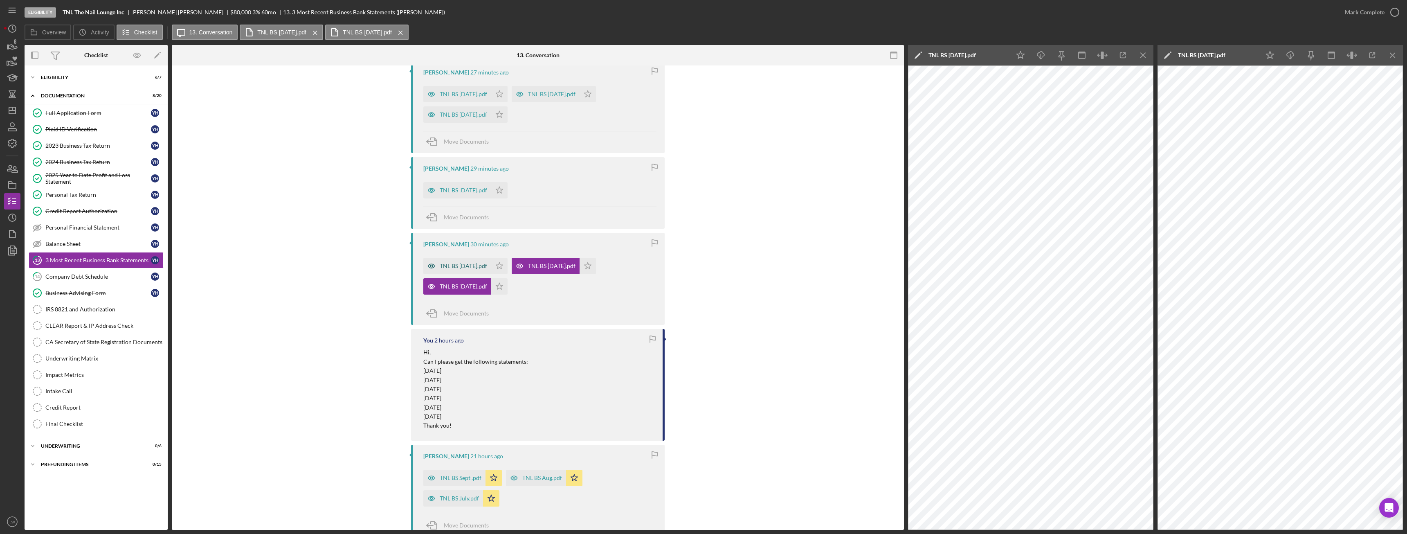
click at [462, 266] on div "TNL BS [DATE].pdf" at bounding box center [463, 266] width 47 height 7
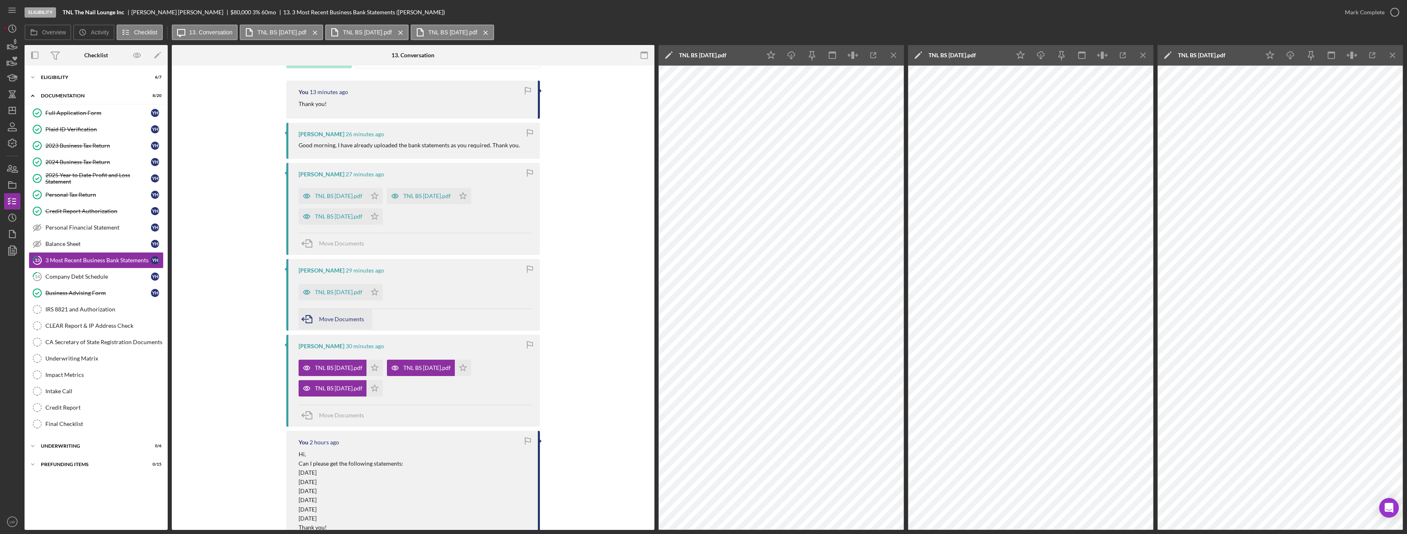
scroll to position [124, 0]
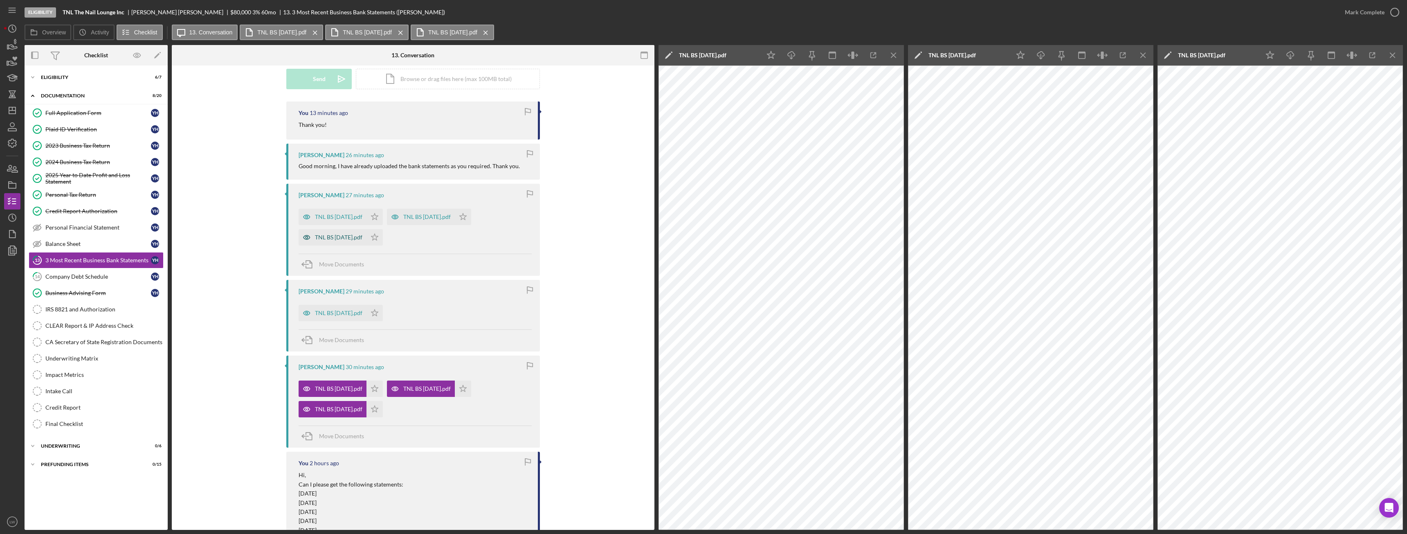
click at [344, 239] on div "TNL BS [DATE].pdf" at bounding box center [338, 237] width 47 height 7
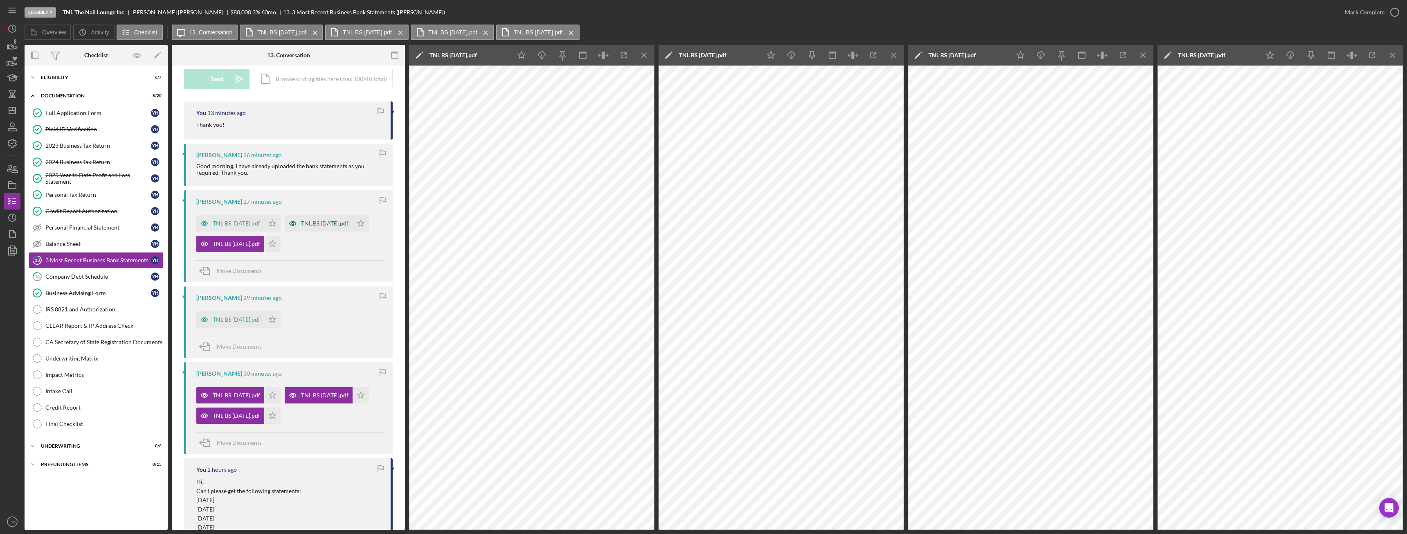
click at [312, 223] on div "TNL BS [DATE].pdf" at bounding box center [324, 223] width 47 height 7
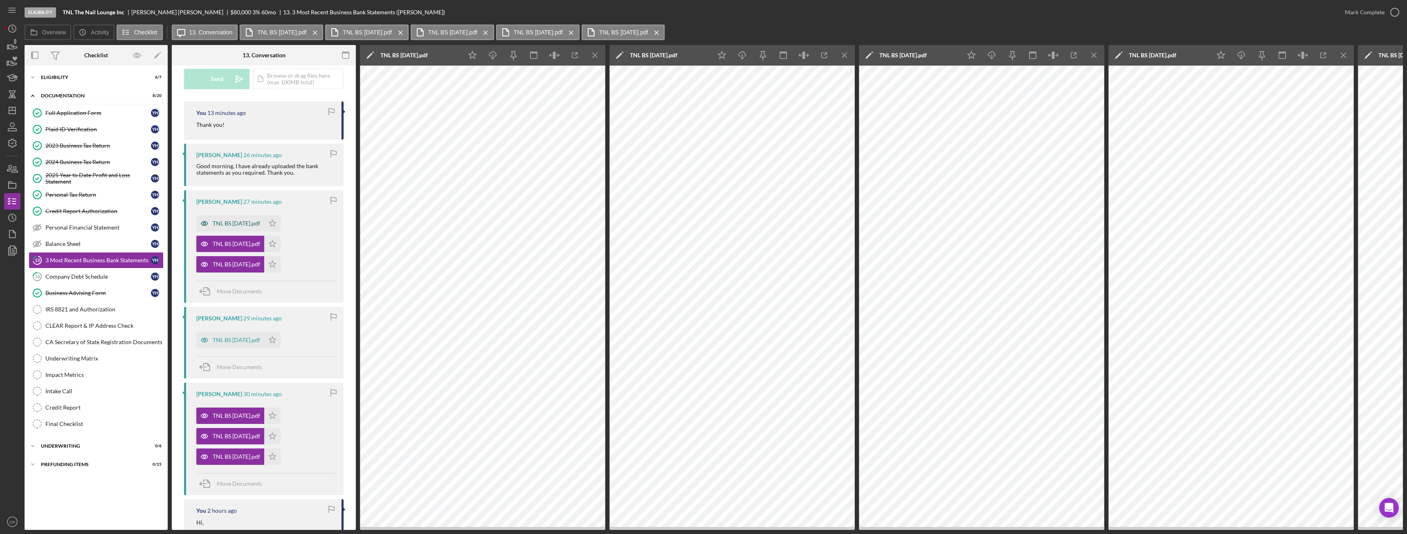
click at [238, 223] on div "TNL BS [DATE].pdf" at bounding box center [236, 223] width 47 height 7
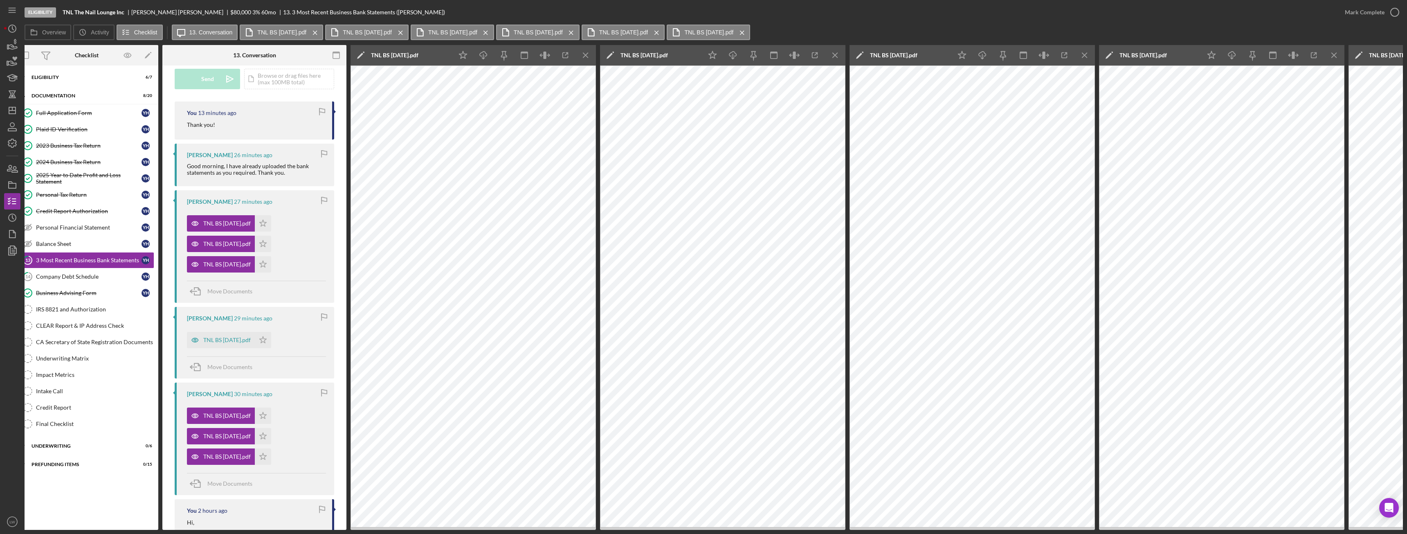
scroll to position [0, 4]
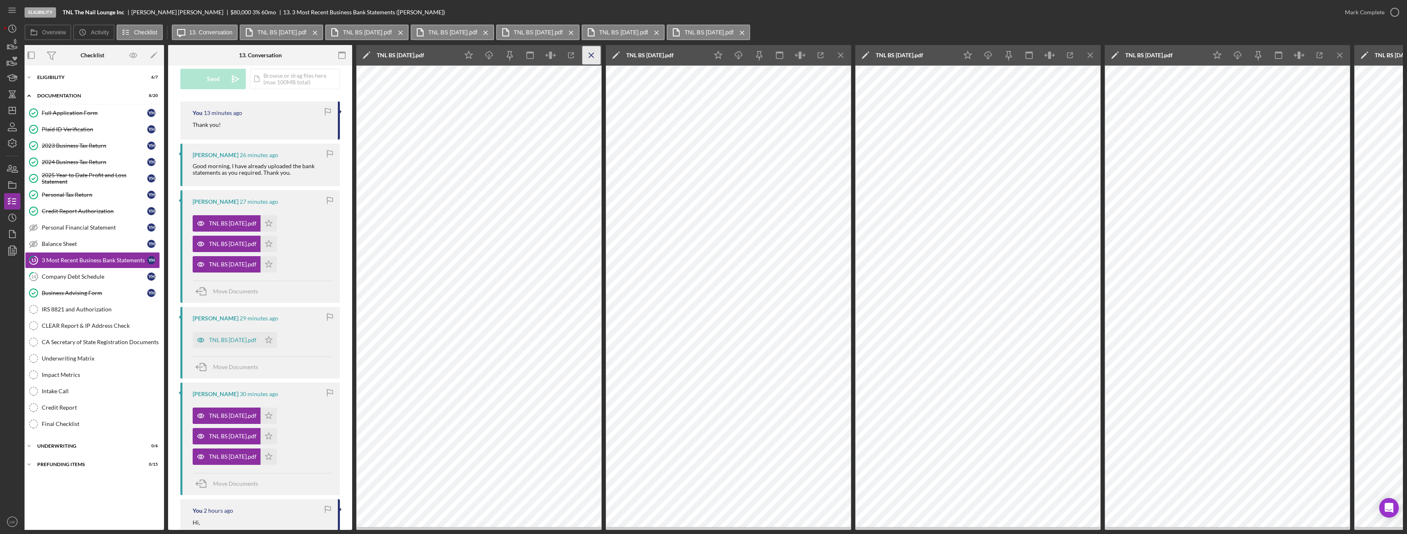
click at [586, 59] on icon "Icon/Menu Close" at bounding box center [591, 55] width 18 height 18
click at [837, 54] on icon "Icon/Menu Close" at bounding box center [841, 55] width 18 height 18
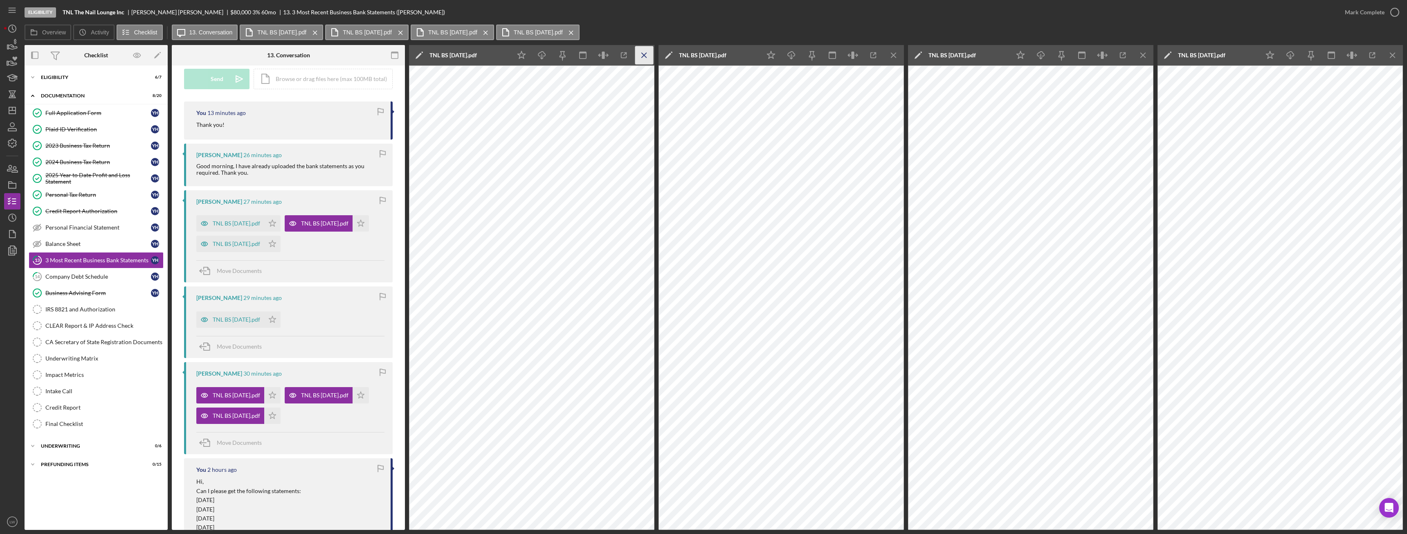
click at [648, 50] on icon "Icon/Menu Close" at bounding box center [644, 55] width 18 height 18
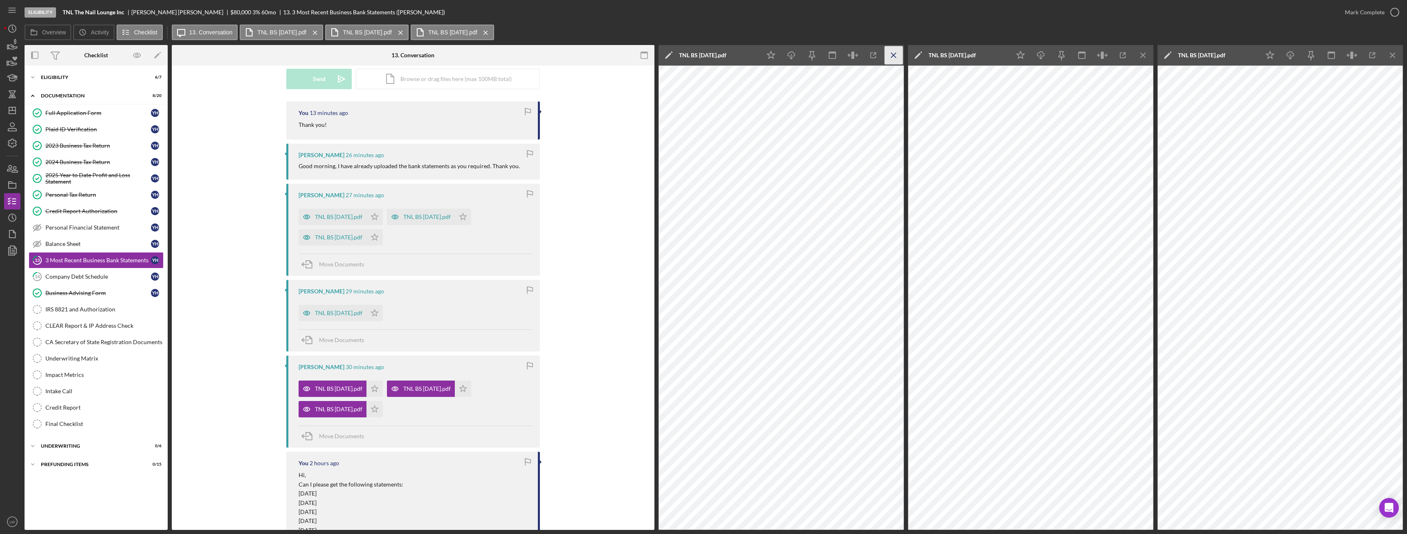
click at [897, 58] on icon "Icon/Menu Close" at bounding box center [894, 55] width 18 height 18
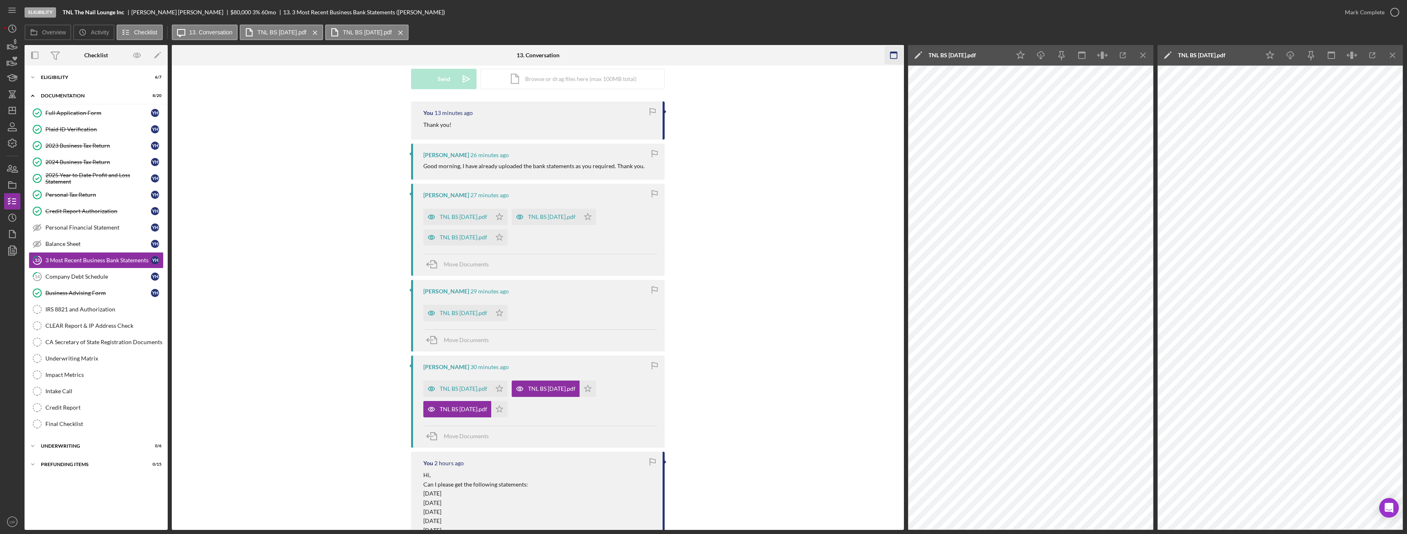
click at [1145, 50] on icon "Icon/Menu Close" at bounding box center [1143, 55] width 18 height 18
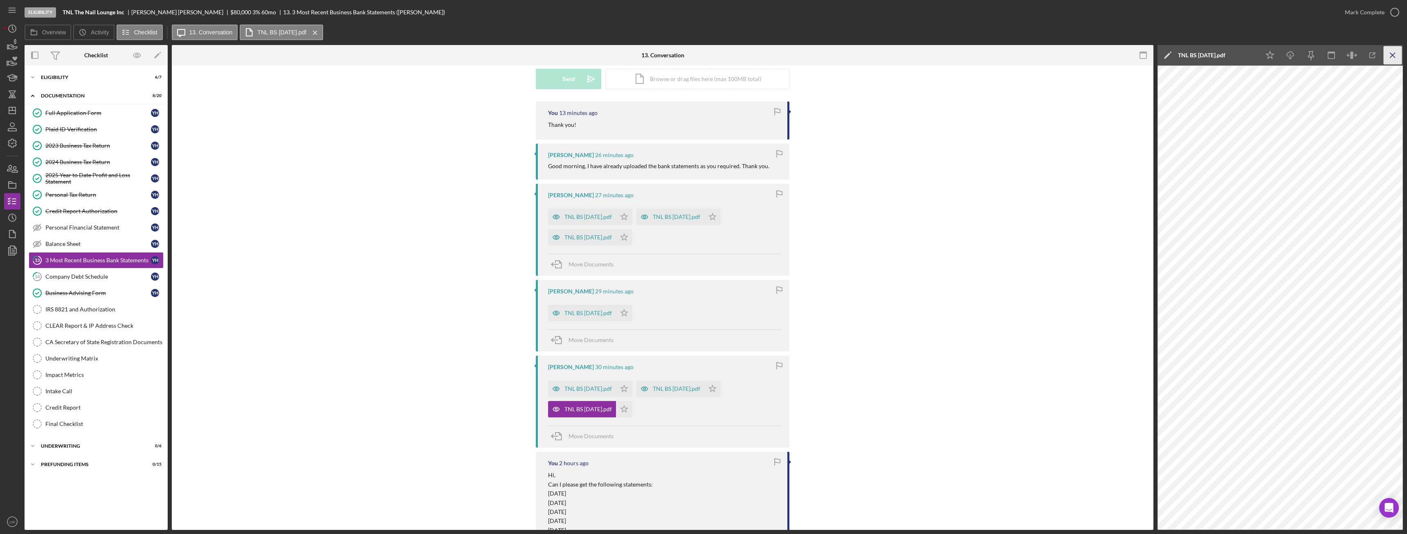
click at [1396, 54] on icon "Icon/Menu Close" at bounding box center [1393, 55] width 18 height 18
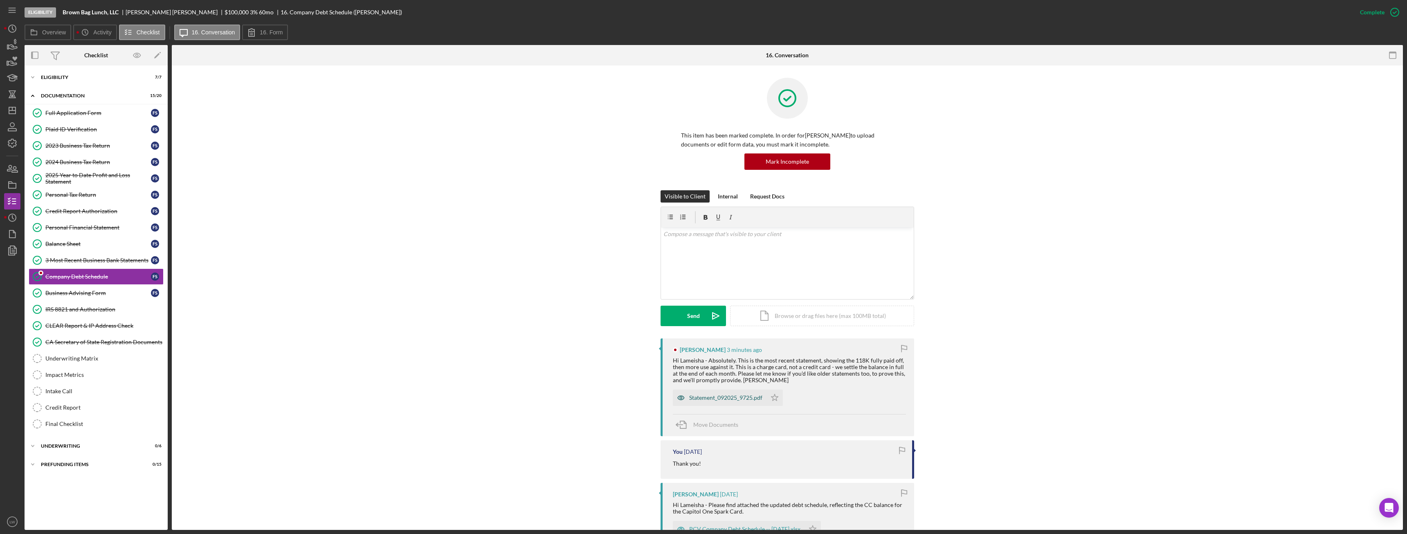
click at [725, 402] on div "Statement_092025_9725.pdf" at bounding box center [720, 397] width 94 height 16
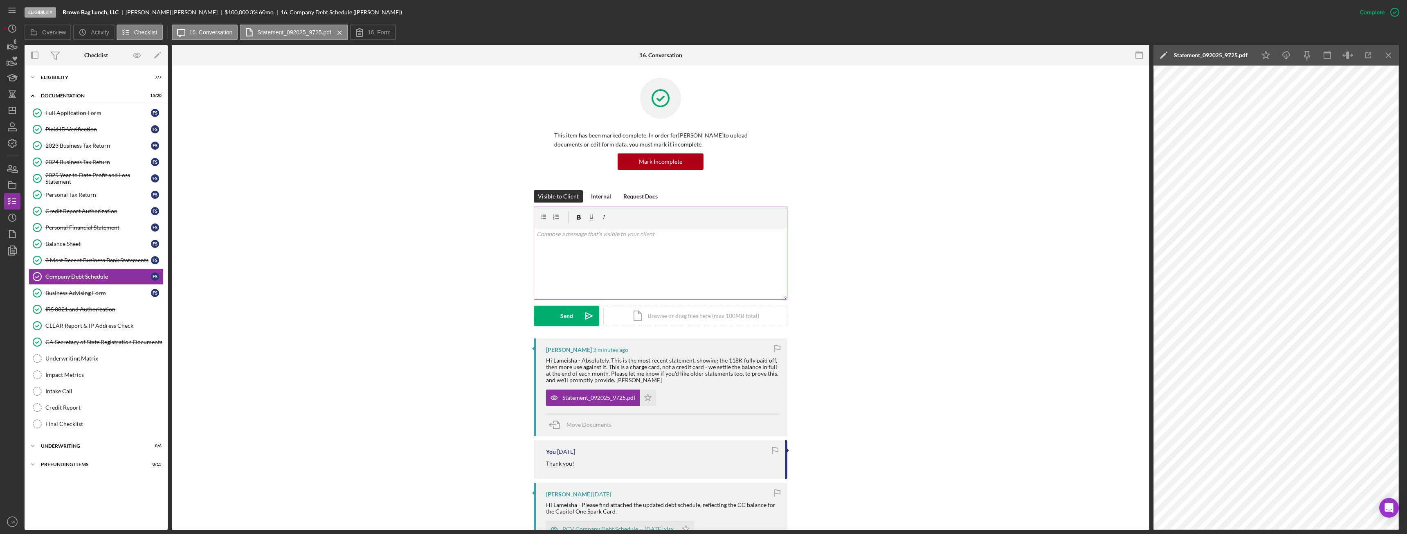
click at [707, 243] on div "v Color teal Color pink Remove color Add row above Add row below Add column bef…" at bounding box center [660, 263] width 253 height 72
click at [540, 244] on p "got it. Thank you so much!" at bounding box center [661, 245] width 248 height 9
click at [569, 320] on div "Send" at bounding box center [566, 316] width 13 height 20
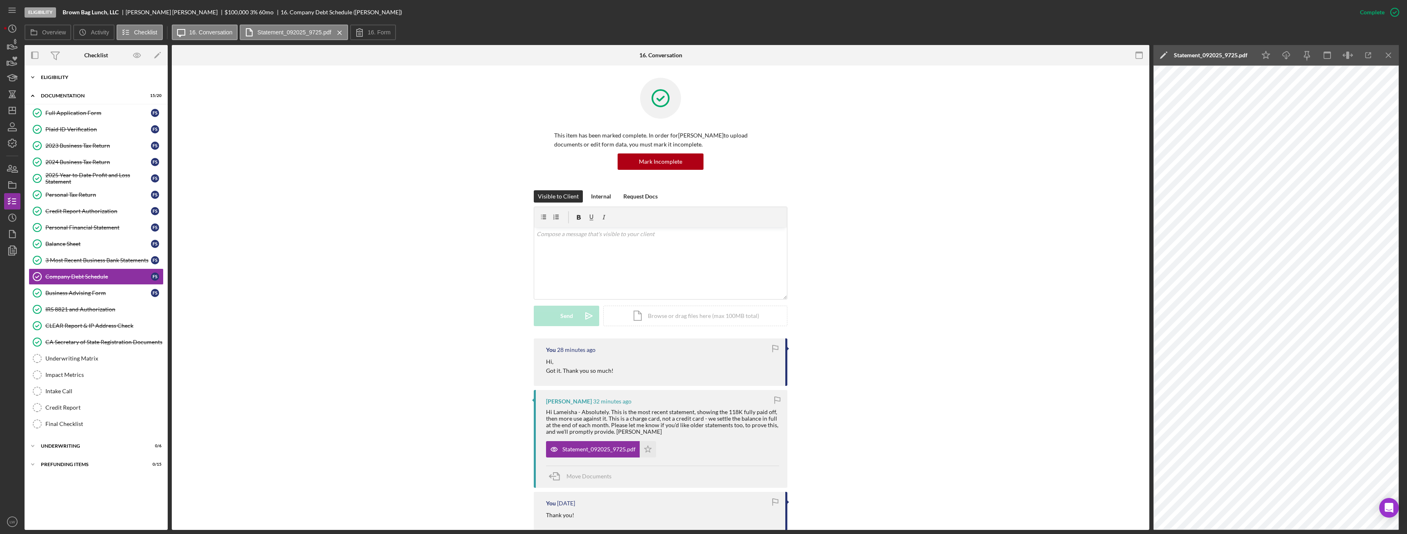
click at [51, 74] on div "Icon/Expander Eligibility 7 / 7" at bounding box center [96, 77] width 143 height 16
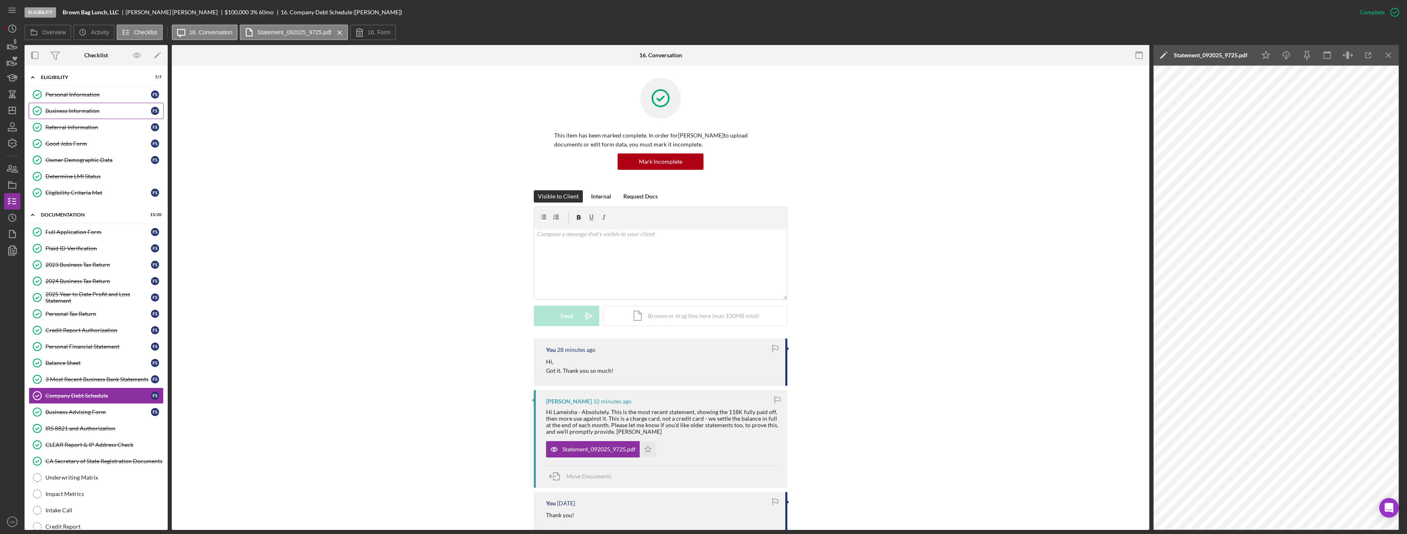
click at [69, 108] on div "Business Information" at bounding box center [98, 111] width 106 height 7
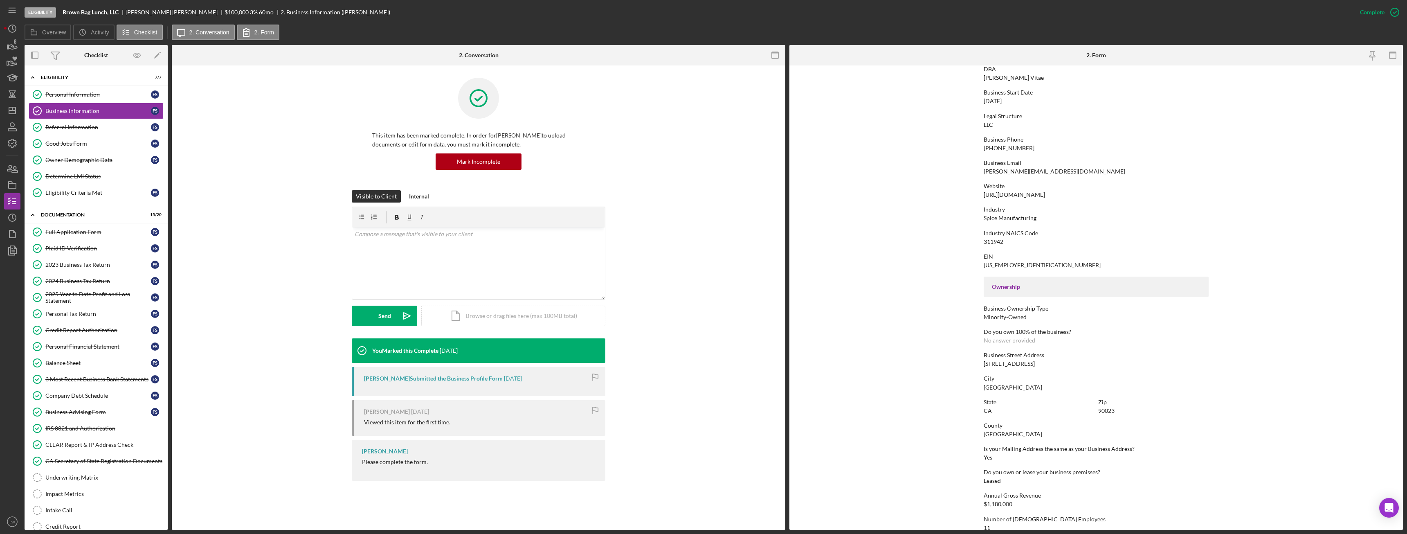
scroll to position [82, 0]
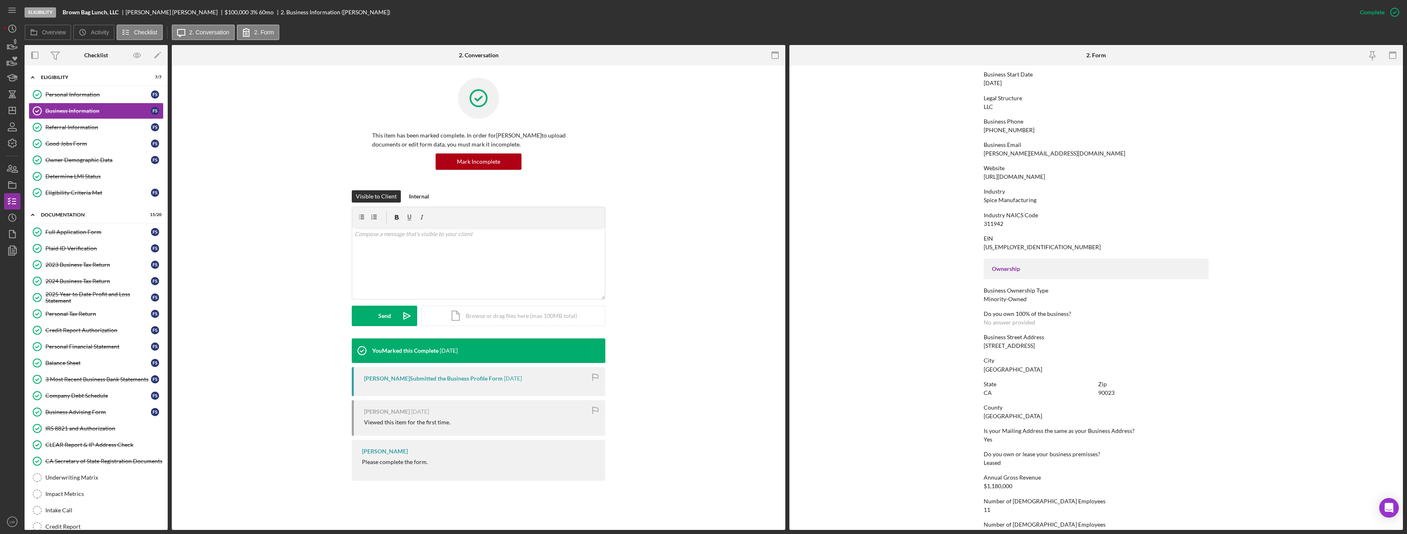
click at [1001, 348] on div "3356 E 14th St" at bounding box center [1009, 345] width 51 height 7
copy div "3356 E 14th St"
click at [967, 326] on form "To edit this form you must mark this item incomplete Business Name Brown Bag Lu…" at bounding box center [1096, 297] width 614 height 464
